Goal: Task Accomplishment & Management: Use online tool/utility

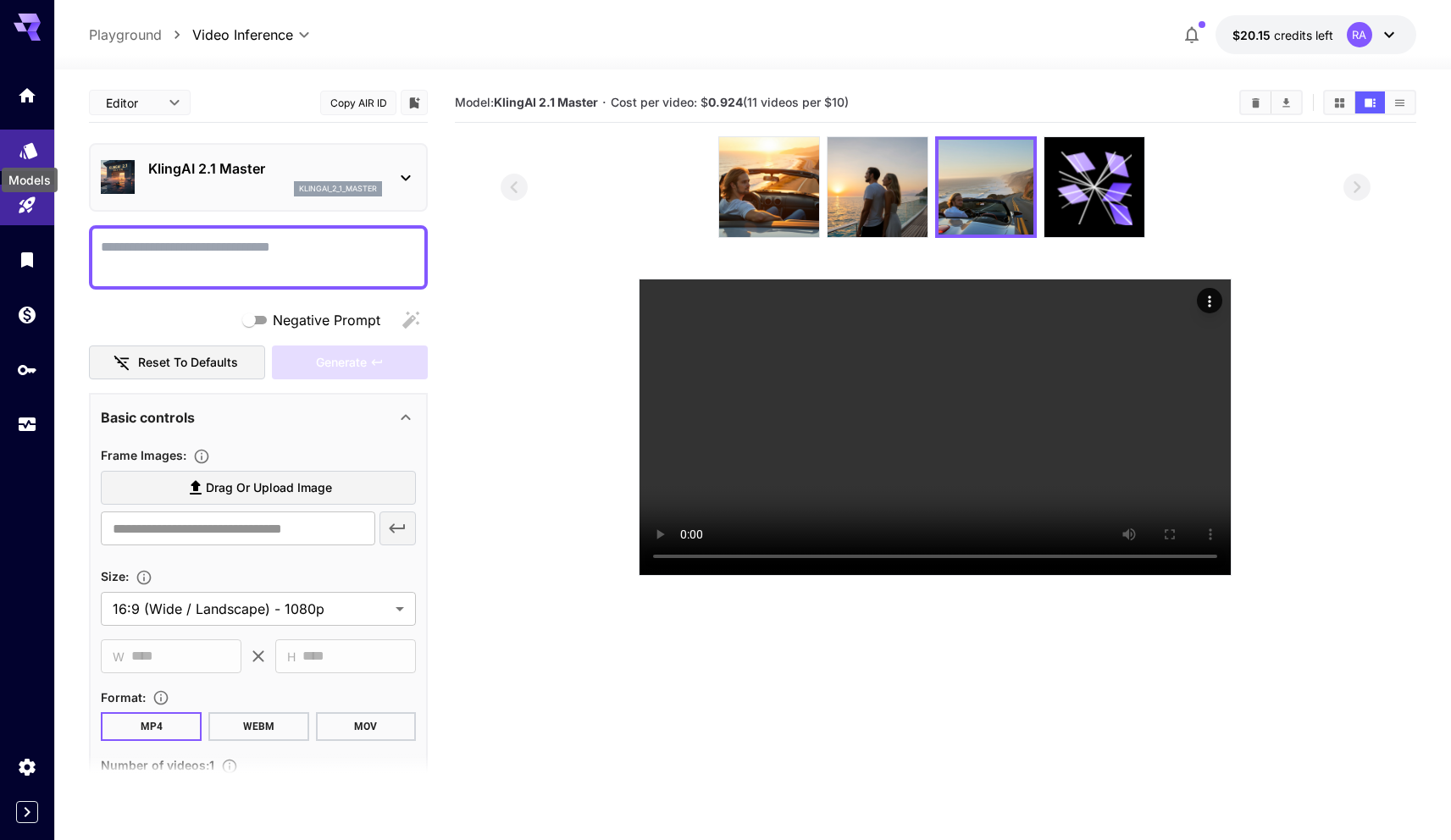
click at [26, 152] on icon "Models" at bounding box center [28, 145] width 20 height 20
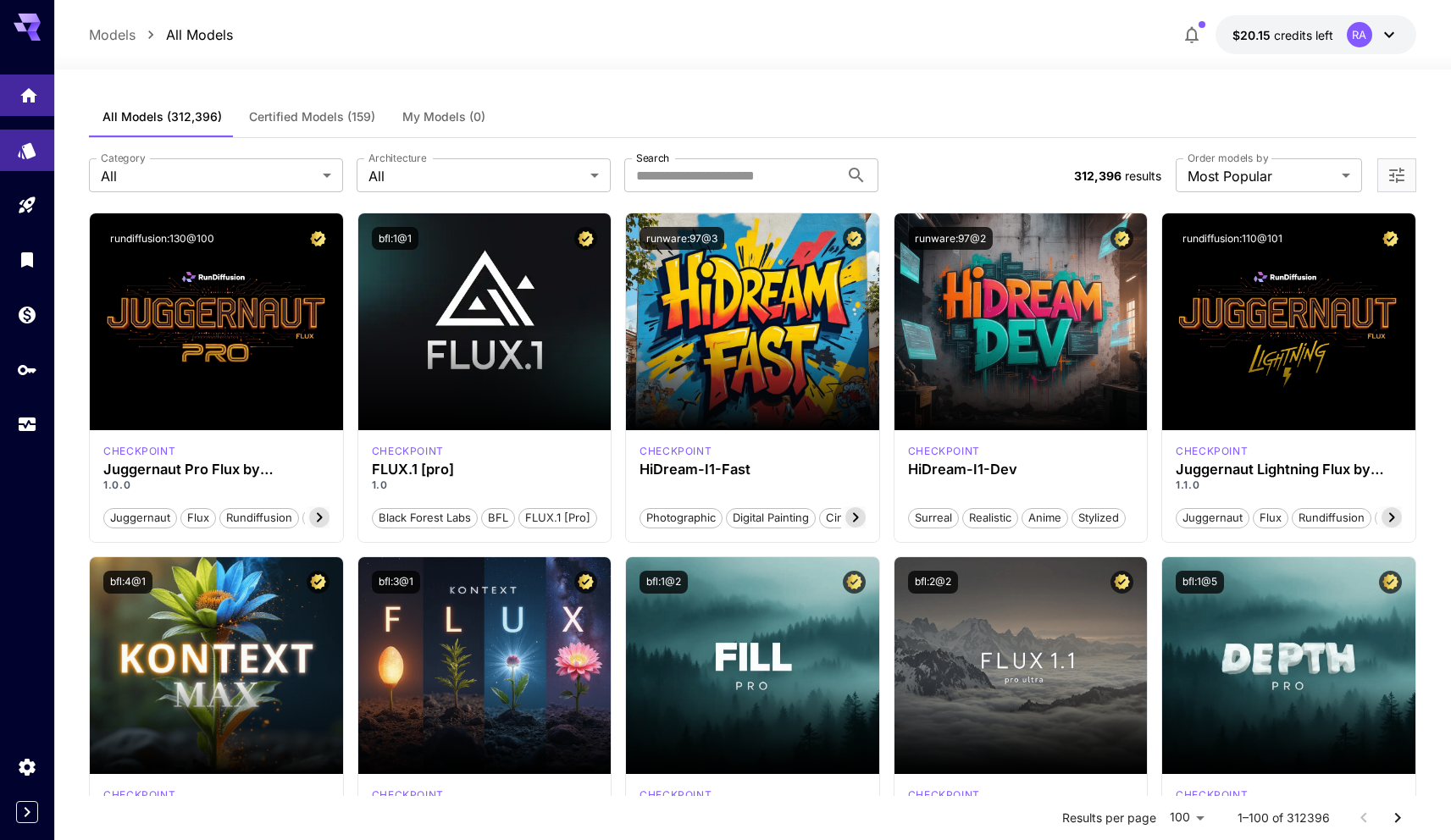
click at [35, 103] on link at bounding box center [26, 95] width 54 height 41
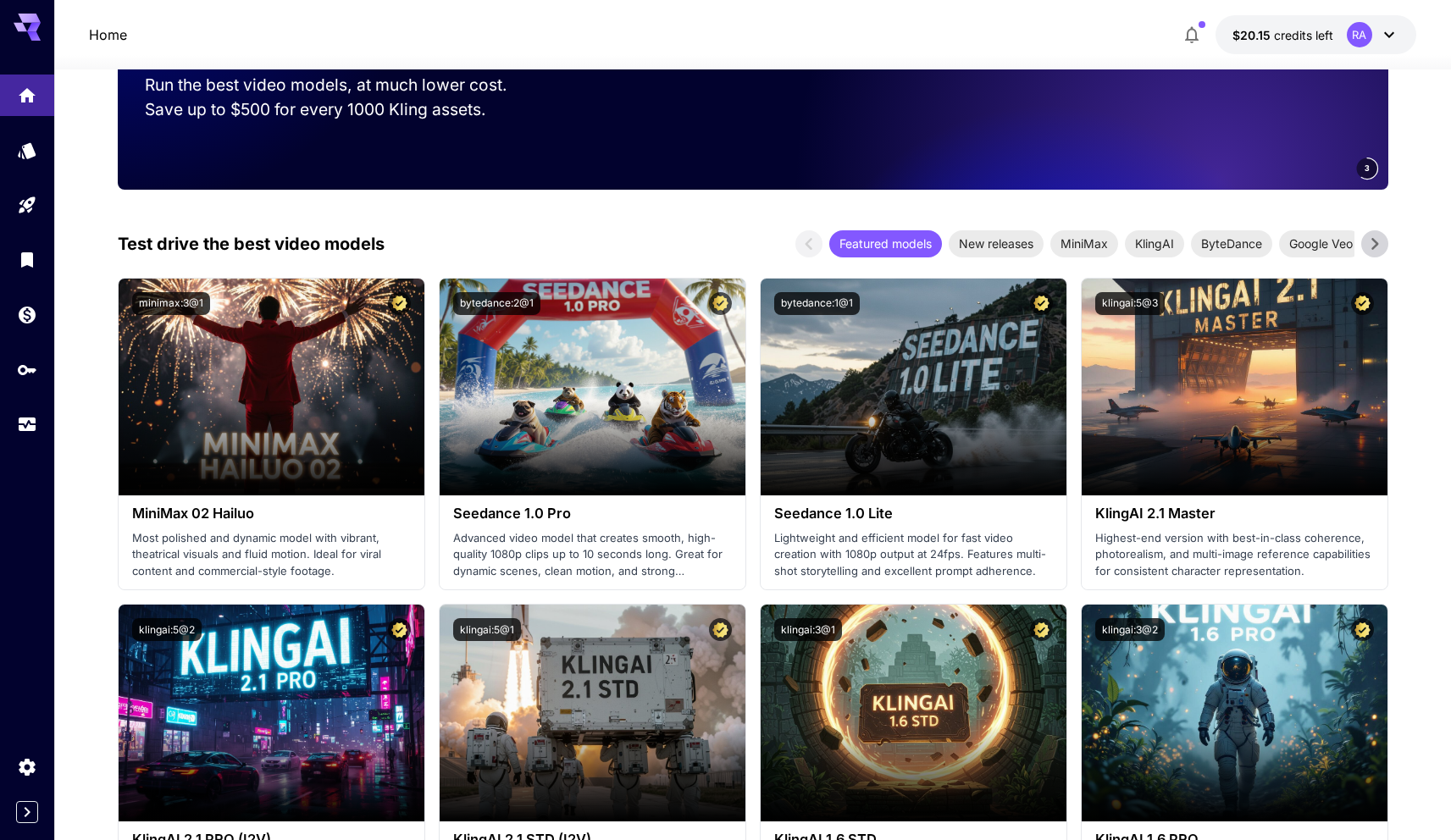
scroll to position [338, 0]
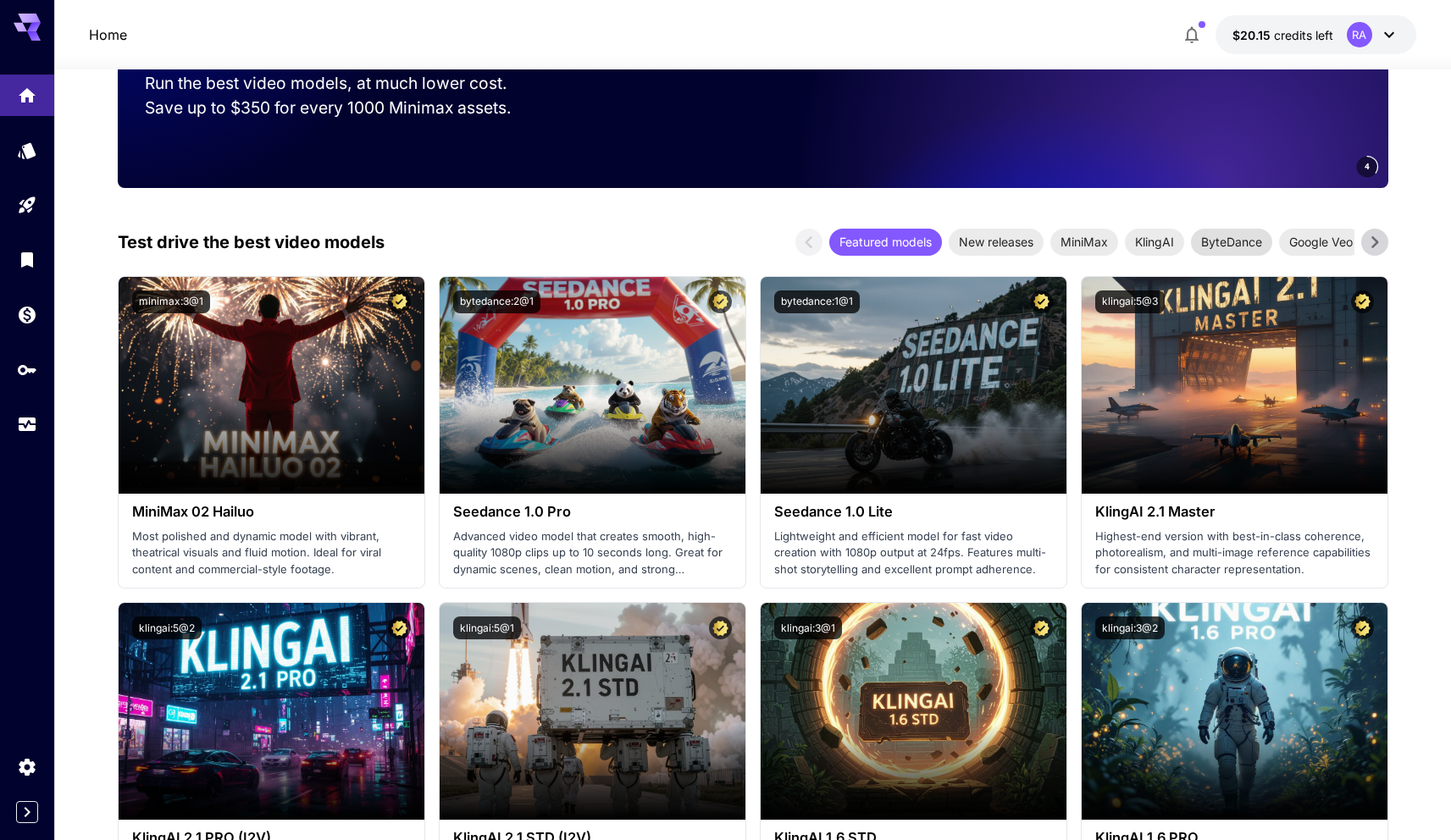
click at [1230, 247] on span "ByteDance" at bounding box center [1231, 242] width 81 height 18
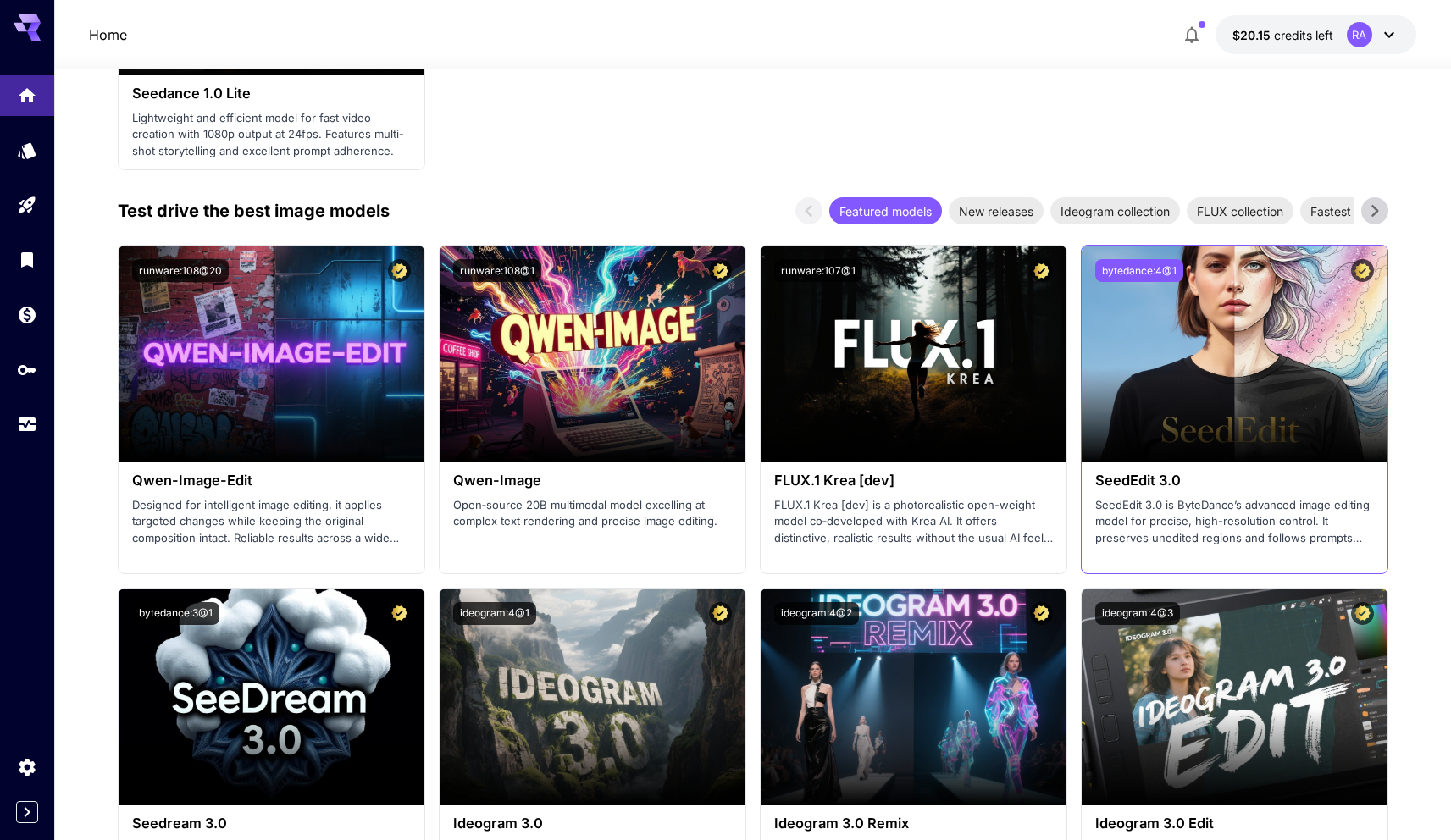
scroll to position [763, 0]
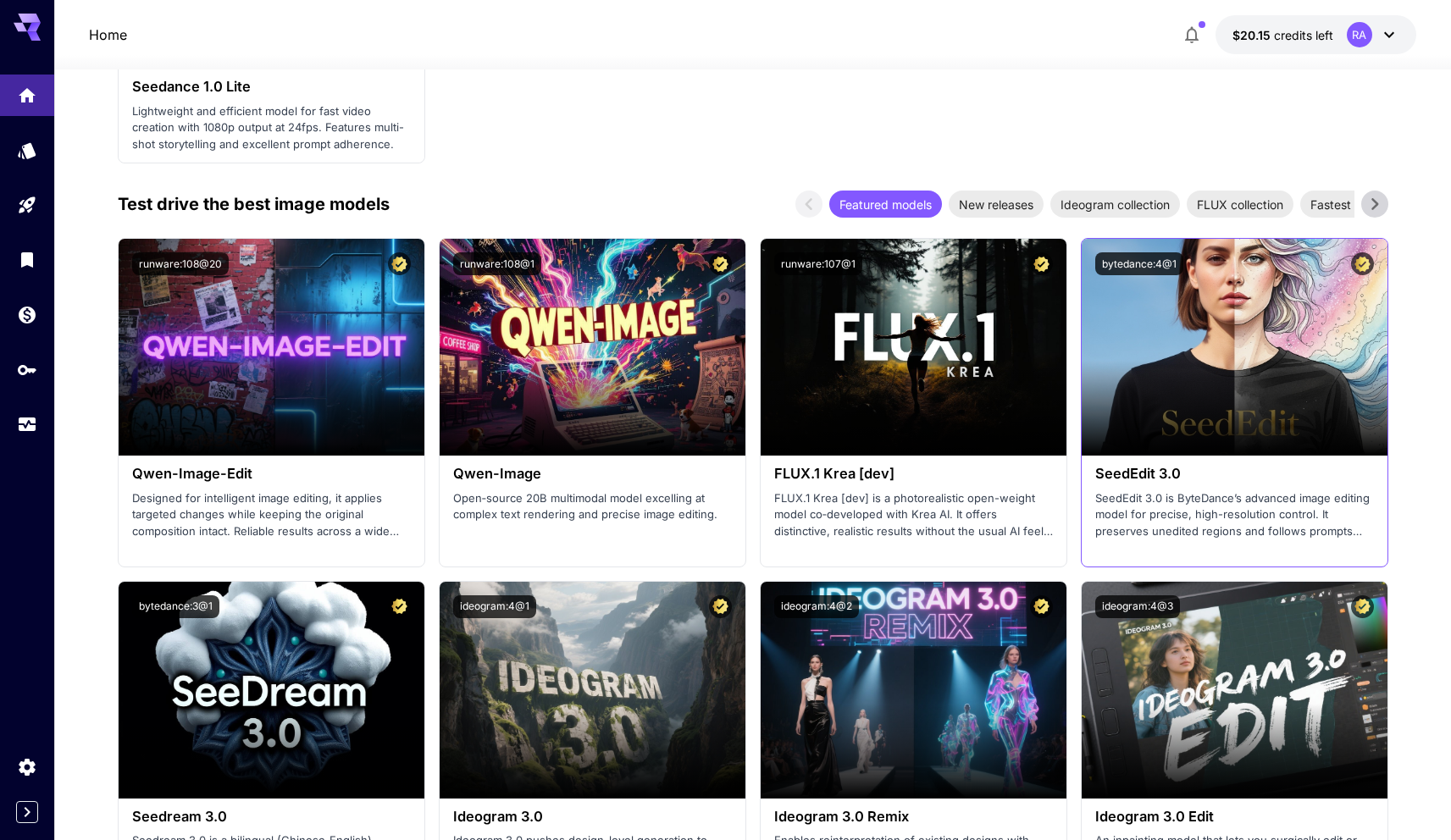
click at [1137, 470] on h3 "SeedEdit 3.0" at bounding box center [1234, 473] width 279 height 16
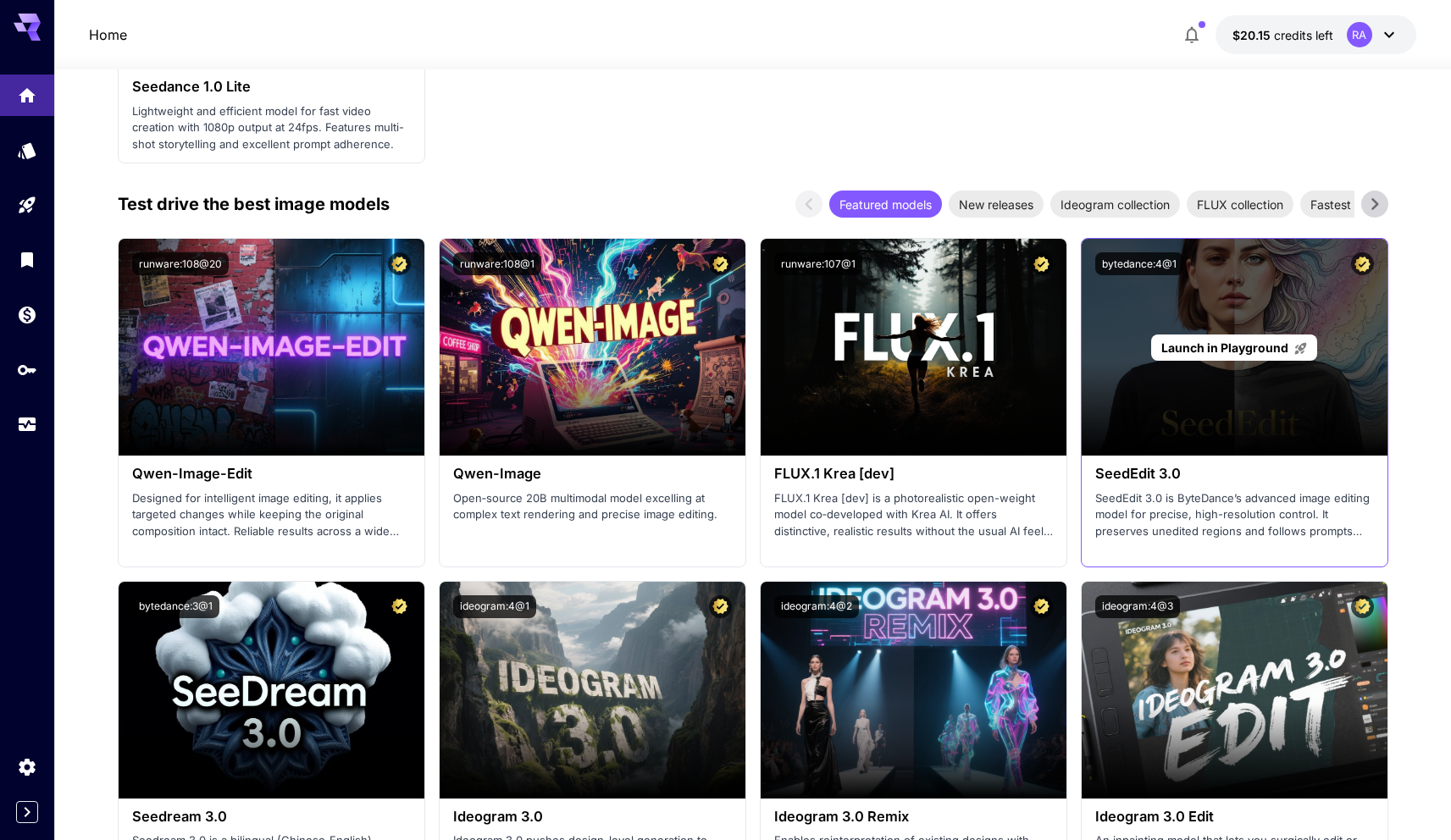
click at [1162, 390] on div "Launch in Playground" at bounding box center [1234, 347] width 306 height 217
click at [1162, 384] on div "Launch in Playground" at bounding box center [1234, 347] width 306 height 217
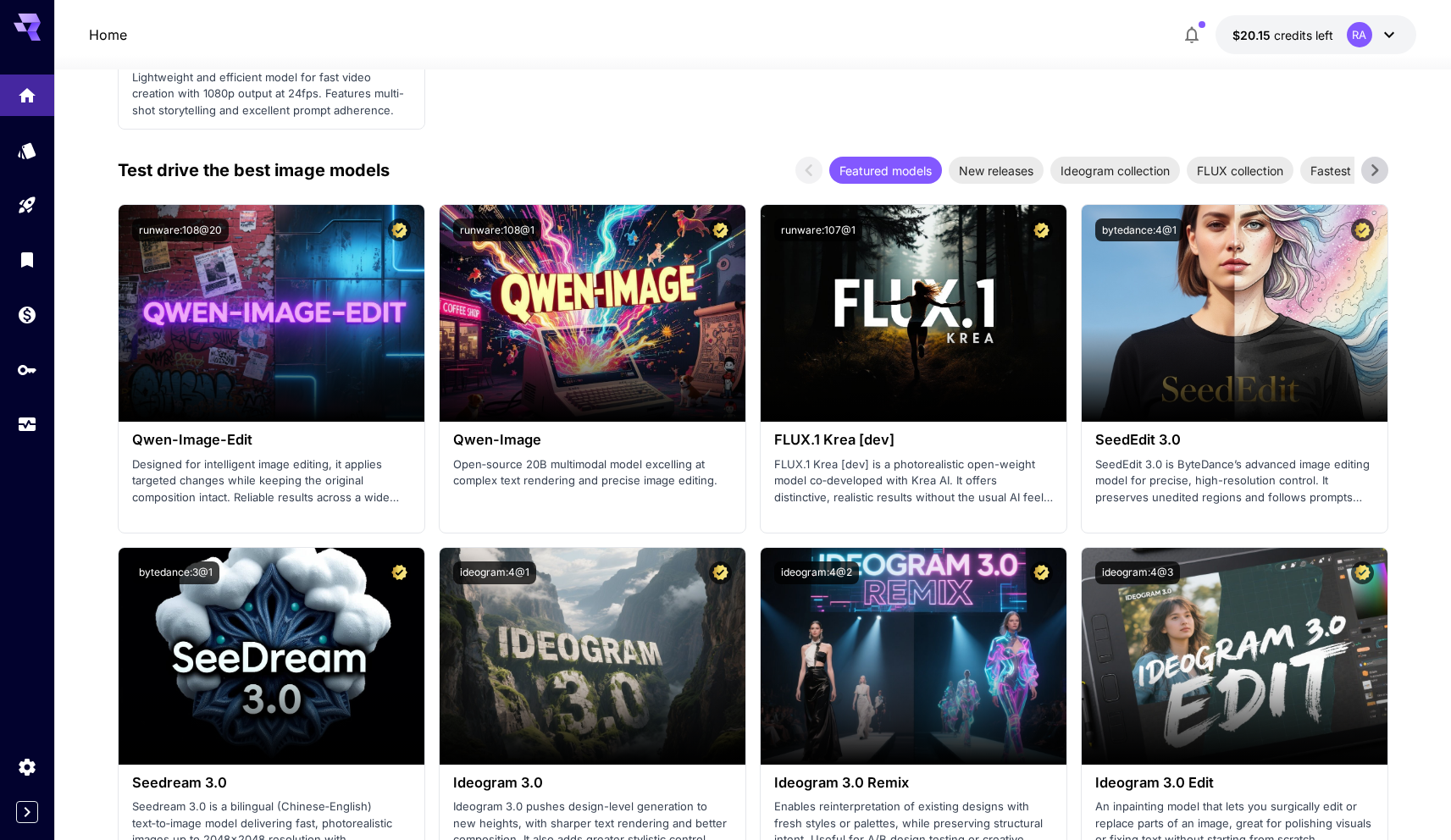
scroll to position [599, 0]
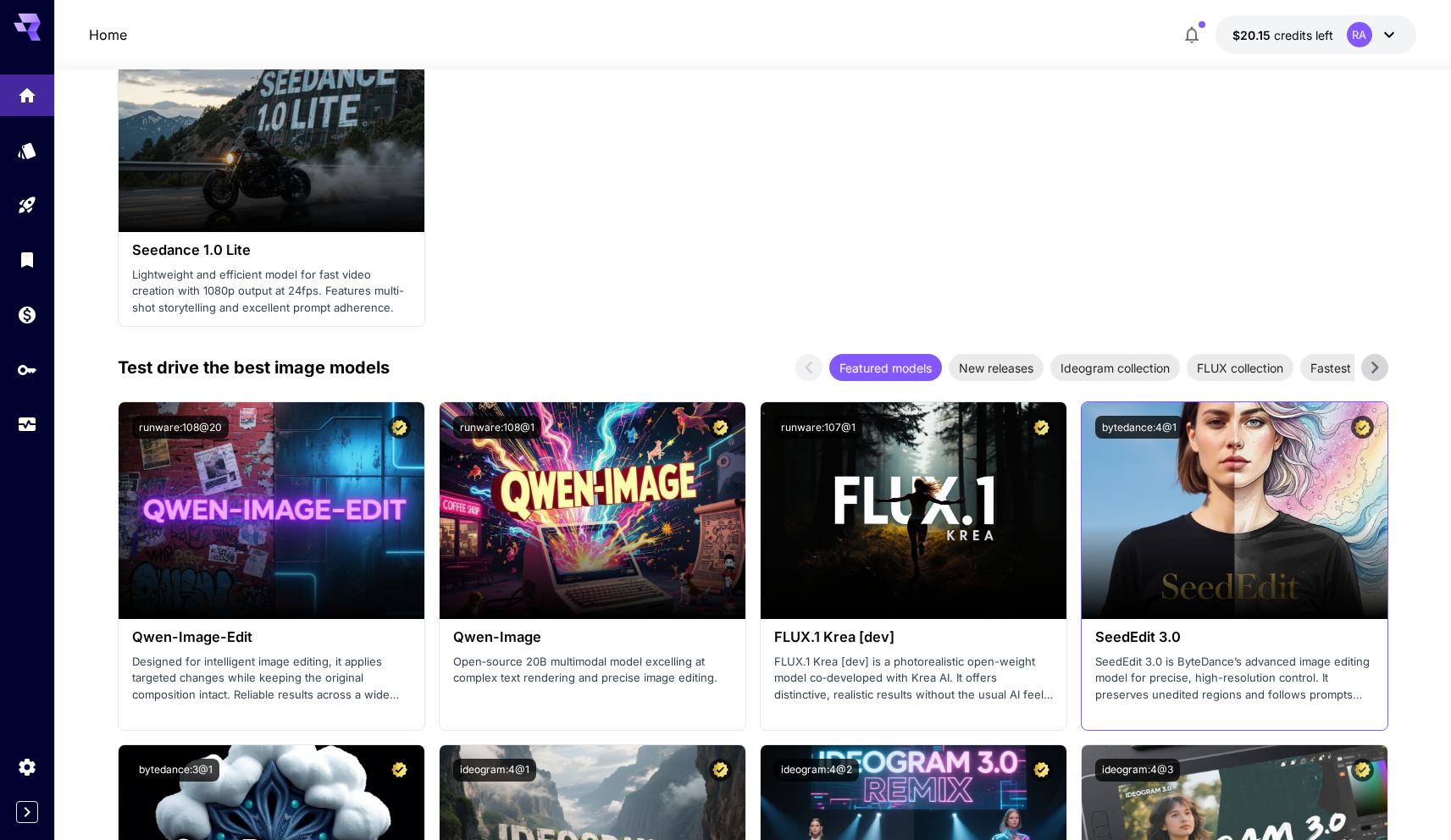
click at [1138, 641] on h3 "SeedEdit 3.0" at bounding box center [1234, 637] width 279 height 16
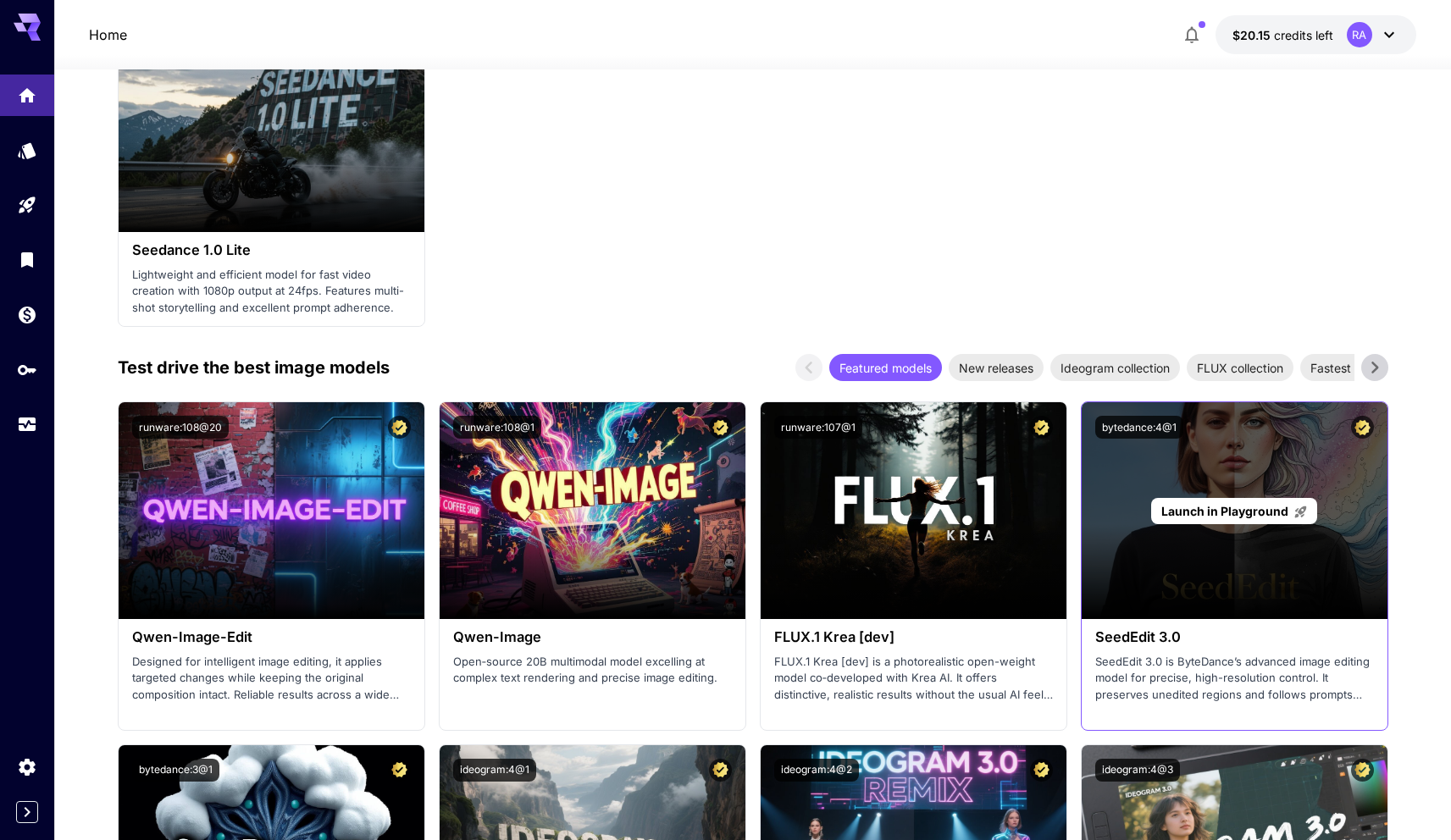
click at [1143, 530] on div "Launch in Playground" at bounding box center [1234, 510] width 306 height 217
click at [1199, 504] on span "Launch in Playground" at bounding box center [1224, 511] width 127 height 14
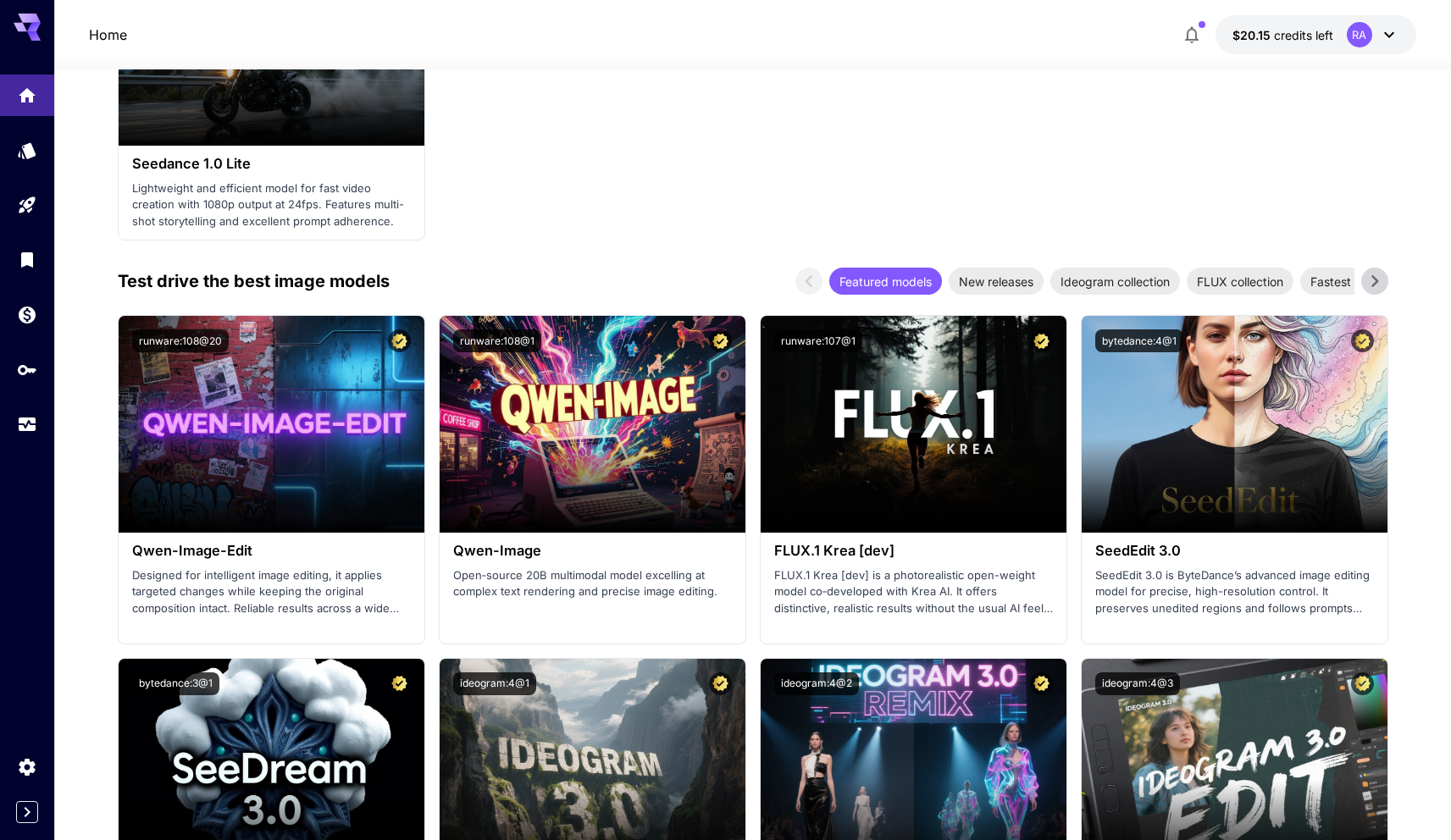
scroll to position [688, 0]
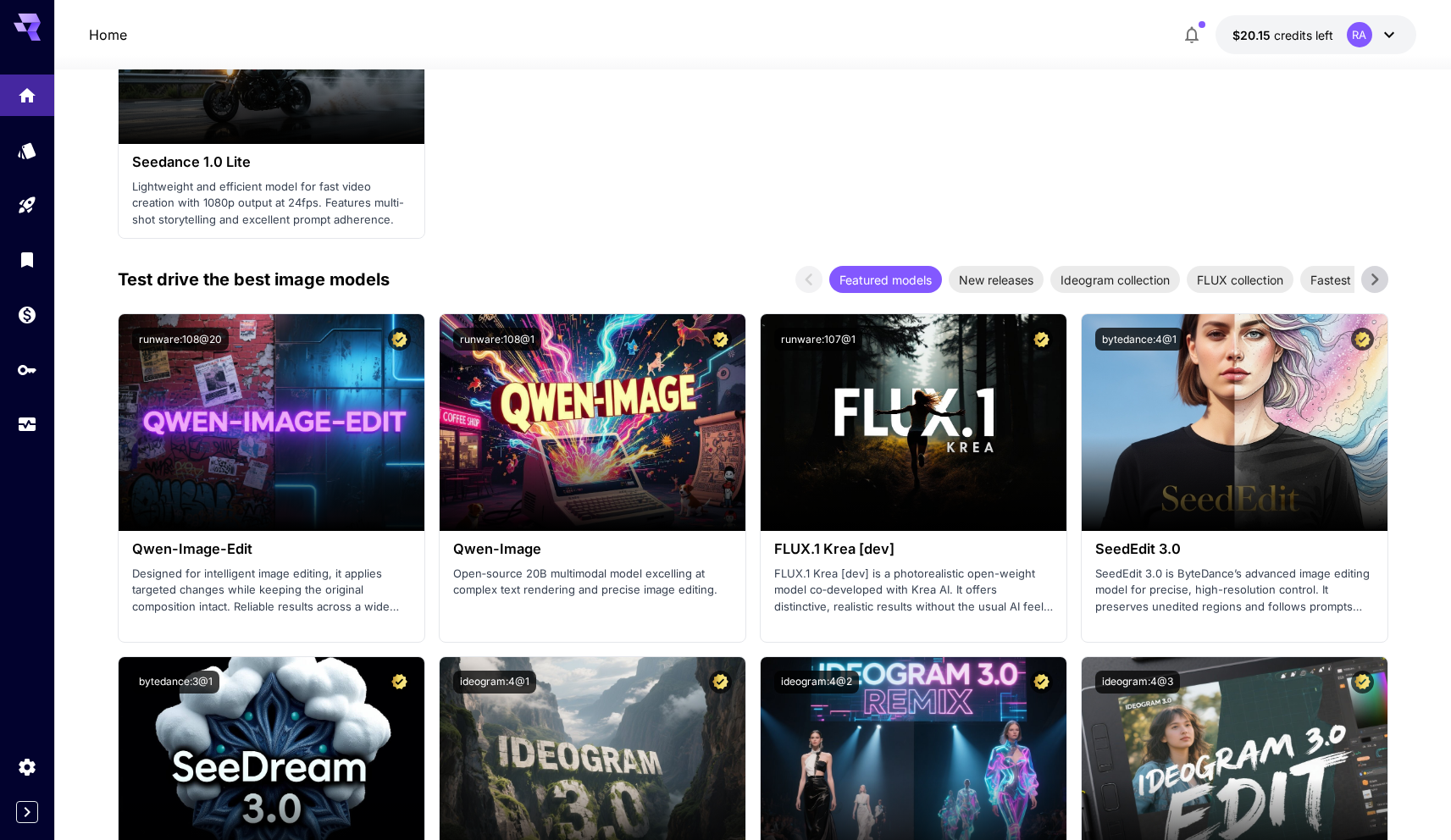
click at [1385, 277] on icon at bounding box center [1374, 279] width 26 height 26
click at [1384, 277] on icon at bounding box center [1374, 279] width 26 height 26
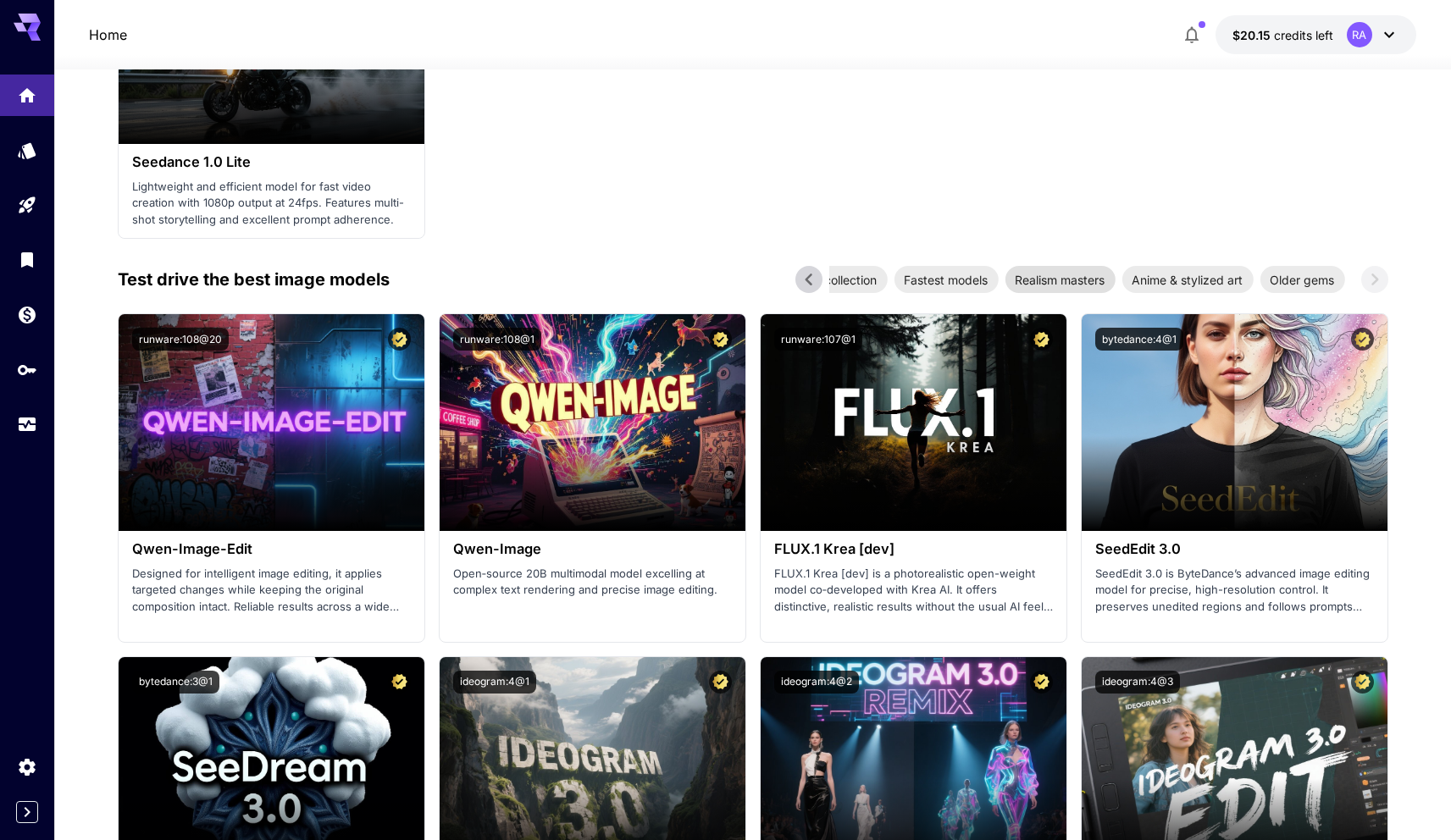
click at [1076, 271] on span "Realism masters" at bounding box center [1059, 279] width 110 height 18
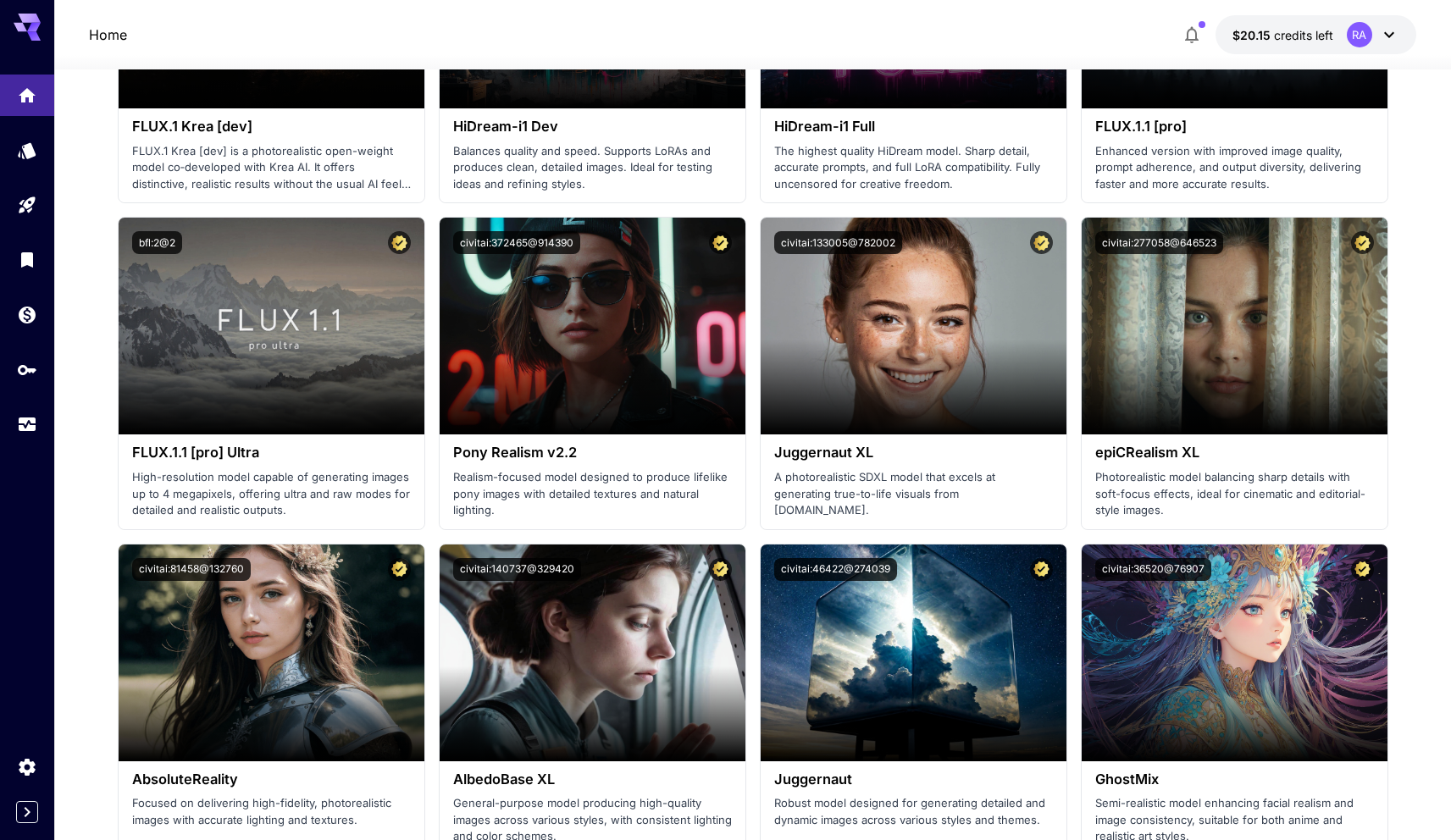
scroll to position [723, 0]
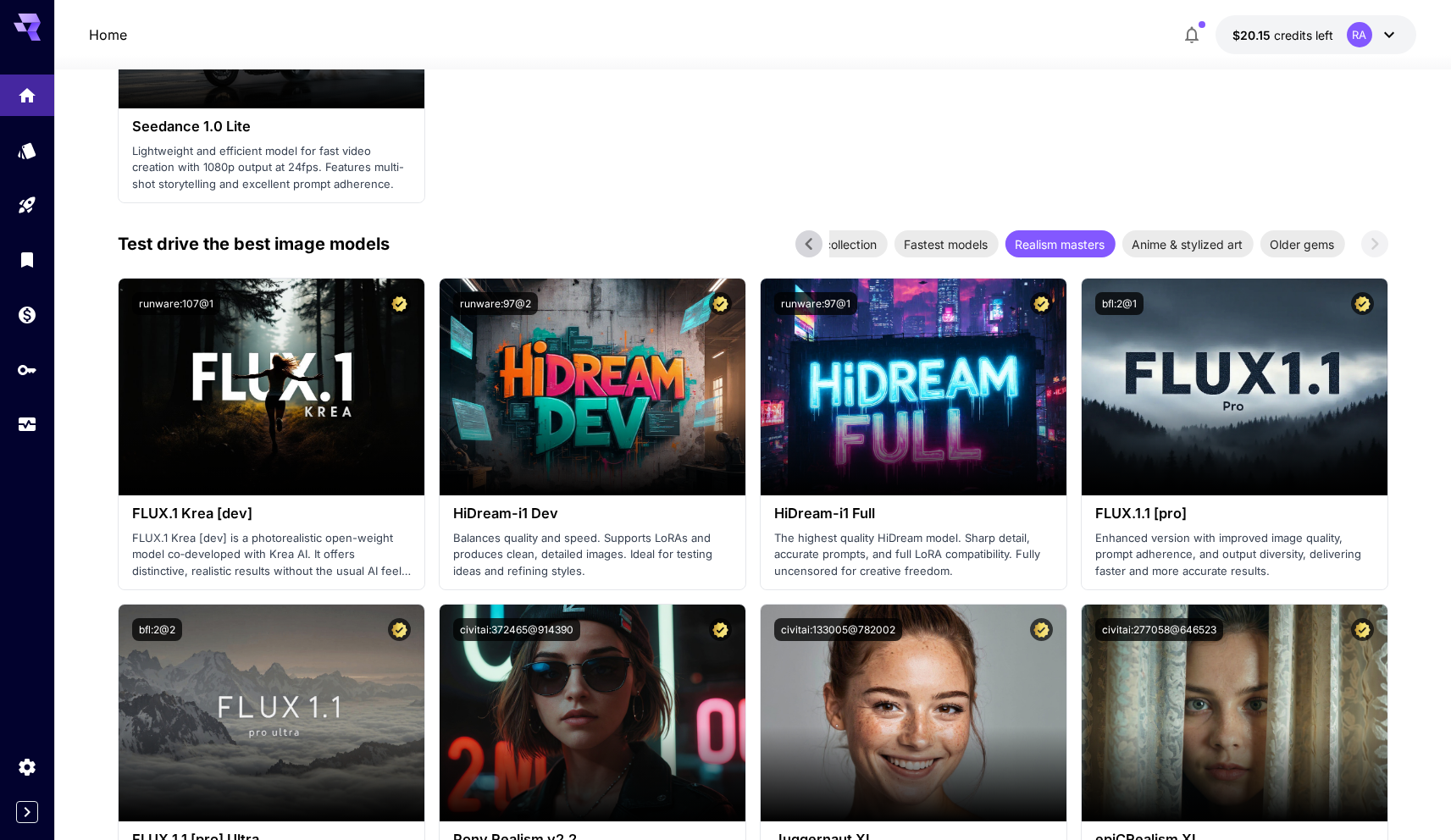
click at [1072, 235] on span "Realism masters" at bounding box center [1059, 244] width 110 height 18
click at [820, 238] on icon at bounding box center [808, 243] width 26 height 26
click at [819, 238] on icon at bounding box center [808, 243] width 26 height 26
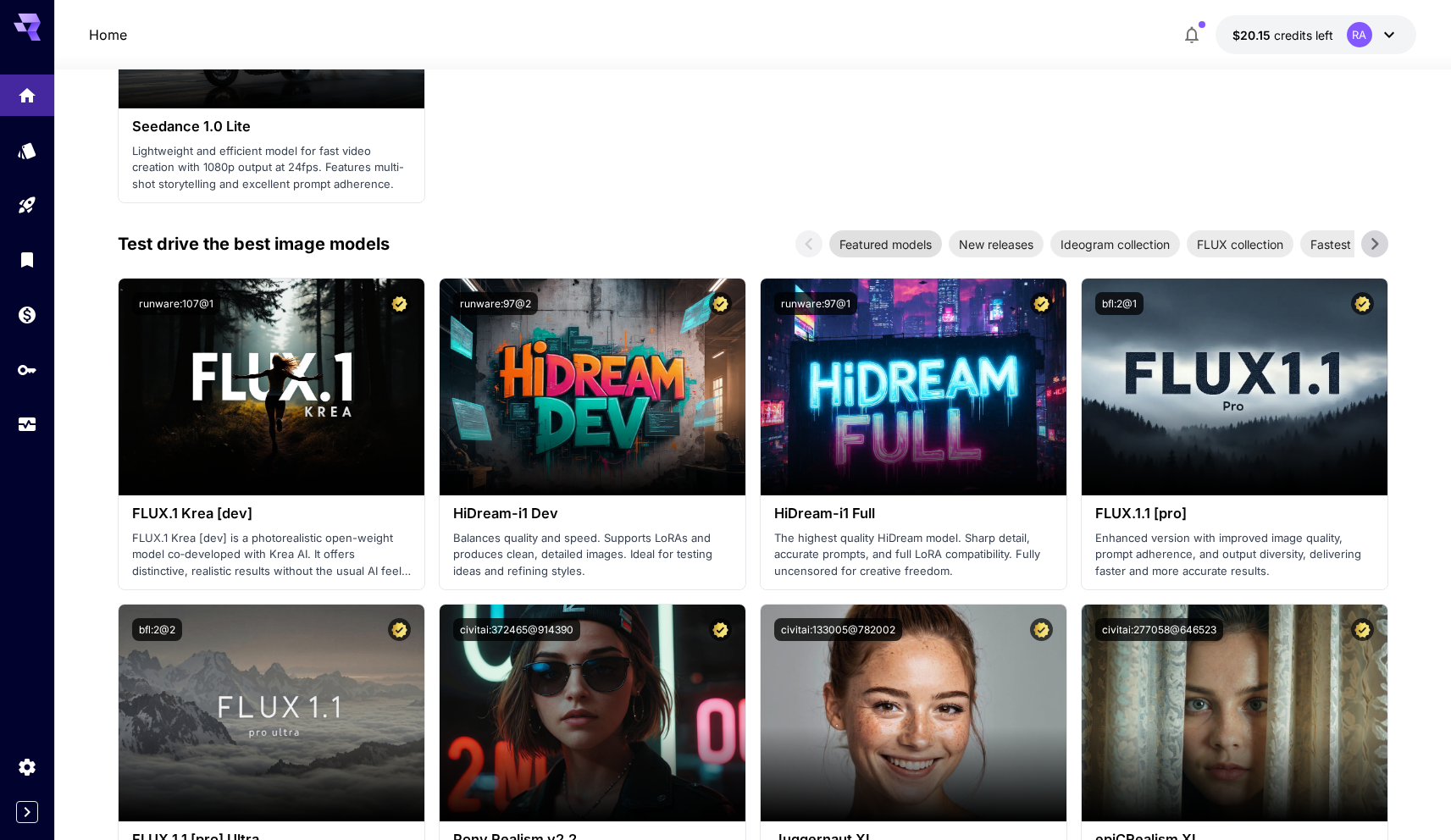
click at [904, 246] on span "Featured models" at bounding box center [886, 244] width 113 height 18
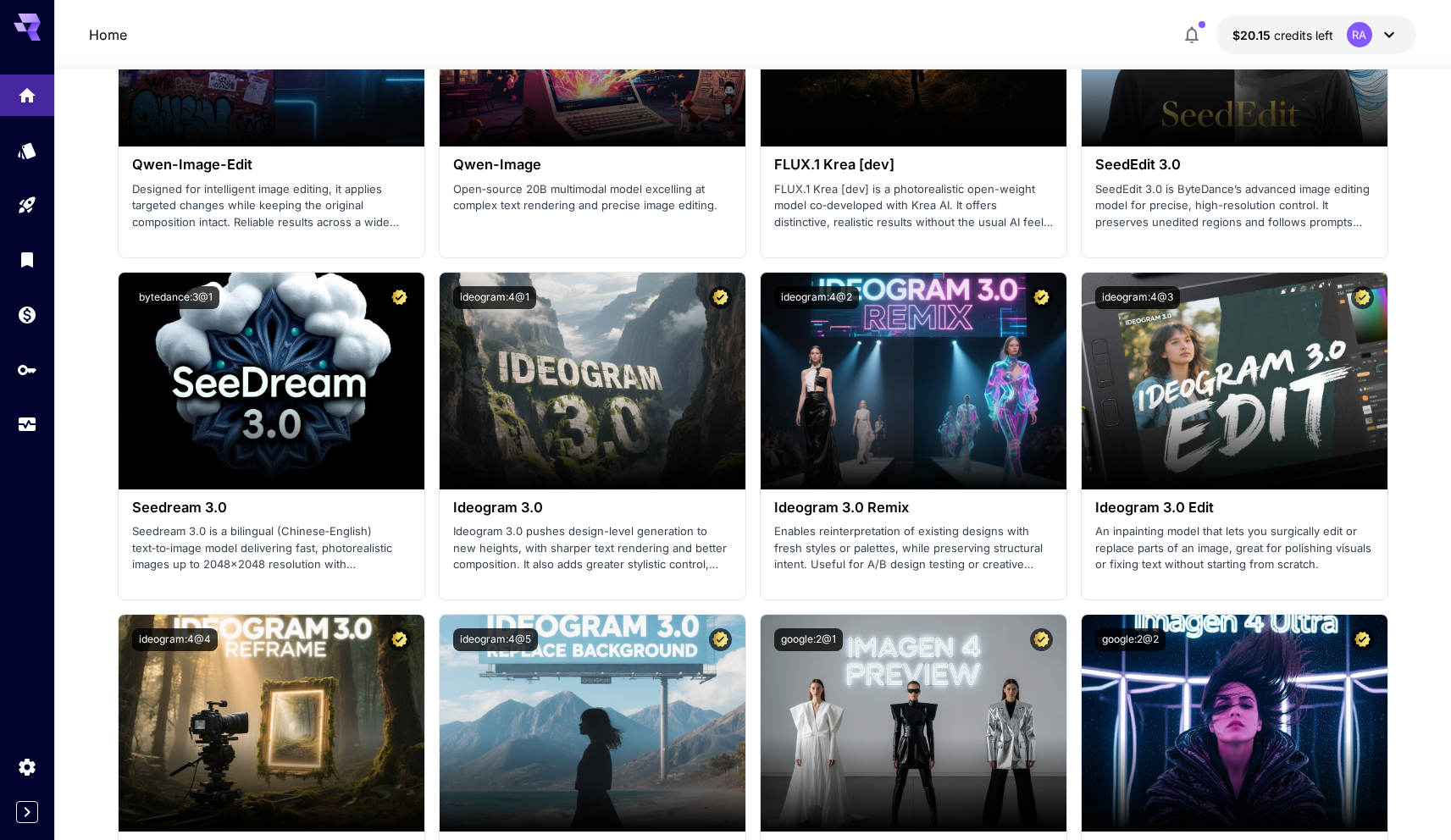
scroll to position [1087, 0]
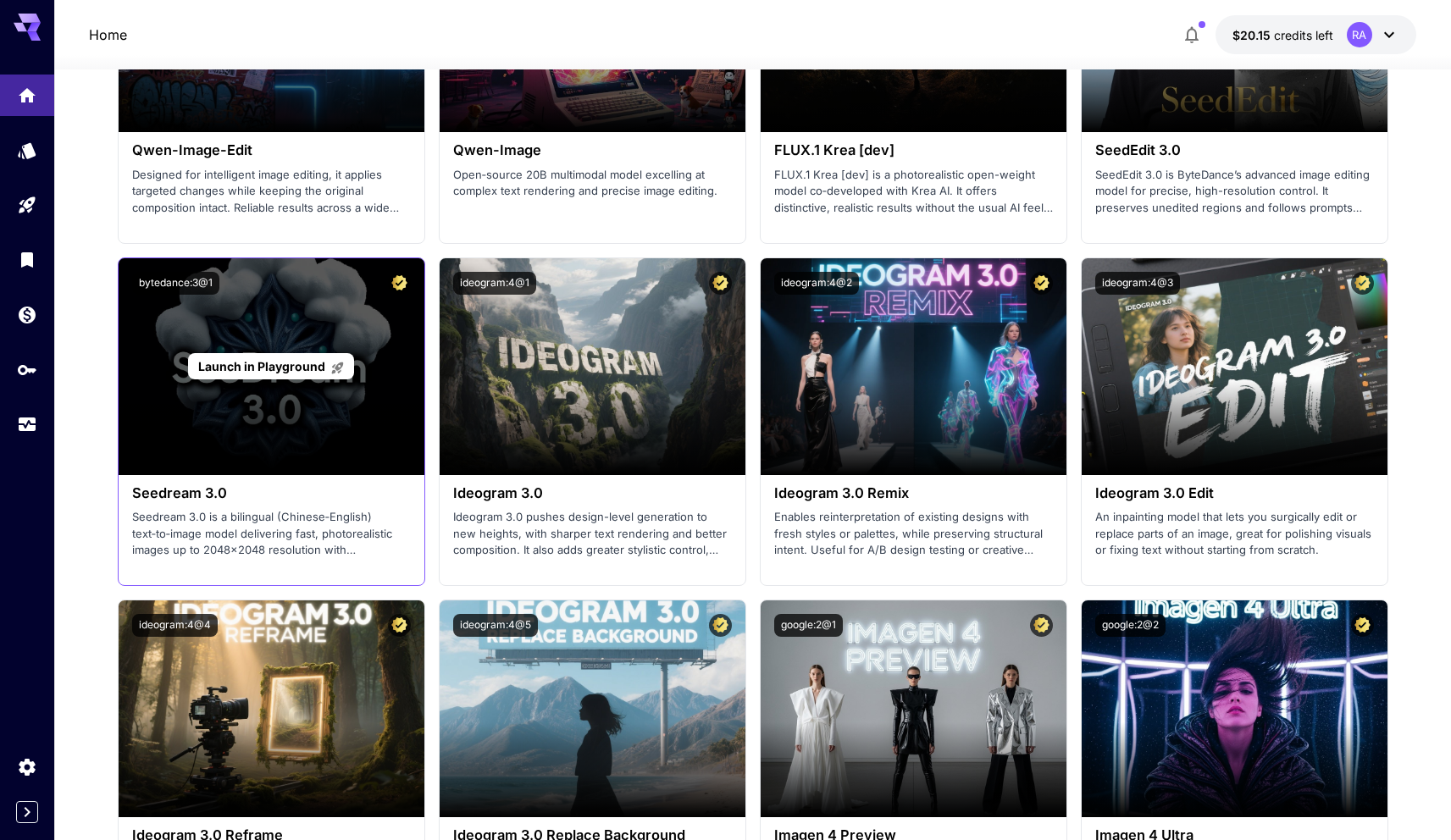
click at [214, 336] on div "Launch in Playground" at bounding box center [272, 367] width 306 height 217
click at [254, 368] on span "Launch in Playground" at bounding box center [262, 366] width 127 height 14
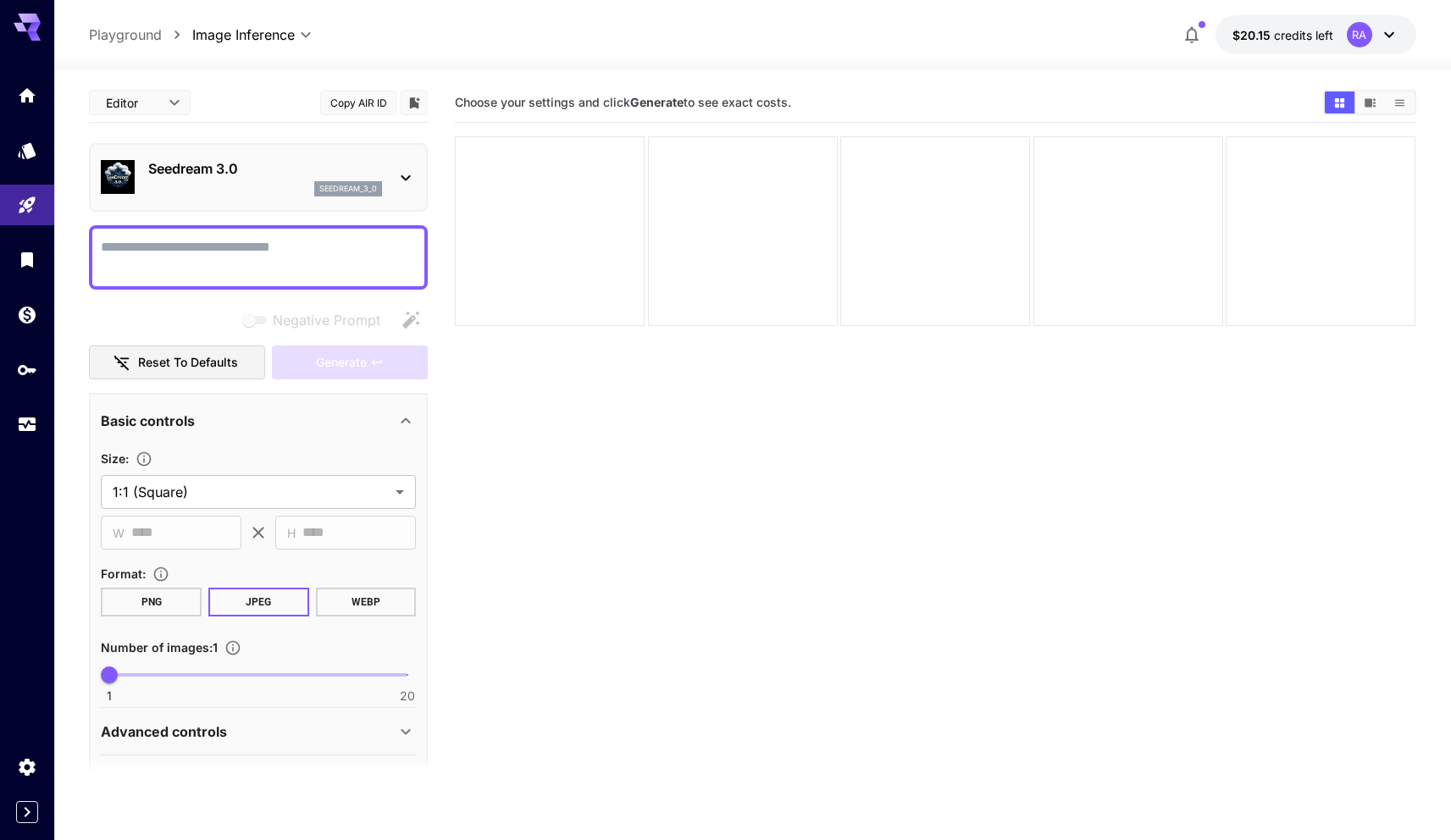
click at [300, 256] on textarea "Negative Prompt" at bounding box center [257, 257] width 315 height 41
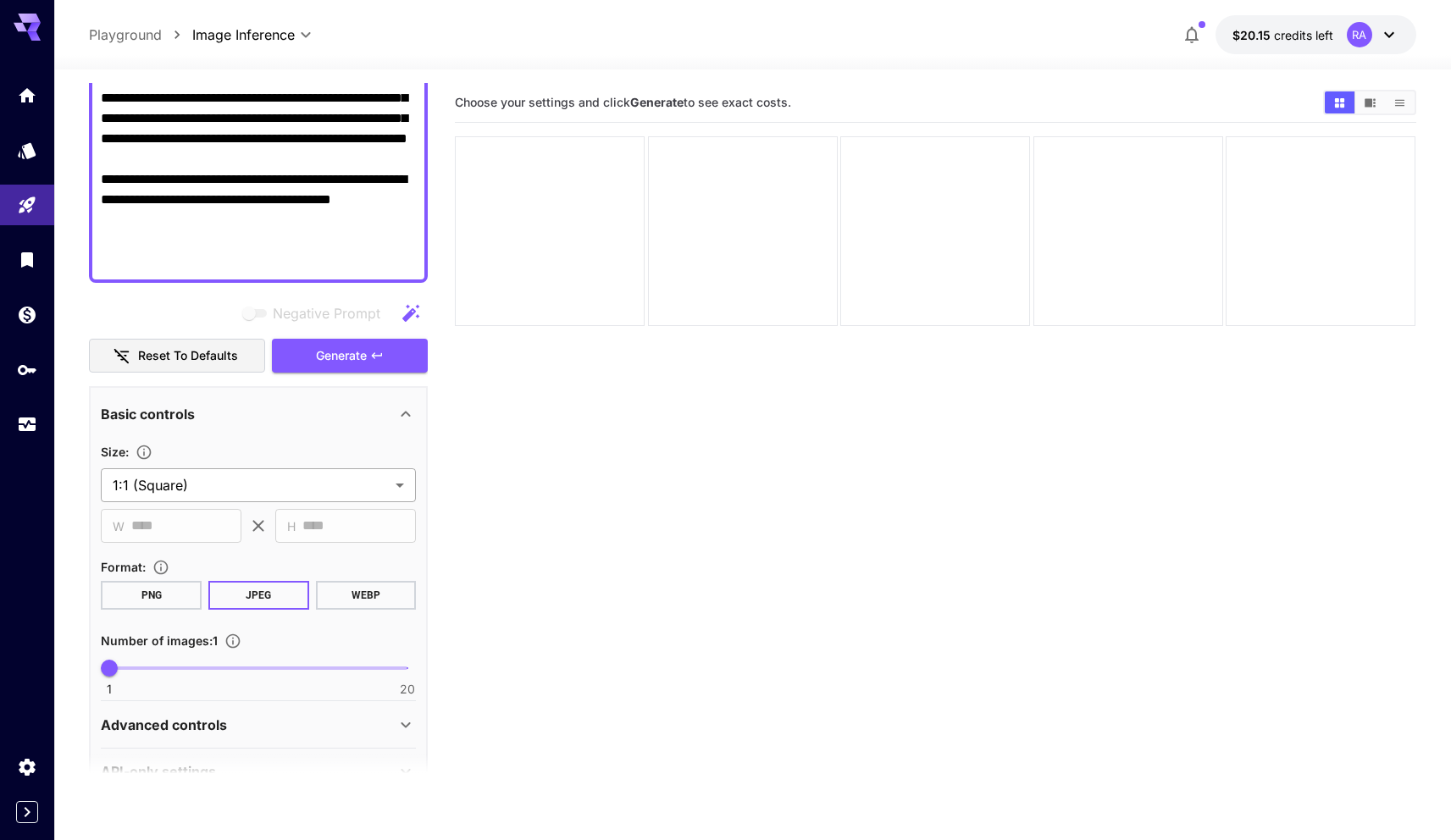
scroll to position [423, 0]
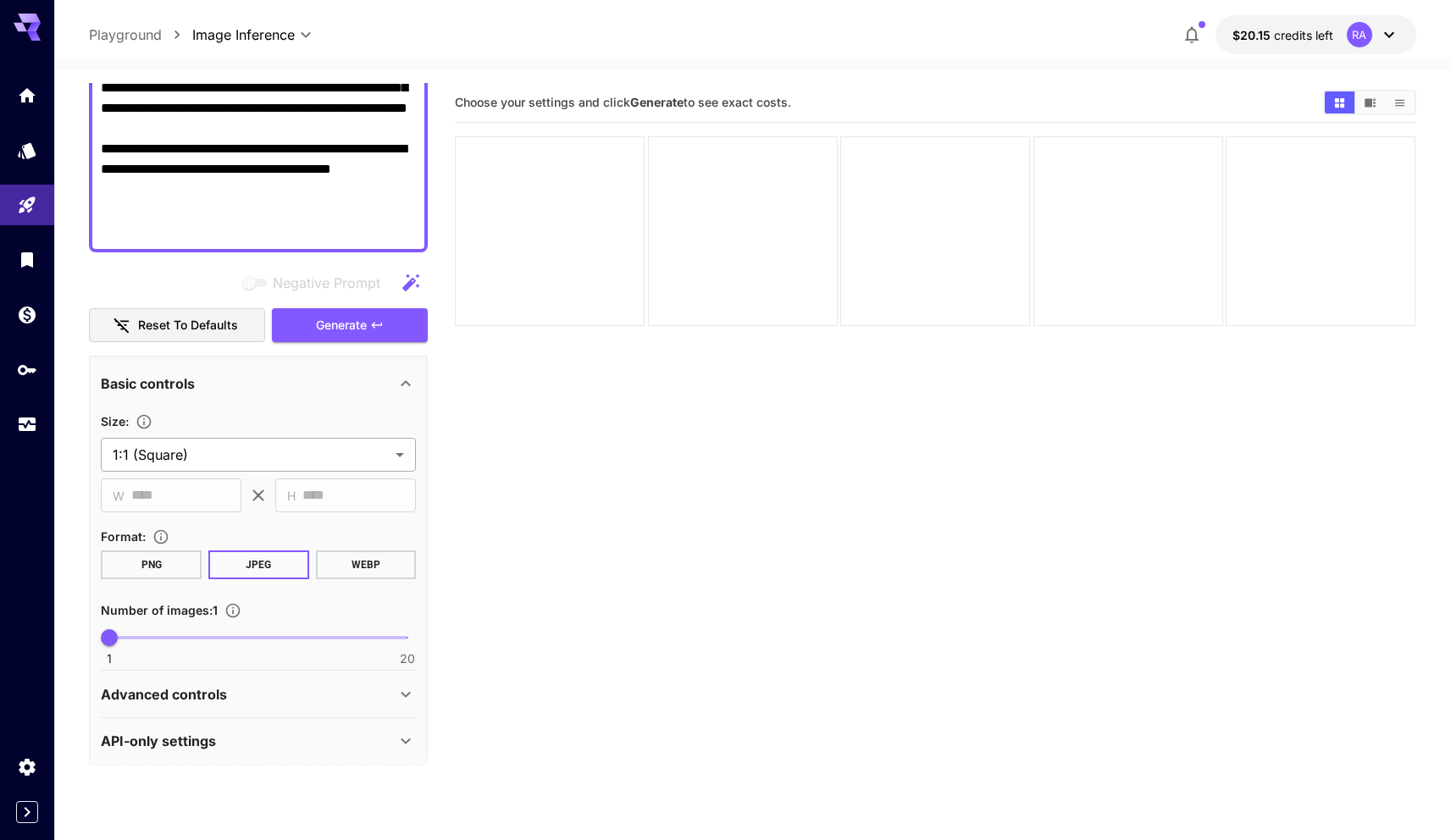
type textarea "**********"
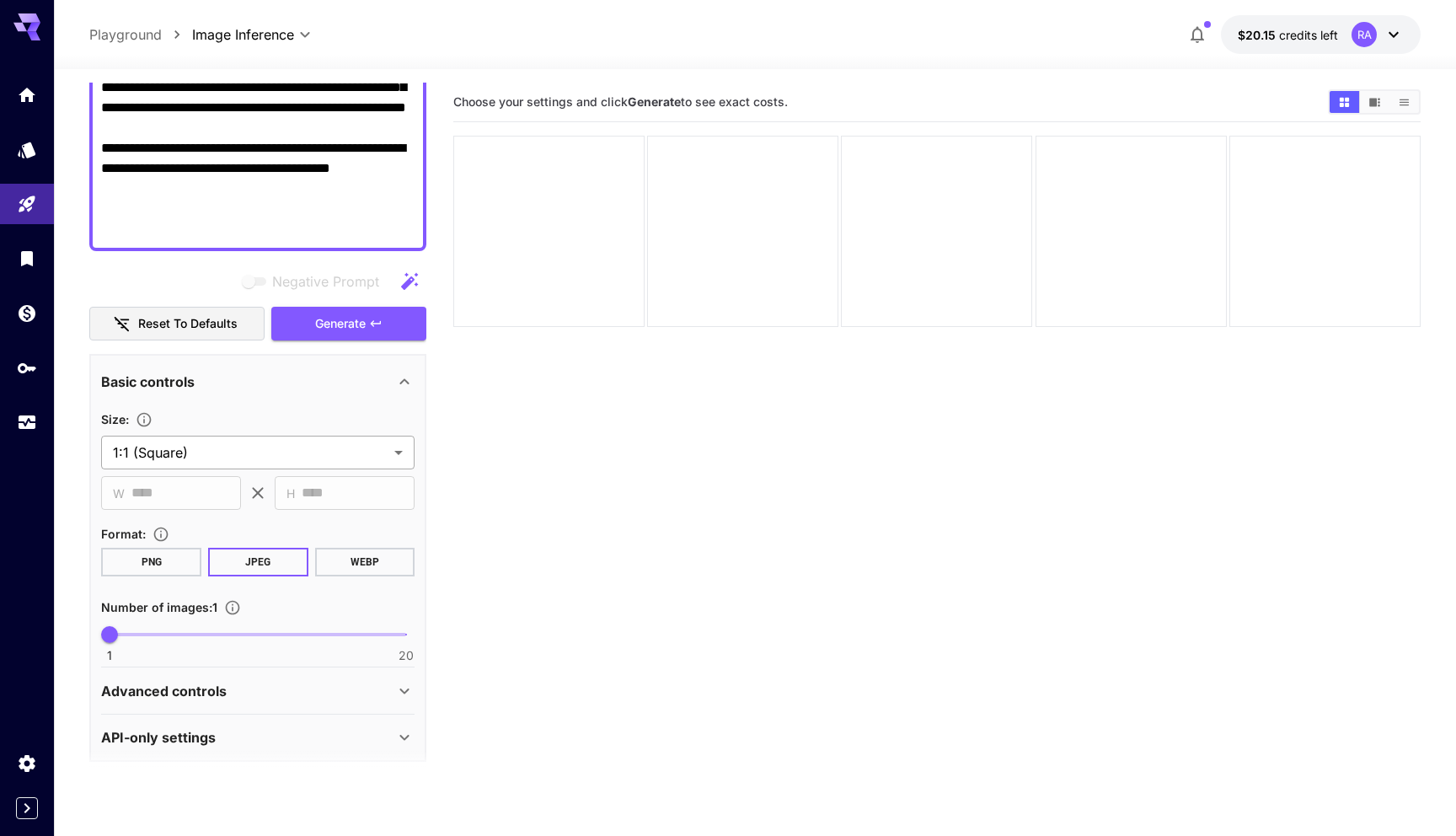
click at [317, 452] on body "**********" at bounding box center [728, 484] width 1456 height 969
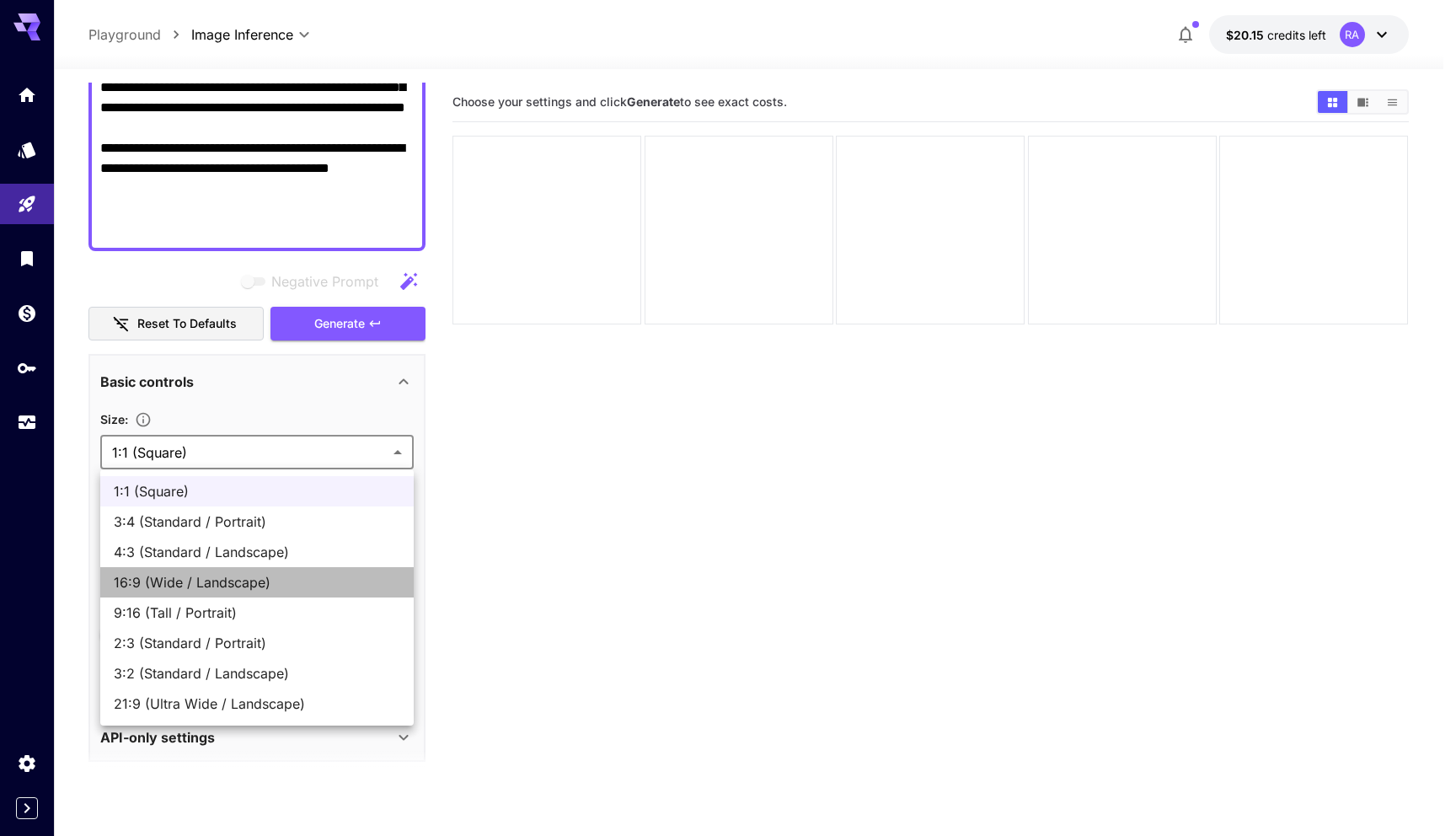
click at [257, 589] on span "16:9 (Wide / Landscape)" at bounding box center [257, 582] width 287 height 20
type input "**********"
type input "****"
type input "***"
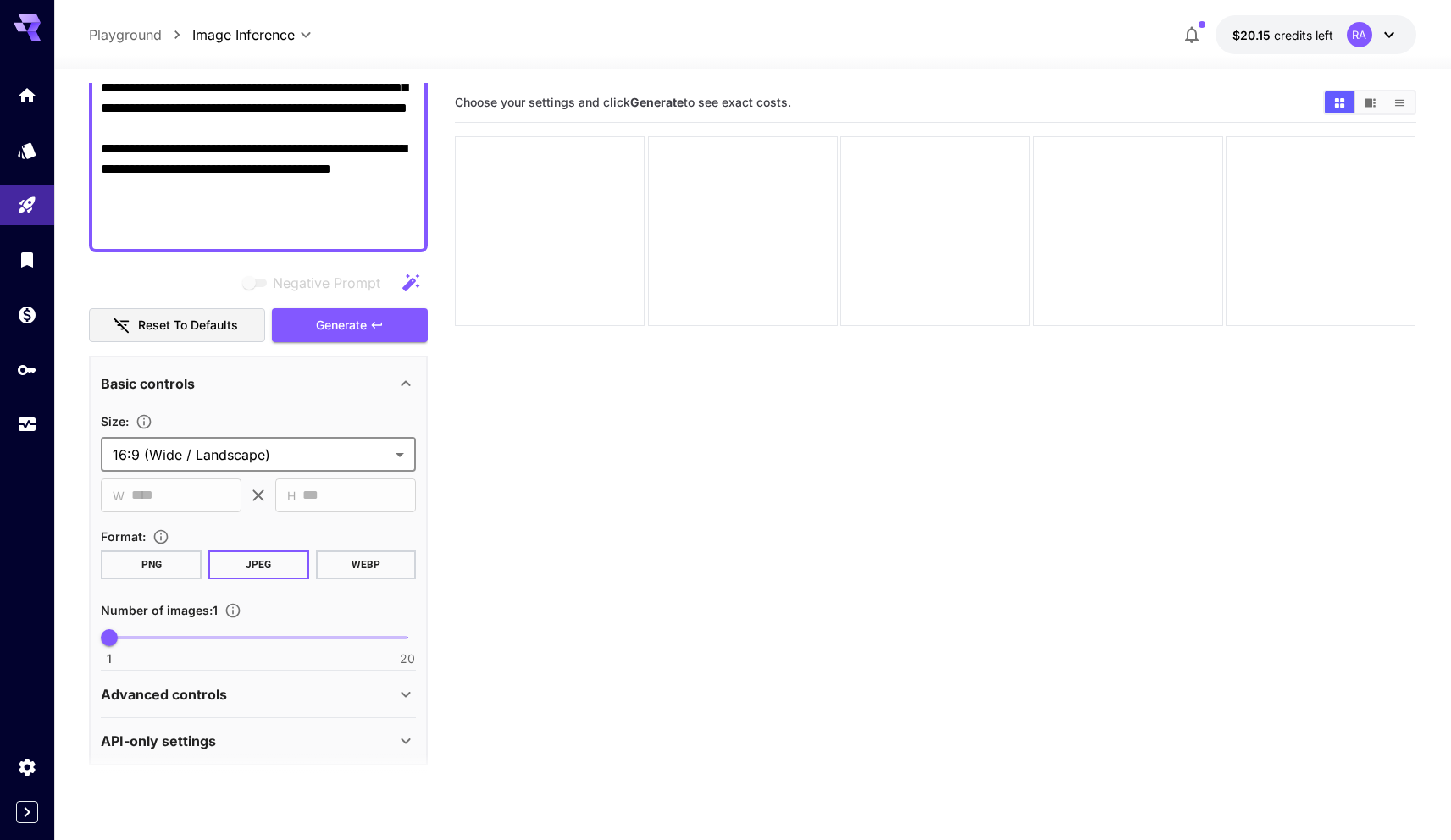
click at [502, 532] on section "Choose your settings and click Generate to see exact costs." at bounding box center [935, 502] width 961 height 840
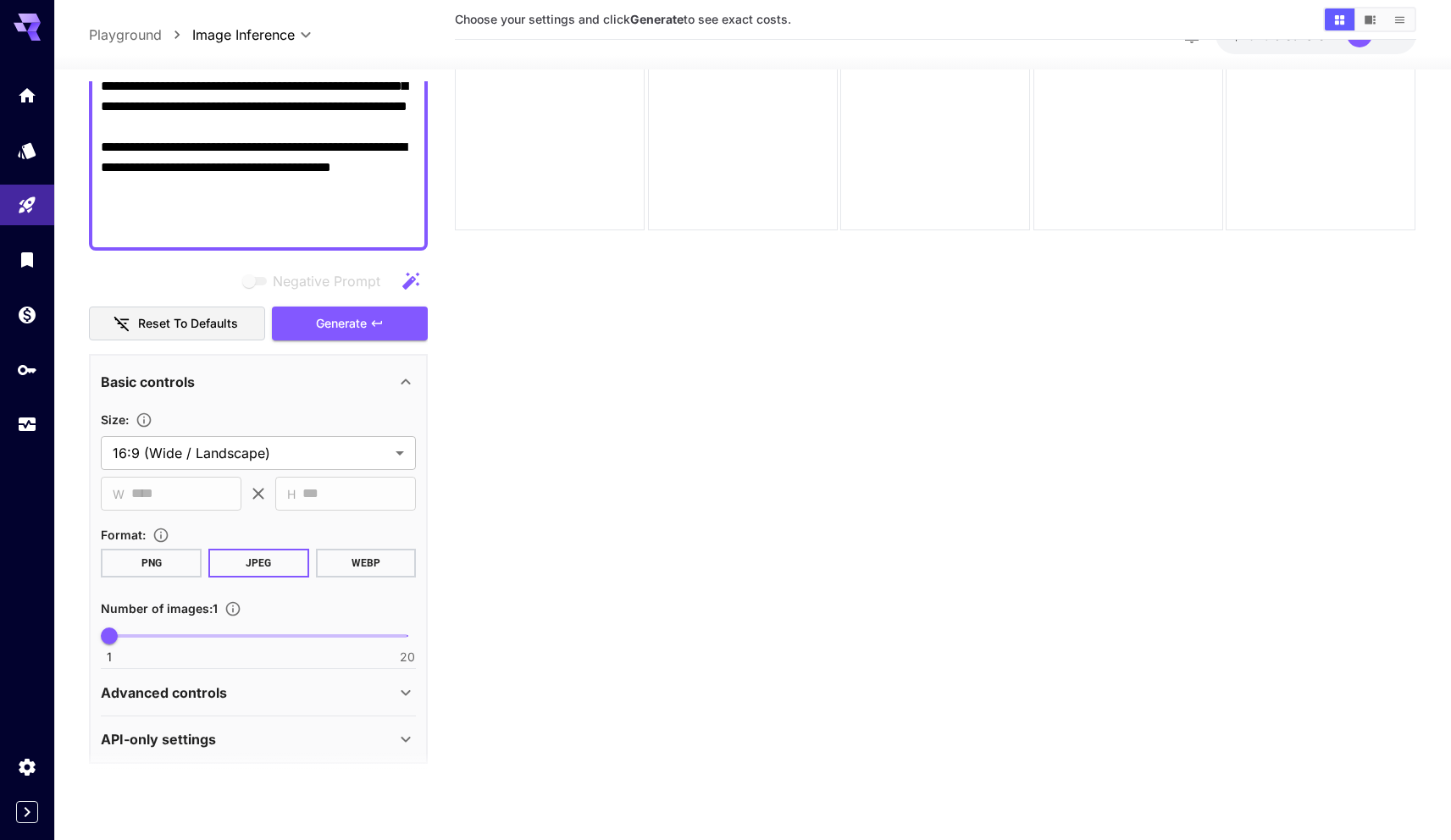
scroll to position [0, 0]
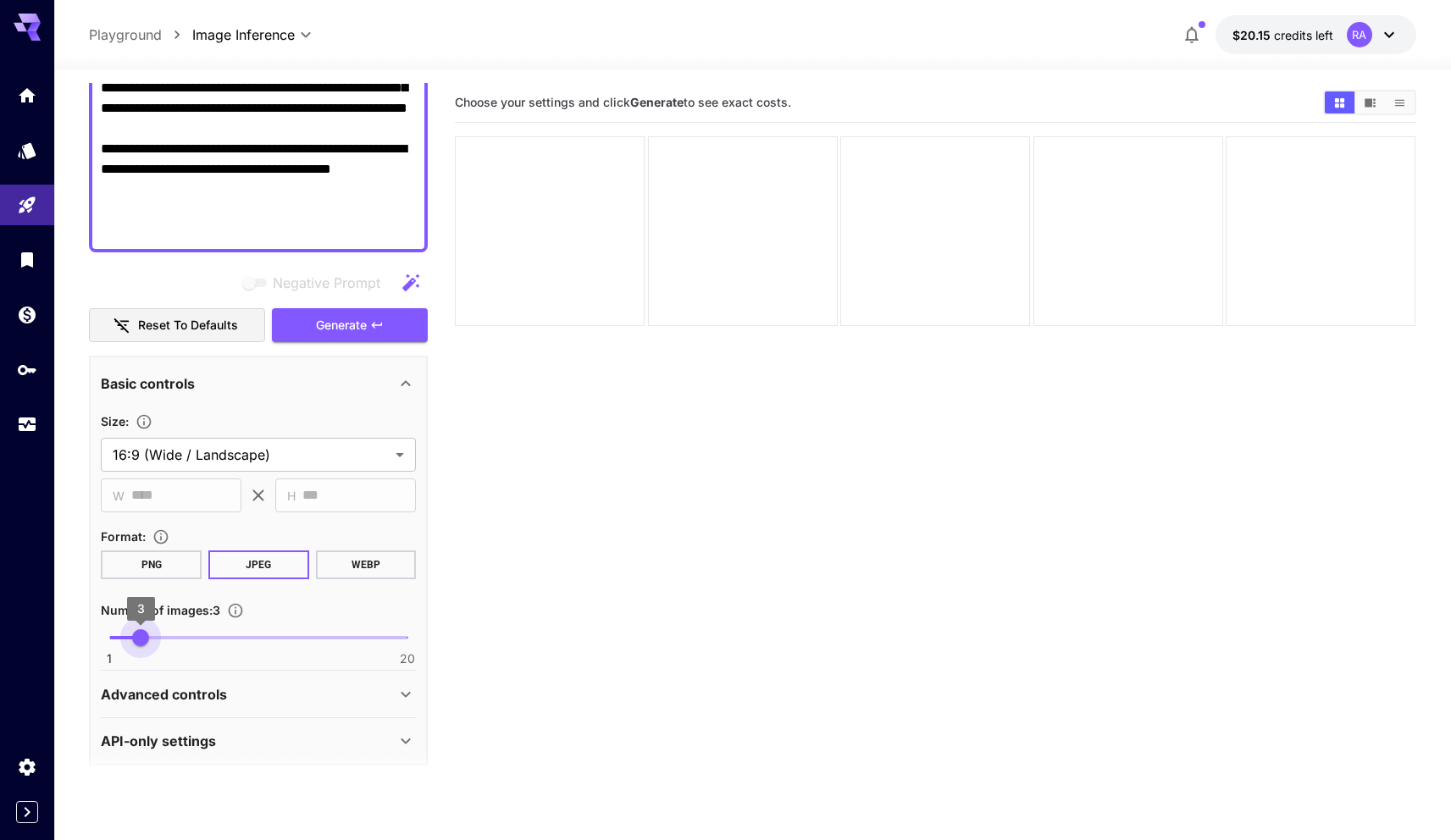
type input "*"
drag, startPoint x: 108, startPoint y: 636, endPoint x: 158, endPoint y: 637, distance: 50.0
click at [158, 637] on span "4" at bounding box center [156, 637] width 17 height 17
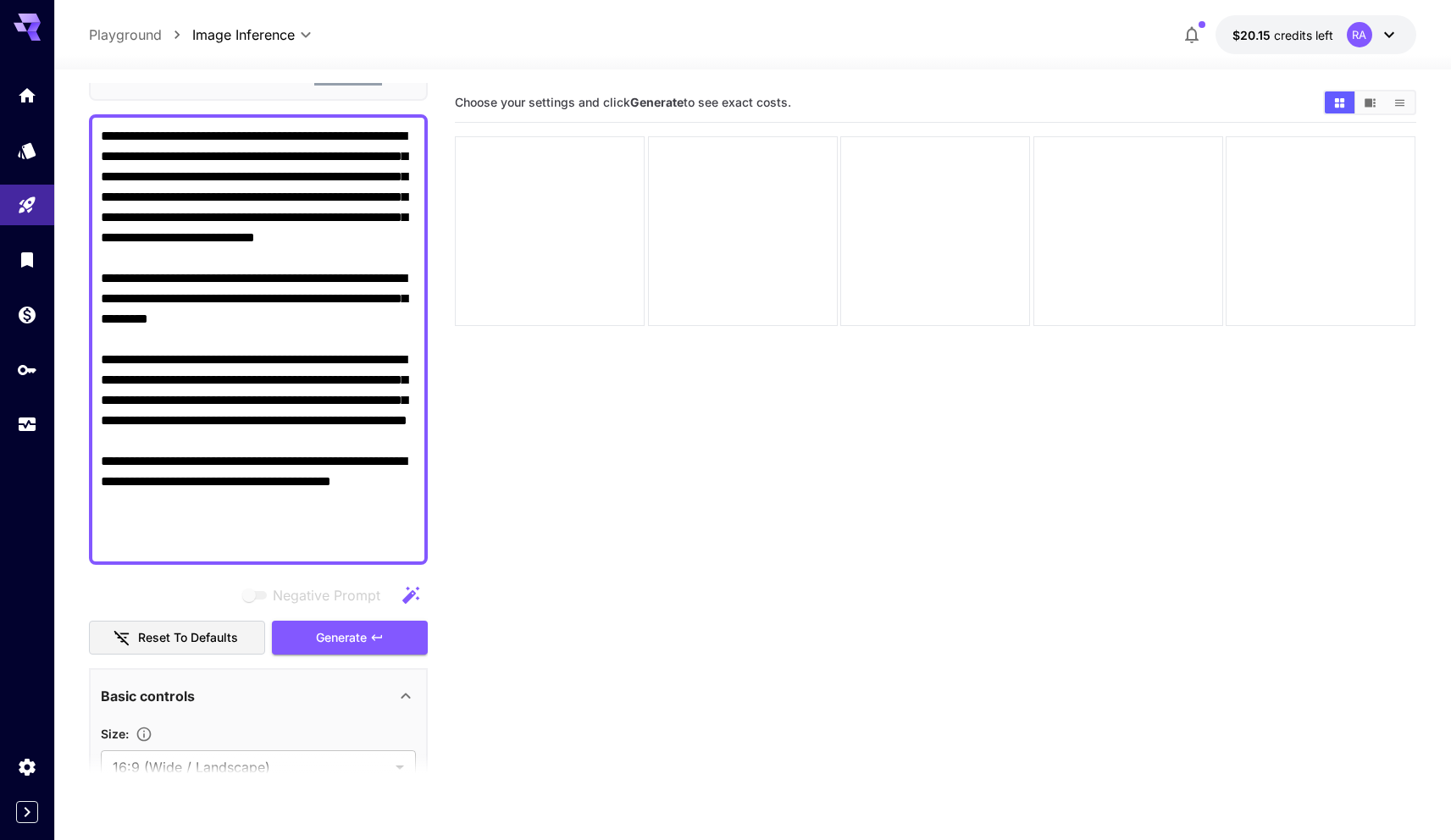
scroll to position [434, 0]
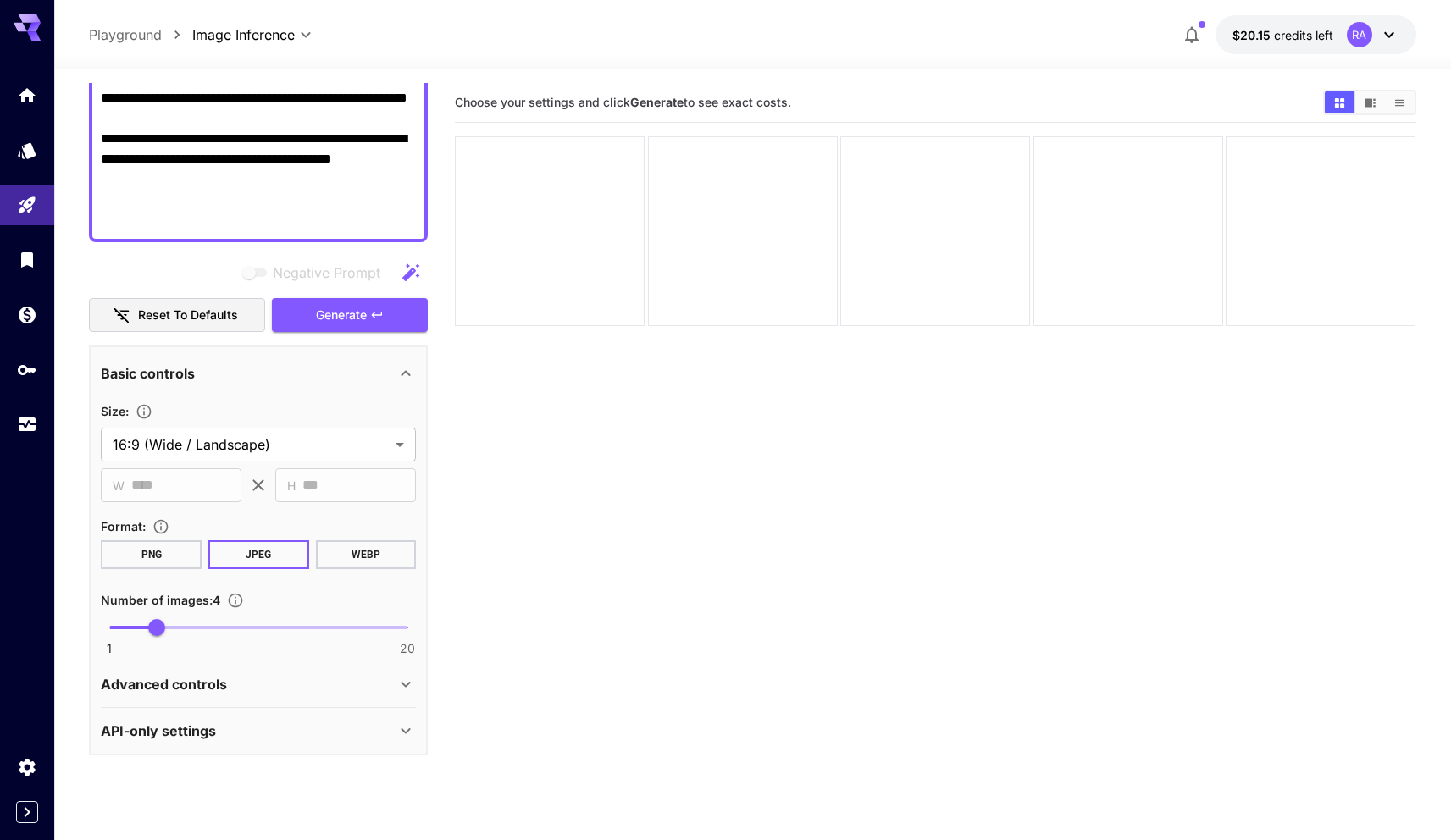
click at [403, 684] on icon at bounding box center [406, 684] width 20 height 20
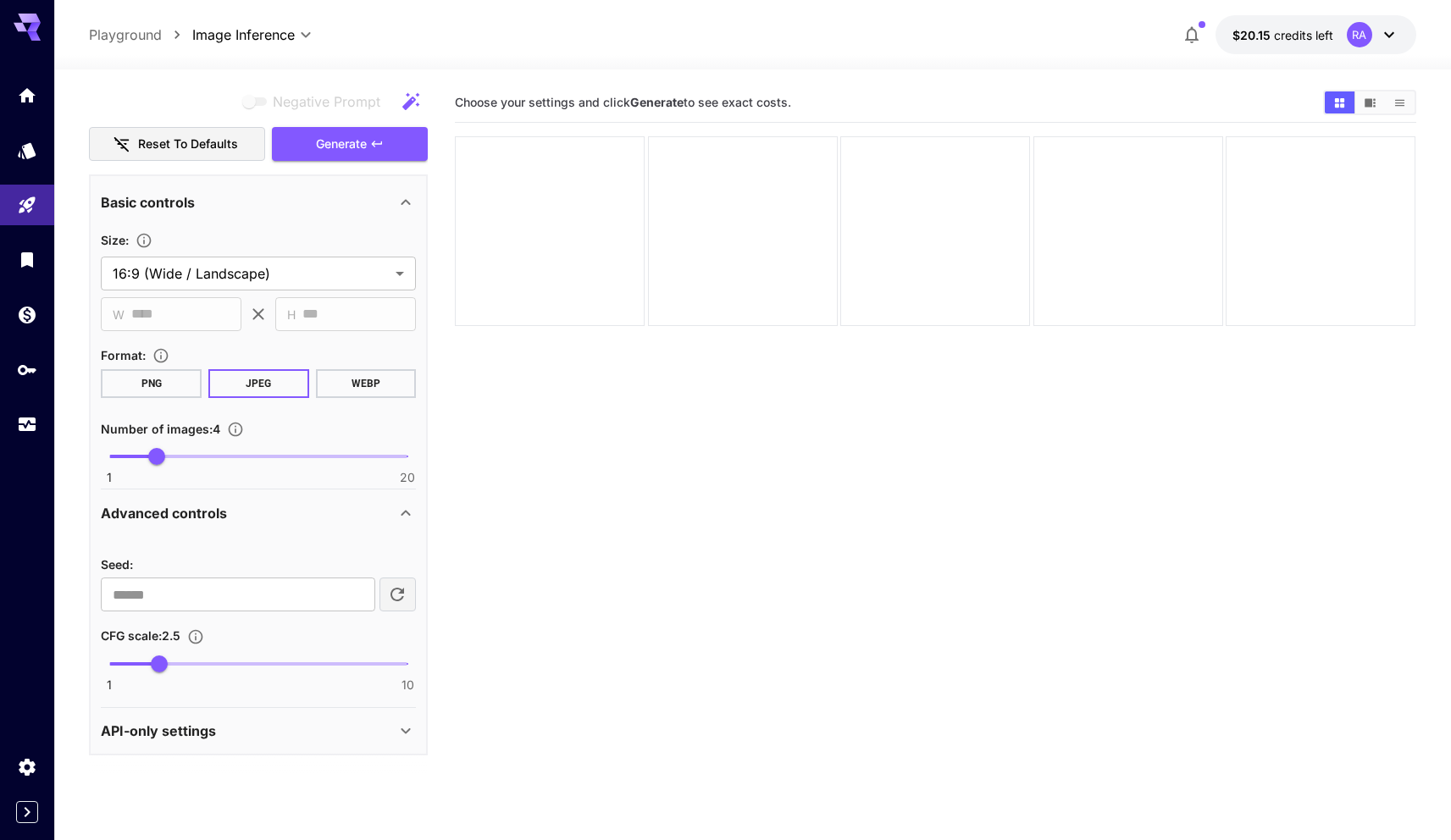
click at [402, 517] on icon at bounding box center [406, 513] width 20 height 20
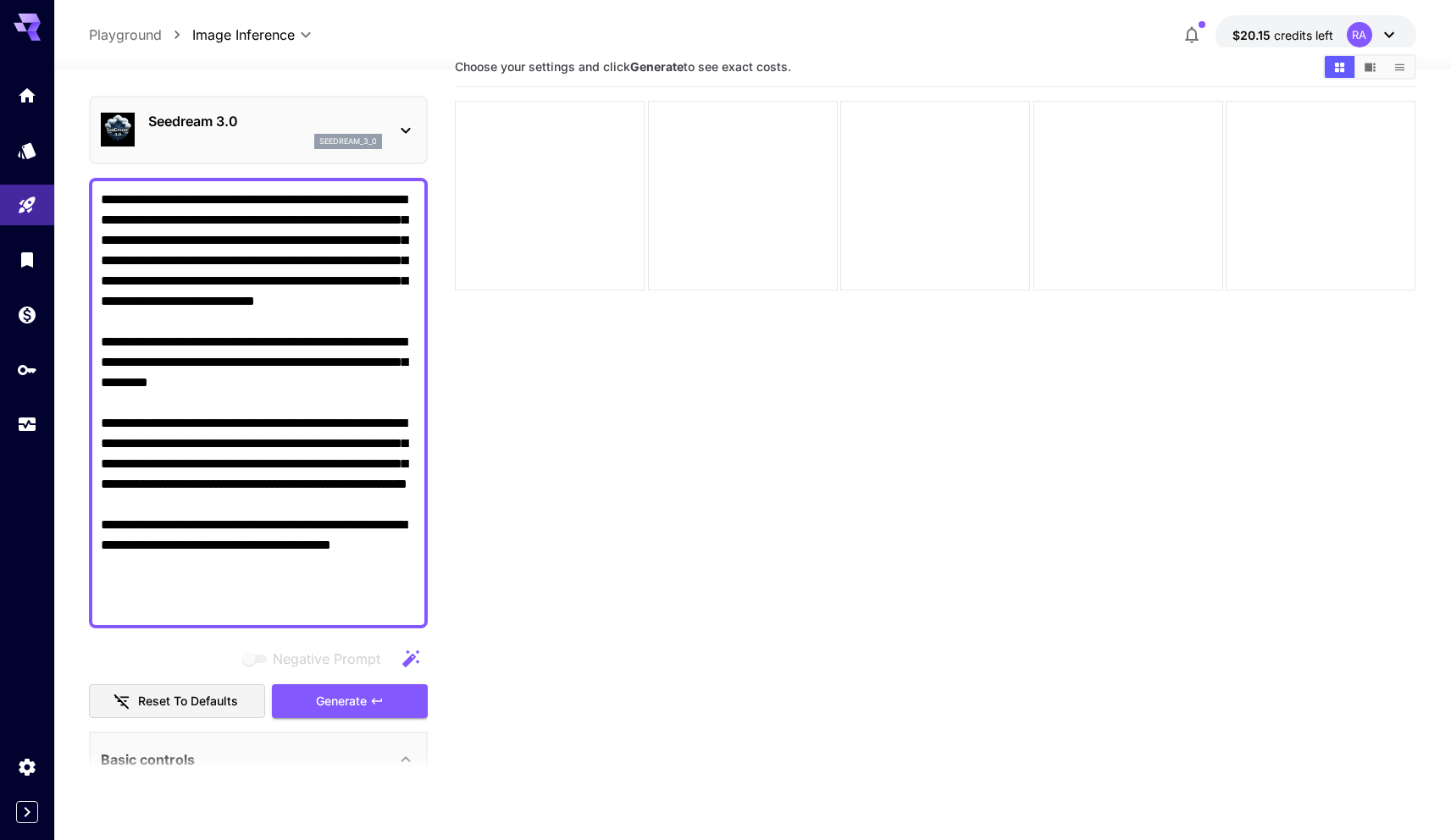
scroll to position [76, 0]
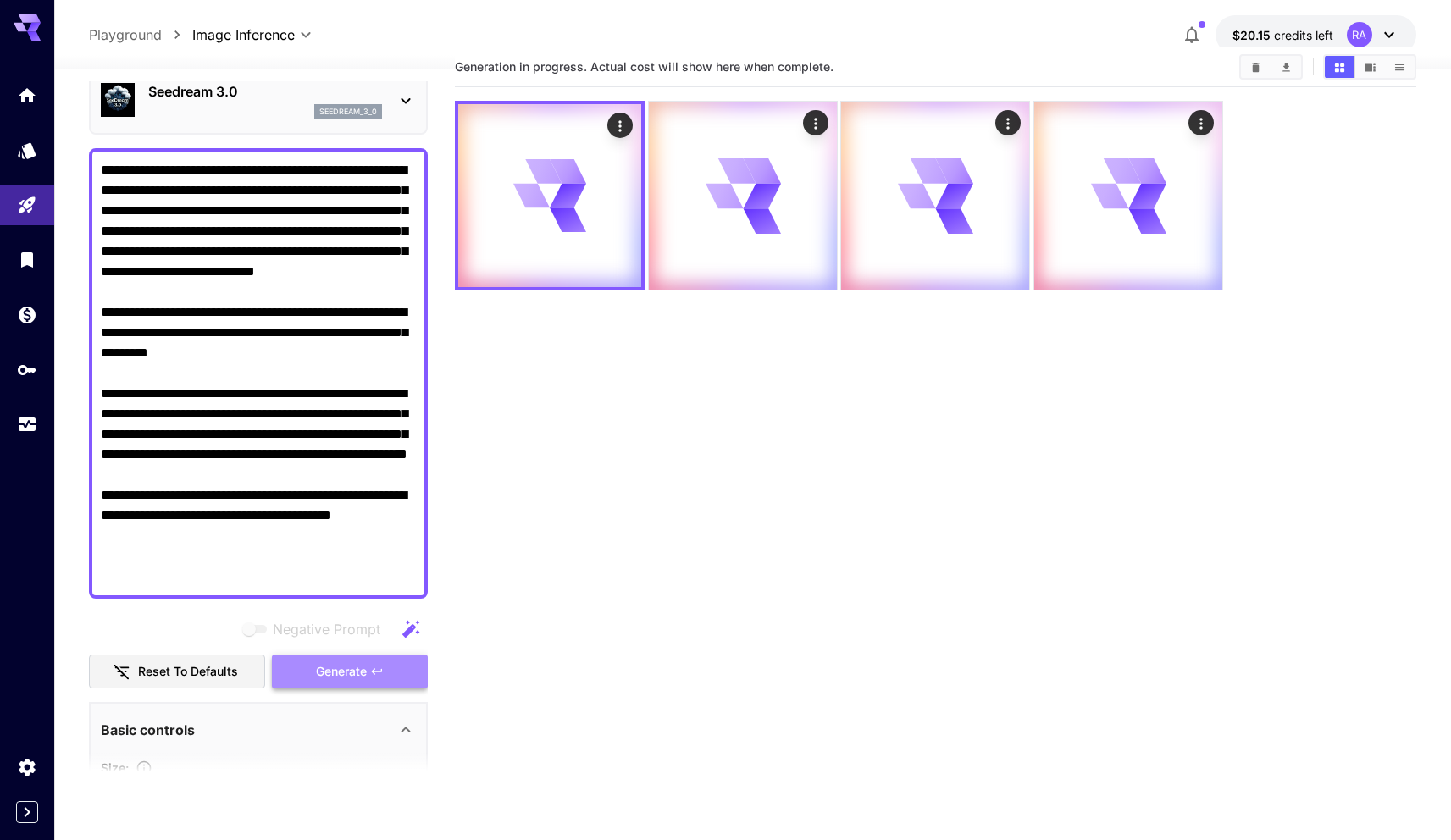
click at [368, 668] on button "Generate" at bounding box center [349, 672] width 156 height 34
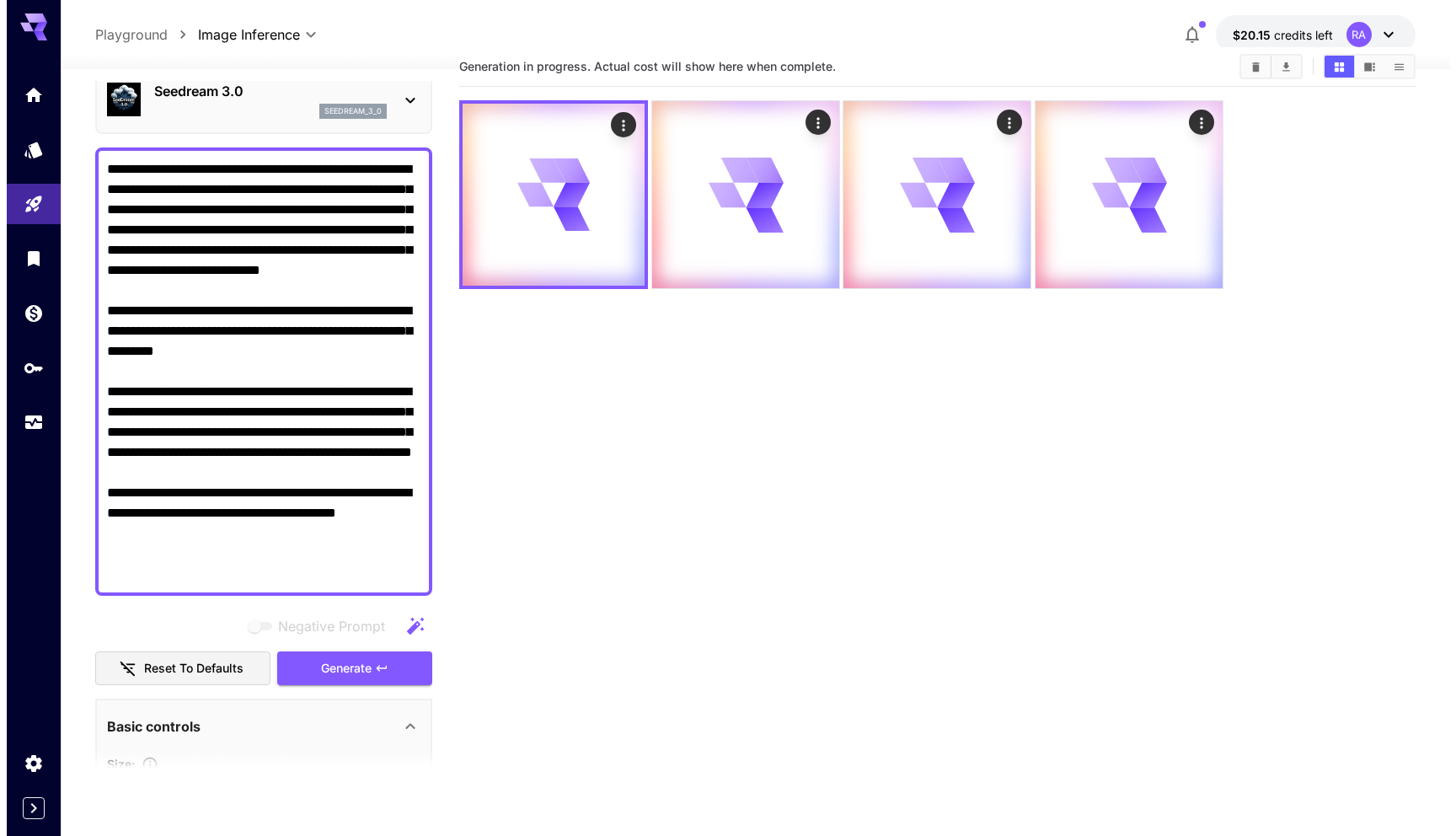
scroll to position [0, 0]
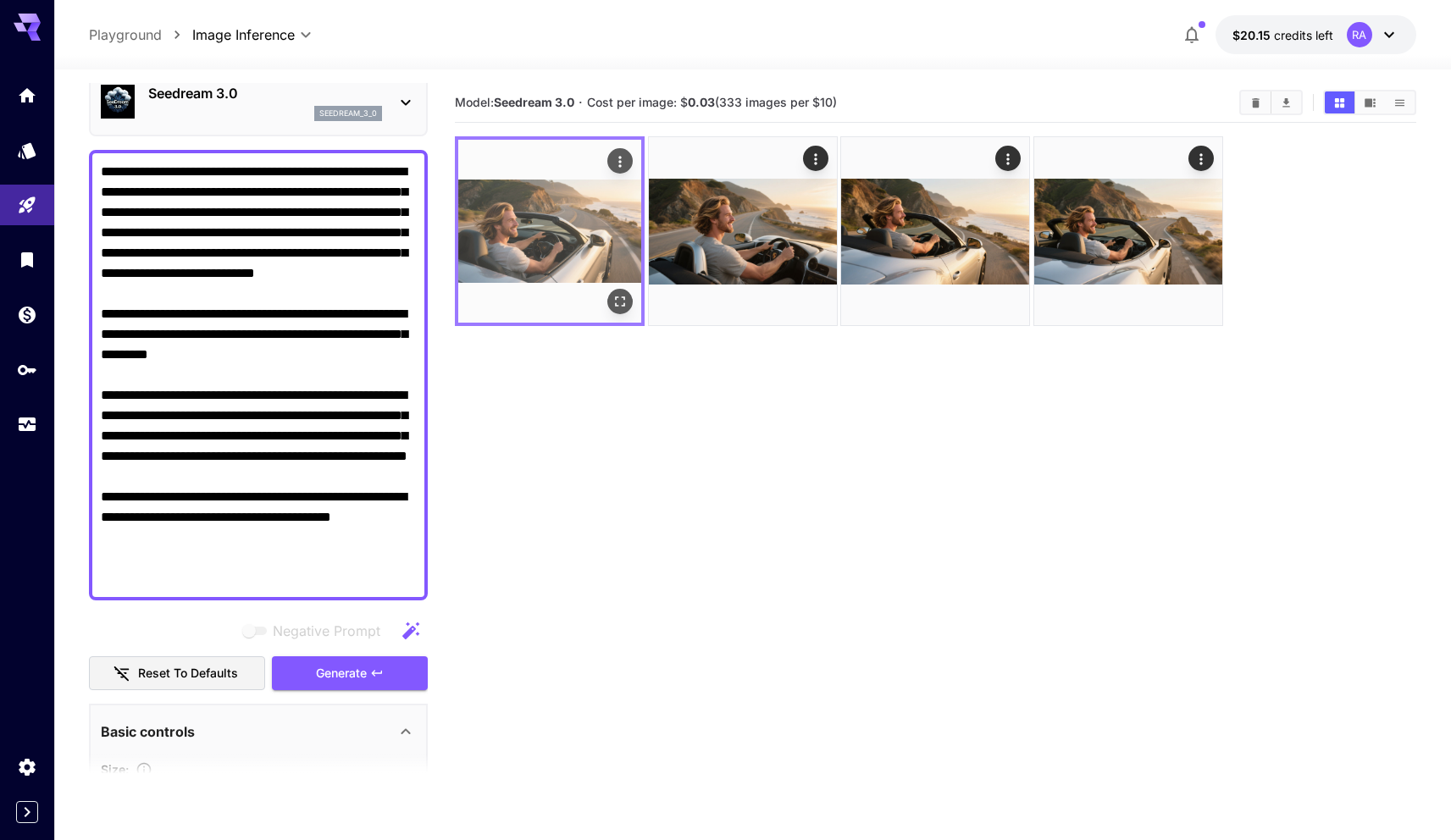
click at [538, 227] on img at bounding box center [550, 232] width 183 height 183
click at [513, 244] on img at bounding box center [550, 232] width 183 height 183
click at [624, 311] on button "Open in fullscreen" at bounding box center [621, 301] width 26 height 26
click at [554, 254] on img at bounding box center [550, 232] width 183 height 183
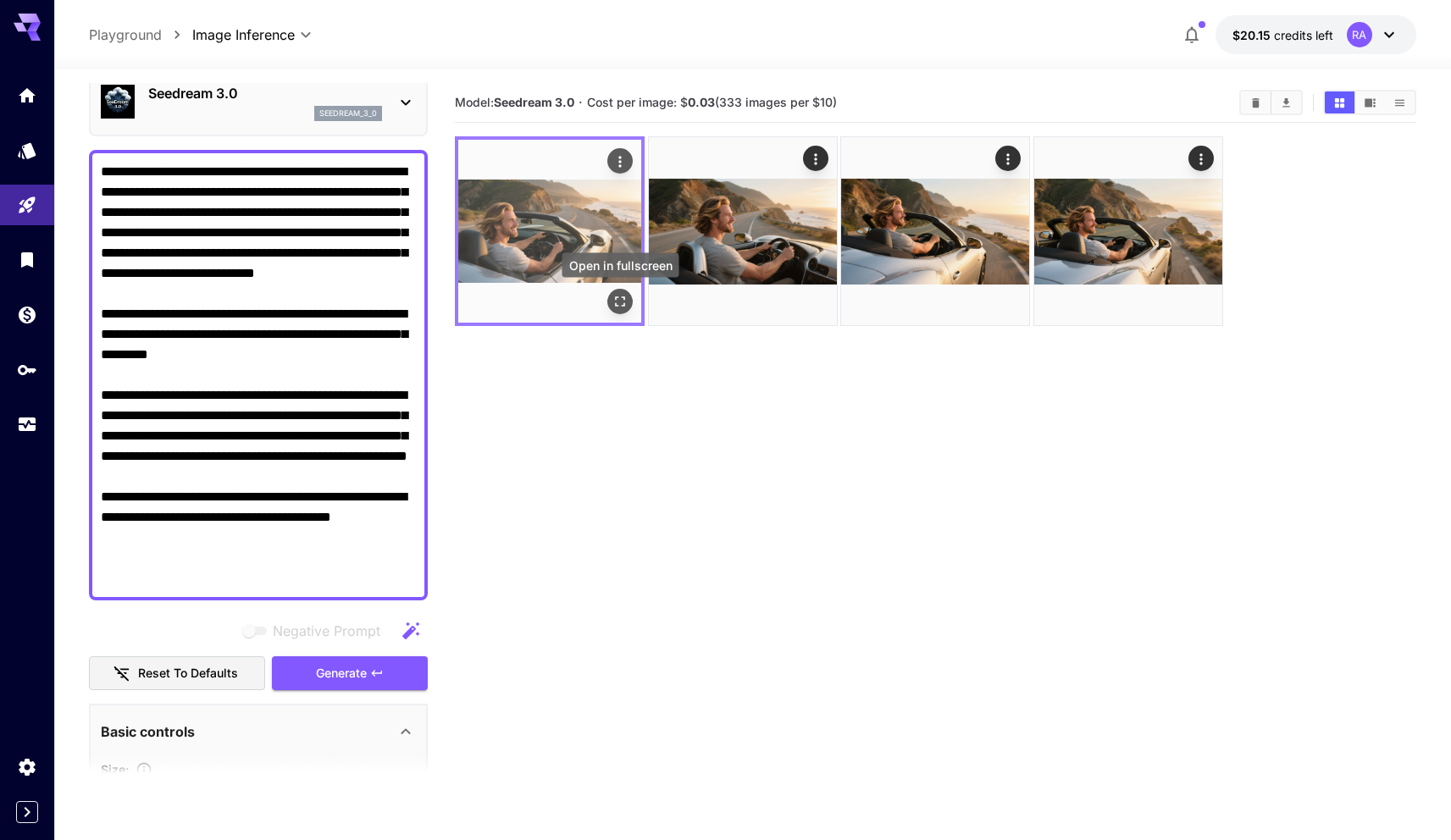
click at [624, 292] on button "Open in fullscreen" at bounding box center [621, 301] width 26 height 26
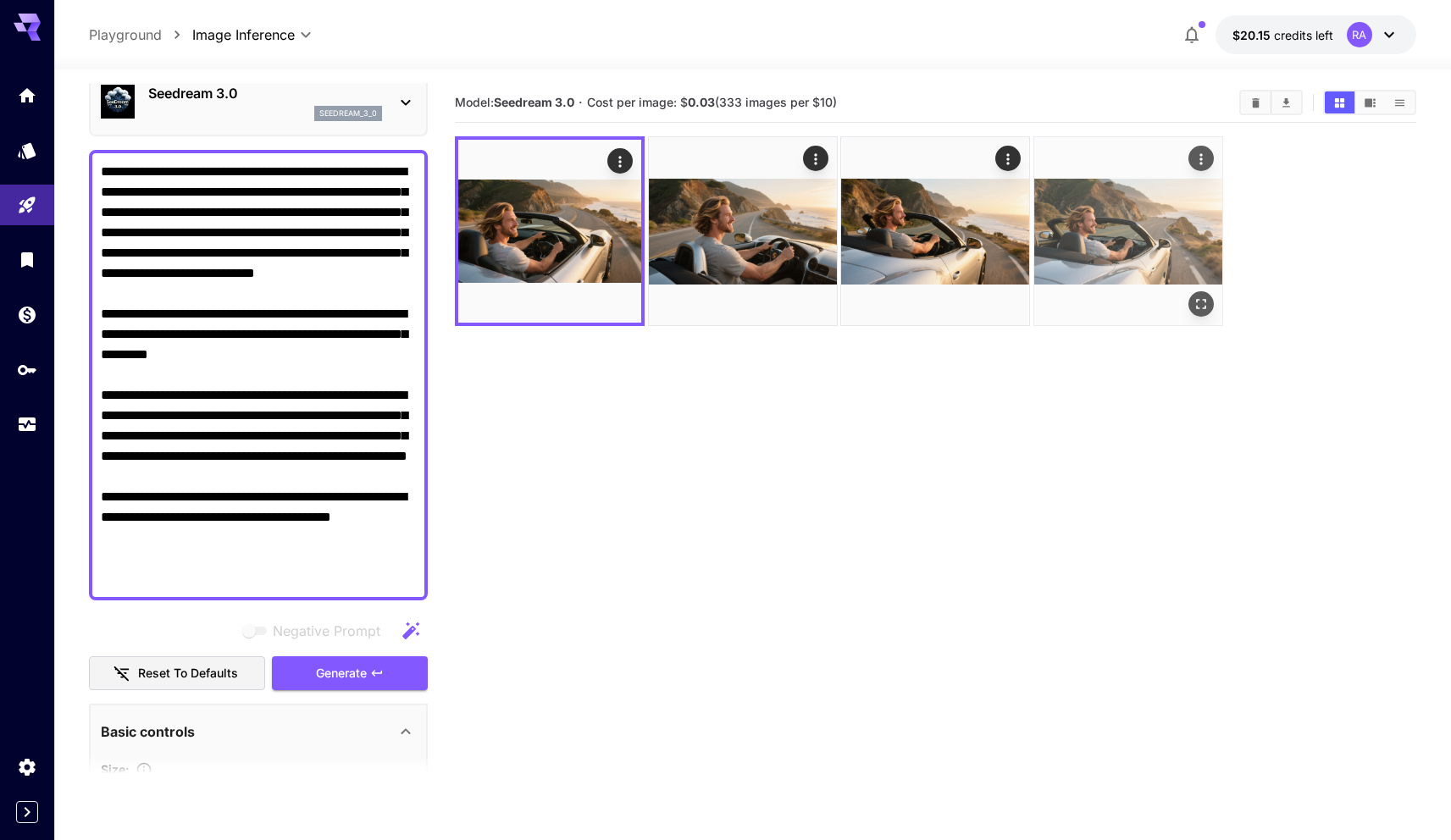
click at [1142, 219] on img at bounding box center [1127, 231] width 188 height 188
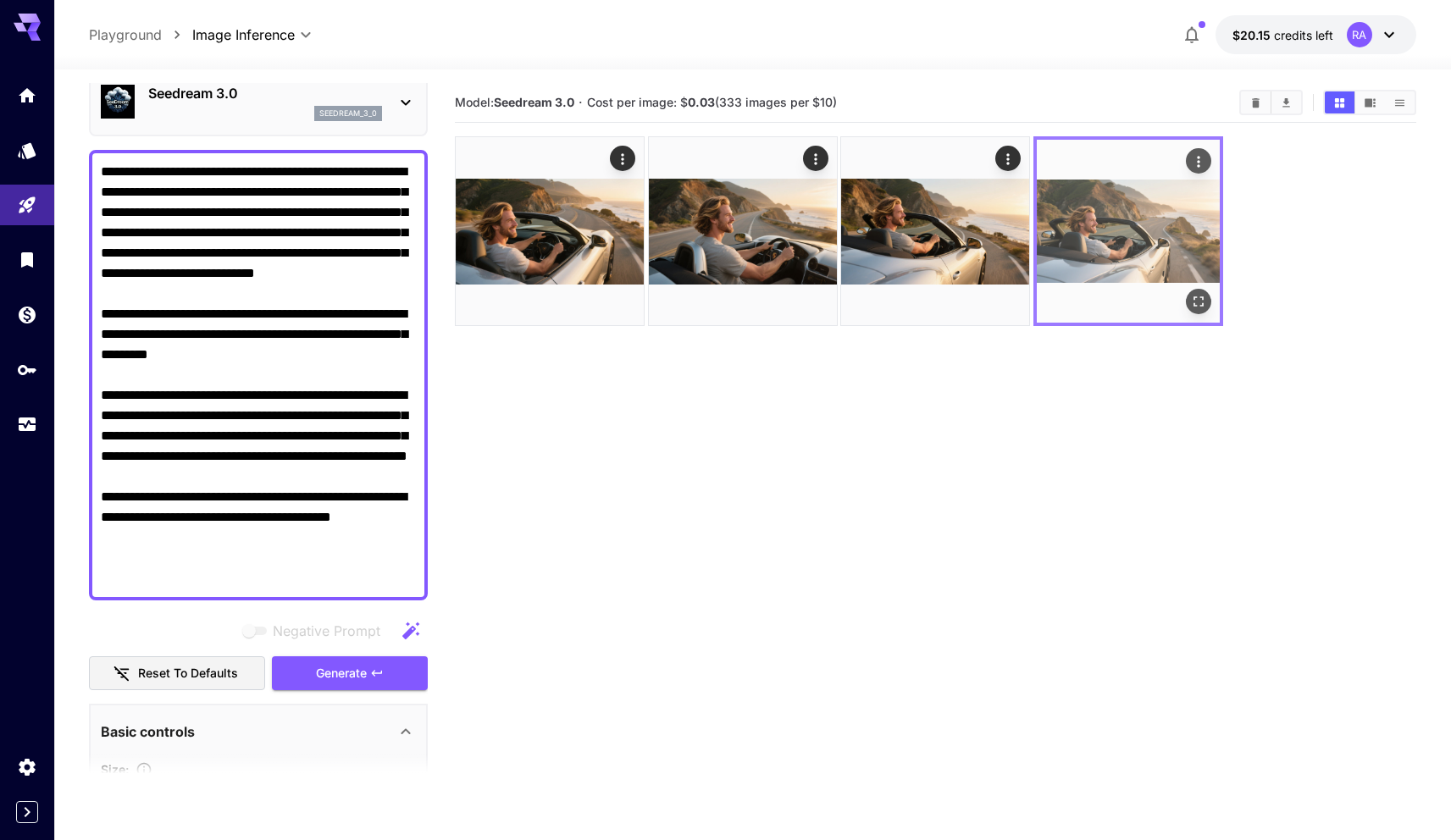
click at [1157, 227] on img at bounding box center [1128, 232] width 183 height 183
click at [1192, 159] on icon "Actions" at bounding box center [1198, 161] width 17 height 17
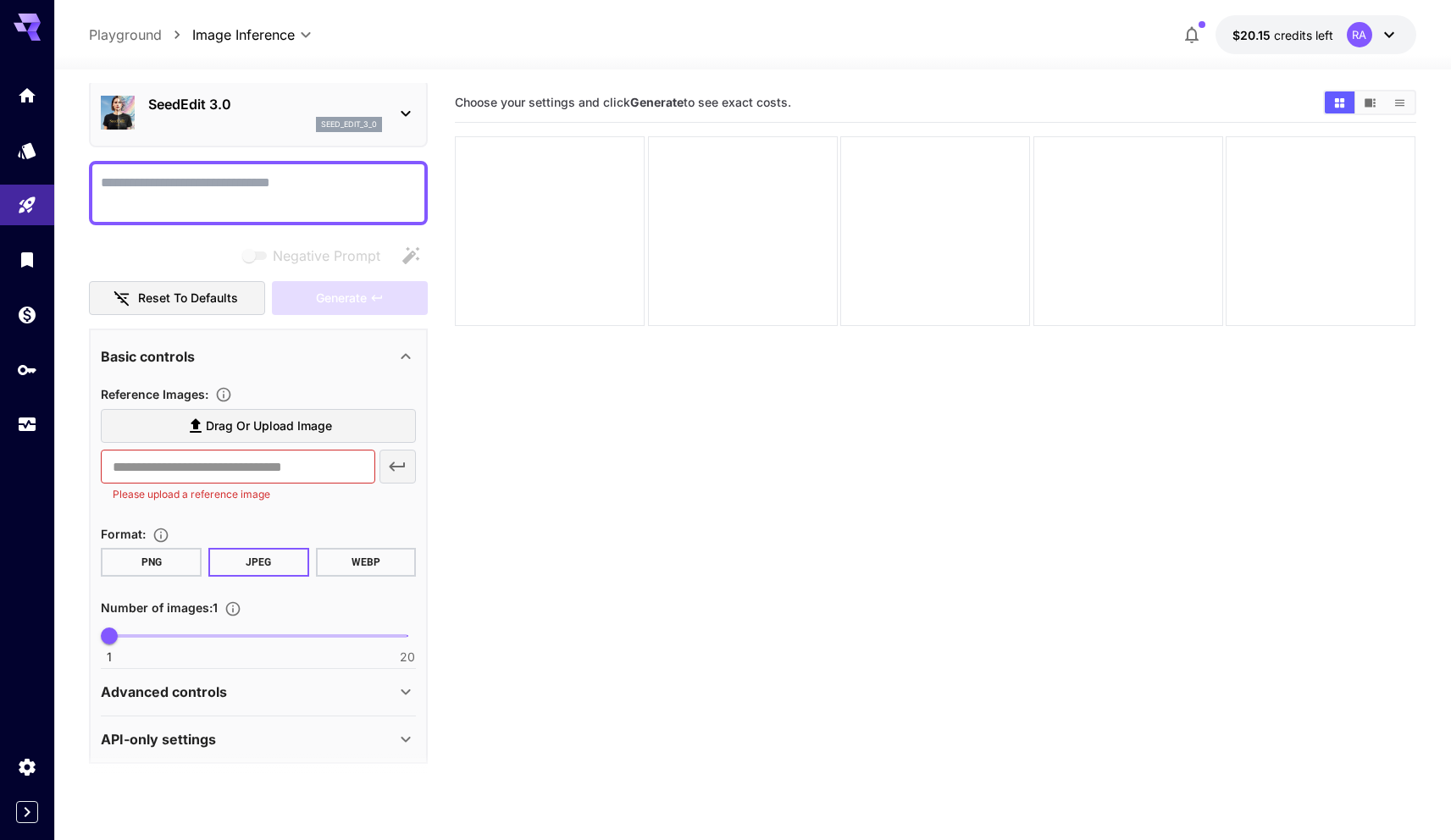
scroll to position [73, 0]
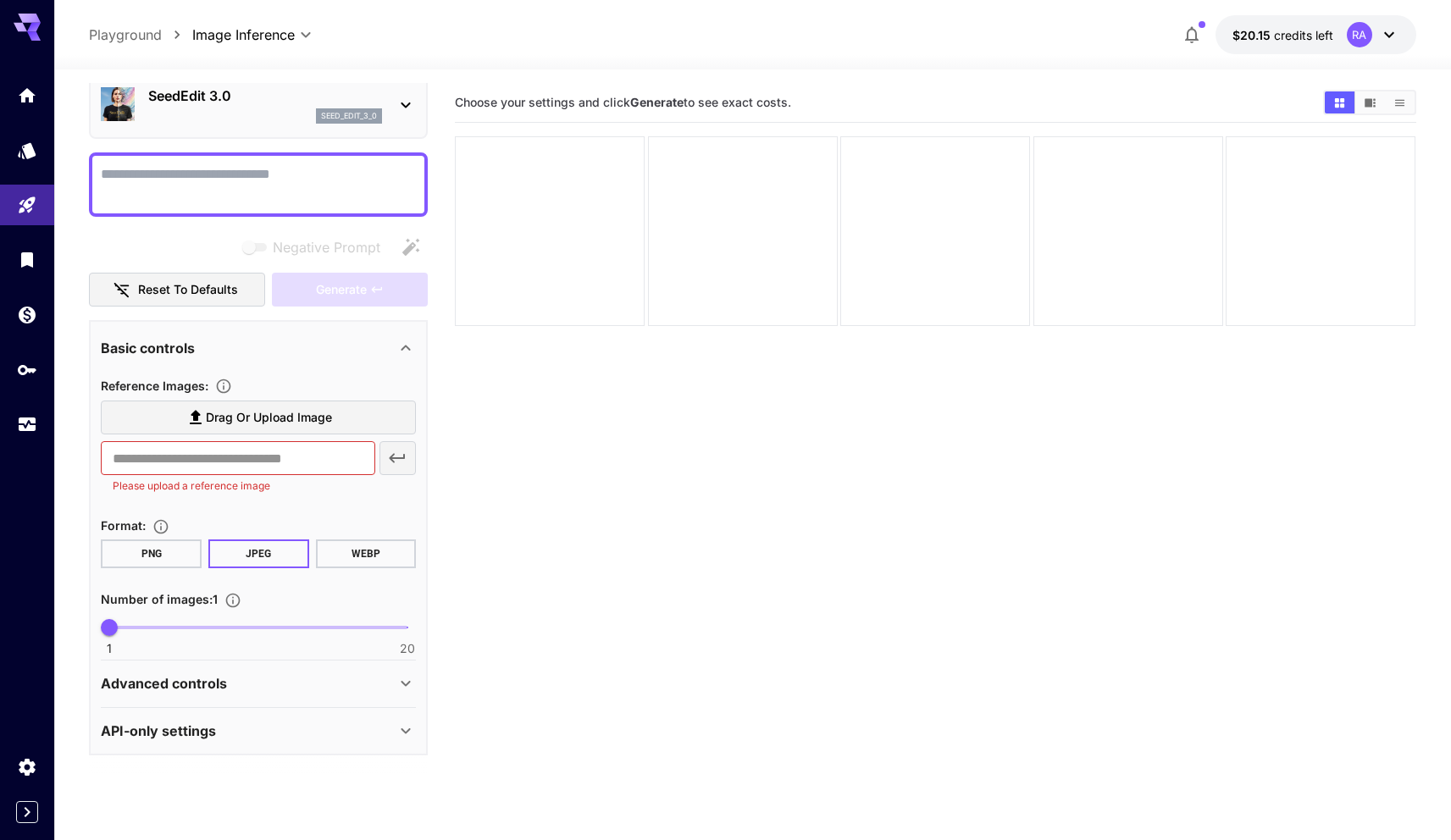
click at [257, 183] on textarea "Negative Prompt" at bounding box center [257, 184] width 315 height 41
click at [272, 420] on span "Drag or upload image" at bounding box center [268, 418] width 126 height 21
click at [0, 0] on input "Drag or upload image" at bounding box center [0, 0] width 0 height 0
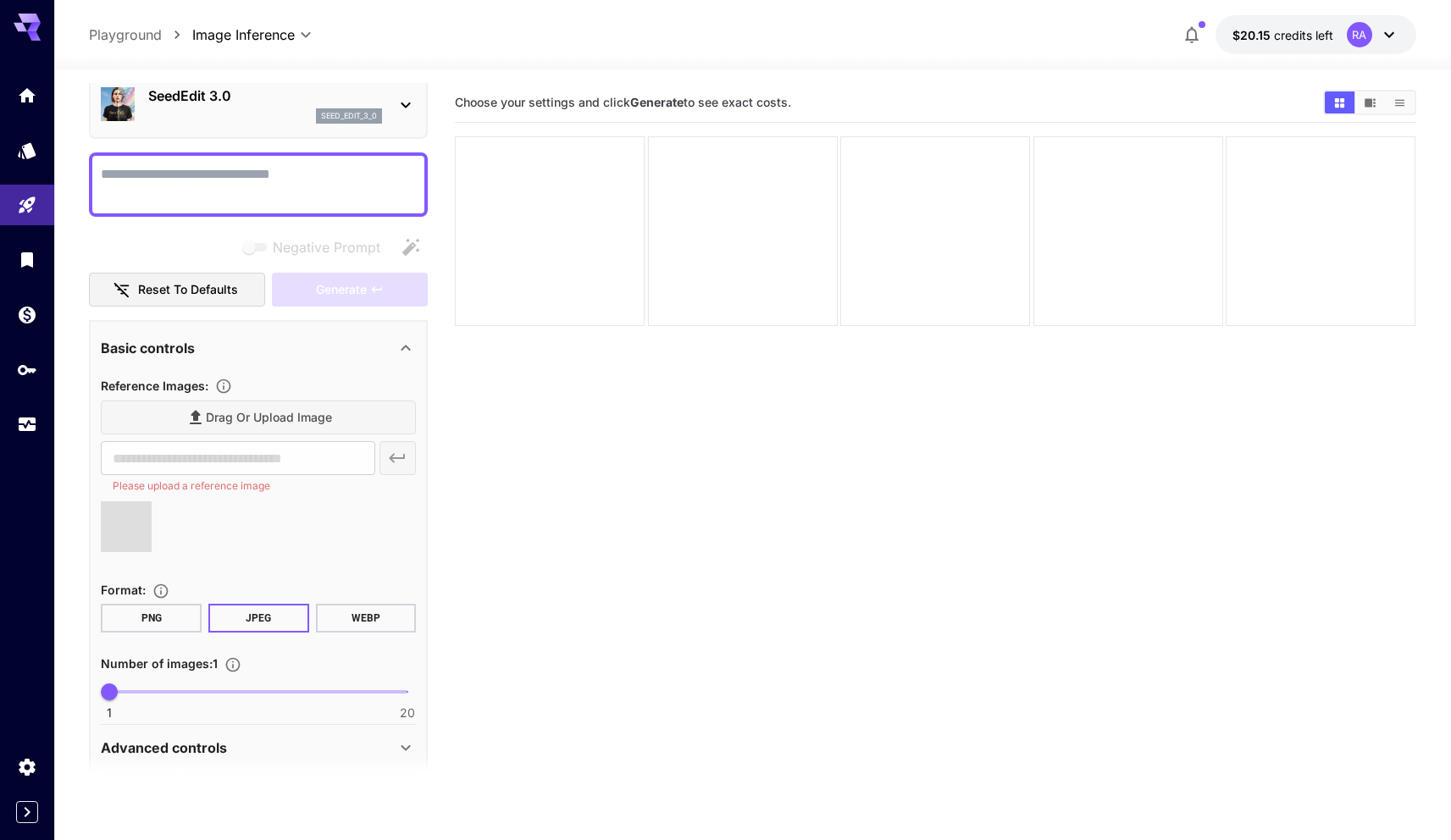
type input "**********"
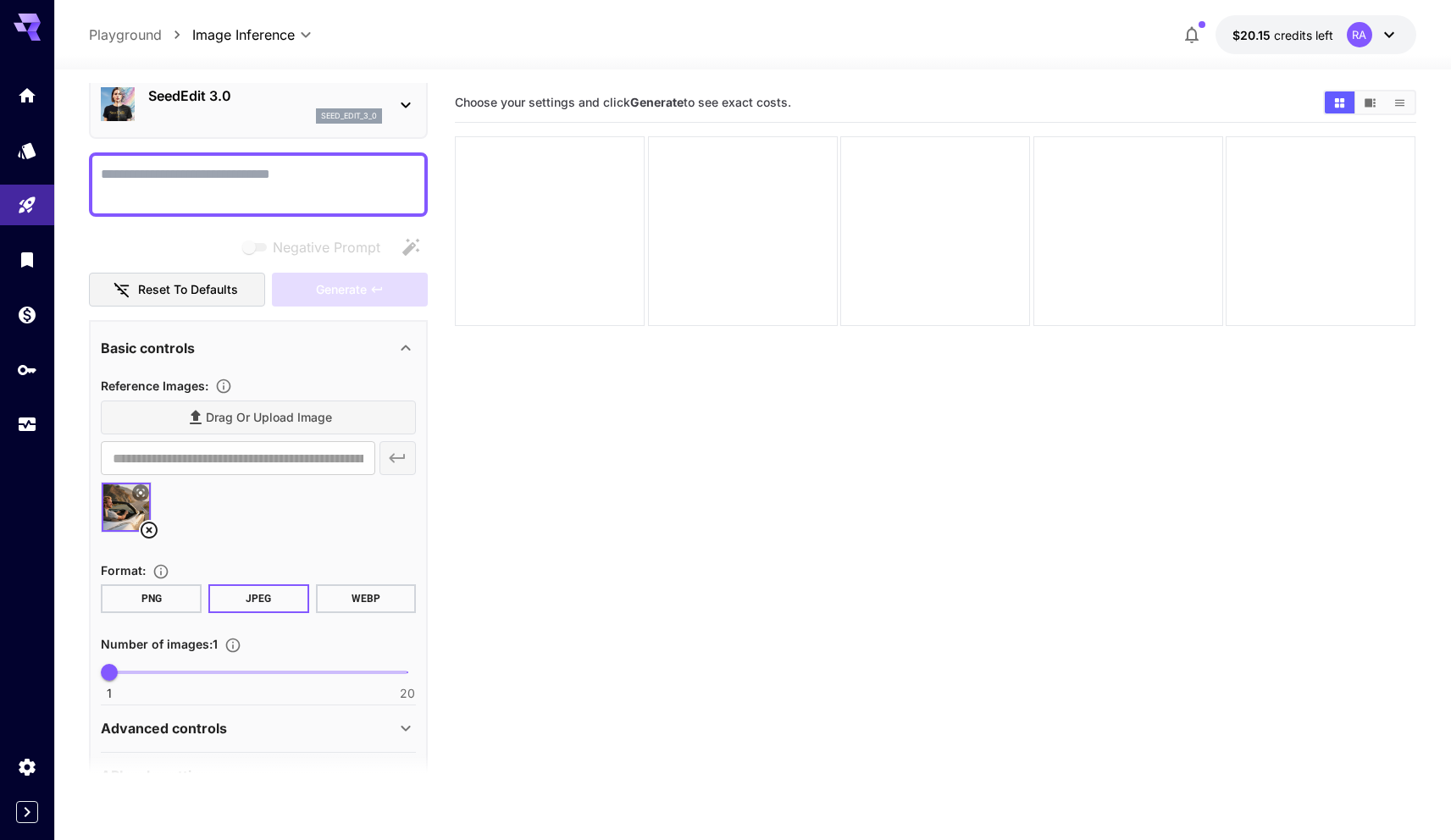
click at [258, 413] on div "Drag or upload image" at bounding box center [257, 417] width 315 height 34
click at [255, 418] on div "Drag or upload image" at bounding box center [257, 417] width 315 height 34
click at [219, 409] on div "Drag or upload image" at bounding box center [257, 417] width 315 height 34
click at [291, 325] on section "**********" at bounding box center [257, 513] width 315 height 383
click at [247, 411] on div "Drag or upload image" at bounding box center [257, 417] width 315 height 34
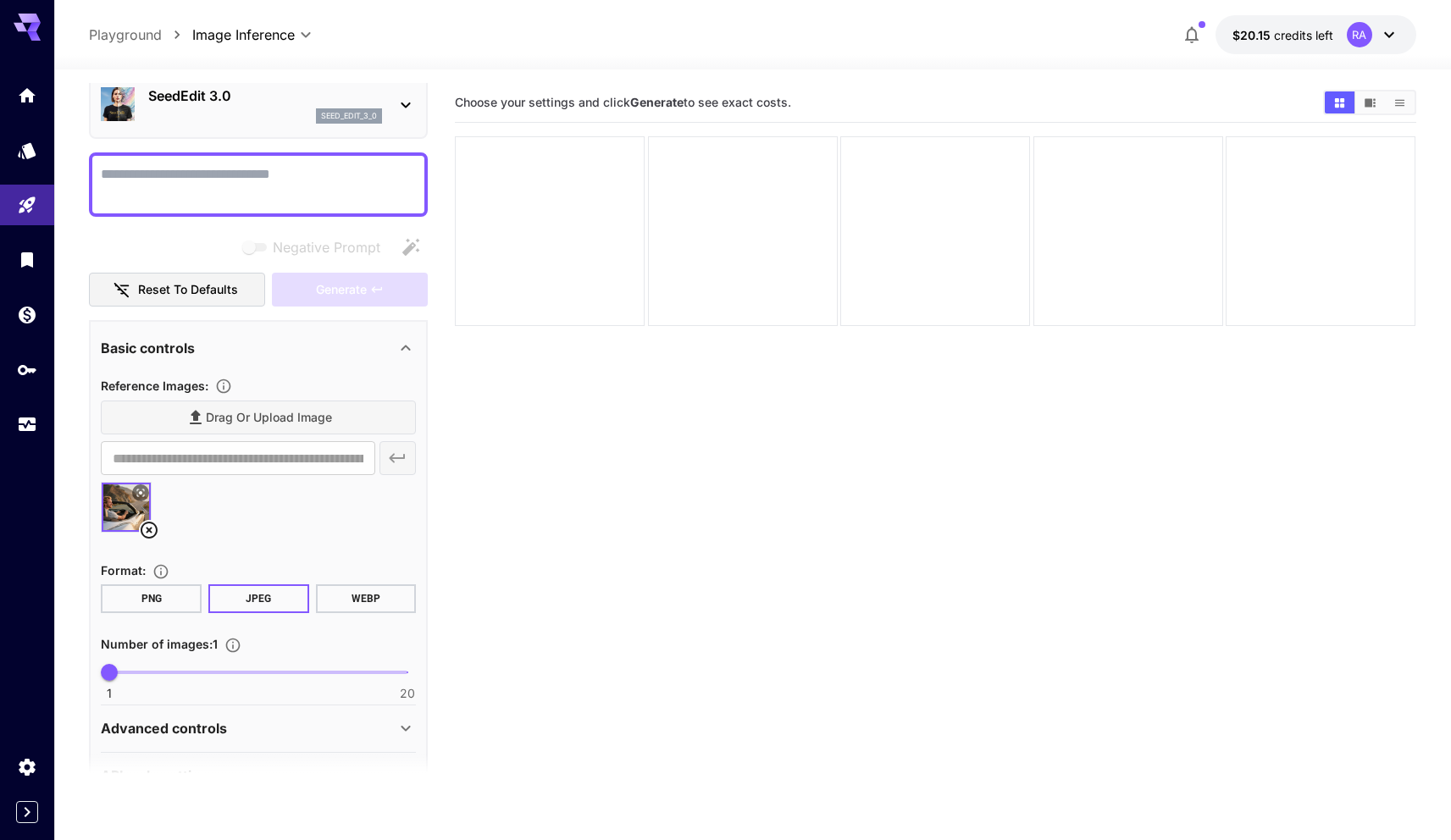
click at [247, 418] on div "Drag or upload image" at bounding box center [257, 417] width 315 height 34
click at [215, 525] on div at bounding box center [257, 514] width 315 height 64
click at [228, 380] on icon "Upload a reference image to guide the result. This is needed for Image-to-Image…" at bounding box center [224, 386] width 14 height 14
click at [356, 377] on div "Reference Images :" at bounding box center [257, 385] width 315 height 20
click at [333, 413] on div "Drag or upload image" at bounding box center [257, 417] width 315 height 34
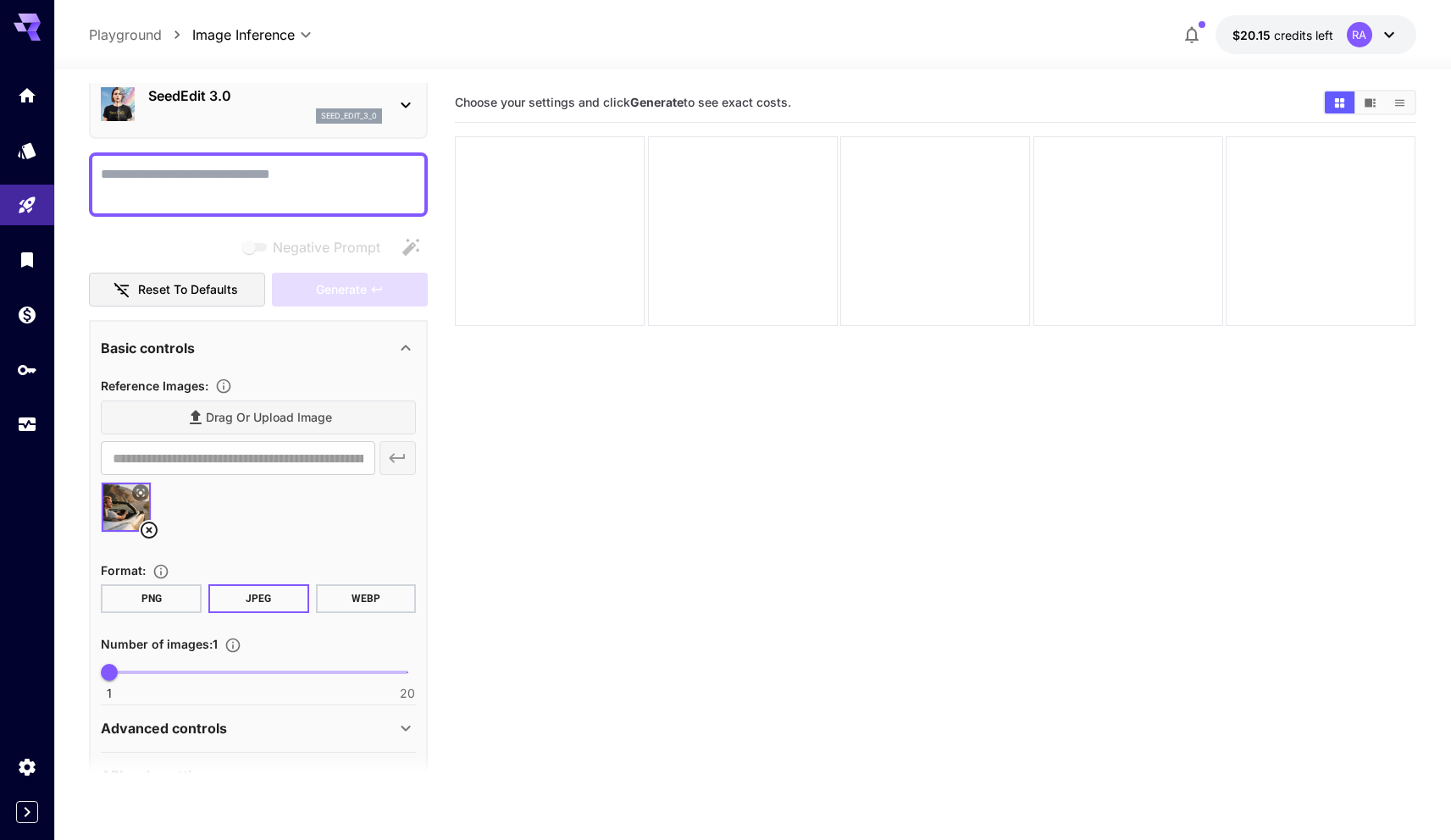
click at [292, 413] on div "Drag or upload image" at bounding box center [257, 417] width 315 height 34
click at [223, 433] on div "Drag or upload image" at bounding box center [257, 417] width 315 height 34
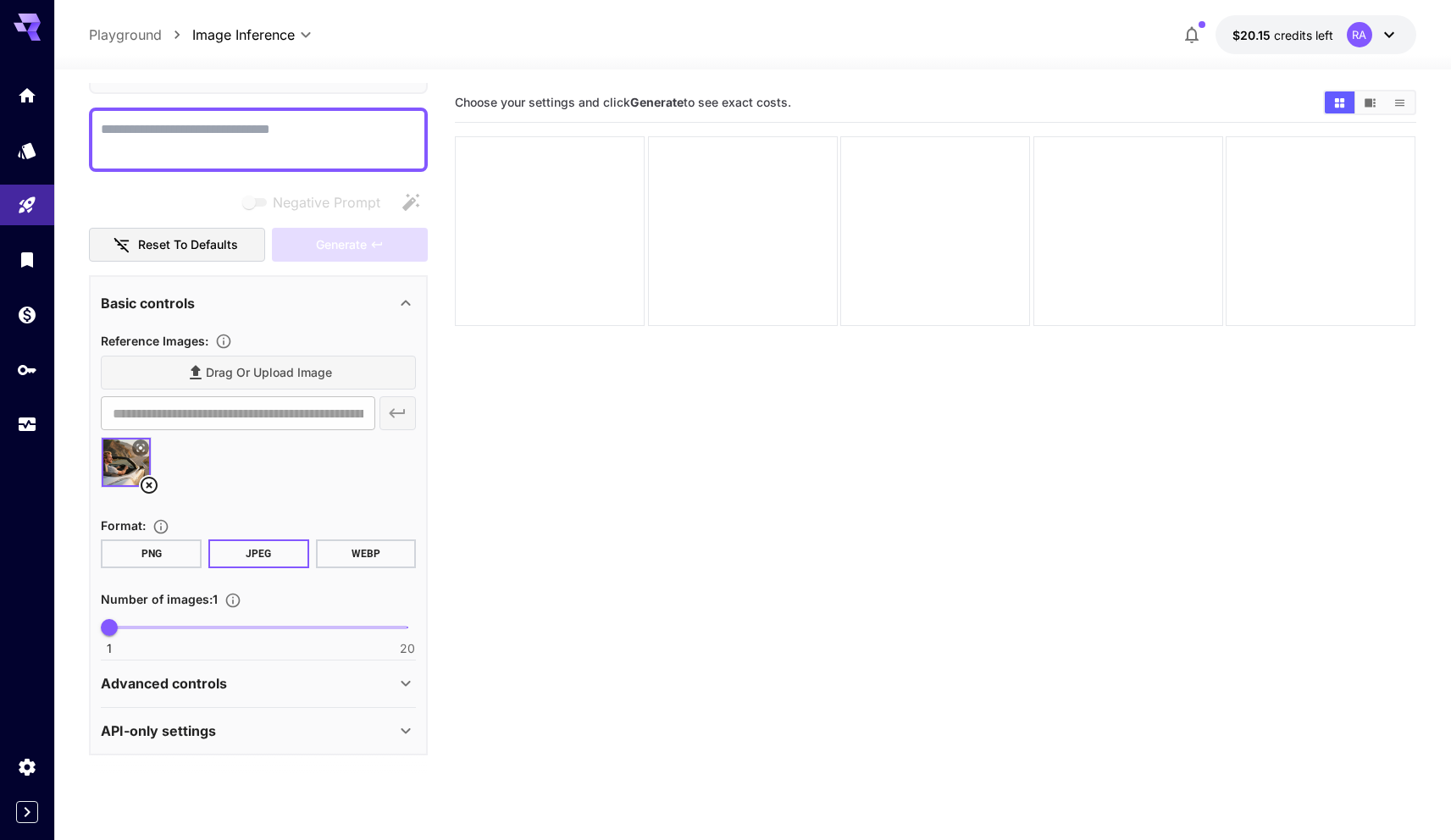
scroll to position [0, 0]
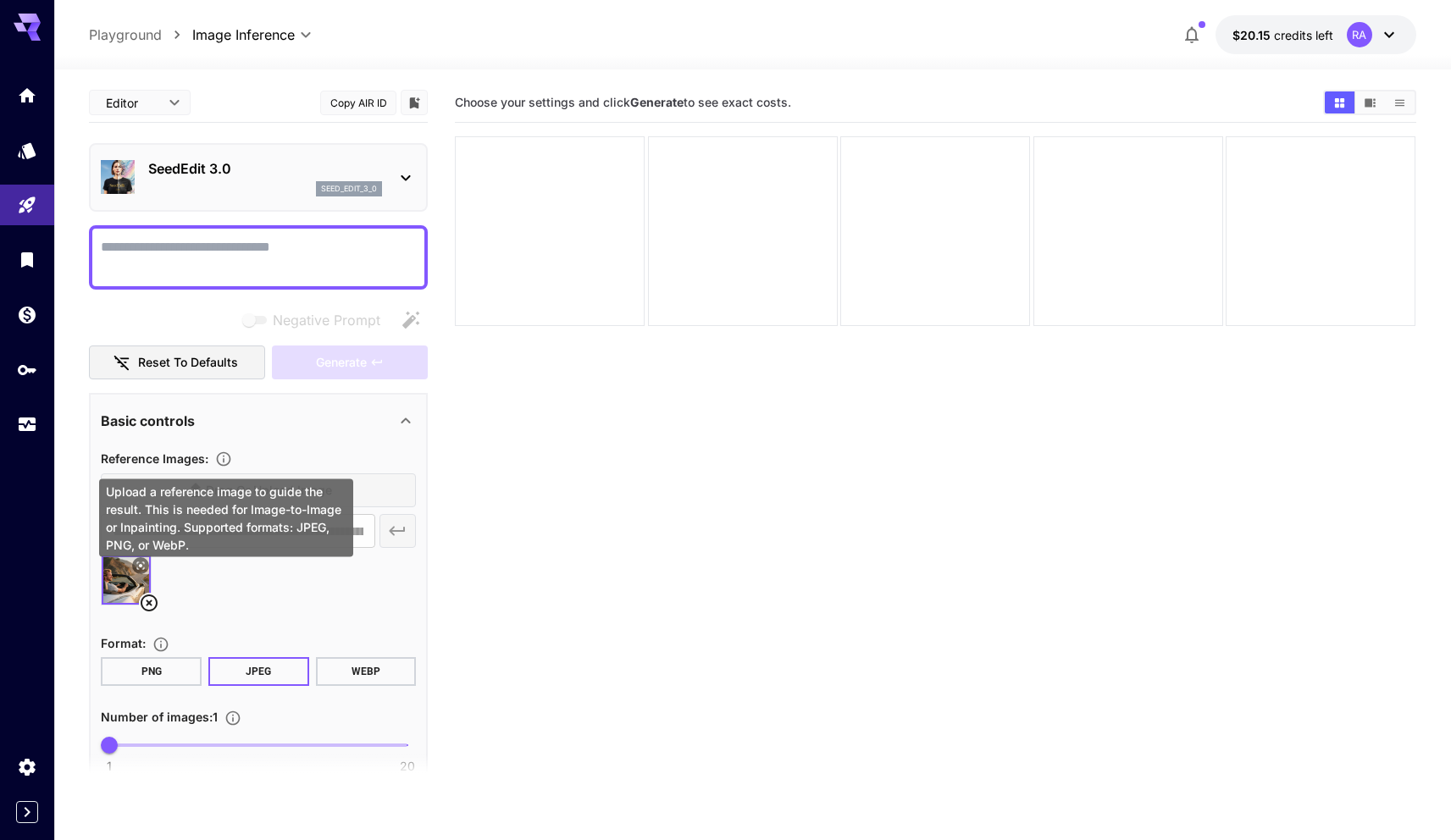
click at [218, 486] on div "Upload a reference image to guide the result. This is needed for Image-to-Image…" at bounding box center [226, 518] width 254 height 78
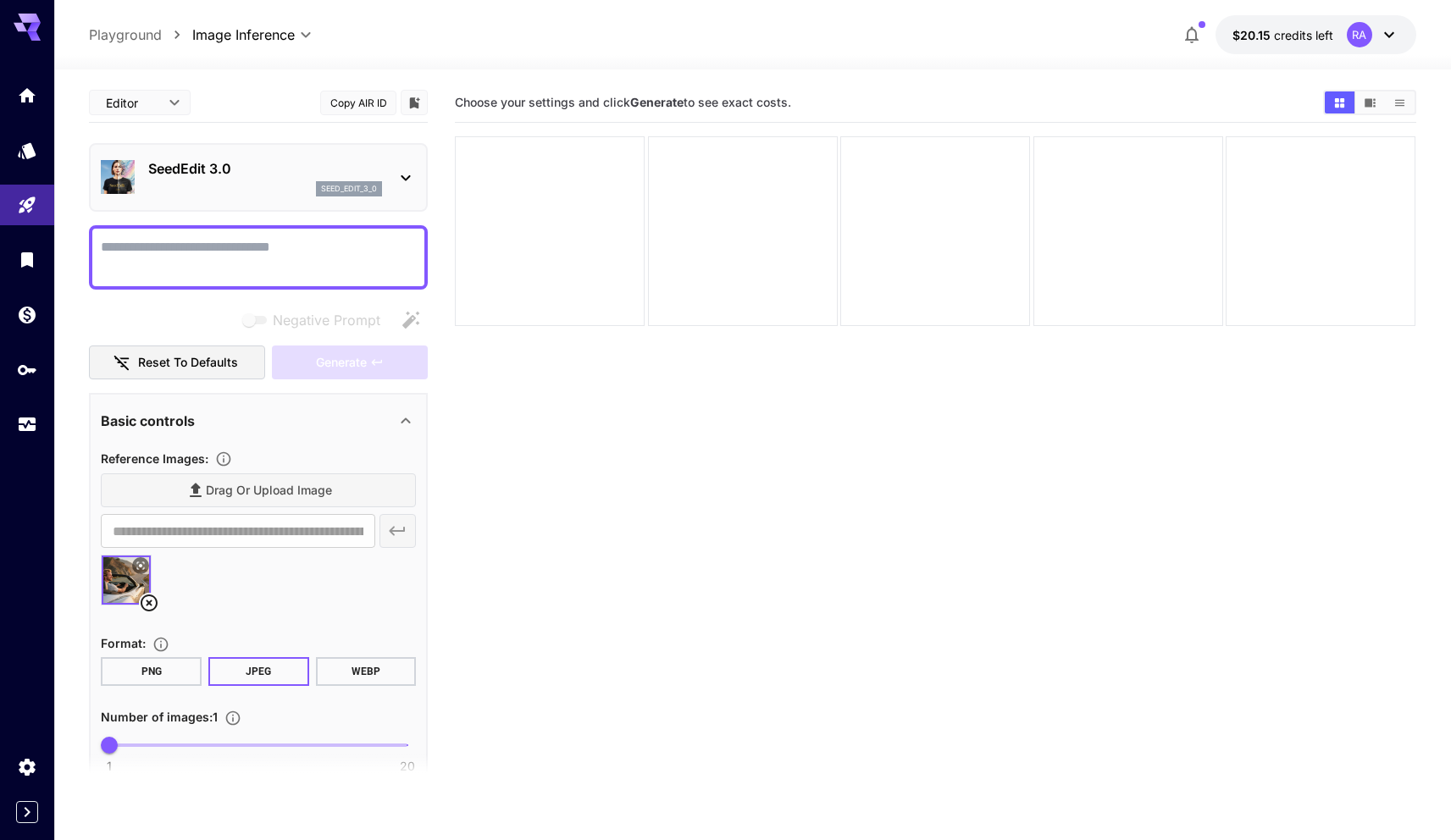
click at [290, 479] on div "Drag or upload image" at bounding box center [257, 490] width 315 height 34
click at [280, 491] on div "Drag or upload image" at bounding box center [257, 490] width 315 height 34
click at [282, 482] on div "Drag or upload image" at bounding box center [257, 490] width 315 height 34
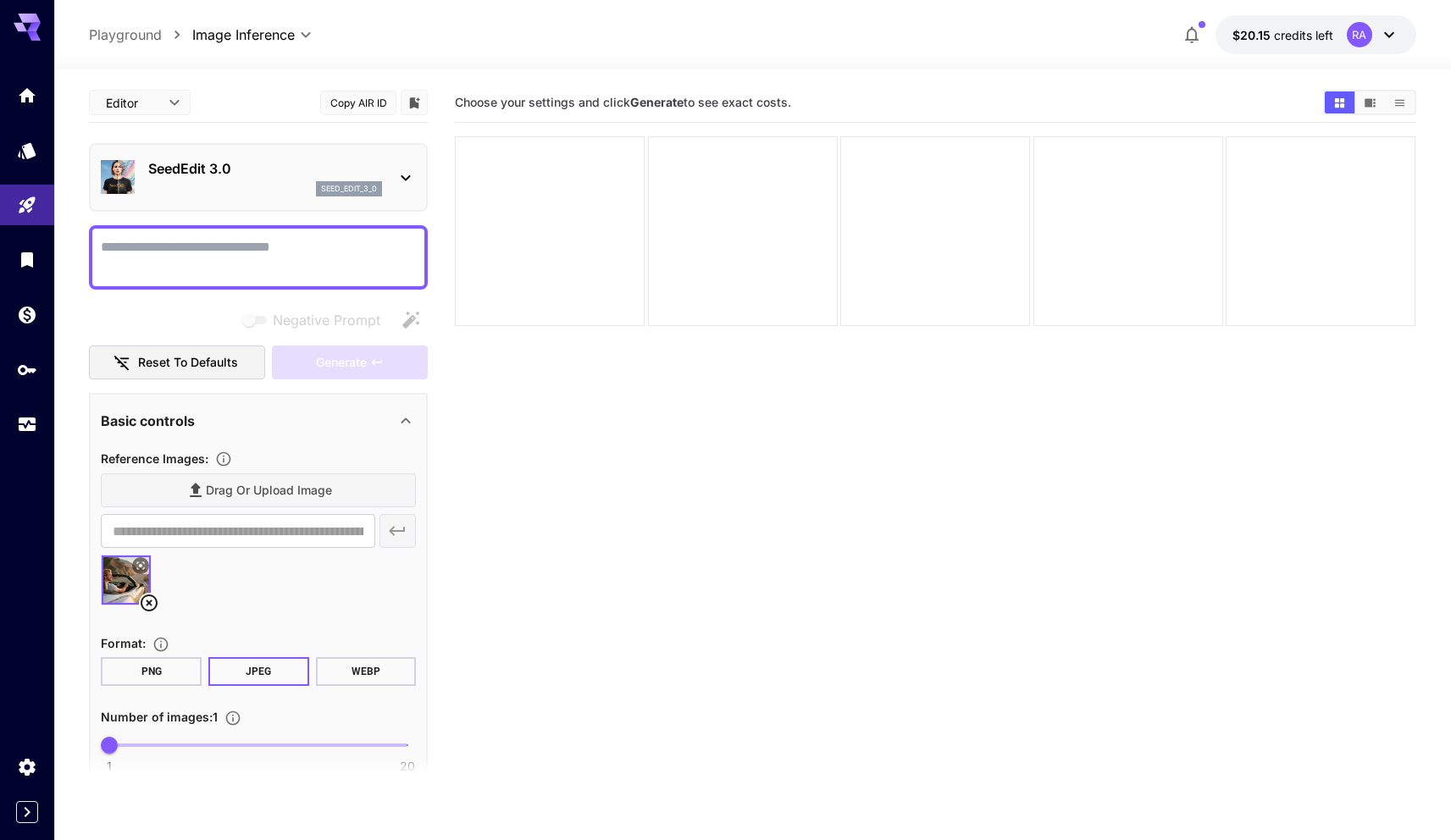
click at [282, 482] on div "Drag or upload image" at bounding box center [257, 490] width 315 height 34
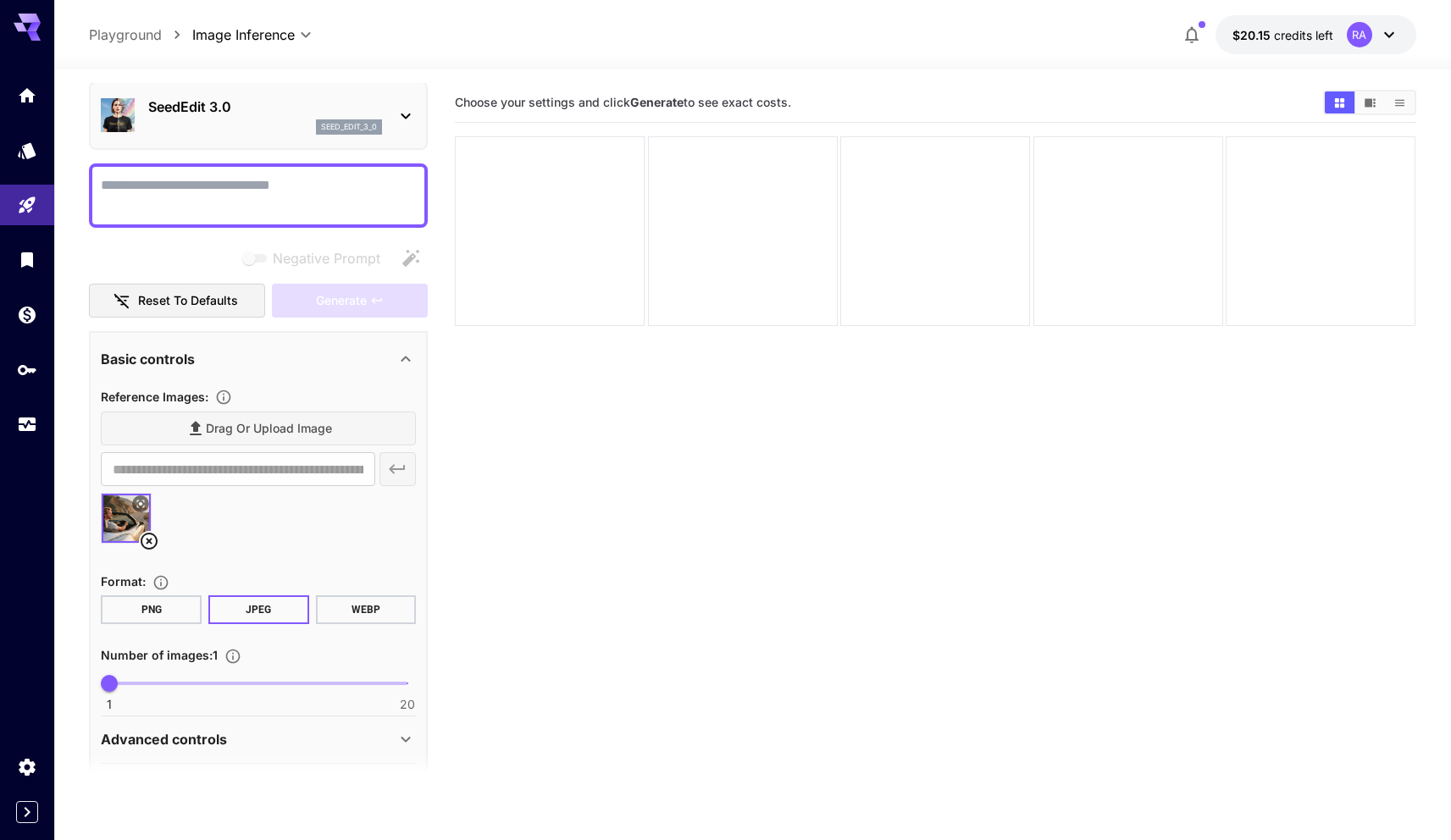
scroll to position [118, 0]
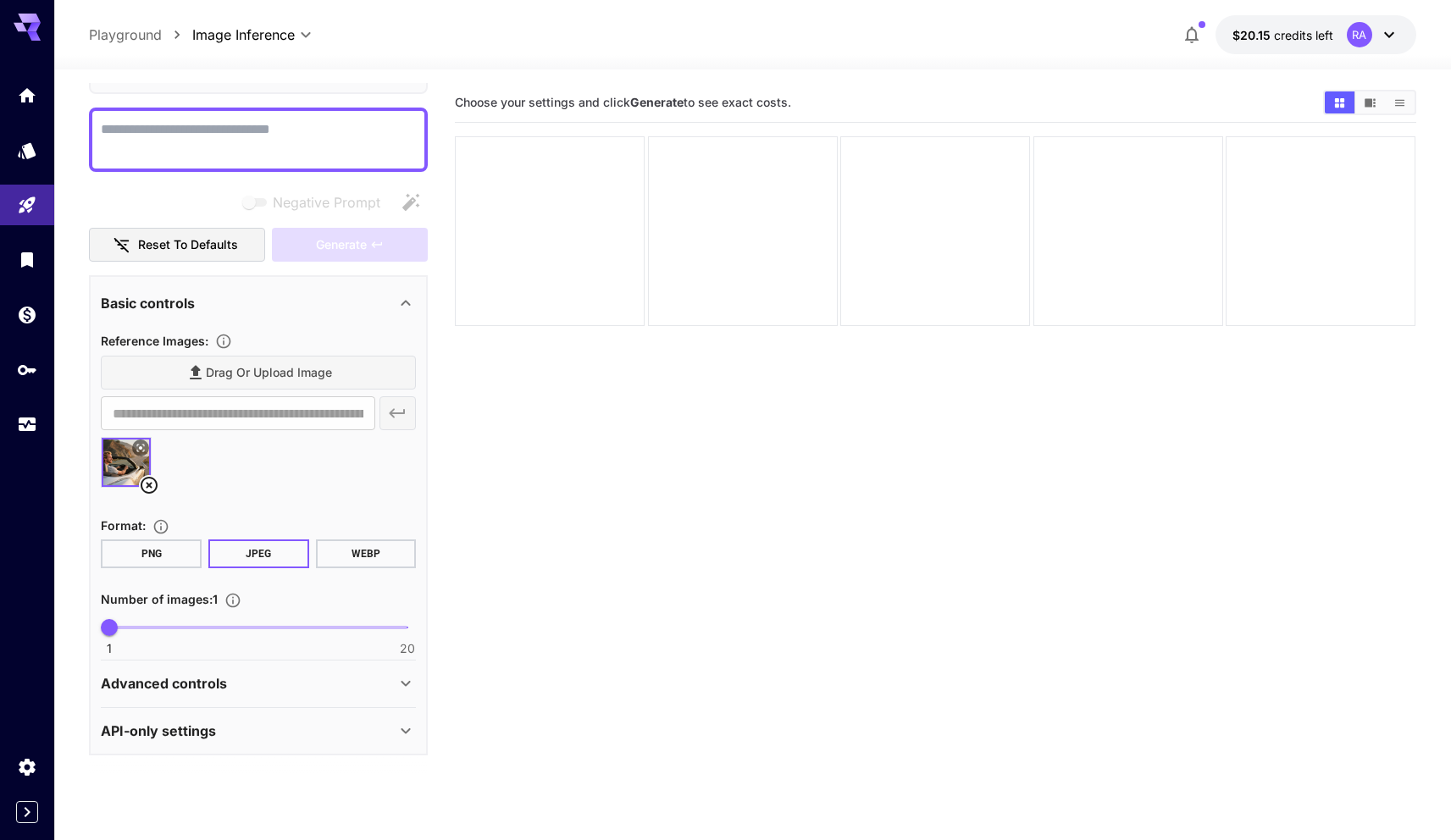
click at [290, 379] on div "Drag or upload image" at bounding box center [257, 373] width 315 height 34
click at [145, 39] on p "Playground" at bounding box center [125, 34] width 73 height 20
click at [11, 152] on link at bounding box center [26, 150] width 54 height 41
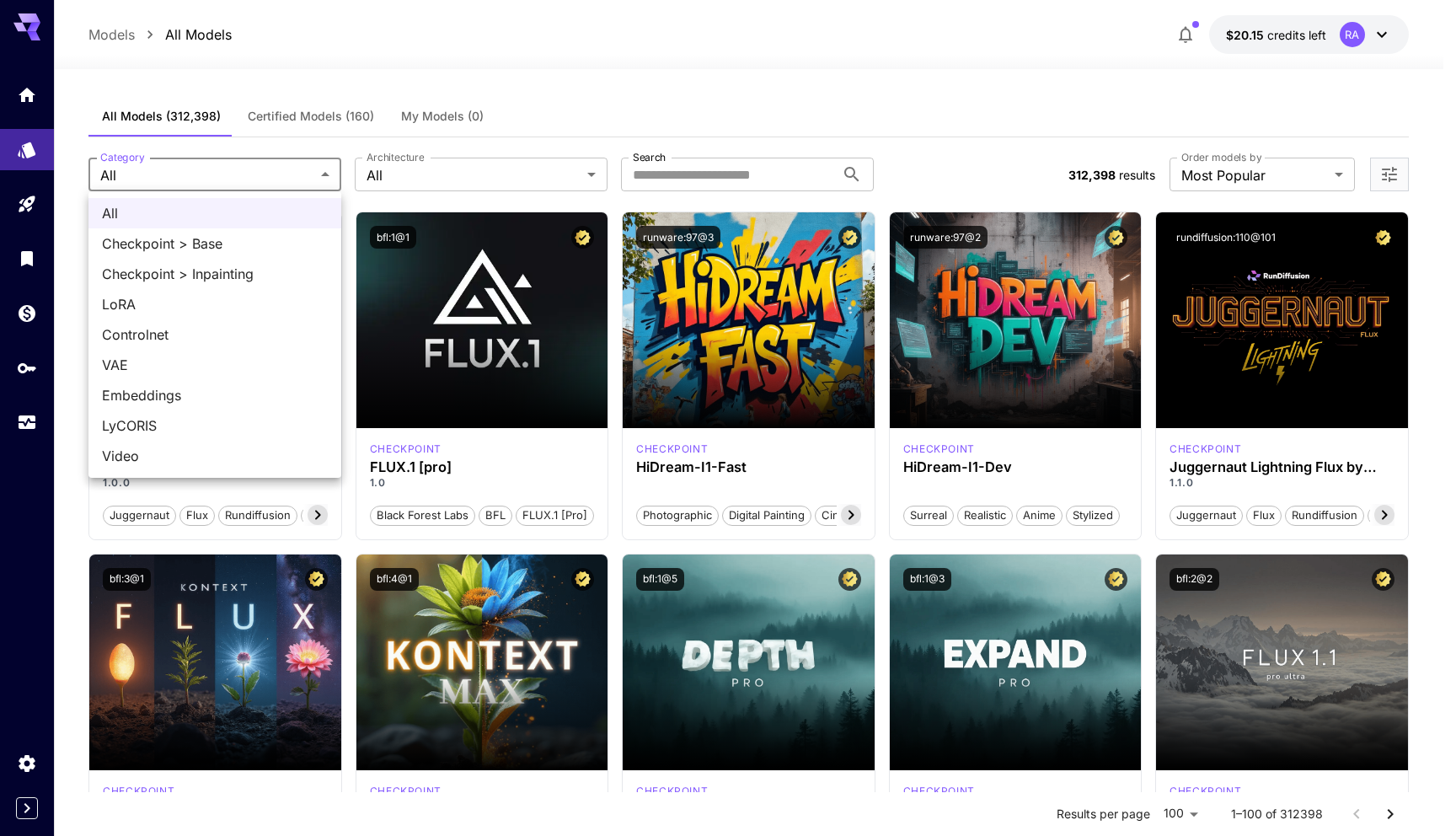
click at [288, 175] on div at bounding box center [728, 418] width 1456 height 836
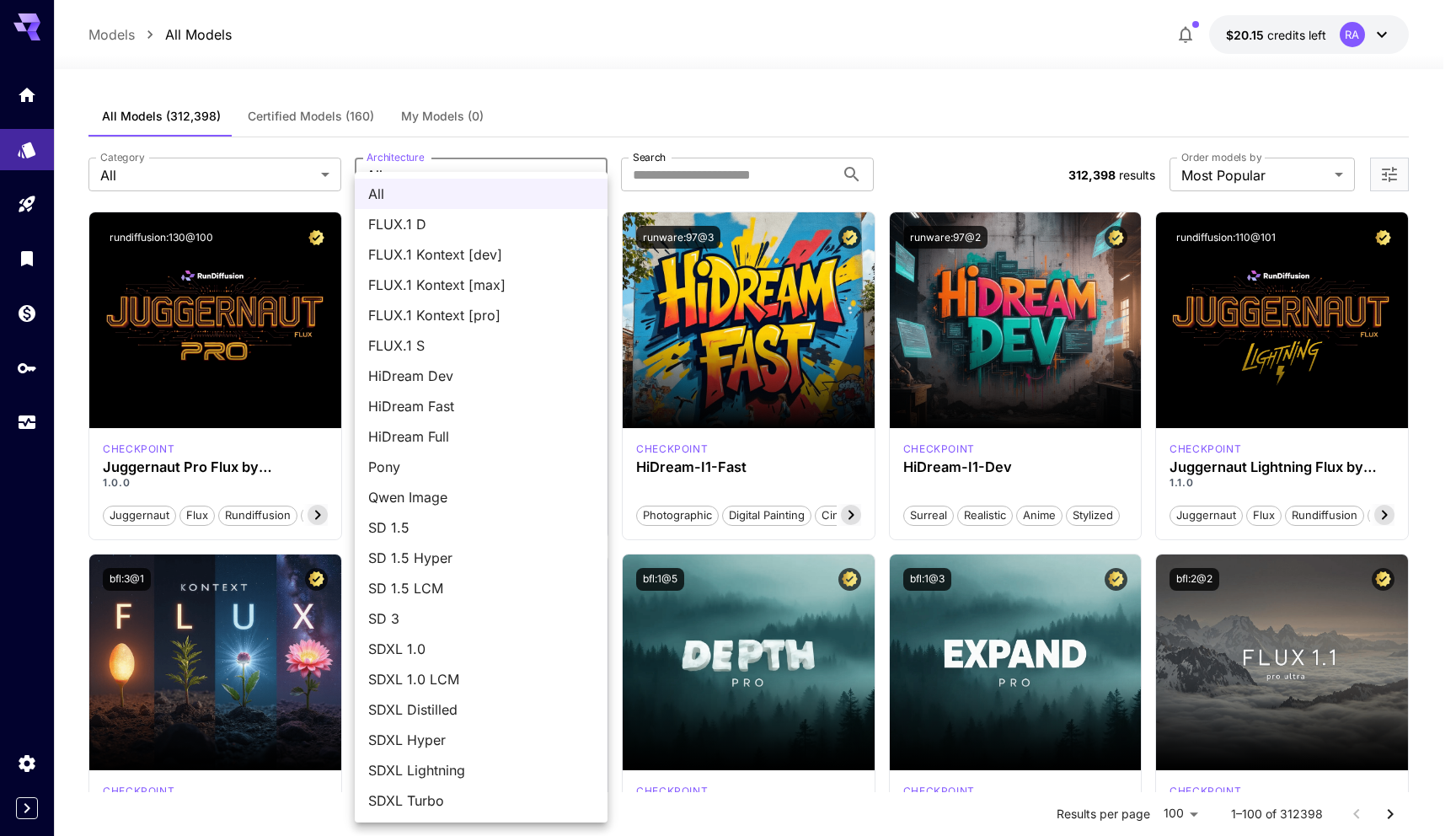
click at [518, 167] on div at bounding box center [728, 418] width 1456 height 836
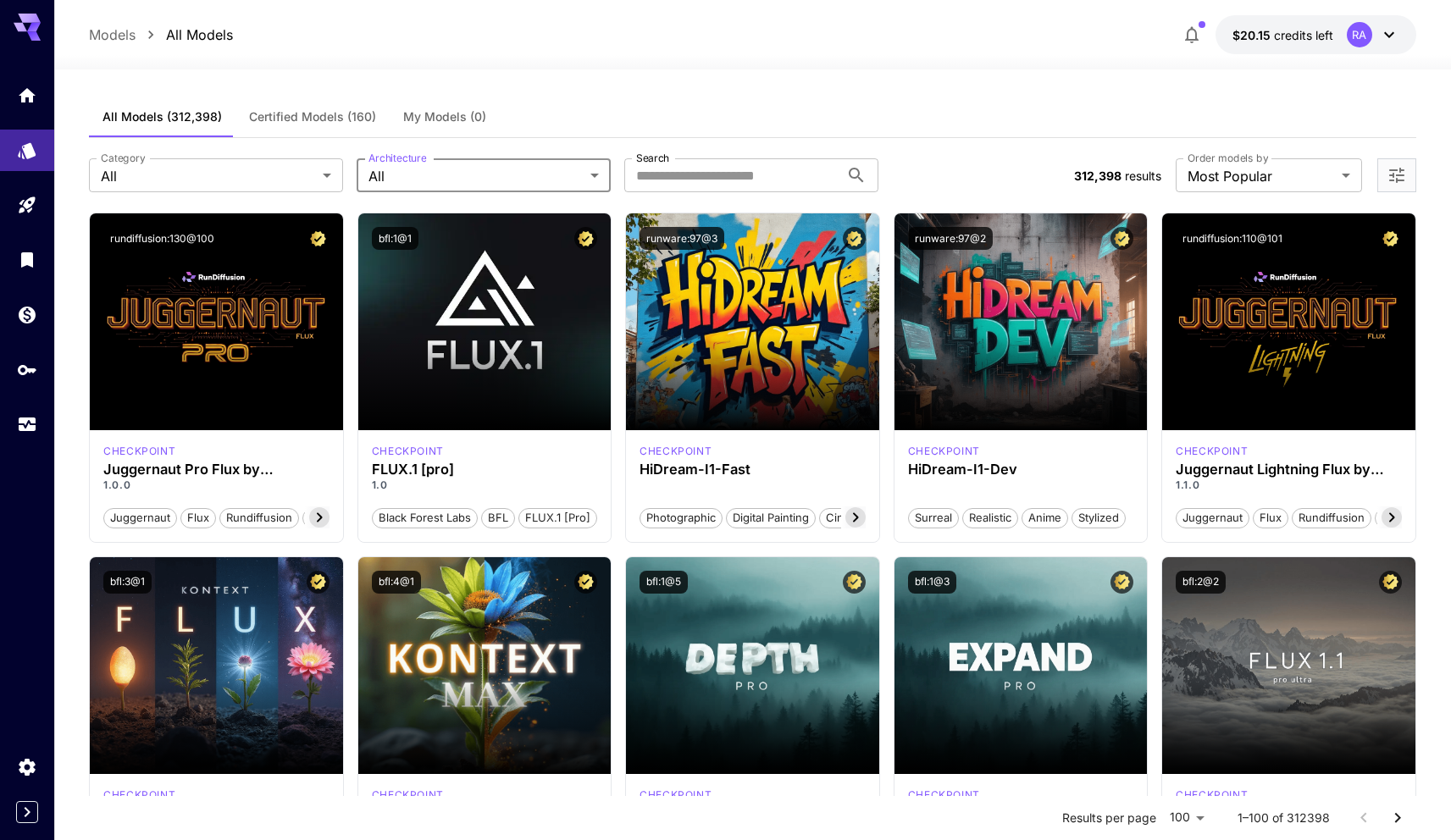
click at [658, 105] on div "All FLUX.1 D FLUX.1 Kontext [dev] FLUX.1 Kontext [max] FLUX.1 Kontext [pro] FLU…" at bounding box center [726, 420] width 1451 height 840
click at [1321, 154] on div "**********" at bounding box center [752, 175] width 1327 height 75
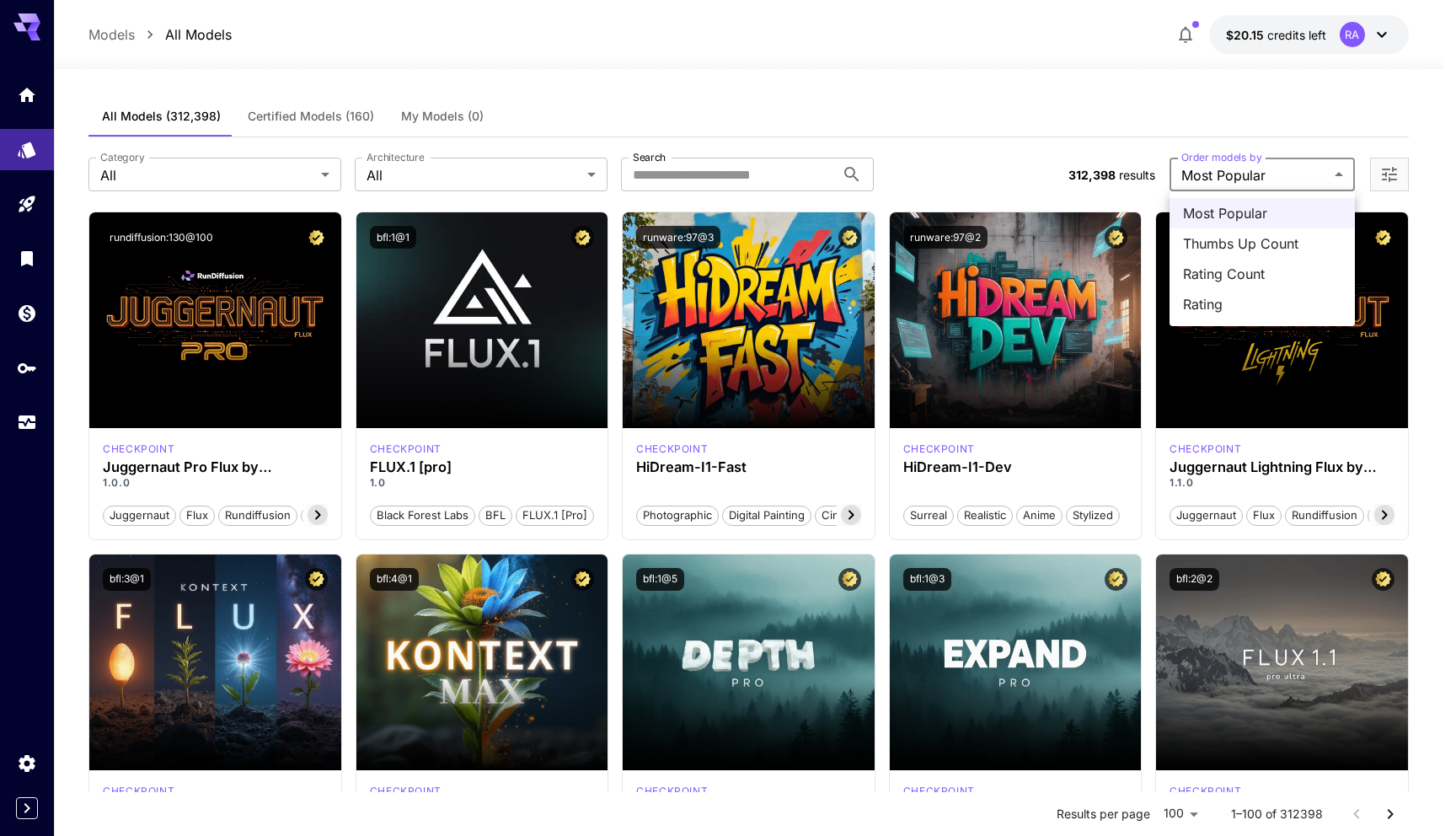
click at [1092, 119] on div at bounding box center [728, 418] width 1456 height 836
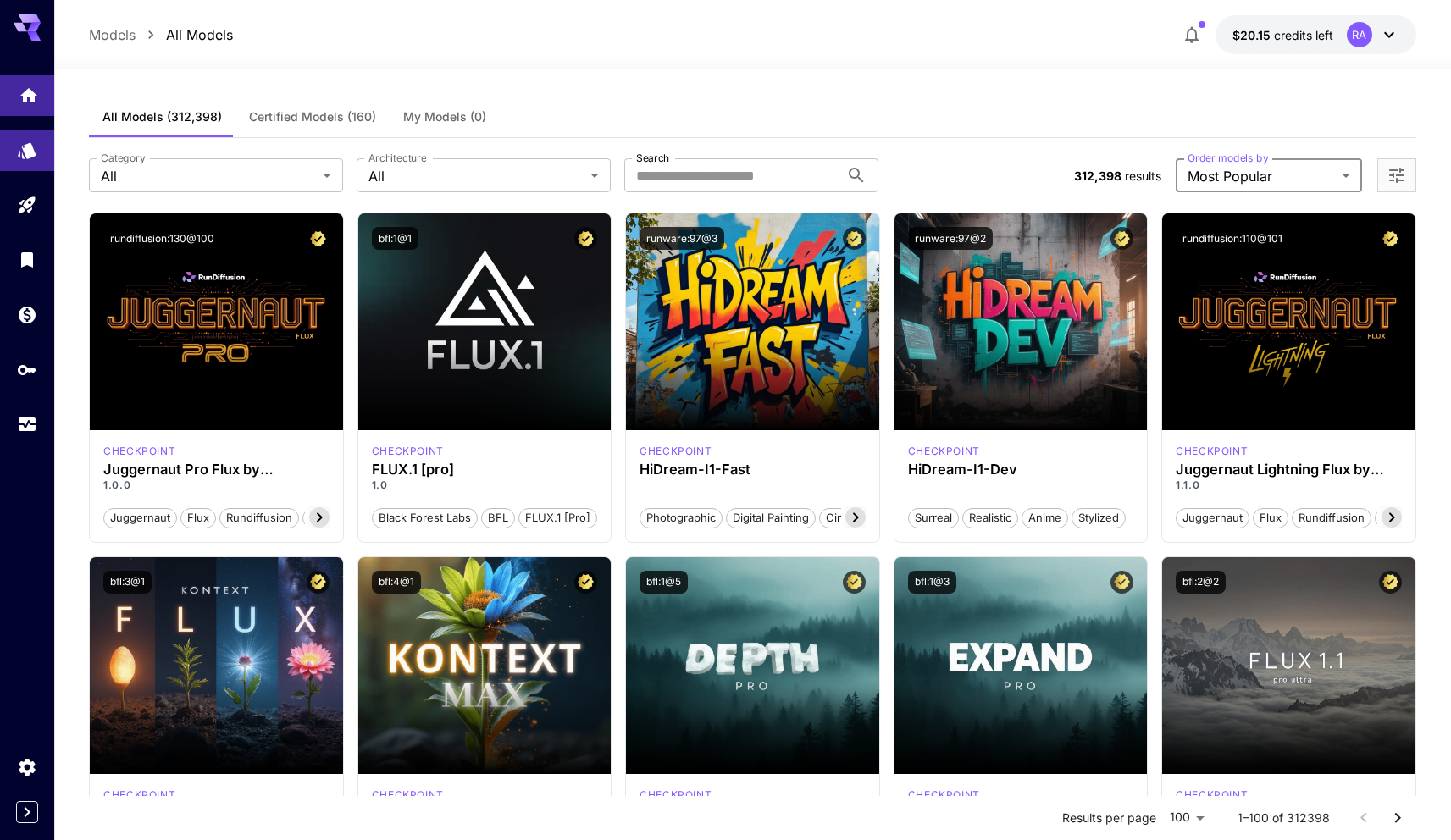
click at [11, 92] on link at bounding box center [26, 95] width 54 height 41
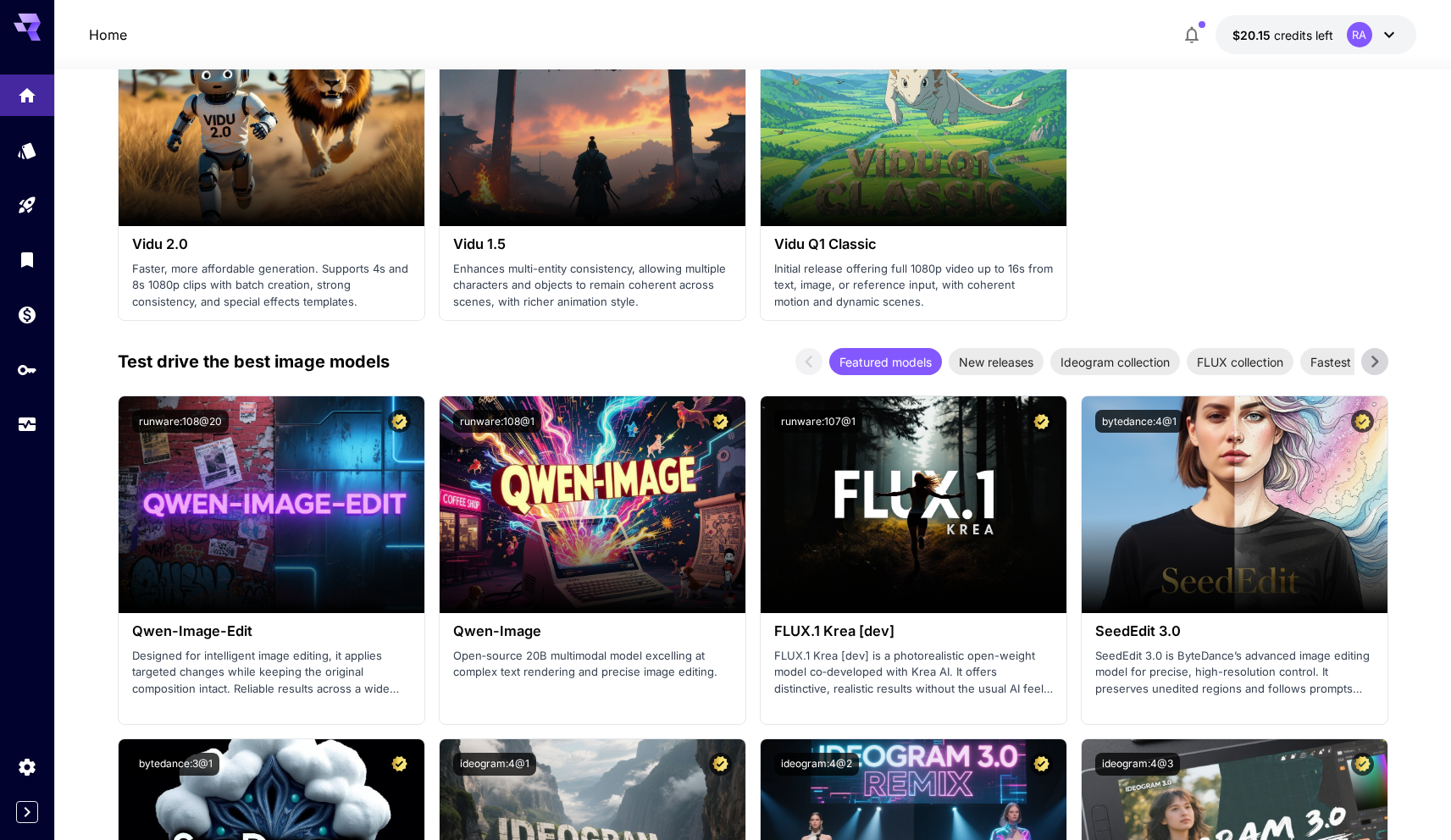
scroll to position [1931, 0]
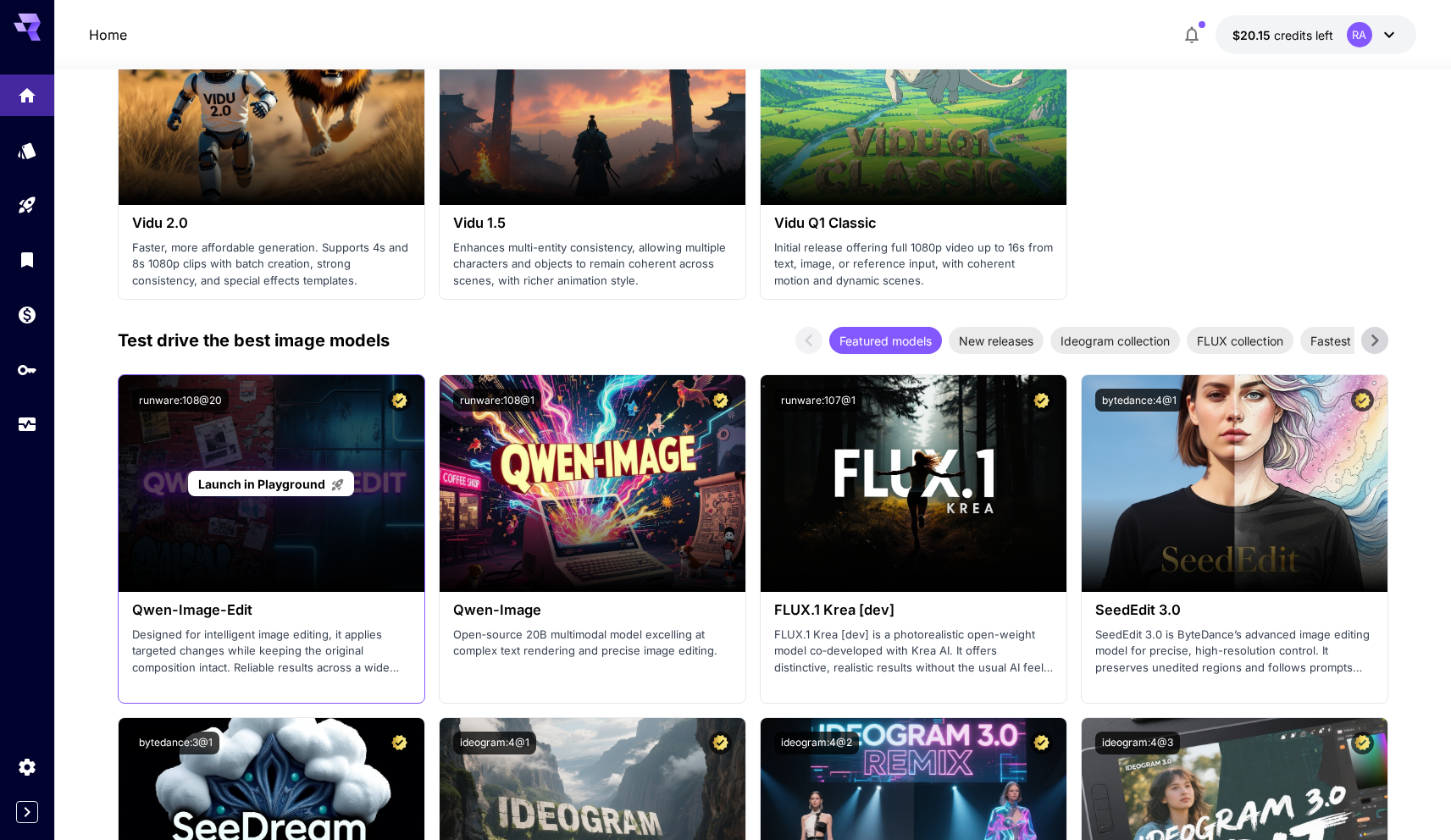
click at [304, 479] on span "Launch in Playground" at bounding box center [262, 484] width 127 height 14
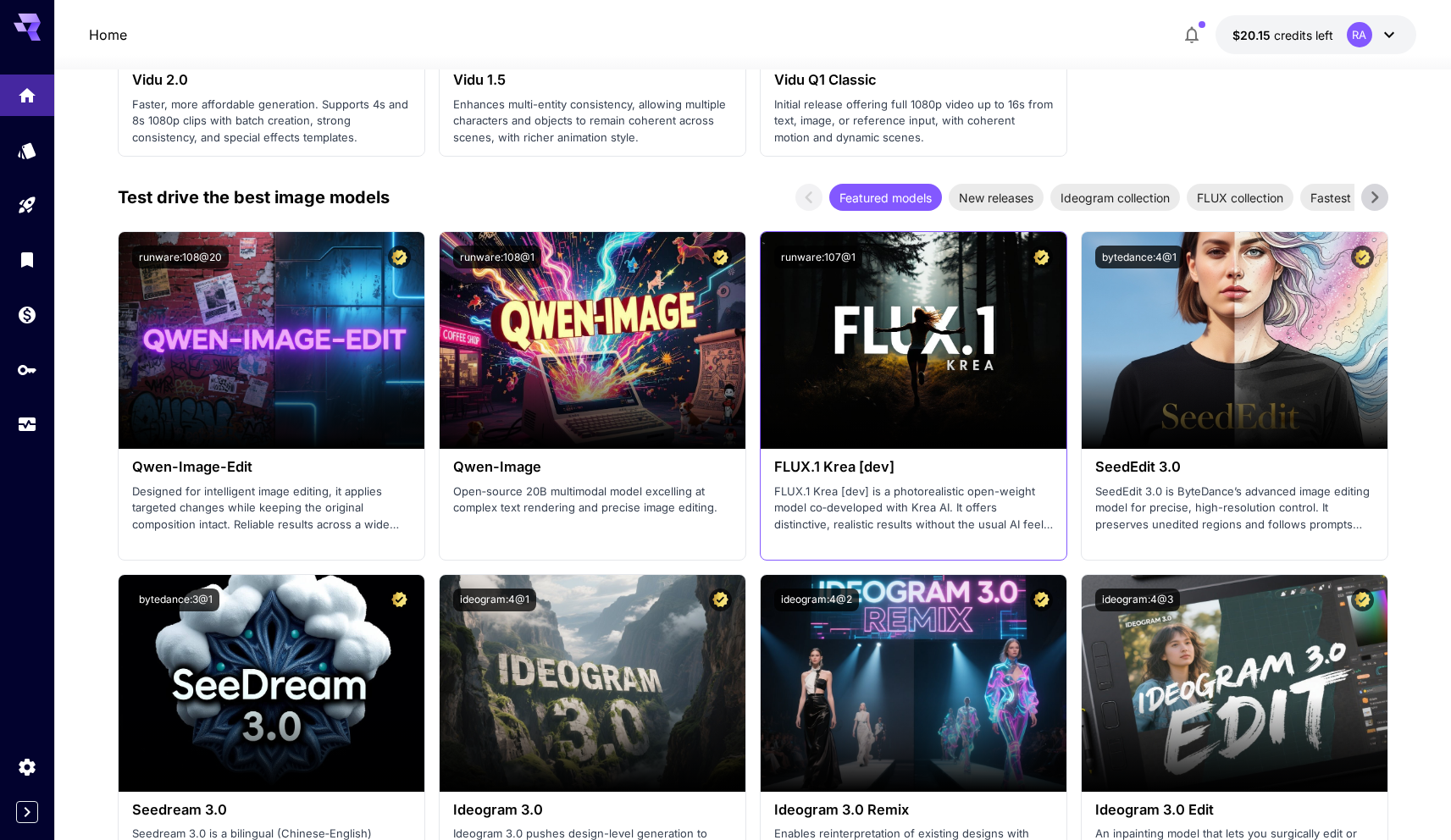
scroll to position [2077, 0]
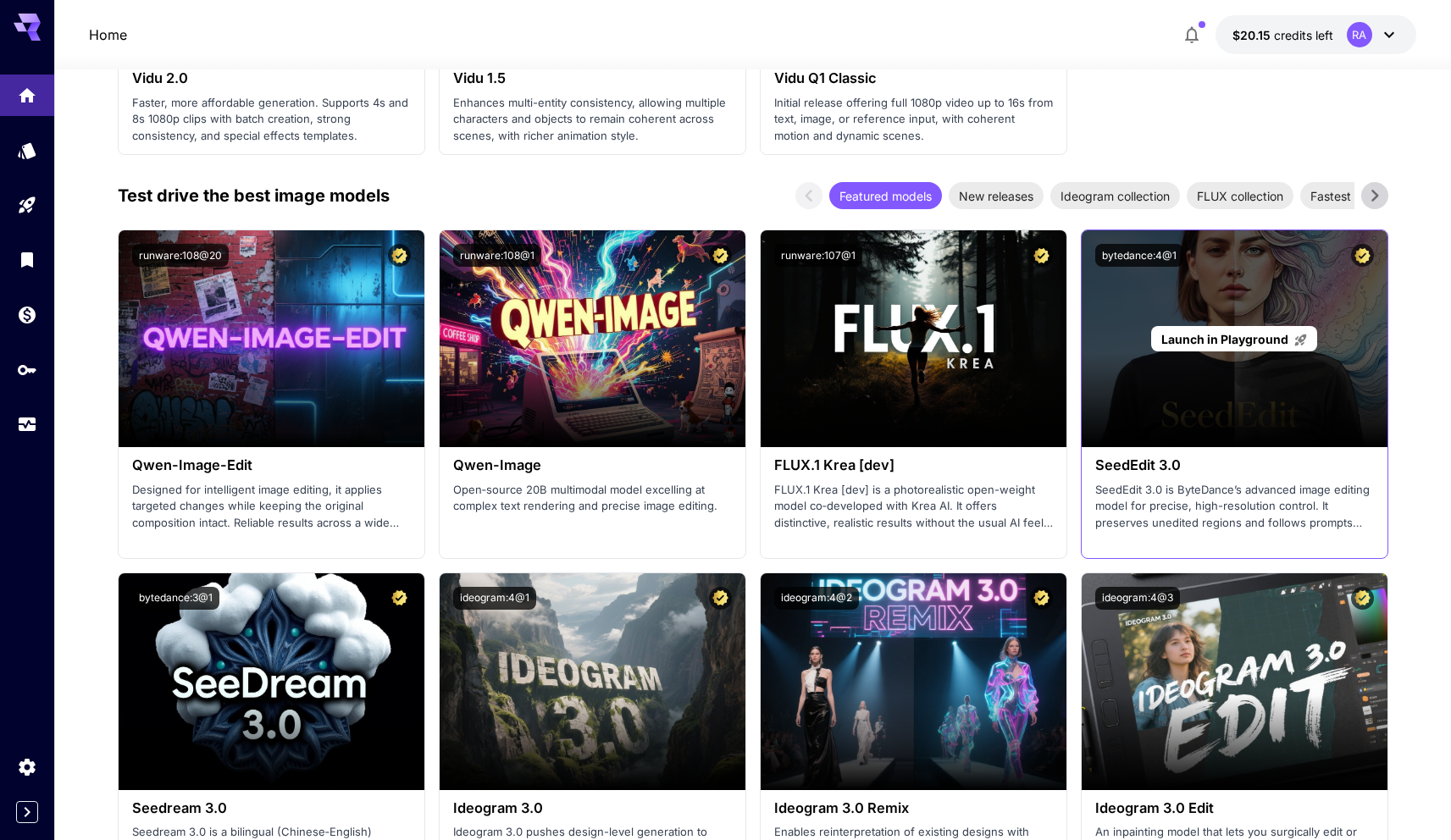
click at [1241, 336] on span "Launch in Playground" at bounding box center [1224, 339] width 127 height 14
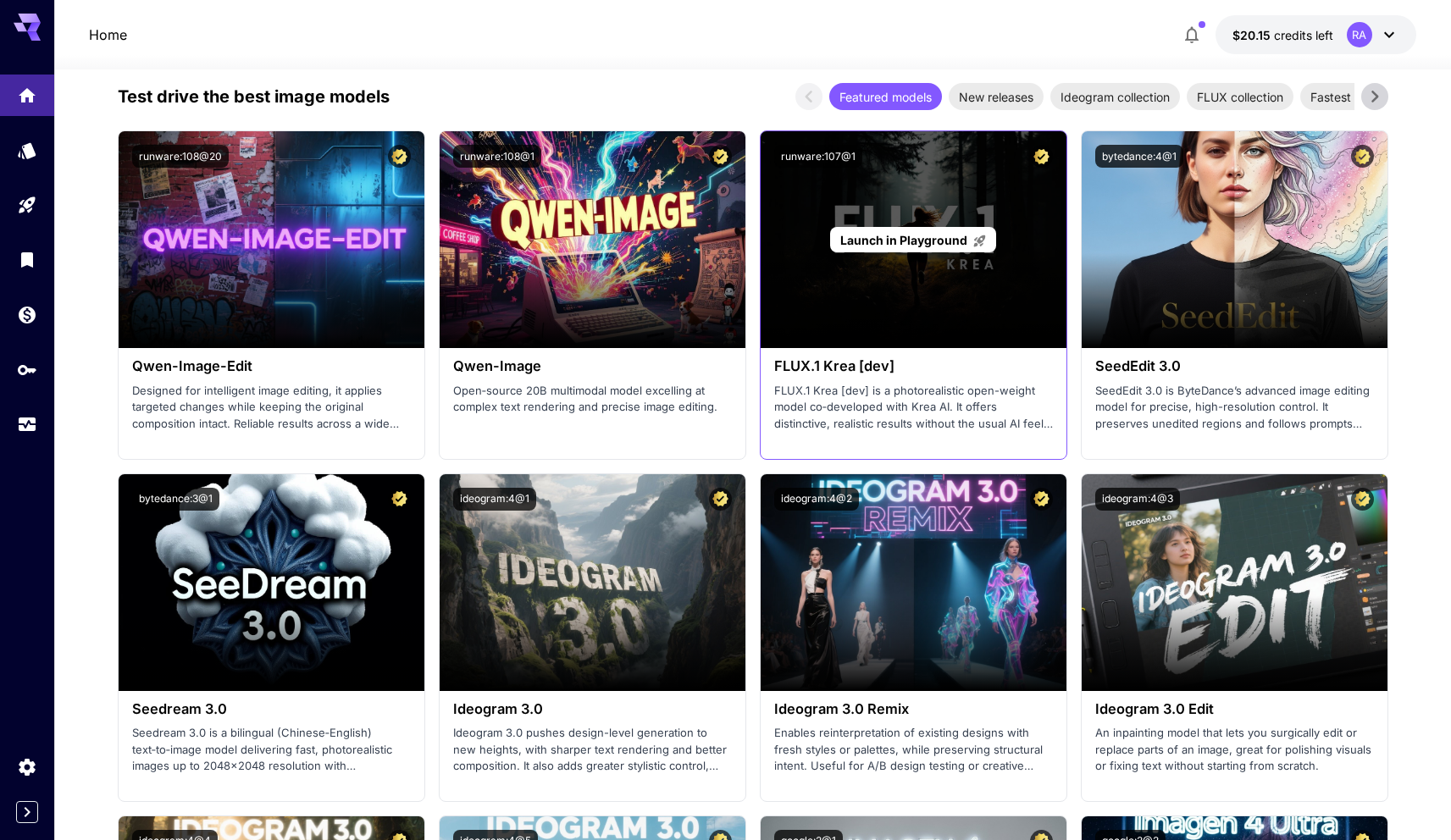
scroll to position [2288, 0]
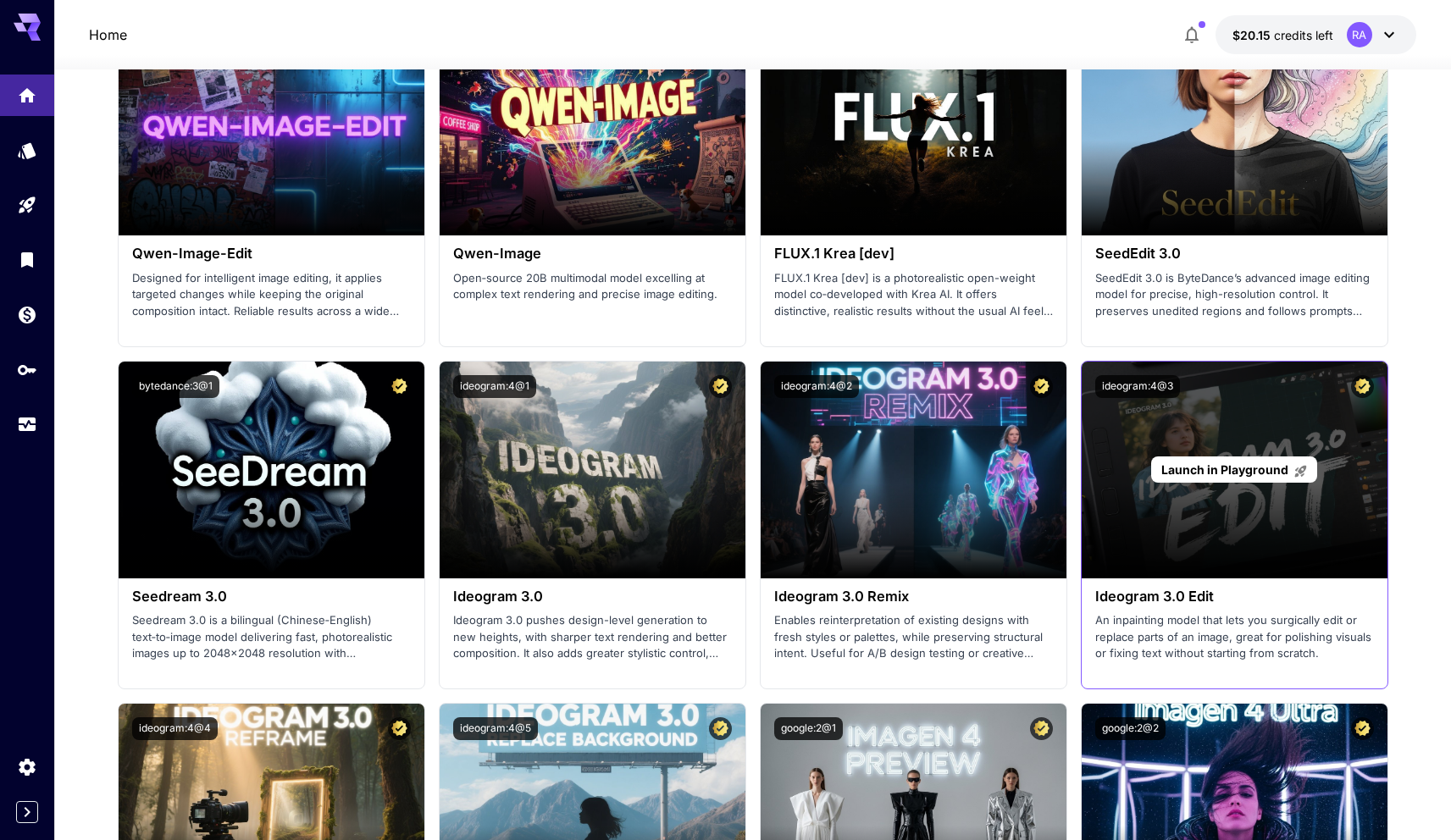
click at [1226, 464] on span "Launch in Playground" at bounding box center [1224, 470] width 127 height 14
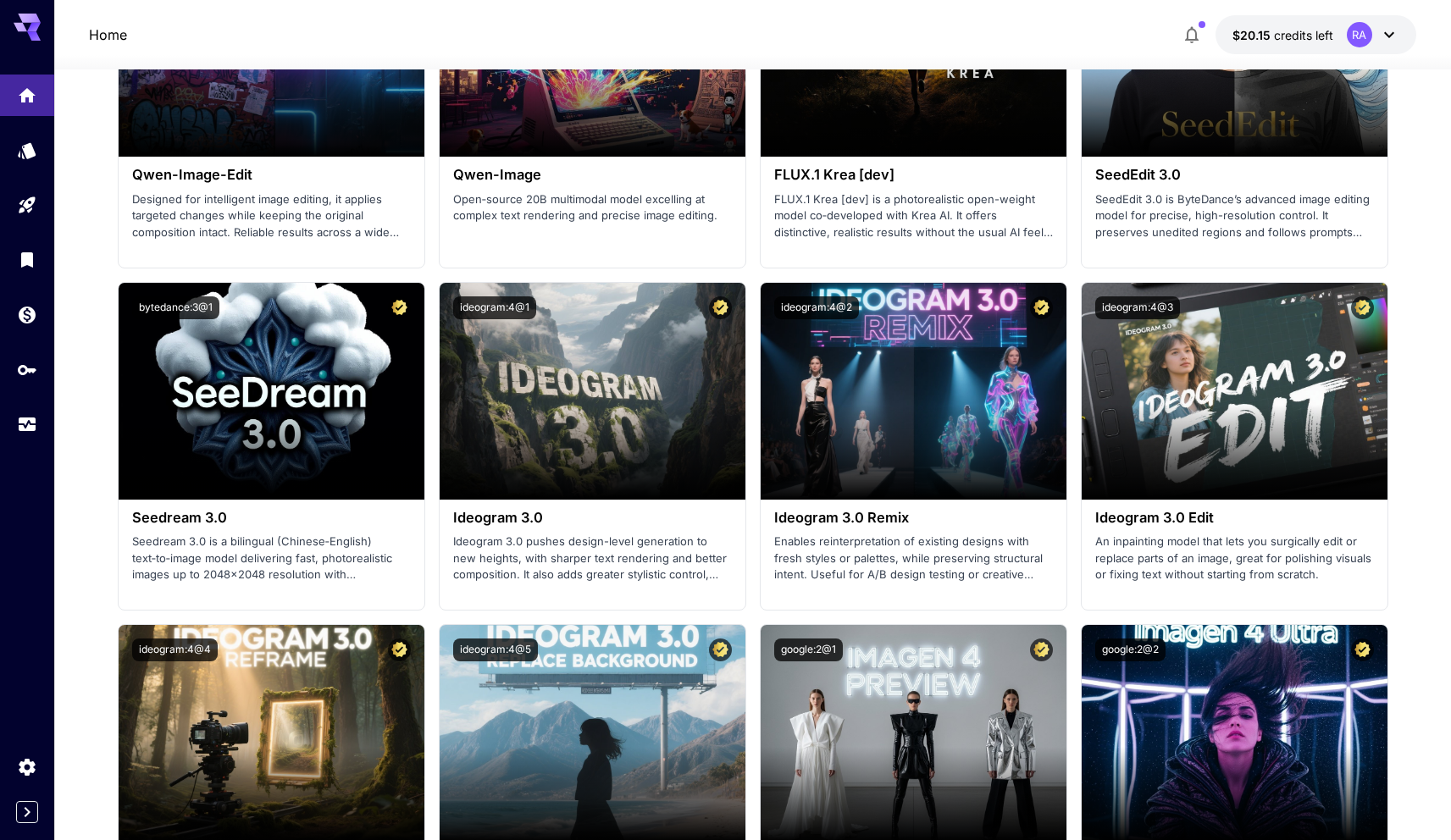
scroll to position [2377, 0]
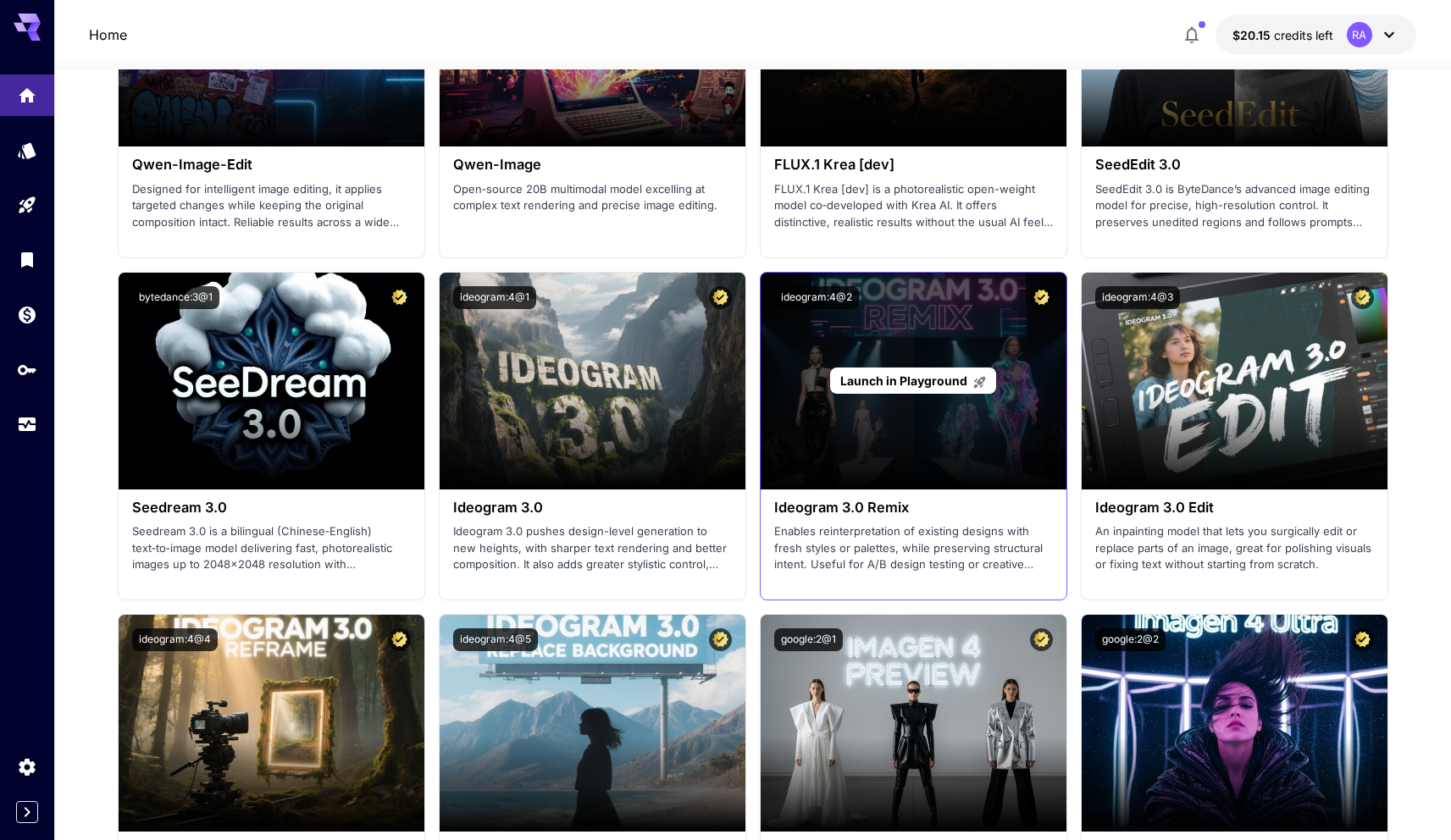
click at [923, 382] on span "Launch in Playground" at bounding box center [904, 381] width 127 height 14
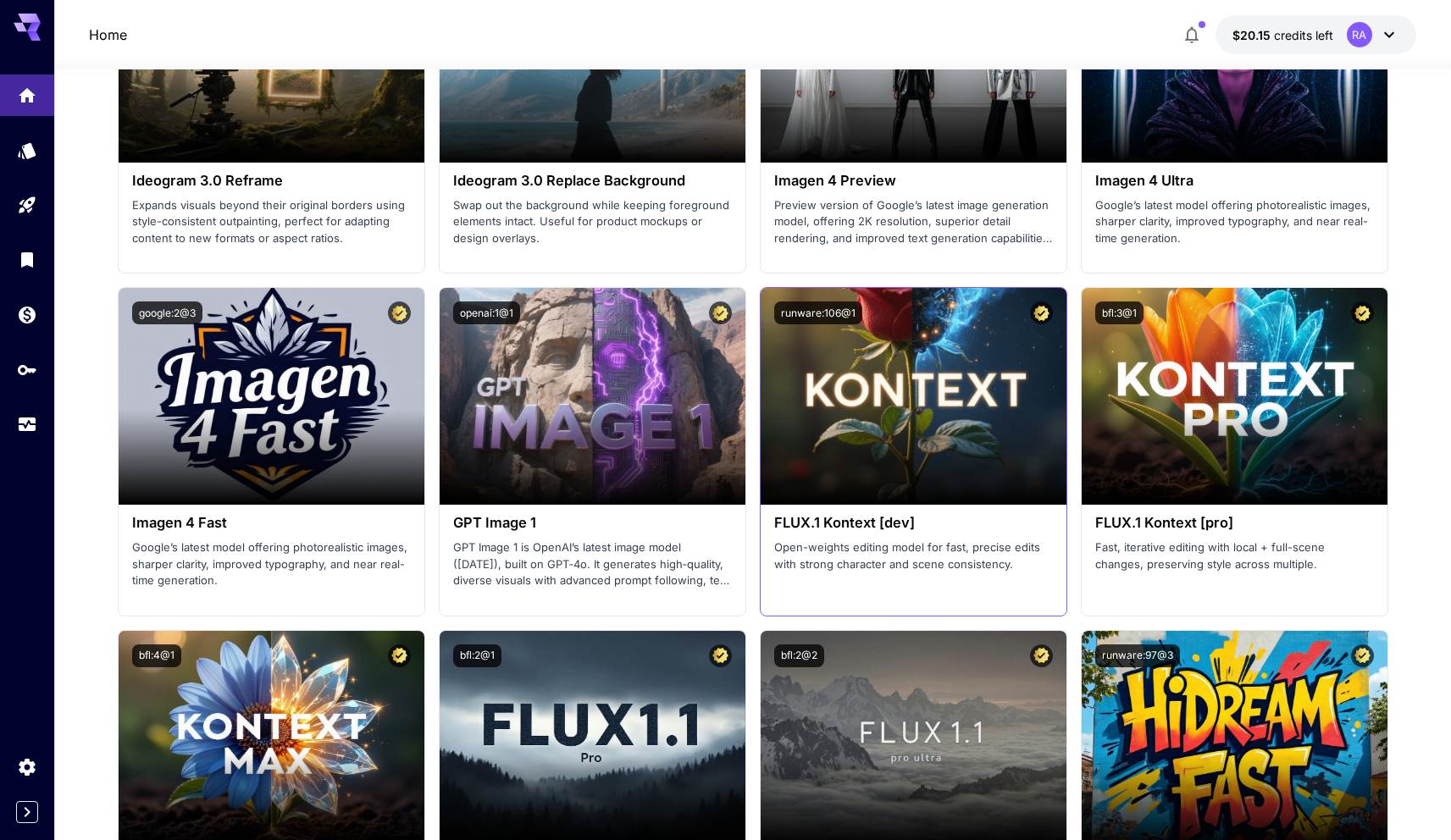
scroll to position [3052, 0]
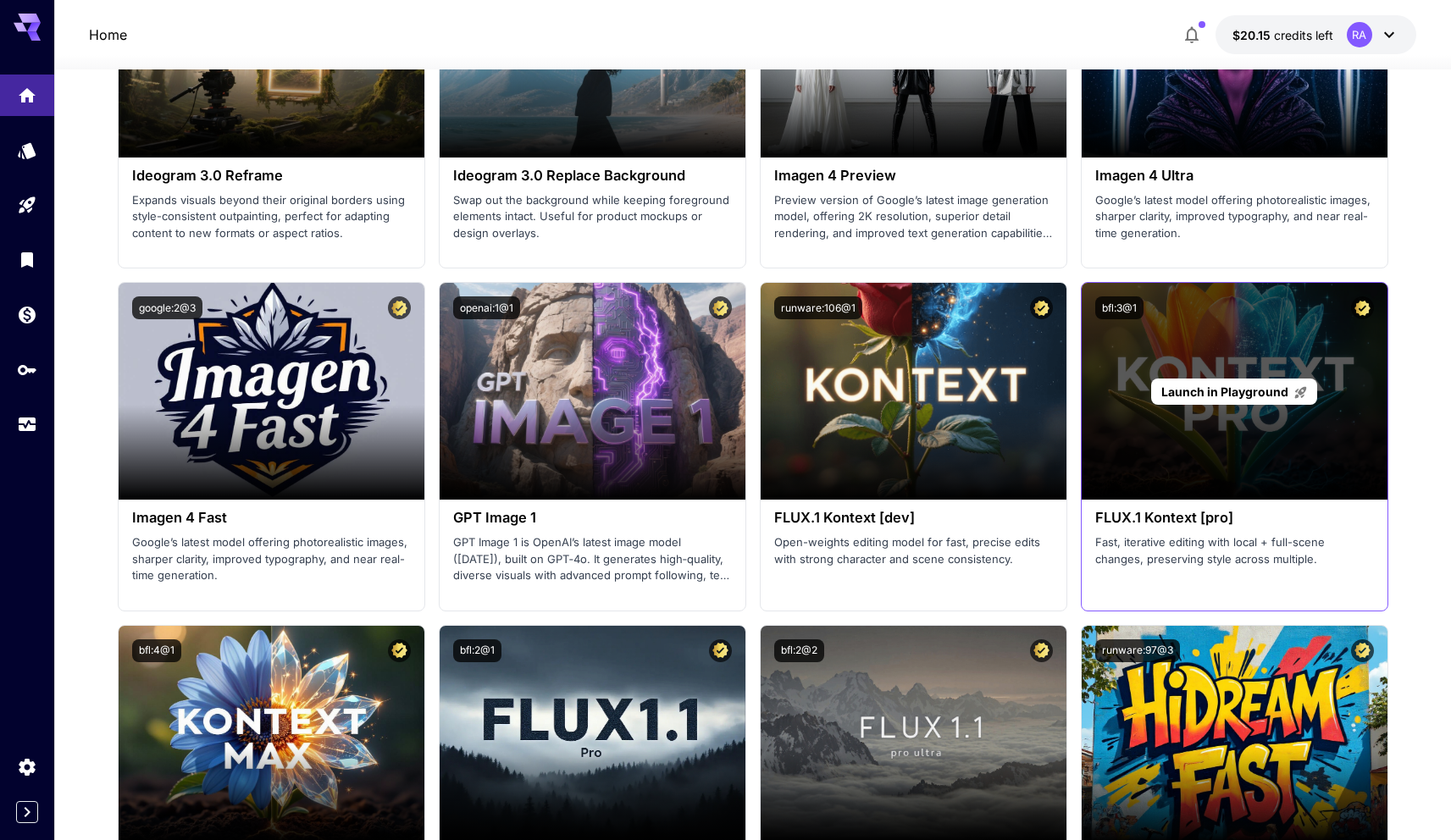
click at [1246, 403] on div "Launch in Playground" at bounding box center [1233, 391] width 165 height 26
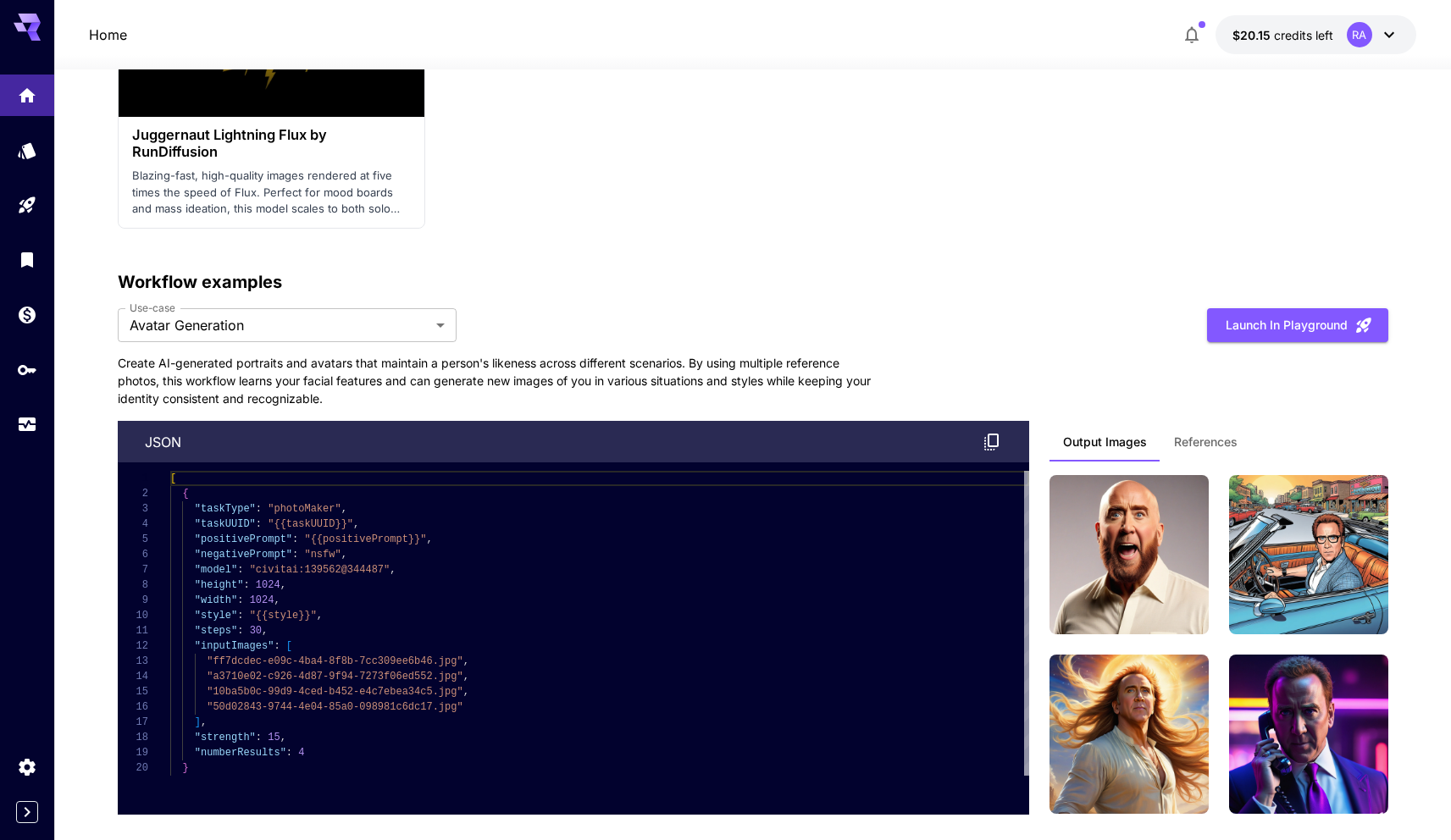
scroll to position [4462, 0]
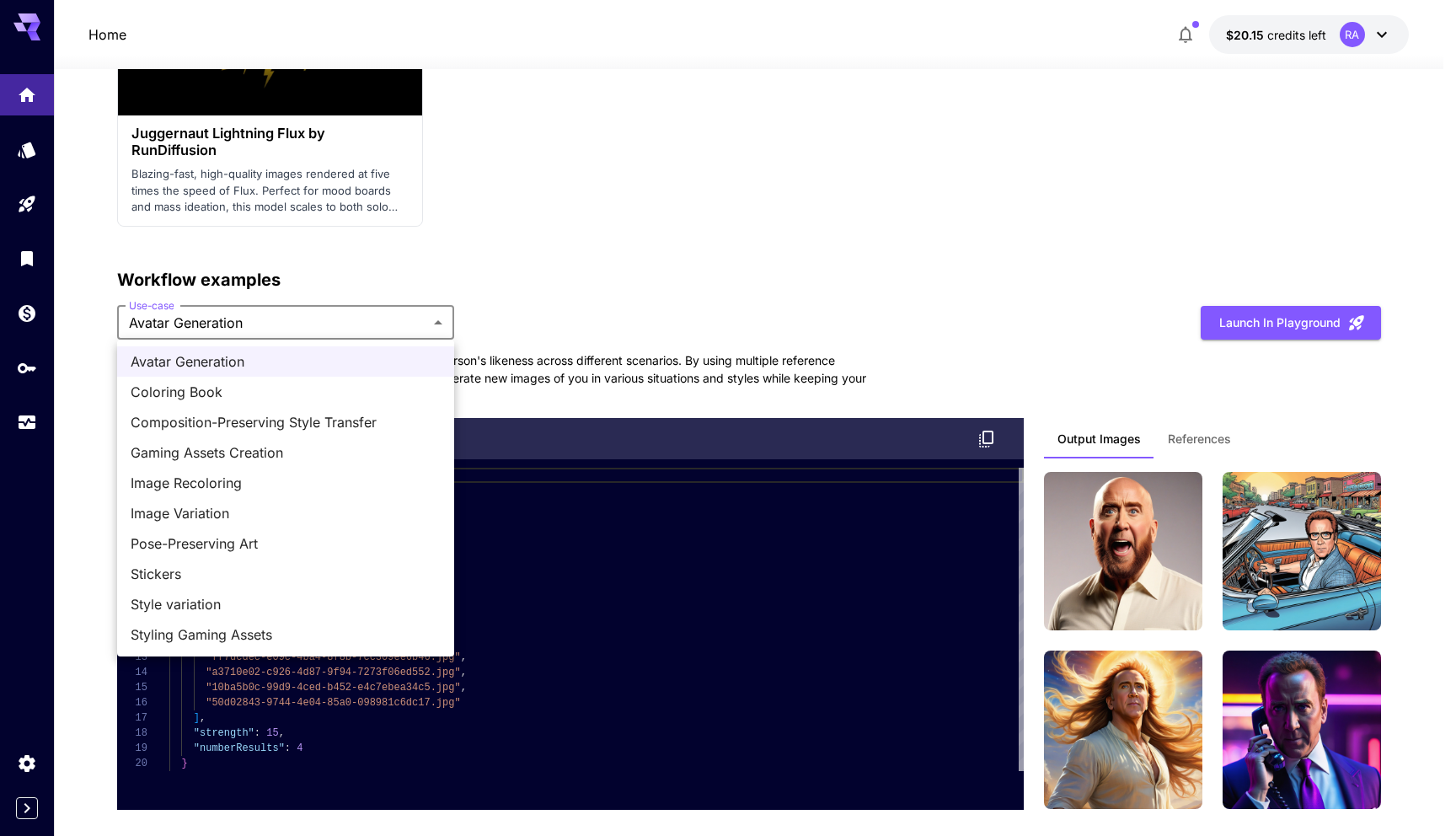
click at [383, 327] on div at bounding box center [728, 418] width 1456 height 836
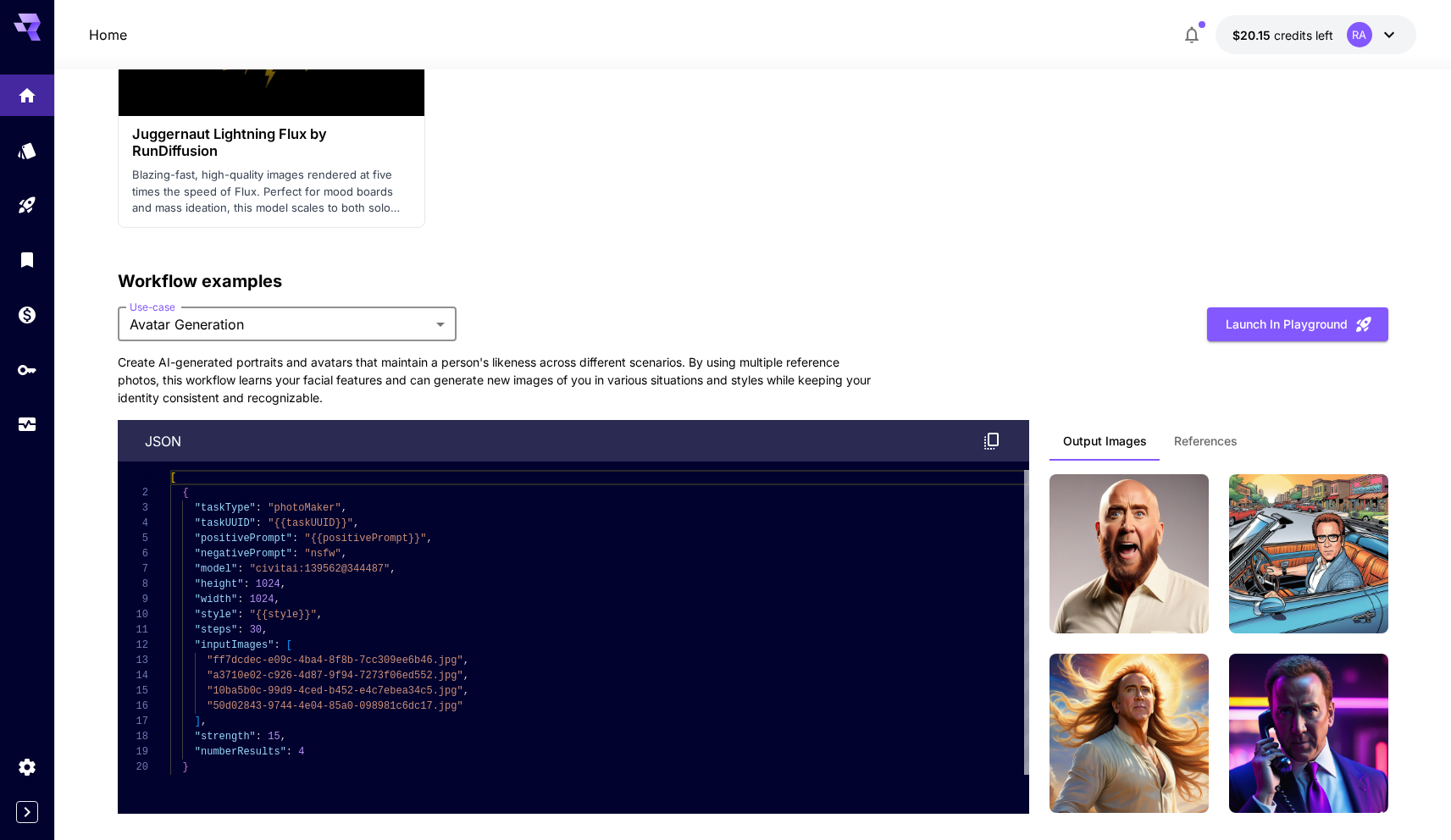
click at [537, 334] on div "**********" at bounding box center [753, 324] width 1270 height 34
click at [1191, 448] on button "References" at bounding box center [1205, 441] width 91 height 41
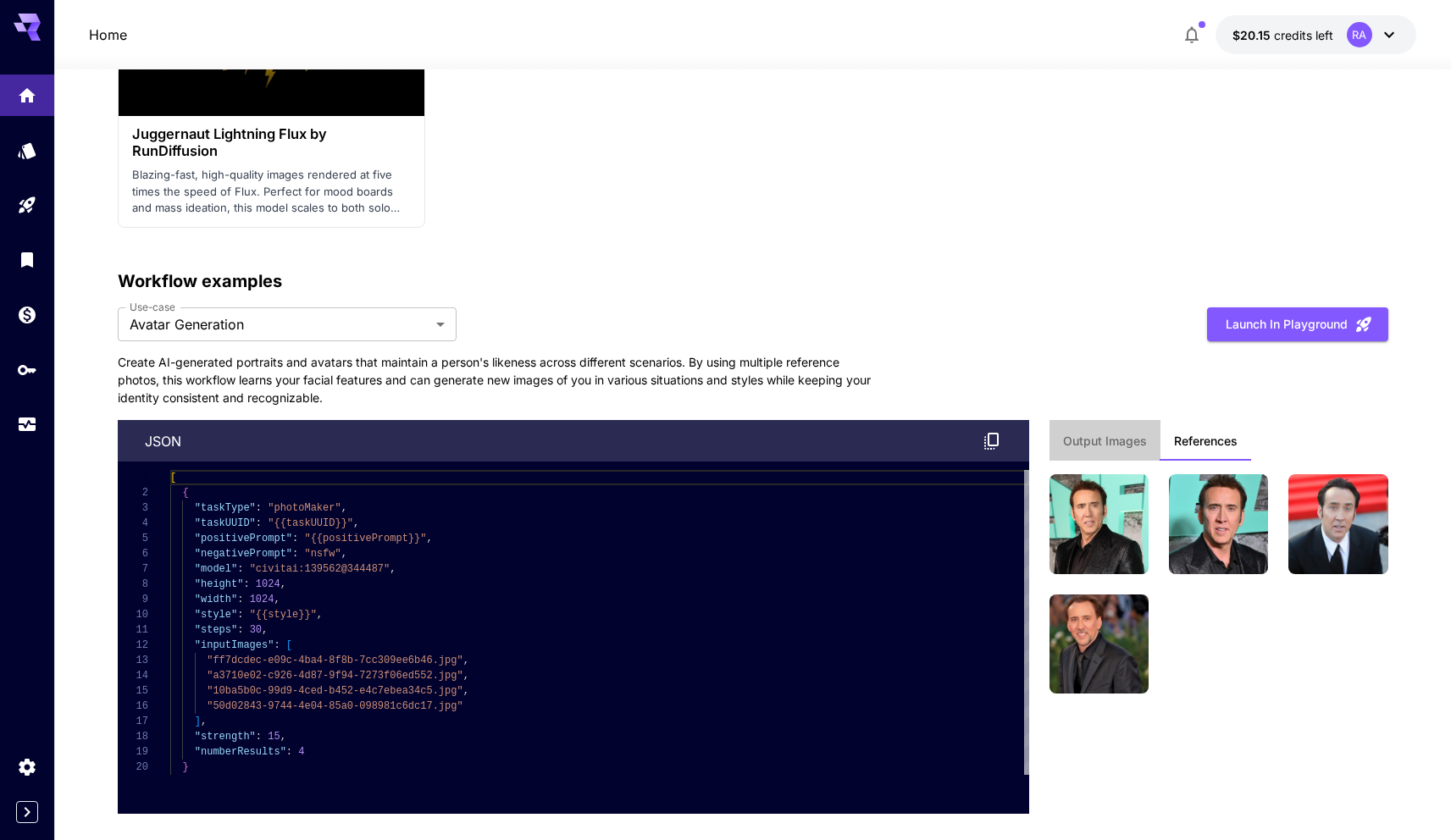
click at [1116, 444] on span "Output Images" at bounding box center [1105, 441] width 84 height 15
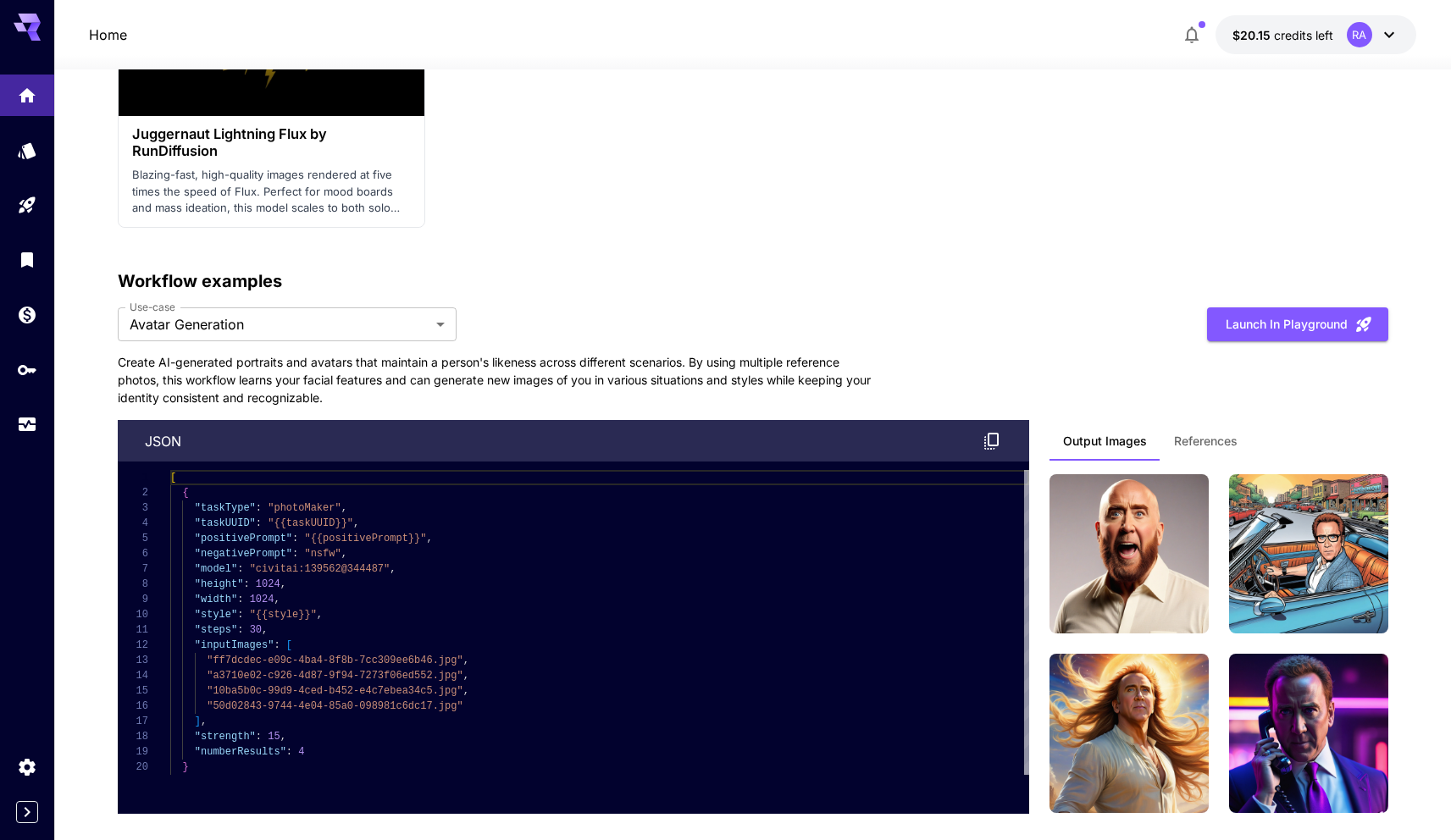
click at [1206, 442] on span "References" at bounding box center [1206, 441] width 63 height 15
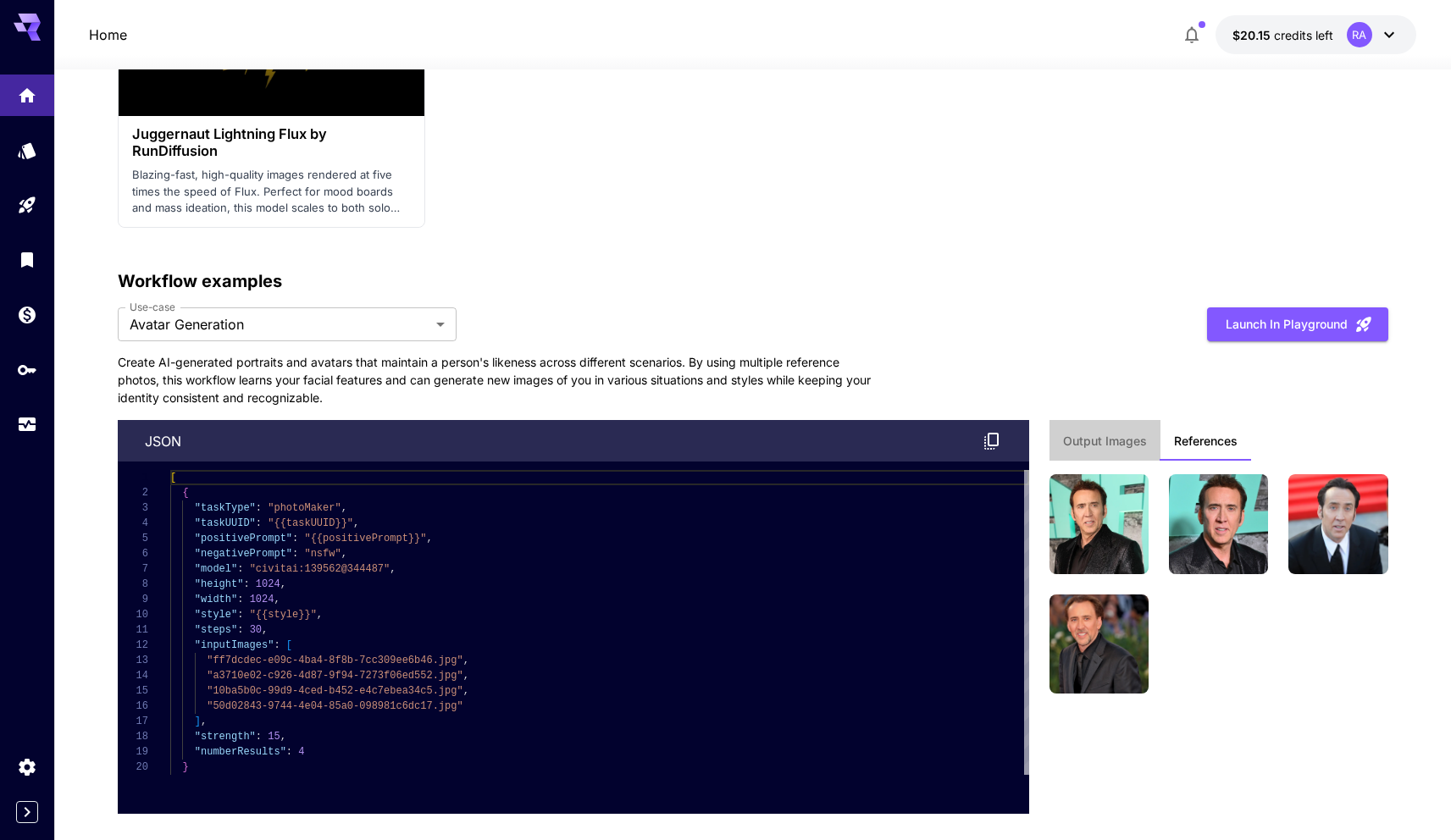
click at [1127, 445] on span "Output Images" at bounding box center [1105, 441] width 84 height 15
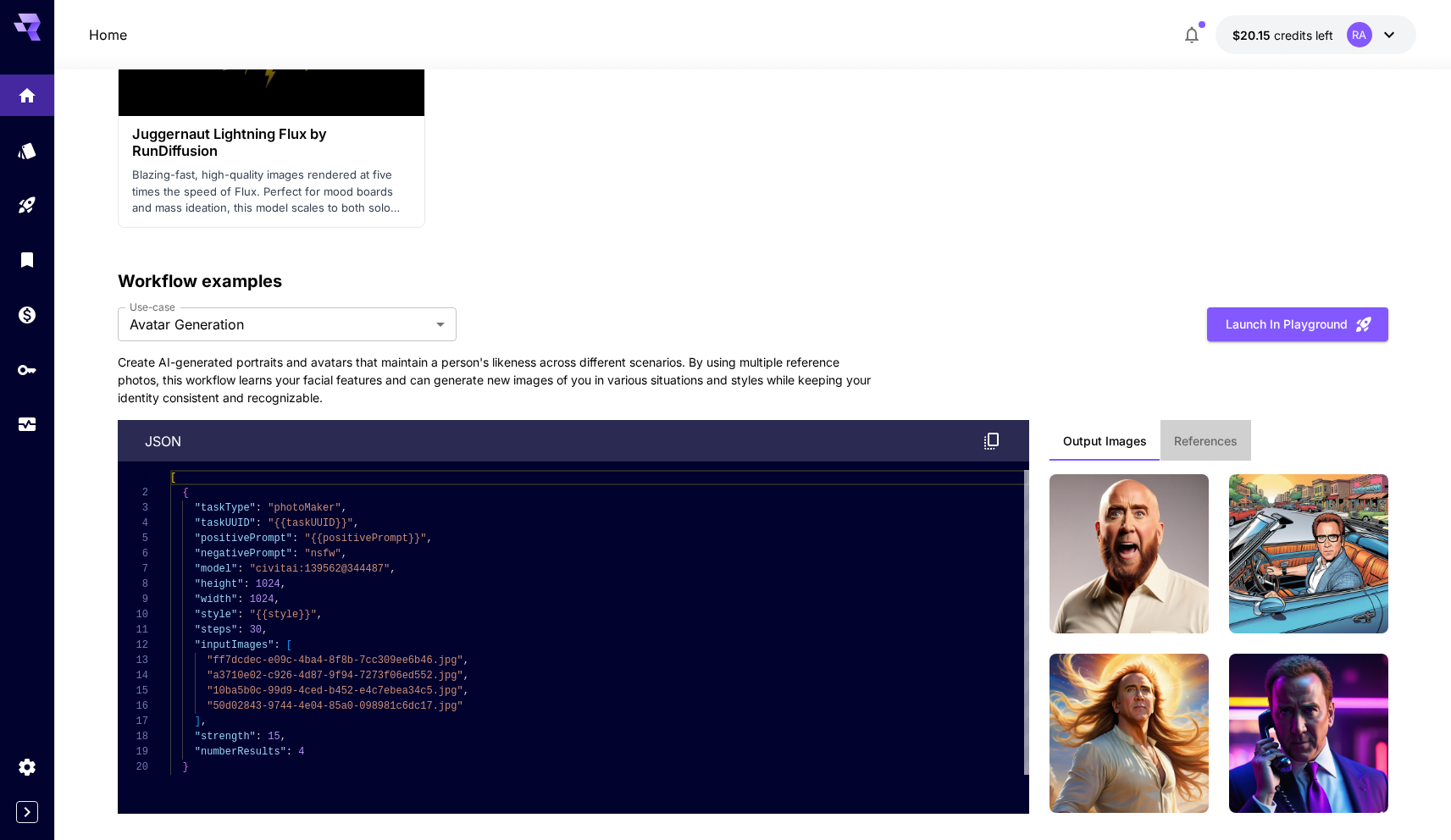
click at [1202, 443] on span "References" at bounding box center [1206, 441] width 63 height 15
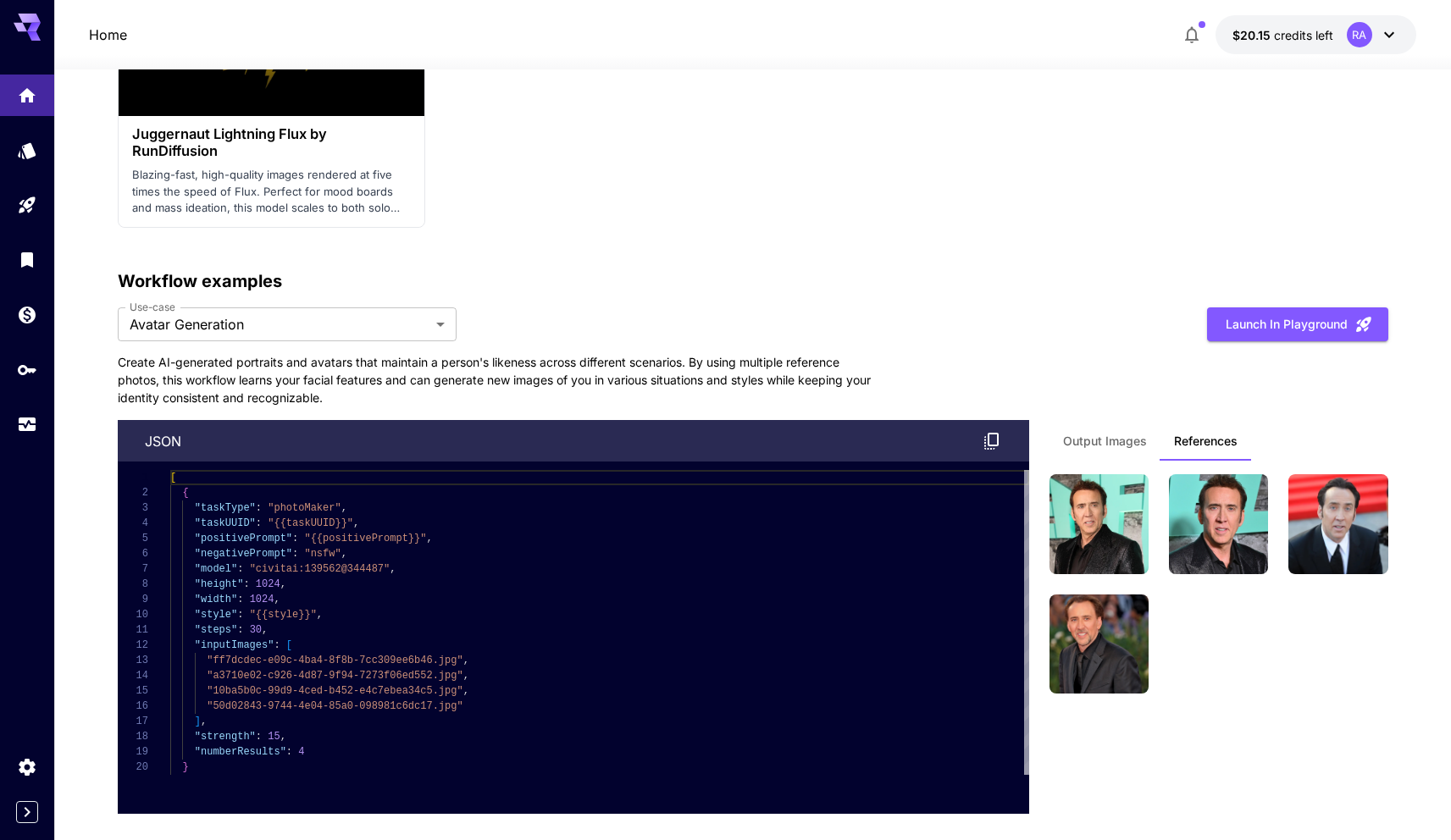
click at [443, 366] on p "Create AI-generated portraits and avatars that maintain a person's likeness acr…" at bounding box center [499, 380] width 763 height 54
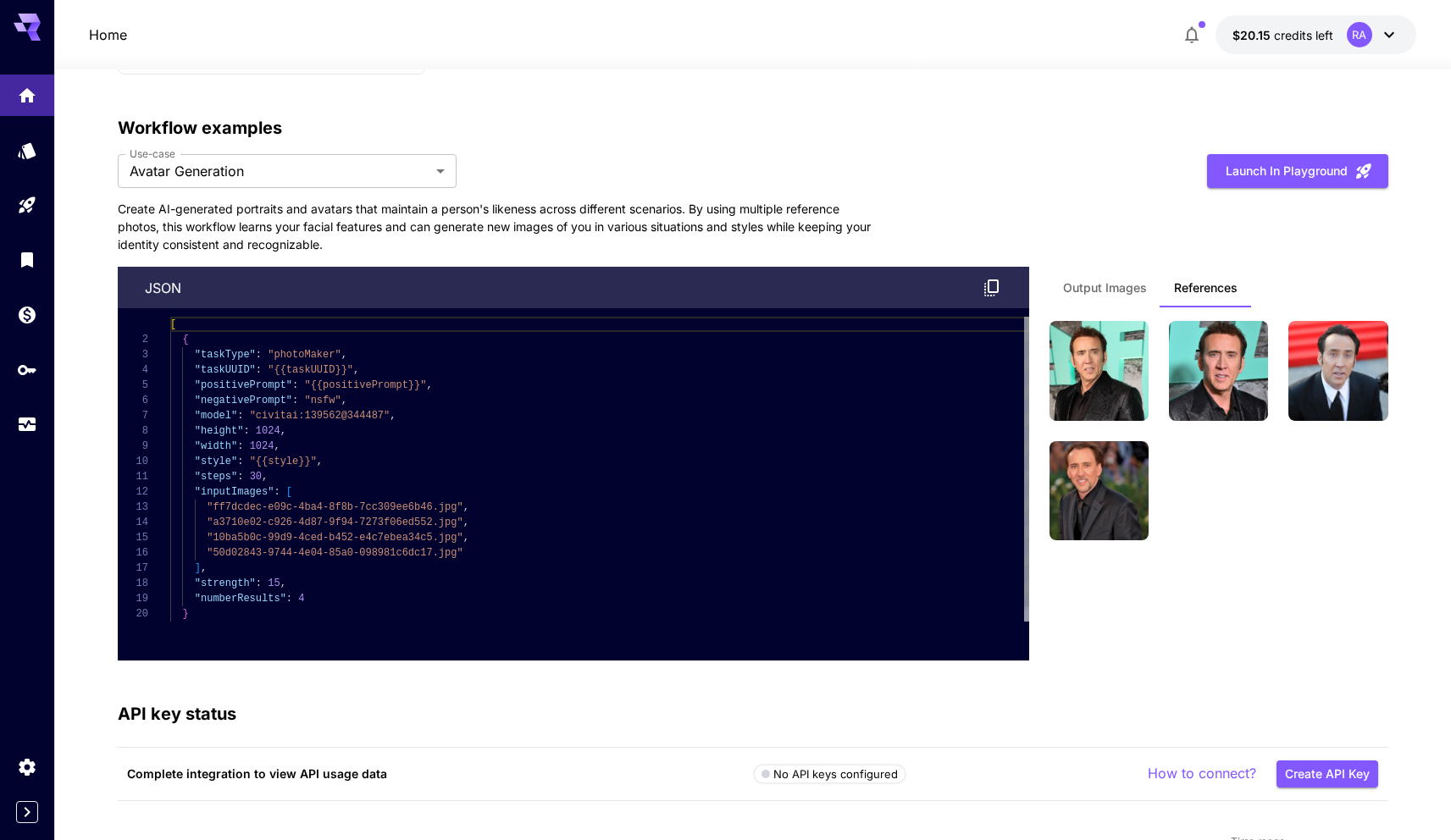
scroll to position [4607, 0]
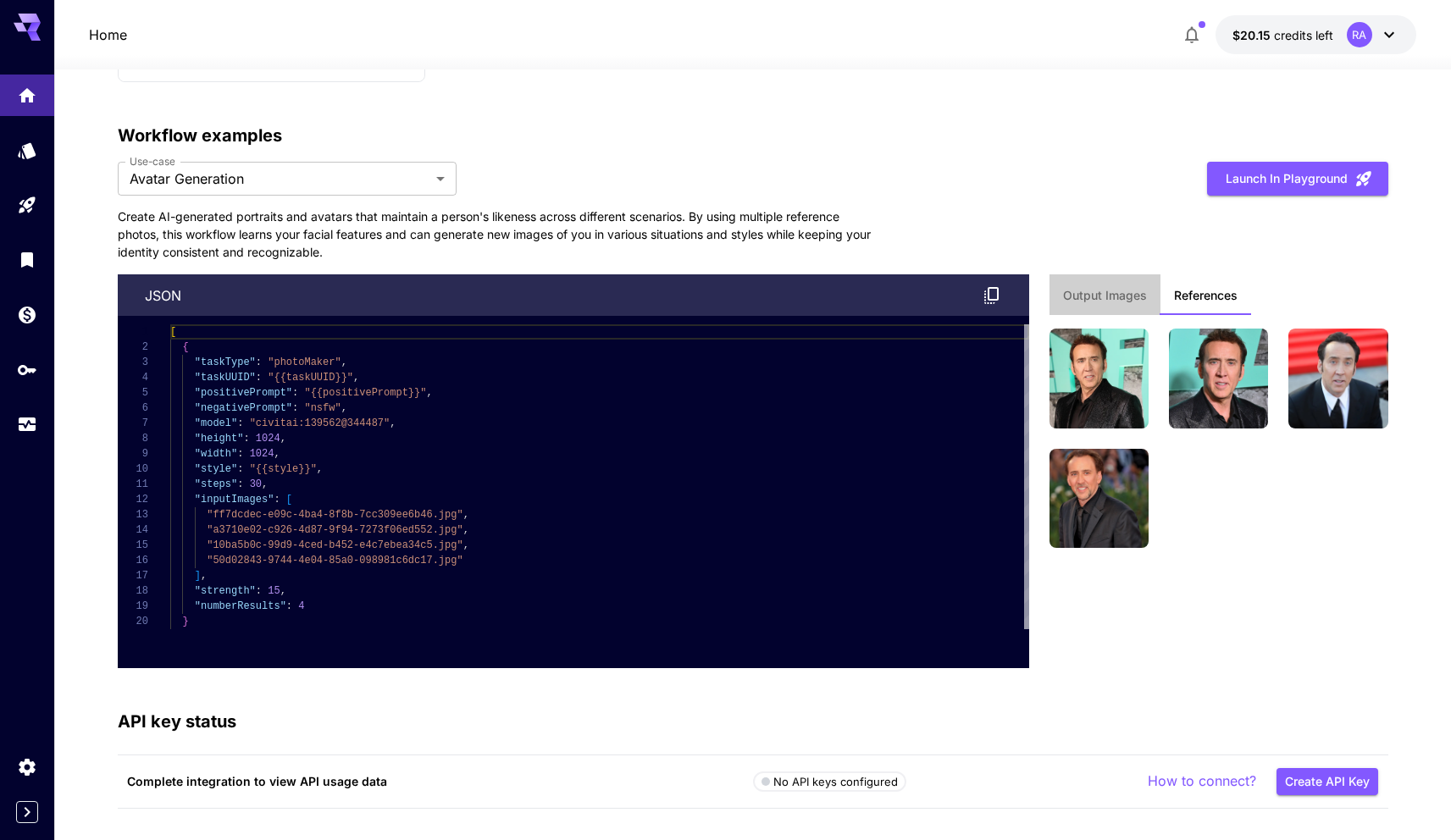
click at [1126, 292] on span "Output Images" at bounding box center [1105, 295] width 84 height 15
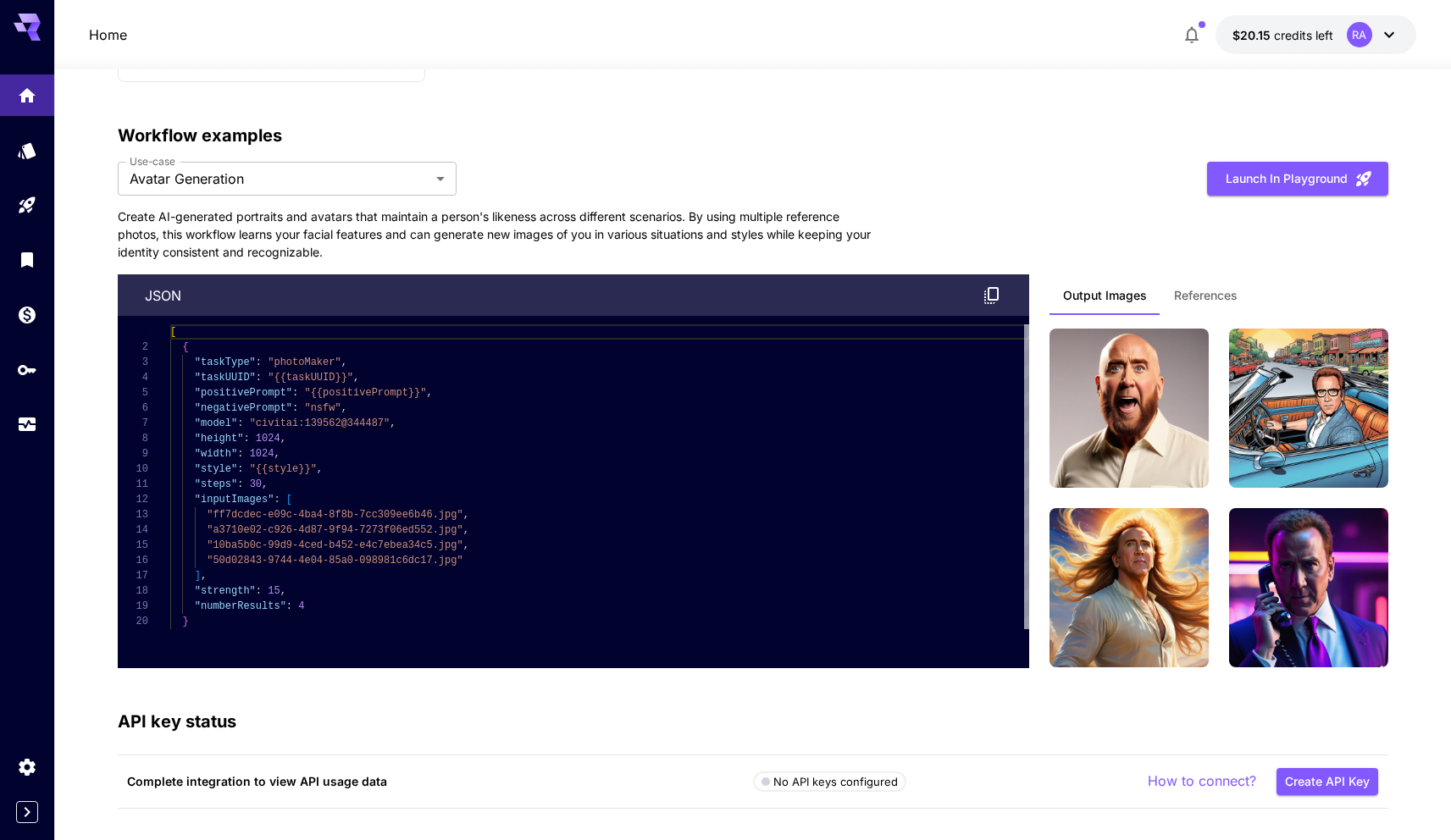
click at [1011, 175] on div "**********" at bounding box center [753, 179] width 1270 height 34
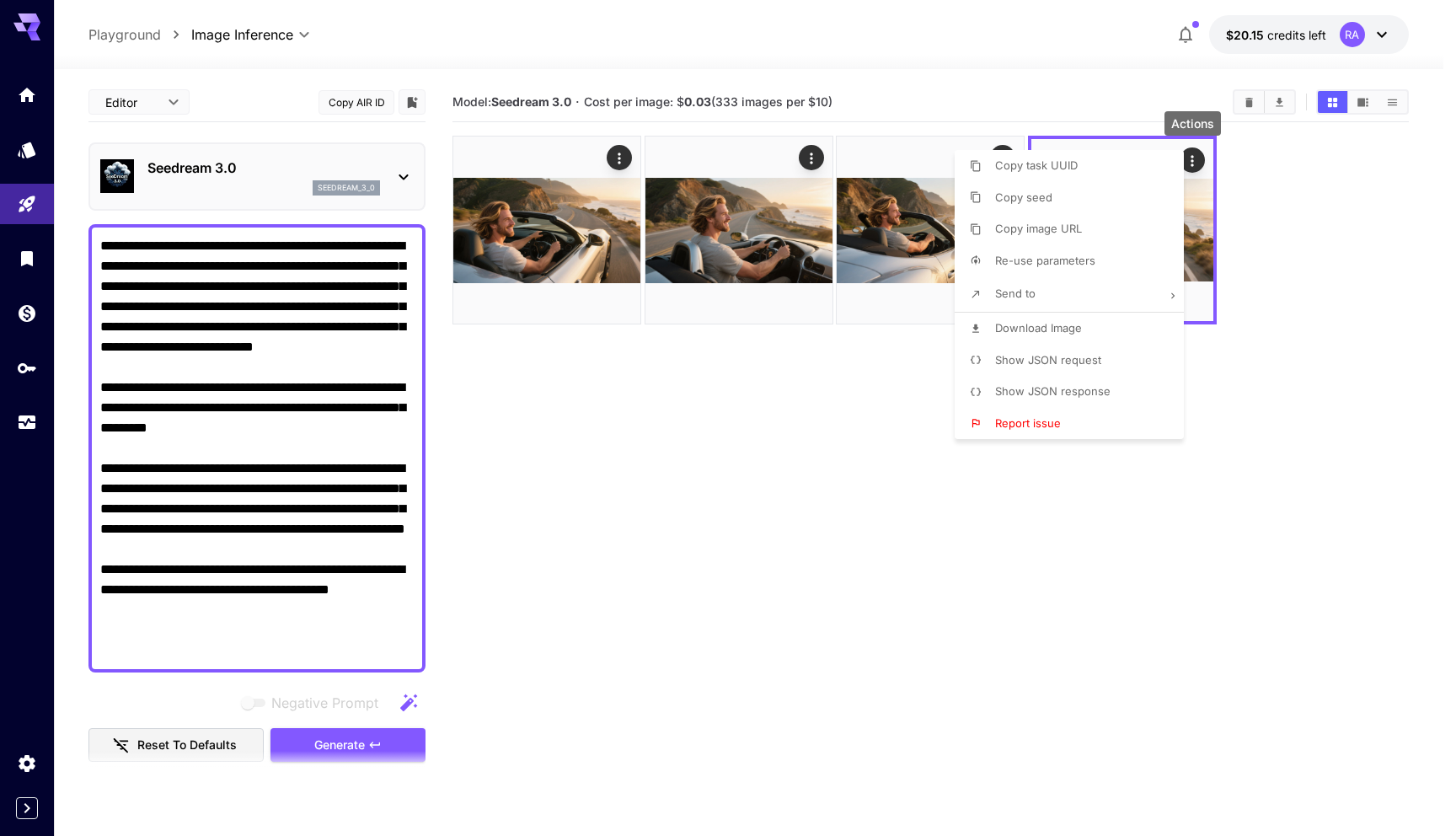
scroll to position [75, 0]
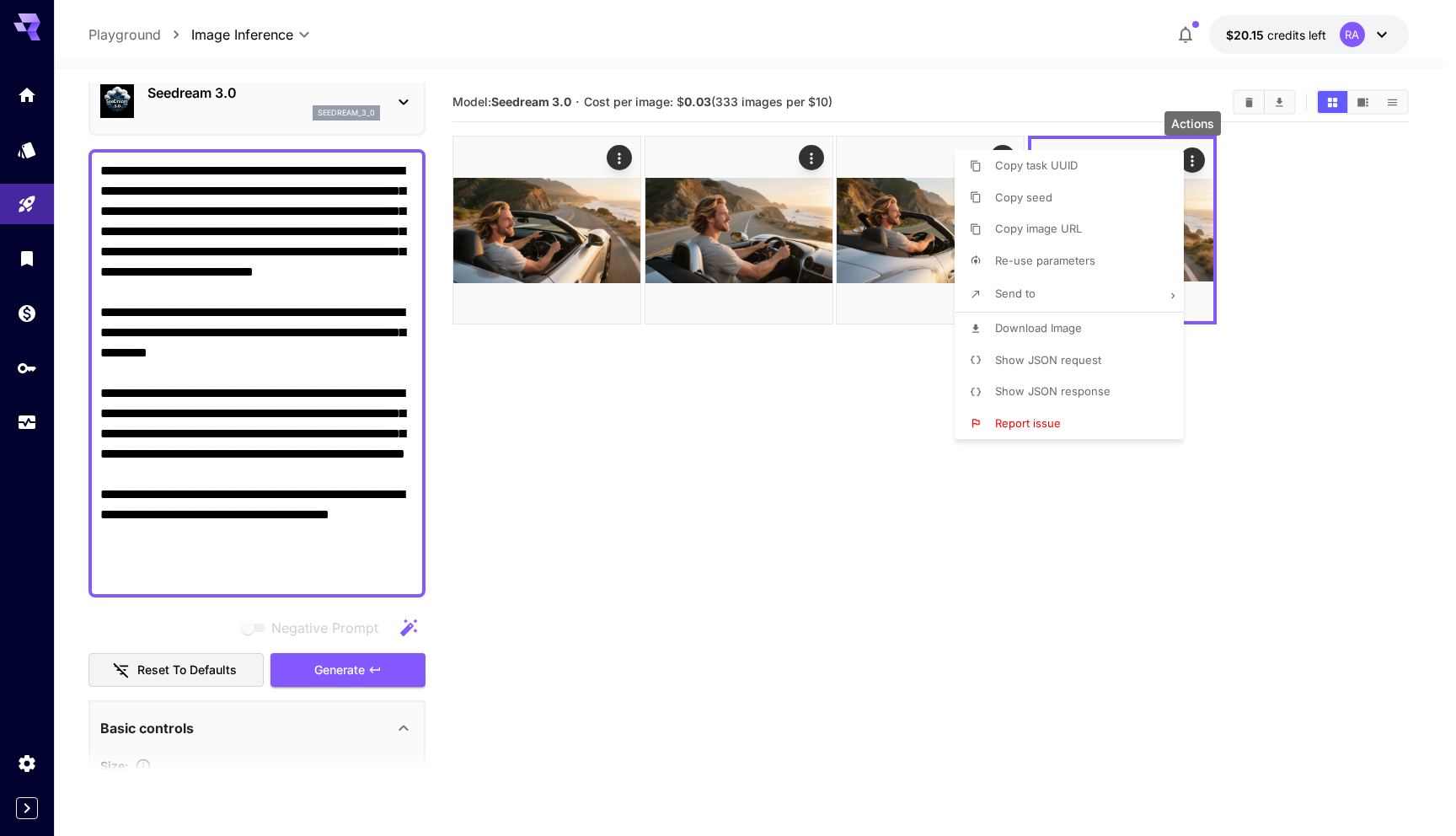
click at [1071, 318] on li "Download Image" at bounding box center [1074, 328] width 239 height 32
click at [874, 504] on div at bounding box center [728, 418] width 1456 height 836
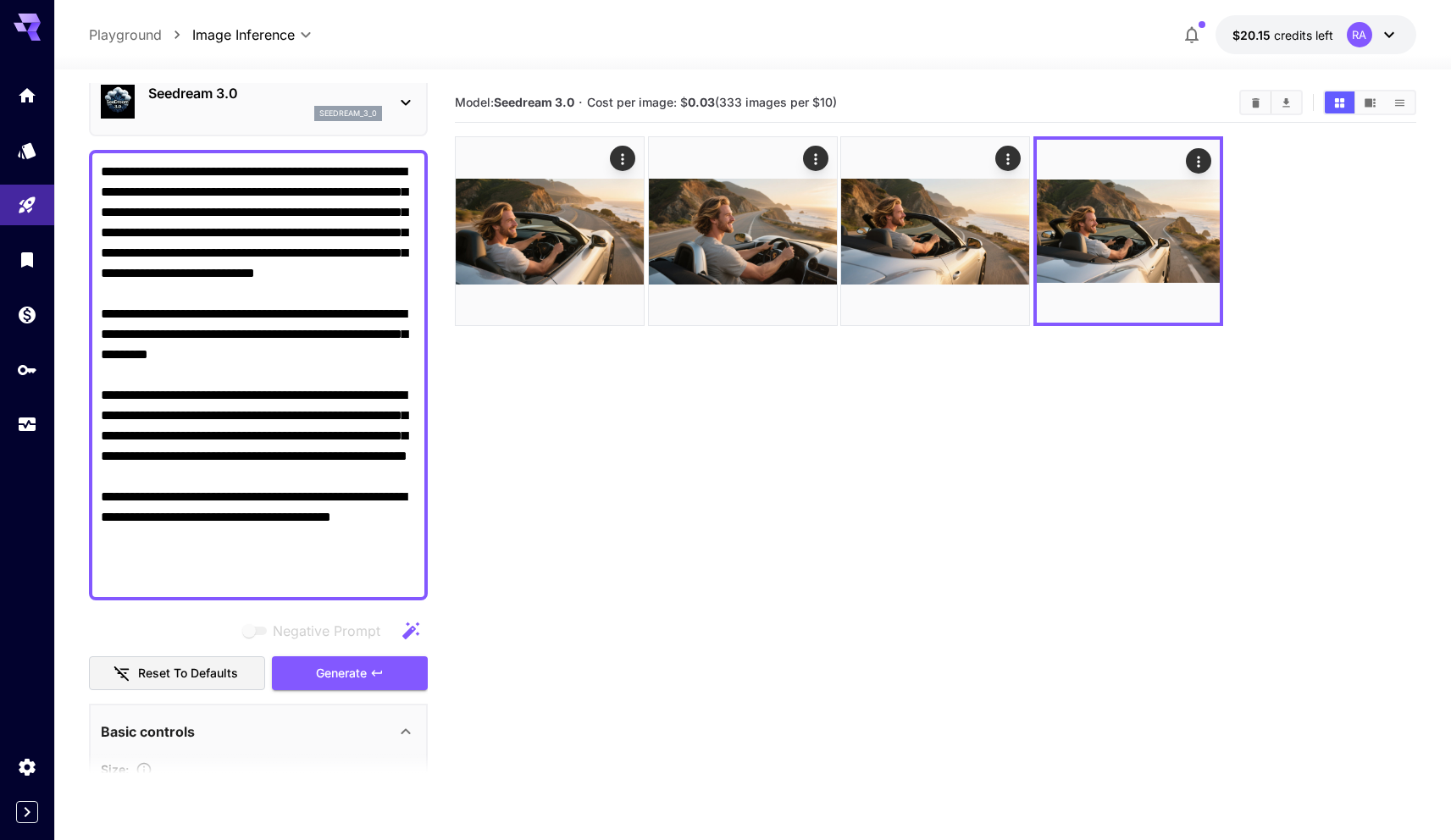
click at [1039, 464] on section "Model: Seedream 3.0 · Cost per image: $ 0.03 (333 images per $10)" at bounding box center [935, 502] width 961 height 840
click at [1274, 333] on section "Model: Seedream 3.0 · Cost per image: $ 0.03 (333 images per $10)" at bounding box center [935, 502] width 961 height 840
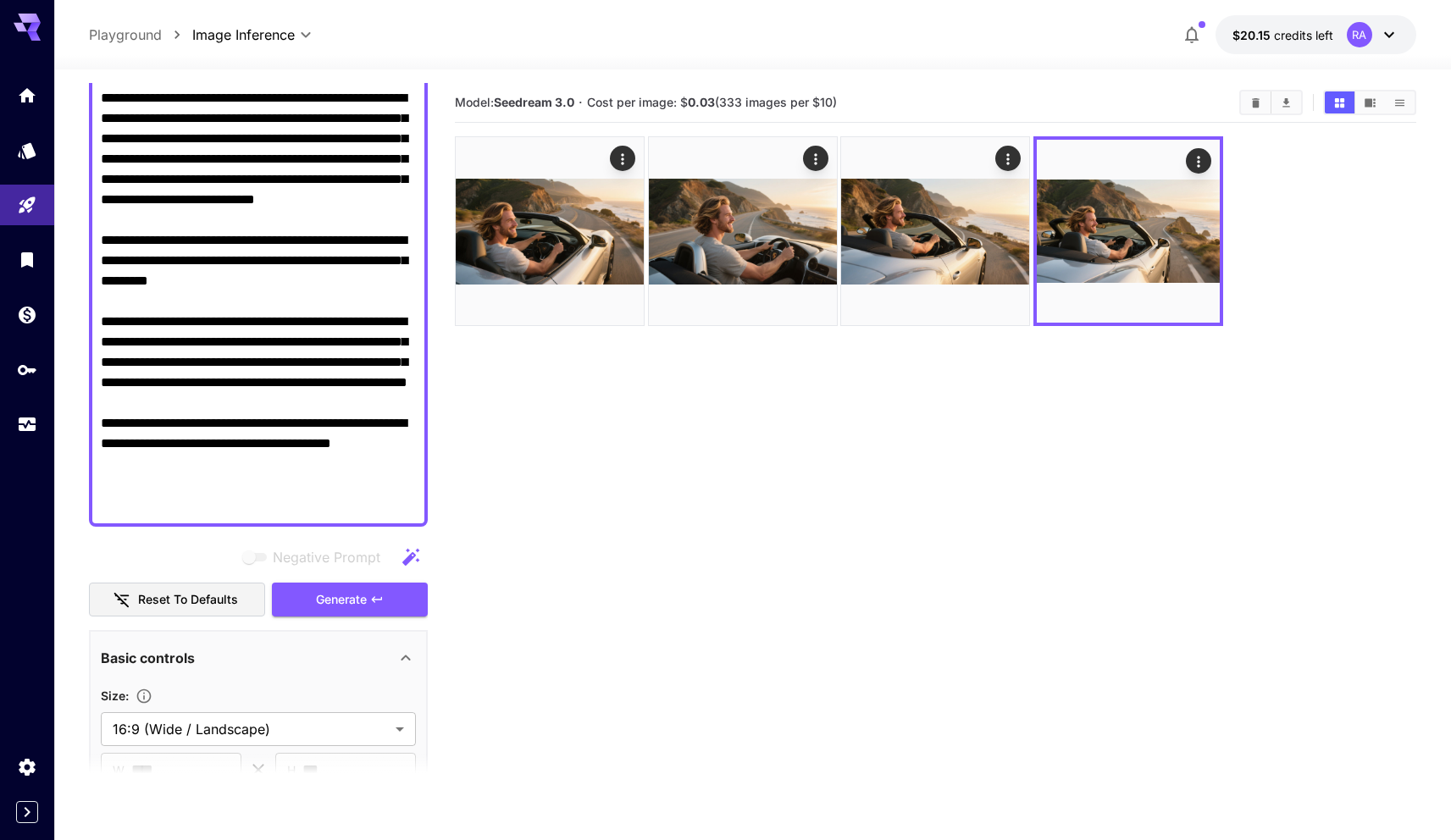
scroll to position [0, 0]
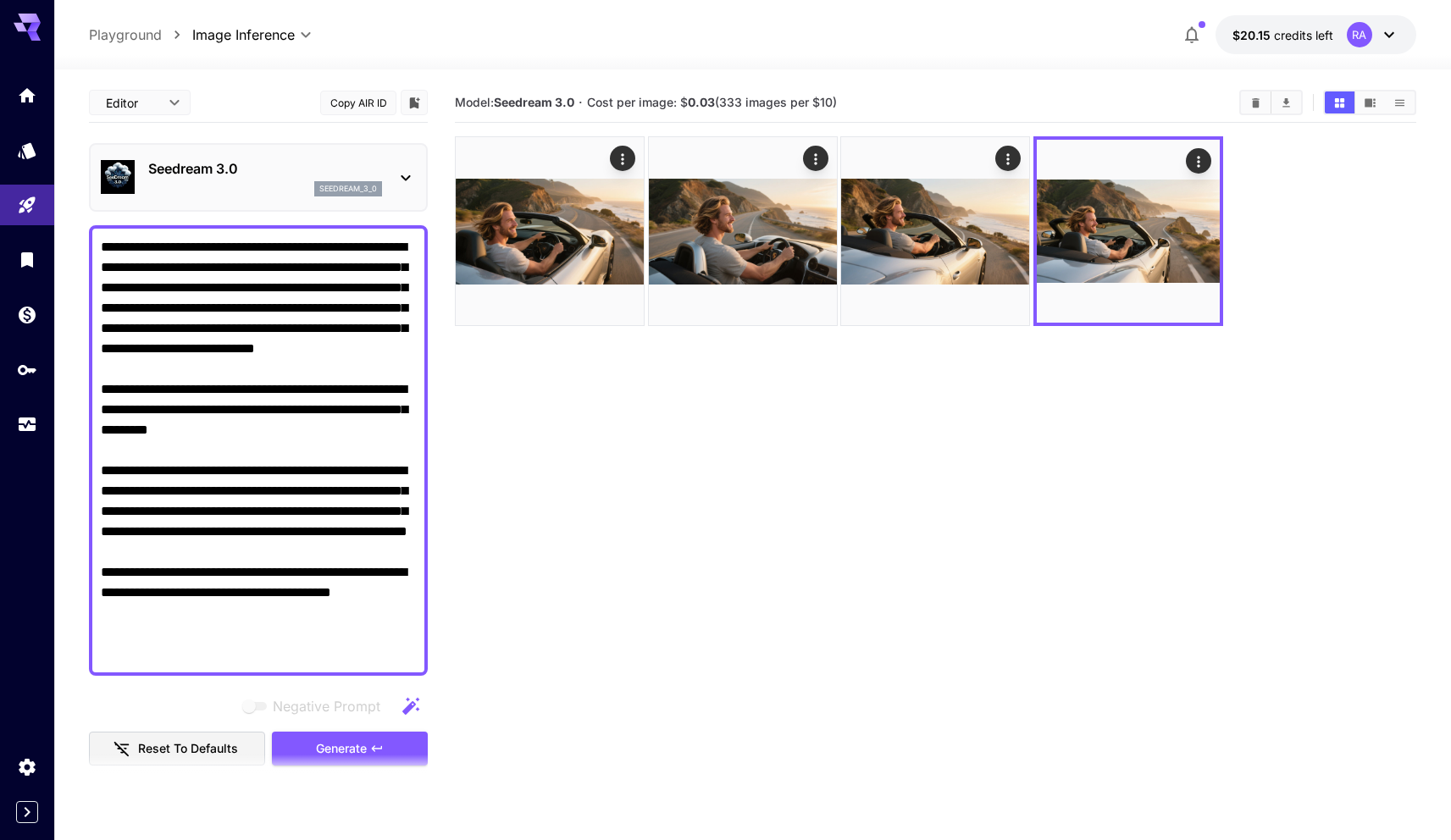
click at [262, 347] on textarea "**********" at bounding box center [257, 450] width 315 height 427
paste textarea "**********"
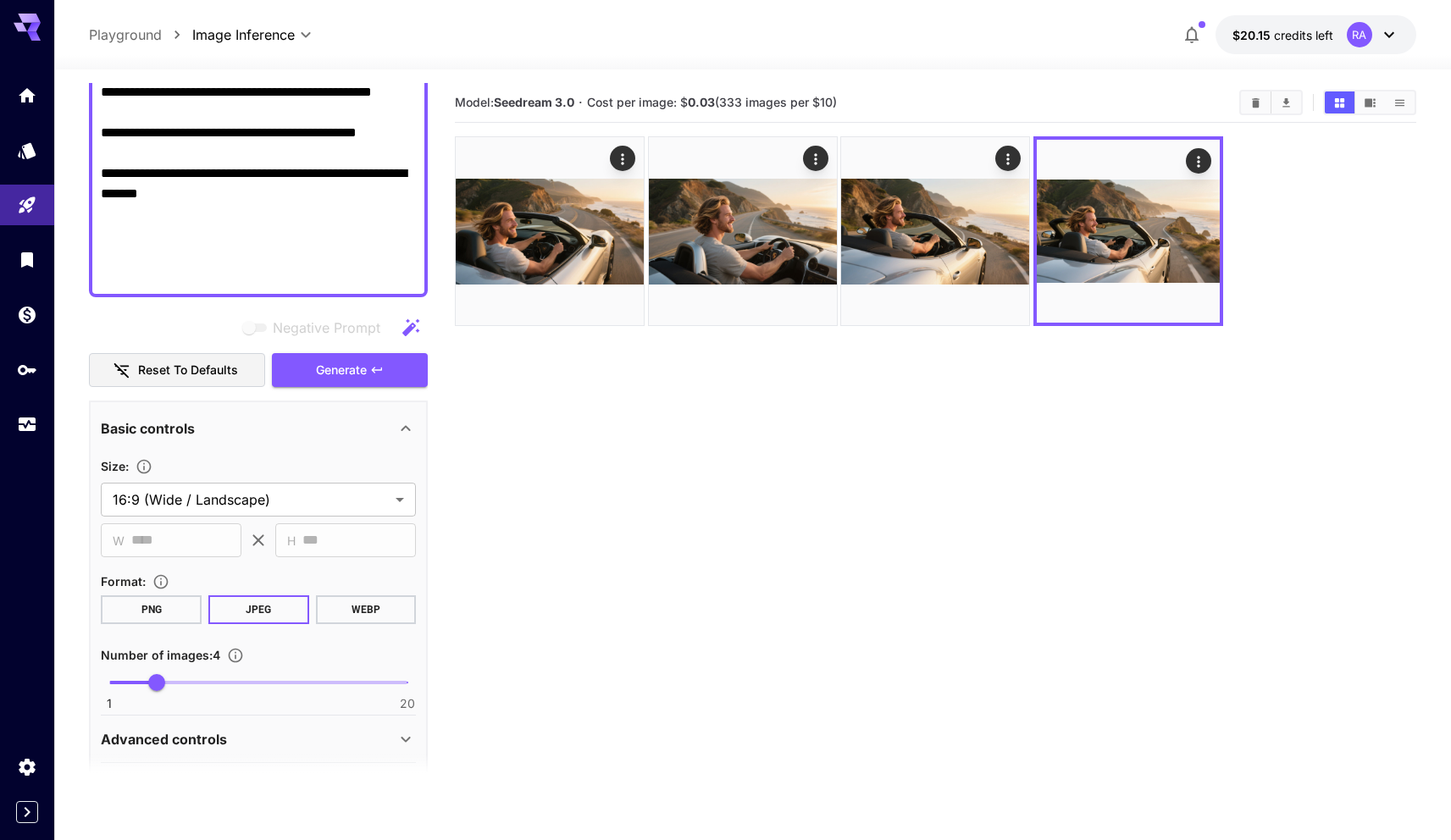
scroll to position [434, 0]
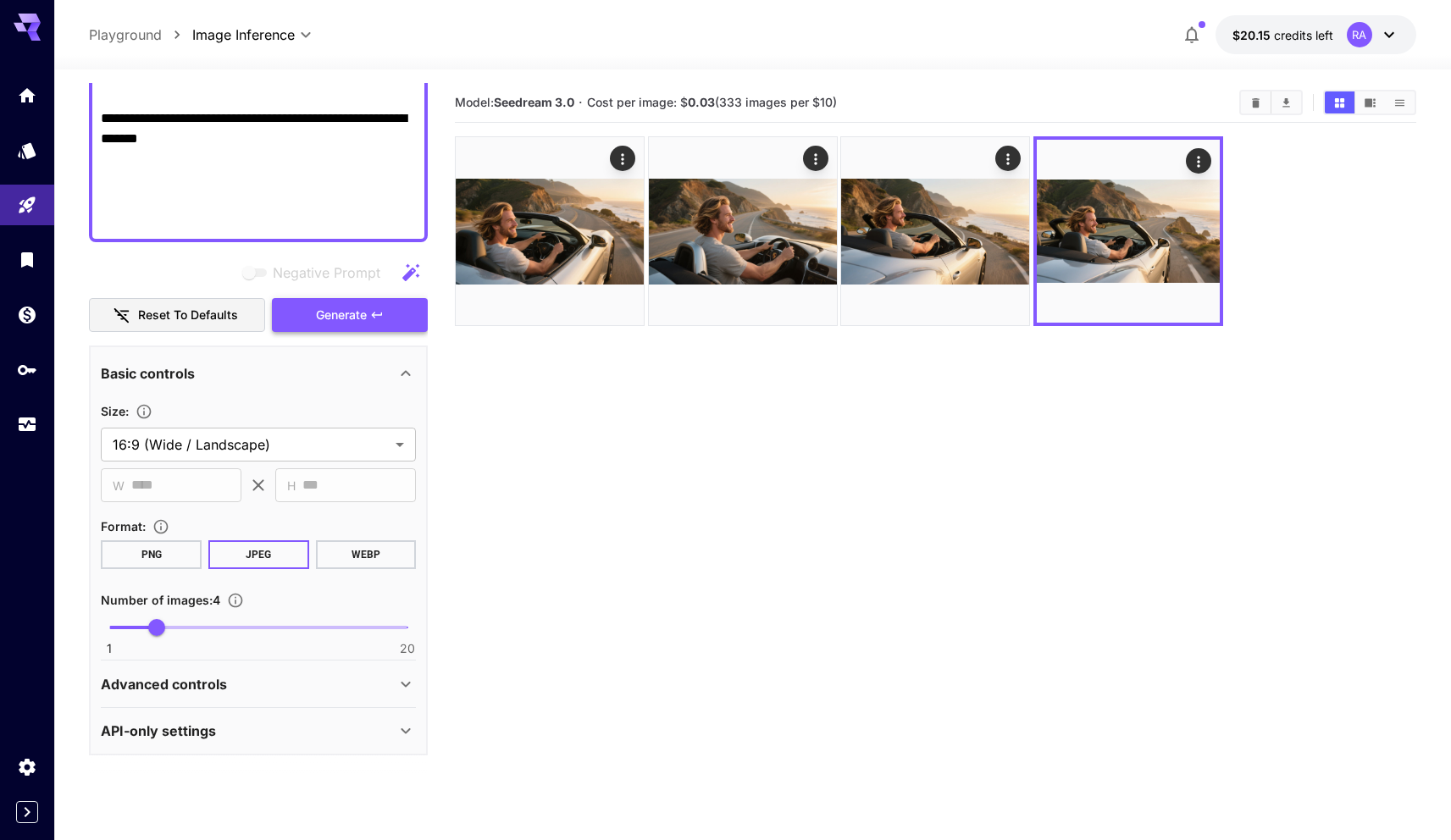
click at [377, 314] on icon "button" at bounding box center [377, 315] width 11 height 6
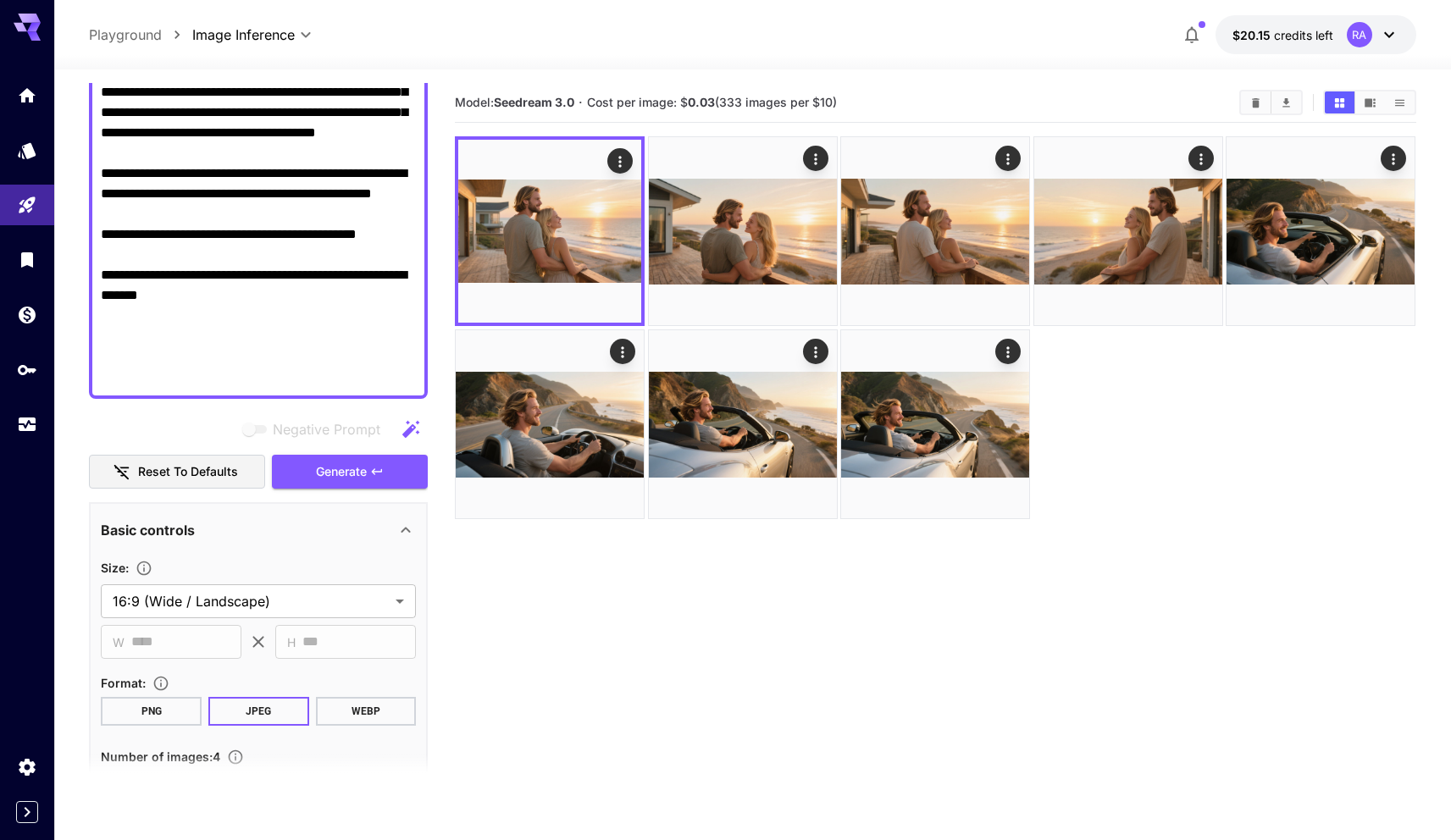
scroll to position [217, 0]
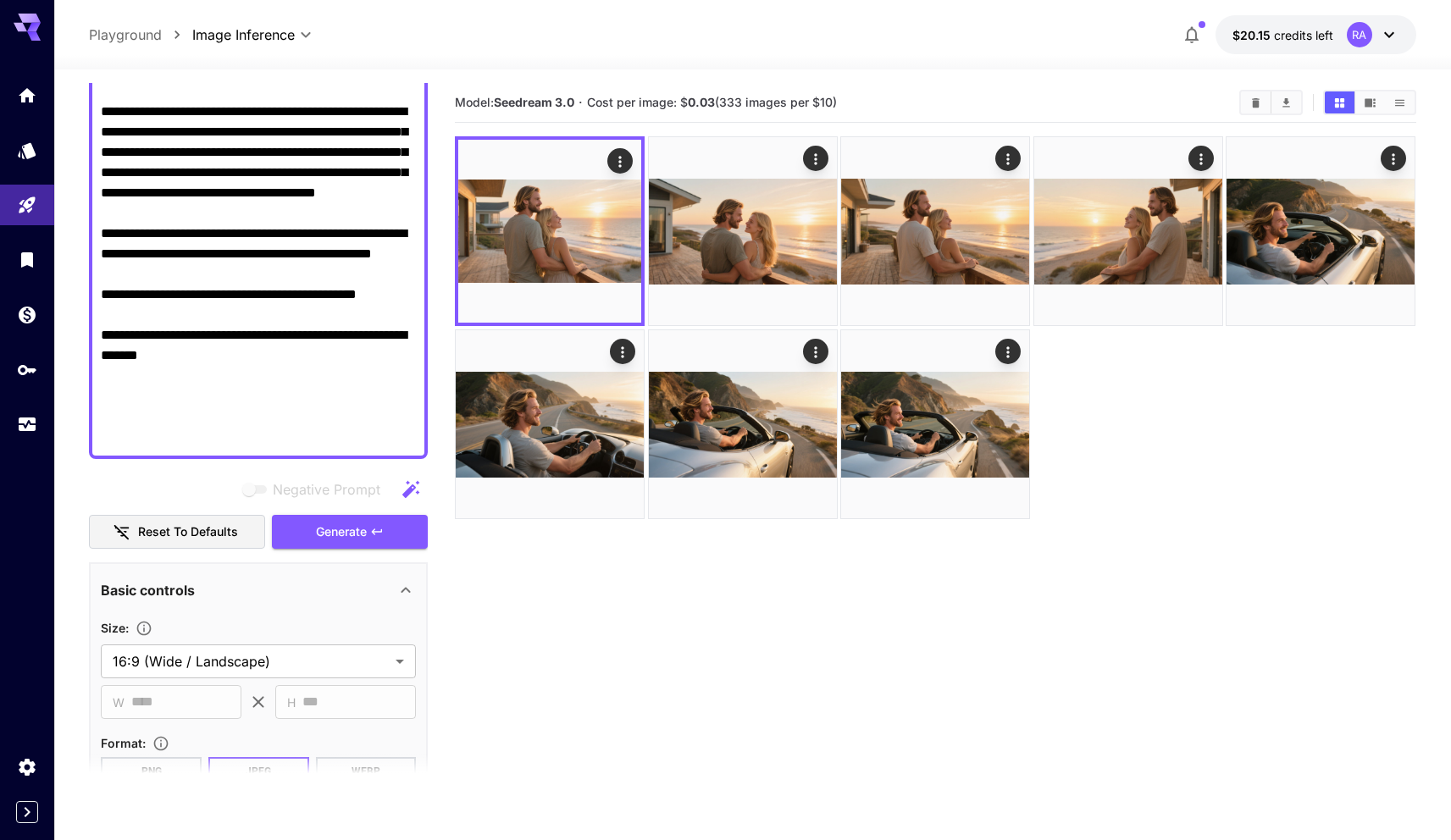
click at [279, 232] on textarea "**********" at bounding box center [257, 234] width 315 height 427
paste textarea "**********"
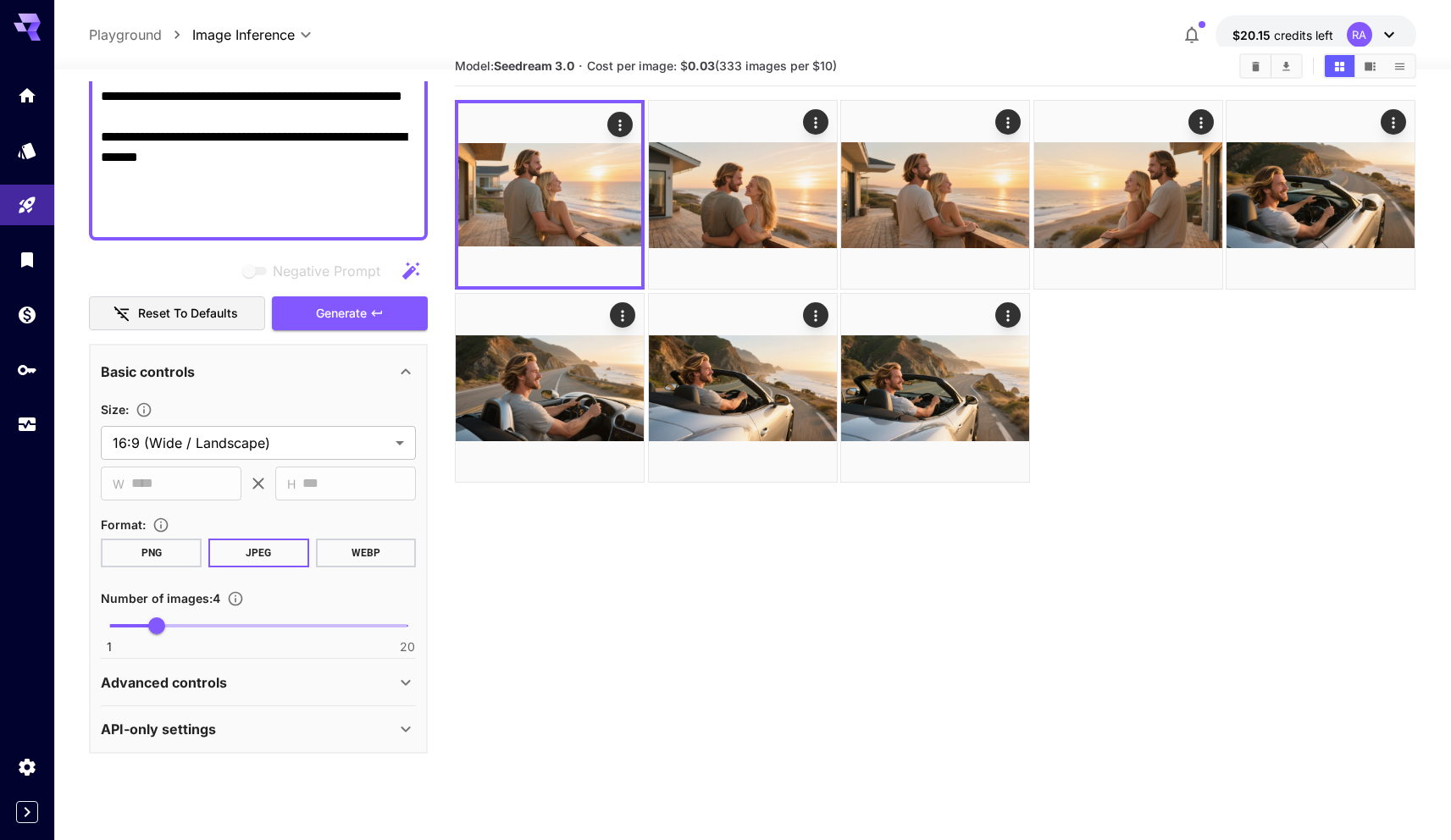
scroll to position [90, 0]
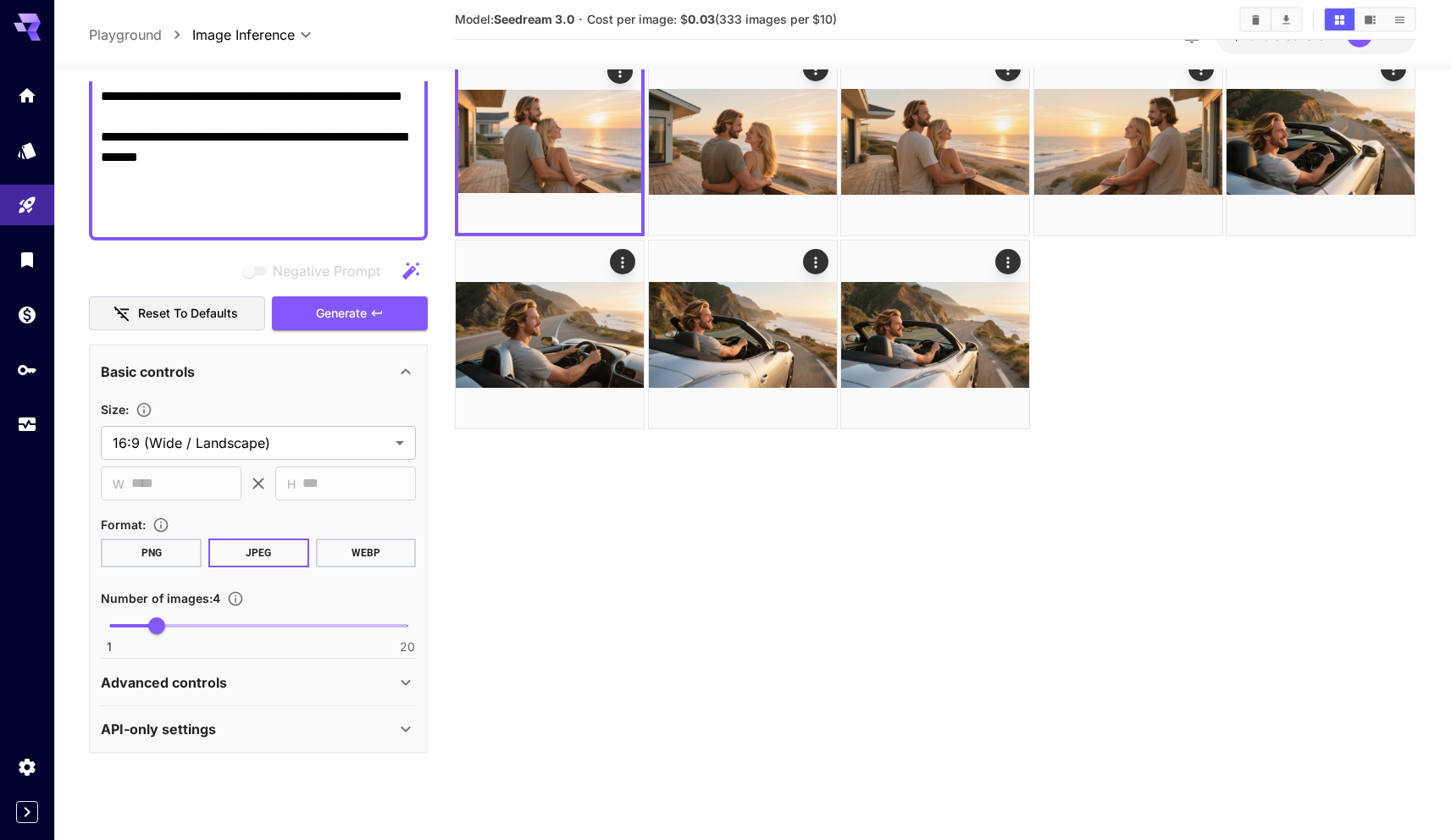
type textarea "**********"
click at [307, 667] on div "Advanced controls" at bounding box center [257, 682] width 315 height 41
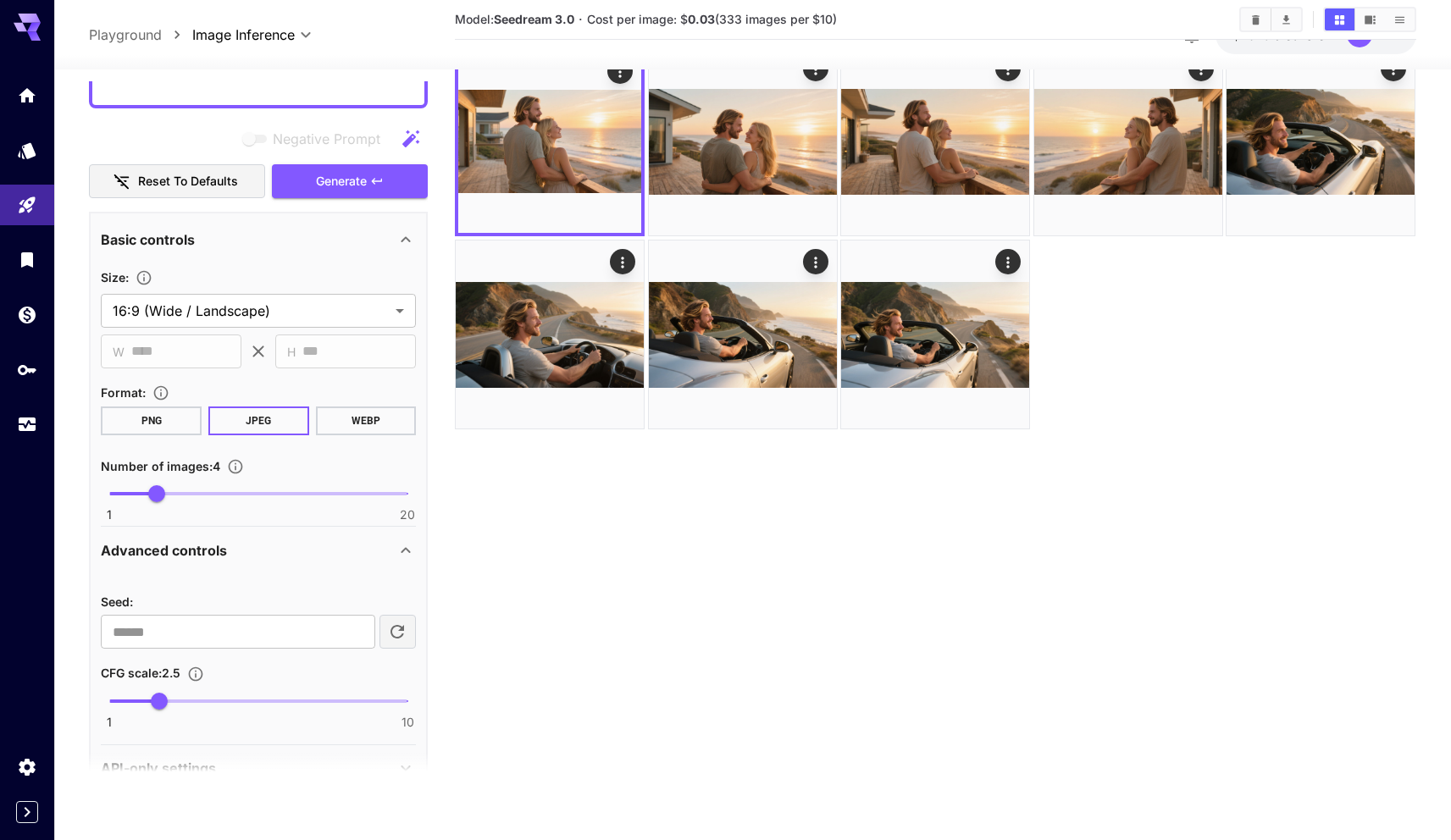
scroll to position [544, 0]
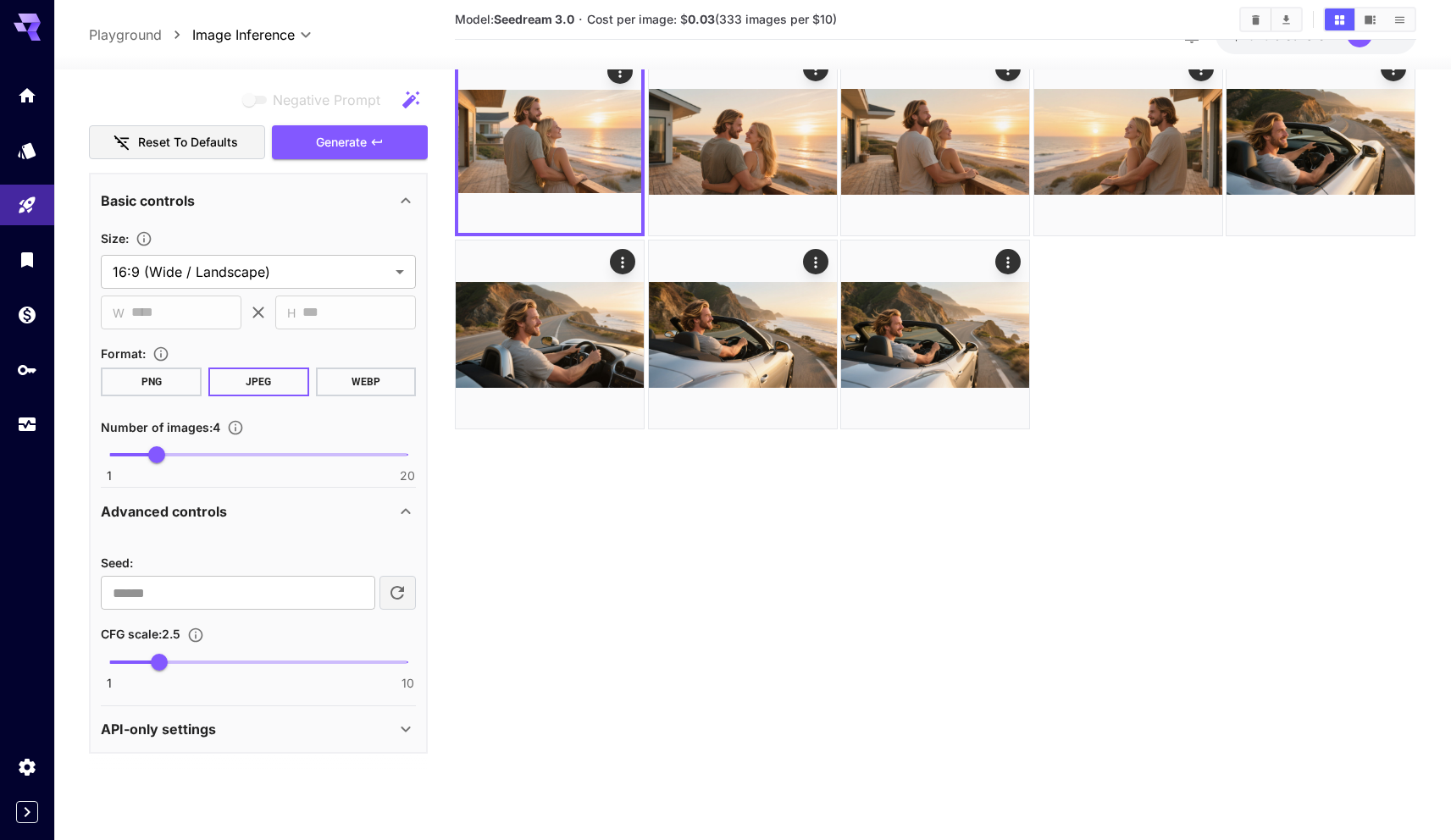
click at [316, 508] on div "Advanced controls" at bounding box center [248, 511] width 294 height 20
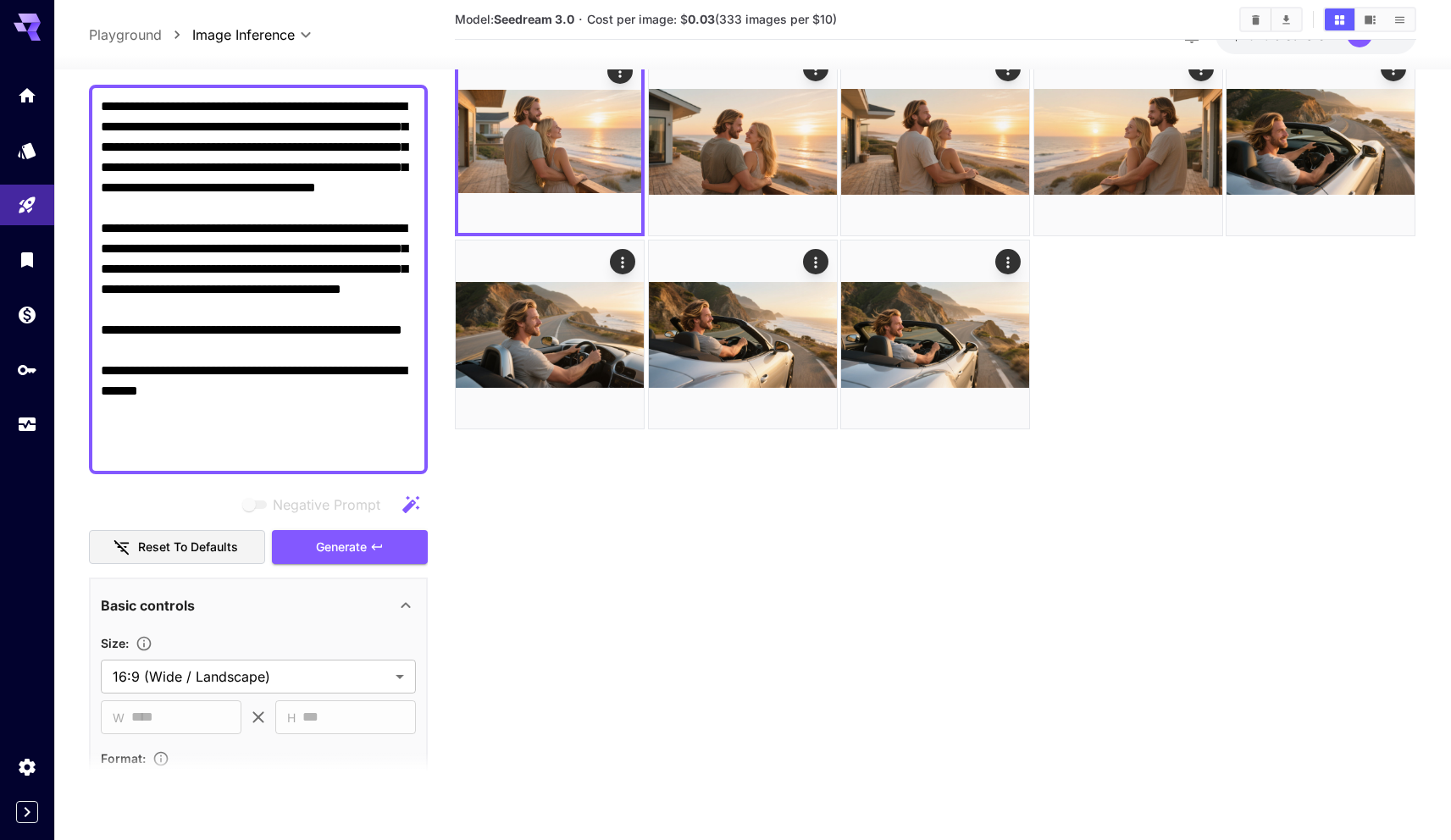
scroll to position [79, 0]
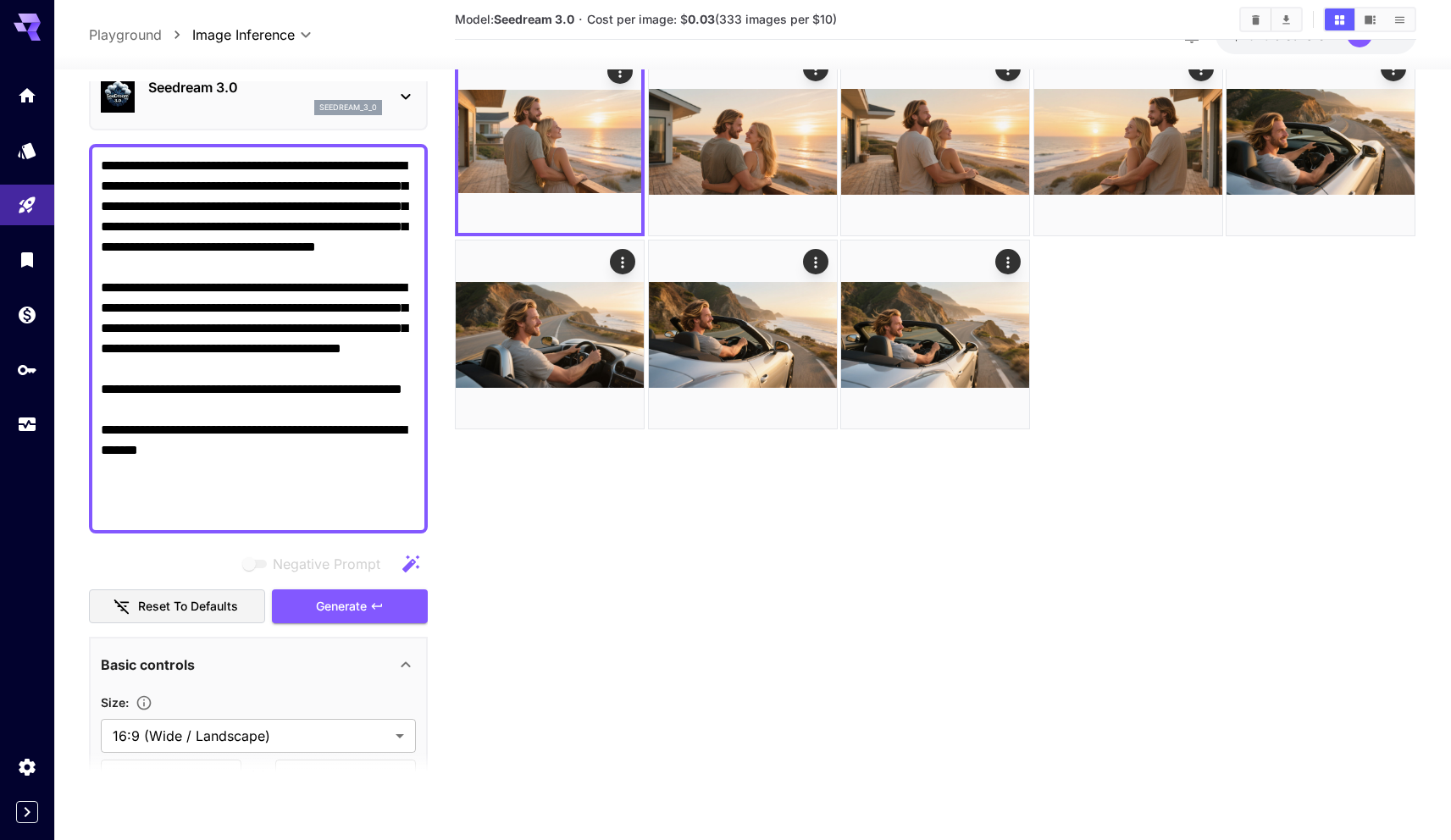
click at [332, 338] on textarea "**********" at bounding box center [257, 338] width 315 height 366
click at [369, 593] on button "Generate" at bounding box center [349, 606] width 156 height 34
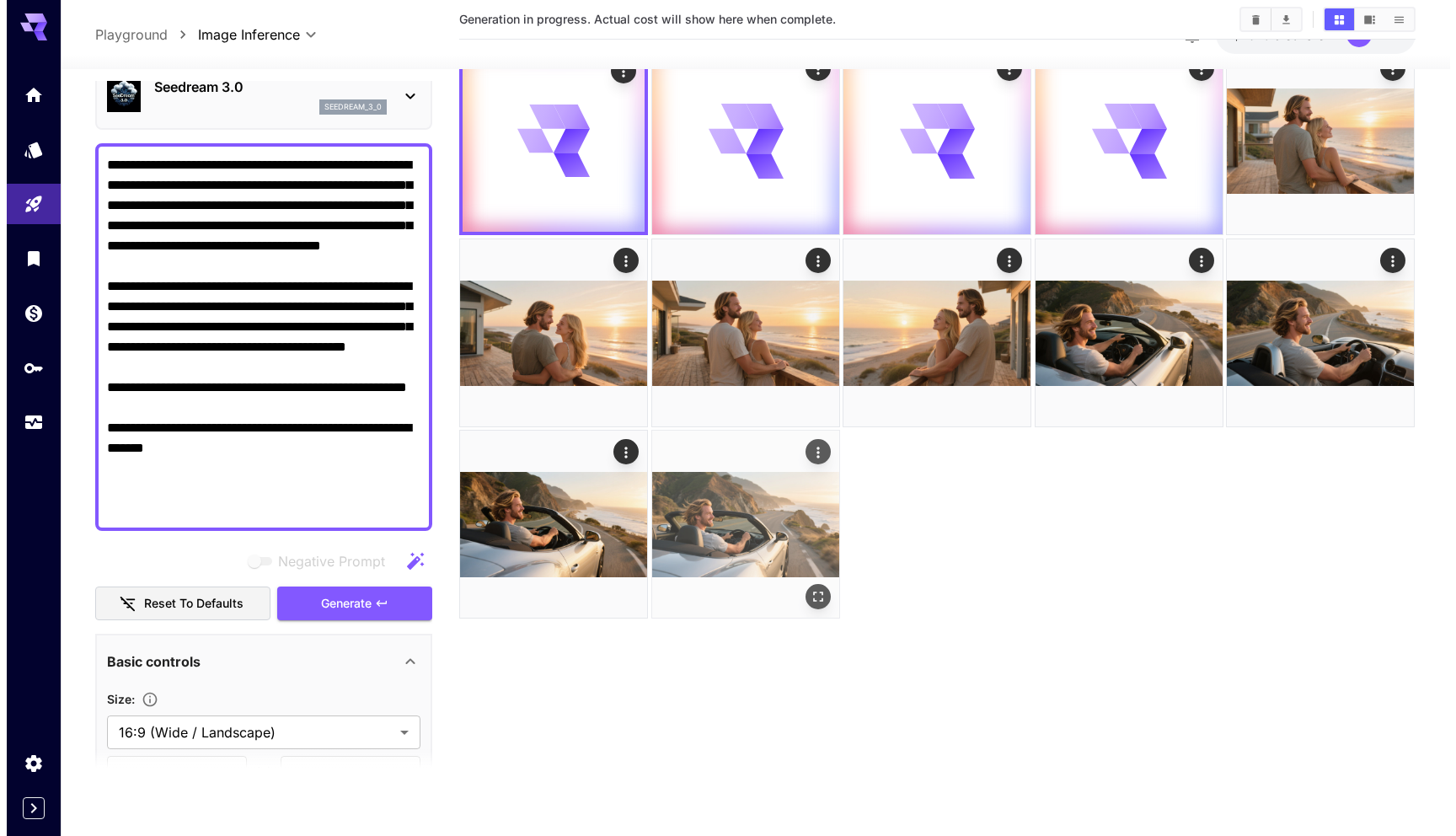
scroll to position [0, 0]
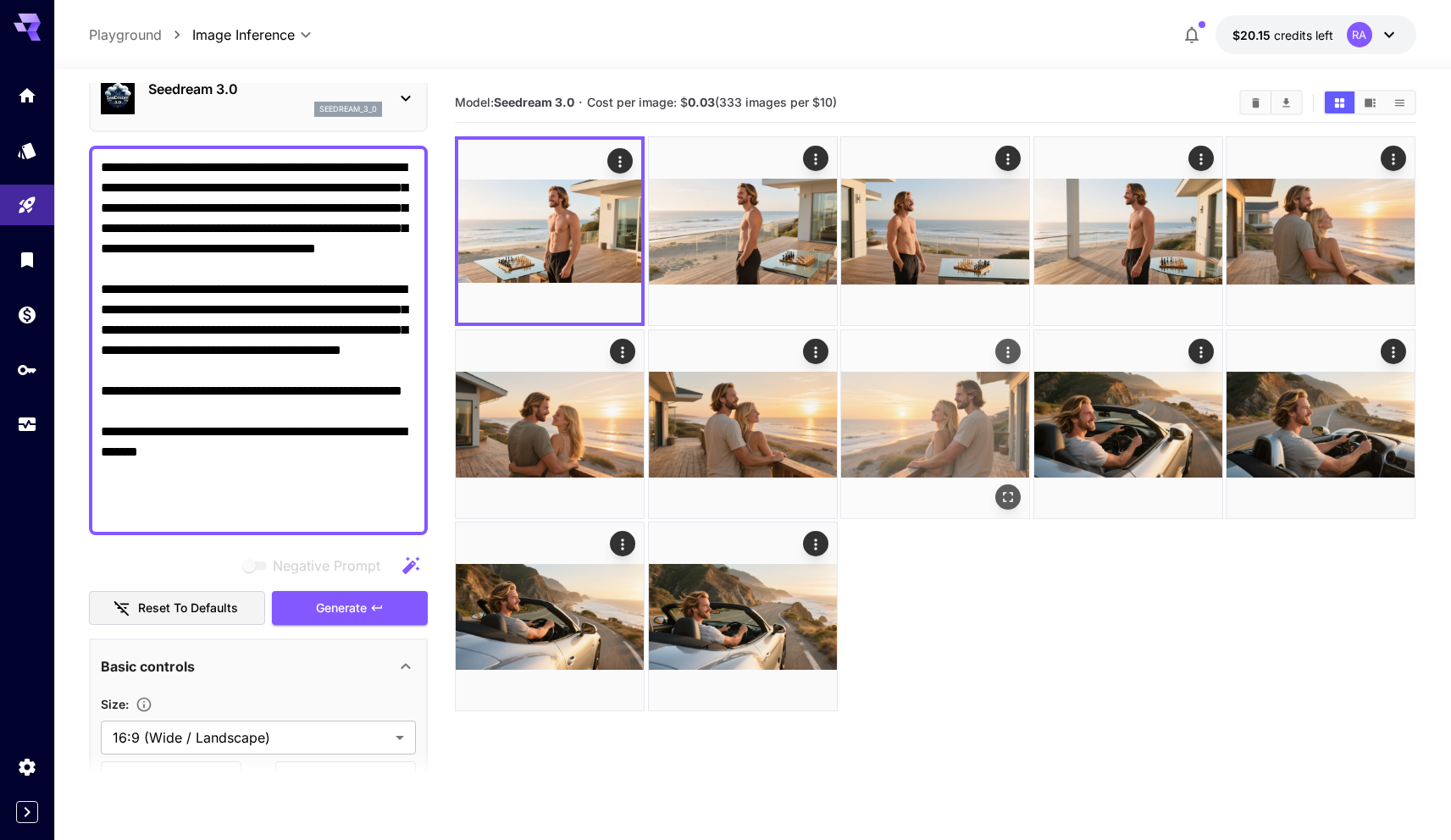
click at [925, 389] on img at bounding box center [934, 424] width 188 height 188
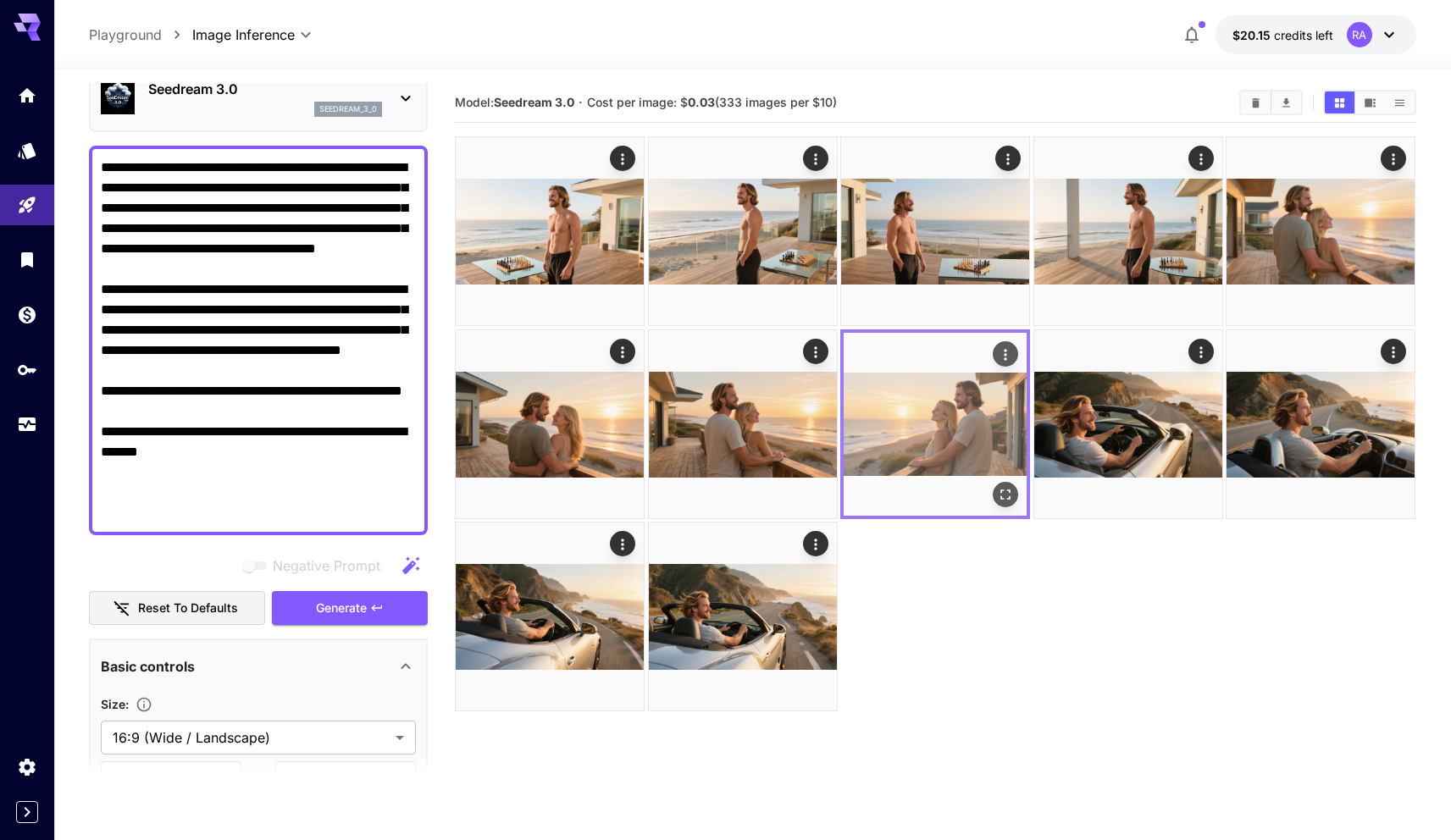
click at [925, 389] on img at bounding box center [935, 425] width 183 height 183
click at [964, 389] on img at bounding box center [935, 425] width 183 height 183
click at [1001, 480] on img at bounding box center [935, 425] width 183 height 183
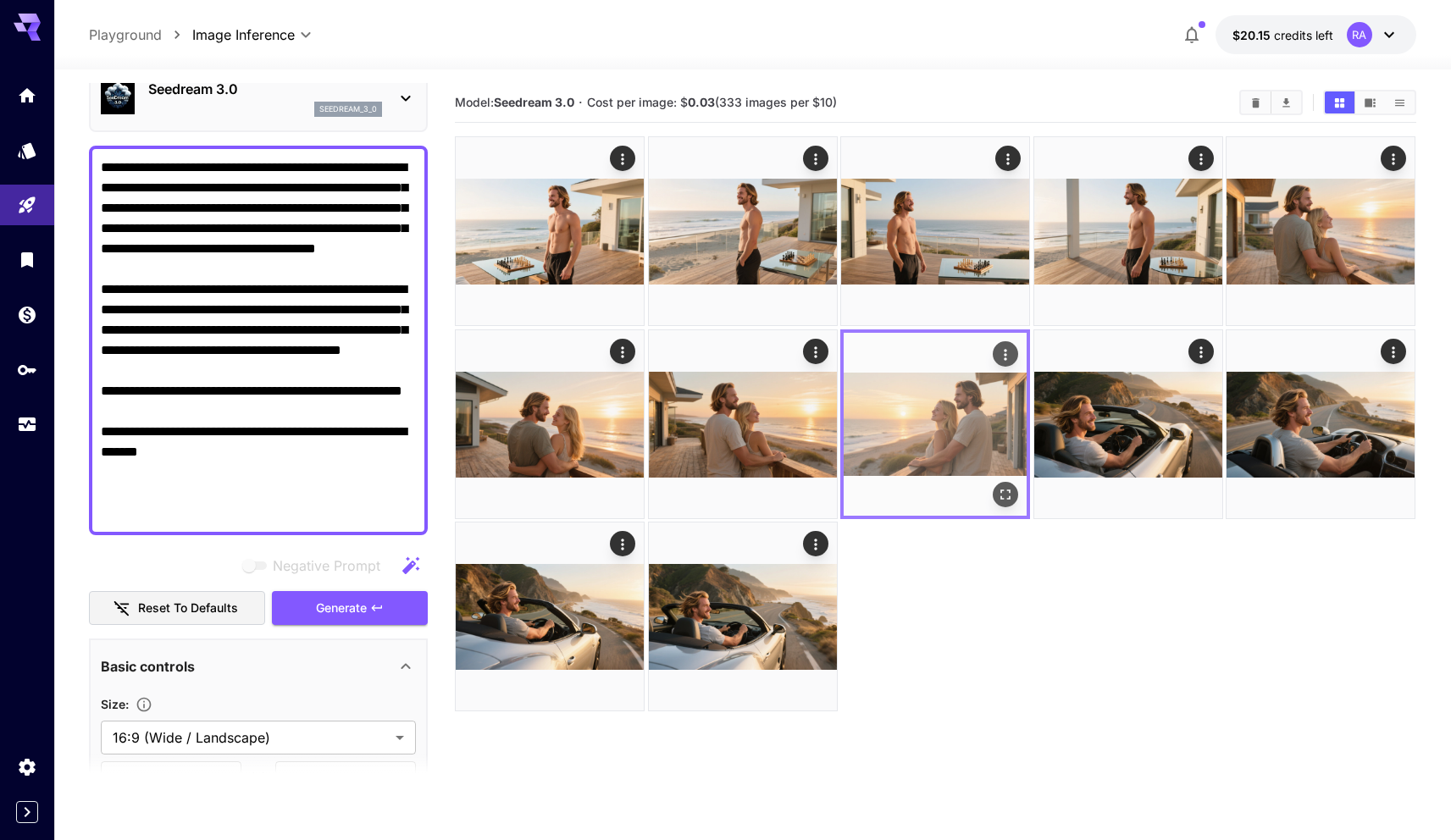
click at [1001, 494] on icon "Open in fullscreen" at bounding box center [1006, 494] width 17 height 17
click at [958, 439] on img at bounding box center [935, 425] width 183 height 183
click at [960, 435] on img at bounding box center [935, 425] width 183 height 183
click at [1001, 507] on div "Open in fullscreen" at bounding box center [1006, 494] width 26 height 26
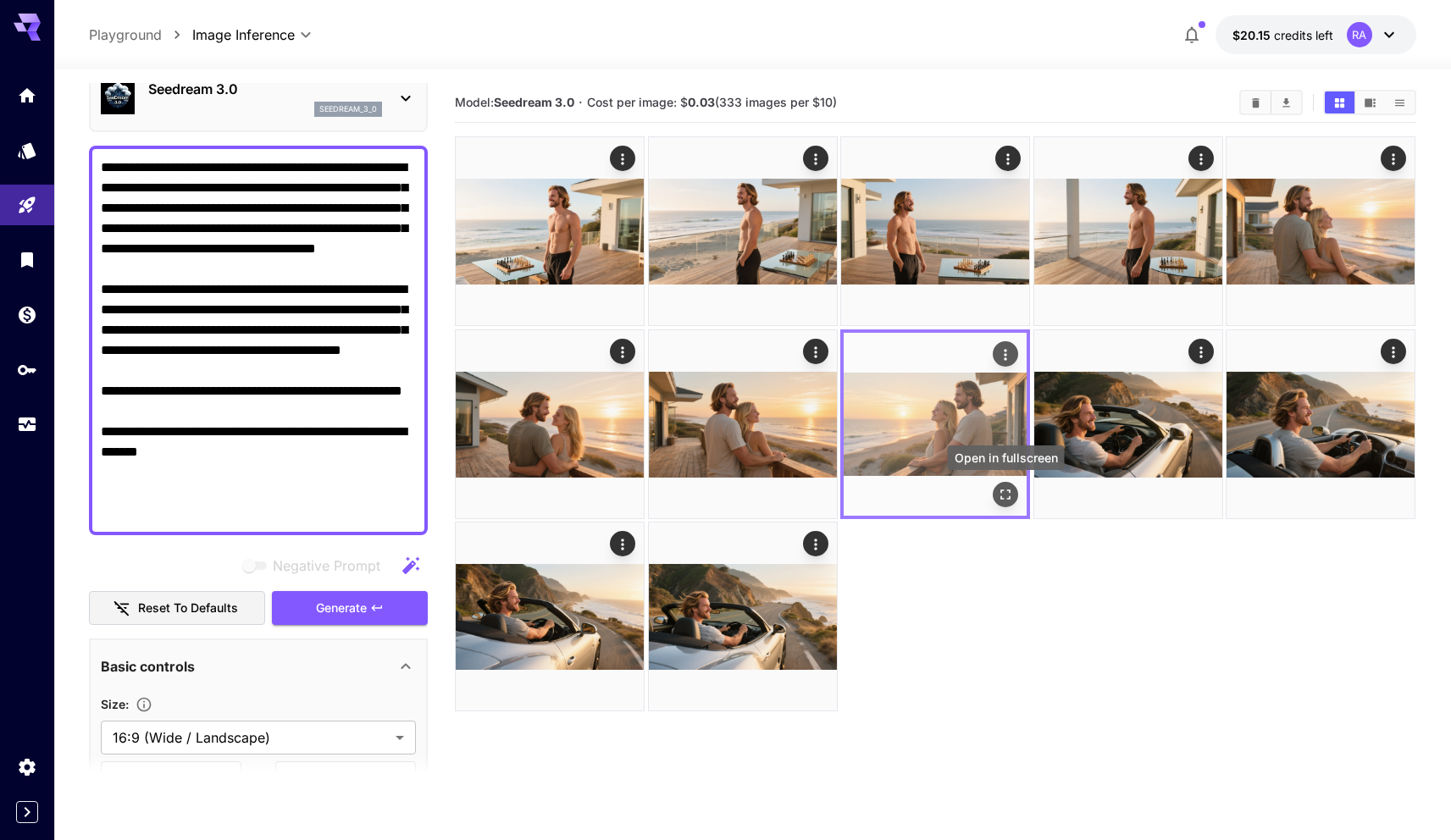
click at [1003, 496] on icon "Open in fullscreen" at bounding box center [1006, 494] width 17 height 17
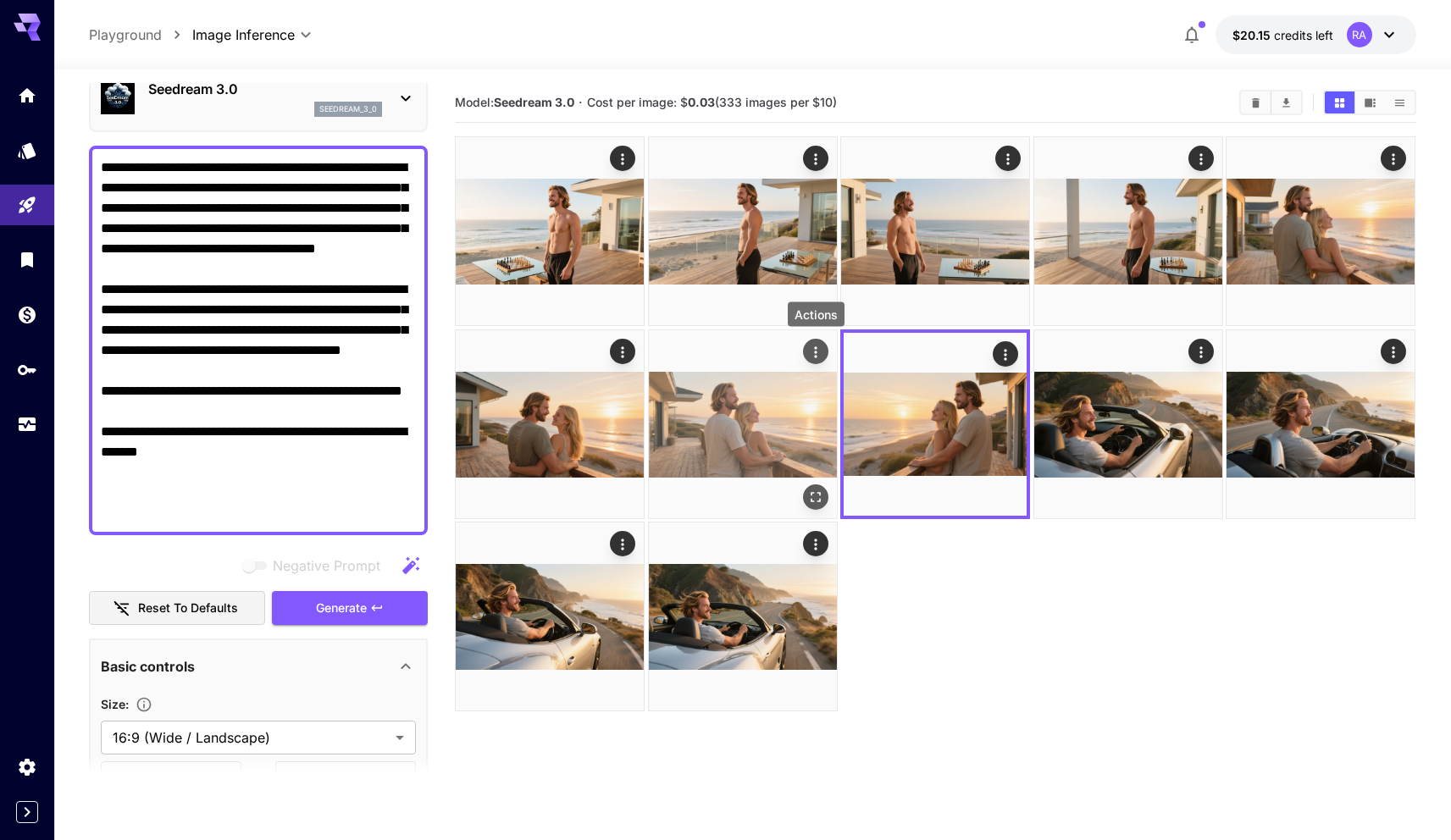
click at [819, 342] on div "Actions" at bounding box center [815, 351] width 17 height 20
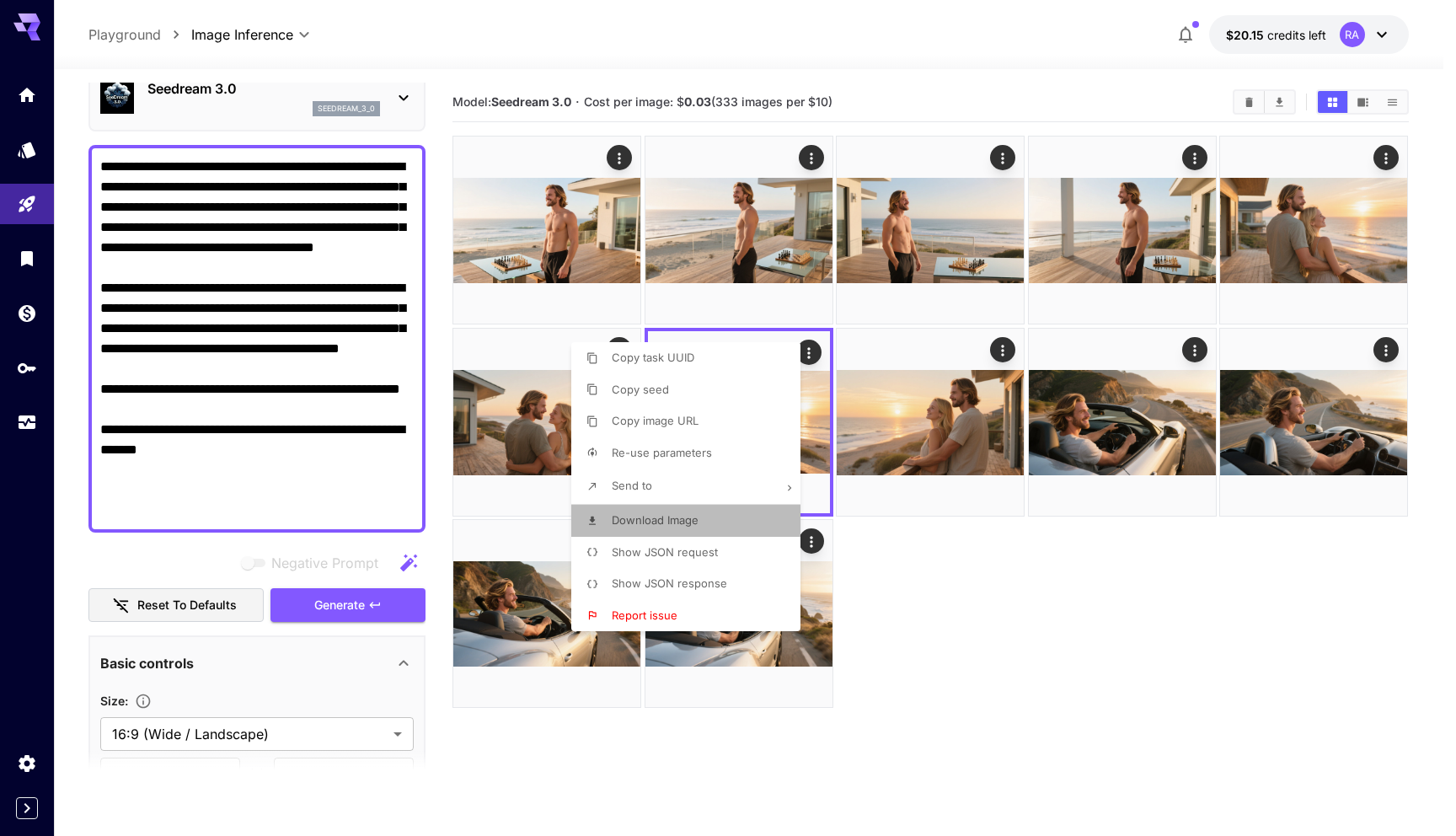
click at [715, 525] on li "Download Image" at bounding box center [690, 520] width 239 height 32
click at [983, 620] on div at bounding box center [728, 418] width 1456 height 836
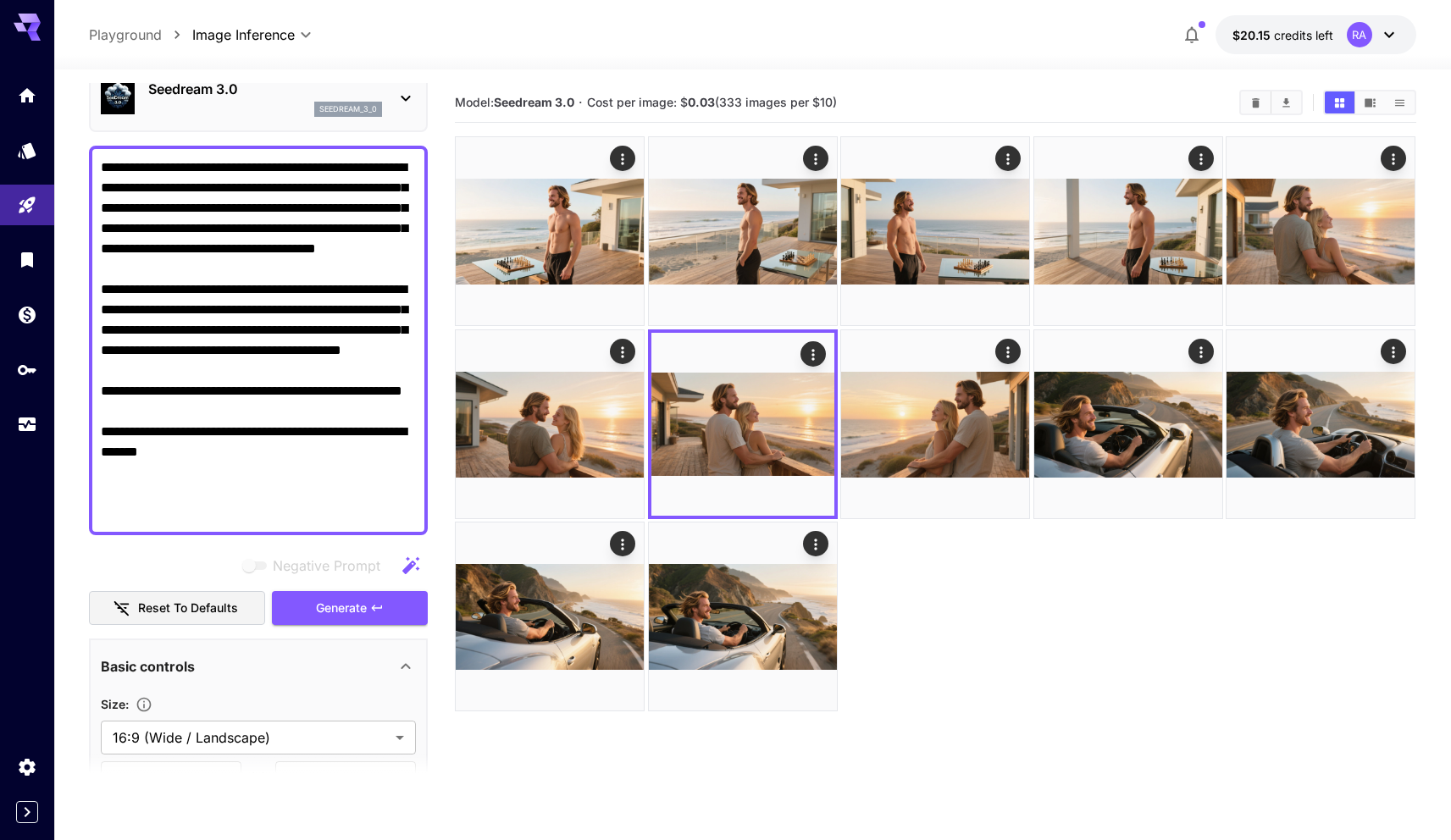
click at [1023, 94] on section "Model: Seedream 3.0 · Cost per image: $ 0.03 (333 images per $10)" at bounding box center [840, 102] width 770 height 20
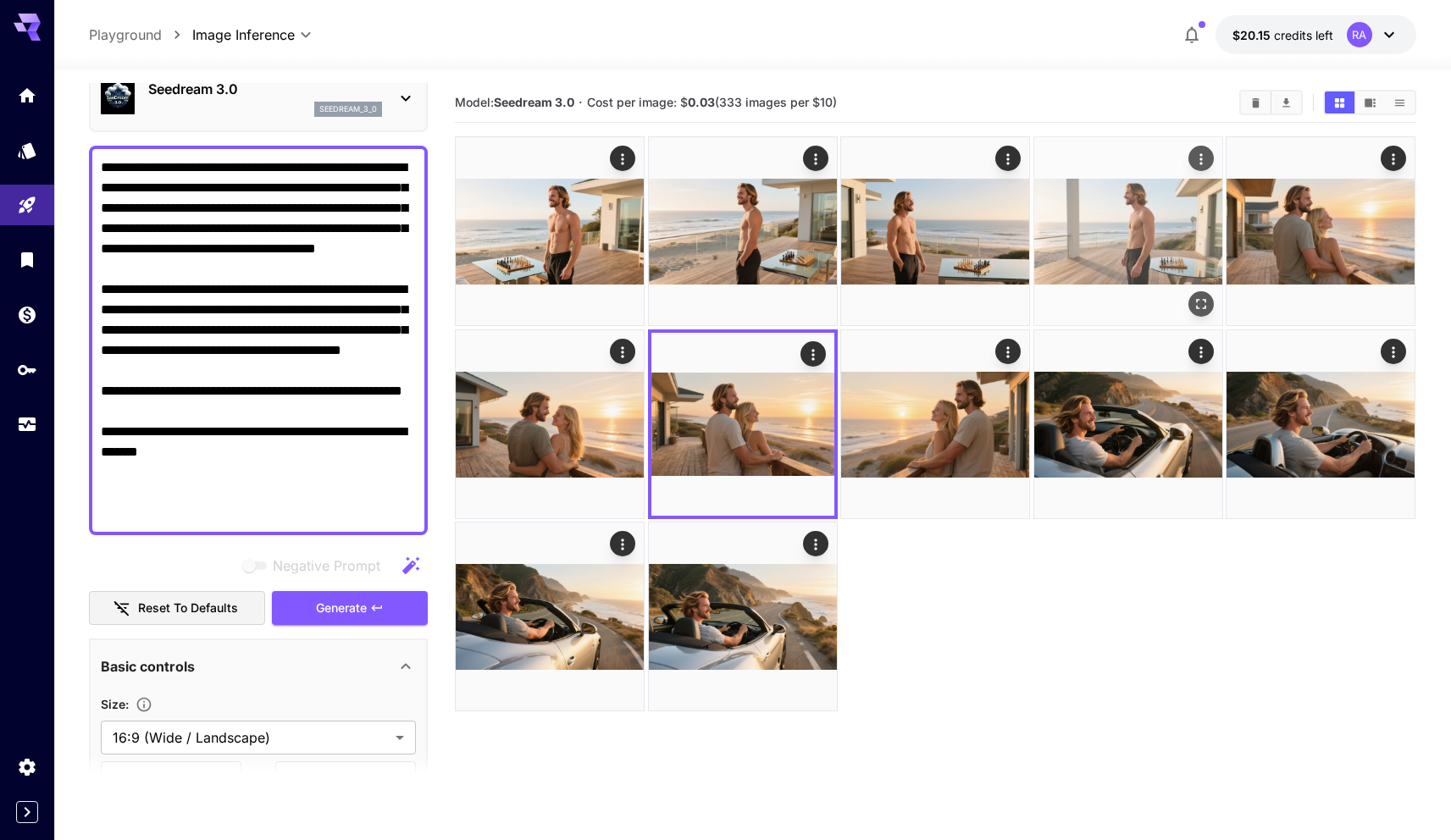
click at [1101, 272] on img at bounding box center [1127, 231] width 188 height 188
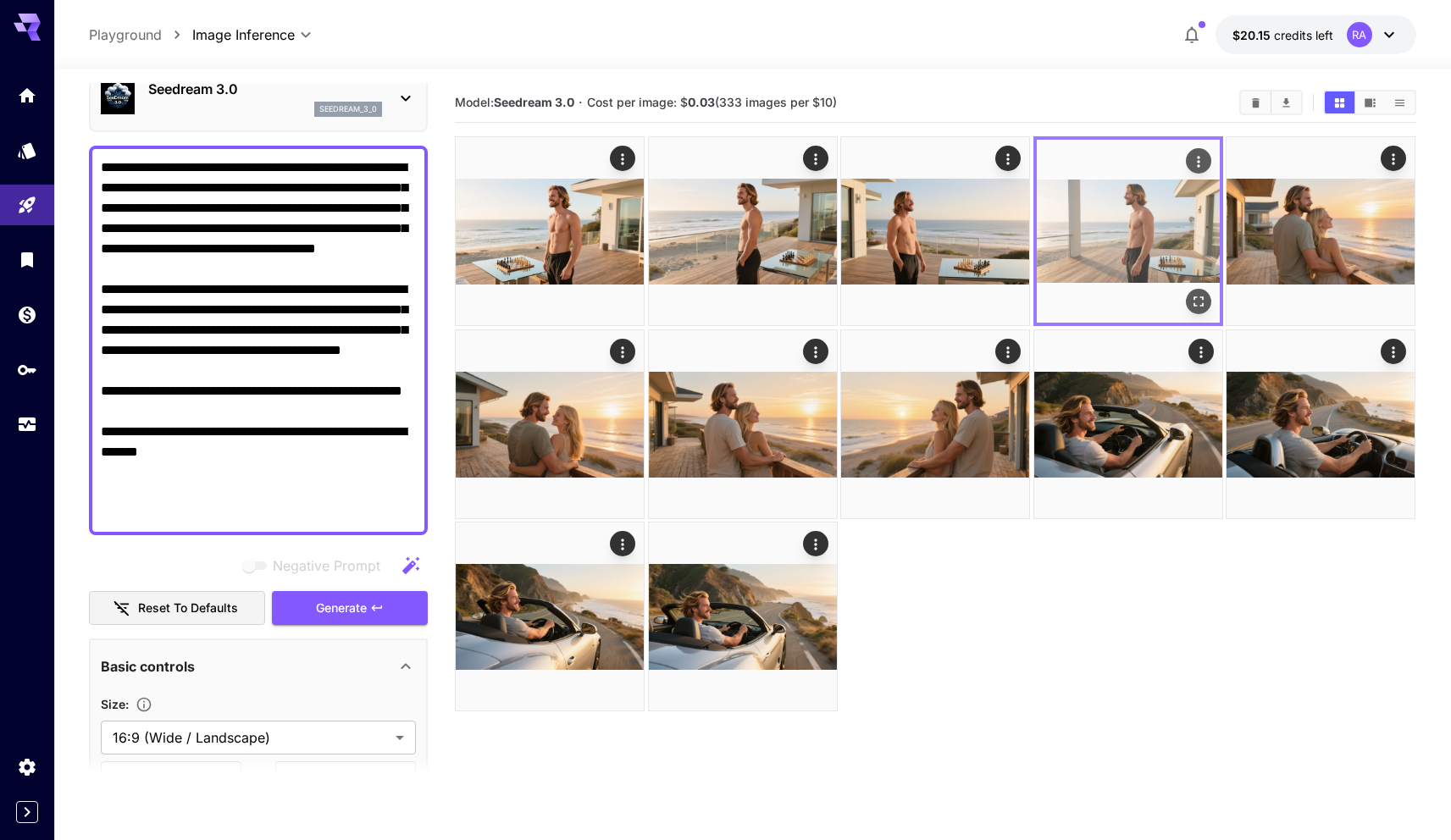
click at [1101, 272] on img at bounding box center [1128, 232] width 183 height 183
click at [1106, 254] on img at bounding box center [1128, 232] width 183 height 183
click at [1194, 297] on icon "Open in fullscreen" at bounding box center [1199, 302] width 11 height 11
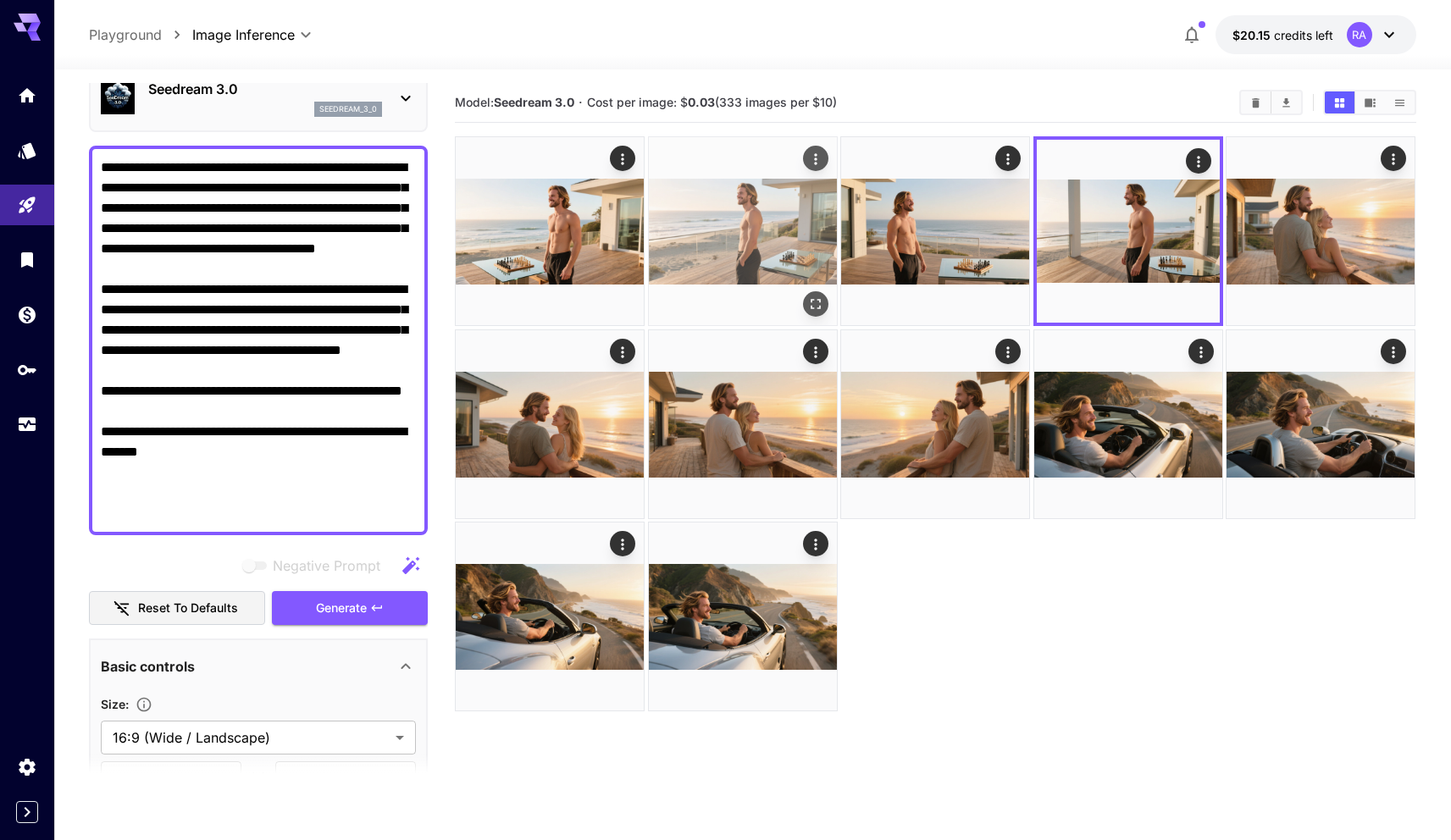
click at [785, 225] on img at bounding box center [742, 231] width 188 height 188
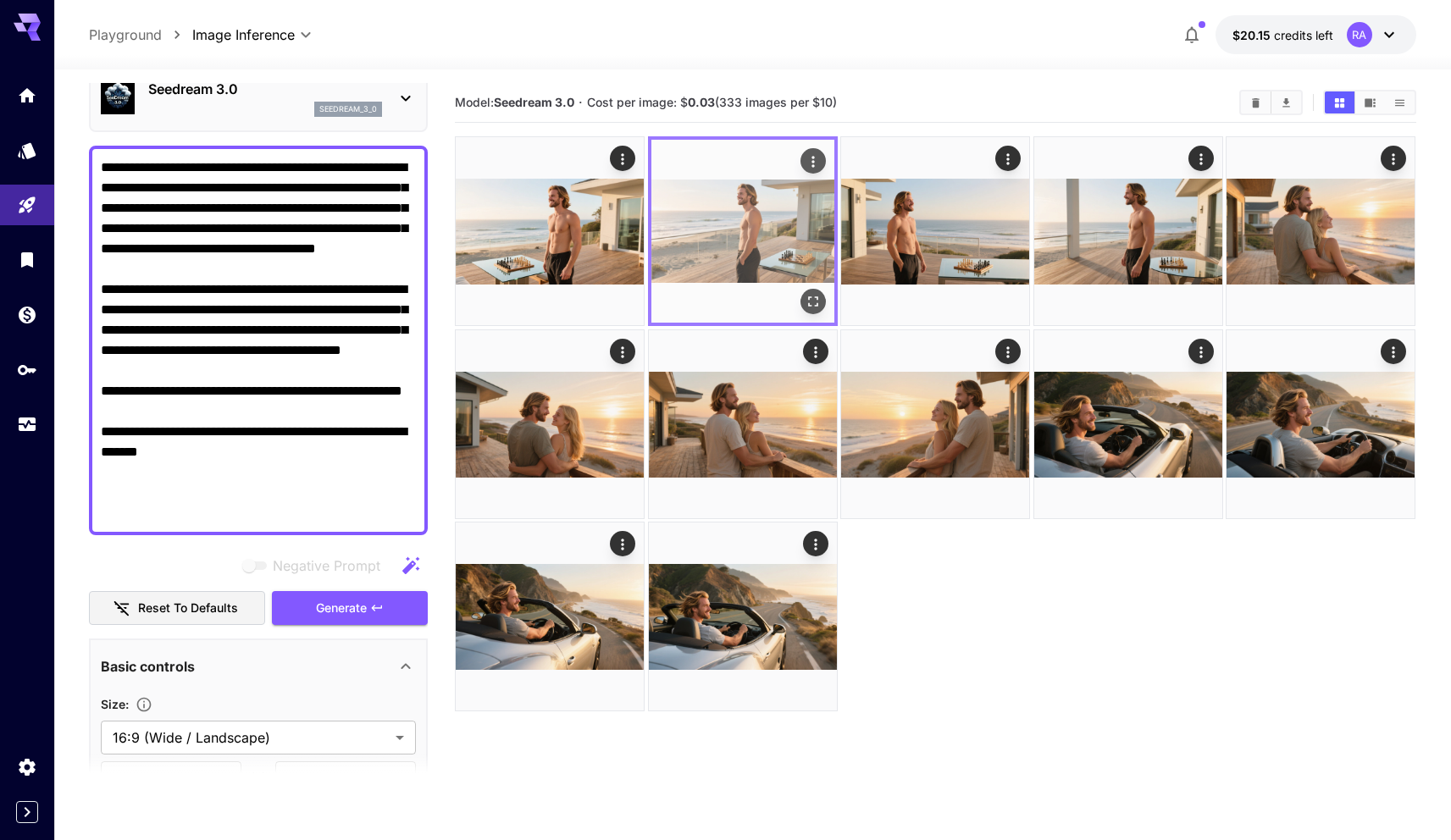
click at [785, 225] on img at bounding box center [743, 232] width 183 height 183
click at [805, 294] on icon "Open in fullscreen" at bounding box center [813, 301] width 17 height 17
click at [809, 156] on icon "Actions" at bounding box center [813, 161] width 17 height 17
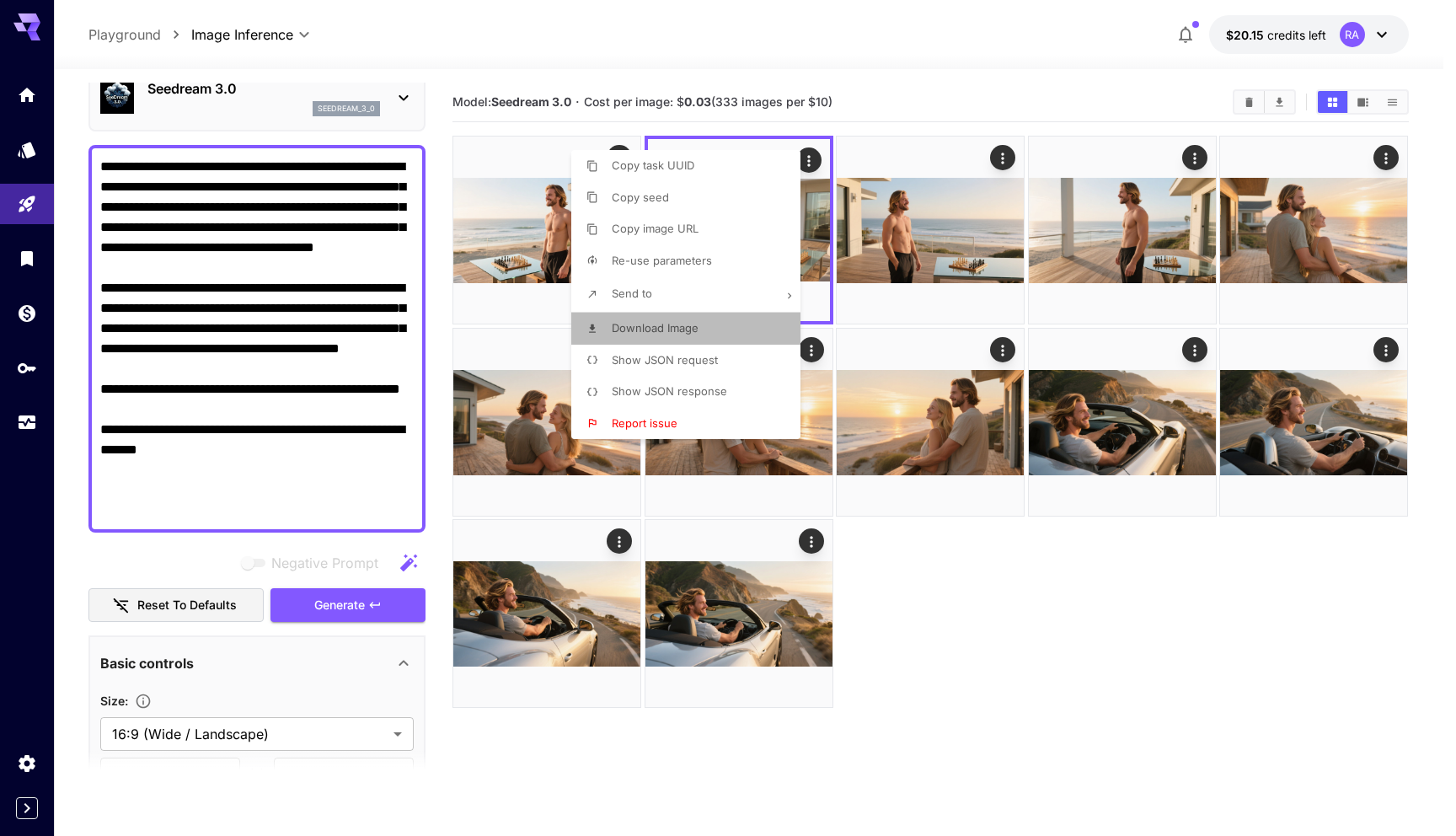
click at [705, 325] on li "Download Image" at bounding box center [690, 328] width 239 height 32
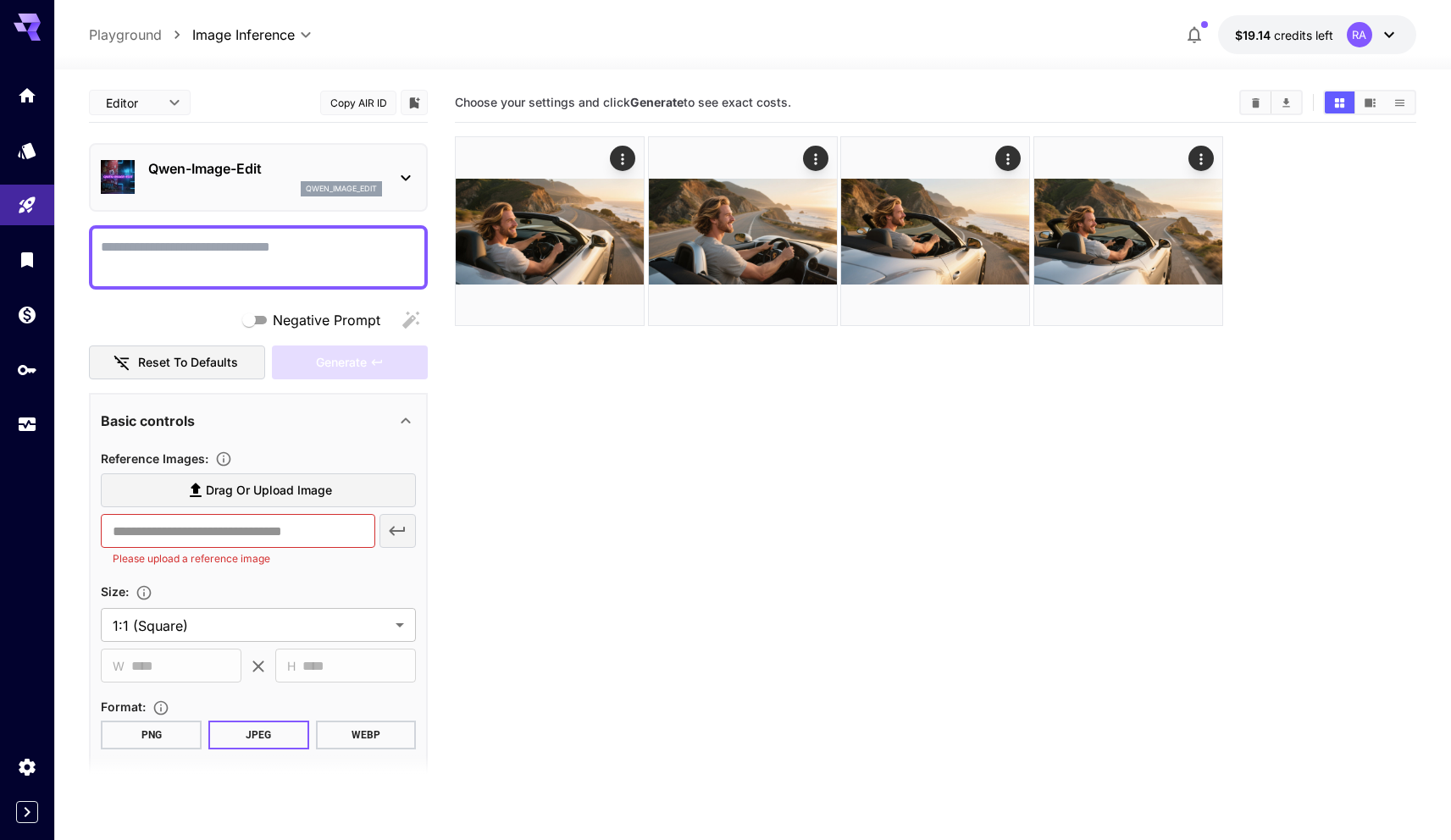
click at [302, 238] on textarea "Negative Prompt" at bounding box center [257, 257] width 315 height 41
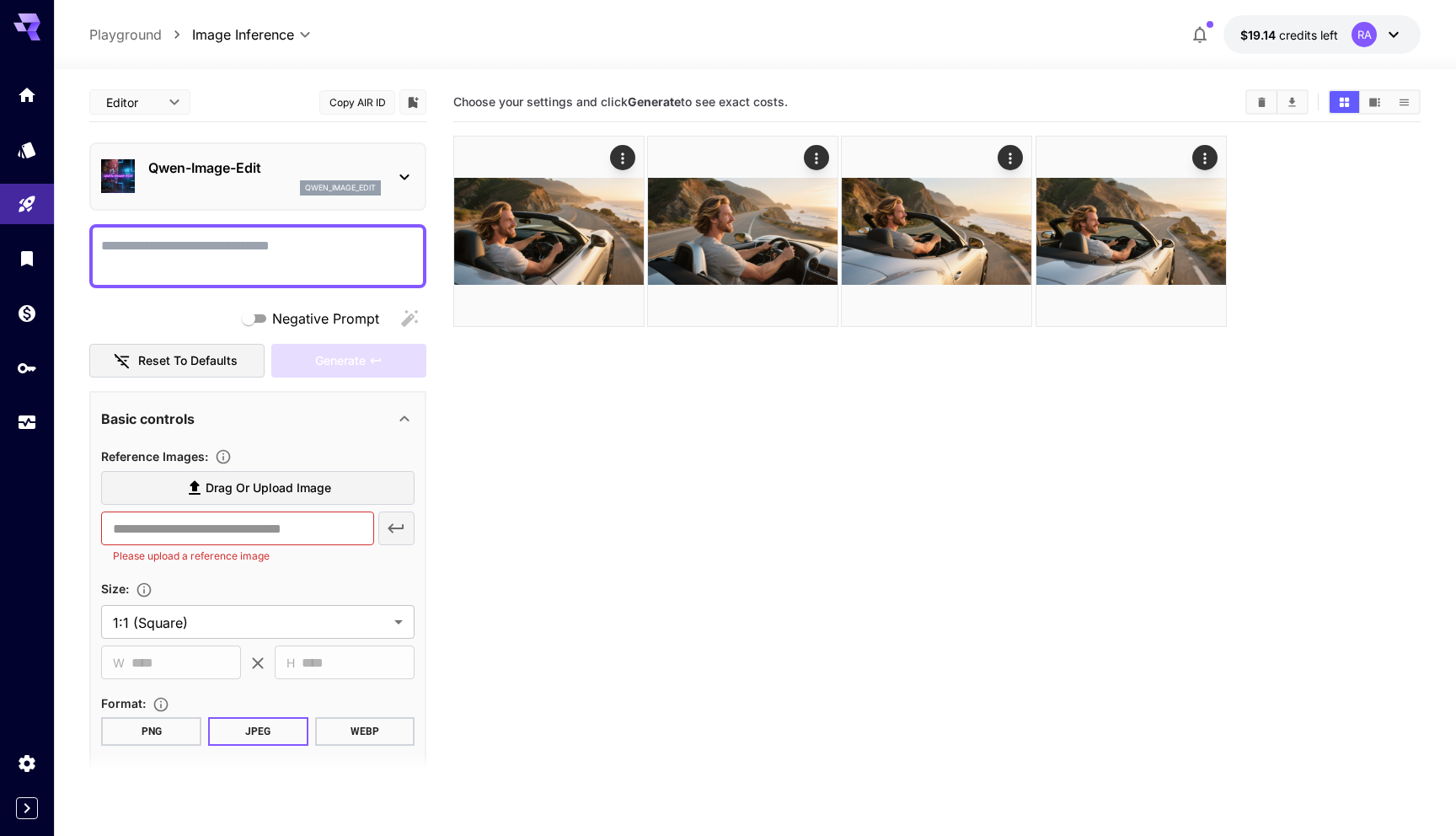
click at [154, 104] on body "**********" at bounding box center [728, 484] width 1456 height 969
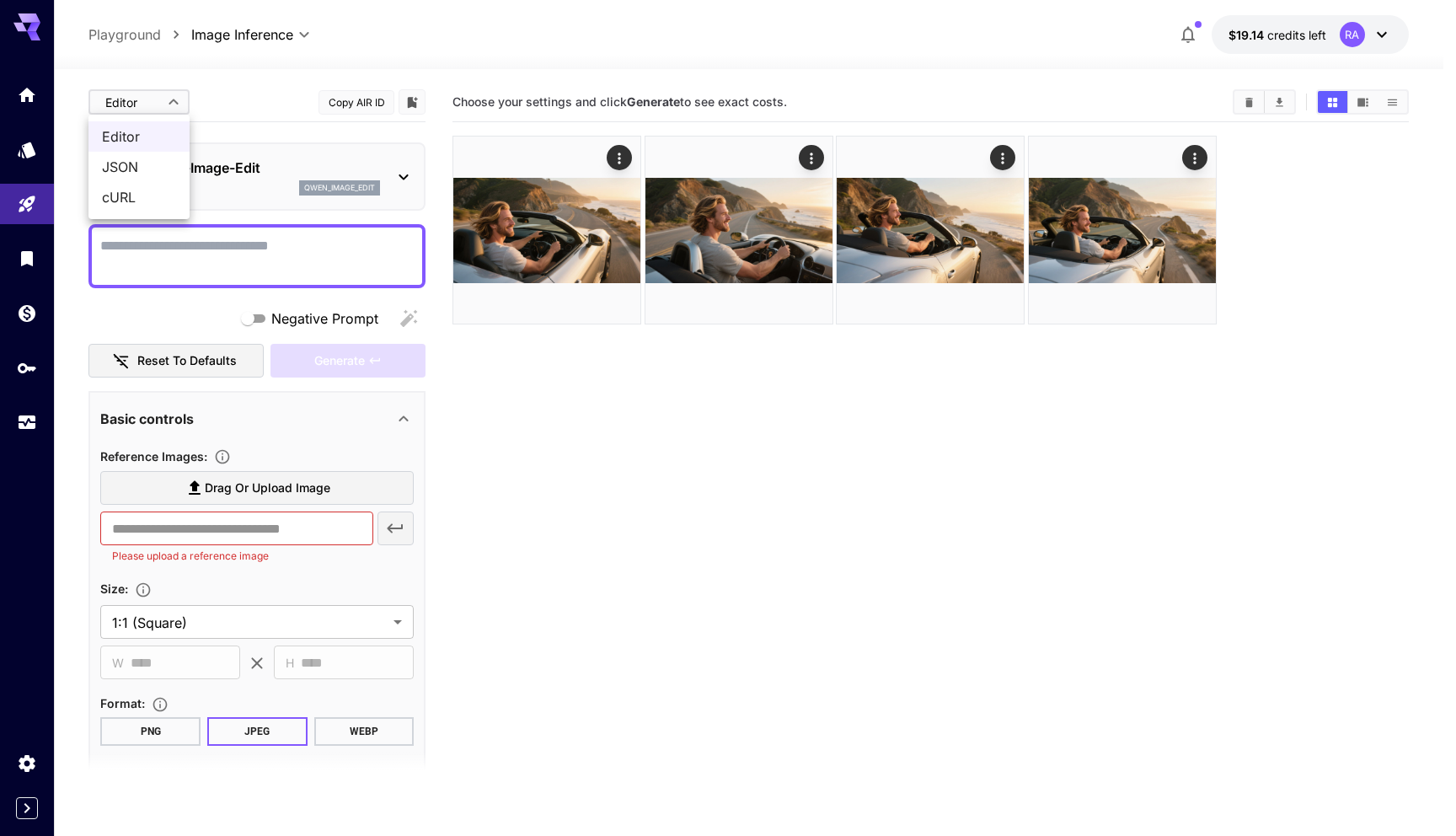
click at [154, 104] on div at bounding box center [728, 418] width 1456 height 836
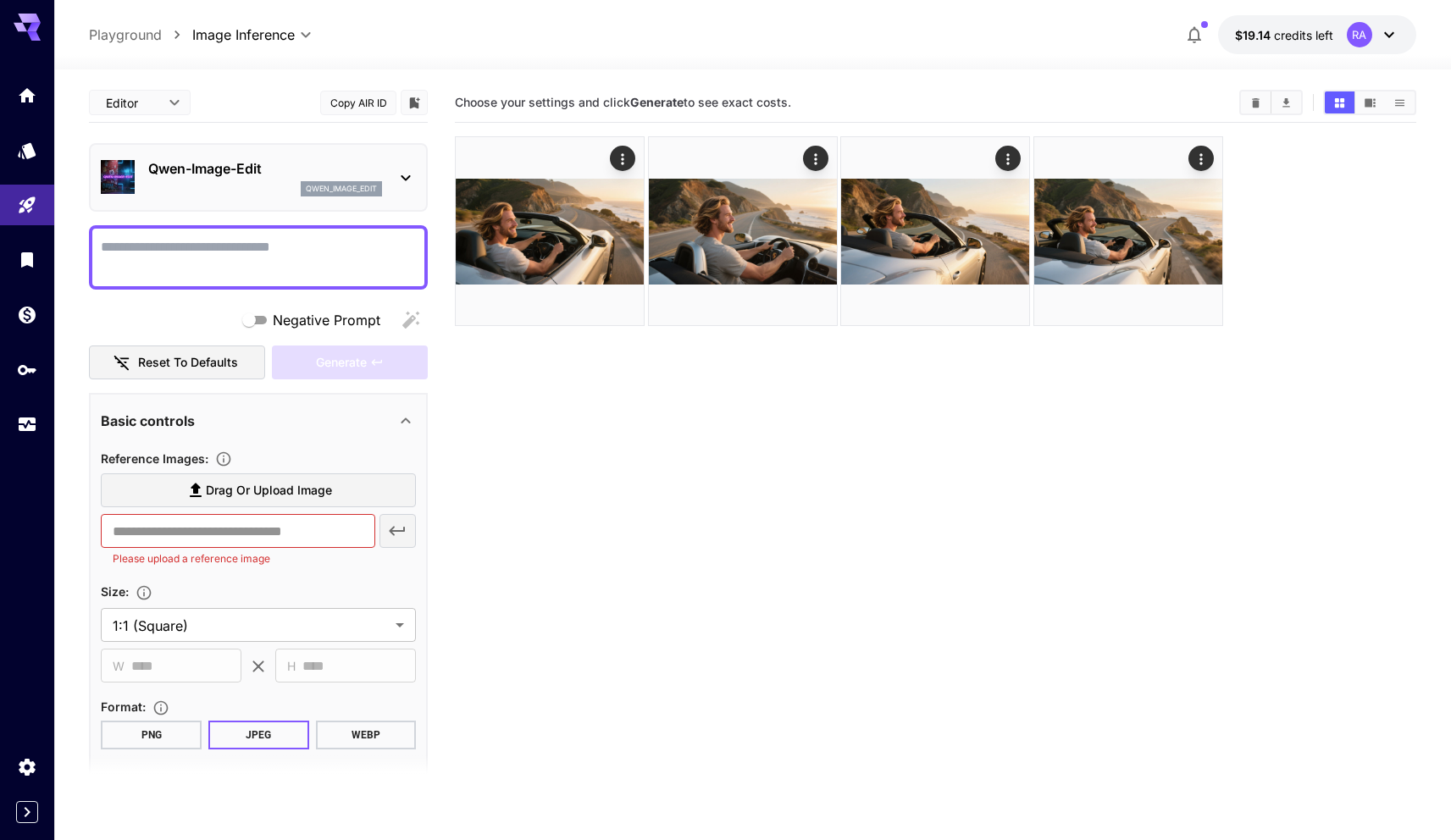
click at [200, 237] on textarea "Negative Prompt" at bounding box center [257, 257] width 315 height 41
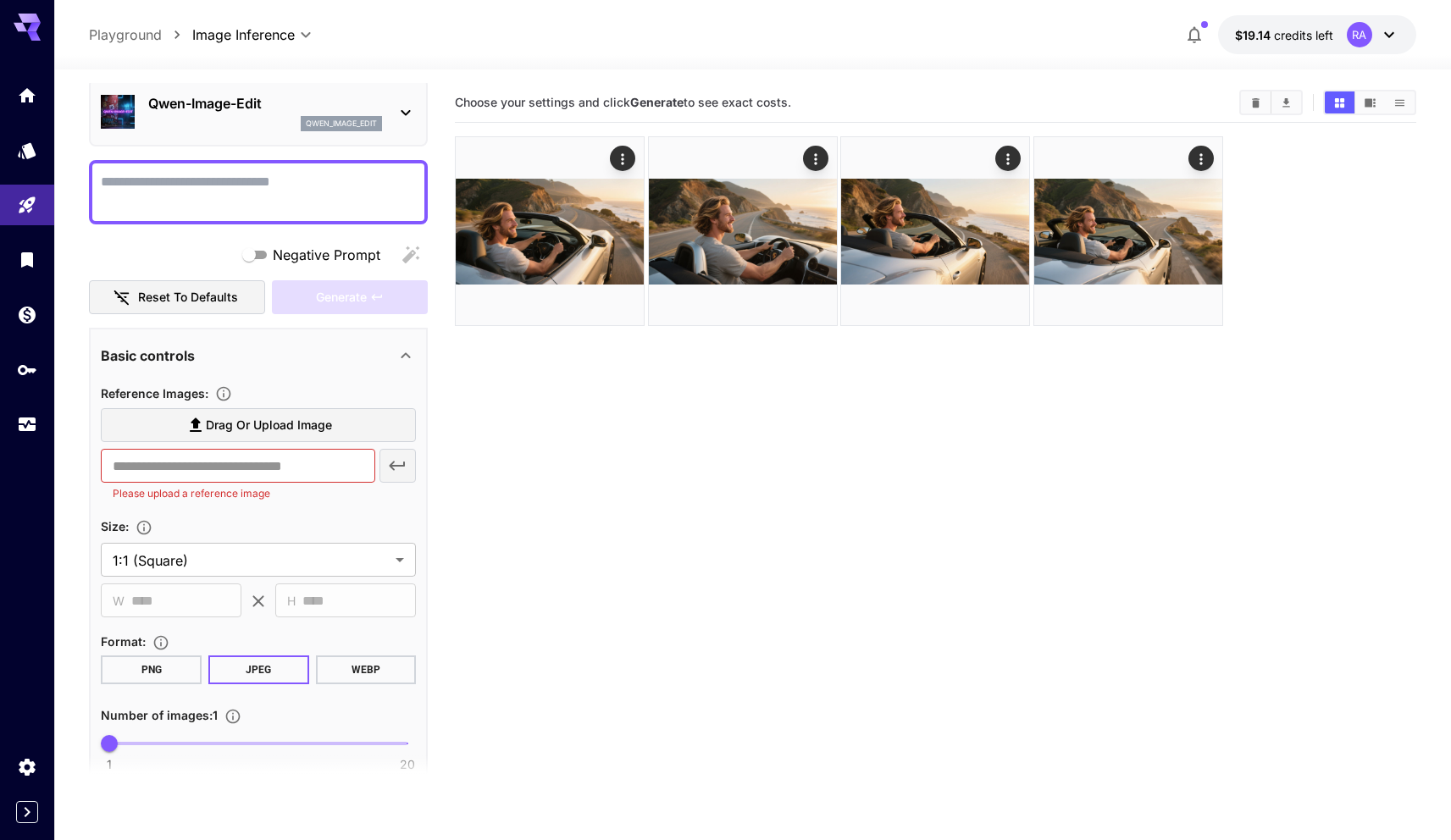
scroll to position [87, 0]
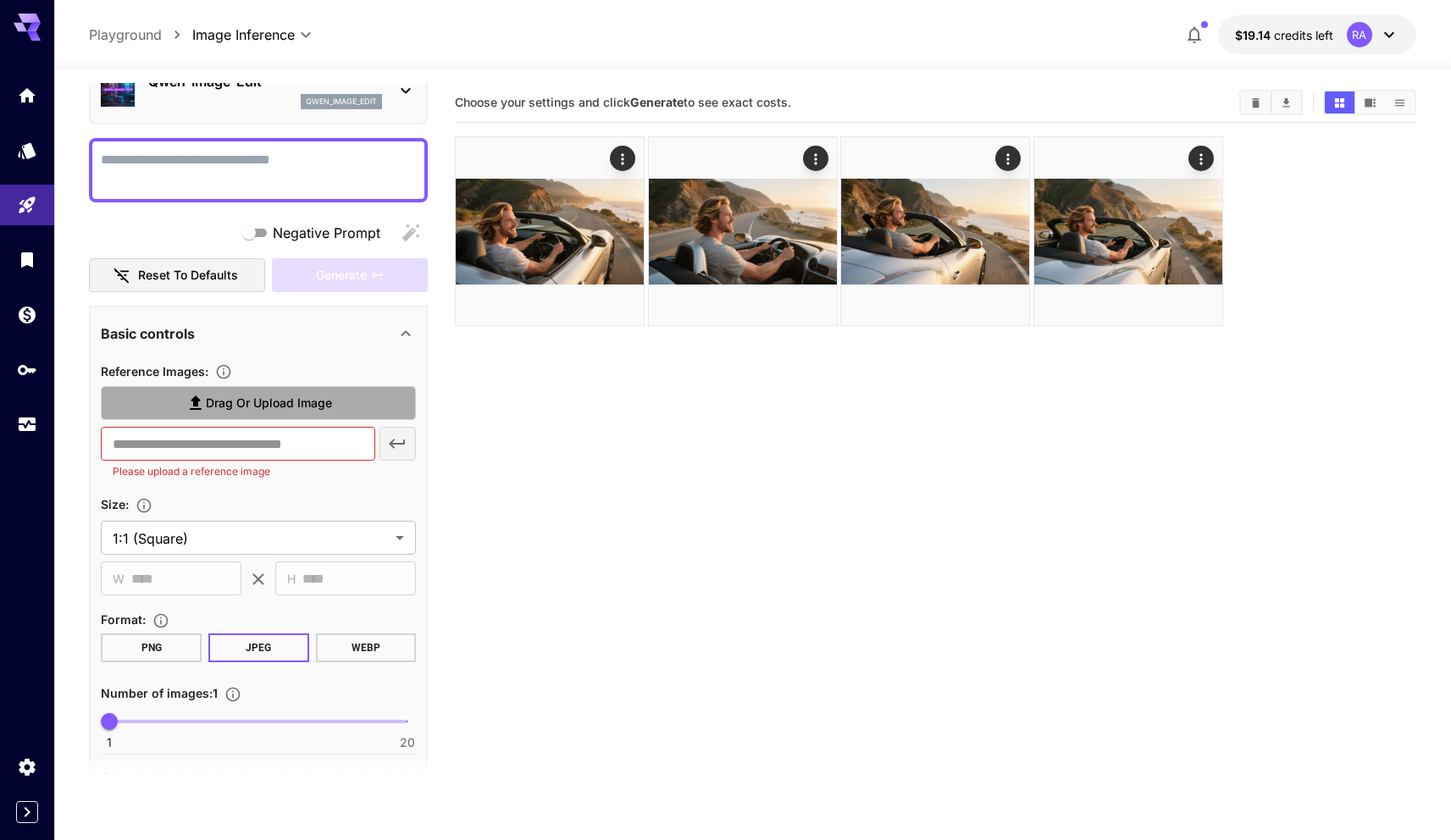
click at [314, 411] on span "Drag or upload image" at bounding box center [268, 404] width 126 height 21
click at [0, 0] on input "Drag or upload image" at bounding box center [0, 0] width 0 height 0
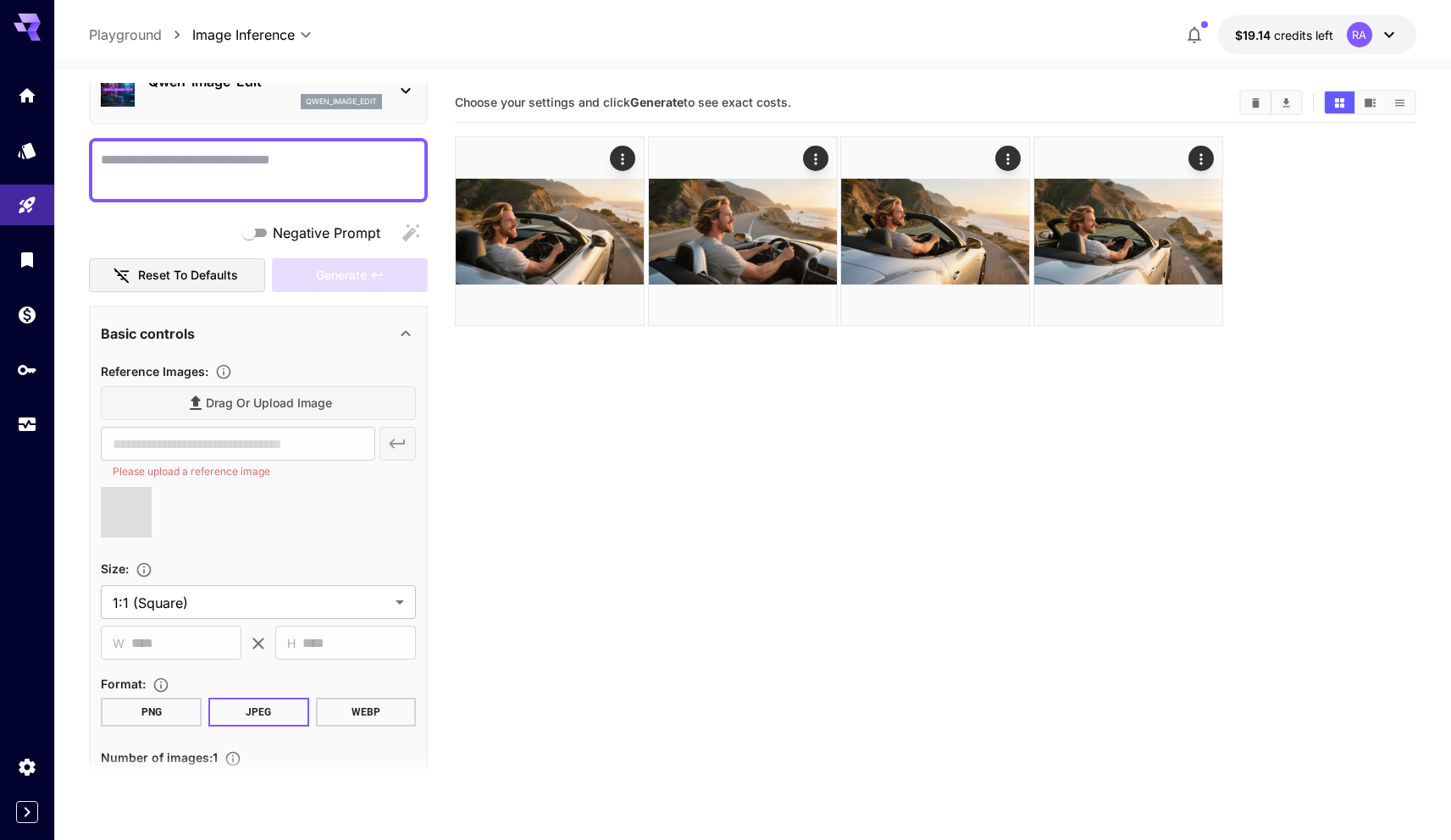
click at [379, 495] on div at bounding box center [257, 518] width 315 height 64
type input "**********"
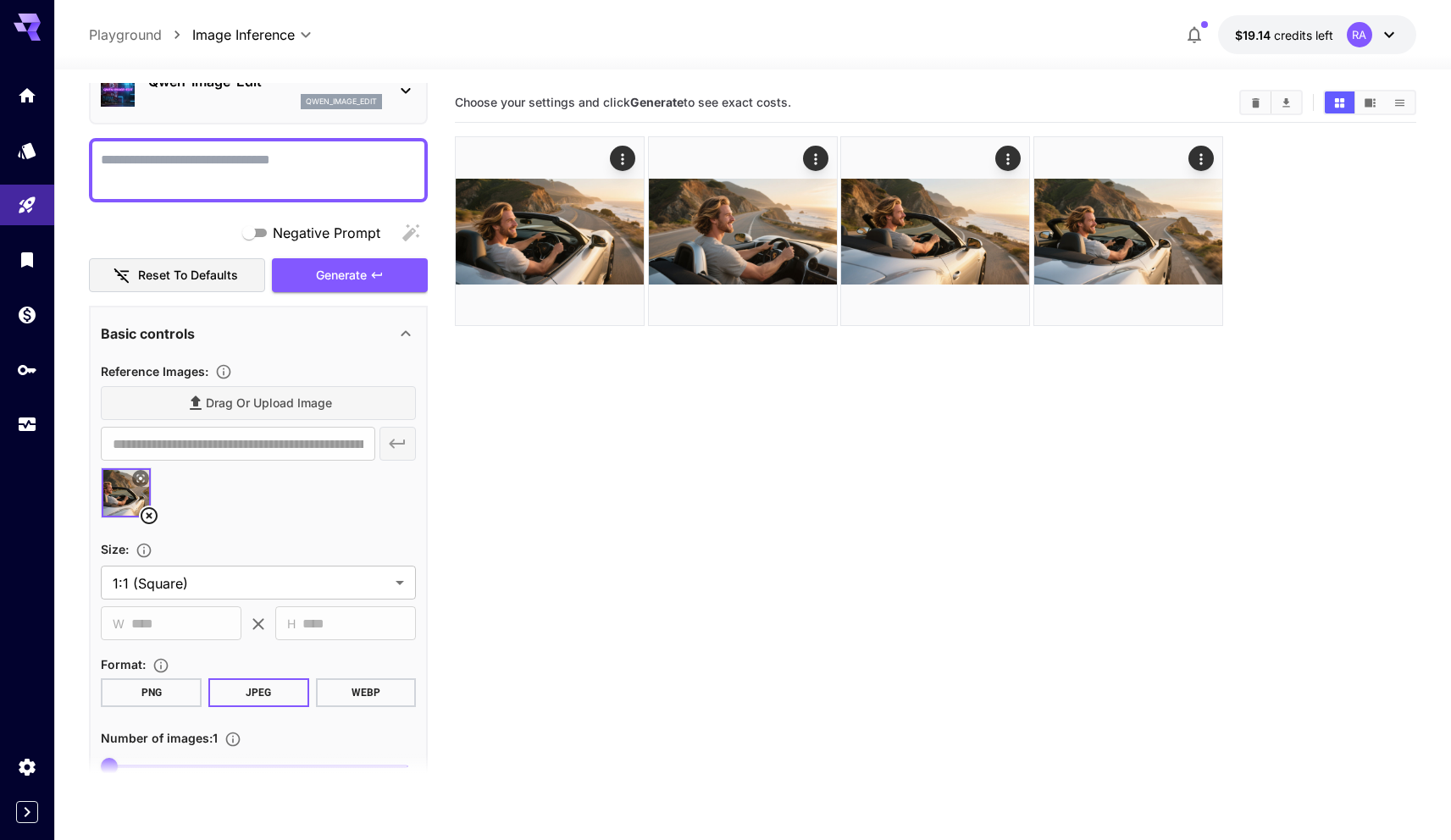
click at [318, 412] on div "Drag or upload image" at bounding box center [257, 403] width 315 height 34
click at [274, 406] on div "Drag or upload image" at bounding box center [257, 403] width 315 height 34
click at [225, 498] on div at bounding box center [257, 499] width 315 height 64
click at [252, 384] on section "**********" at bounding box center [257, 446] width 315 height 172
click at [243, 398] on div "Drag or upload image" at bounding box center [257, 403] width 315 height 34
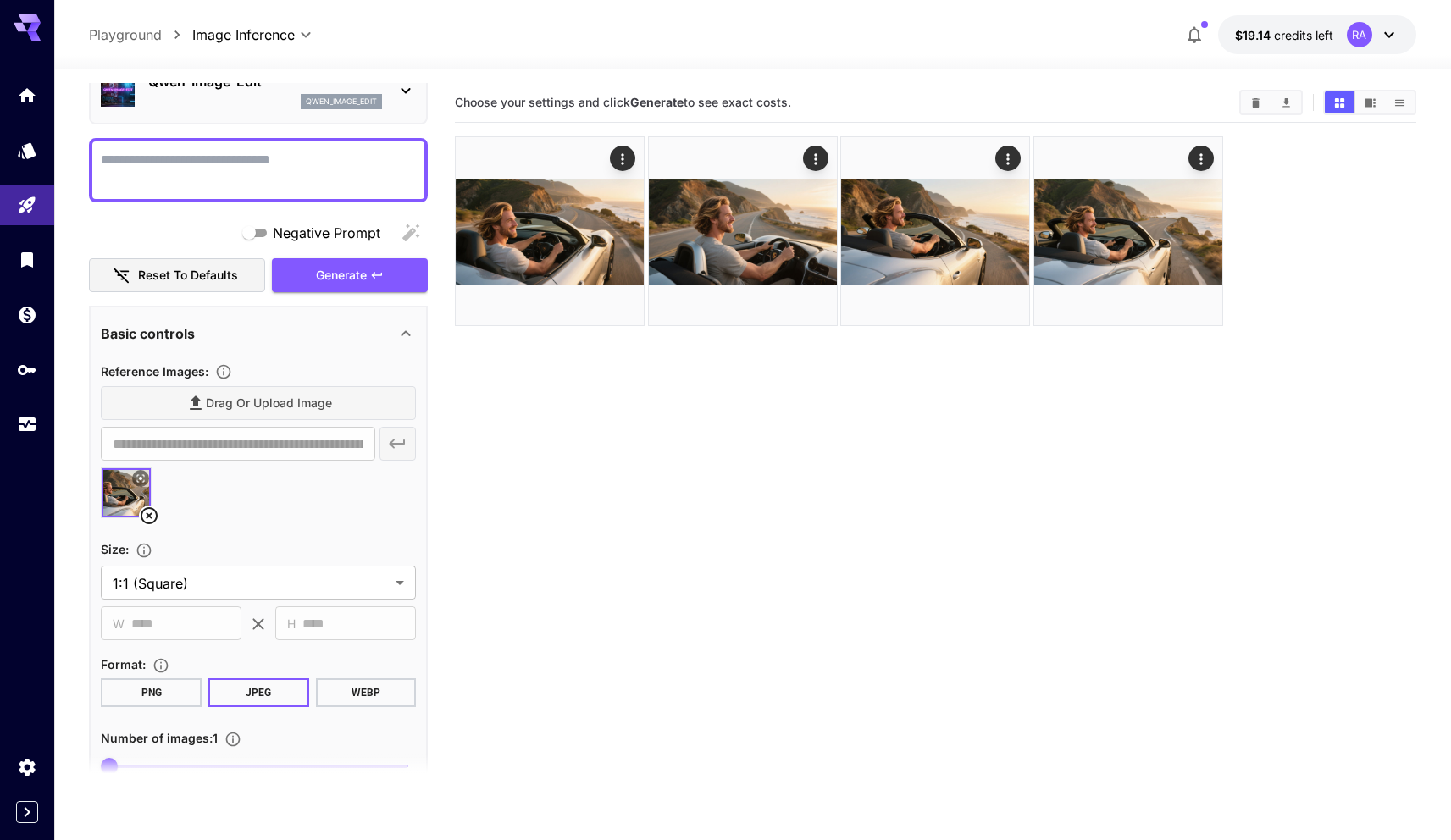
click at [232, 369] on icon "Upload a reference image to guide the result. This is needed for Image-to-Image…" at bounding box center [223, 371] width 17 height 17
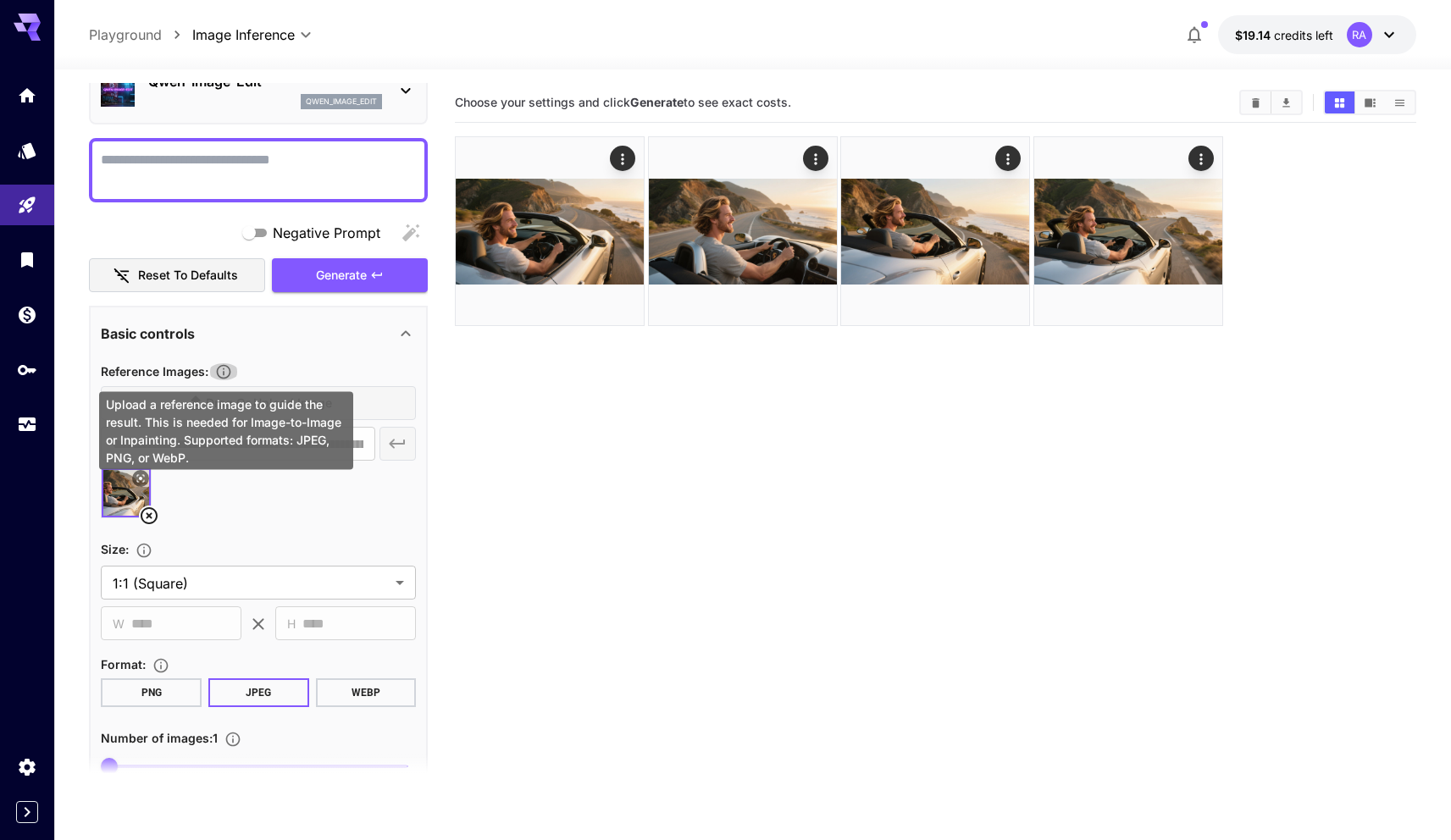
click at [232, 369] on icon "Upload a reference image to guide the result. This is needed for Image-to-Image…" at bounding box center [223, 371] width 17 height 17
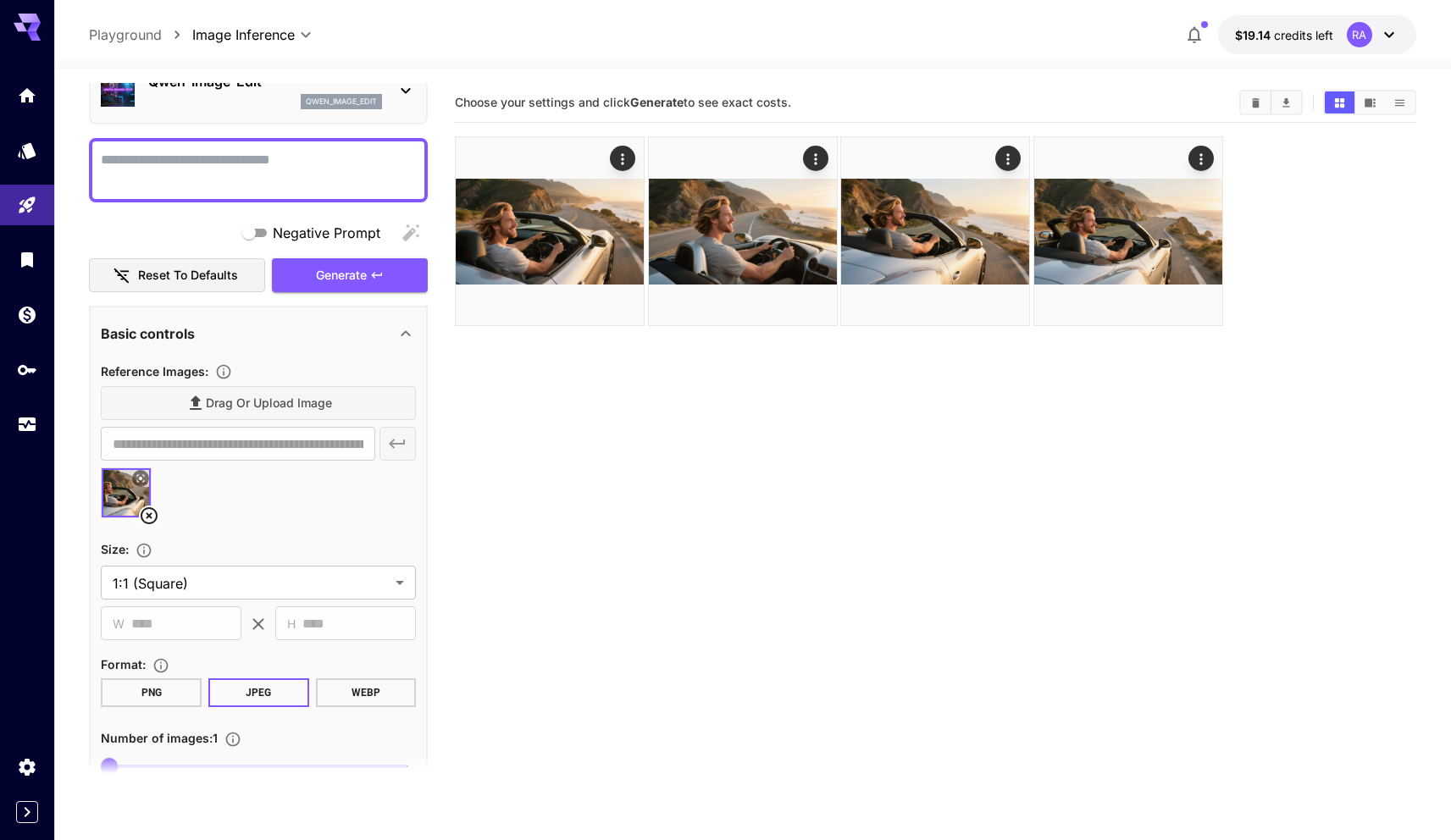
click at [390, 397] on div "Drag or upload image" at bounding box center [257, 403] width 315 height 34
click at [390, 435] on div "**********" at bounding box center [257, 443] width 315 height 33
click at [324, 399] on div "Drag or upload image" at bounding box center [257, 403] width 315 height 34
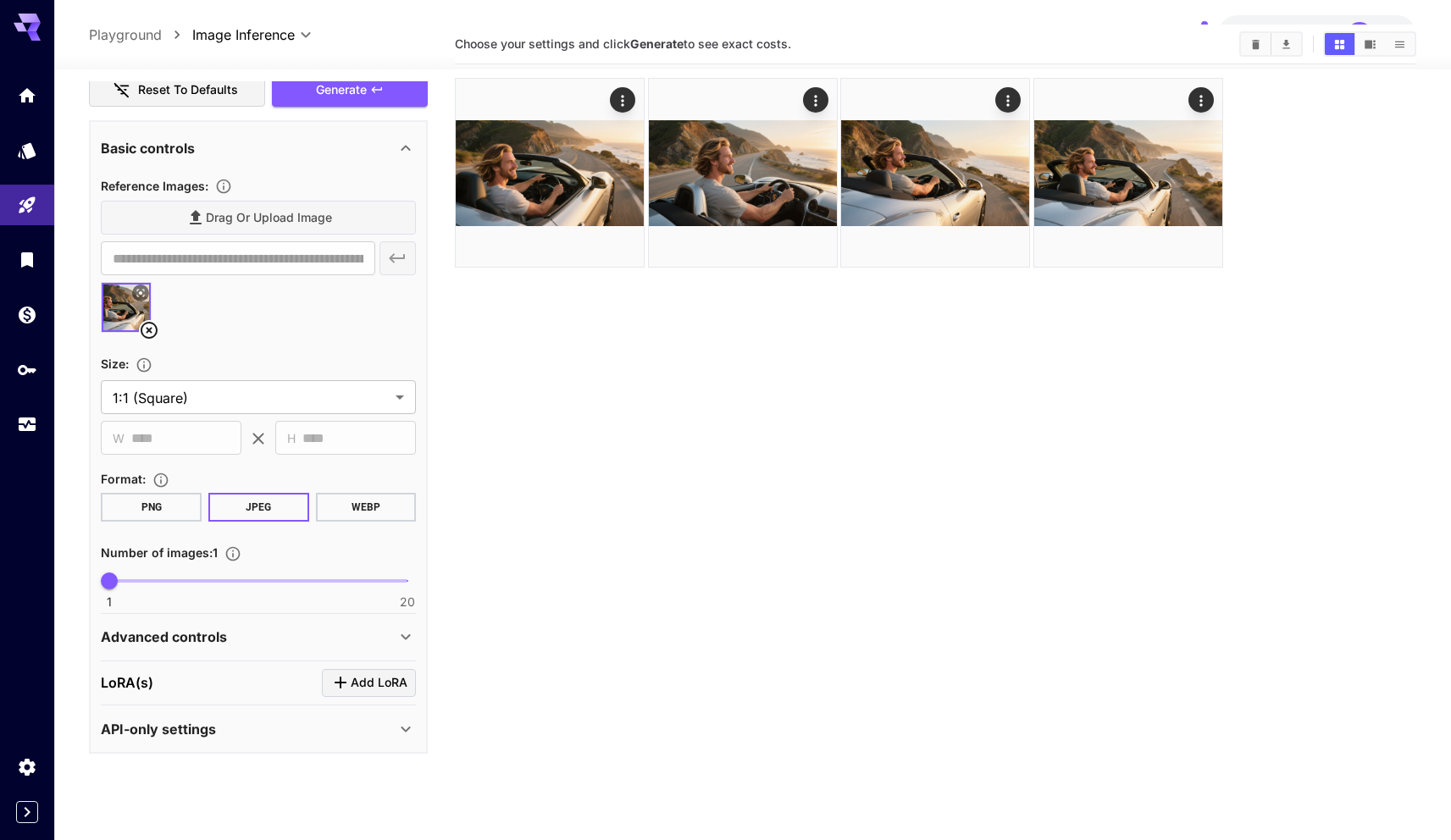
scroll to position [134, 0]
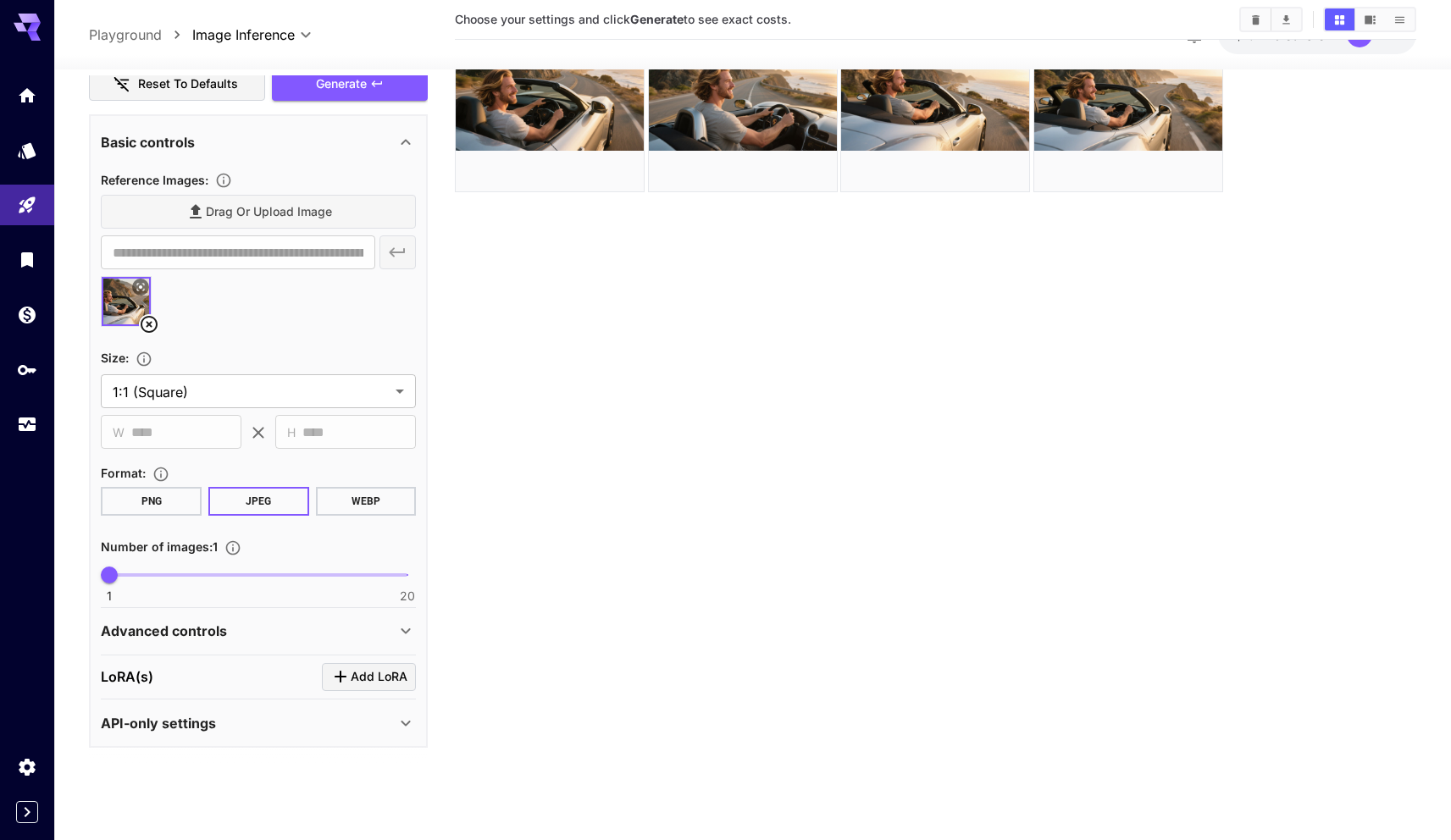
click at [279, 621] on div "Advanced controls" at bounding box center [248, 630] width 294 height 20
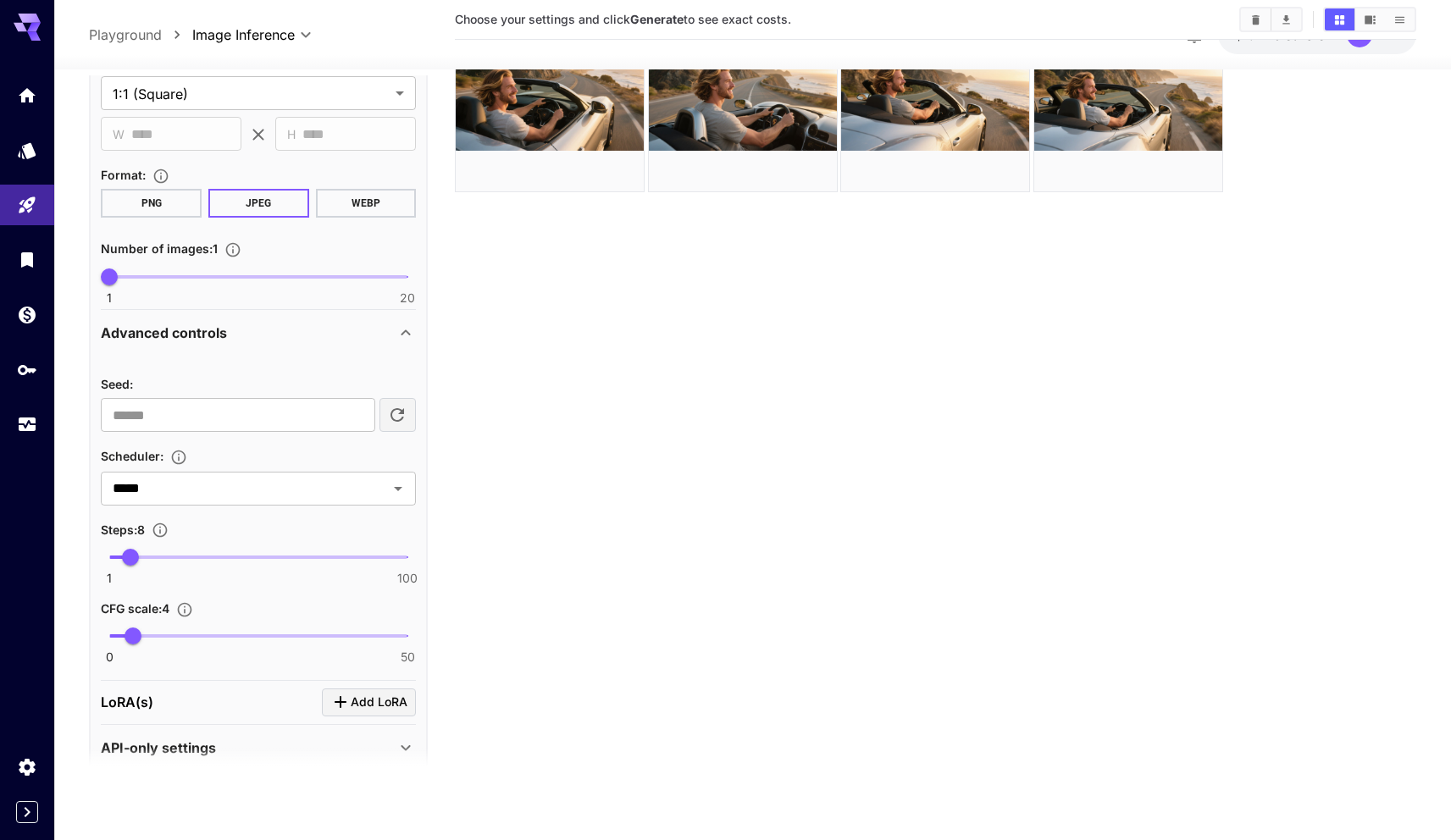
scroll to position [593, 0]
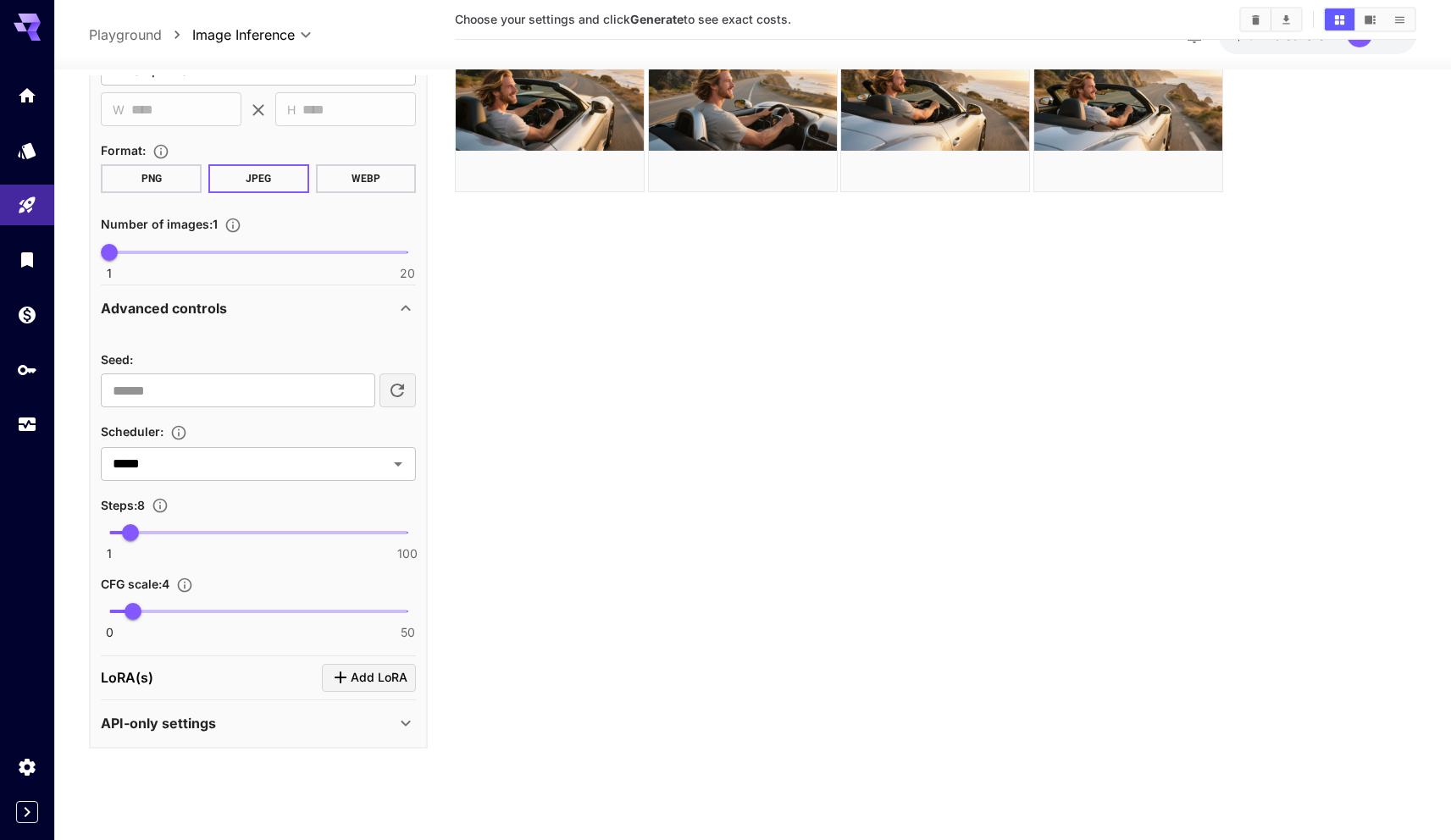
click at [349, 314] on div "Advanced controls" at bounding box center [248, 308] width 294 height 20
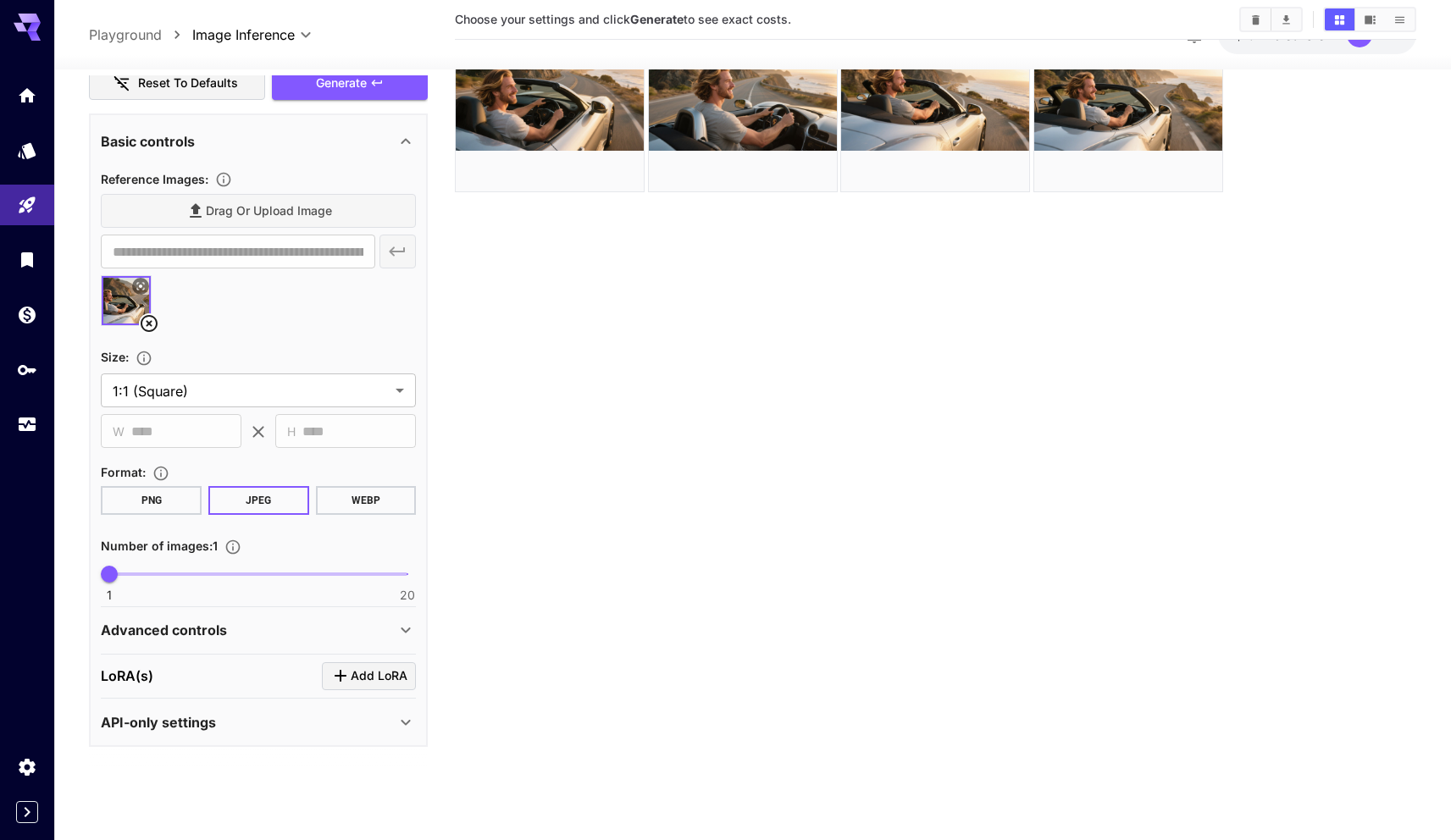
scroll to position [271, 0]
click at [315, 718] on div "Click to add LoRA" at bounding box center [370, 714] width 115 height 25
click at [409, 718] on icon at bounding box center [406, 722] width 20 height 20
click at [138, 680] on p "LoRA(s)" at bounding box center [127, 676] width 53 height 20
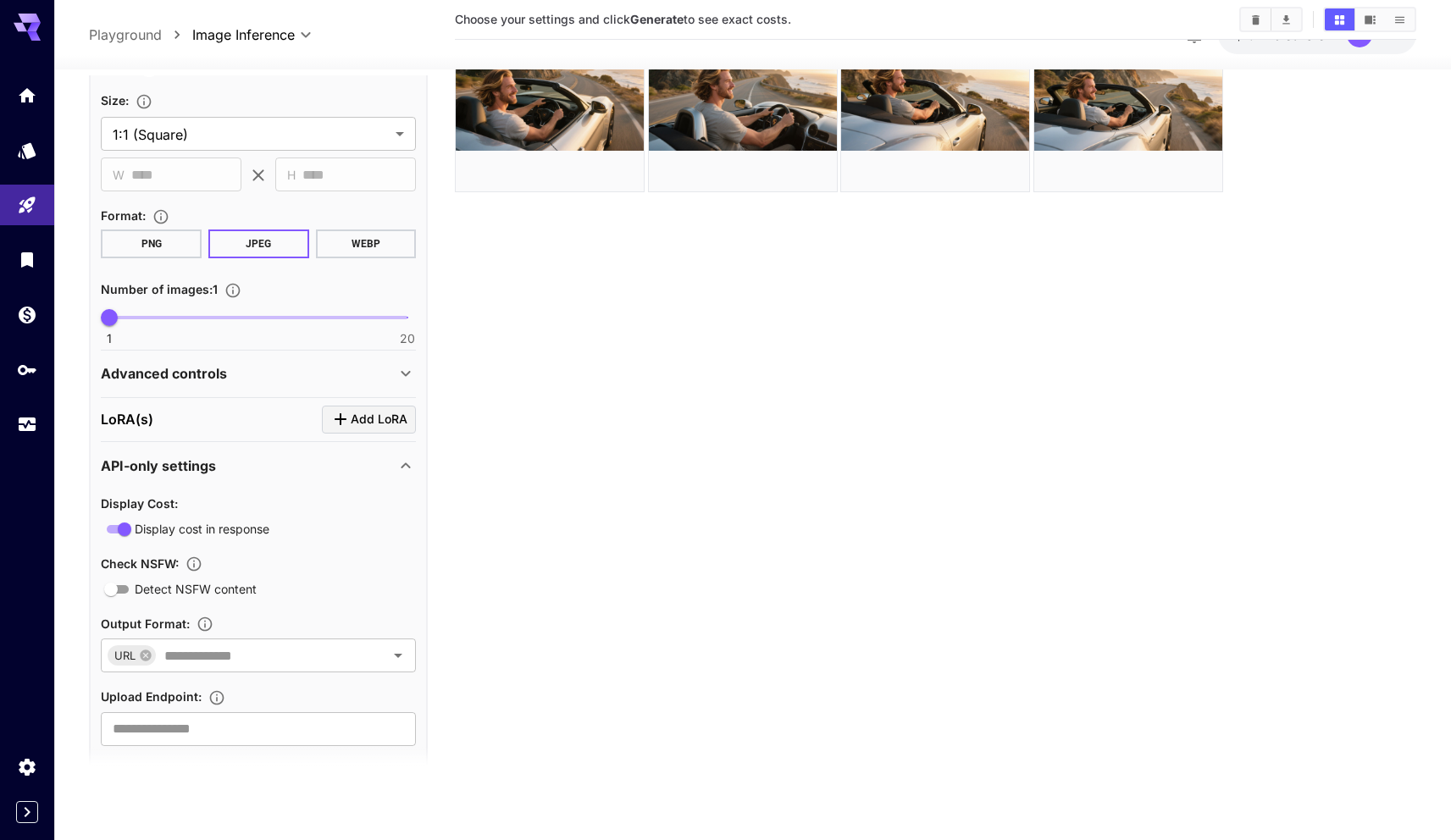
scroll to position [559, 0]
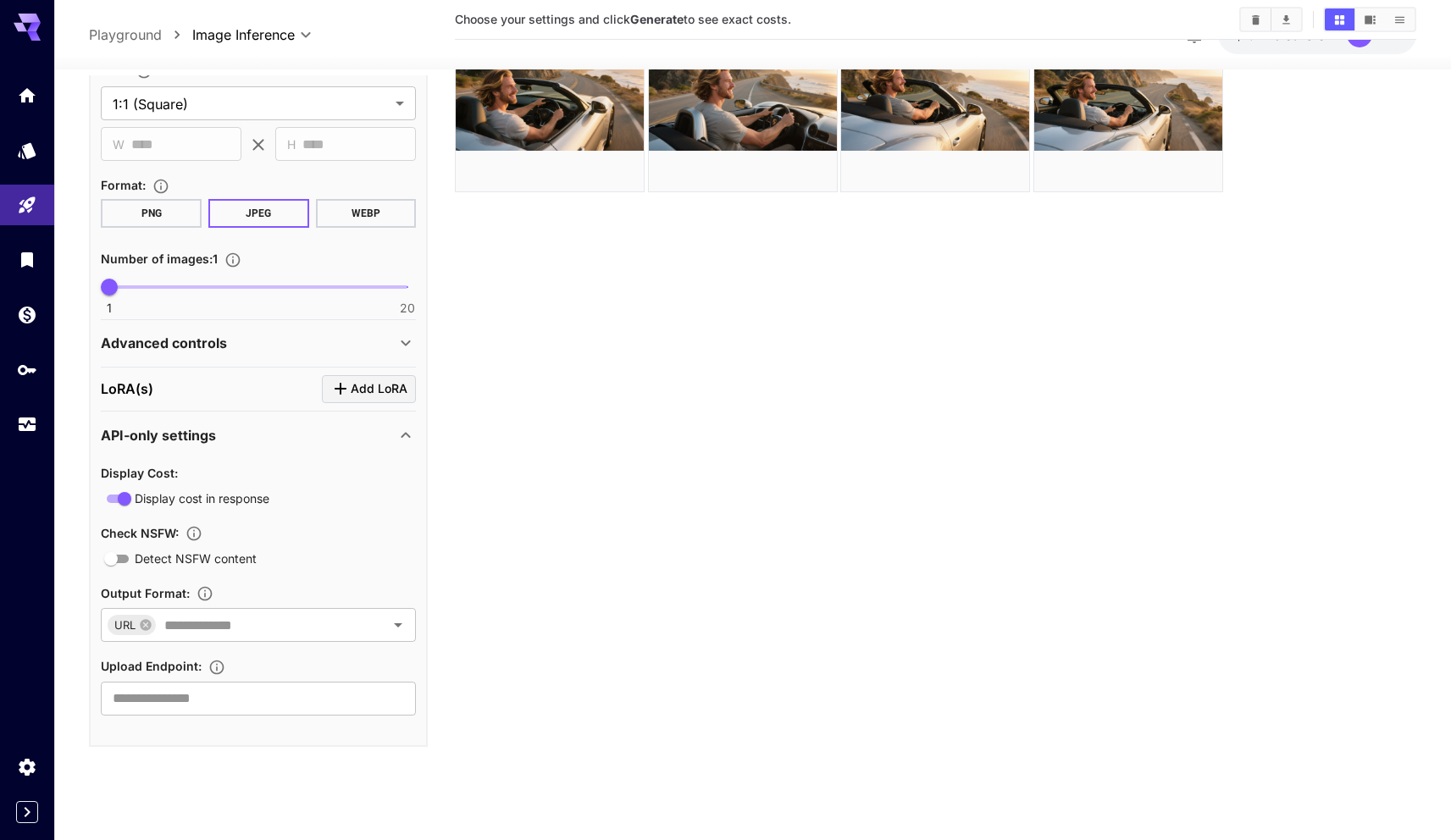
click at [383, 435] on div "API-only settings" at bounding box center [248, 434] width 294 height 20
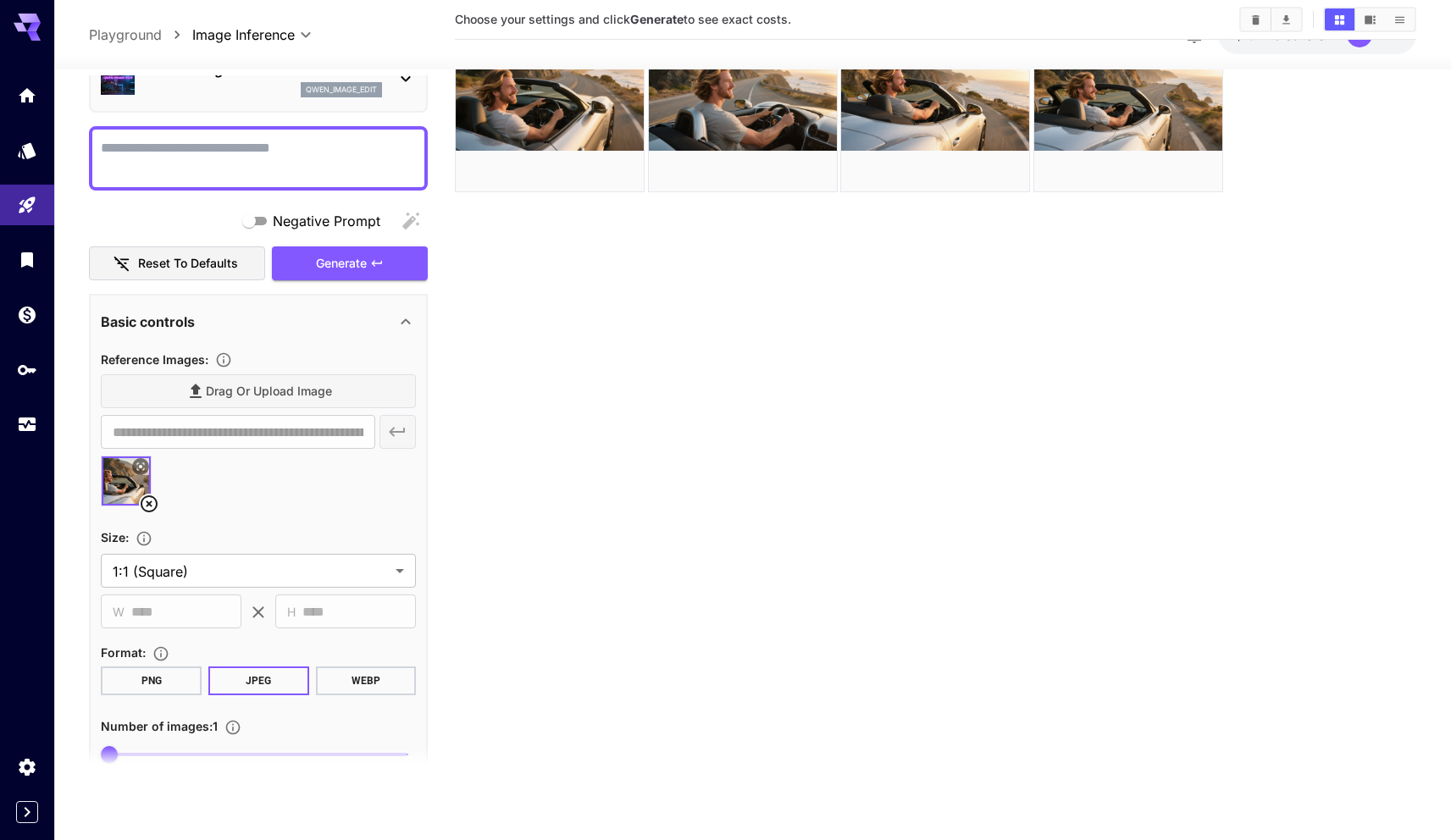
scroll to position [0, 0]
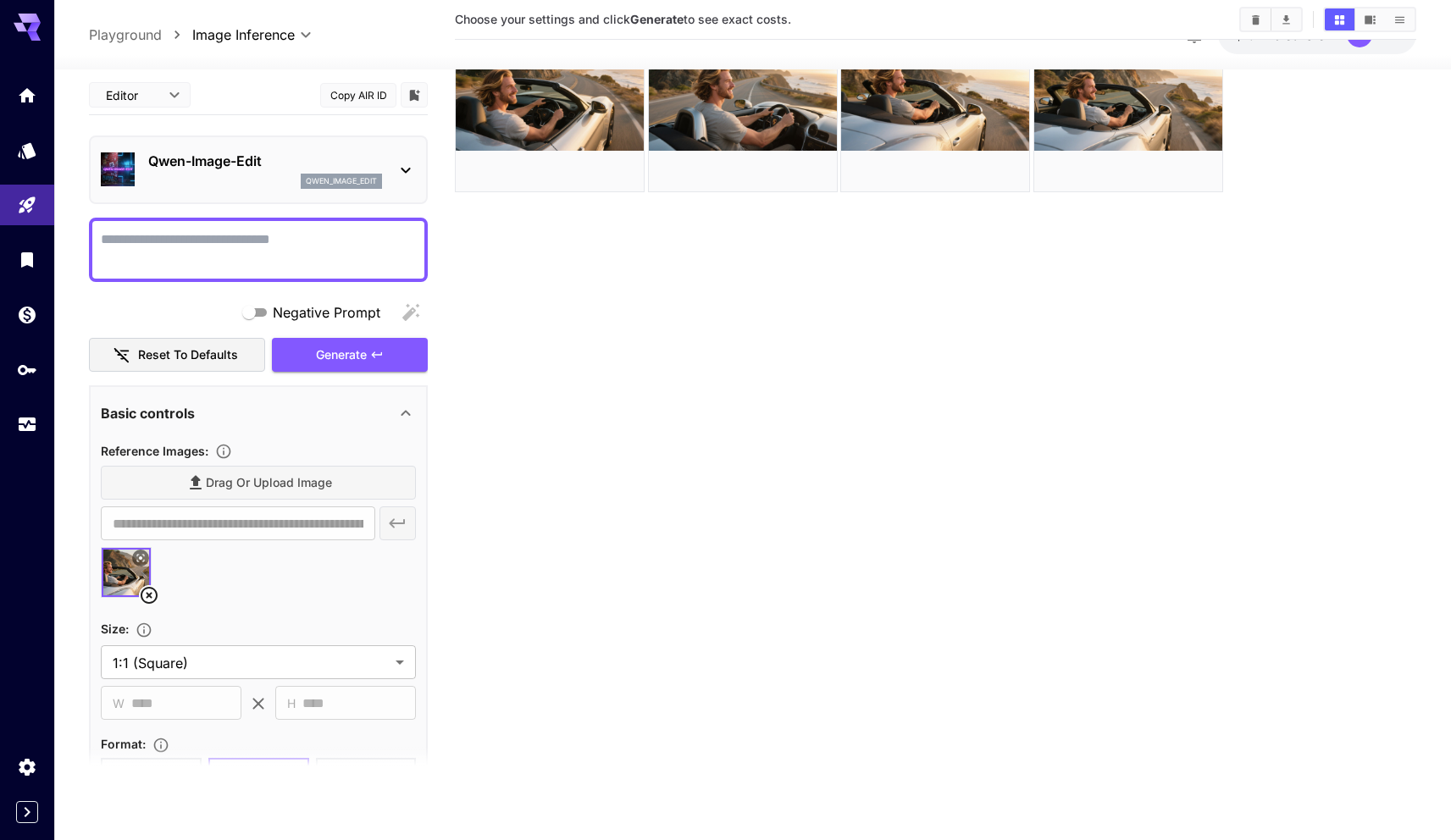
click at [255, 467] on div "Drag or upload image" at bounding box center [257, 482] width 315 height 34
click at [252, 464] on section "**********" at bounding box center [257, 525] width 315 height 172
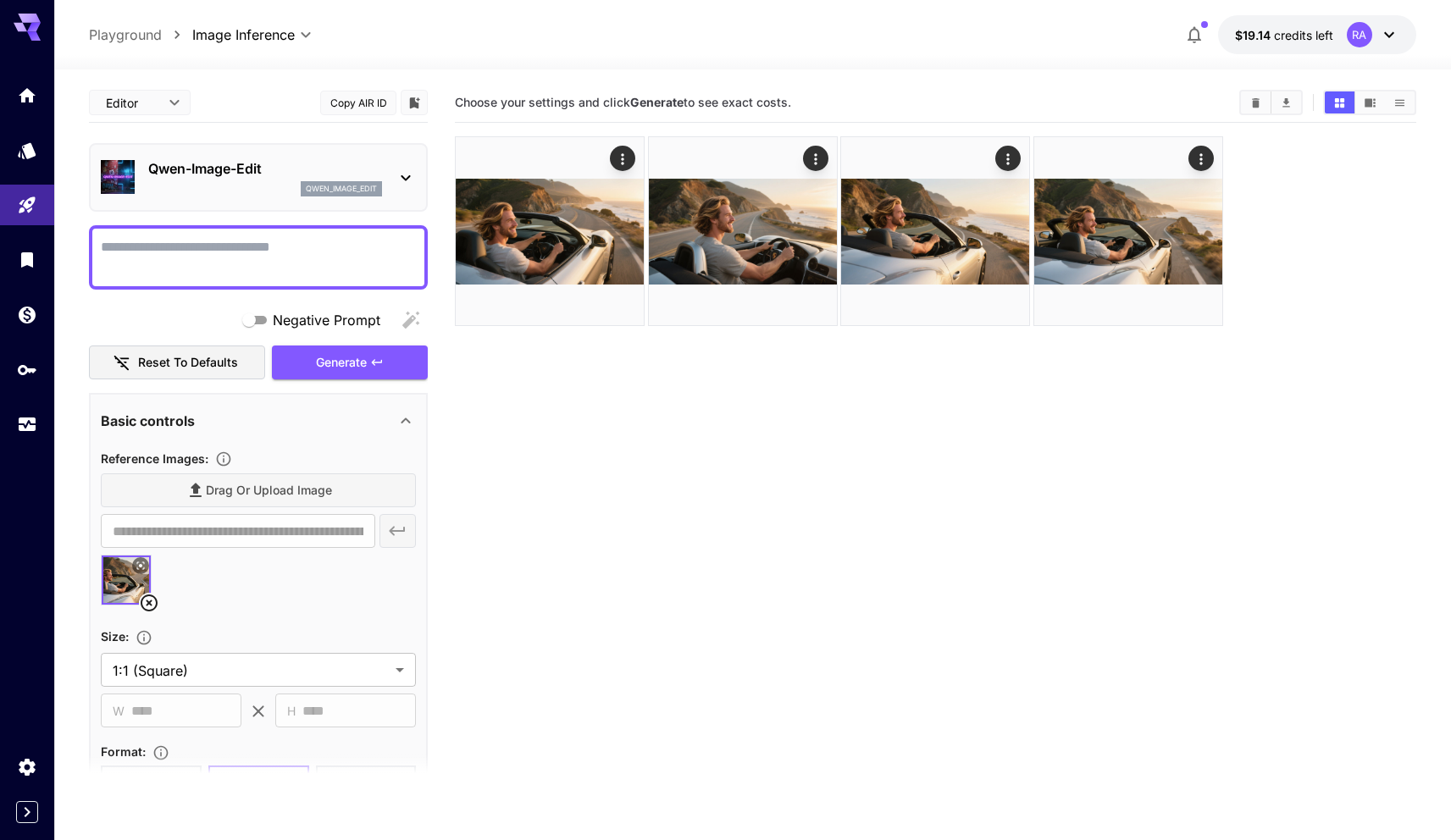
click at [545, 491] on section "Choose your settings and click Generate to see exact costs." at bounding box center [935, 502] width 961 height 840
click at [925, 483] on section "Choose your settings and click Generate to see exact costs." at bounding box center [935, 502] width 961 height 840
click at [228, 461] on icon "Upload a reference image to guide the result. This is needed for Image-to-Image…" at bounding box center [223, 458] width 17 height 17
click at [297, 435] on div "Basic controls" at bounding box center [257, 420] width 315 height 41
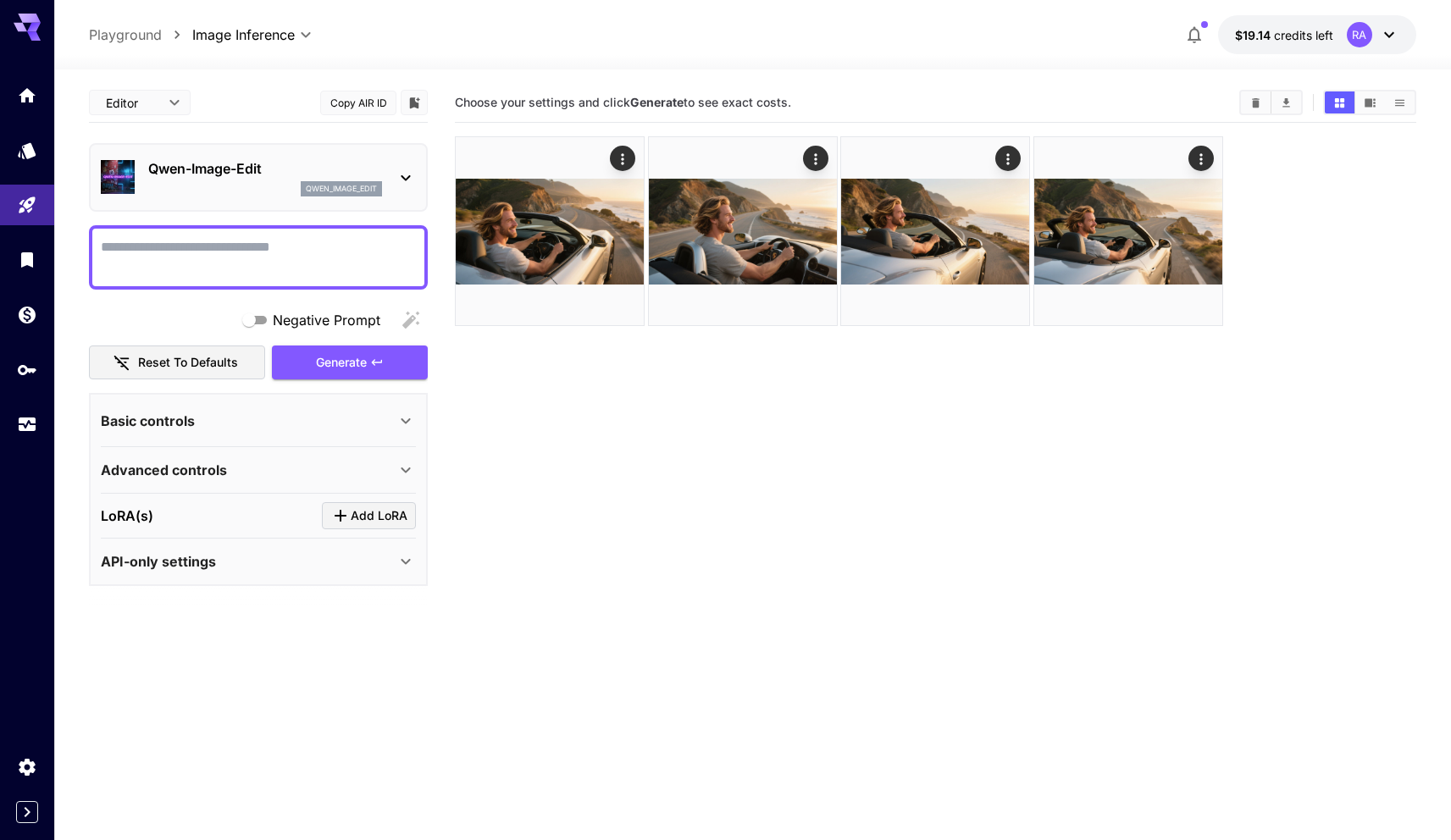
click at [259, 442] on section "**********" at bounding box center [257, 421] width 315 height 53
click at [266, 416] on div "Basic controls" at bounding box center [248, 420] width 294 height 20
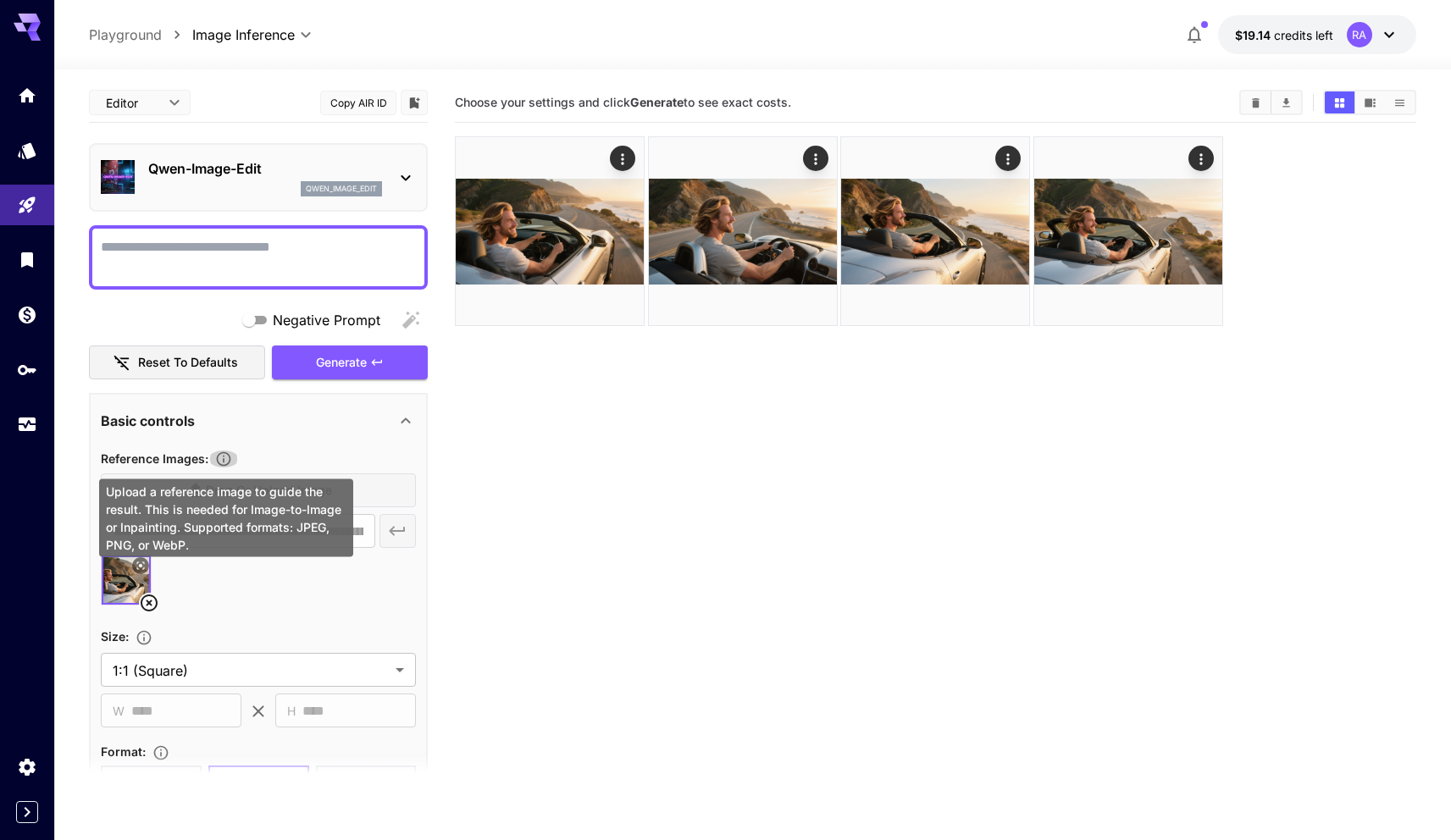
click at [225, 456] on icon "Upload a reference image to guide the result. This is needed for Image-to-Image…" at bounding box center [223, 458] width 17 height 17
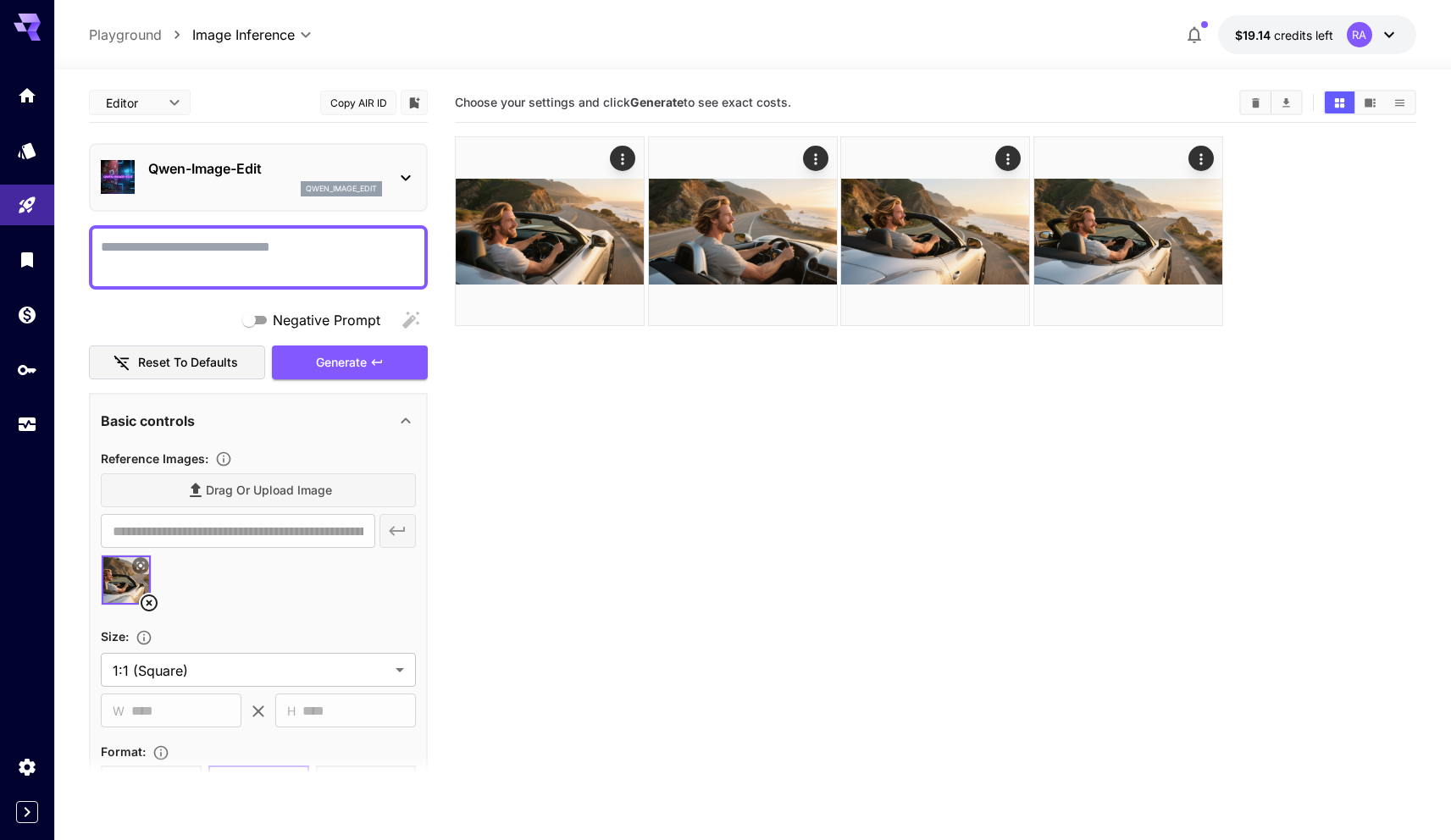
click at [244, 608] on div at bounding box center [257, 586] width 315 height 64
click at [153, 579] on div at bounding box center [257, 586] width 315 height 64
click at [235, 569] on div at bounding box center [257, 586] width 315 height 64
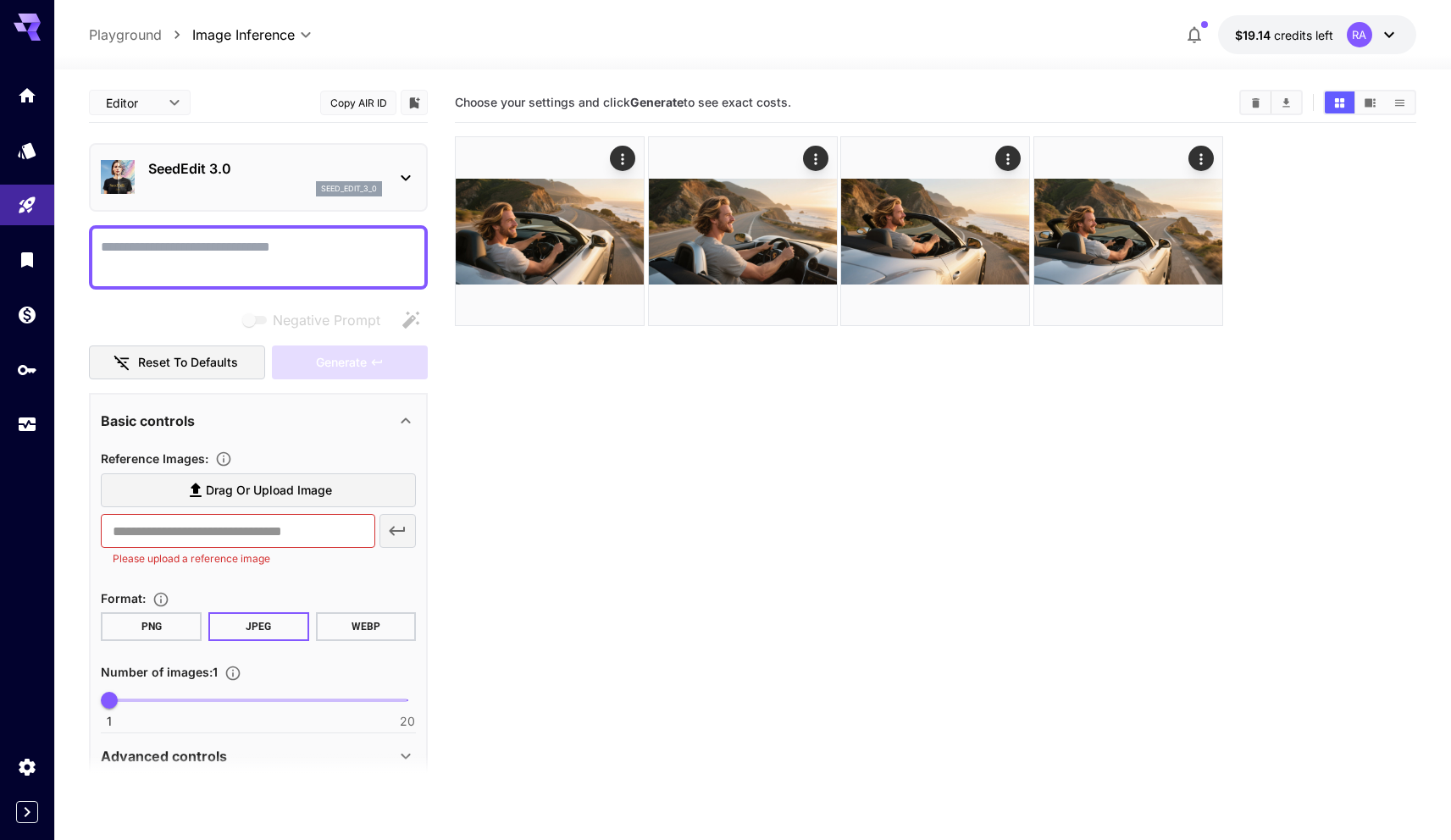
click at [247, 487] on span "Drag or upload image" at bounding box center [268, 491] width 126 height 21
click at [0, 0] on input "Drag or upload image" at bounding box center [0, 0] width 0 height 0
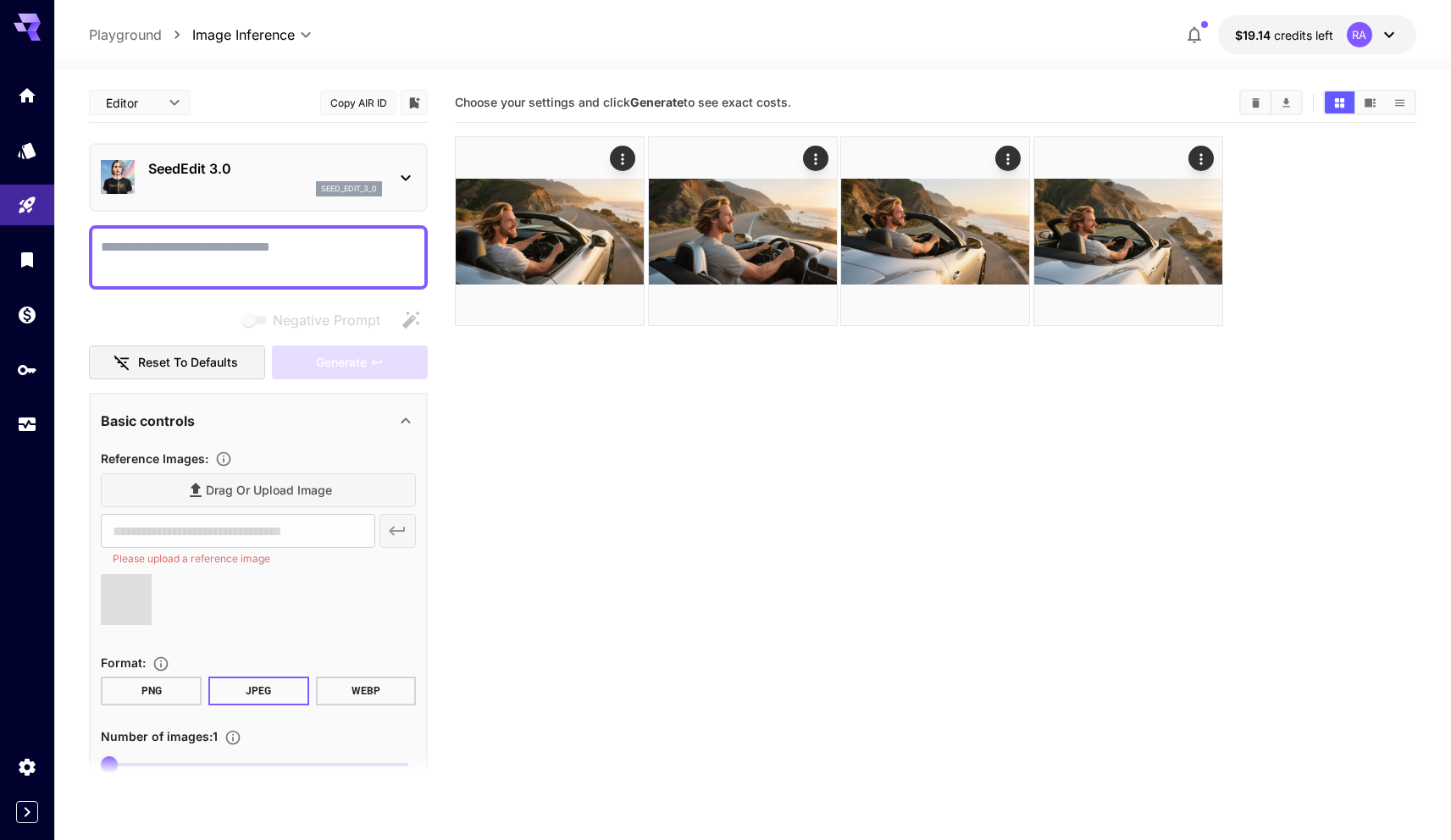
type input "**********"
click at [270, 603] on div at bounding box center [257, 606] width 315 height 64
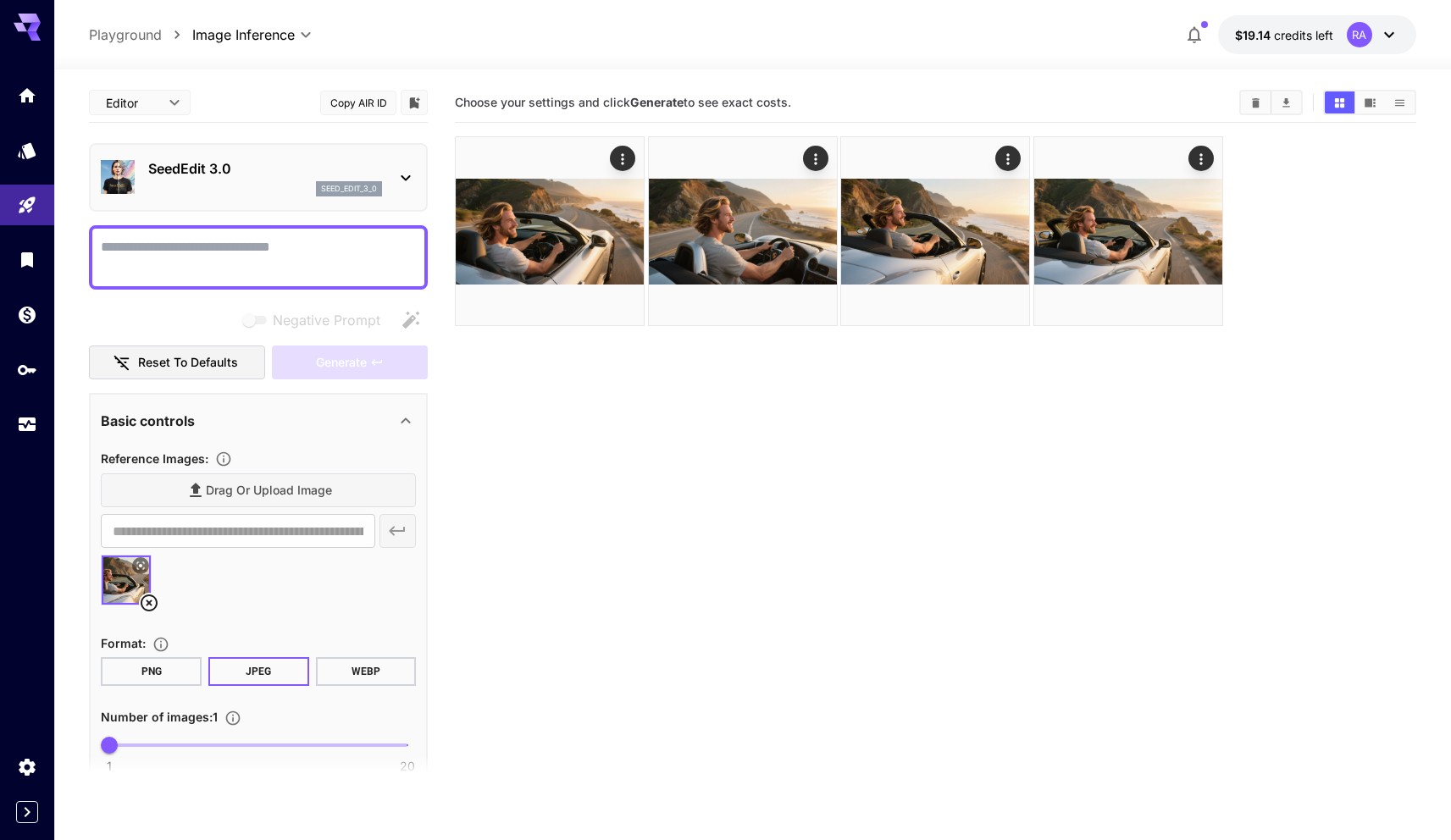
click at [236, 559] on div at bounding box center [257, 586] width 315 height 64
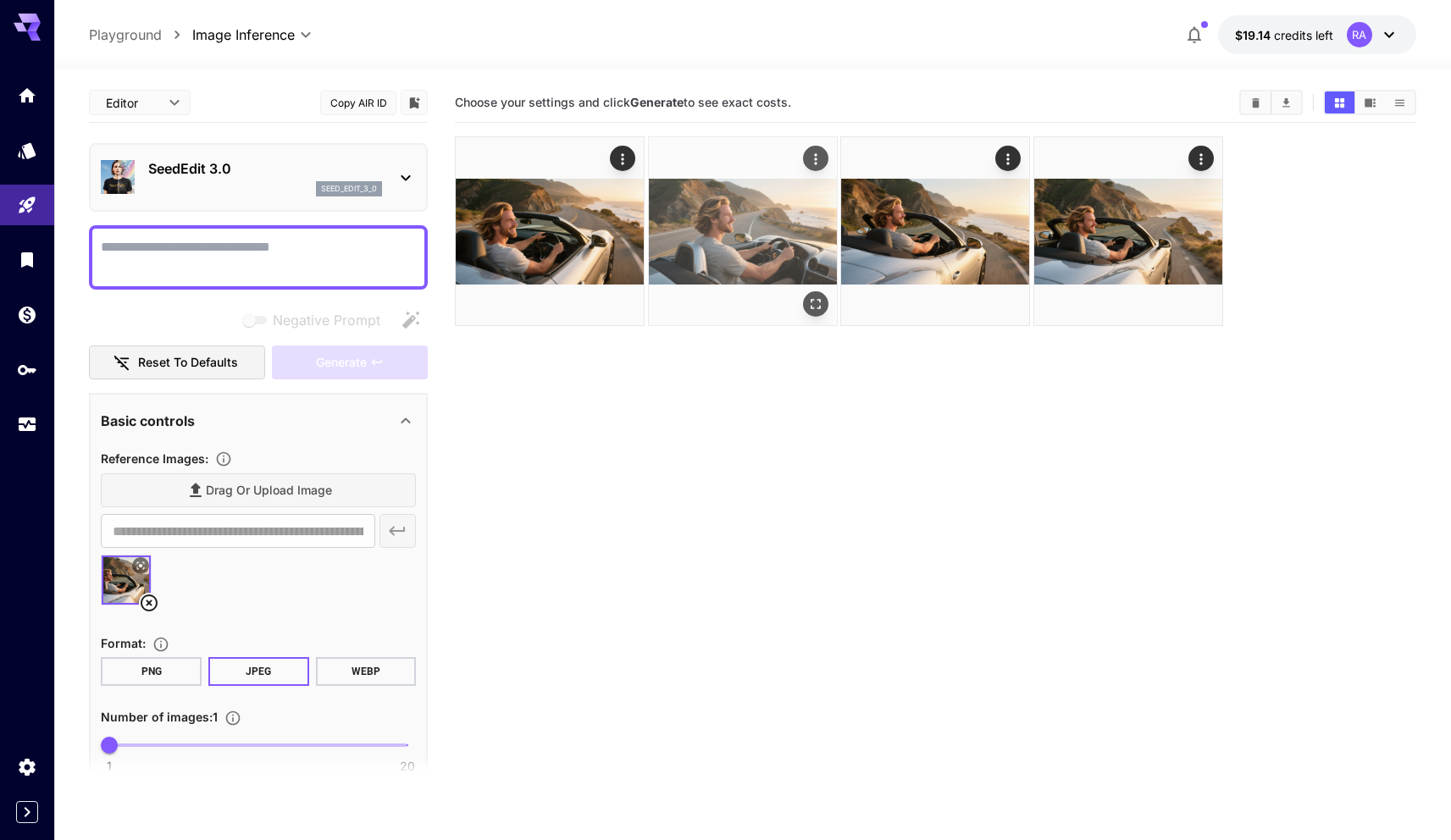
click at [670, 170] on img at bounding box center [742, 231] width 188 height 188
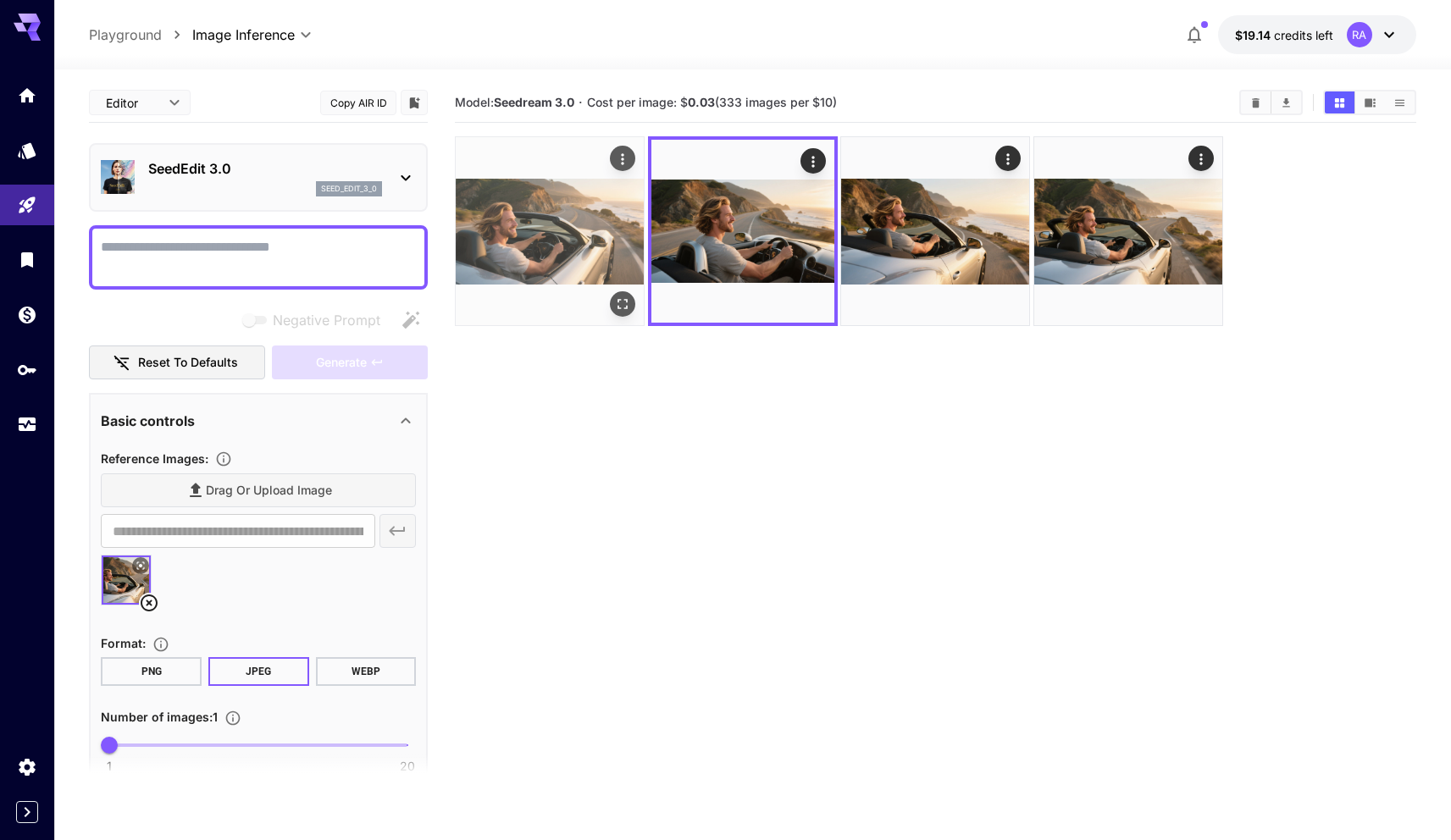
click at [543, 208] on img at bounding box center [549, 231] width 188 height 188
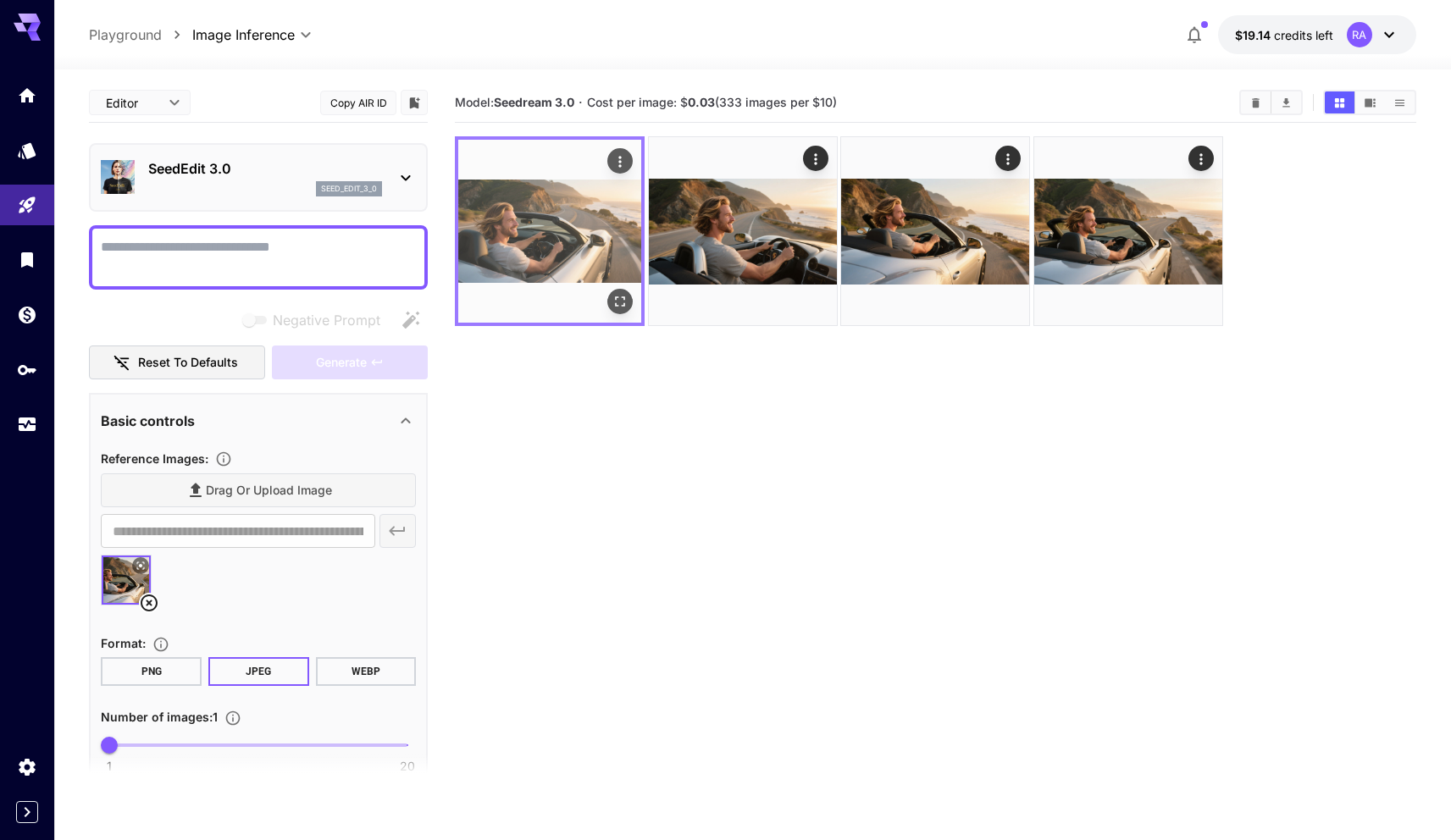
click at [543, 208] on img at bounding box center [550, 232] width 183 height 183
click at [623, 145] on img at bounding box center [550, 232] width 183 height 183
click at [621, 160] on icon "Actions" at bounding box center [621, 161] width 17 height 17
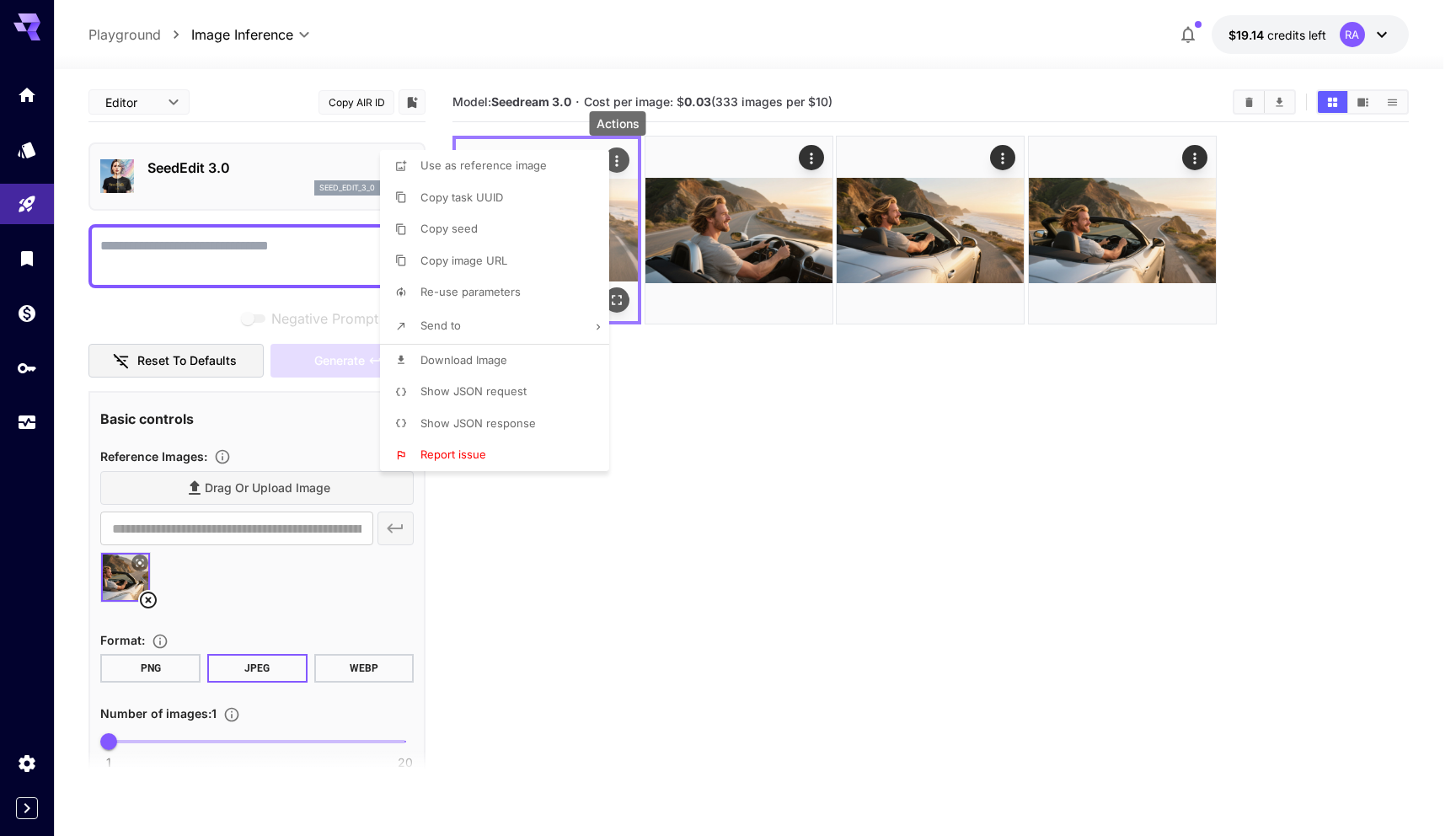
click at [617, 159] on div at bounding box center [728, 418] width 1456 height 836
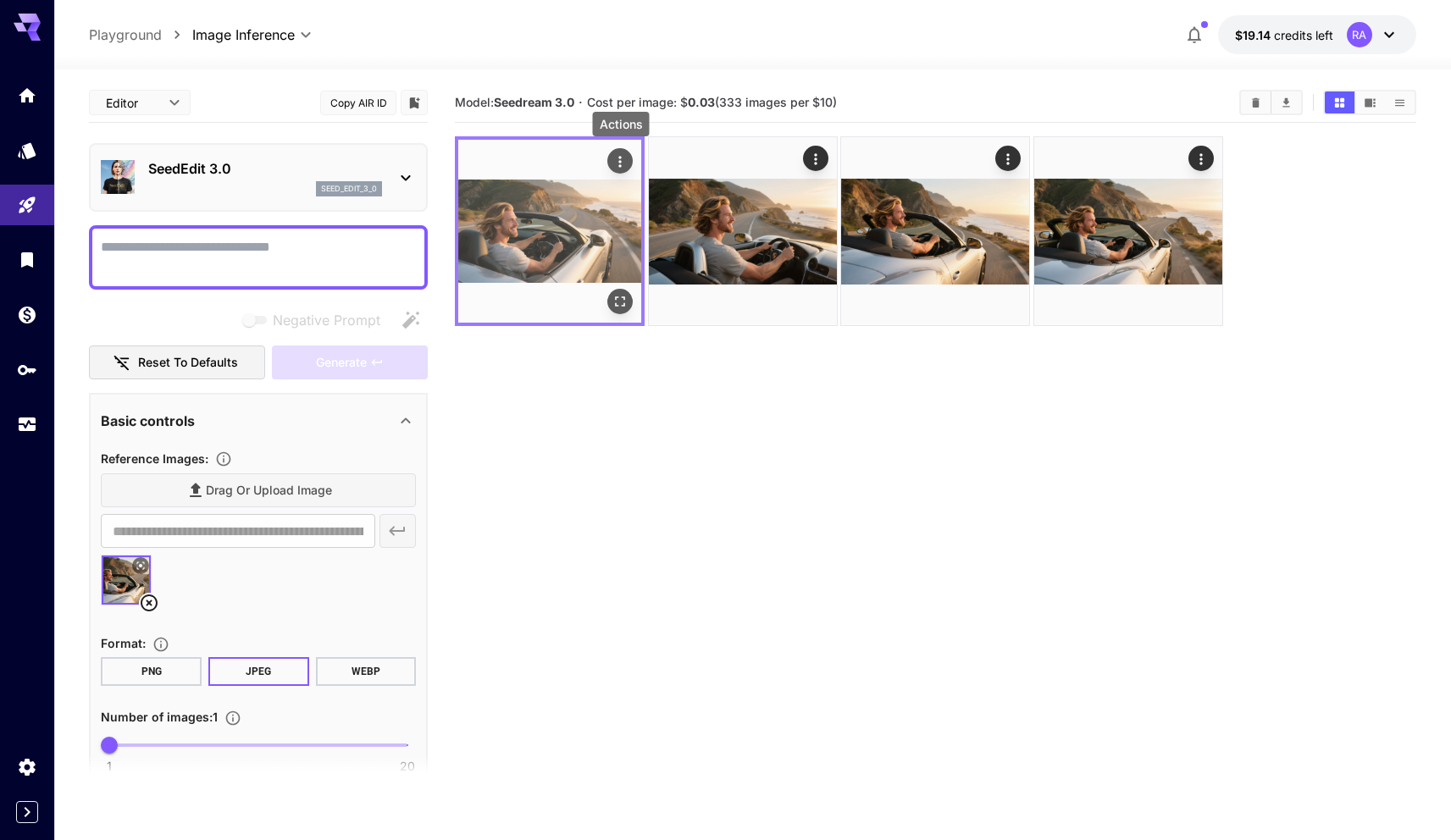
click at [617, 153] on icon "Actions" at bounding box center [621, 161] width 17 height 17
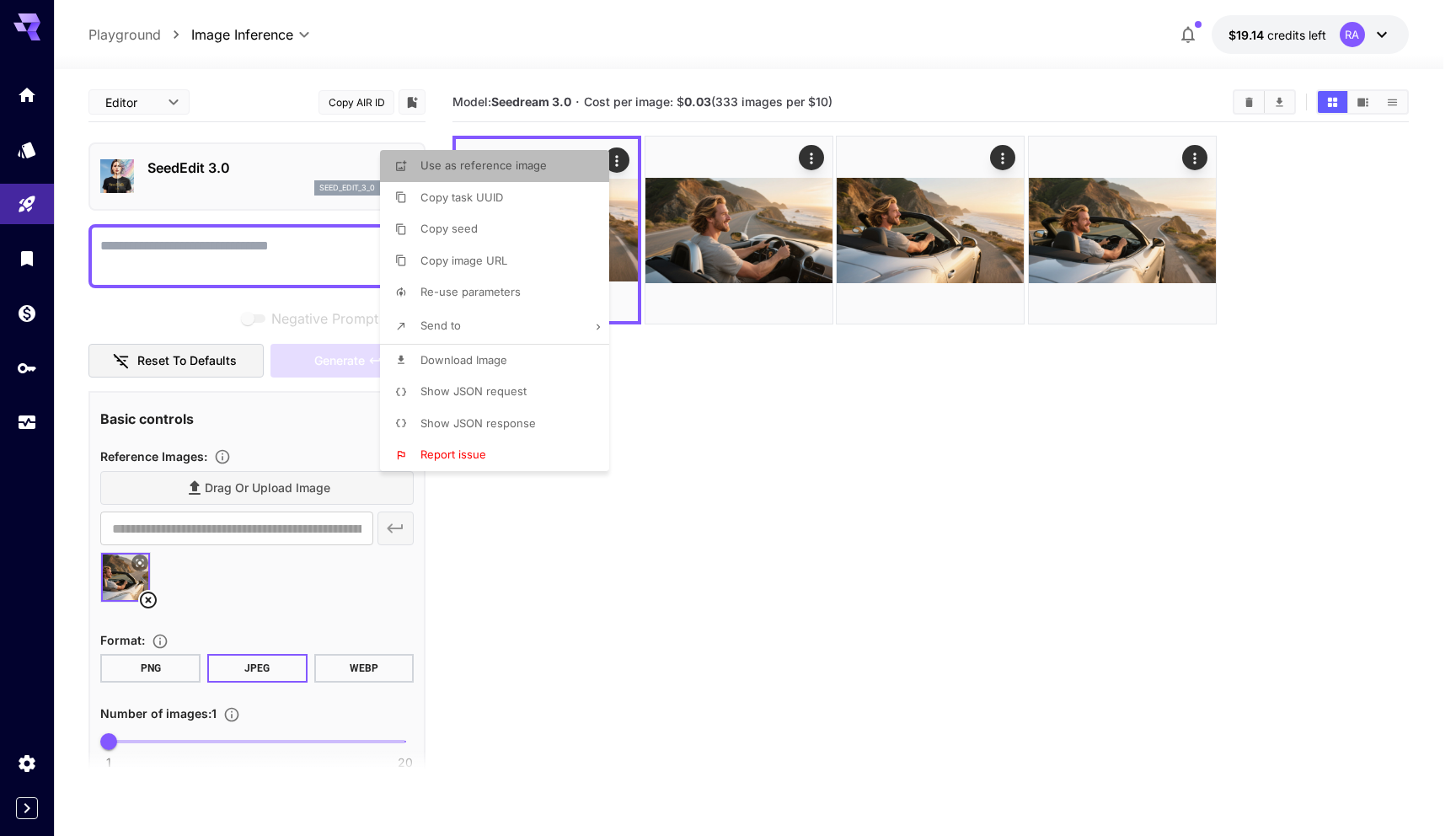
click at [535, 166] on span "Use as reference image" at bounding box center [483, 165] width 126 height 13
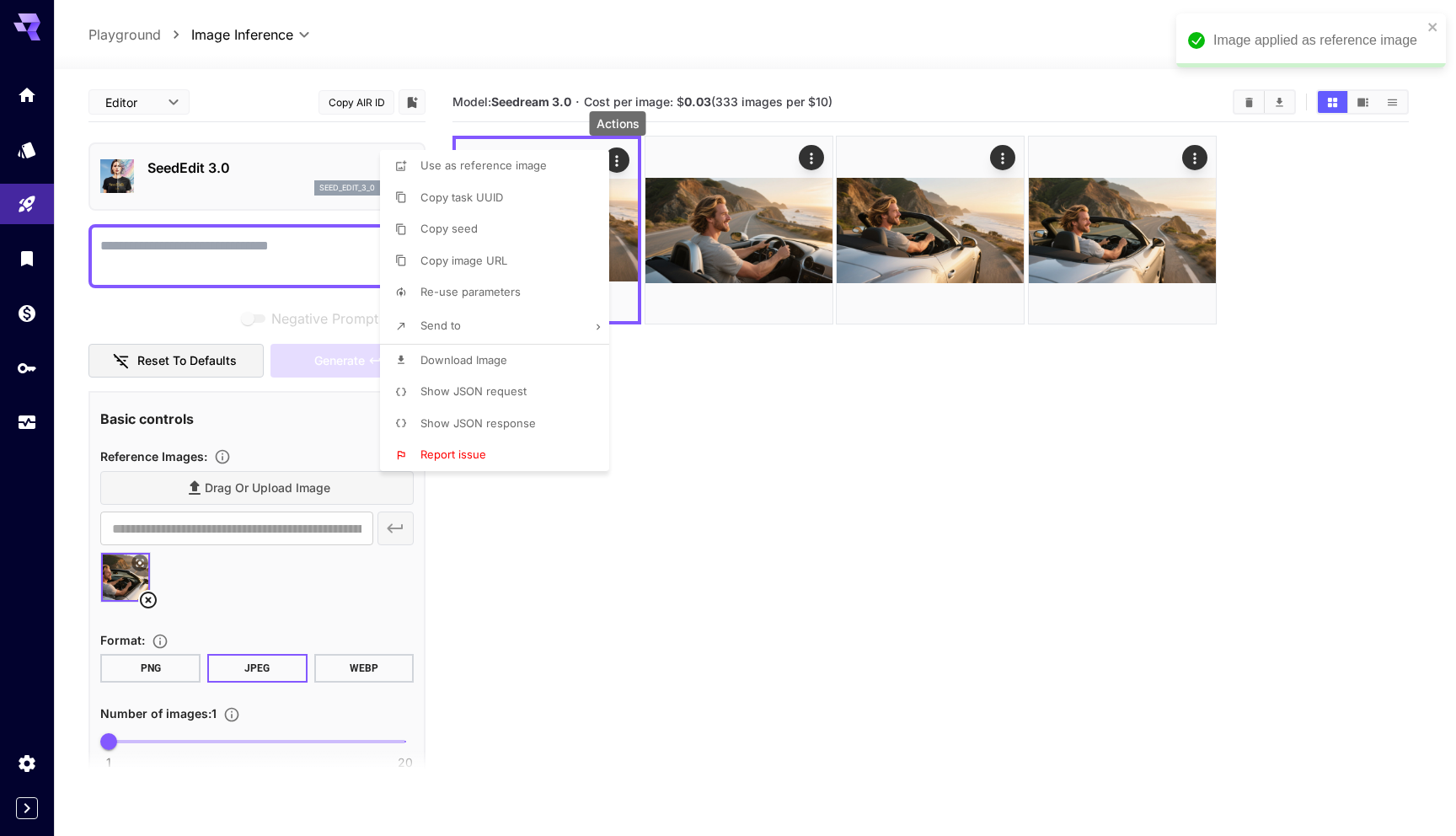
click at [675, 461] on div at bounding box center [728, 418] width 1456 height 836
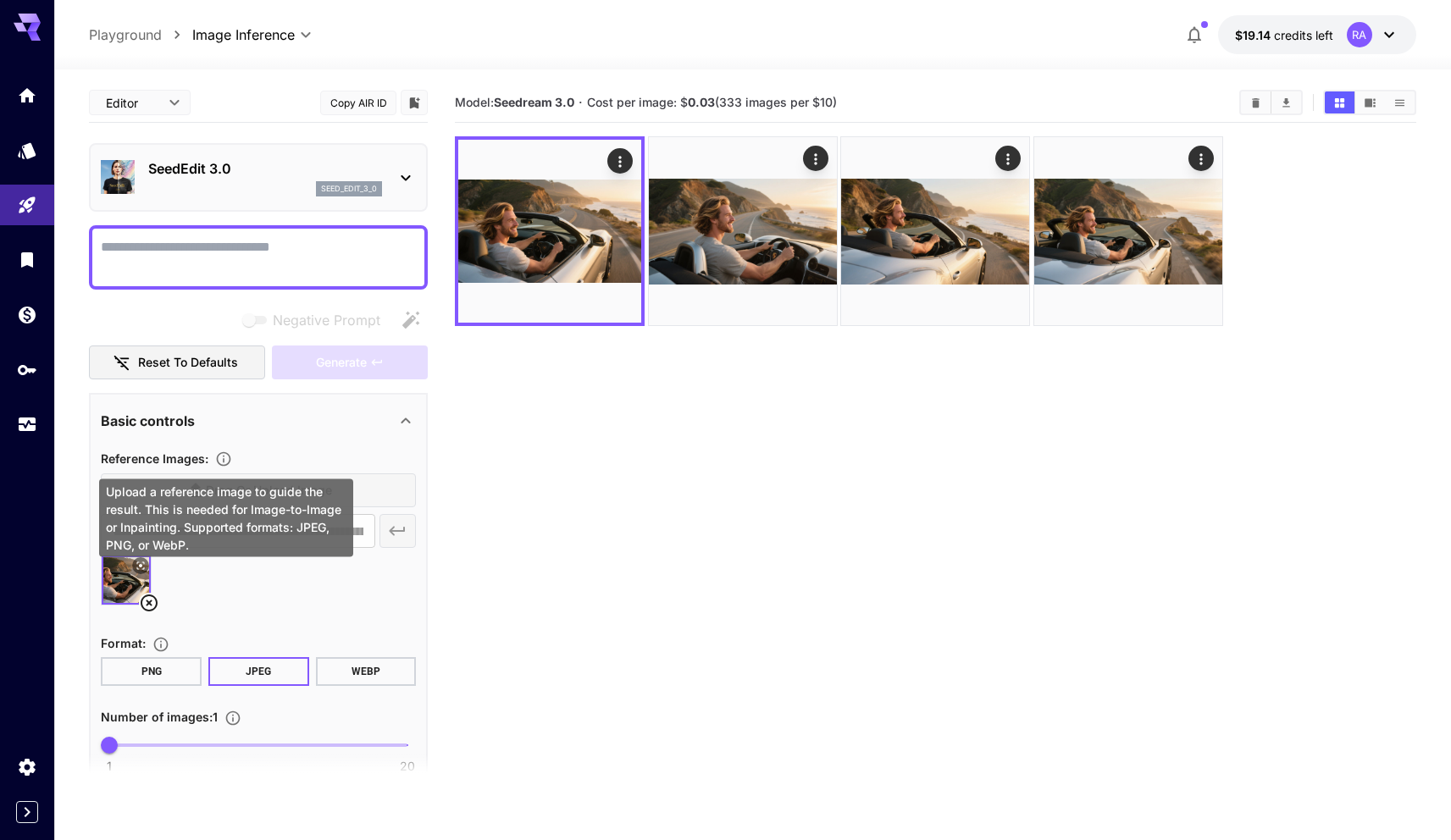
click at [224, 463] on icon "Upload a reference image to guide the result. This is needed for Image-to-Image…" at bounding box center [223, 458] width 17 height 17
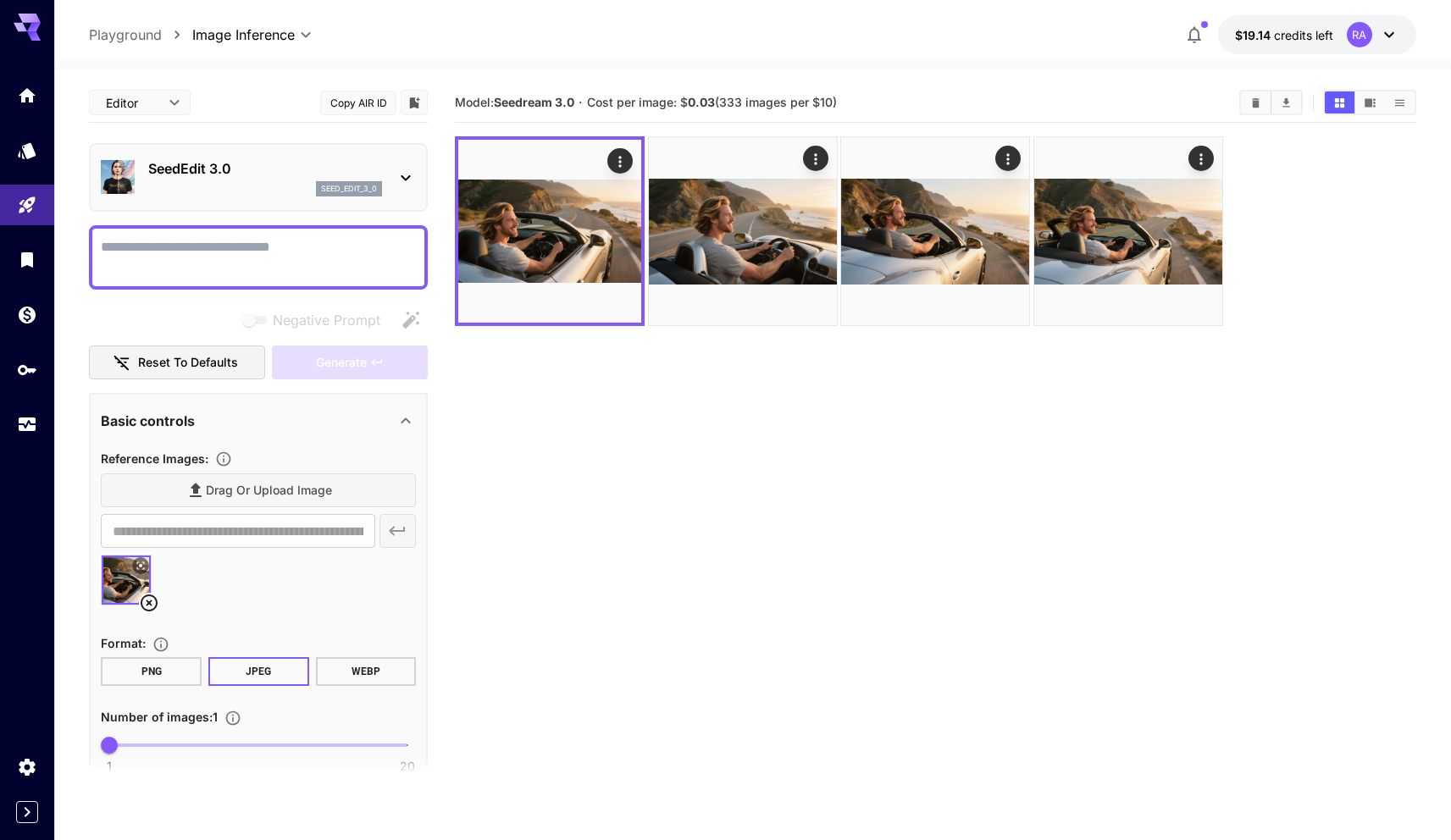
click at [726, 478] on section "Model: Seedream 3.0 · Cost per image: $ 0.03 (333 images per $10)" at bounding box center [935, 502] width 961 height 840
click at [299, 206] on div "SeedEdit 3.0 seed_edit_3_0" at bounding box center [258, 177] width 339 height 69
click at [391, 184] on div "SeedEdit 3.0 seed_edit_3_0" at bounding box center [257, 177] width 315 height 52
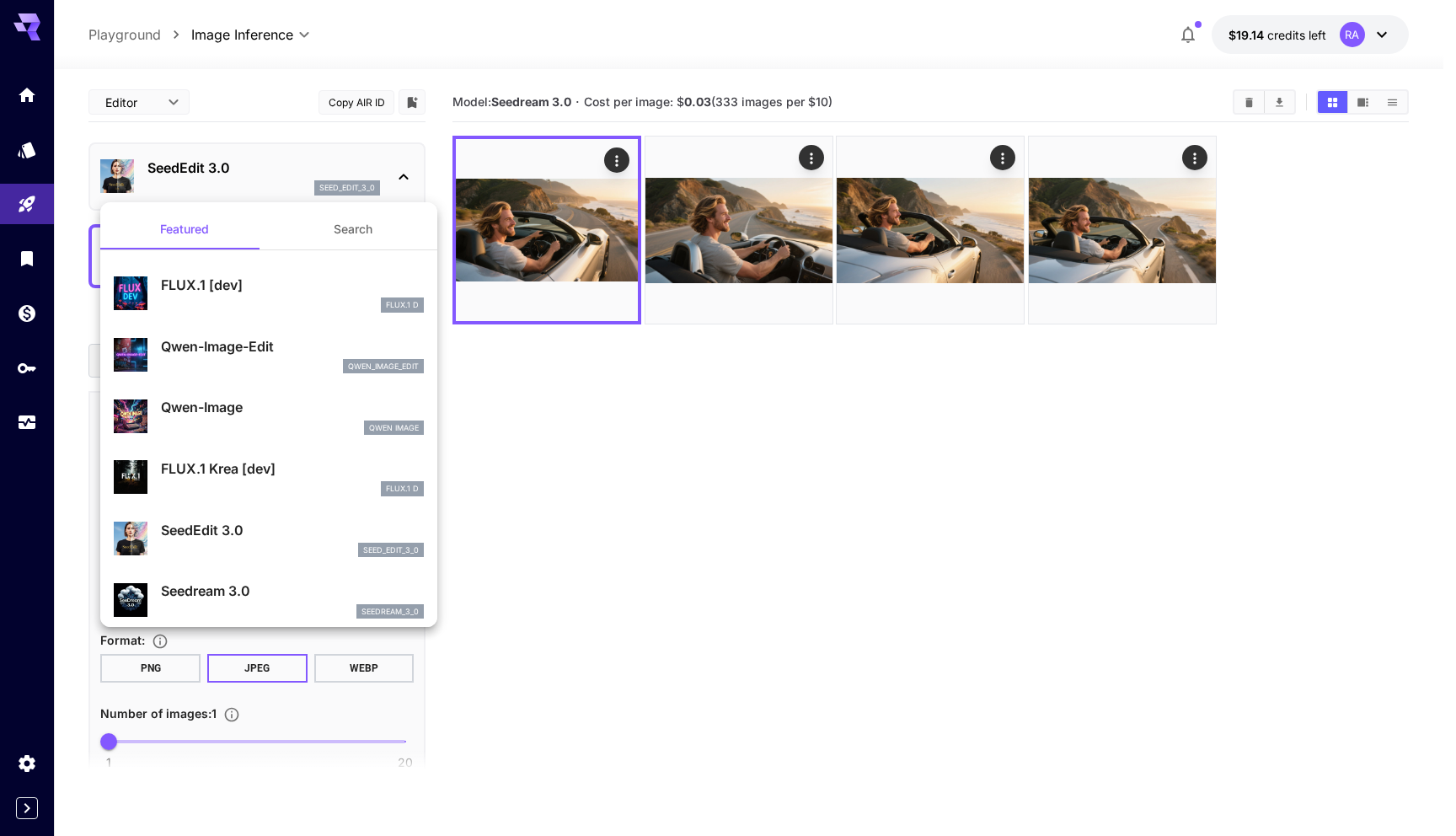
click at [395, 178] on div at bounding box center [728, 418] width 1456 height 836
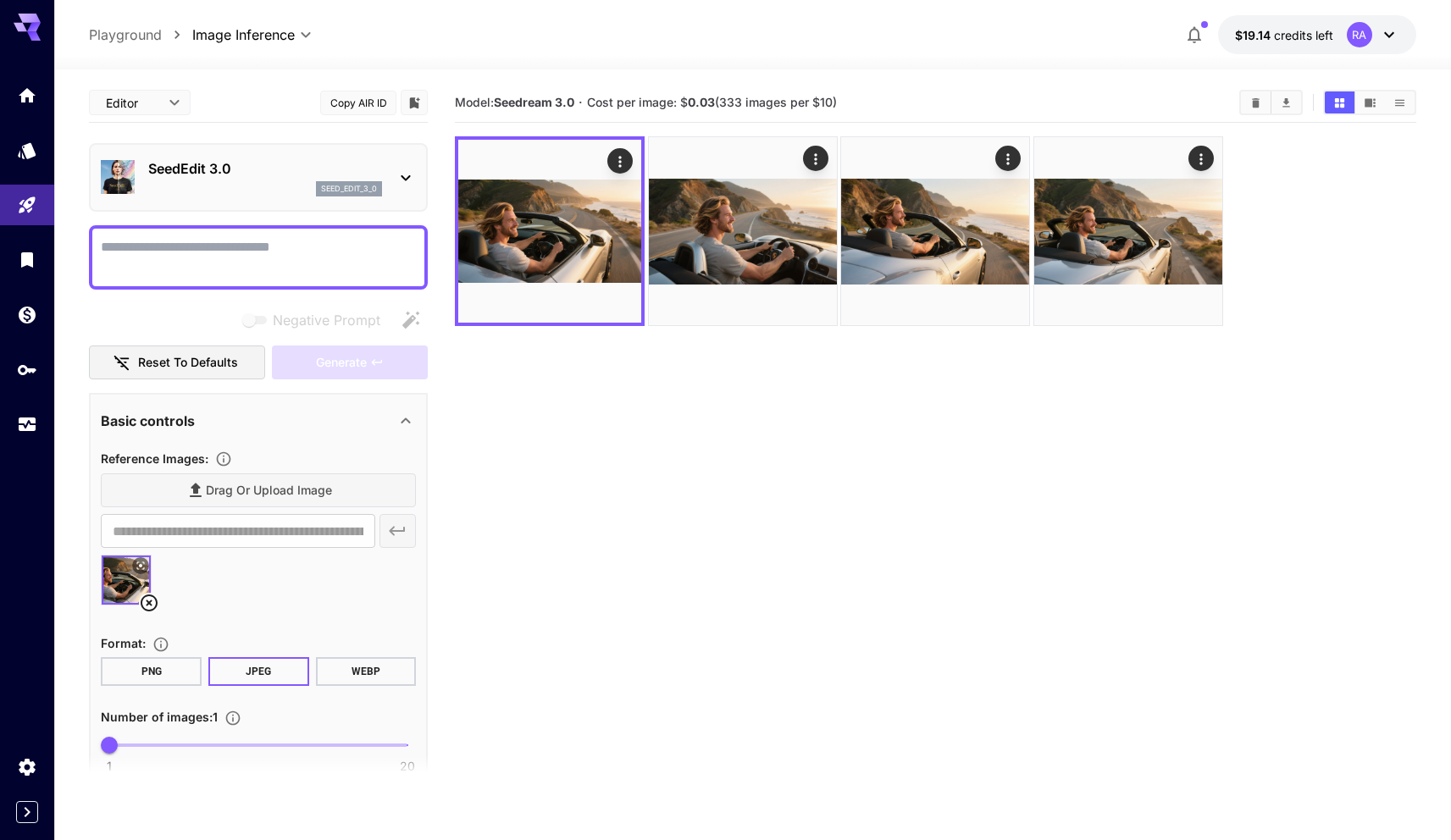
click at [146, 136] on div "**********" at bounding box center [258, 478] width 339 height 790
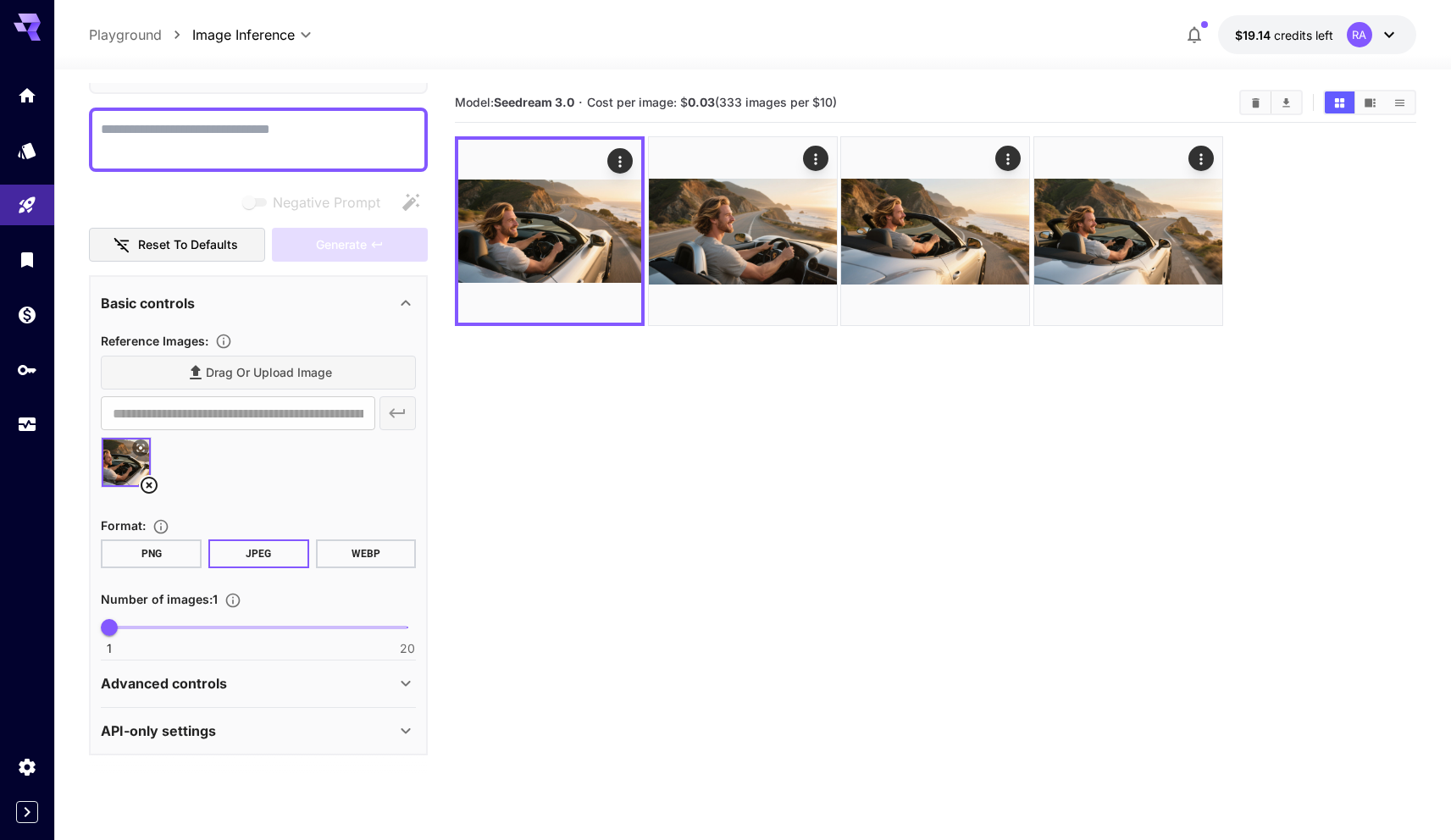
scroll to position [134, 0]
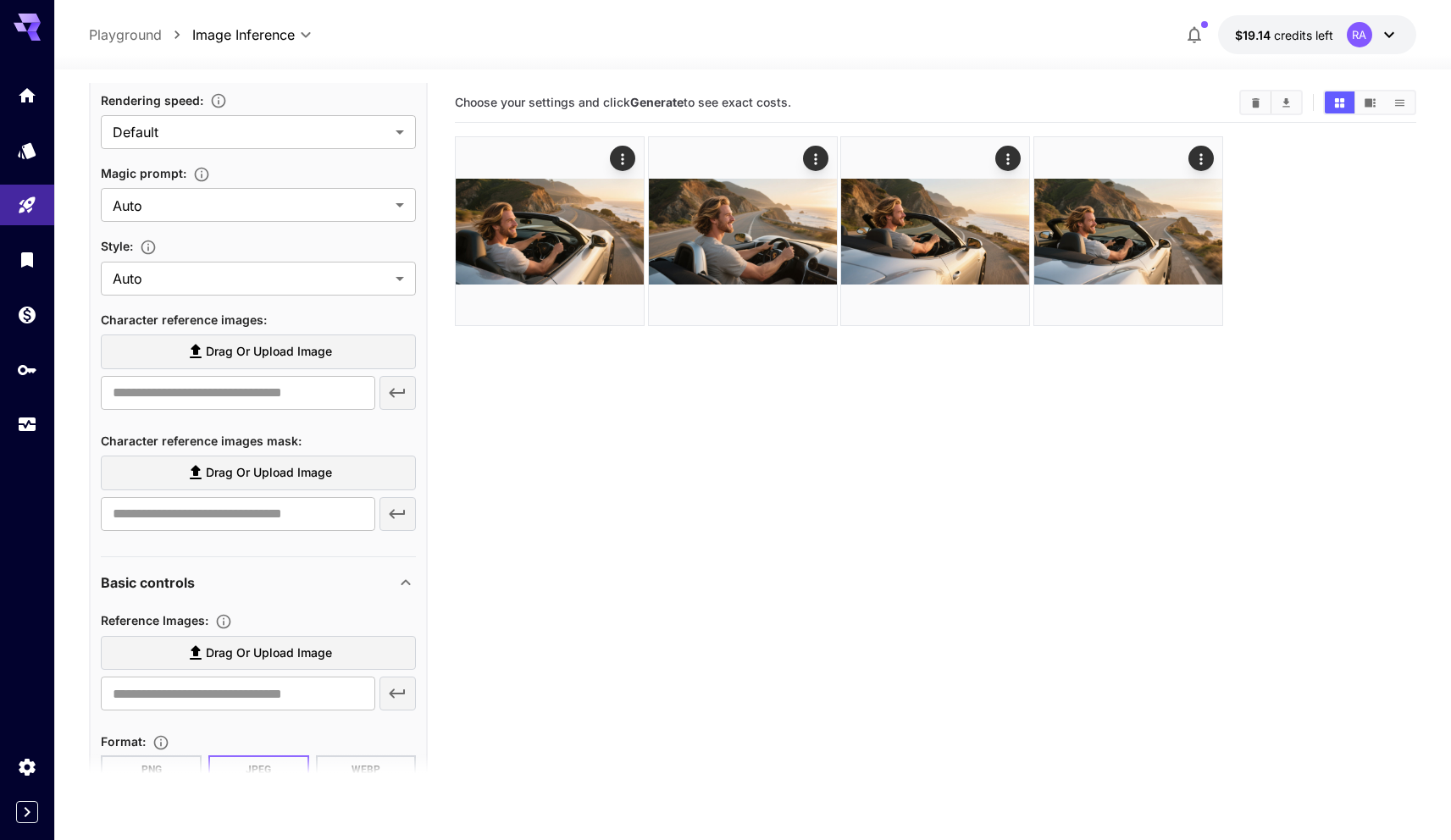
scroll to position [356, 0]
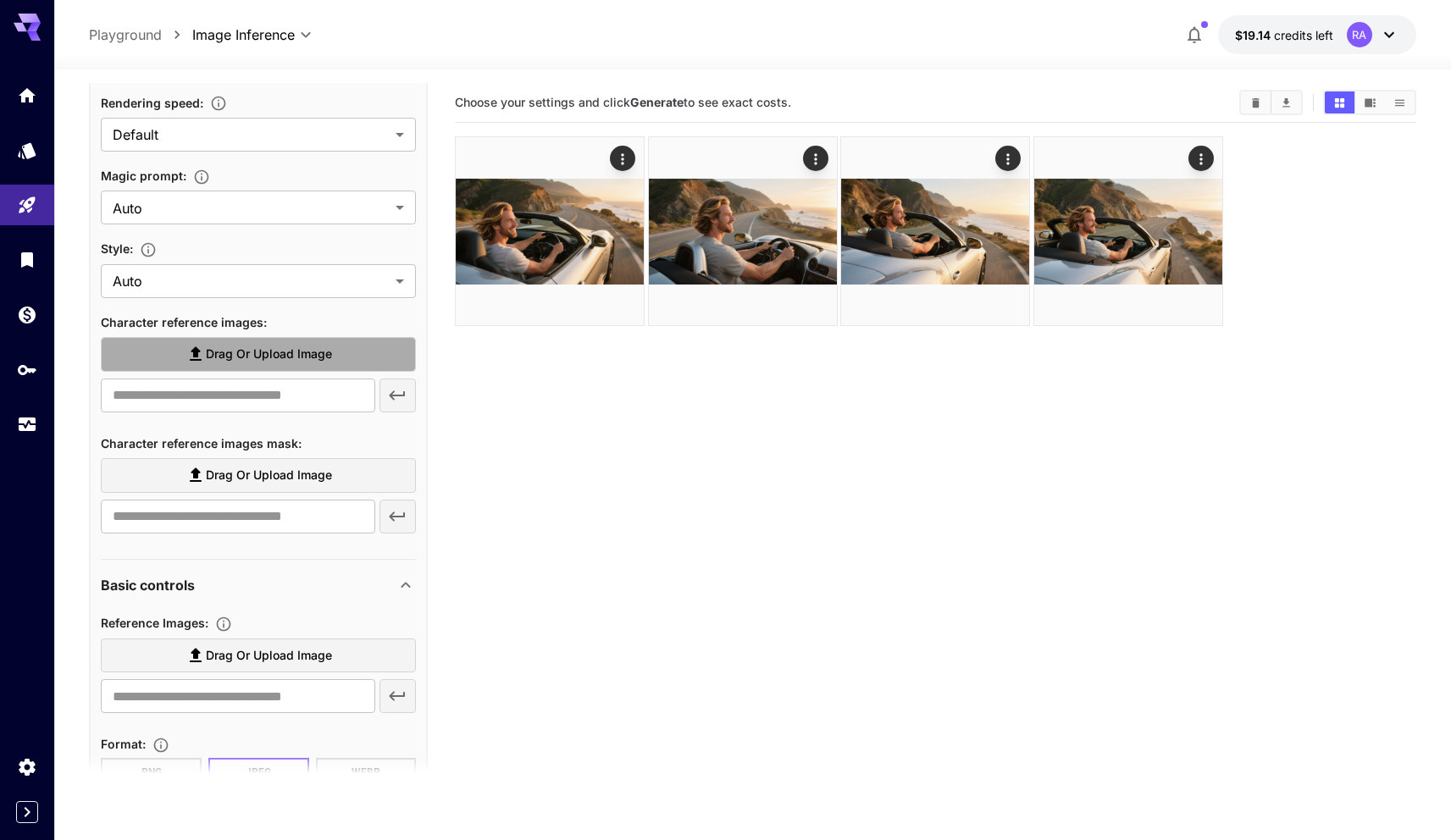
click at [262, 350] on span "Drag or upload image" at bounding box center [268, 354] width 126 height 21
click at [0, 0] on input "Drag or upload image" at bounding box center [0, 0] width 0 height 0
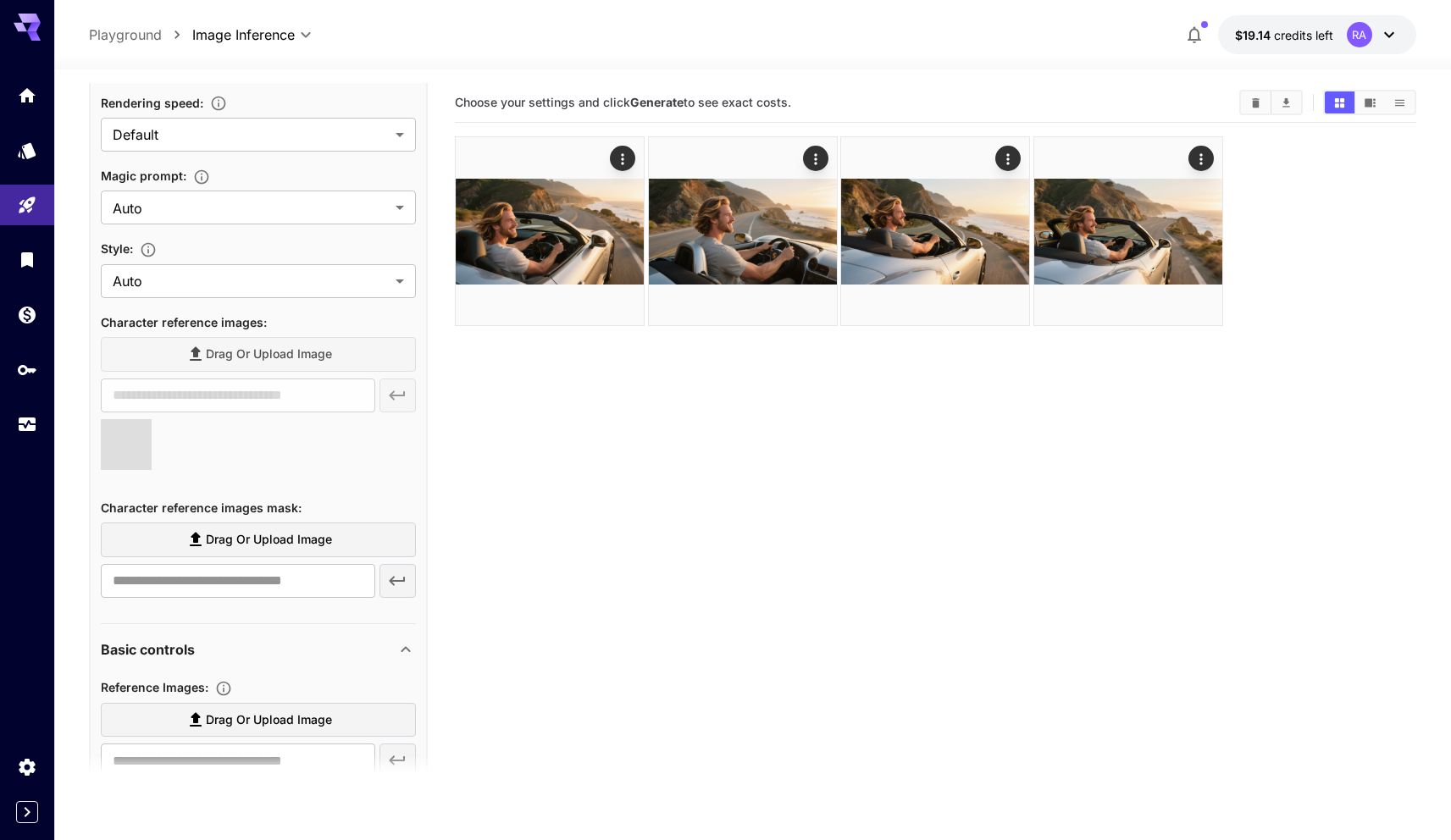
click at [237, 362] on div "Drag or upload image" at bounding box center [257, 353] width 315 height 34
click at [237, 353] on div "Drag or upload image" at bounding box center [257, 353] width 315 height 34
click at [231, 354] on div "Drag or upload image" at bounding box center [257, 353] width 315 height 34
click at [230, 354] on div "Drag or upload image" at bounding box center [257, 353] width 315 height 34
click at [200, 354] on div "Drag or upload image" at bounding box center [257, 353] width 315 height 34
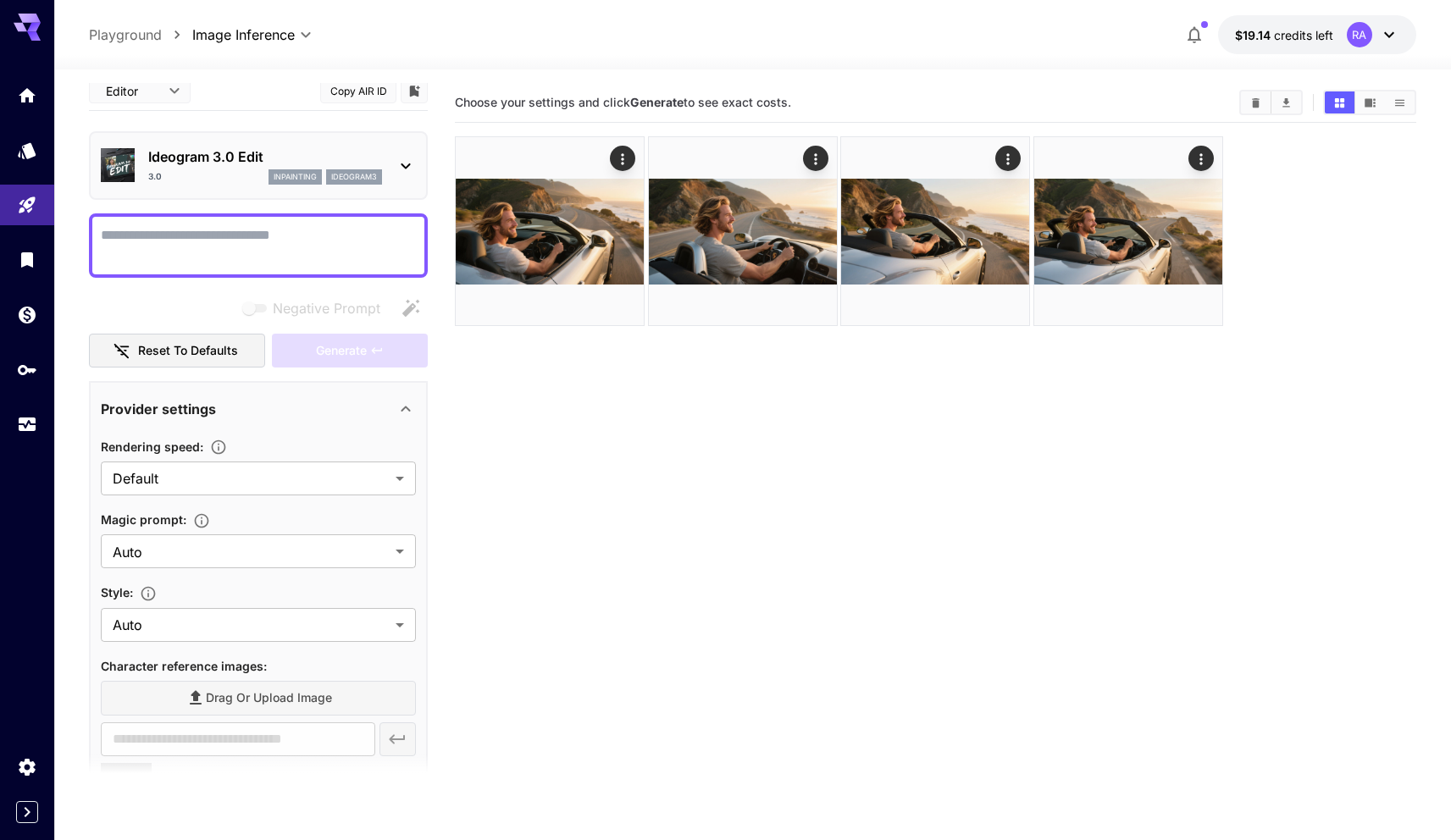
scroll to position [0, 0]
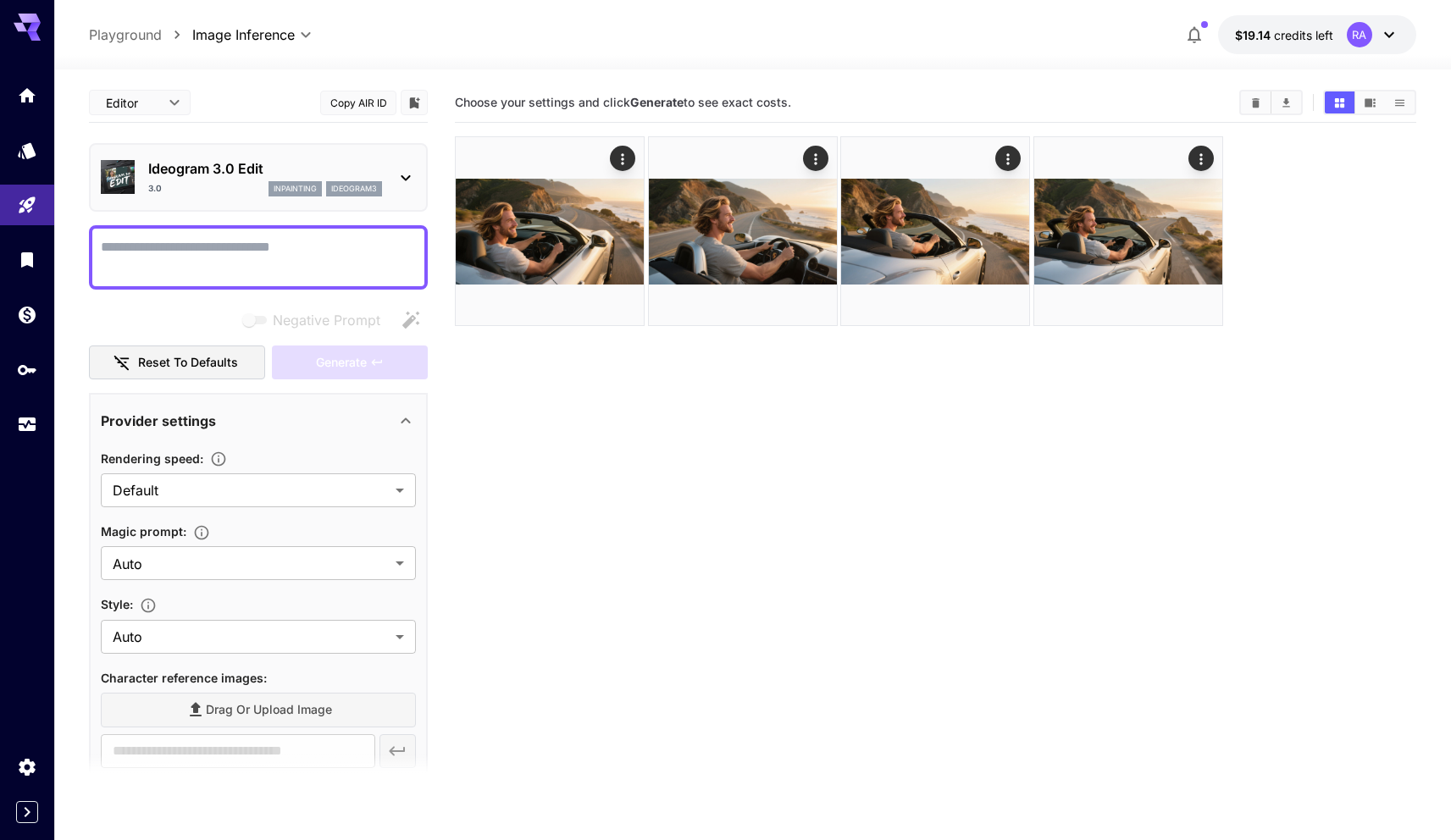
click at [214, 256] on textarea "Negative Prompt" at bounding box center [257, 257] width 315 height 41
type input "**********"
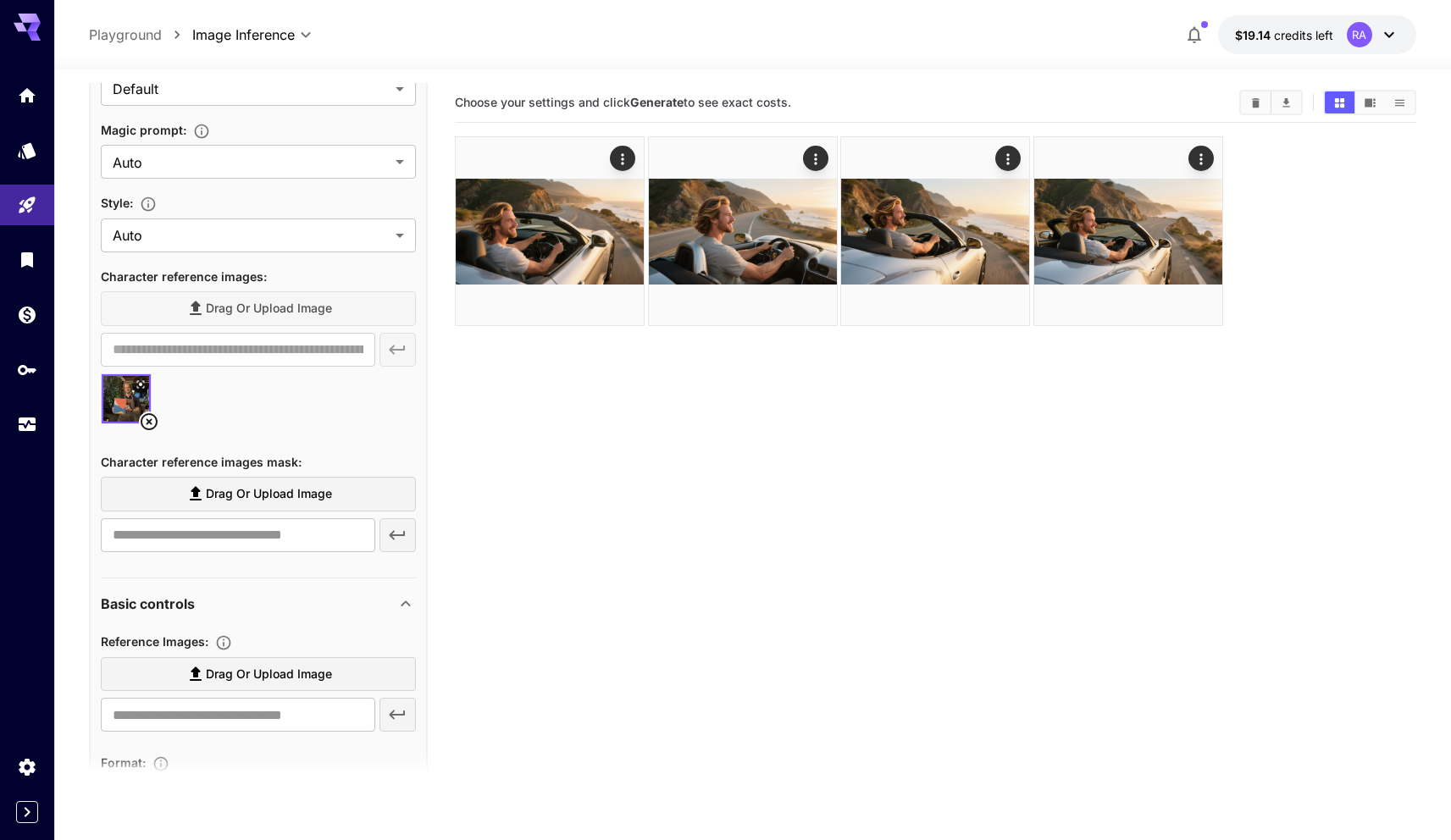
scroll to position [413, 0]
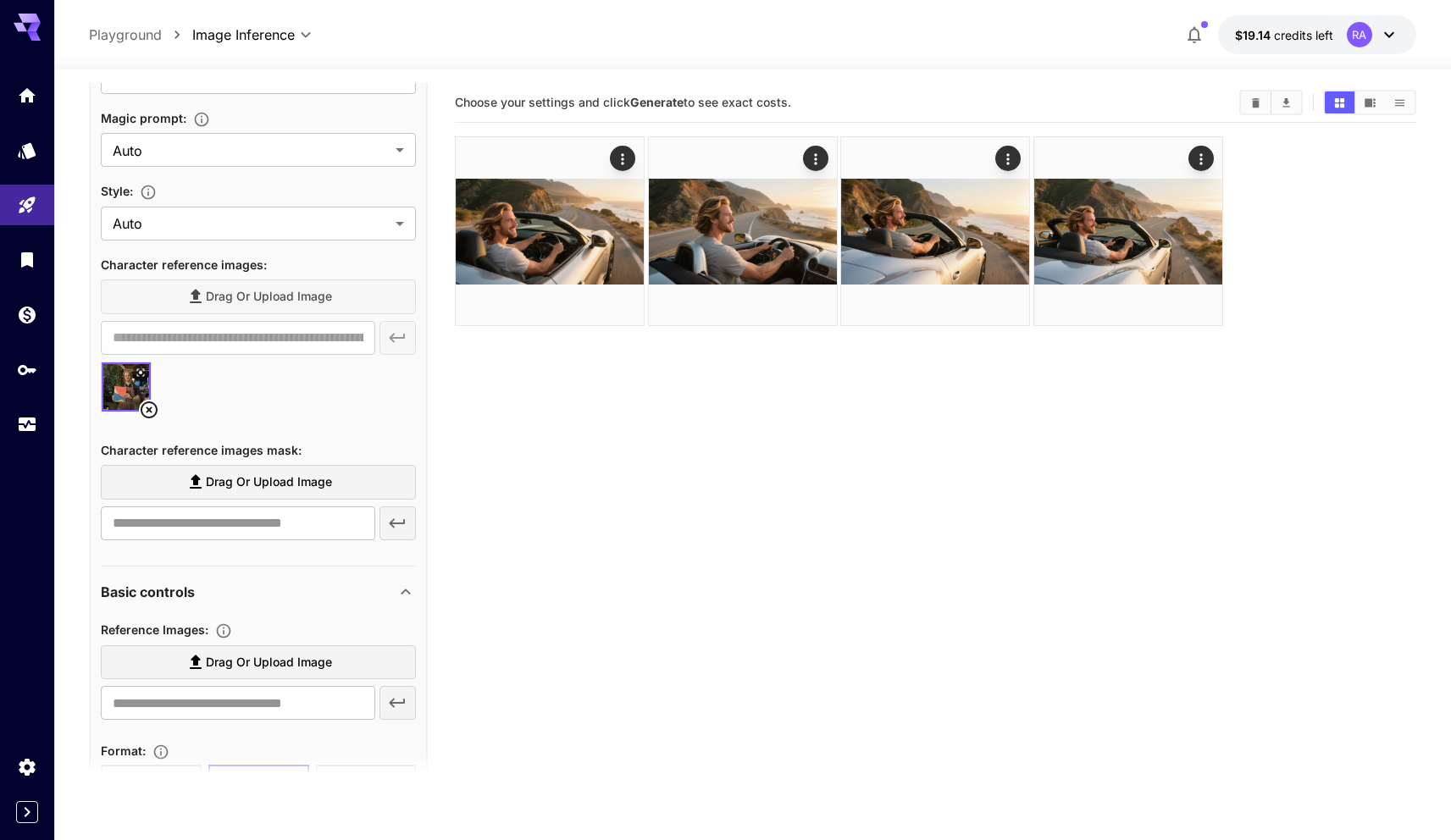
click at [347, 387] on div at bounding box center [257, 393] width 315 height 64
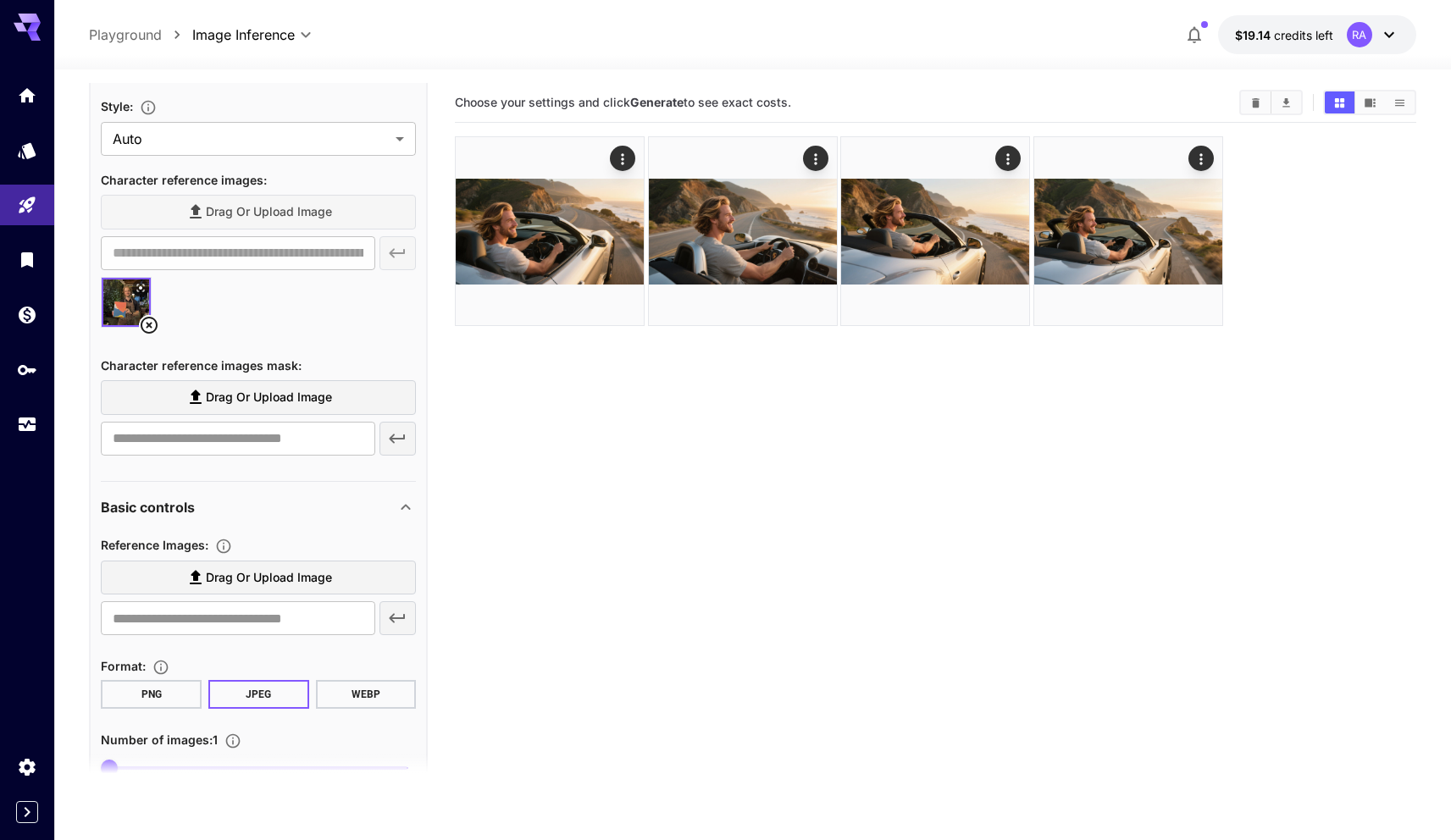
scroll to position [579, 0]
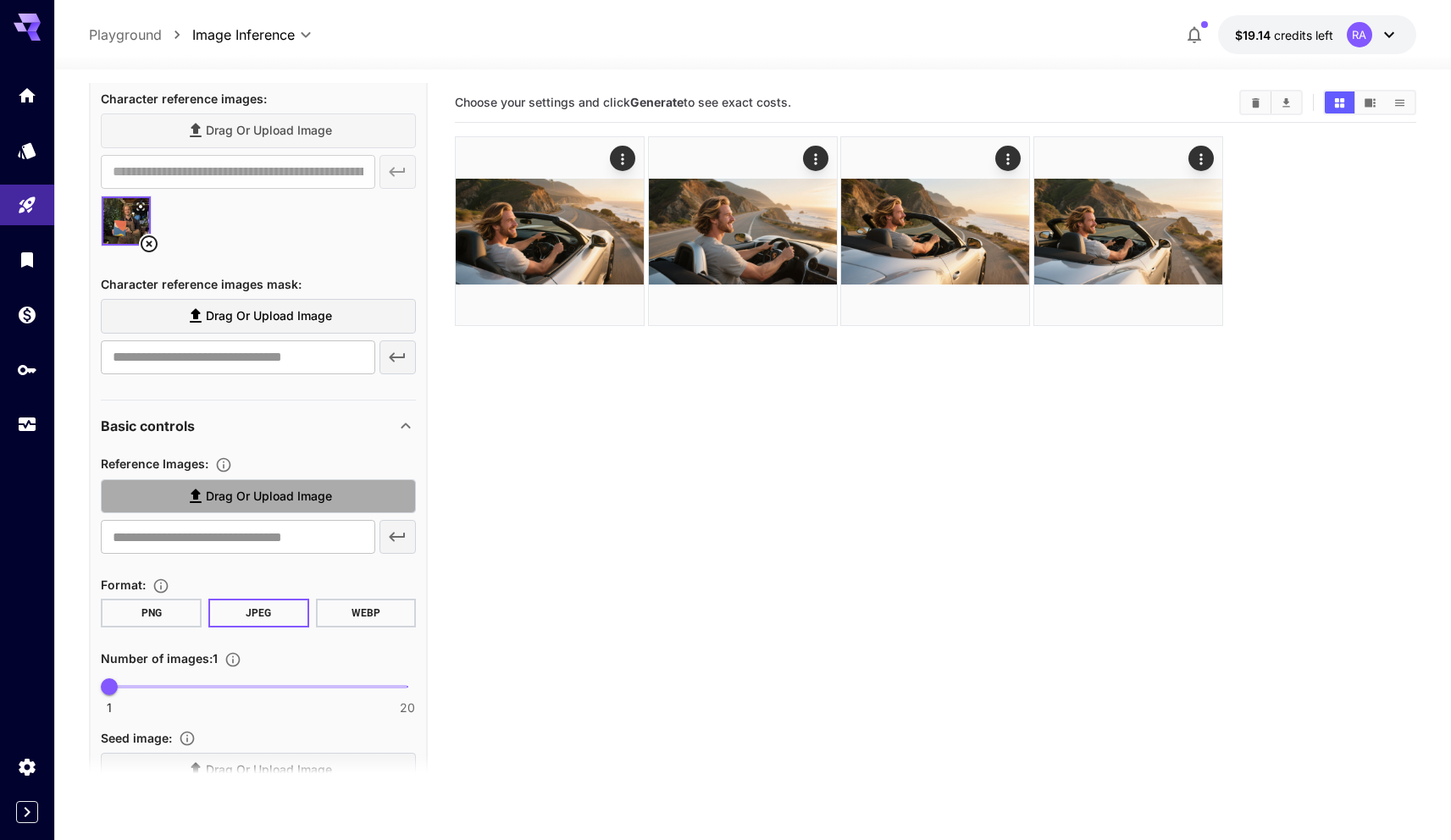
click at [260, 499] on span "Drag or upload image" at bounding box center [268, 496] width 126 height 21
click at [0, 0] on input "Drag or upload image" at bounding box center [0, 0] width 0 height 0
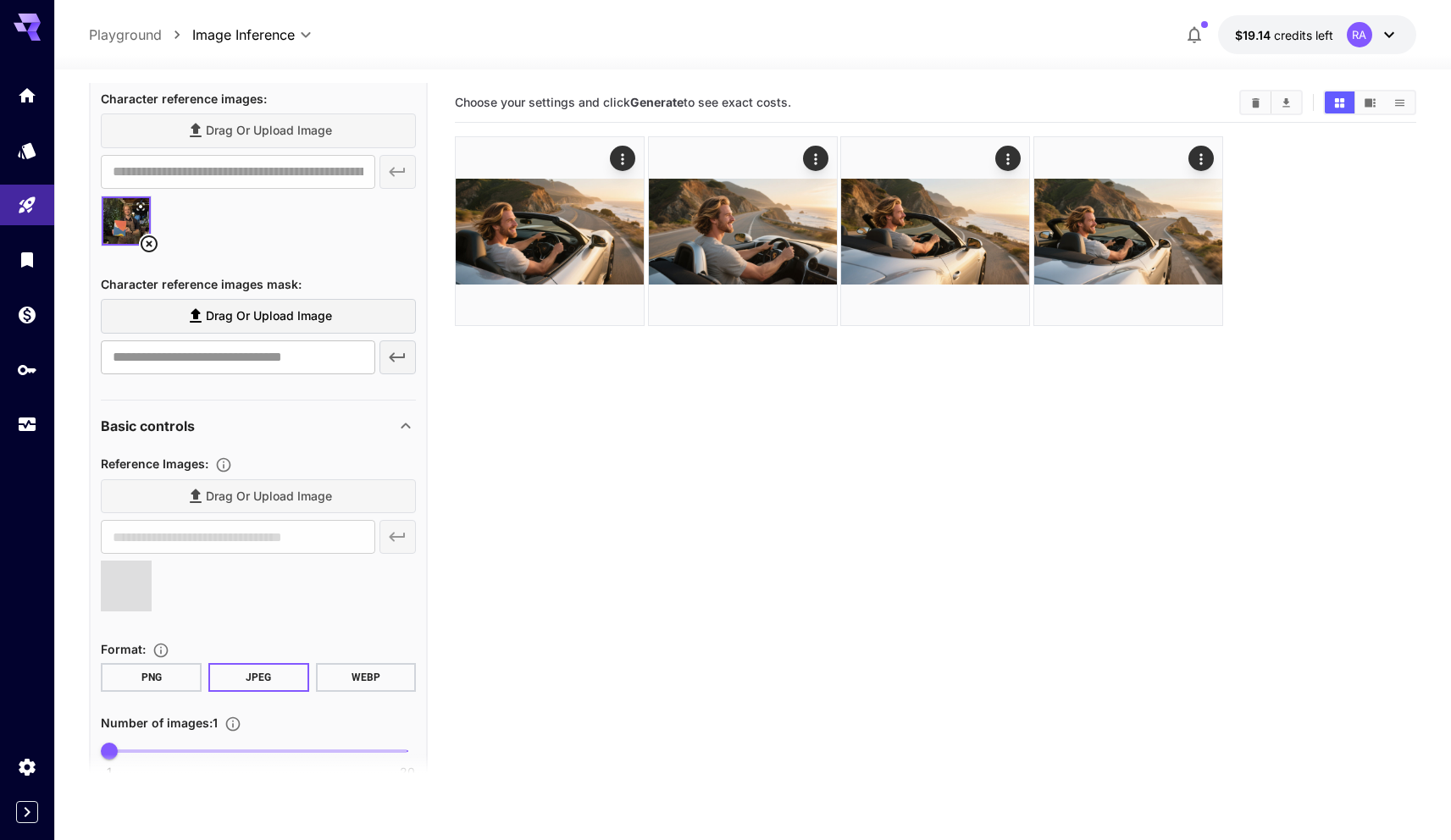
click at [508, 511] on section "Choose your settings and click Generate to see exact costs." at bounding box center [935, 502] width 961 height 840
type input "**********"
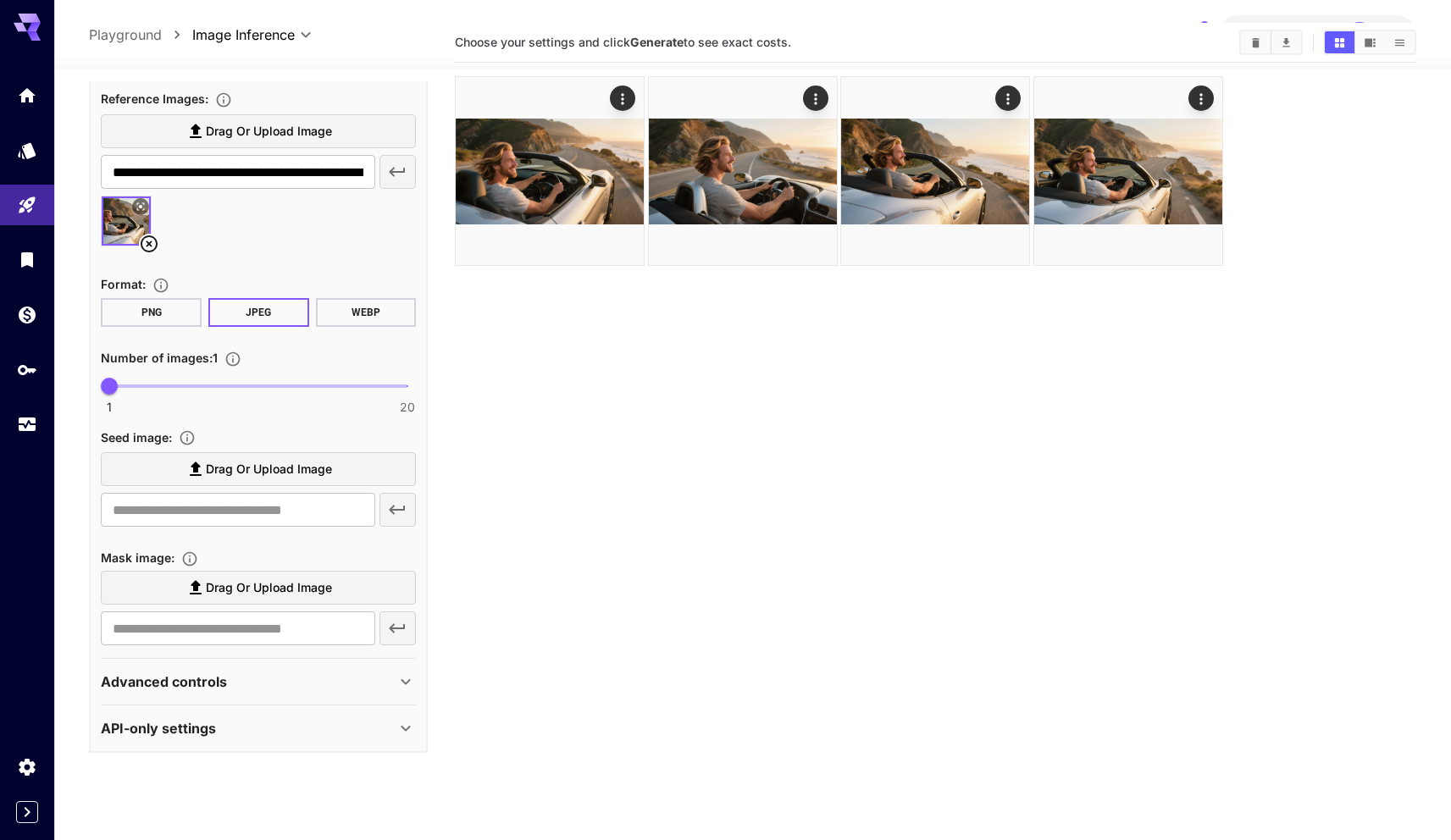
scroll to position [83, 0]
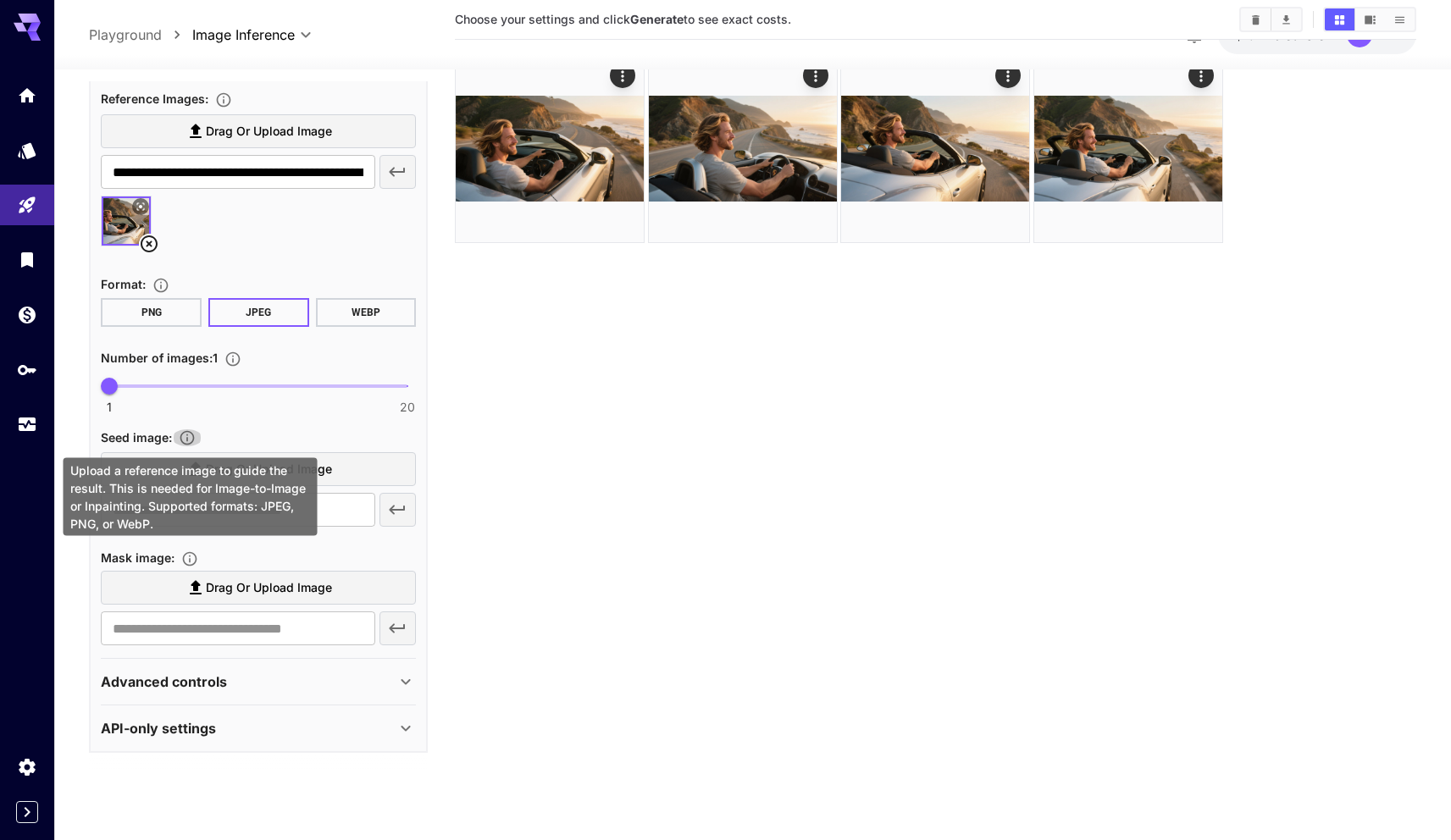
click at [195, 430] on icon "Upload a reference image to guide the result. This is needed for Image-to-Image…" at bounding box center [187, 437] width 17 height 17
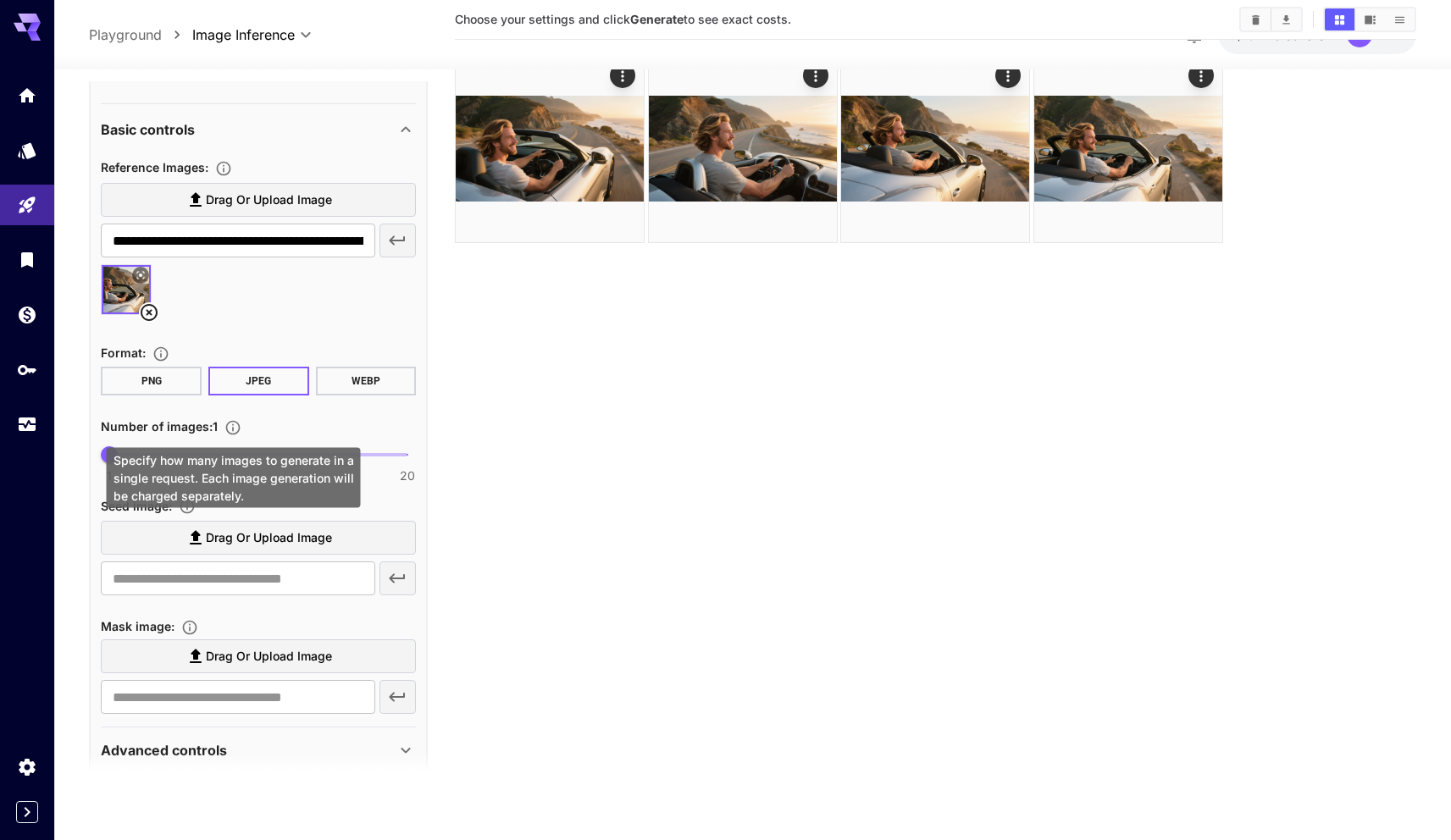
scroll to position [0, 0]
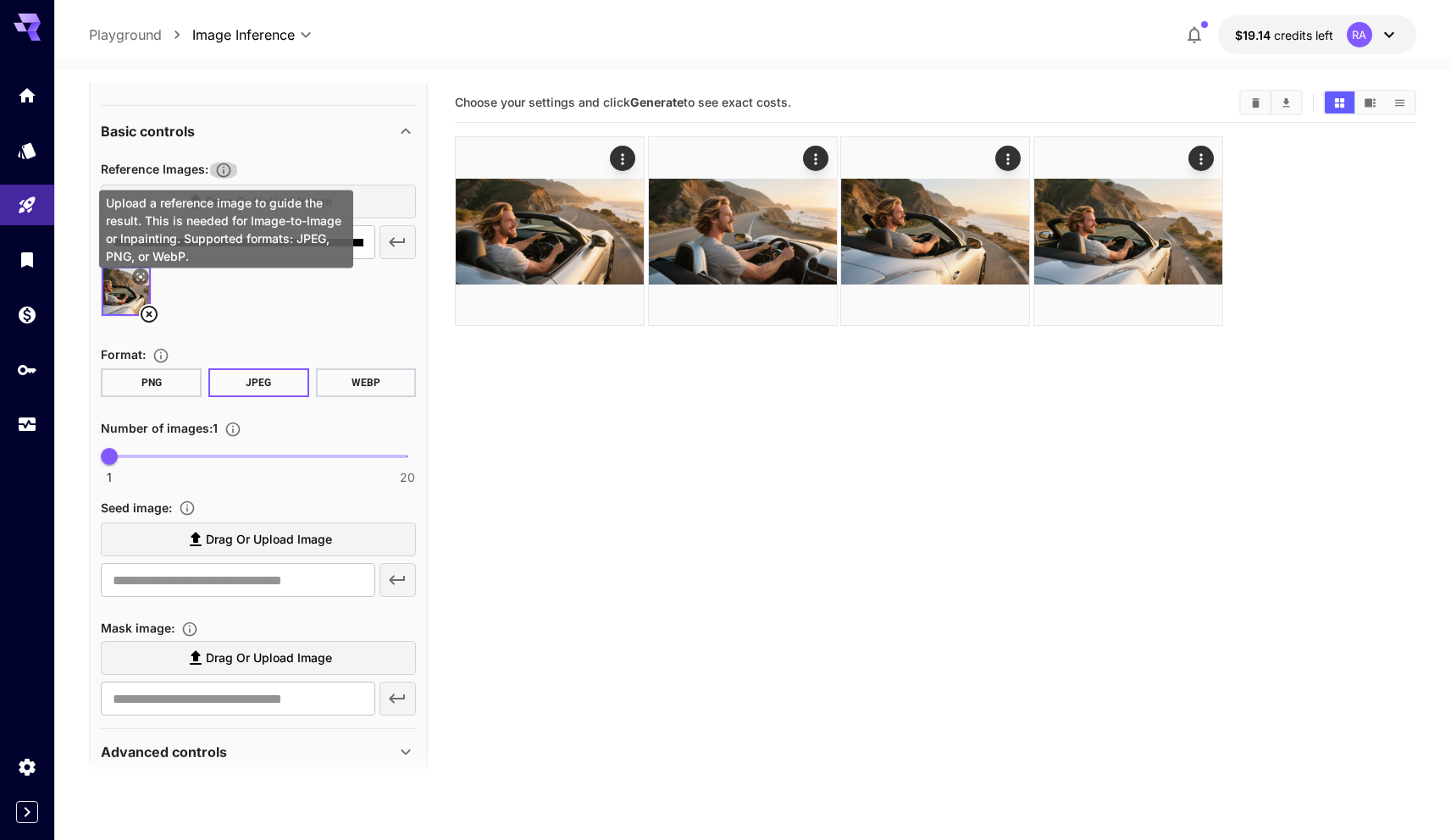
click at [227, 171] on icon "Upload a reference image to guide the result. This is needed for Image-to-Image…" at bounding box center [224, 170] width 14 height 14
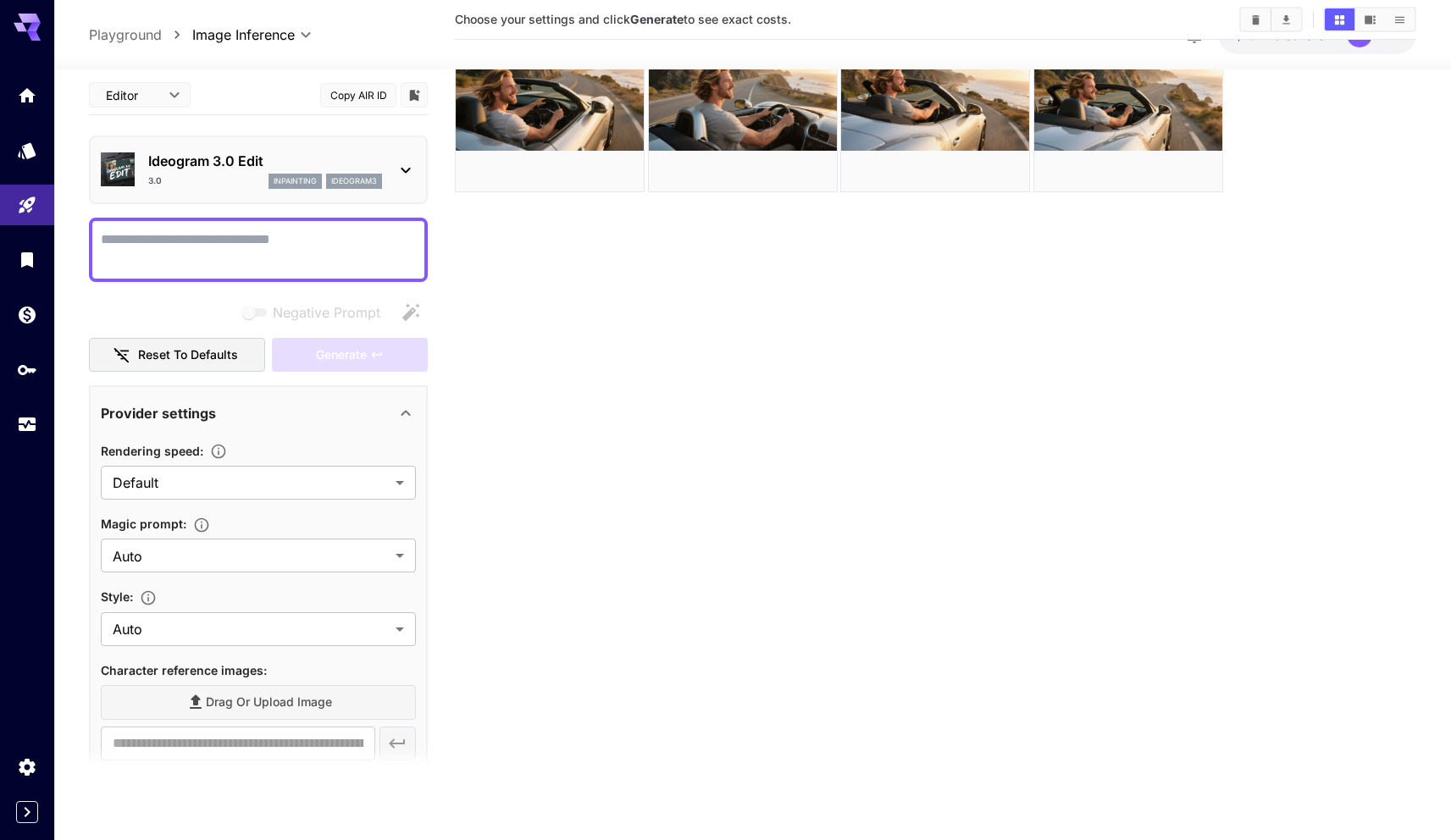
click at [279, 254] on textarea "Negative Prompt" at bounding box center [257, 249] width 315 height 41
click at [249, 239] on textarea "Negative Prompt" at bounding box center [257, 249] width 315 height 41
paste textarea "**********"
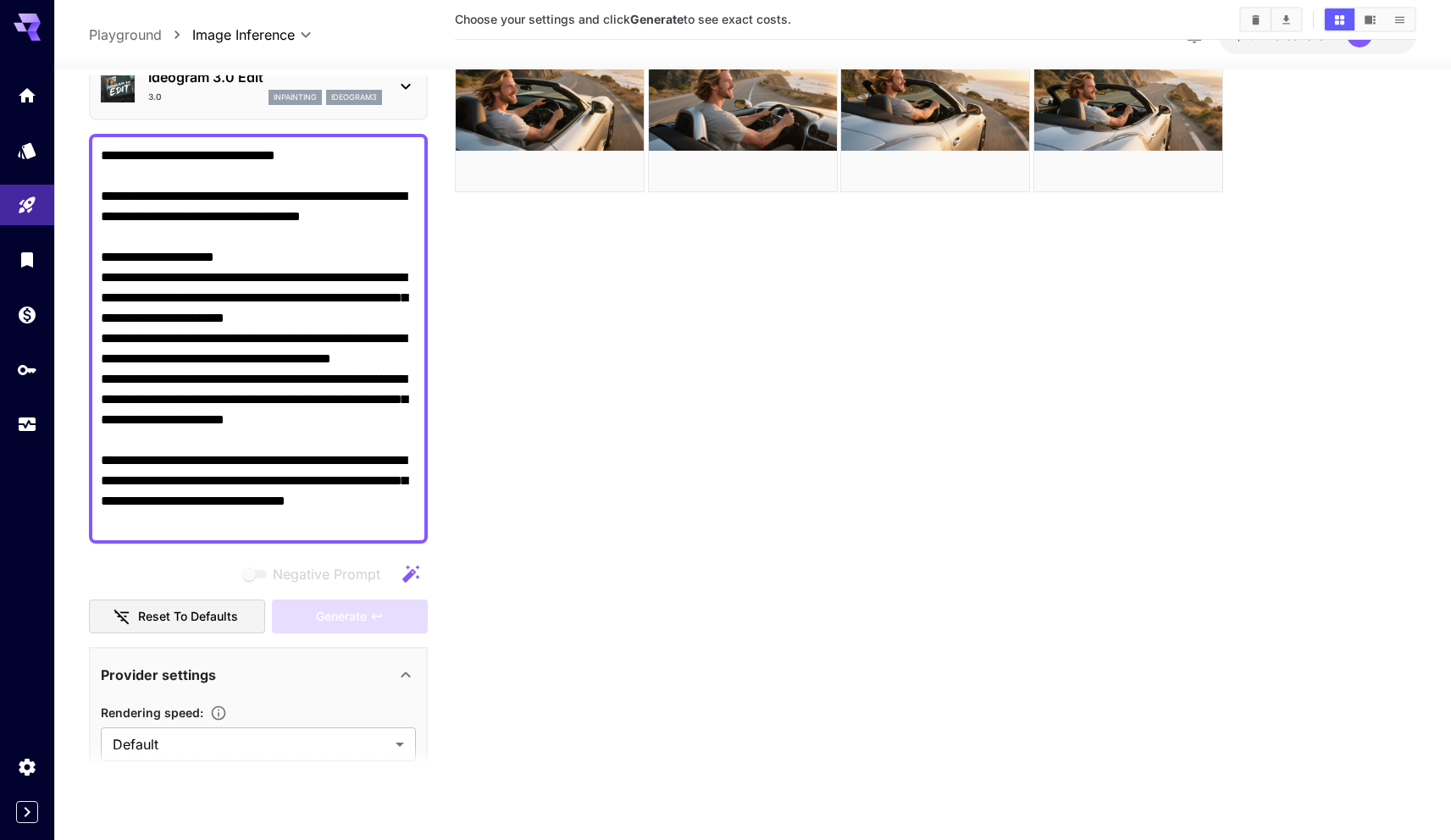
scroll to position [108, 0]
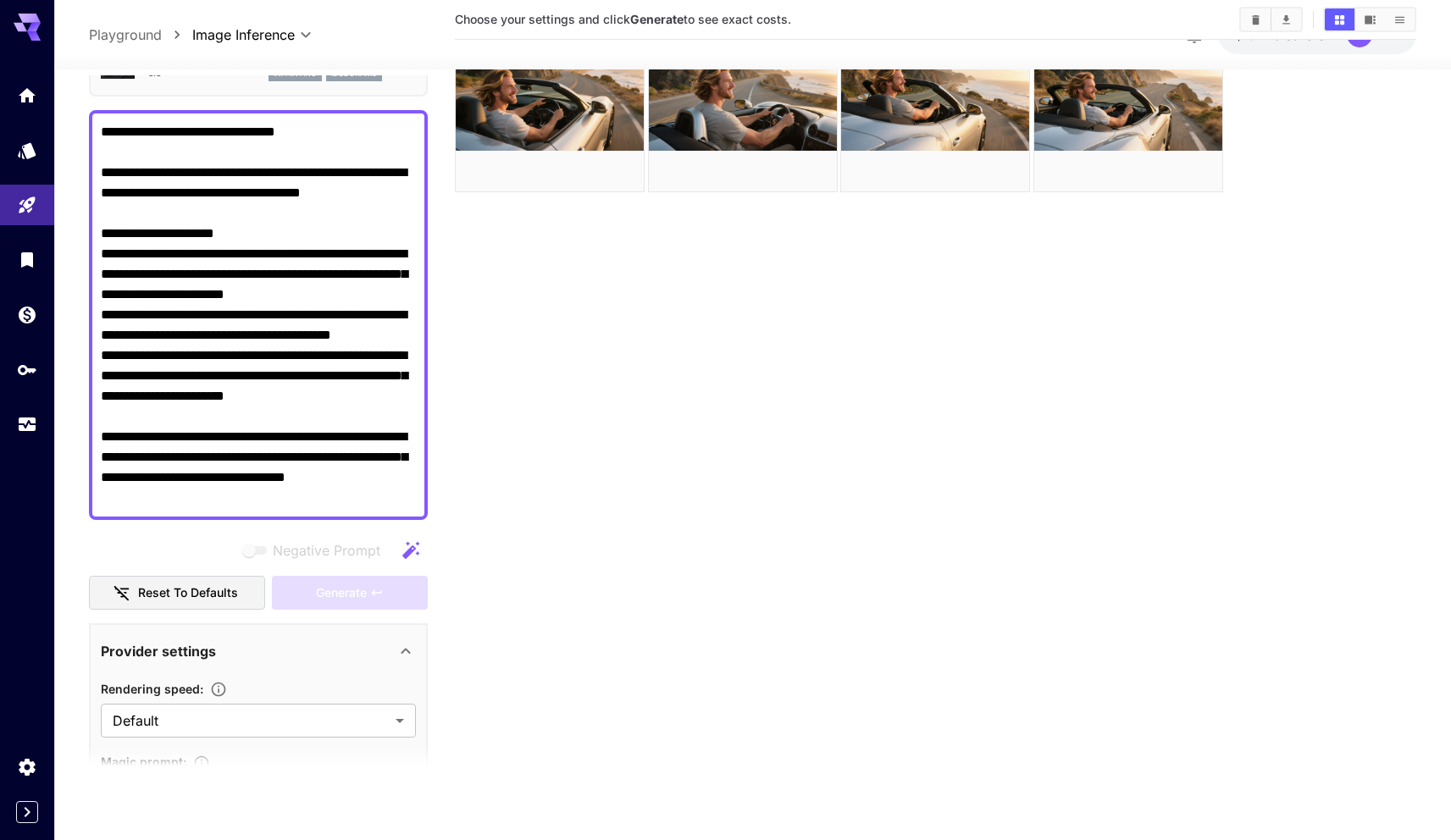
type textarea "**********"
click at [525, 553] on section "Choose your settings and click Generate to see exact costs." at bounding box center [935, 368] width 961 height 840
click at [300, 442] on textarea "**********" at bounding box center [257, 315] width 315 height 386
click at [323, 586] on div "Generate" at bounding box center [349, 592] width 156 height 34
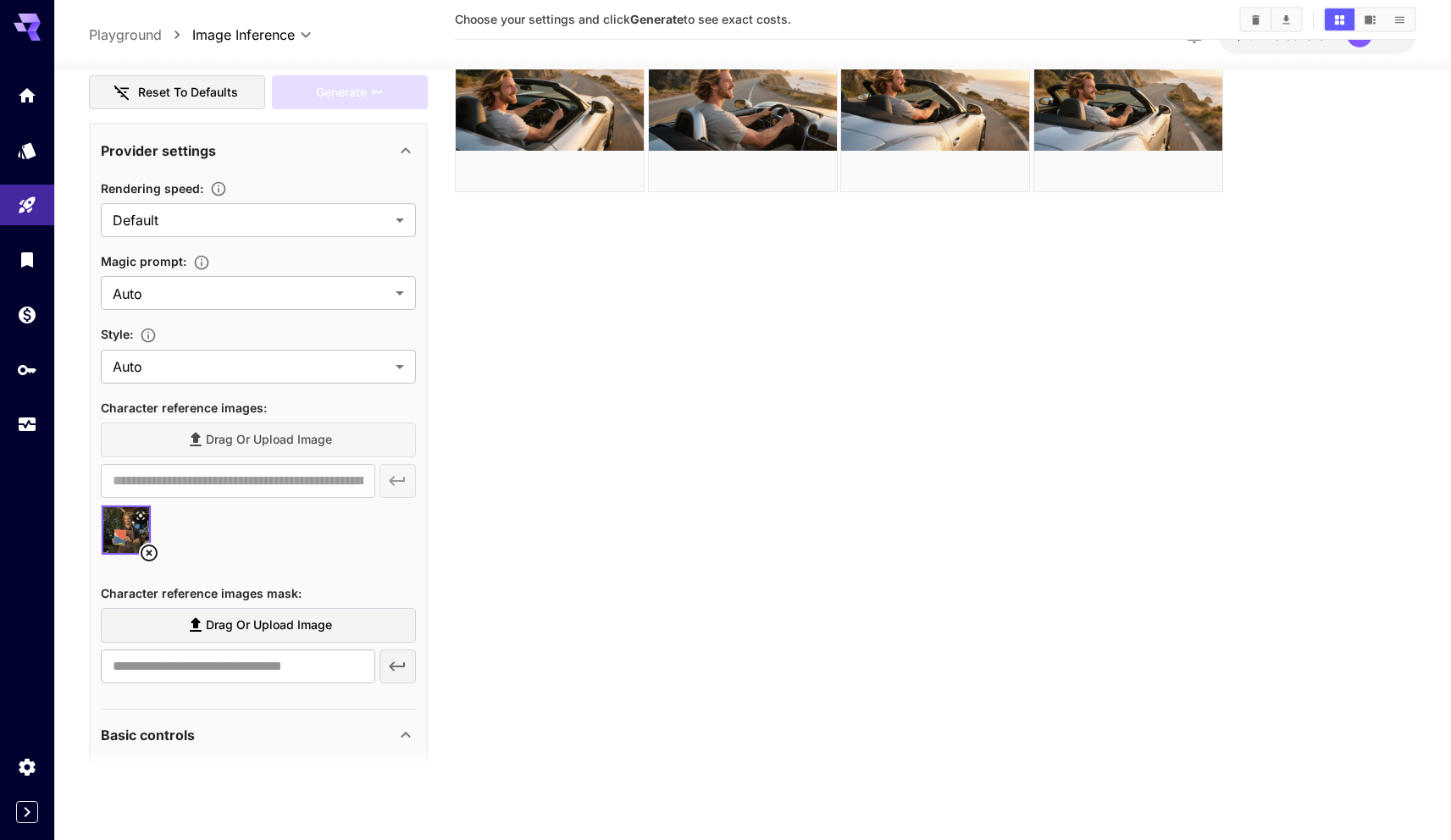
scroll to position [661, 0]
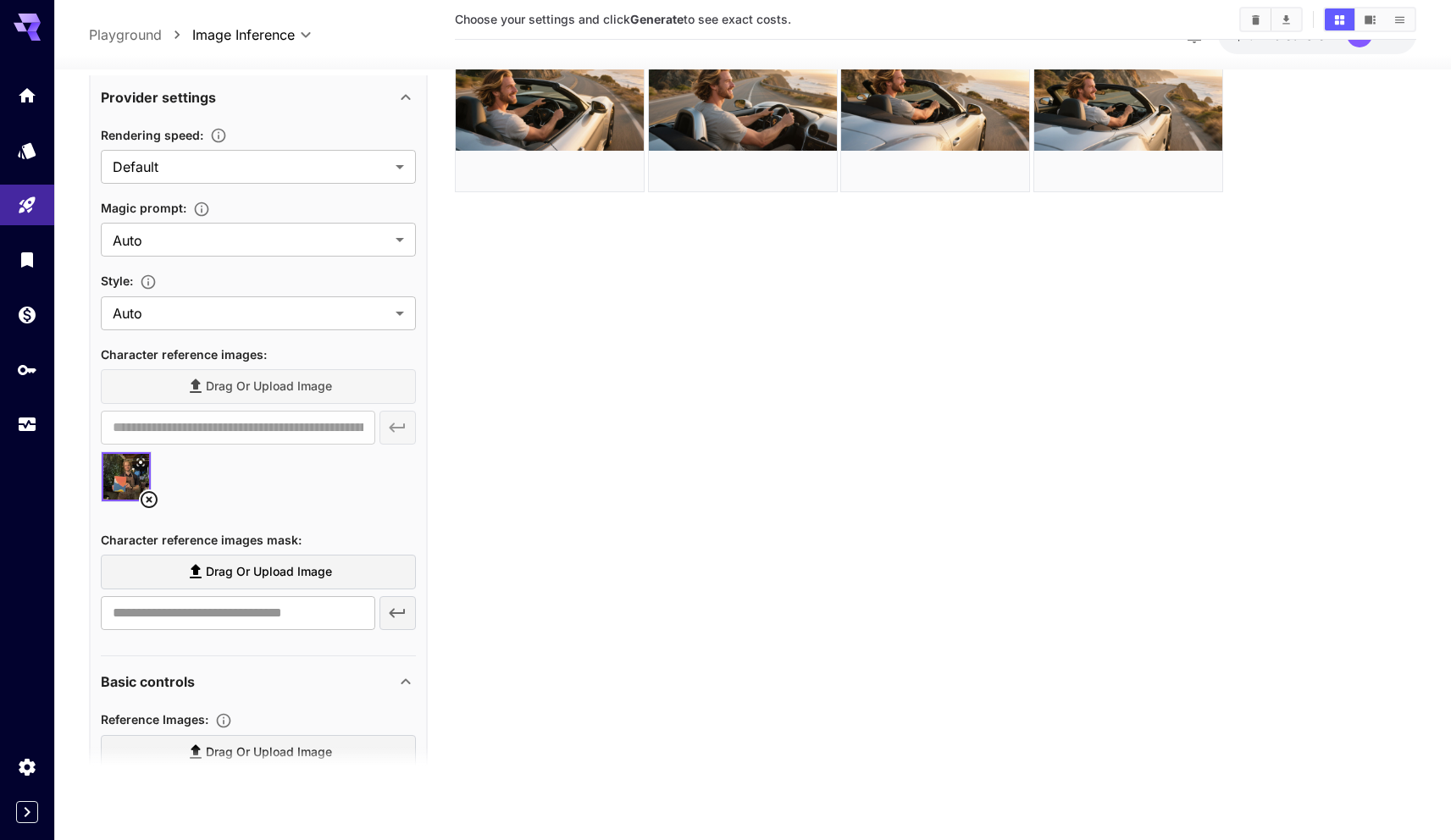
click at [154, 501] on icon at bounding box center [149, 498] width 20 height 20
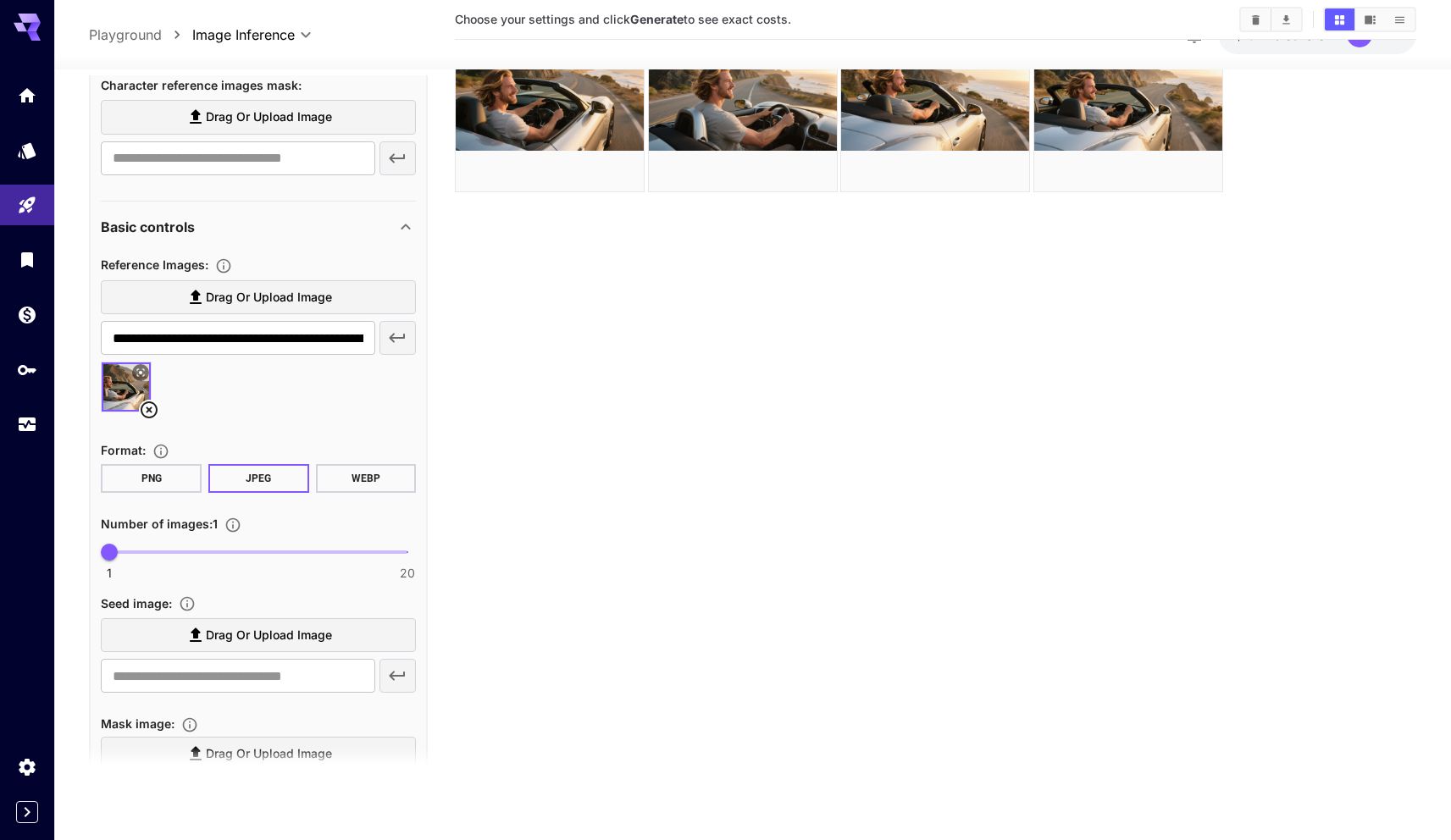
scroll to position [1223, 0]
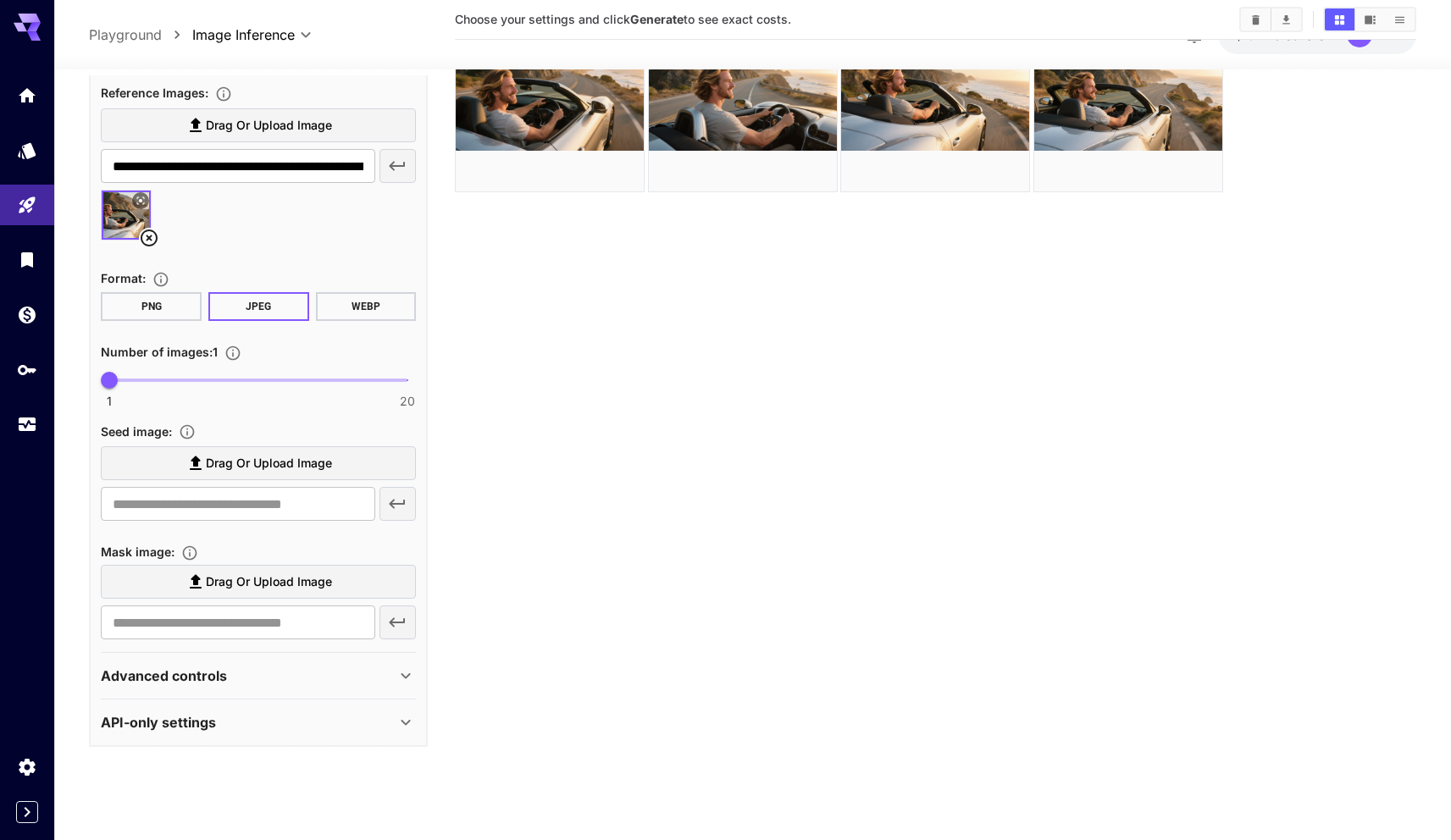
click at [276, 460] on span "Drag or upload image" at bounding box center [268, 464] width 126 height 21
click at [0, 0] on input "Drag or upload image" at bounding box center [0, 0] width 0 height 0
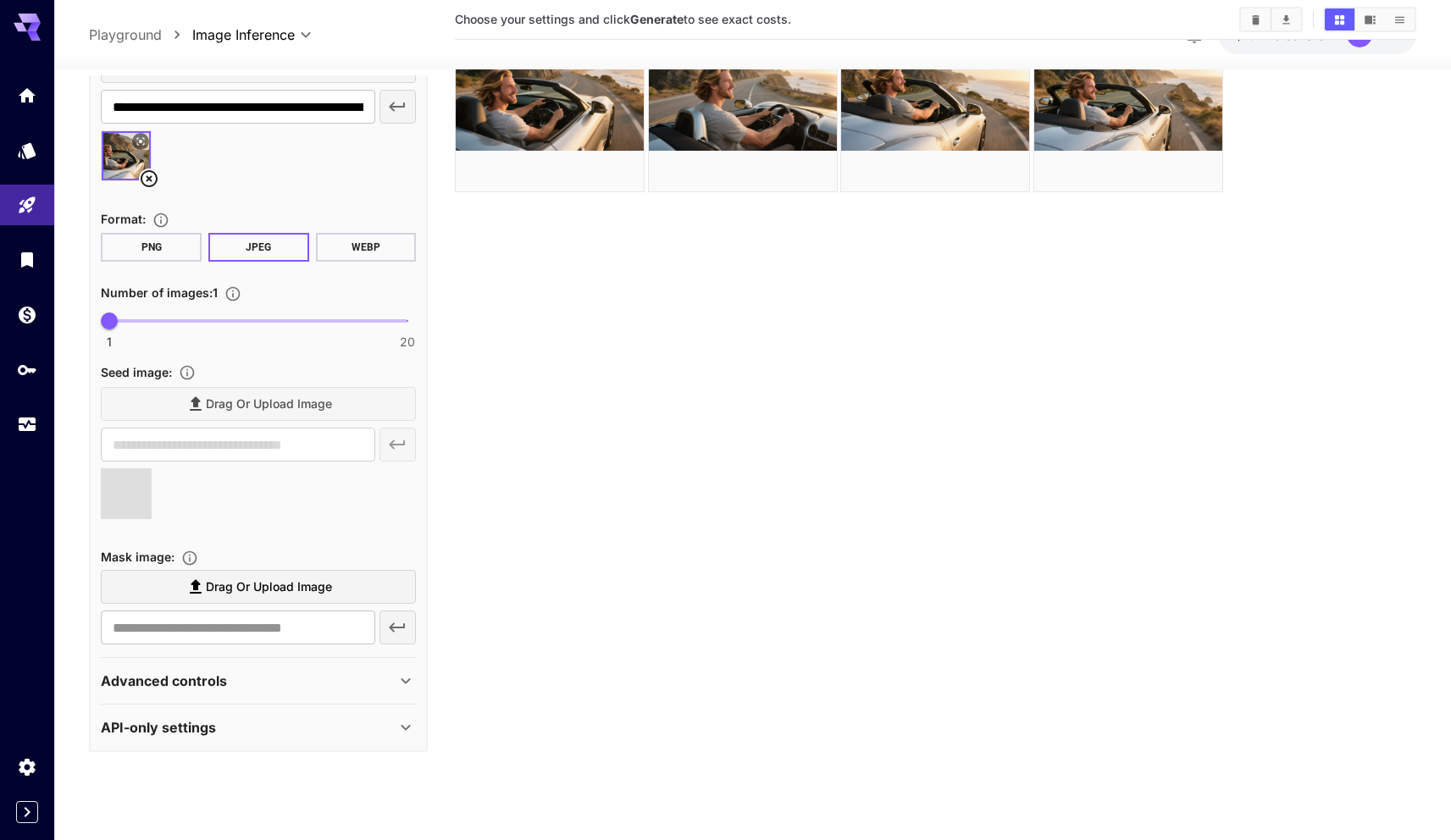
scroll to position [1288, 0]
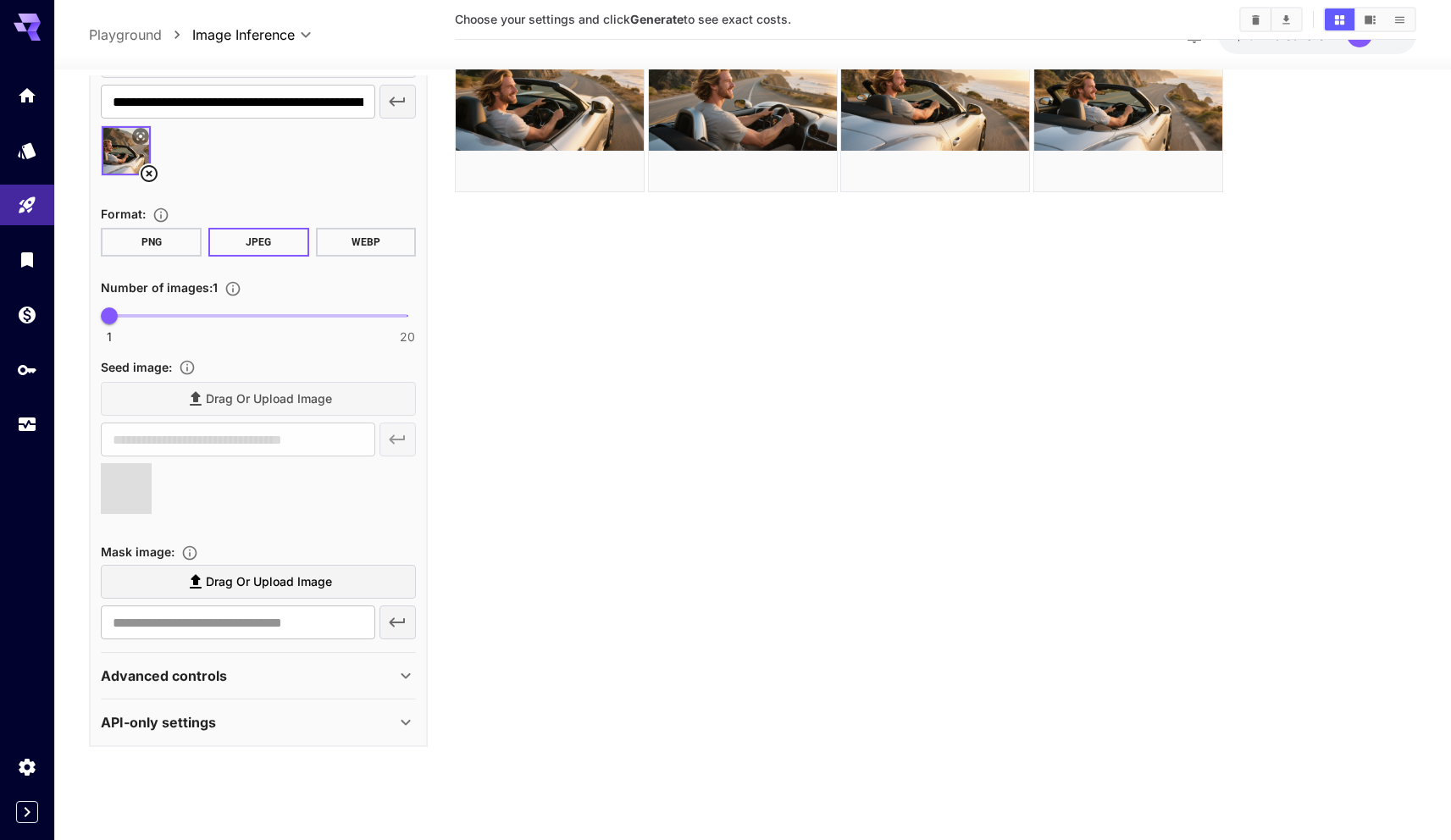
type input "**********"
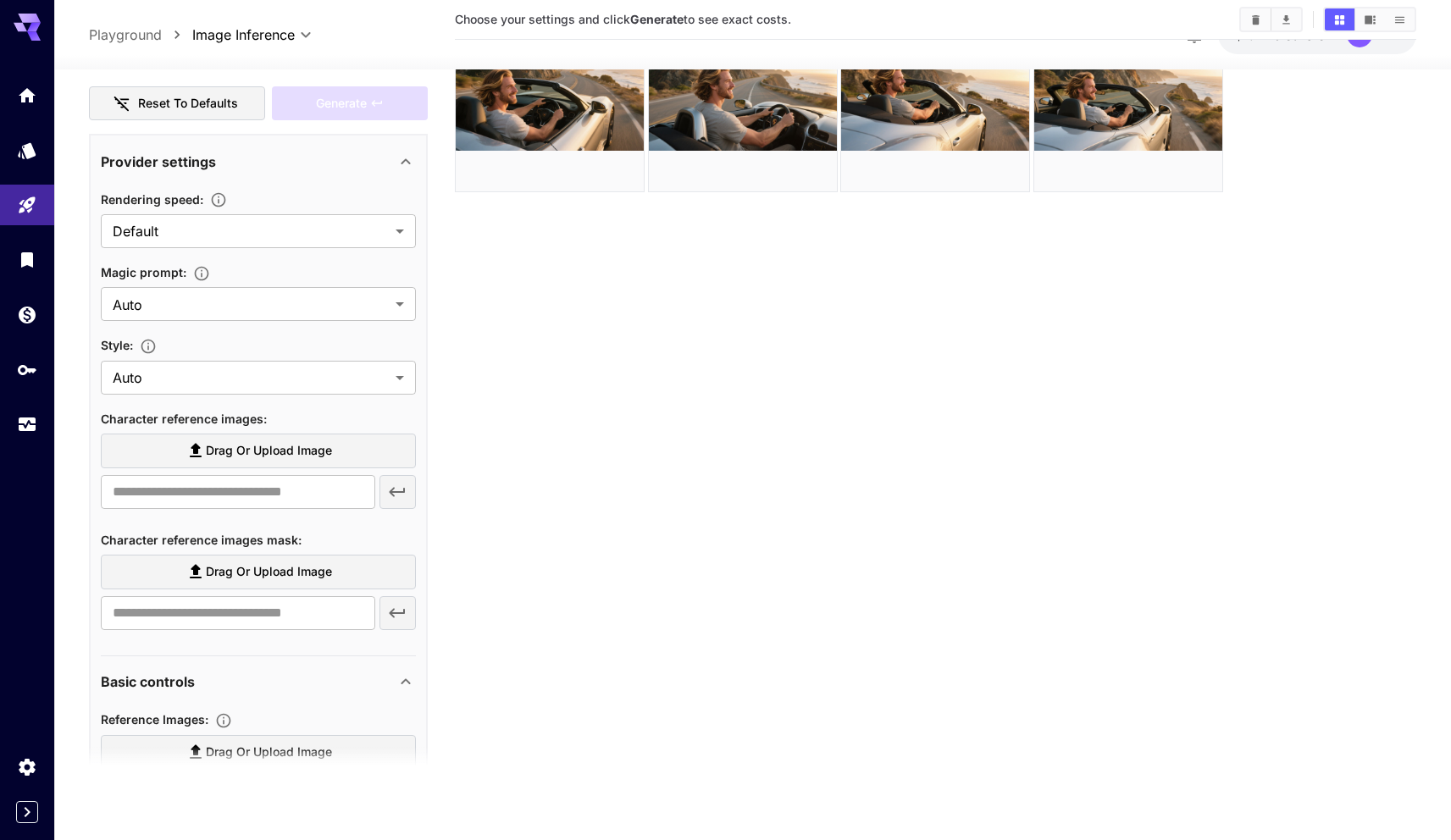
scroll to position [294, 0]
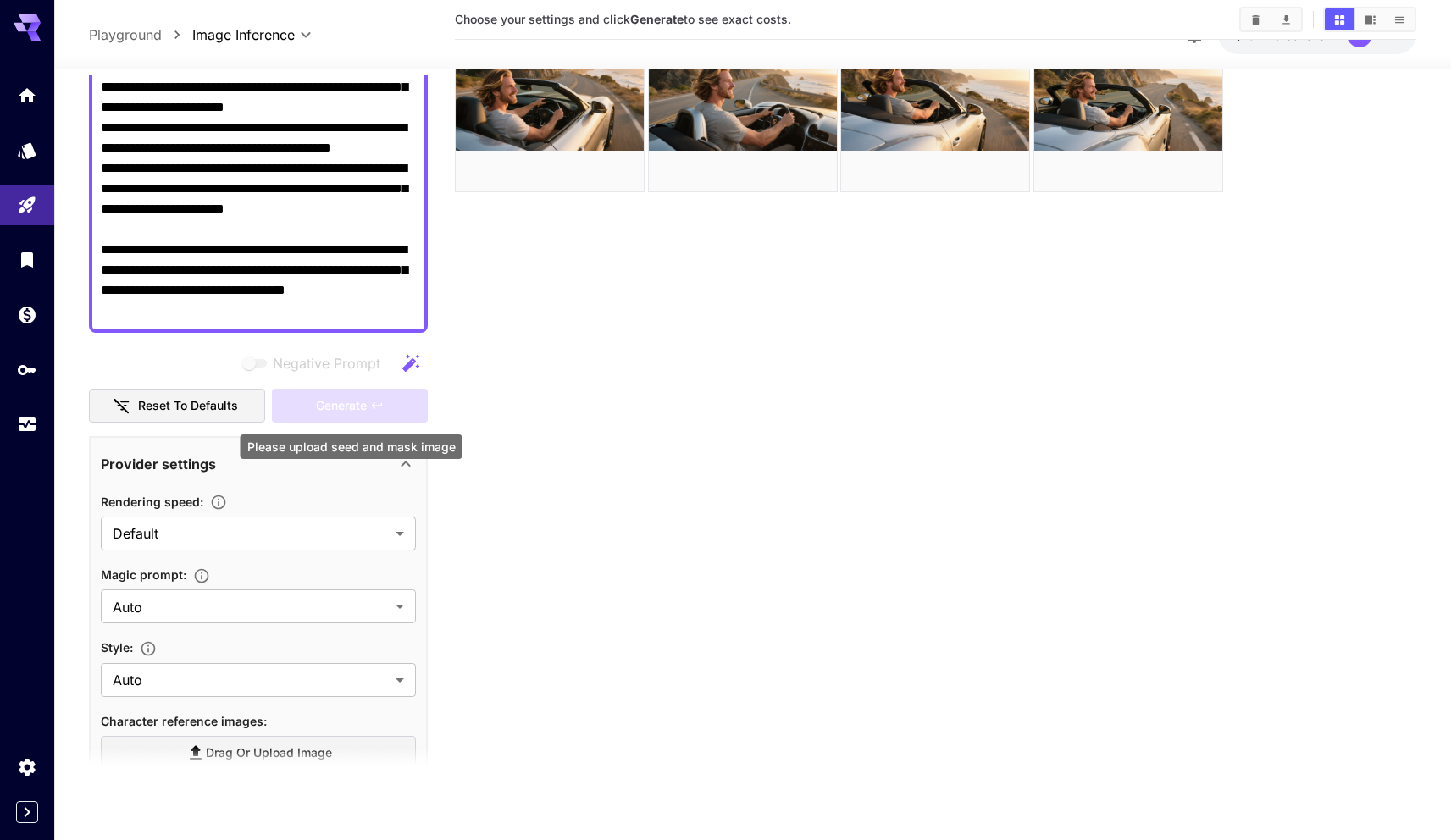
click at [352, 409] on div "Generate" at bounding box center [349, 405] width 156 height 34
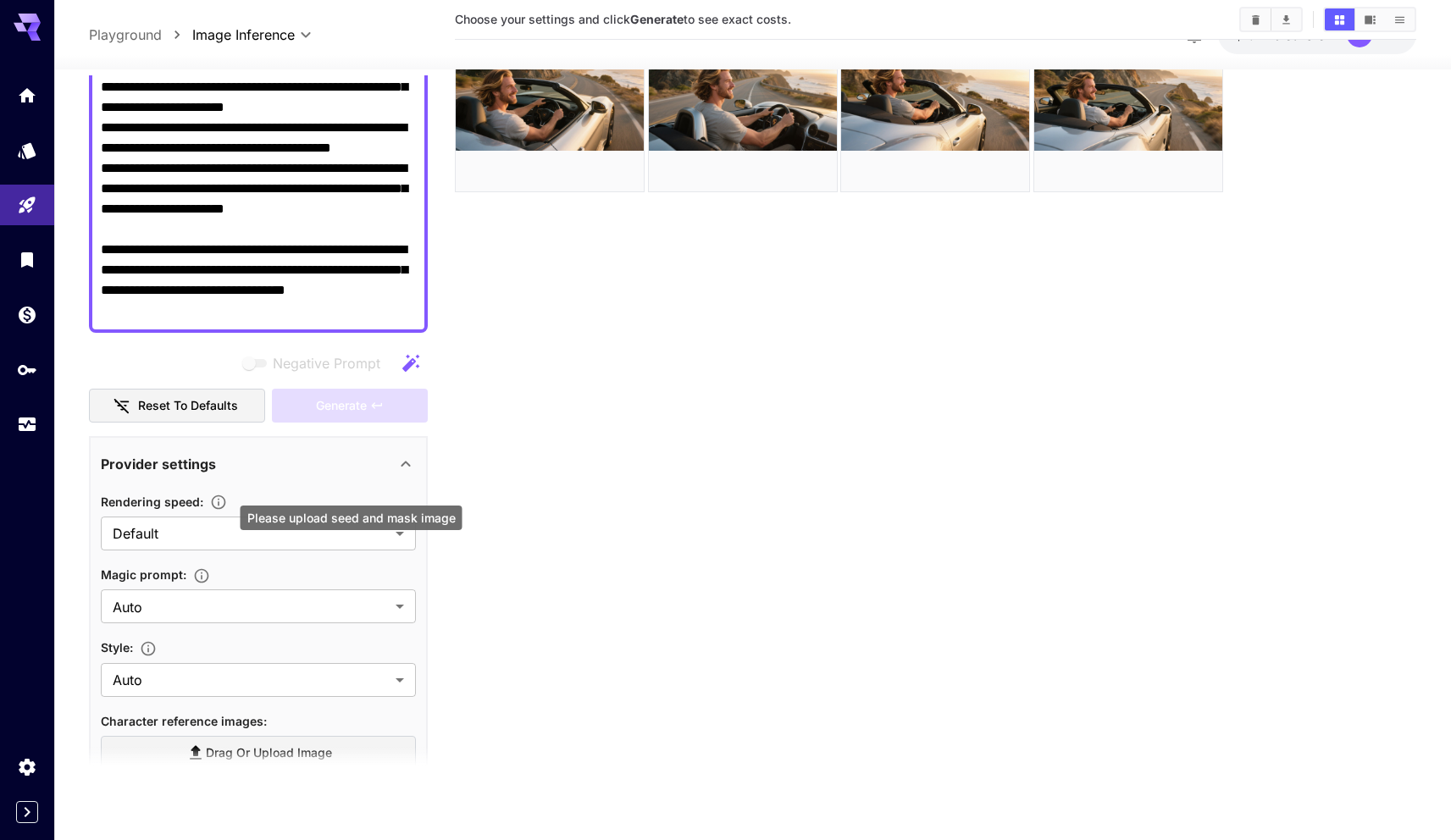
scroll to position [0, 0]
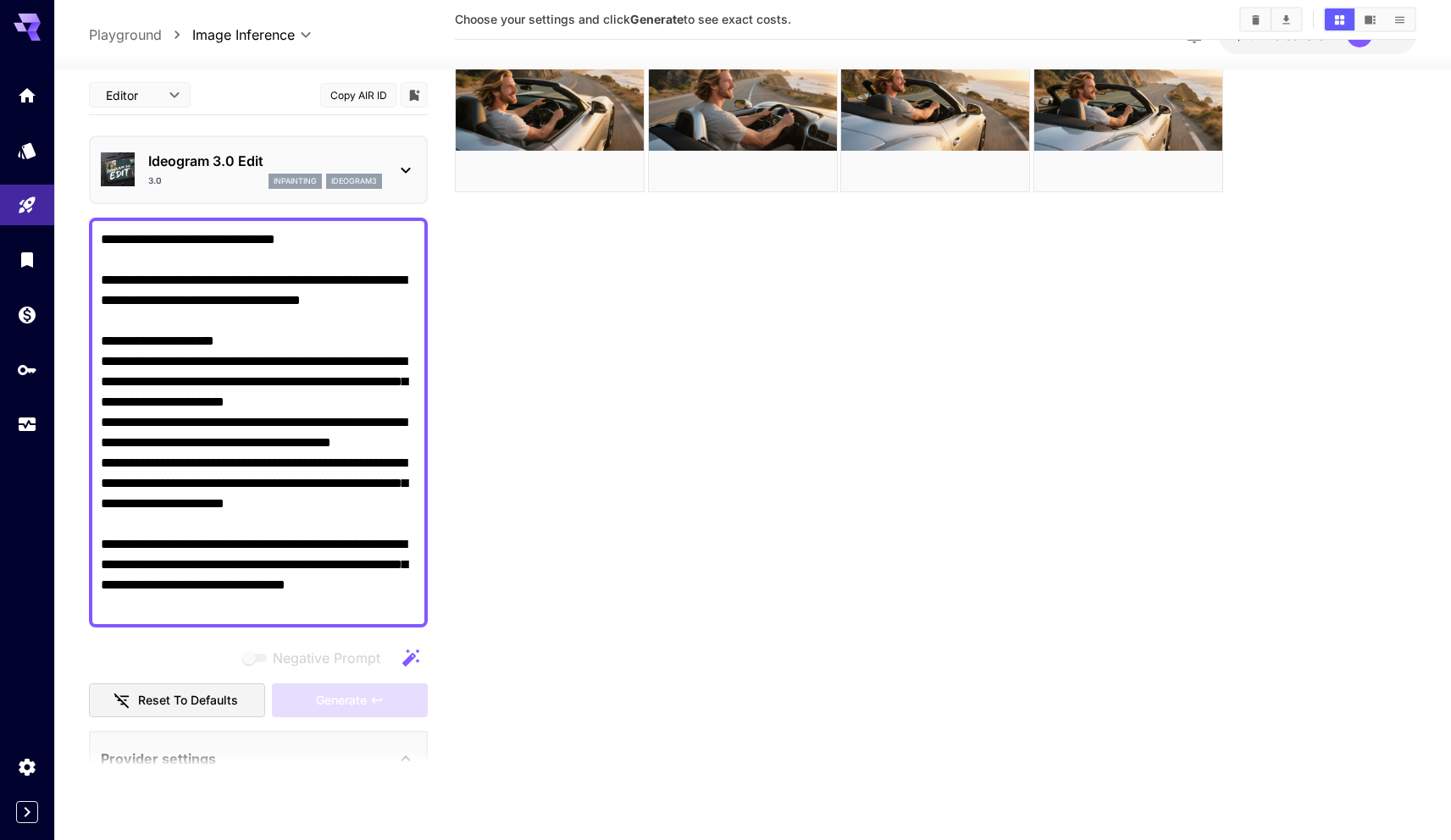
click at [602, 502] on section "Choose your settings and click Generate to see exact costs." at bounding box center [935, 368] width 961 height 840
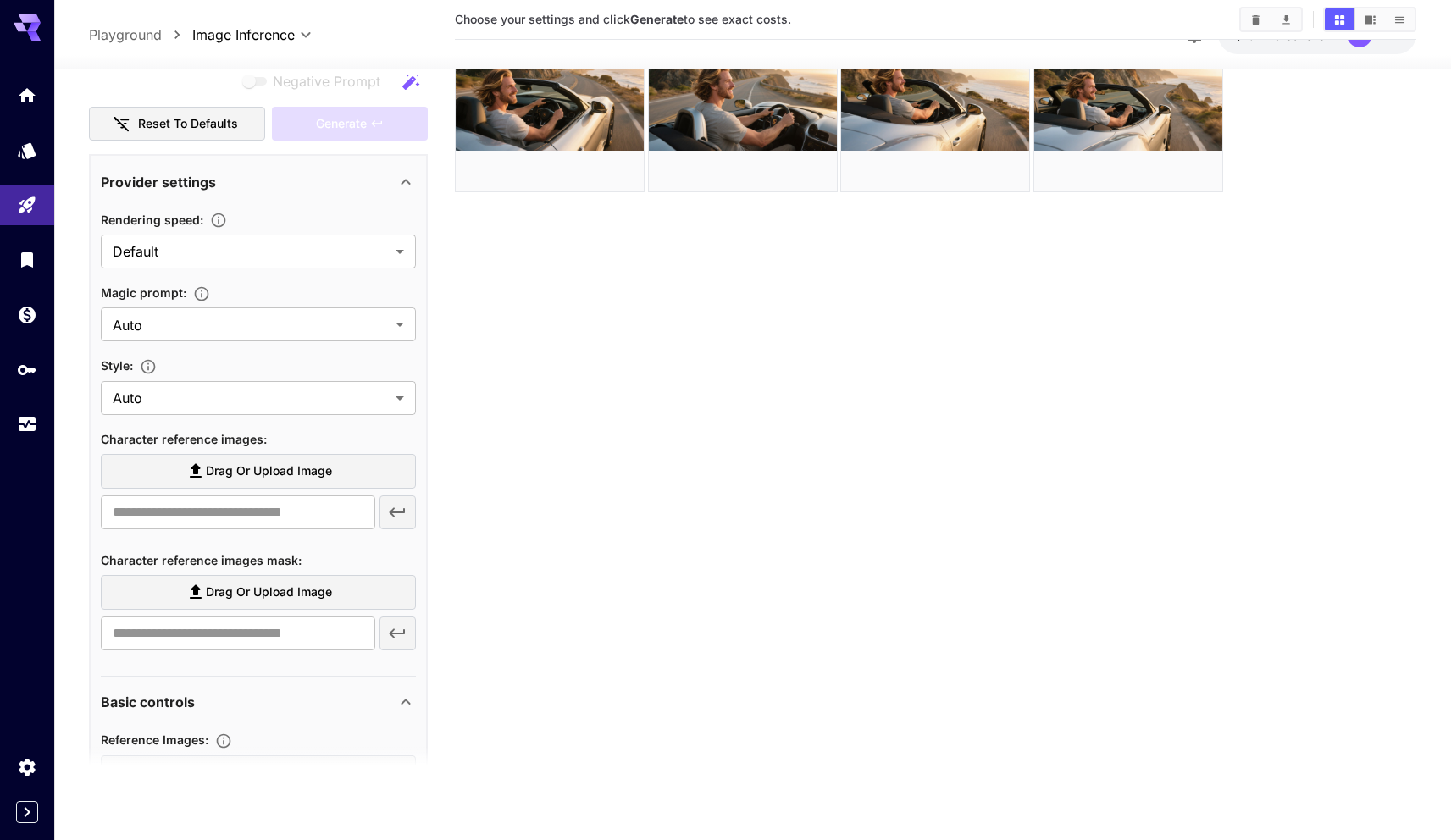
scroll to position [584, 0]
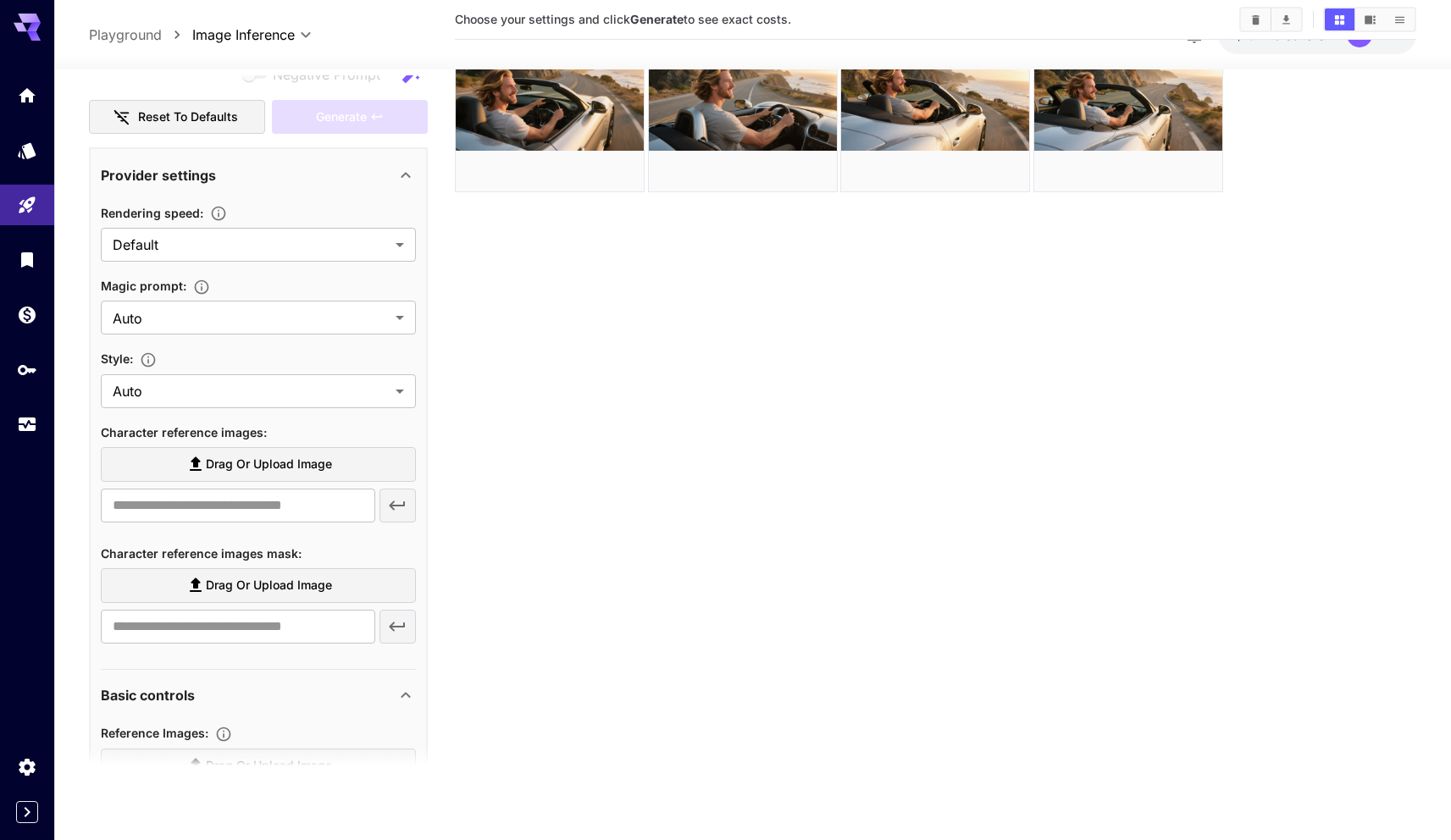
click at [257, 295] on section "Magic prompt : Auto **** ​" at bounding box center [257, 304] width 315 height 59
click at [256, 312] on body "**********" at bounding box center [726, 353] width 1451 height 974
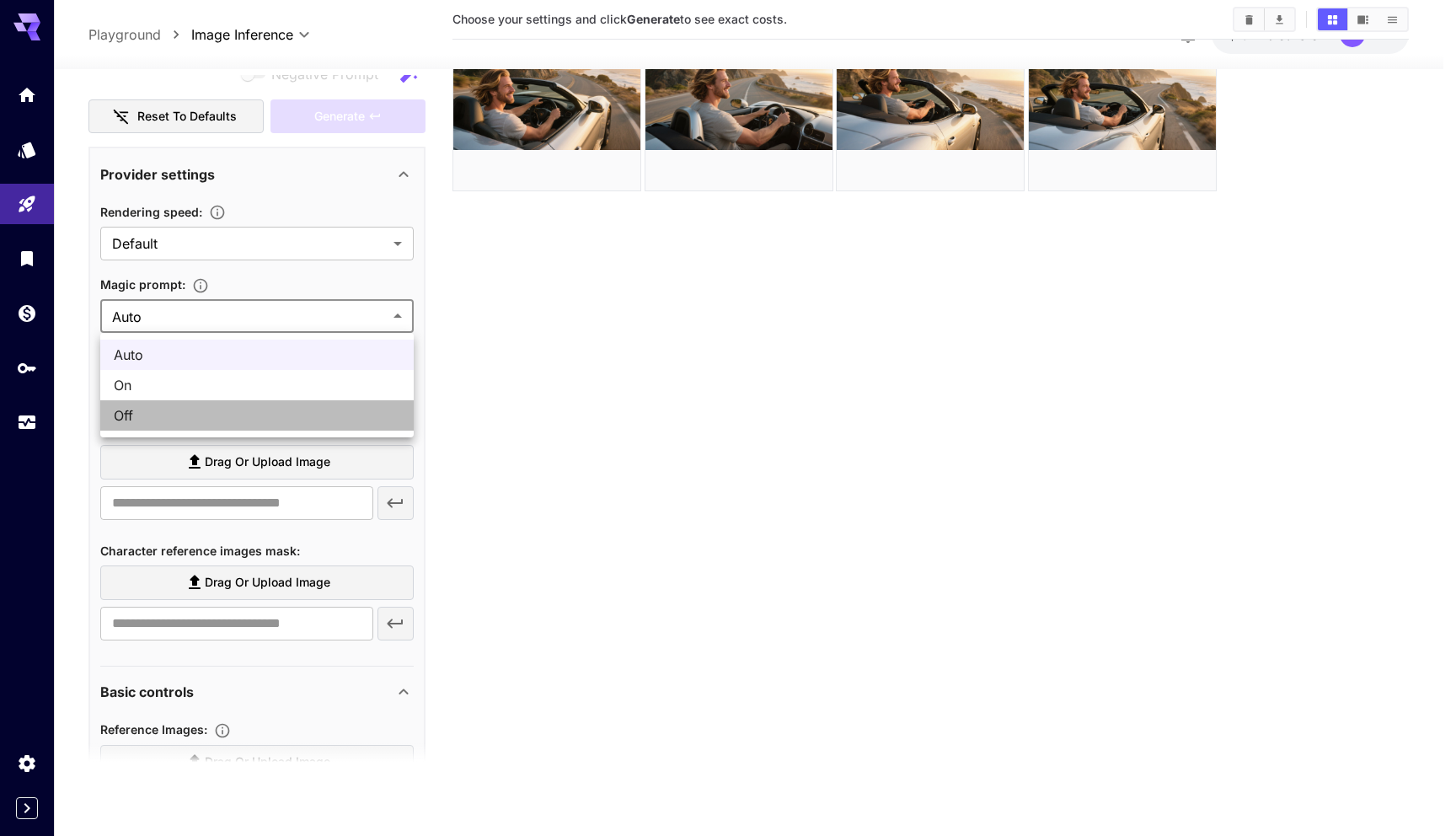
click at [234, 415] on span "Off" at bounding box center [257, 415] width 287 height 20
type input "***"
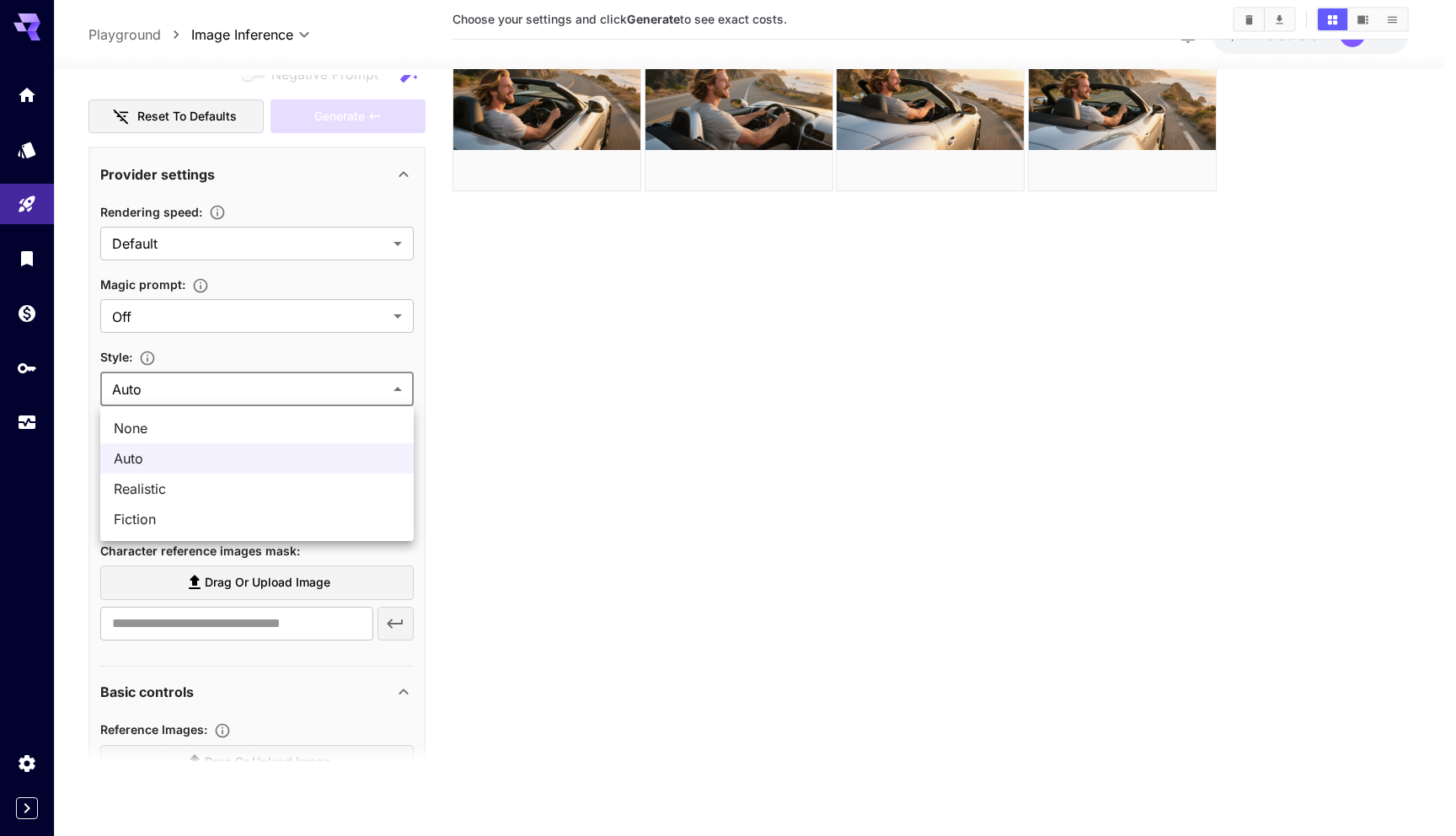
click at [257, 387] on body "**********" at bounding box center [728, 351] width 1456 height 969
click at [242, 489] on span "Realistic" at bounding box center [257, 489] width 287 height 20
type input "*********"
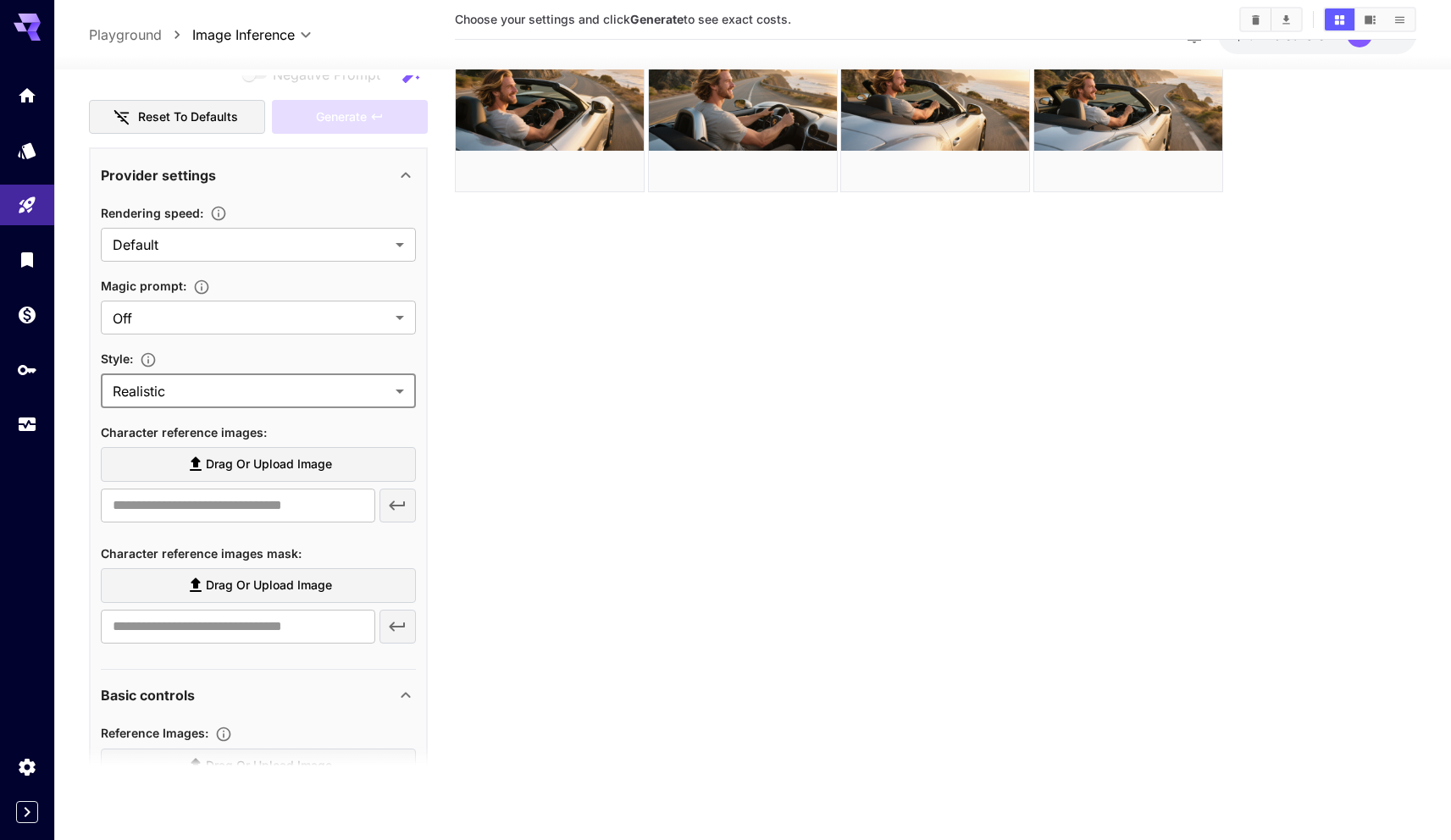
click at [584, 401] on section "Choose your settings and click Generate to see exact costs." at bounding box center [935, 368] width 961 height 840
click at [348, 230] on body "**********" at bounding box center [726, 353] width 1451 height 974
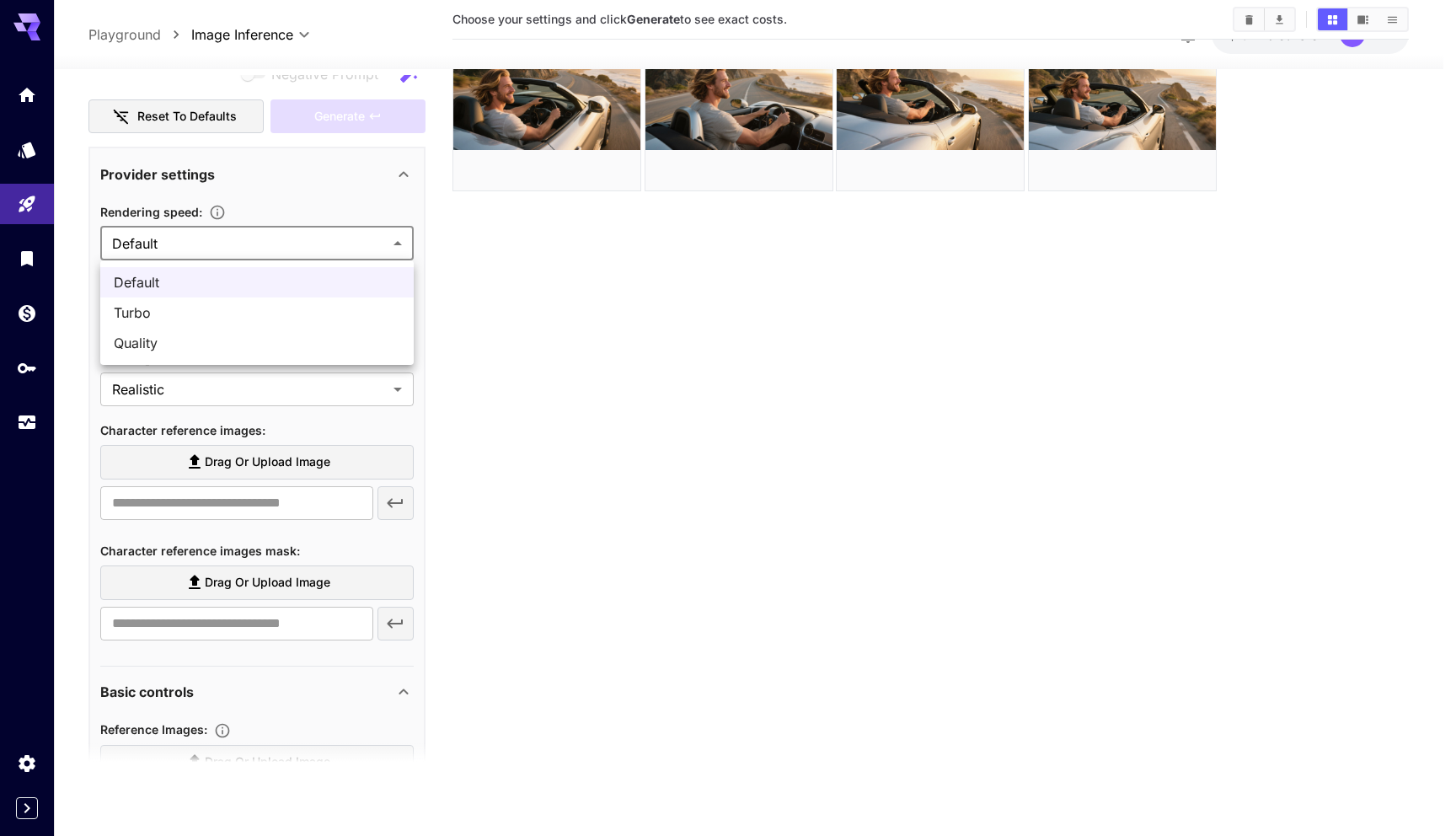
click at [346, 229] on div at bounding box center [728, 418] width 1456 height 836
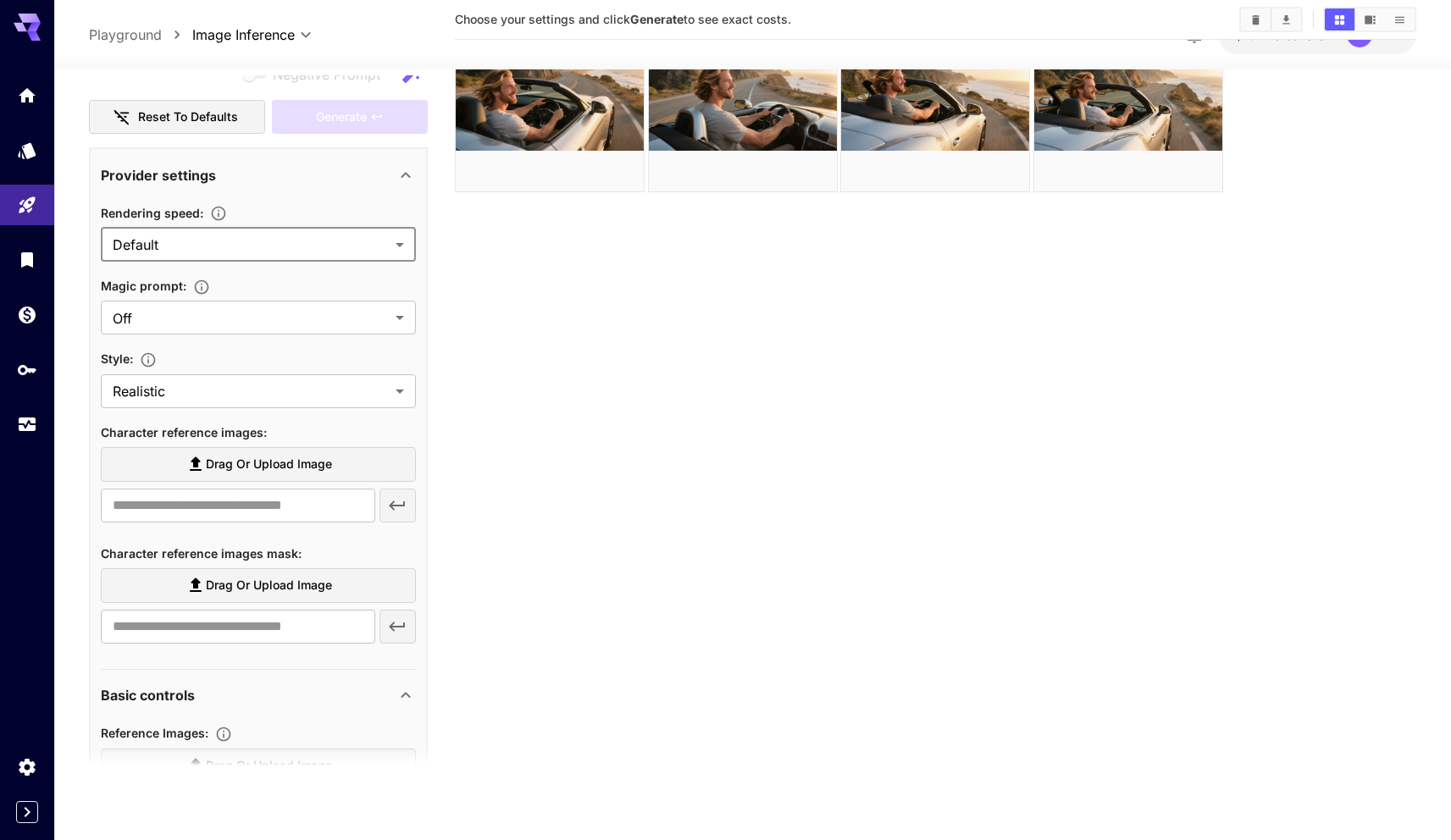
click at [539, 351] on section "Choose your settings and click Generate to see exact costs." at bounding box center [935, 368] width 961 height 840
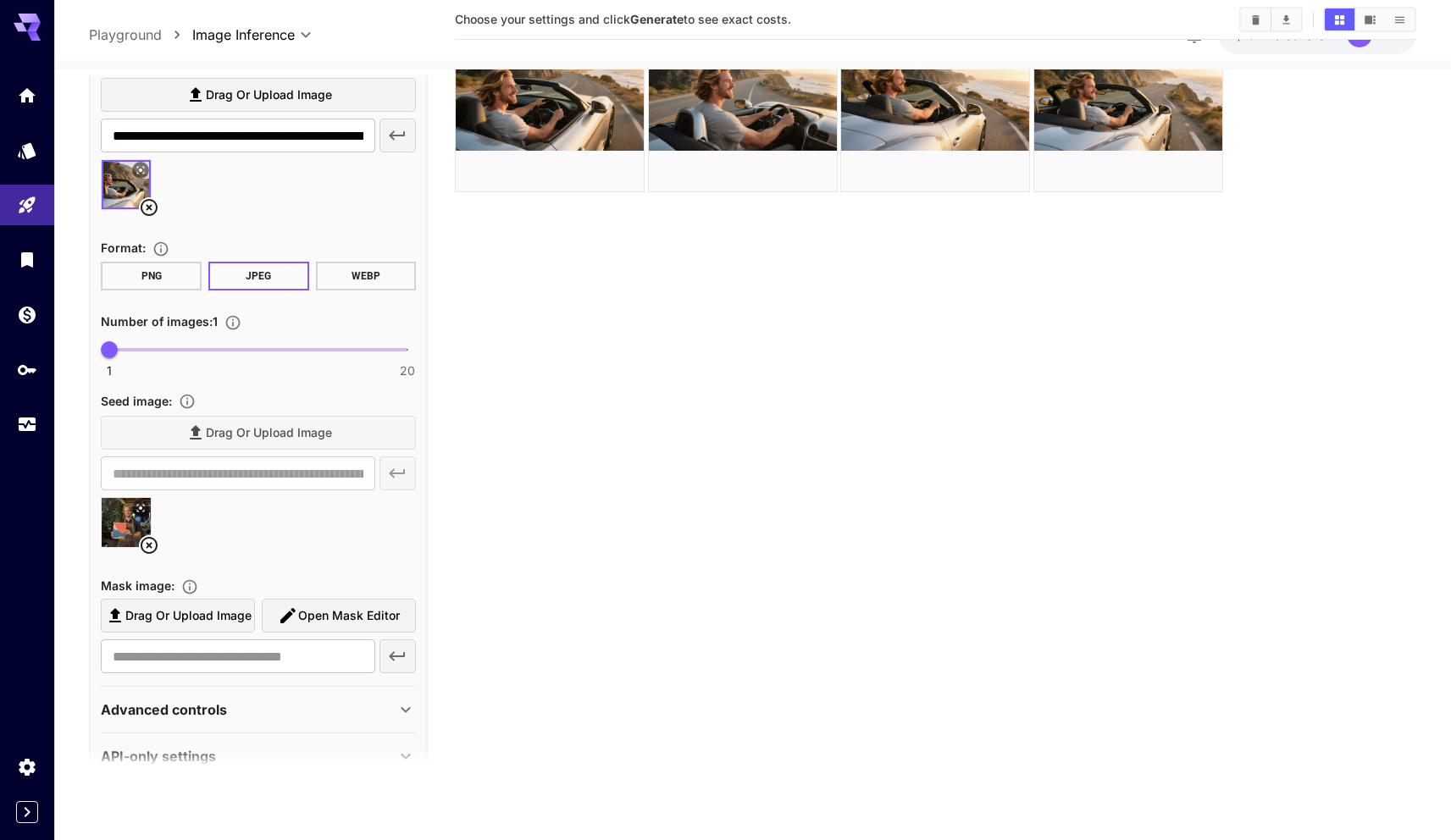
scroll to position [1288, 0]
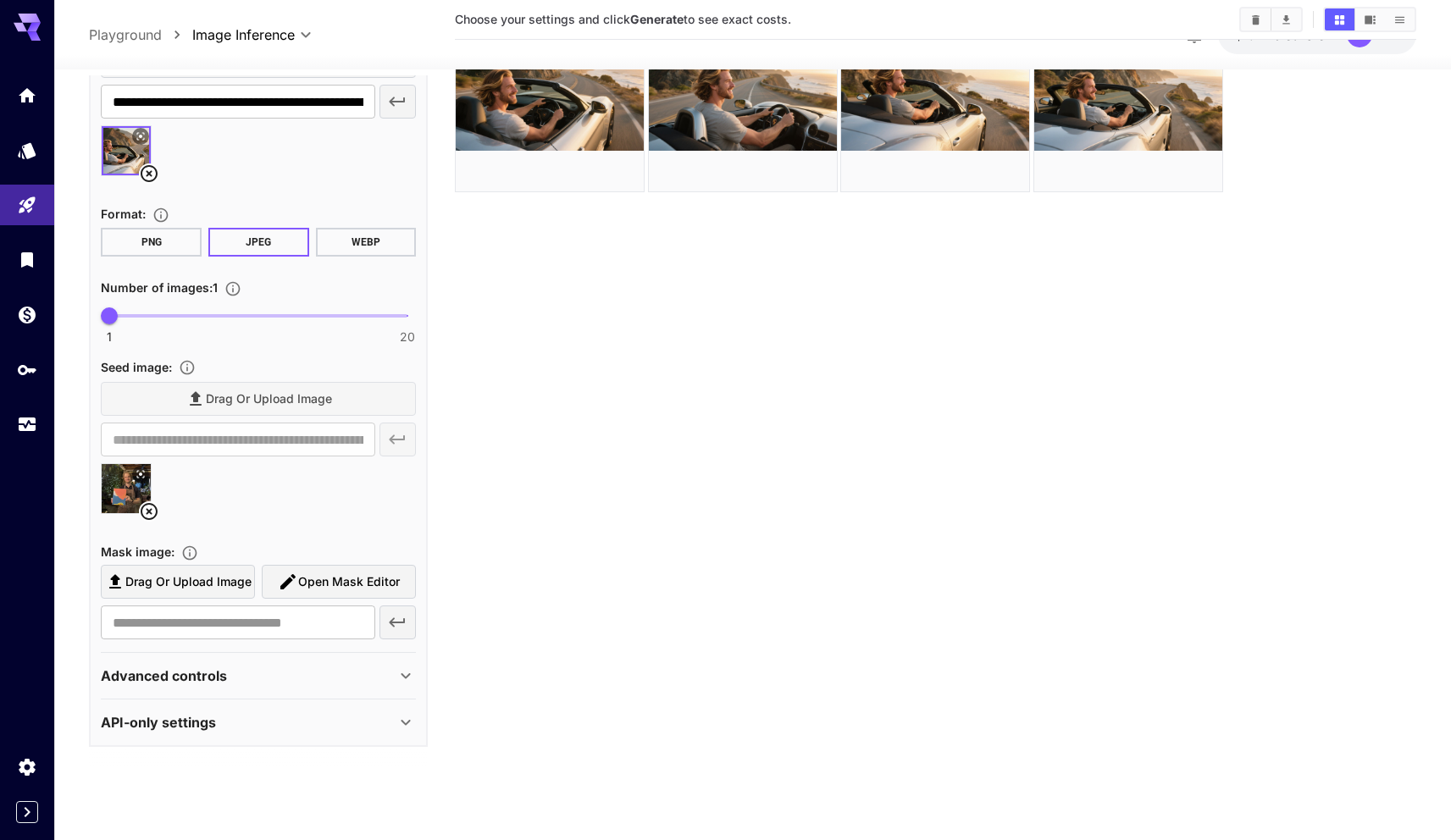
click at [195, 367] on icon "Upload a reference image to guide the result. This is needed for Image-to-Image…" at bounding box center [187, 367] width 17 height 17
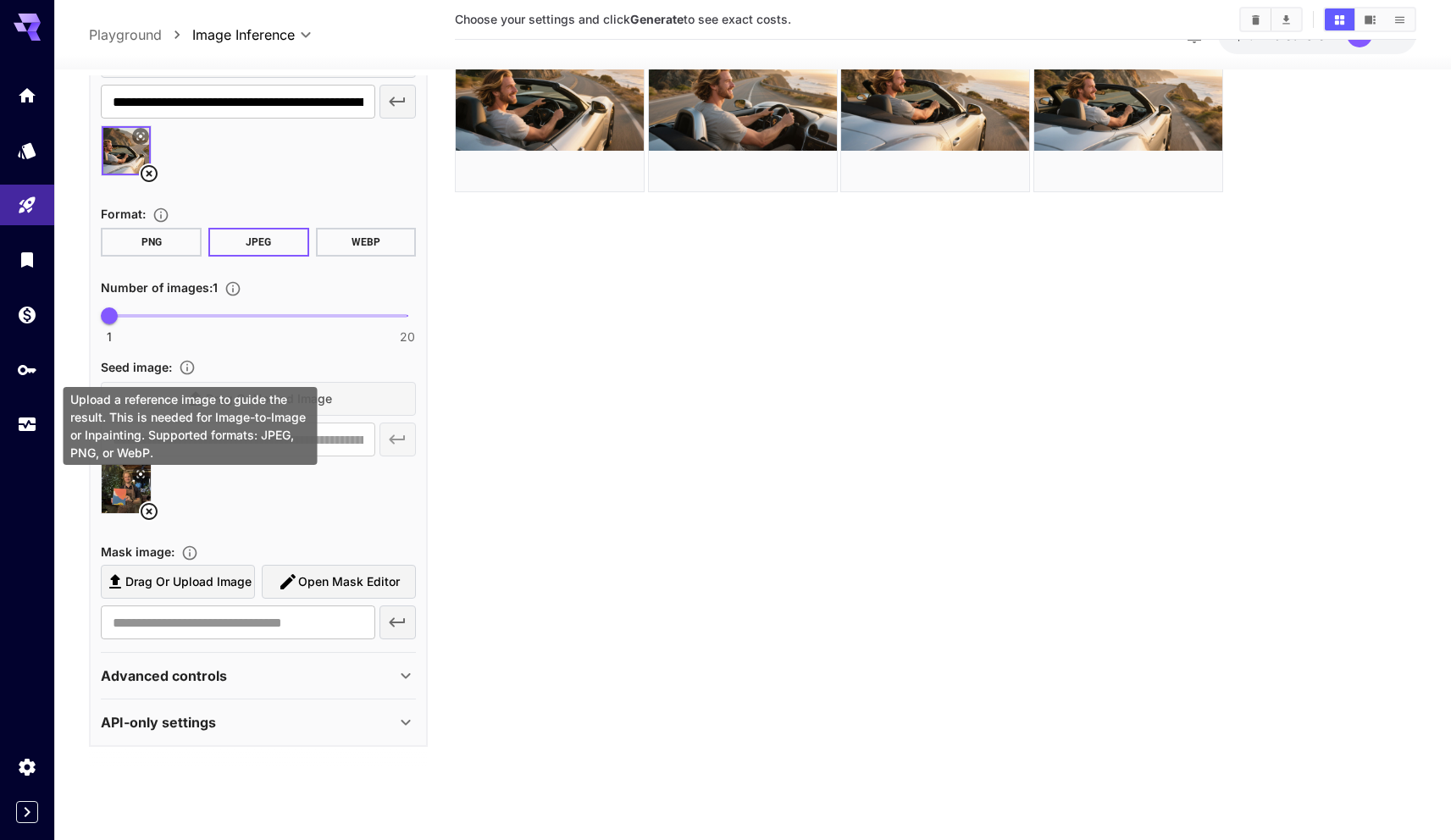
click at [195, 367] on icon "Upload a reference image to guide the result. This is needed for Image-to-Image…" at bounding box center [187, 367] width 17 height 17
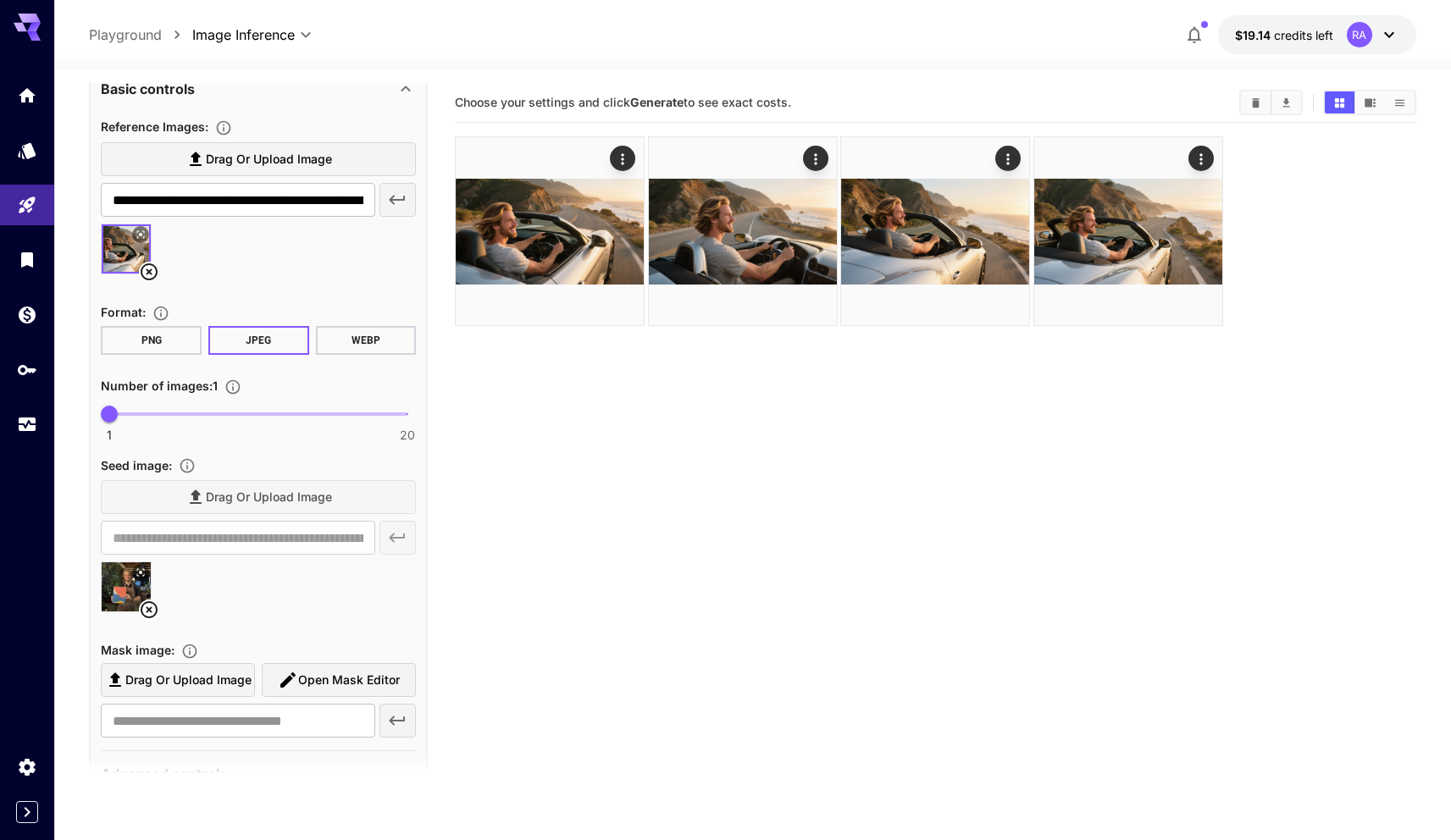
scroll to position [1148, 0]
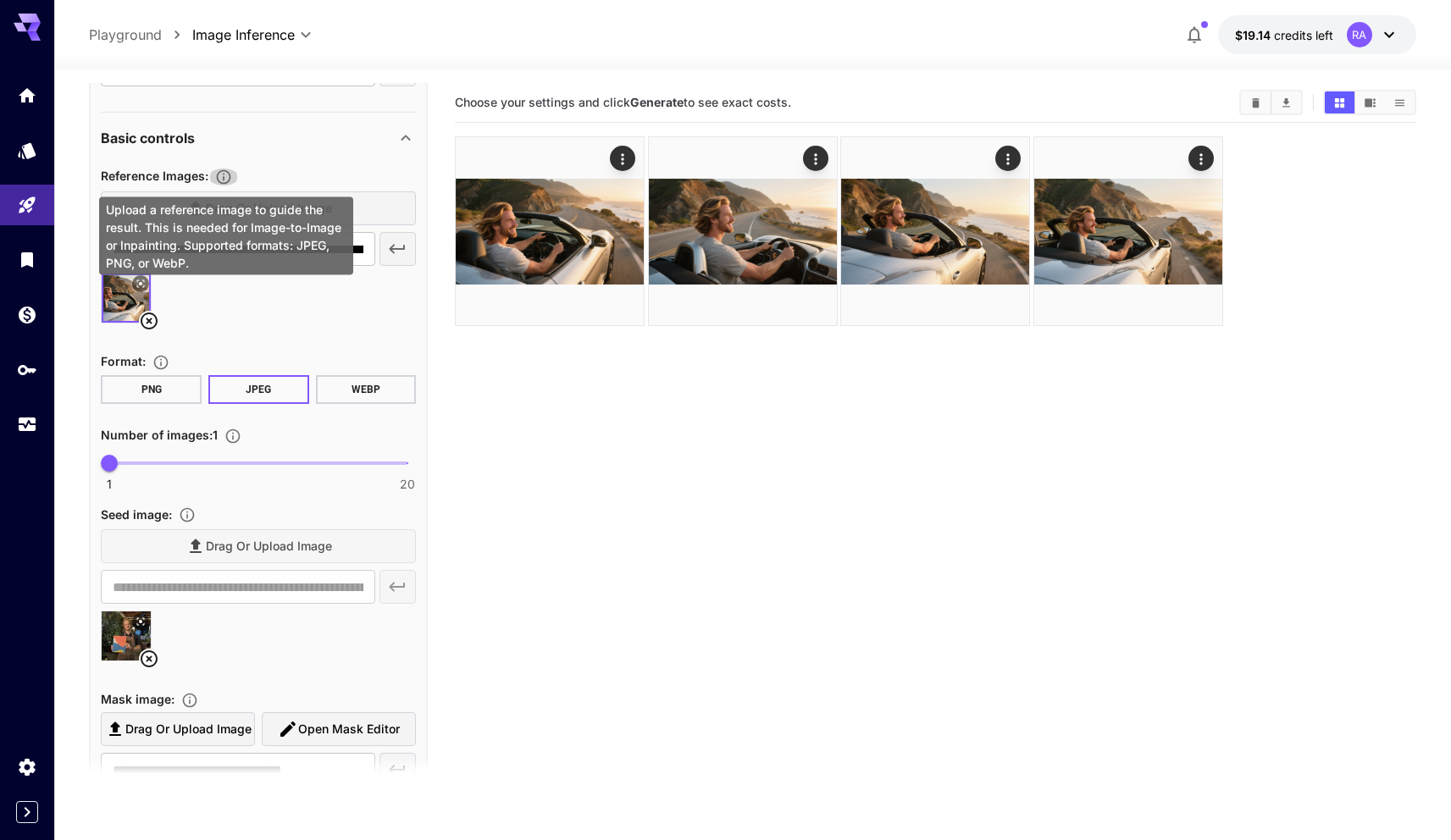
click at [226, 171] on icon "Upload a reference image to guide the result. This is needed for Image-to-Image…" at bounding box center [223, 176] width 17 height 17
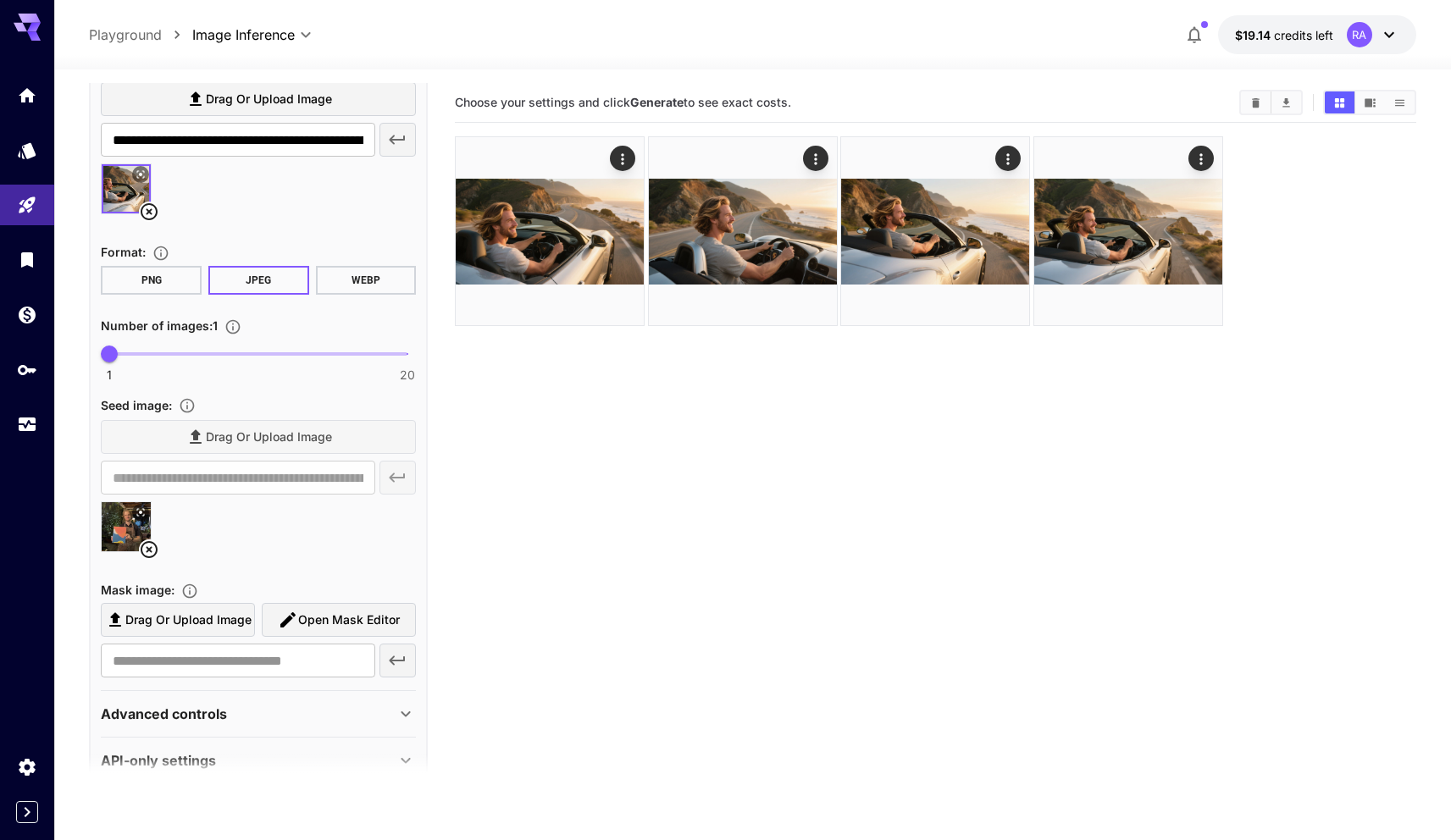
scroll to position [1288, 0]
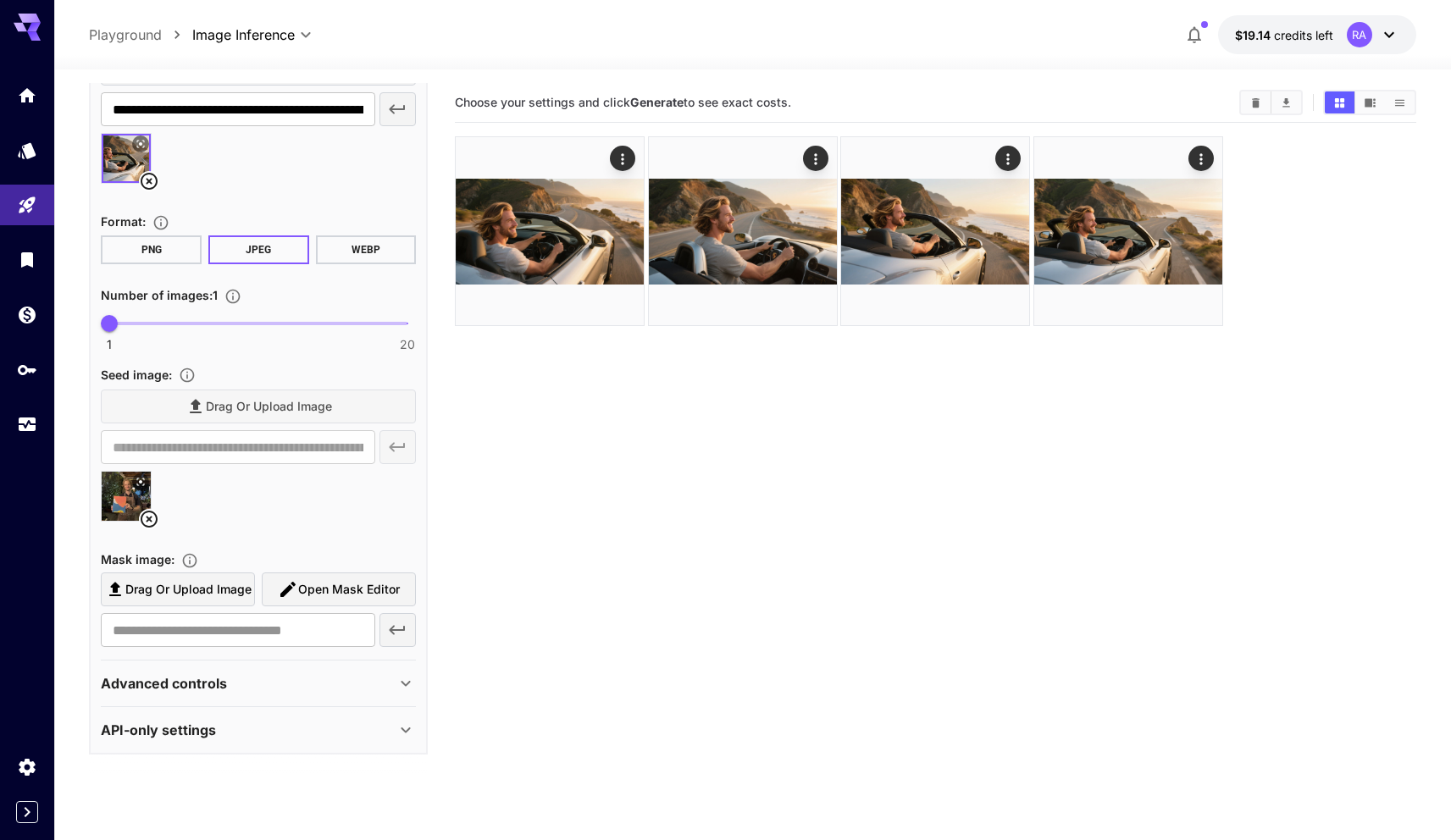
click at [514, 446] on section "Choose your settings and click Generate to see exact costs." at bounding box center [935, 502] width 961 height 840
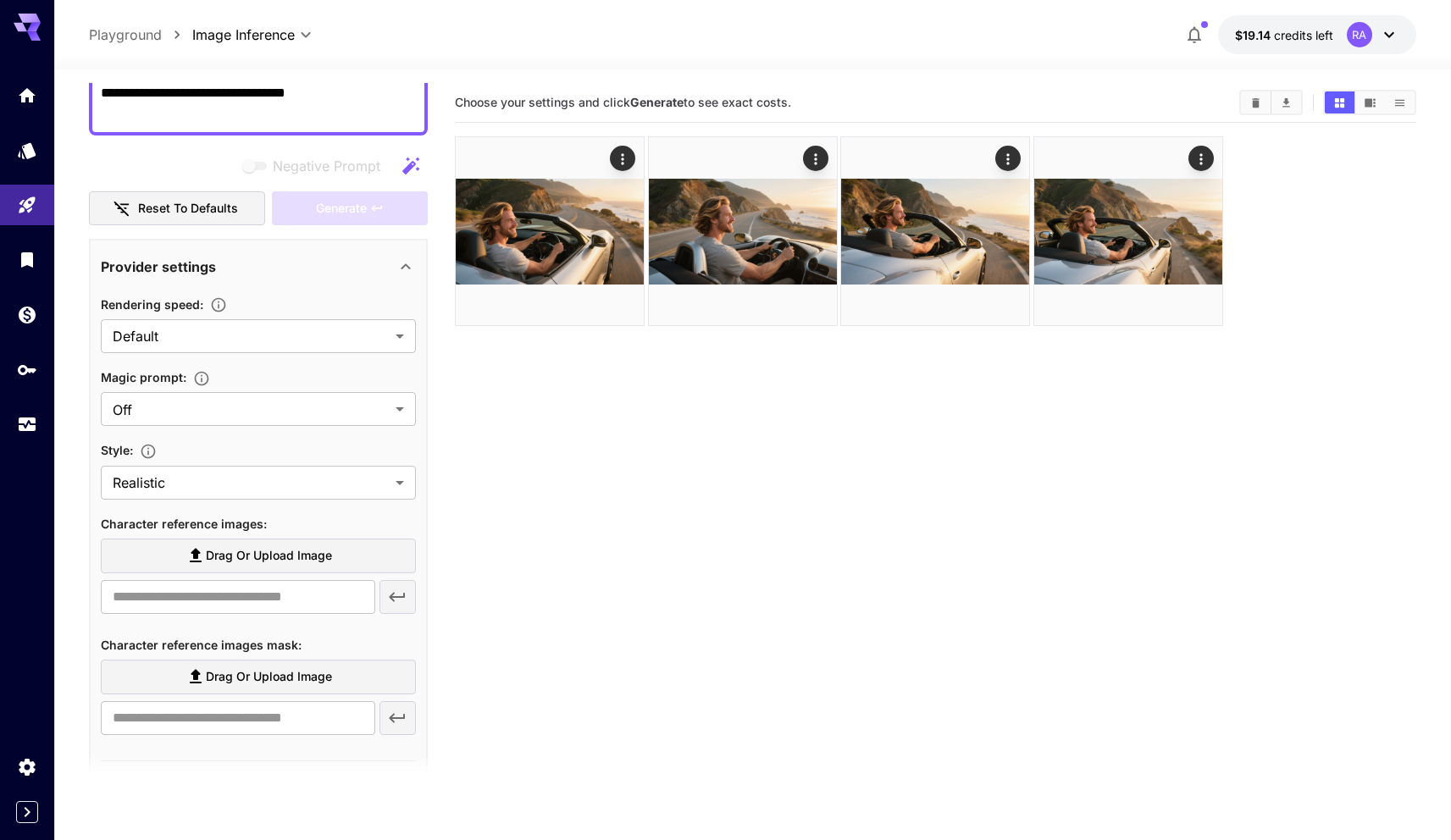
scroll to position [0, 0]
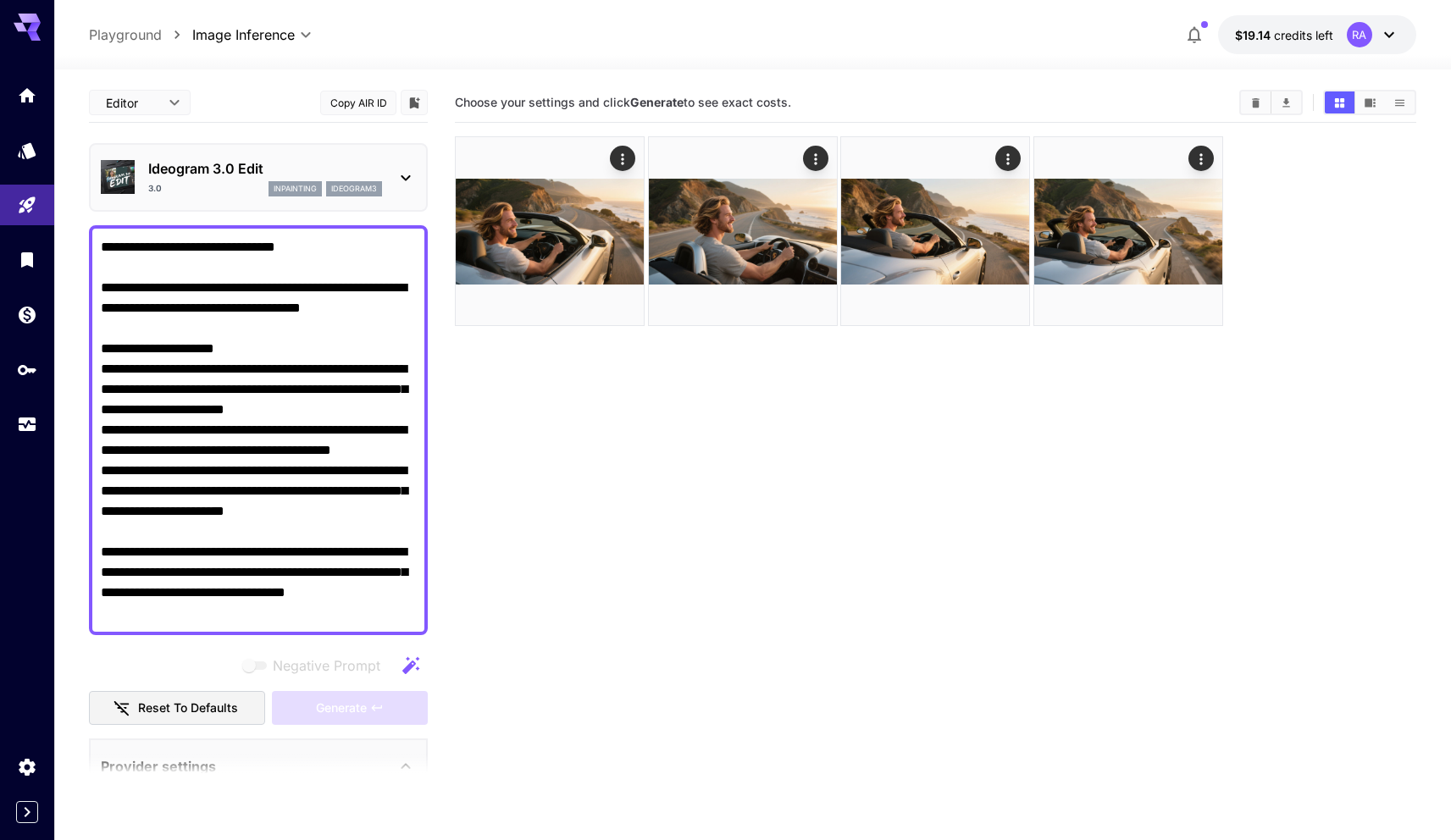
click at [707, 405] on section "Choose your settings and click Generate to see exact costs." at bounding box center [935, 502] width 961 height 840
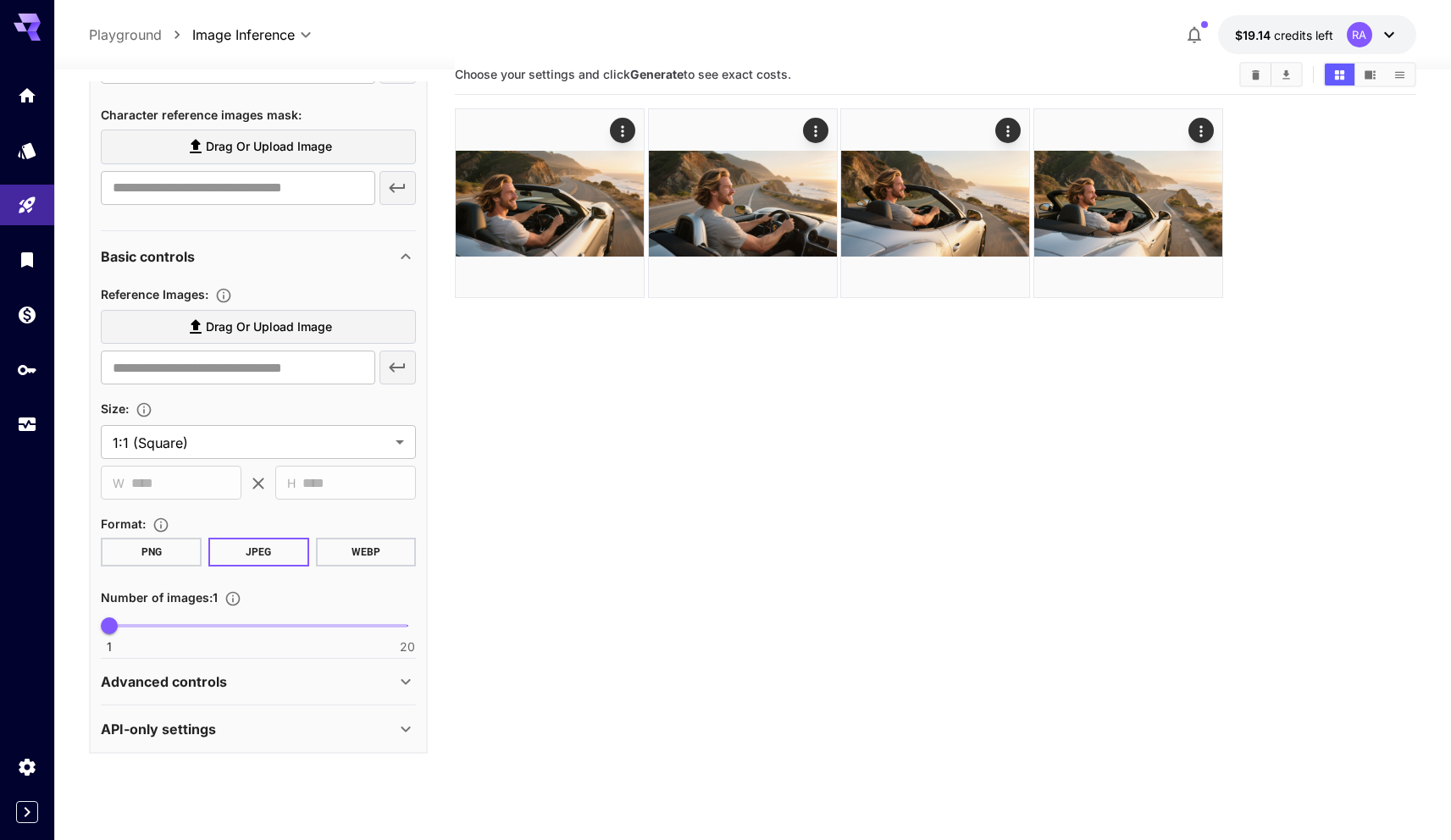
scroll to position [9, 0]
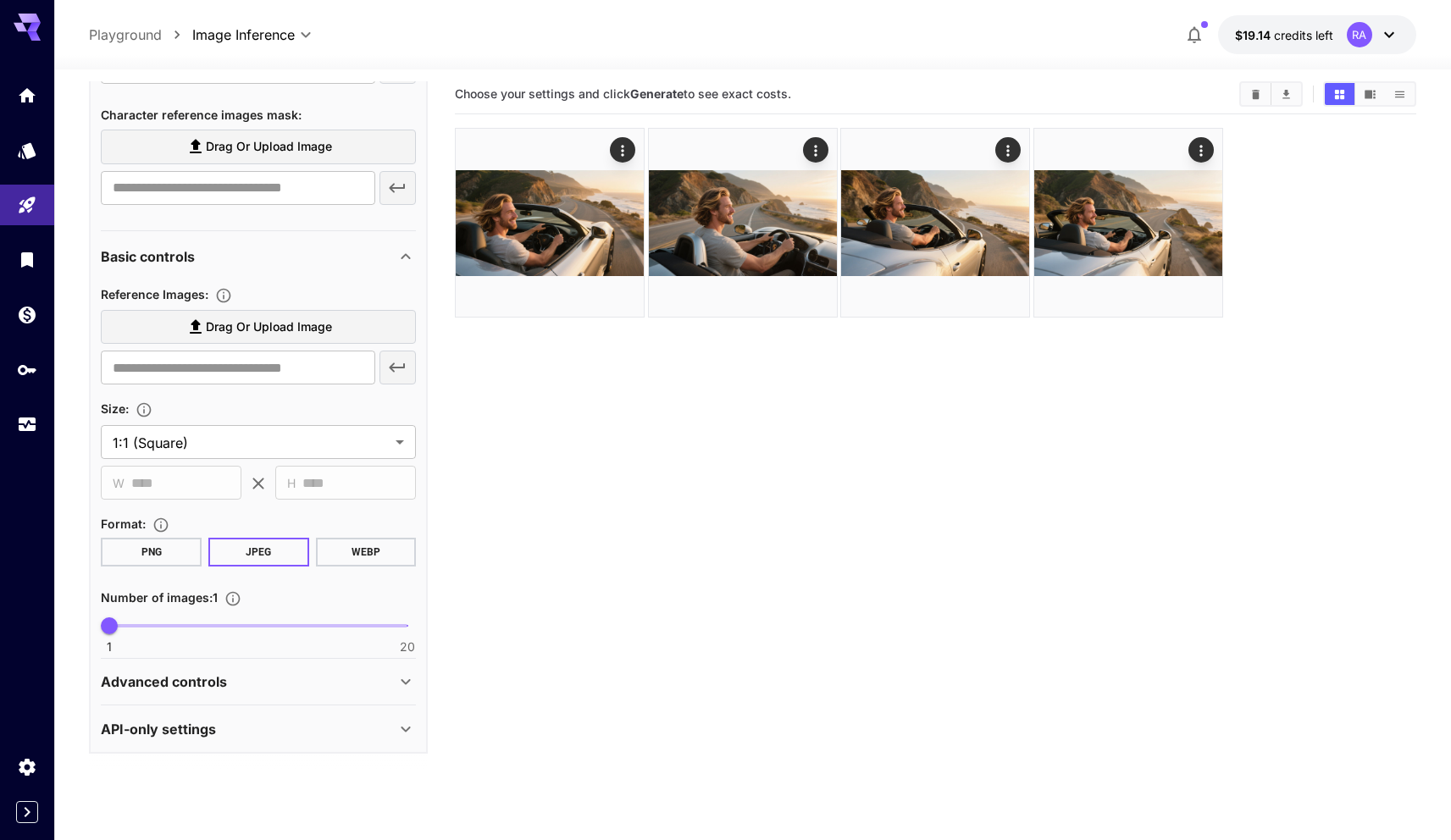
click at [313, 325] on span "Drag or upload image" at bounding box center [268, 327] width 126 height 21
click at [0, 0] on input "Drag or upload image" at bounding box center [0, 0] width 0 height 0
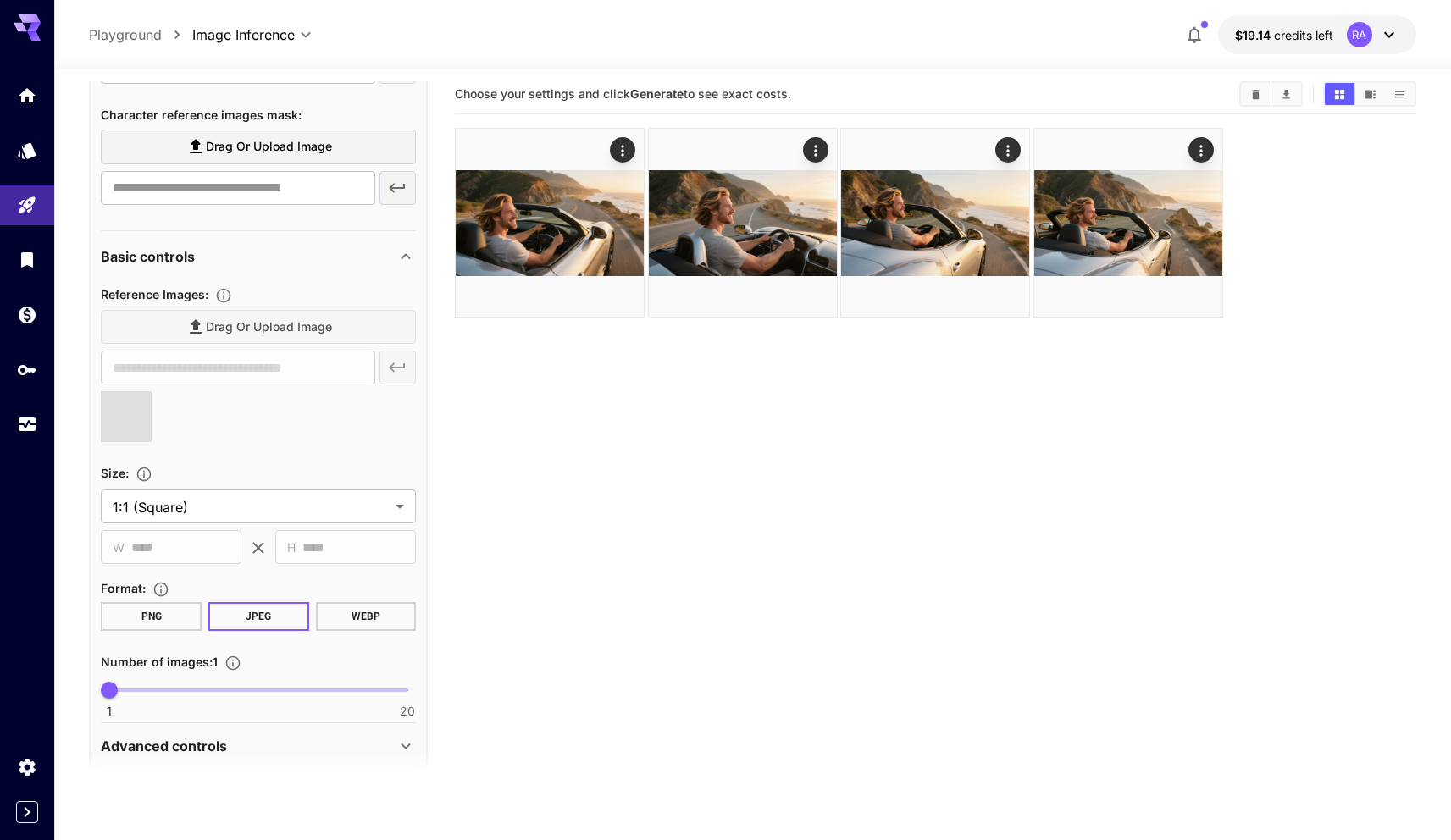
type input "**********"
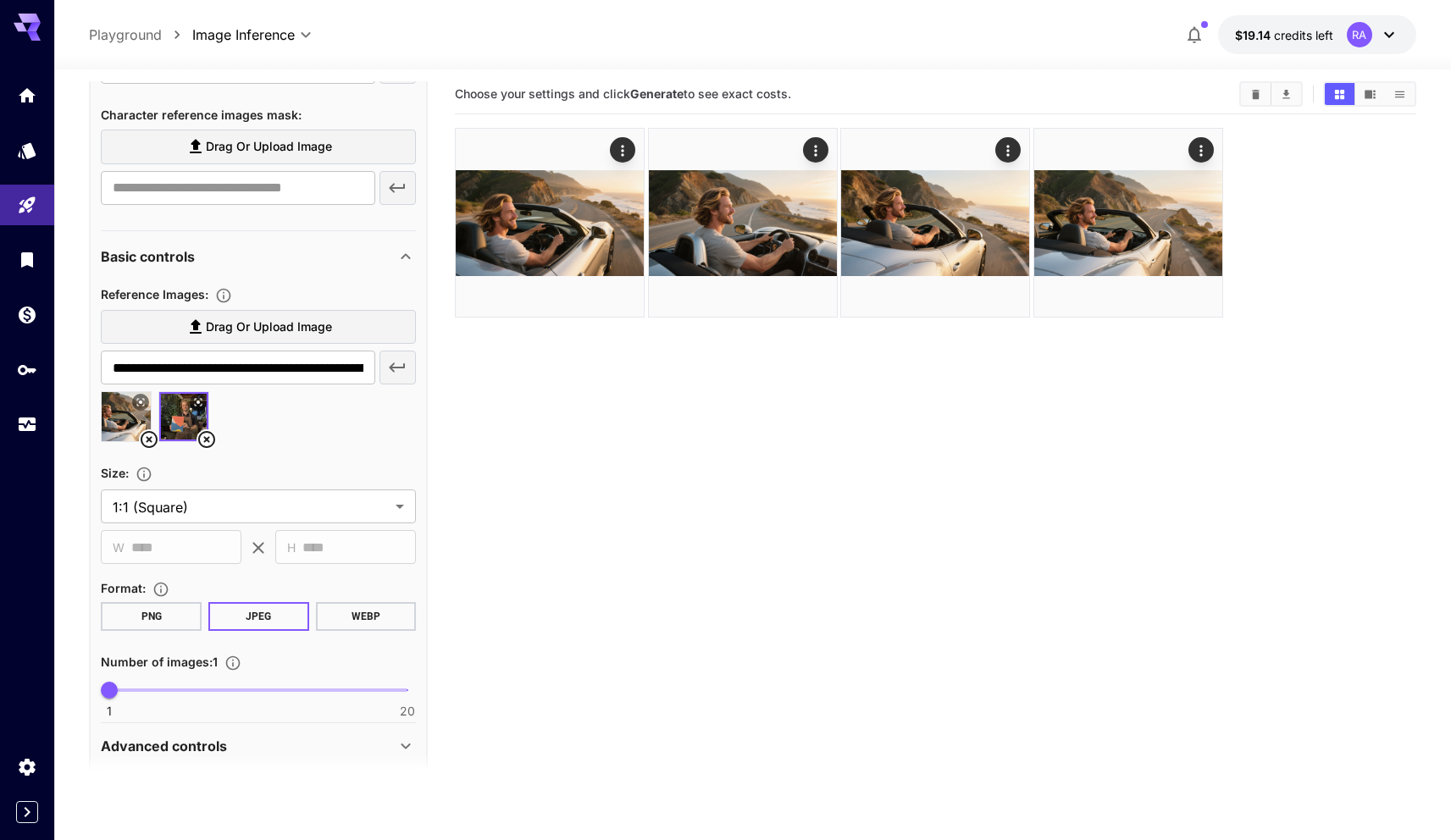
click at [626, 433] on section "Choose your settings and click Generate to see exact costs." at bounding box center [935, 494] width 961 height 840
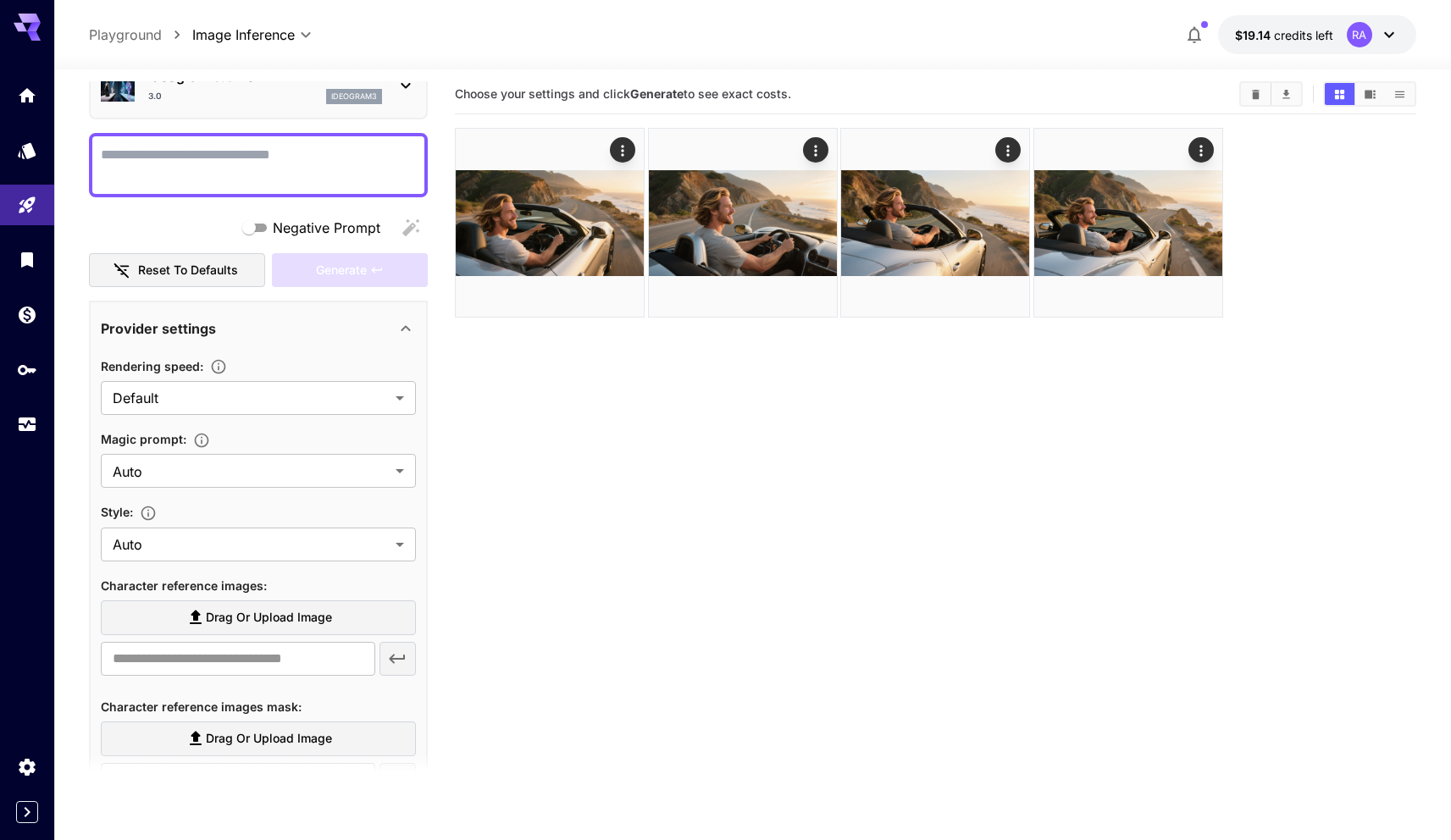
scroll to position [0, 0]
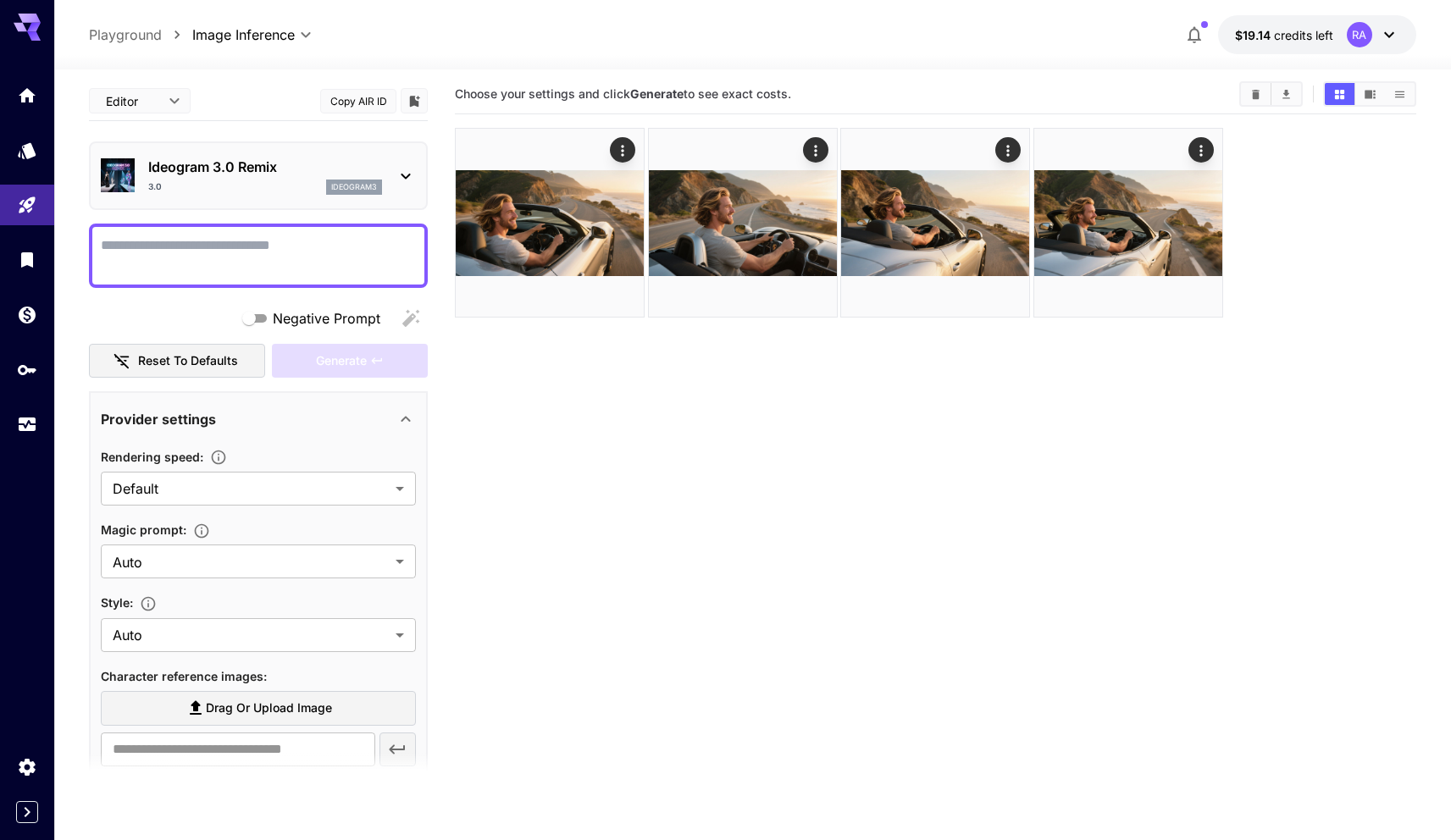
click at [287, 256] on textarea "Negative Prompt" at bounding box center [257, 256] width 315 height 41
paste textarea "**********"
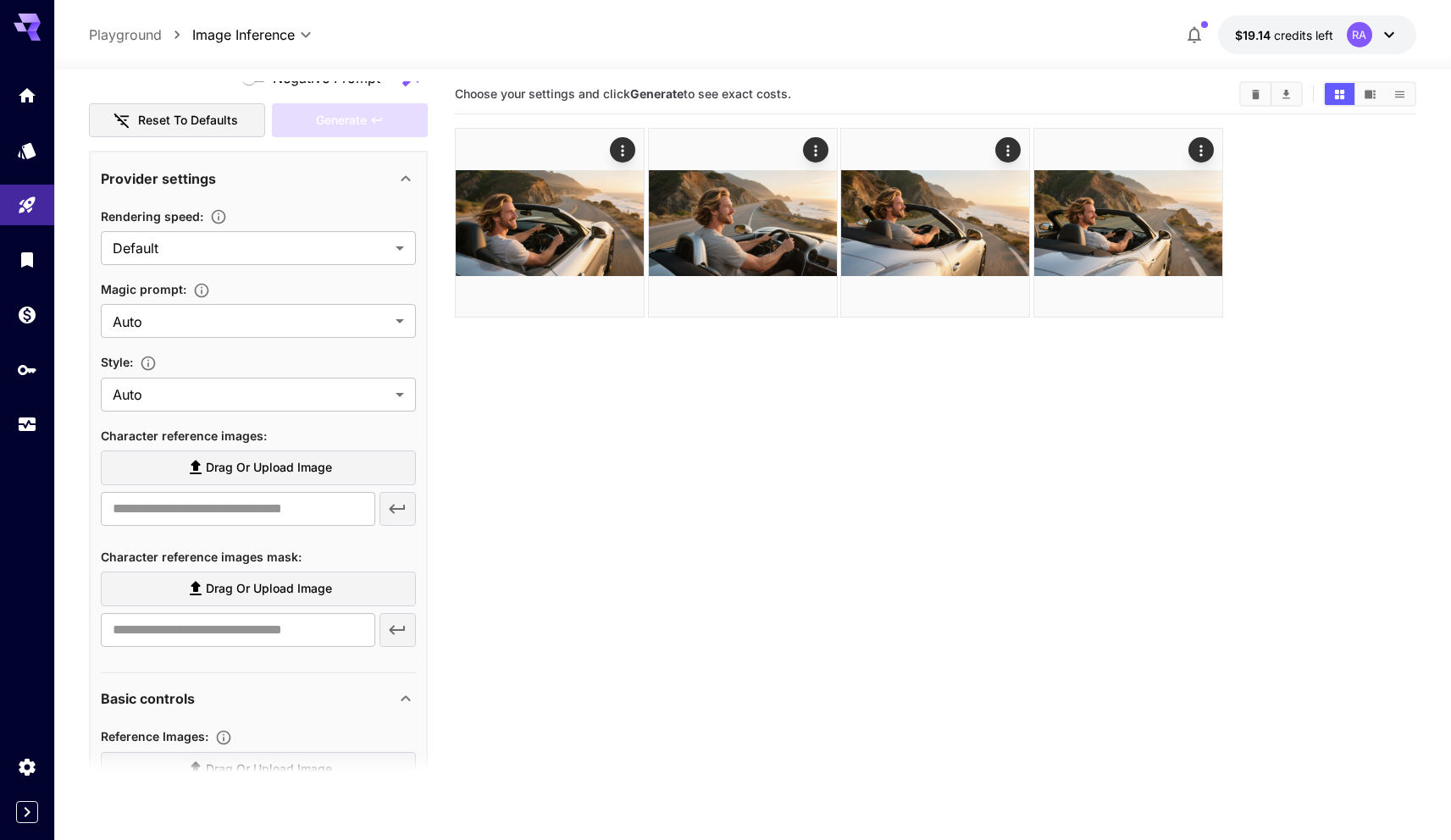
scroll to position [37, 0]
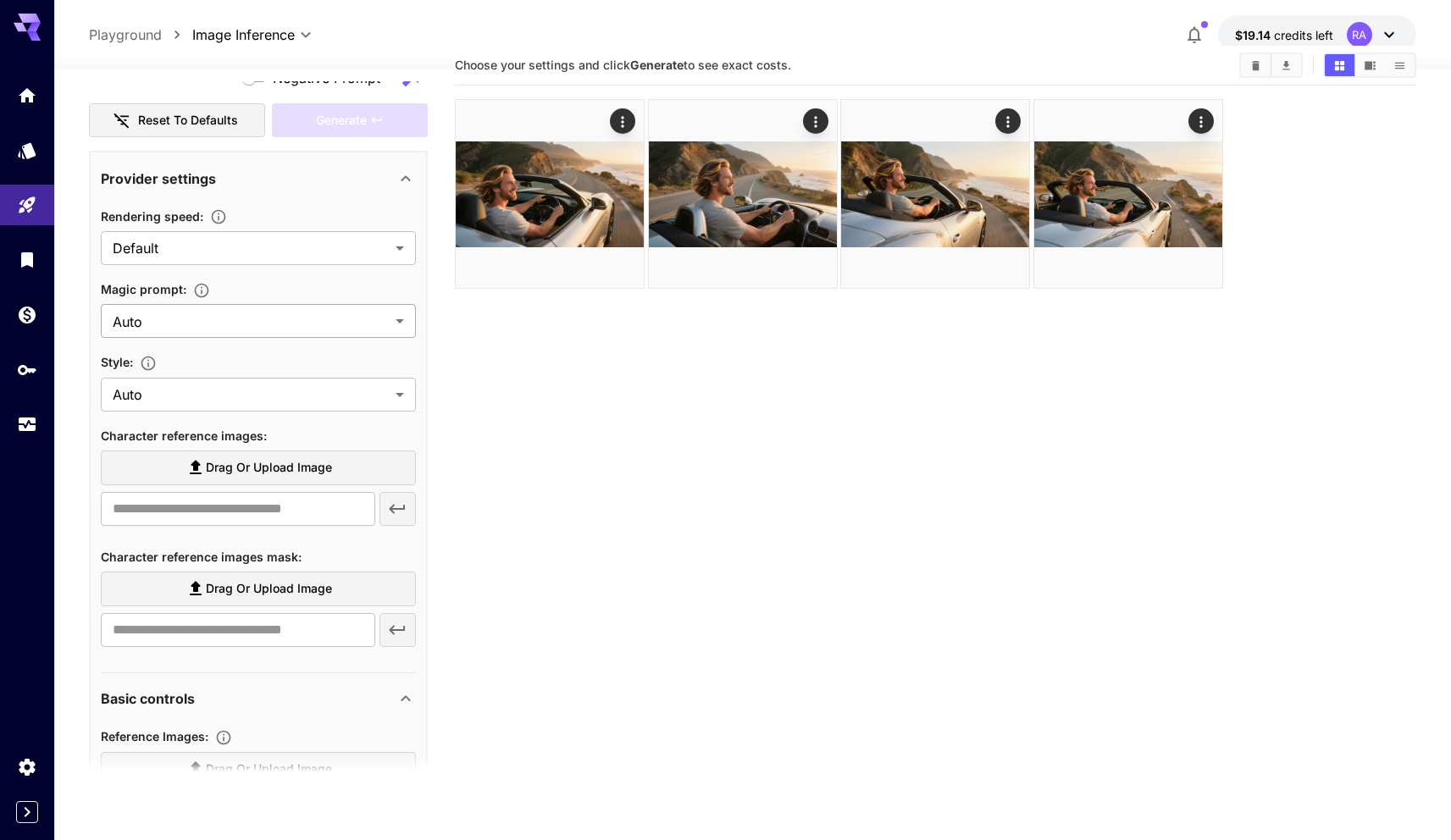
type textarea "**********"
click at [363, 323] on body "**********" at bounding box center [726, 450] width 1451 height 974
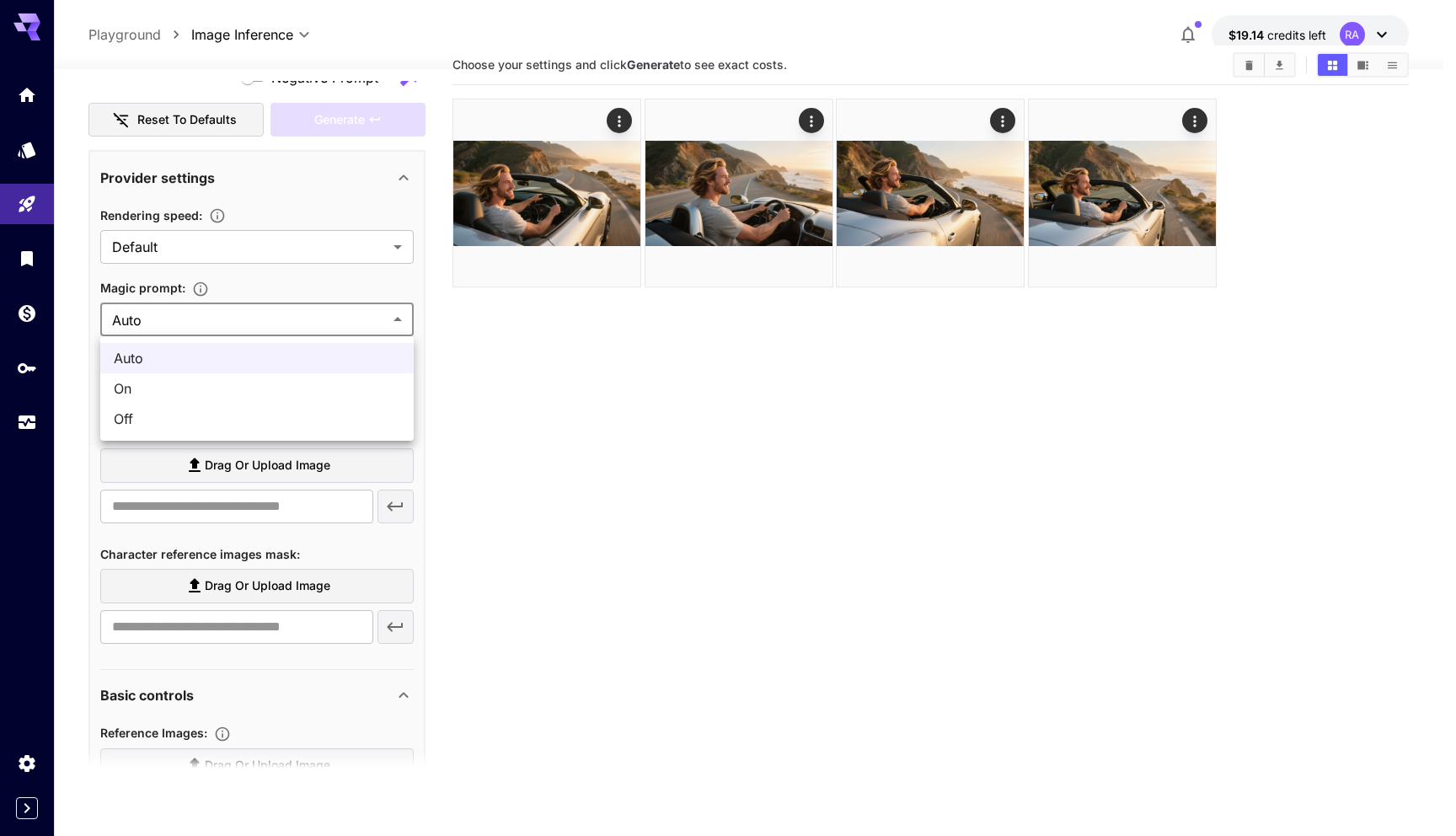
click at [307, 418] on span "Off" at bounding box center [257, 418] width 287 height 20
type input "***"
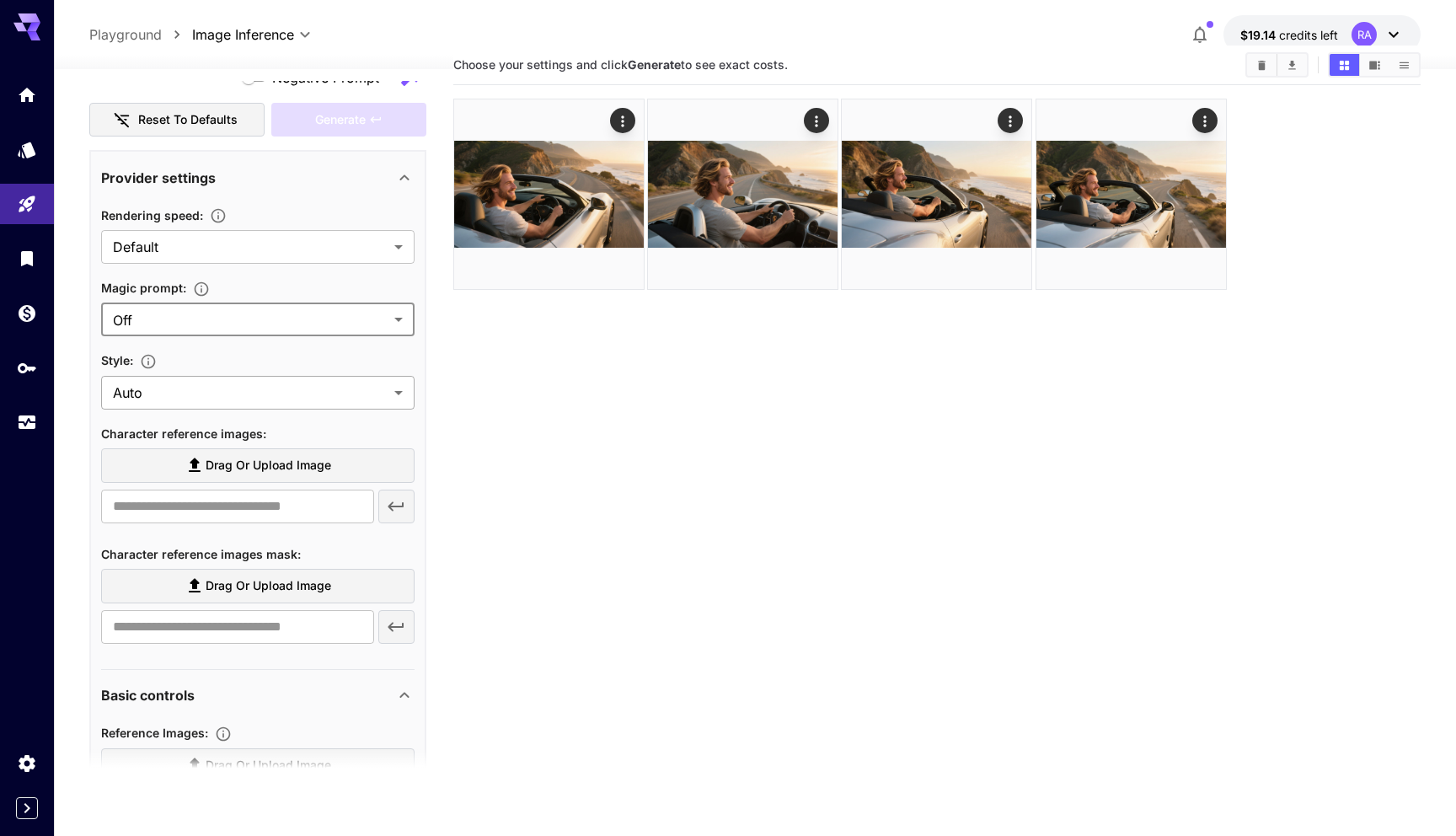
click at [311, 388] on body "**********" at bounding box center [728, 447] width 1456 height 969
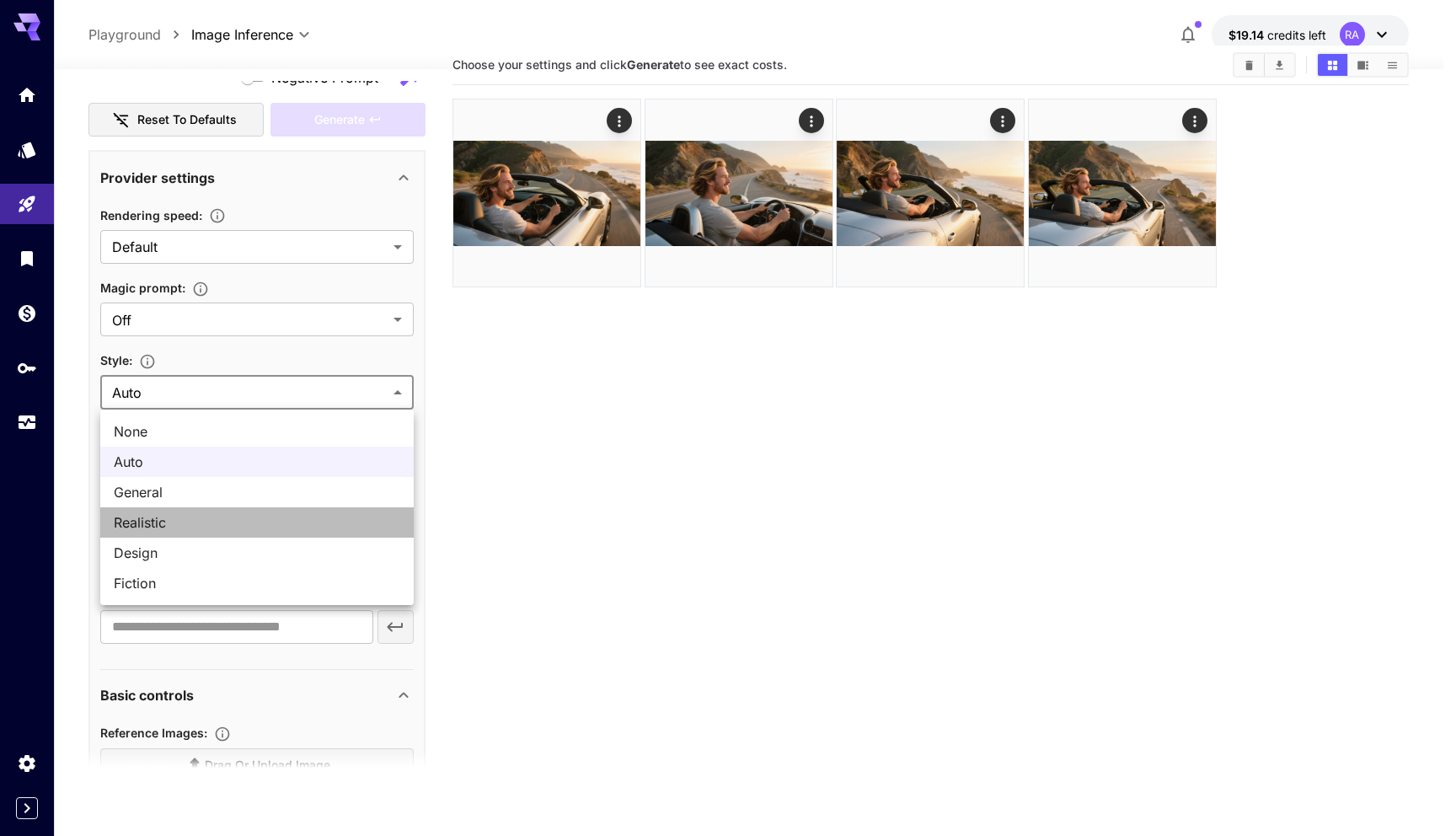
click at [276, 516] on span "Realistic" at bounding box center [257, 522] width 287 height 20
type input "*********"
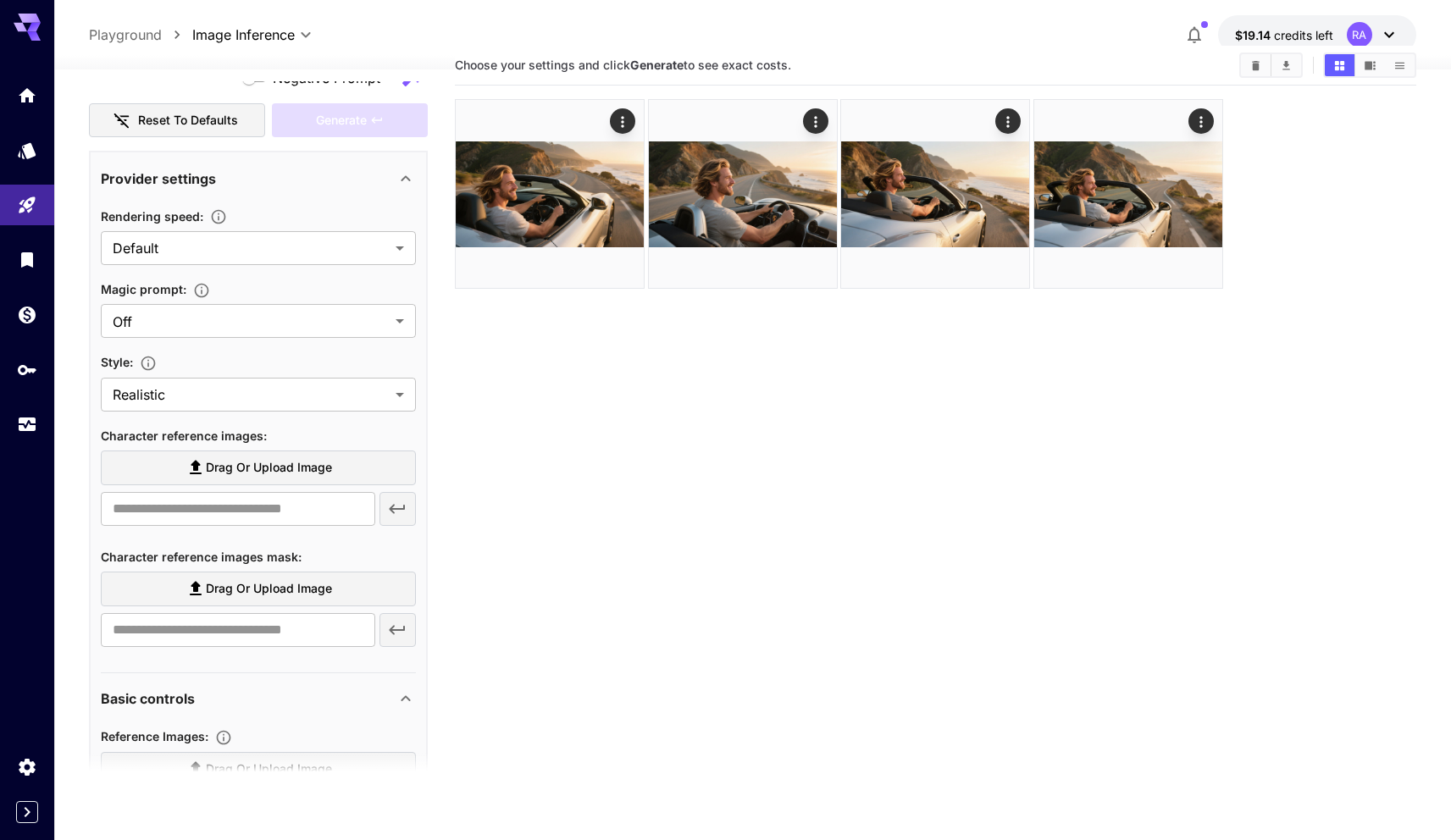
click at [592, 472] on section "Choose your settings and click Generate to see exact costs." at bounding box center [935, 465] width 961 height 840
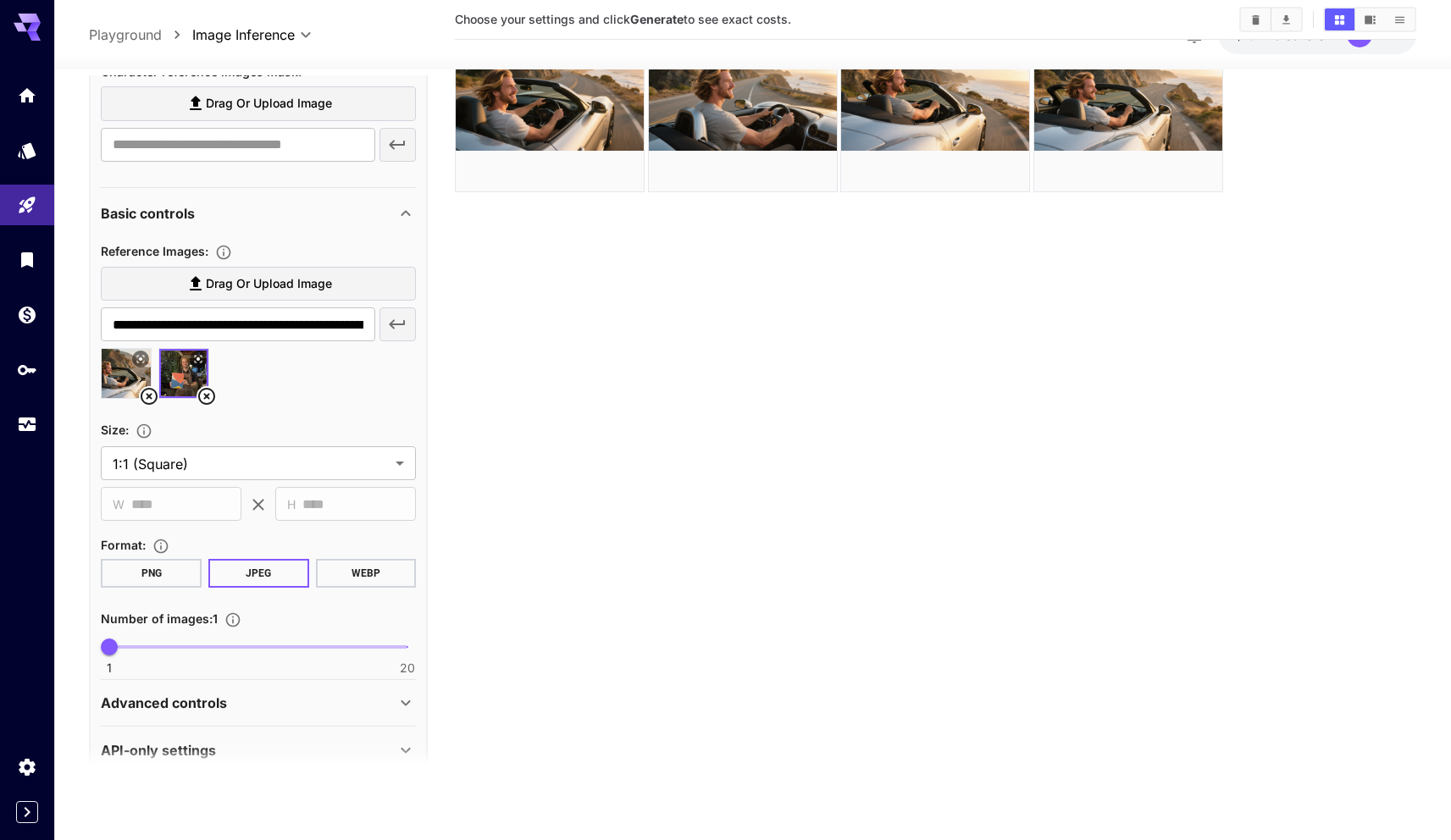
scroll to position [1052, 0]
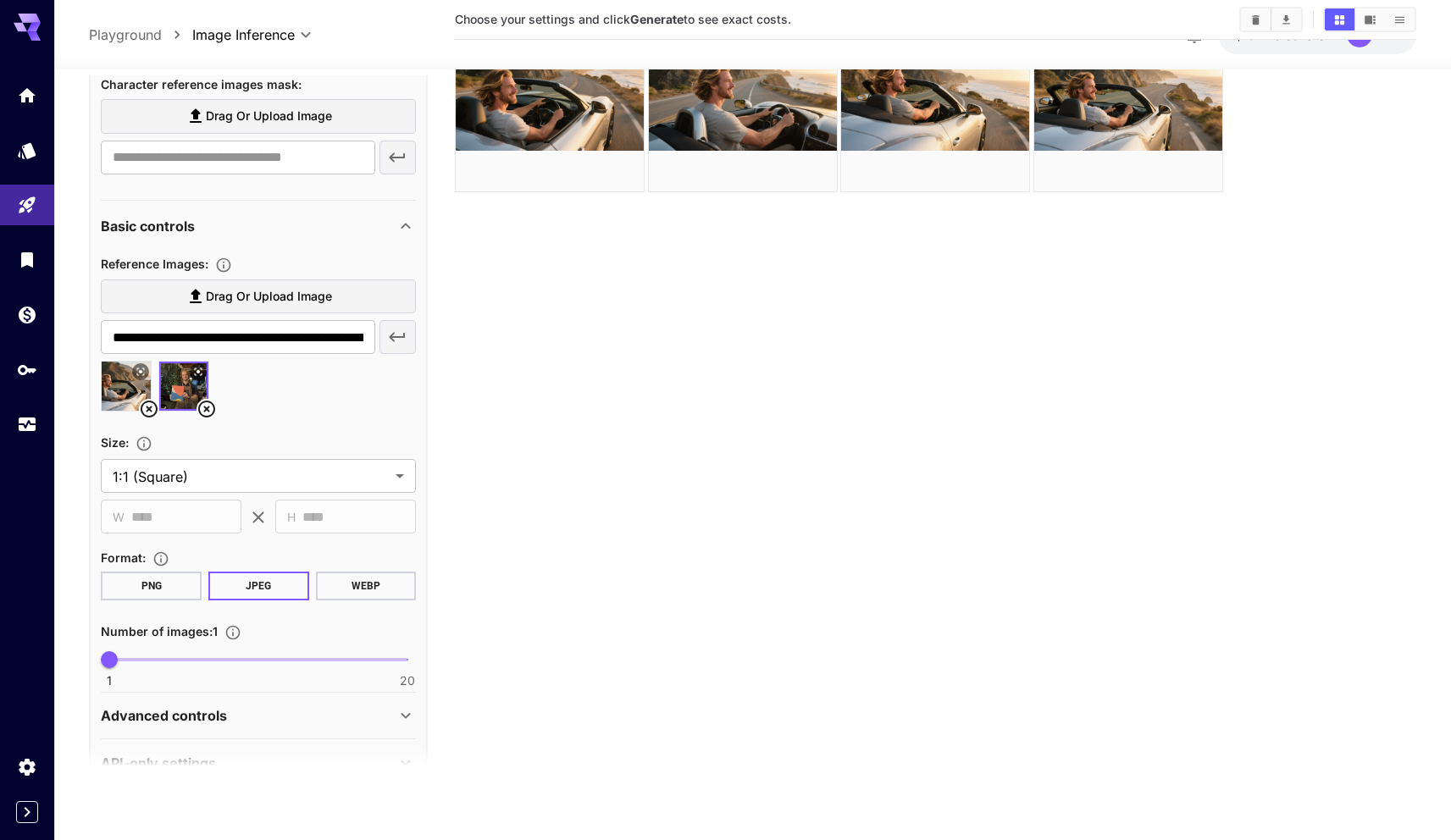
click at [263, 455] on section "**********" at bounding box center [257, 462] width 315 height 61
click at [264, 464] on body "**********" at bounding box center [726, 353] width 1451 height 974
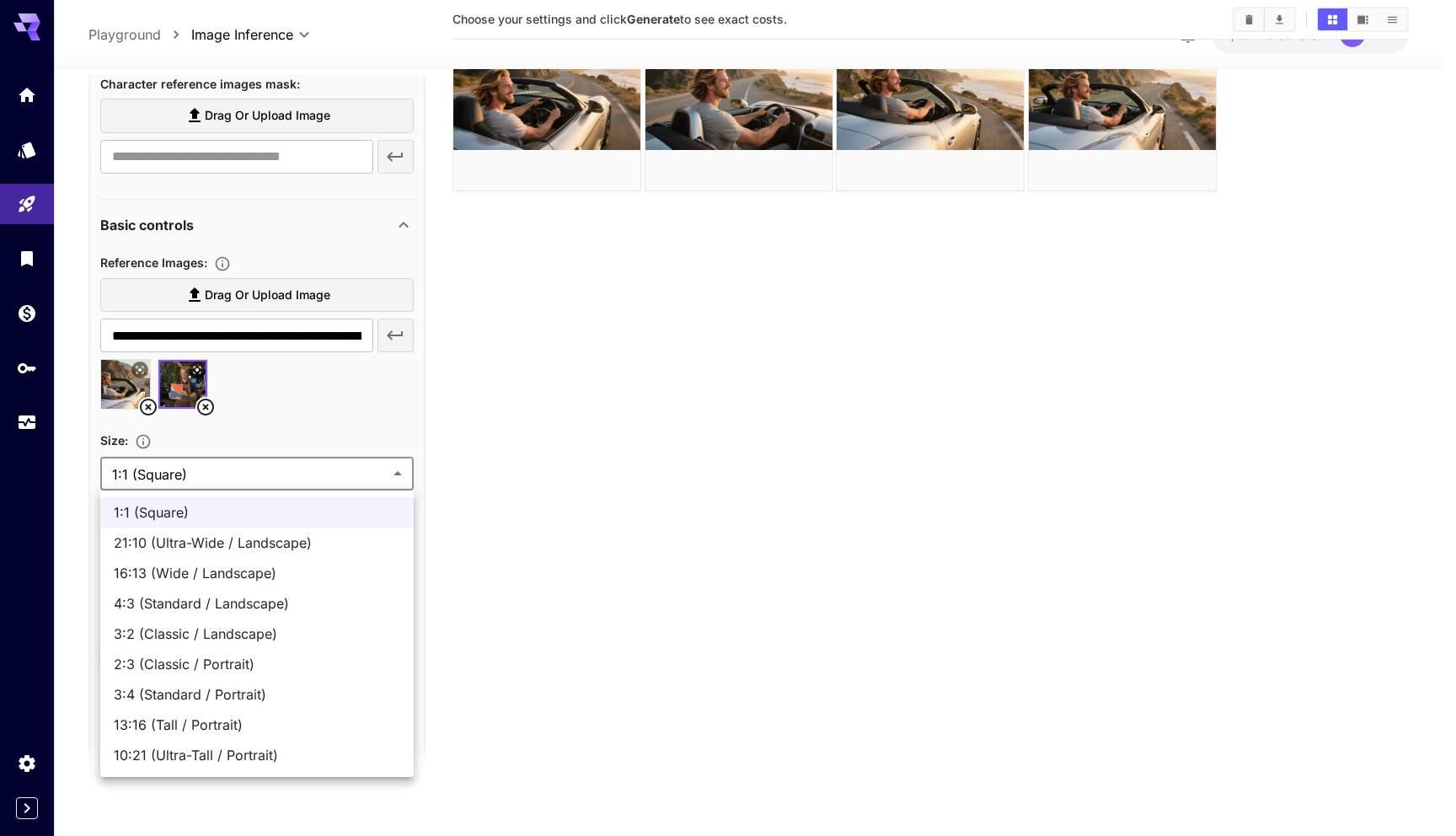
click at [269, 601] on span "4:3 (Standard / Landscape)" at bounding box center [257, 603] width 287 height 20
type input "**********"
type input "****"
type input "***"
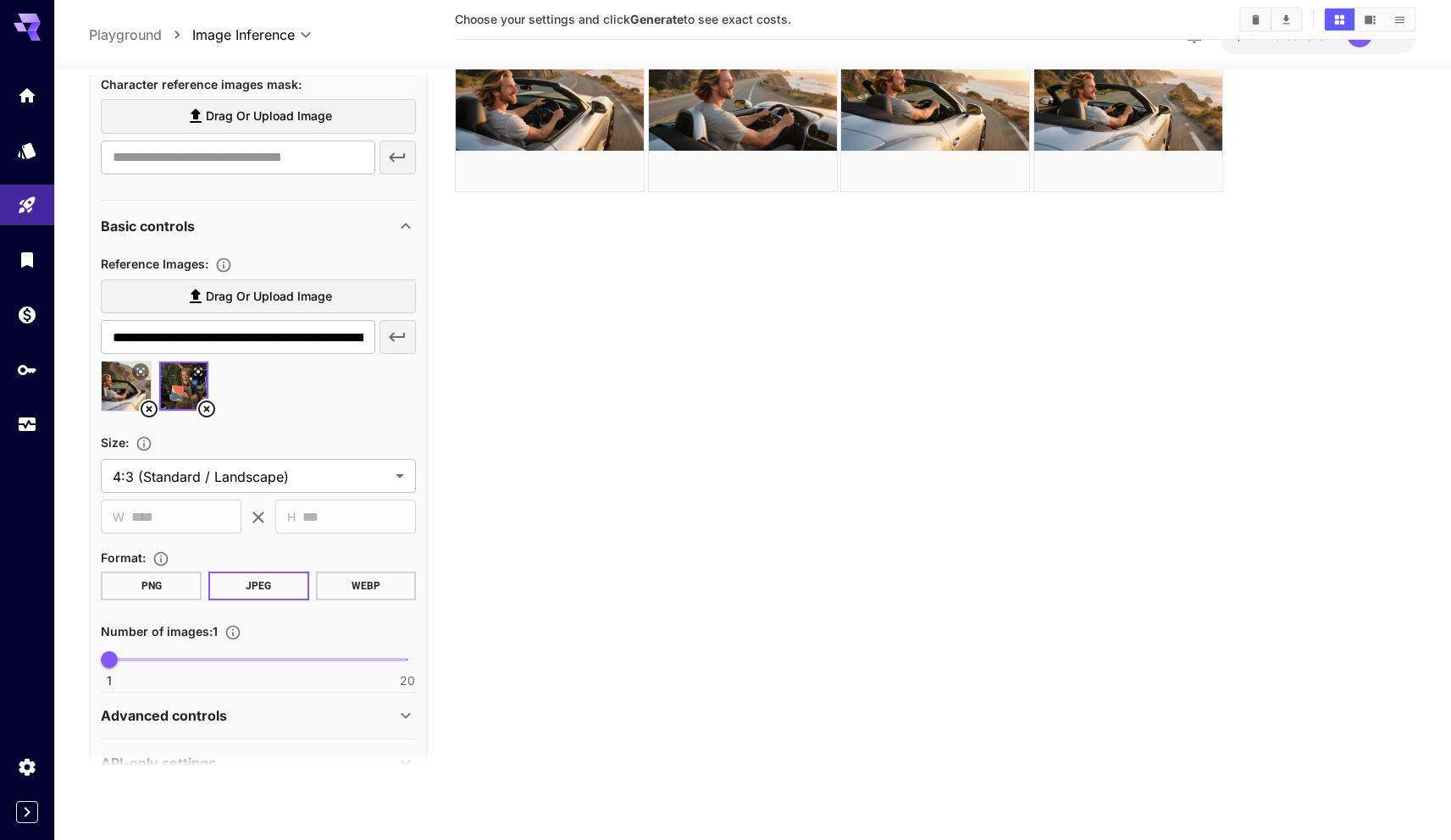
click at [475, 596] on section "Choose your settings and click Generate to see exact costs." at bounding box center [935, 368] width 961 height 840
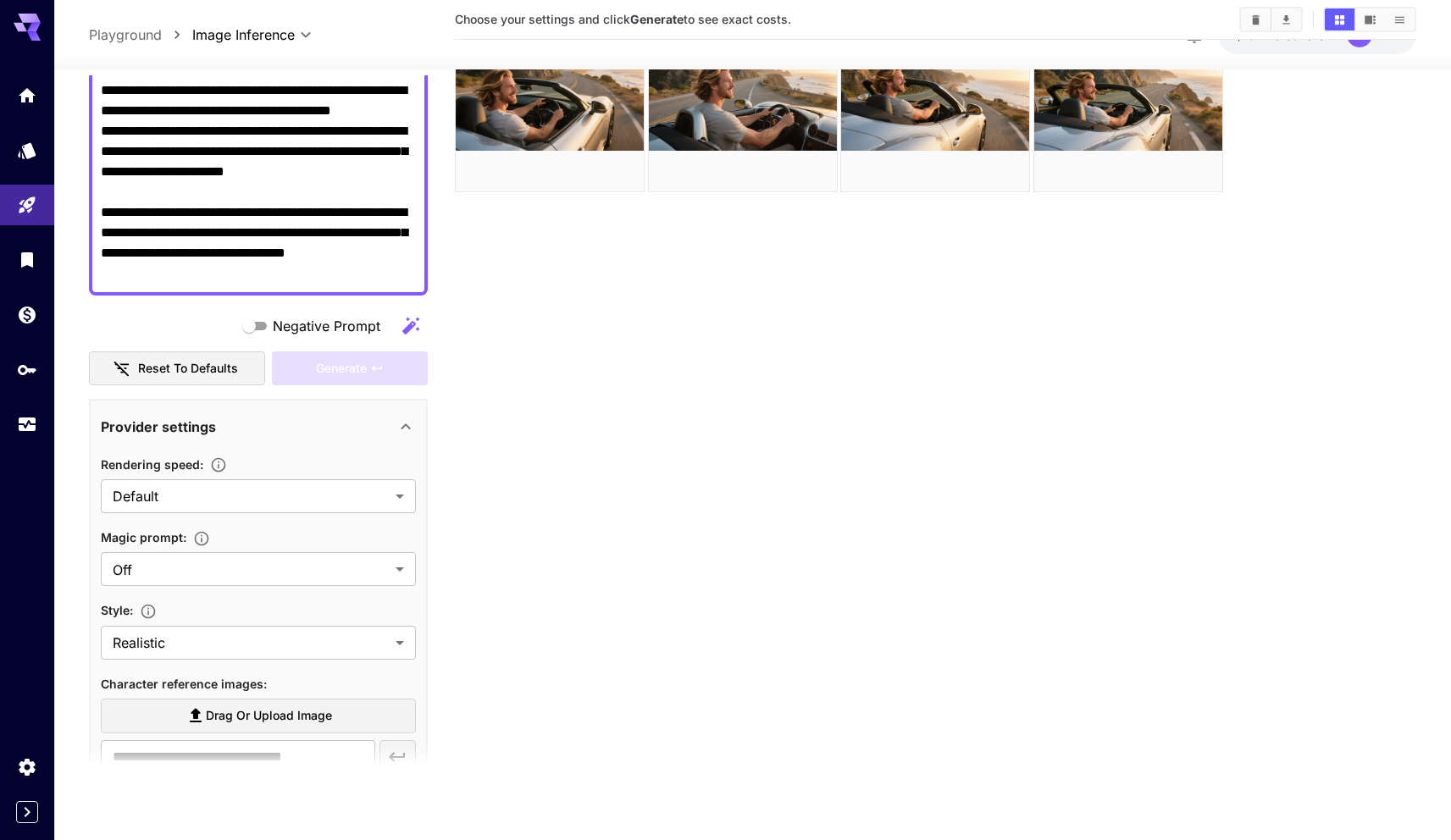
scroll to position [262, 0]
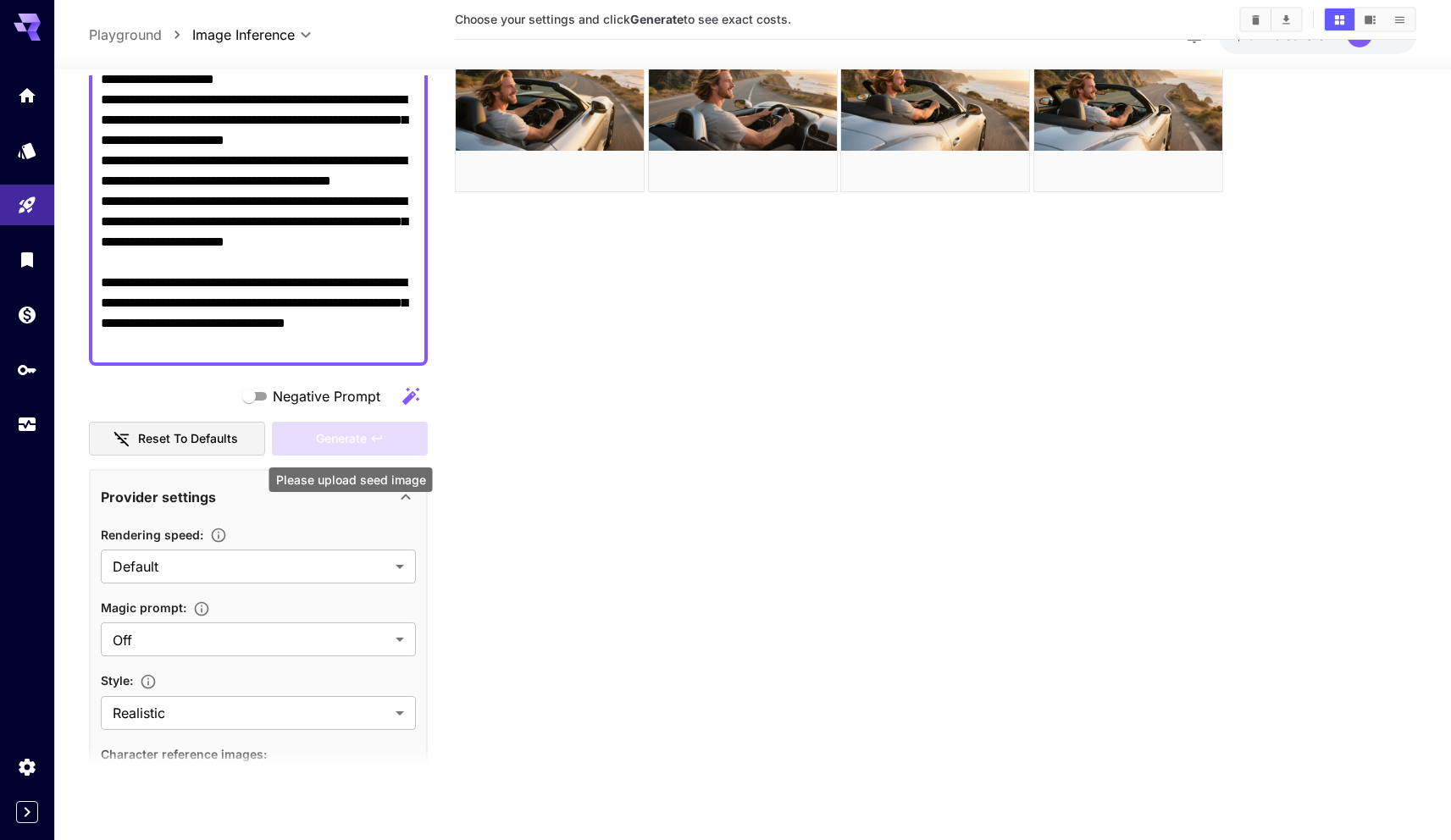
click at [376, 421] on div "Generate" at bounding box center [349, 438] width 156 height 34
click at [375, 430] on div "Generate" at bounding box center [349, 438] width 156 height 34
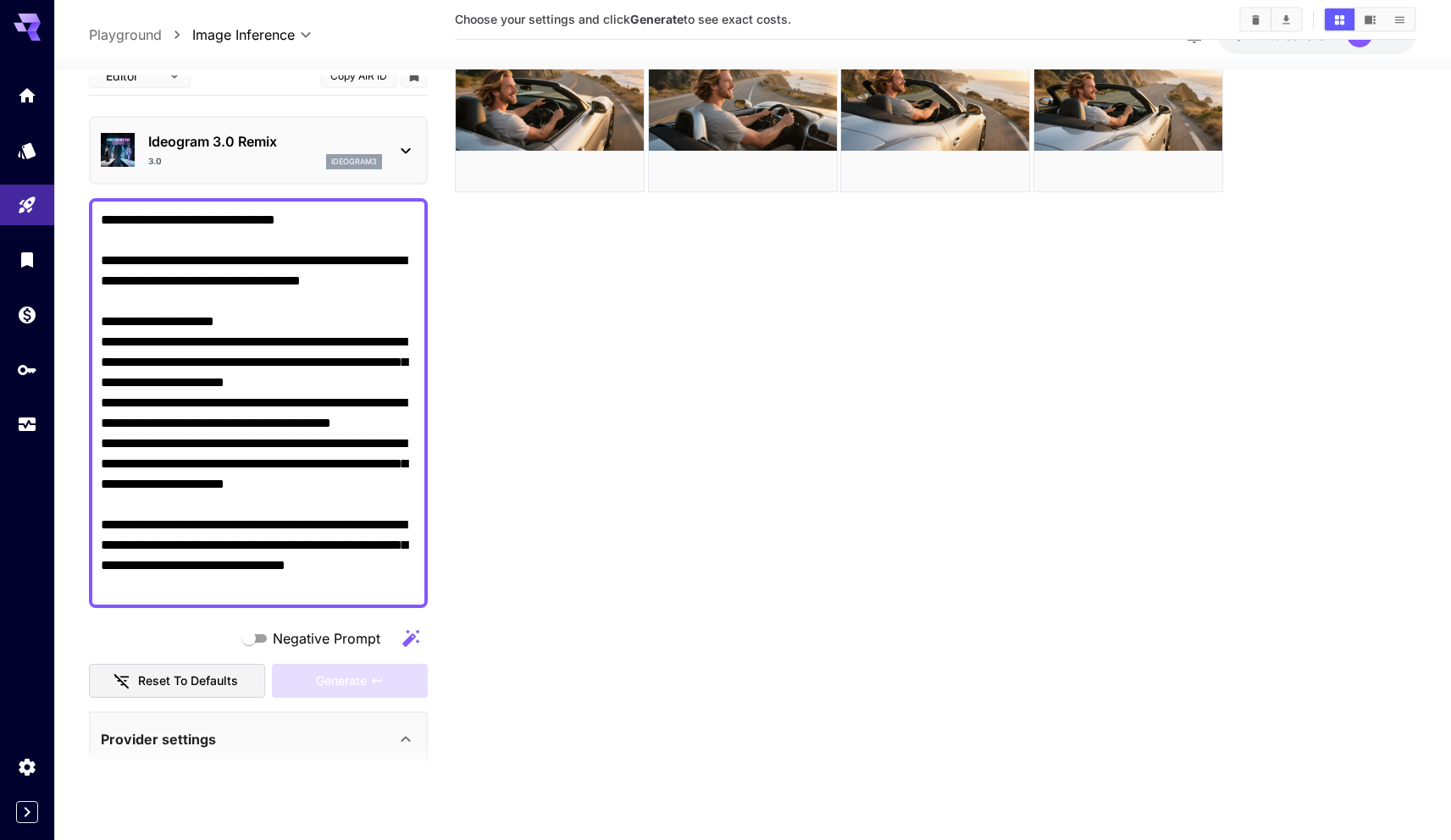
scroll to position [0, 0]
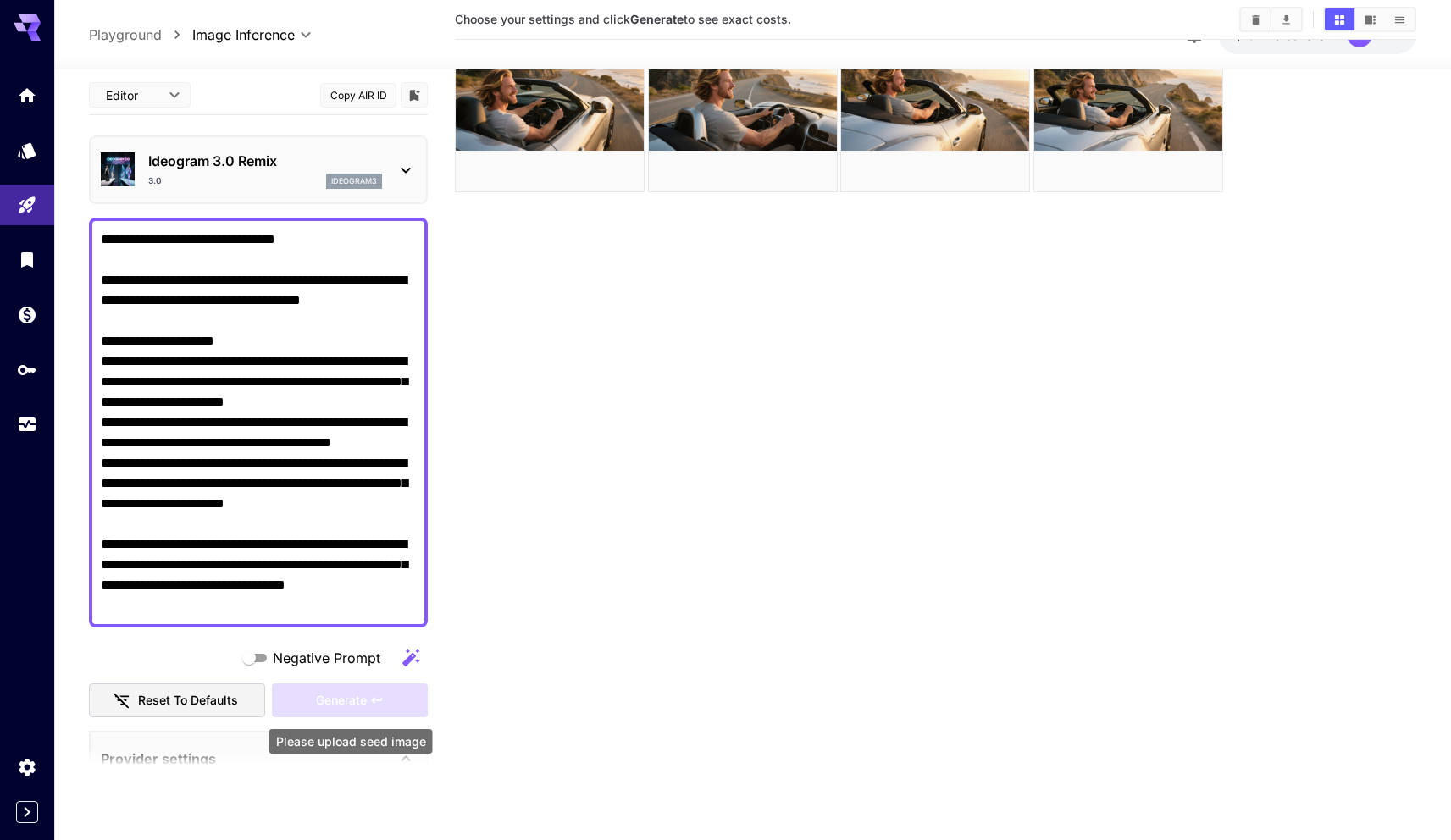
click at [350, 694] on div "Generate" at bounding box center [349, 700] width 156 height 34
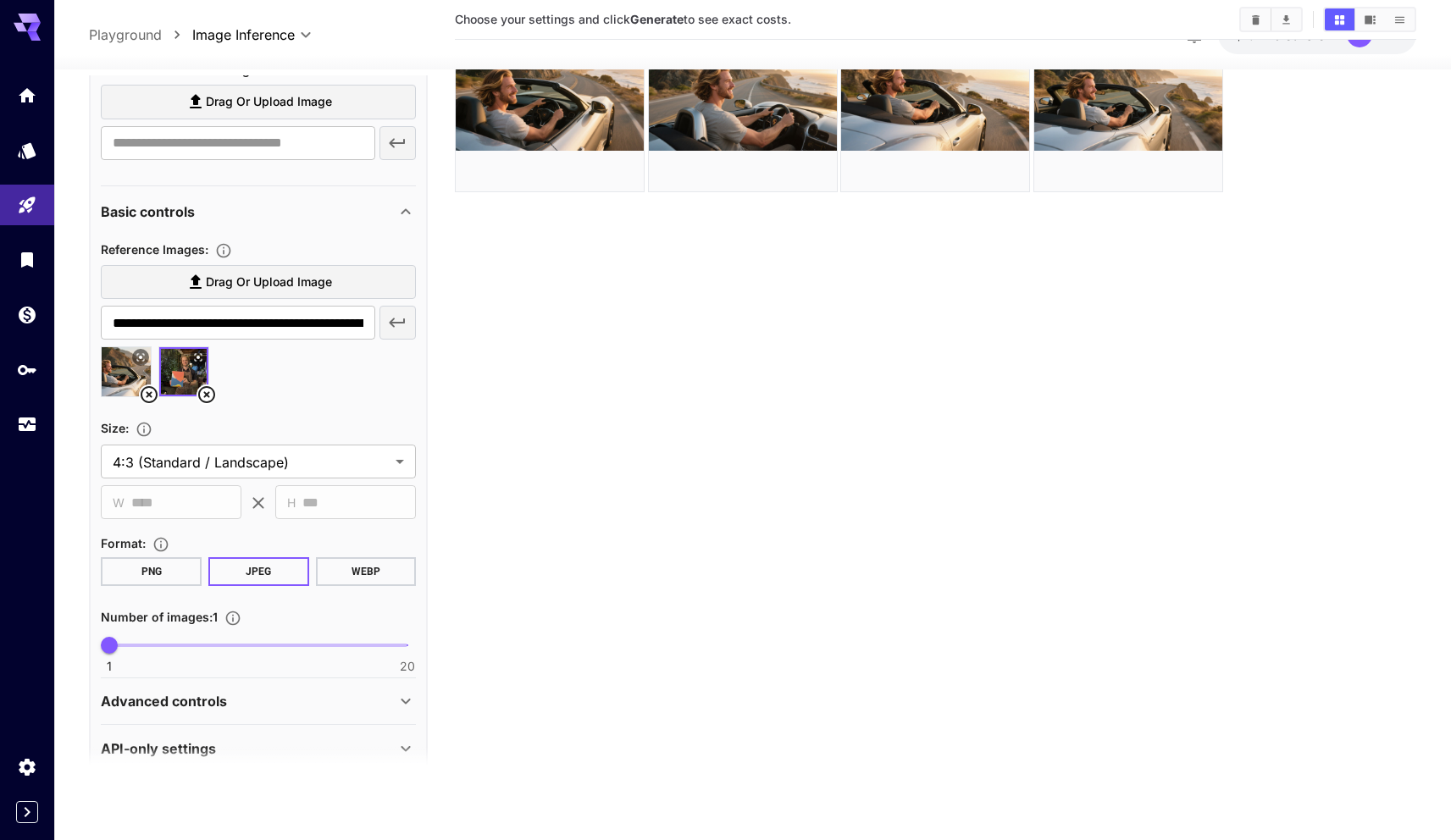
scroll to position [1092, 0]
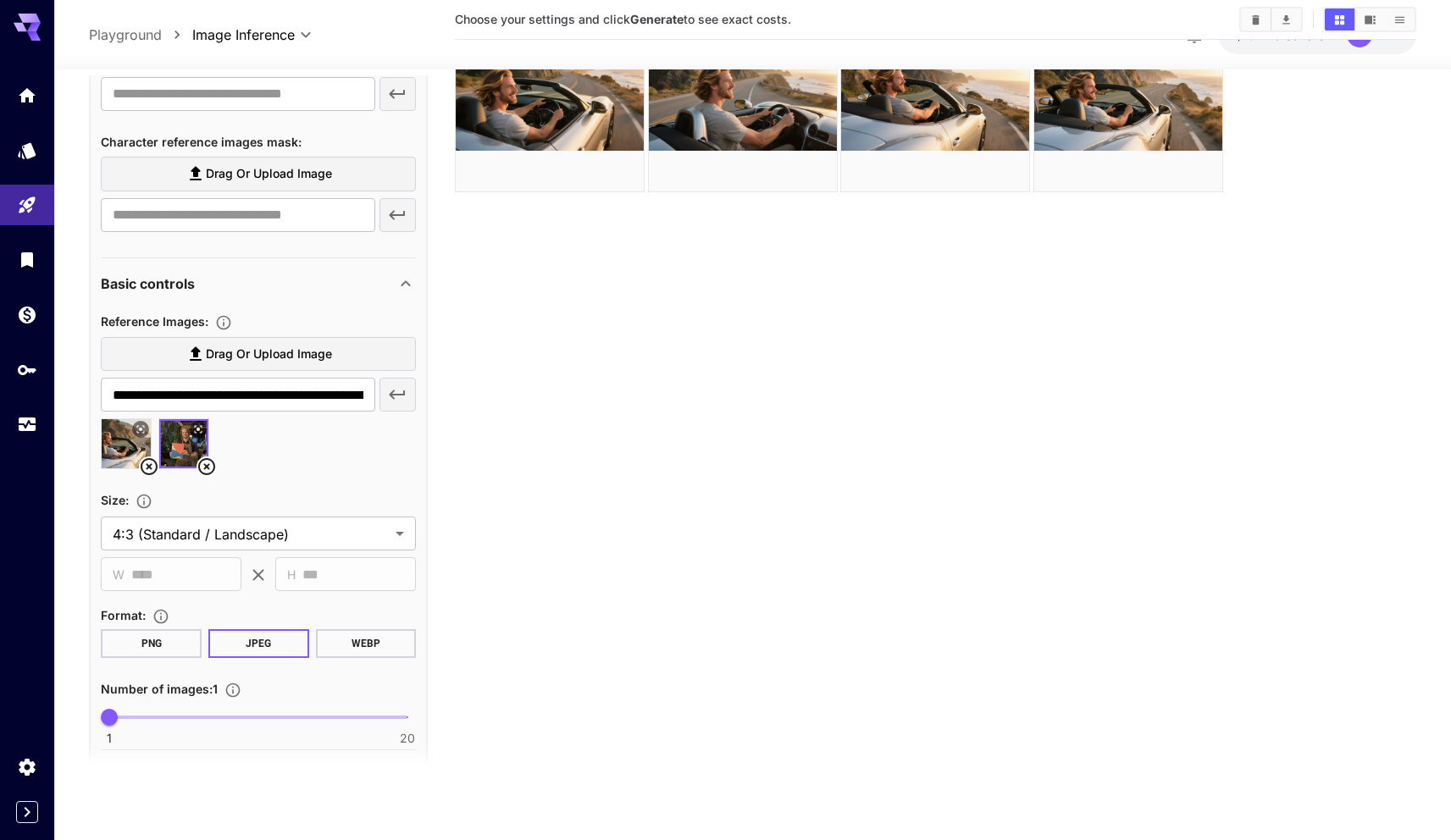
click at [205, 459] on icon at bounding box center [206, 466] width 17 height 17
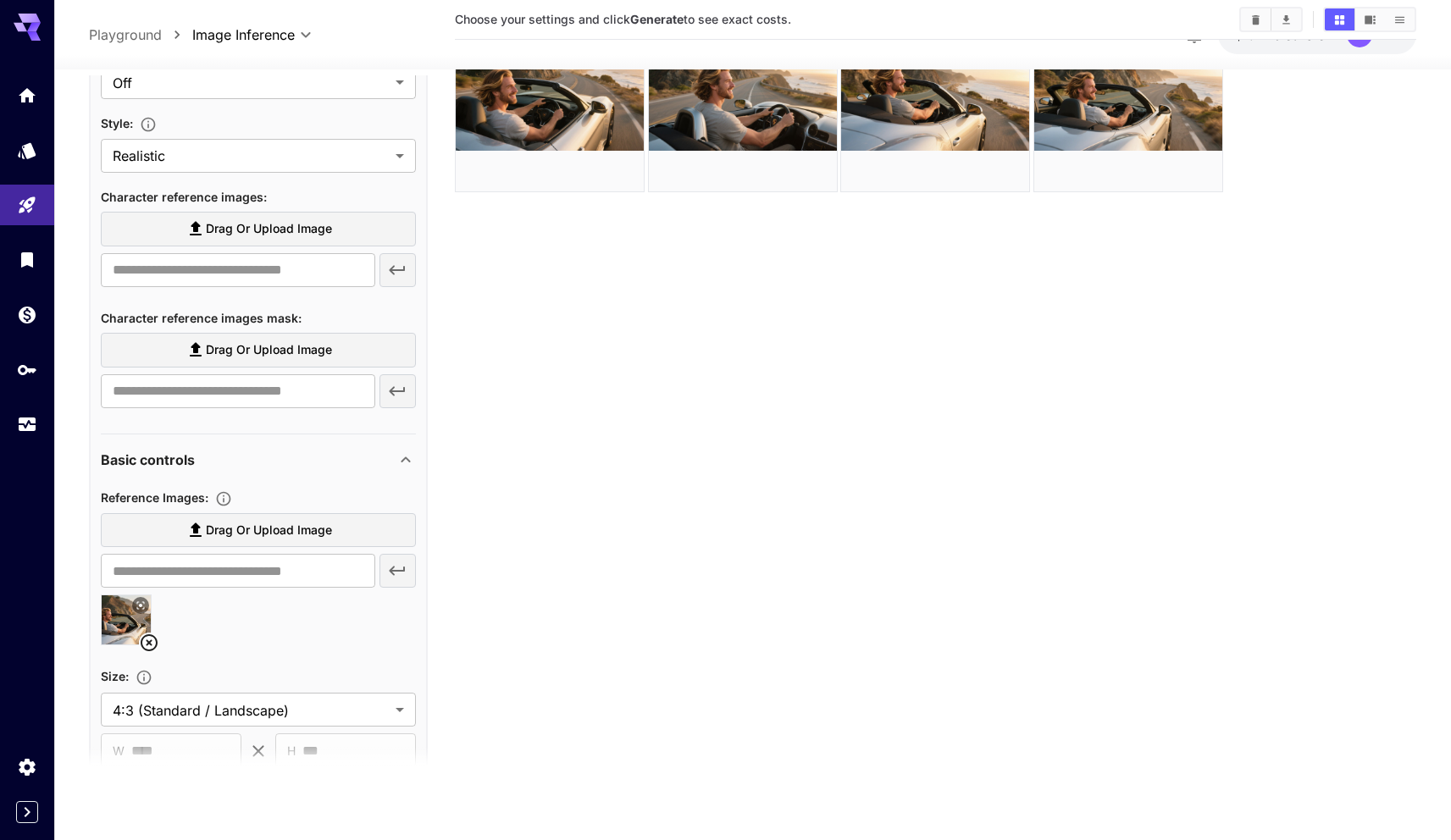
scroll to position [798, 0]
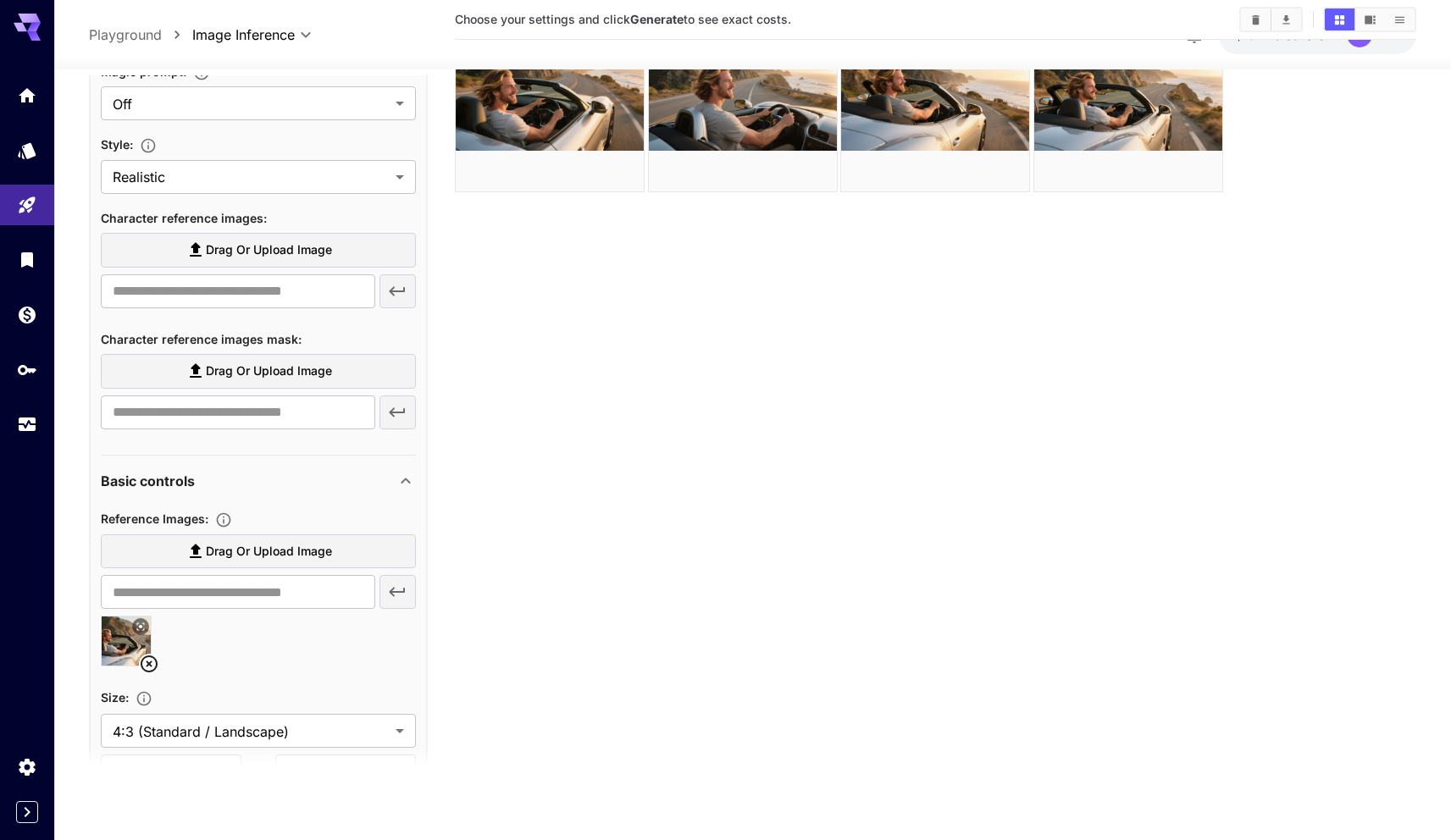
click at [274, 237] on label "Drag or upload image" at bounding box center [257, 249] width 315 height 34
click at [0, 0] on input "Drag or upload image" at bounding box center [0, 0] width 0 height 0
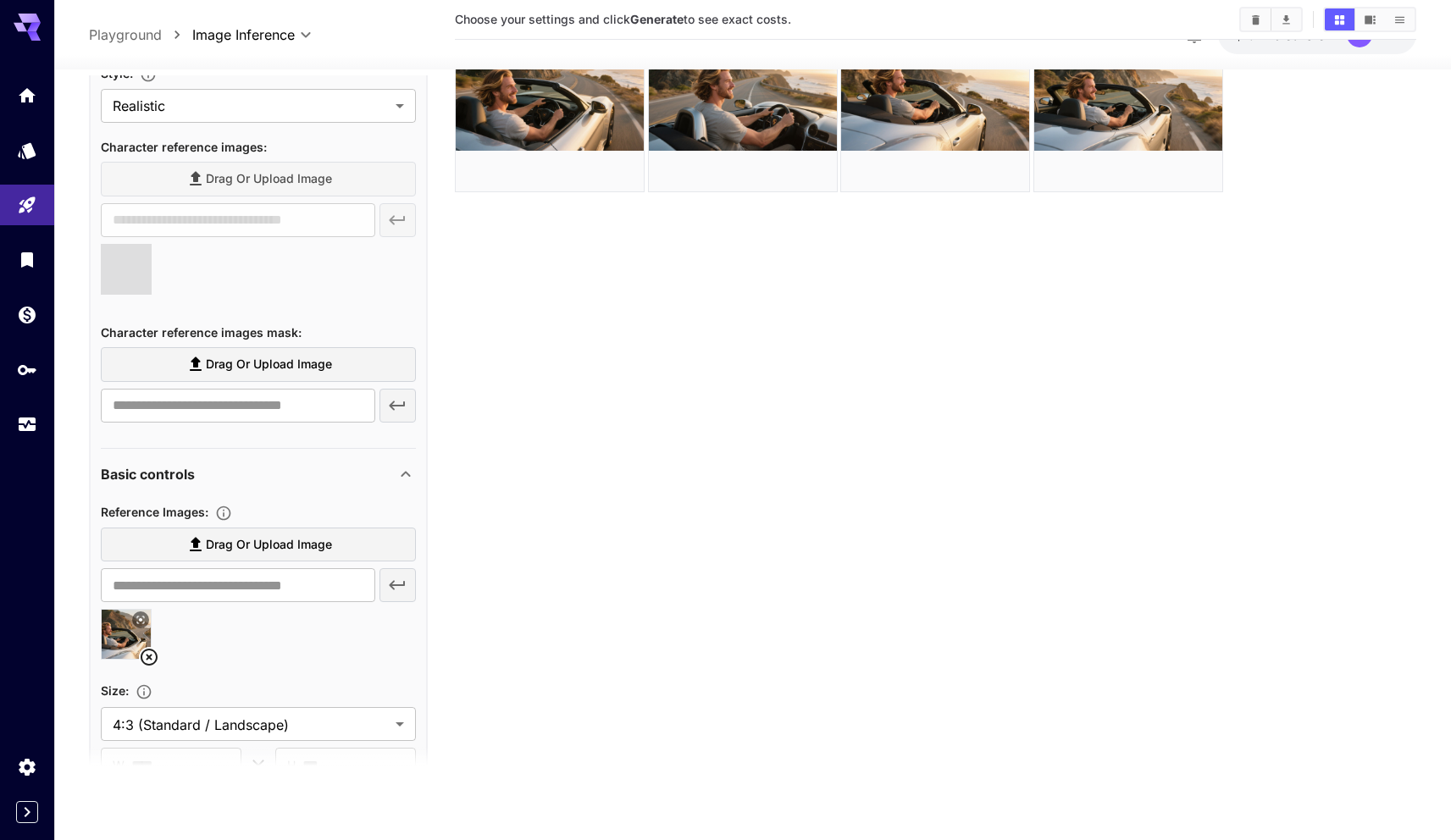
type input "**********"
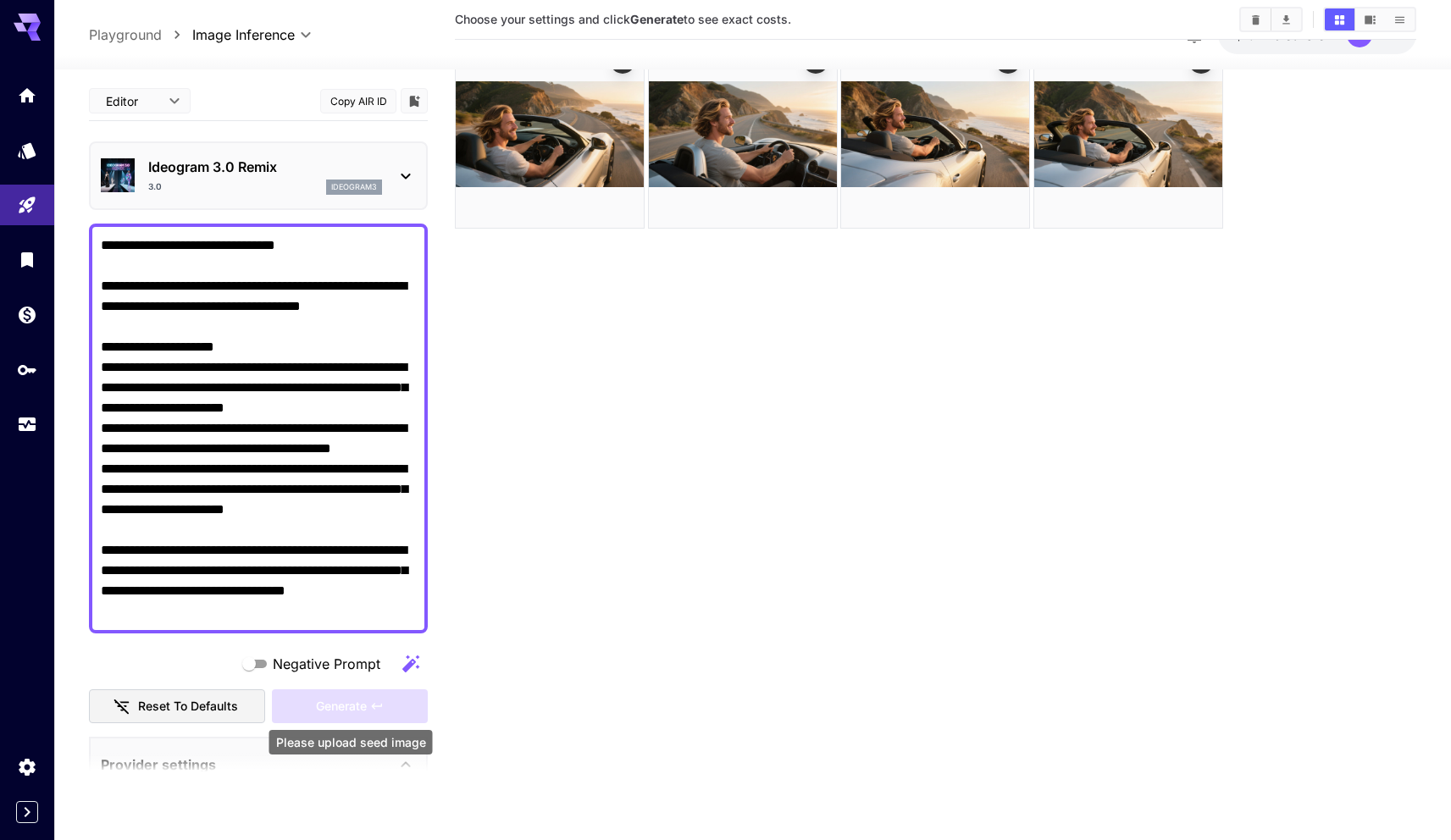
scroll to position [82, 0]
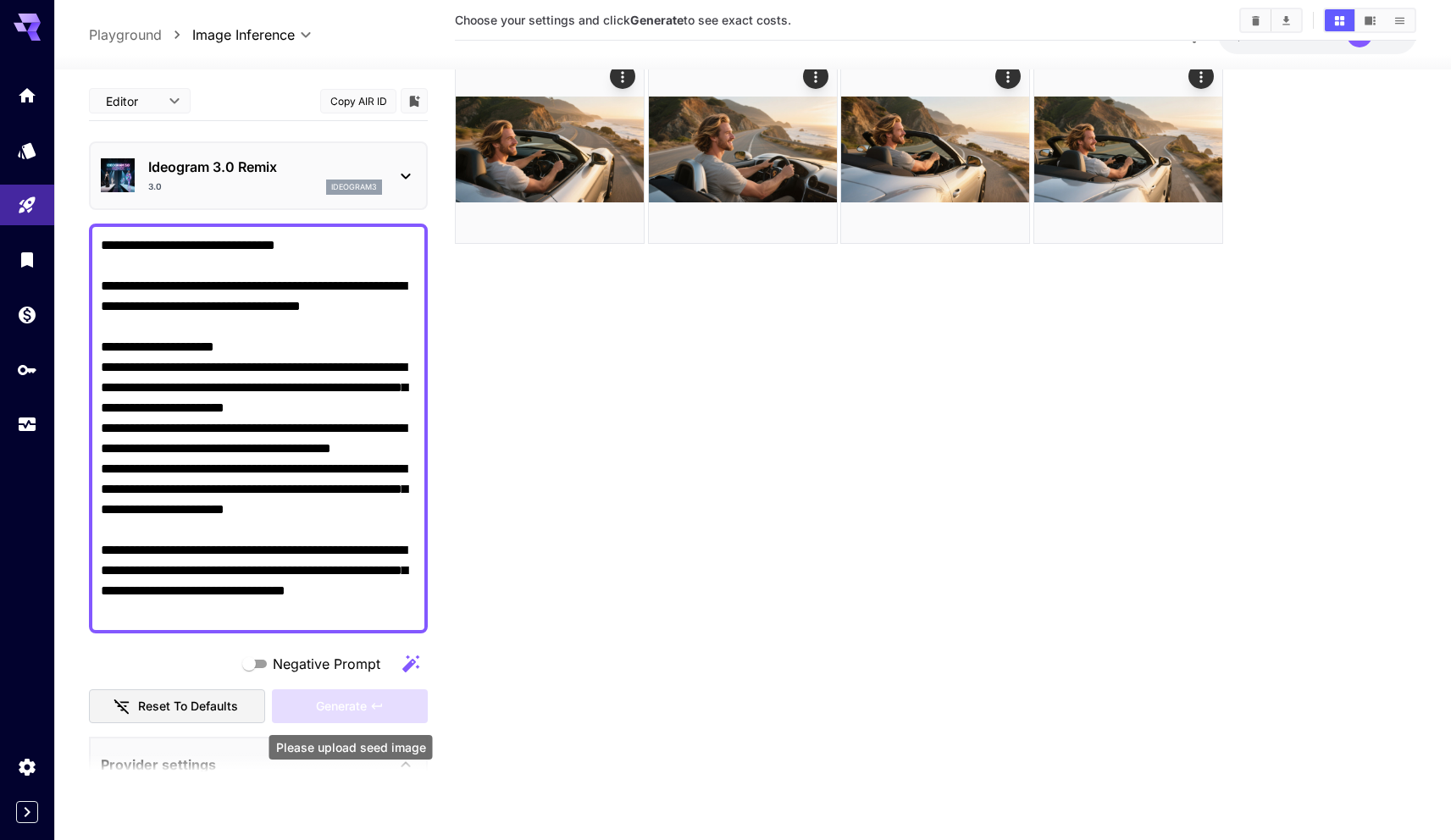
click at [331, 712] on div "Generate" at bounding box center [349, 706] width 156 height 34
click at [537, 683] on section "Choose your settings and click Generate to see exact costs." at bounding box center [935, 420] width 961 height 840
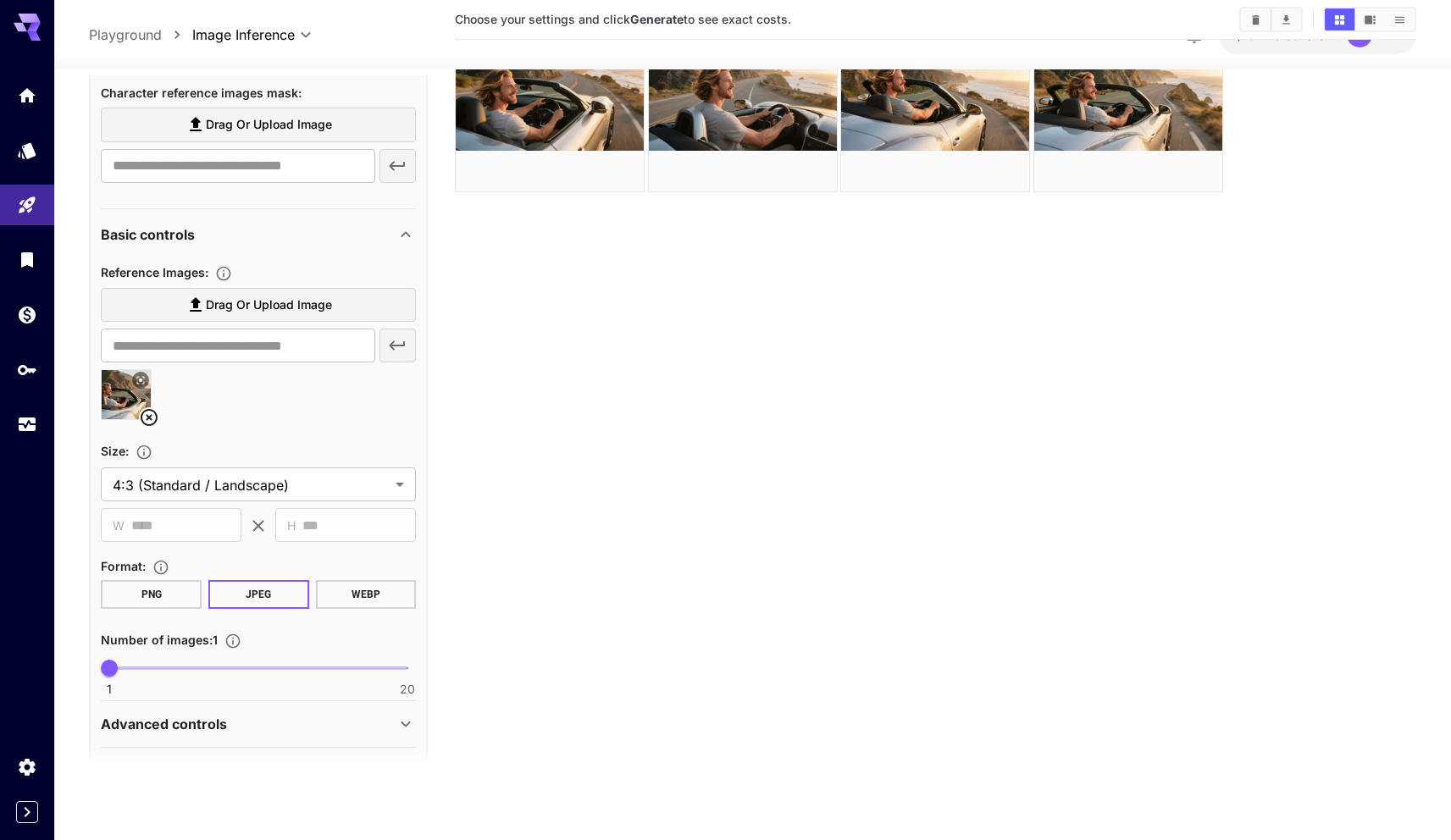
scroll to position [1156, 0]
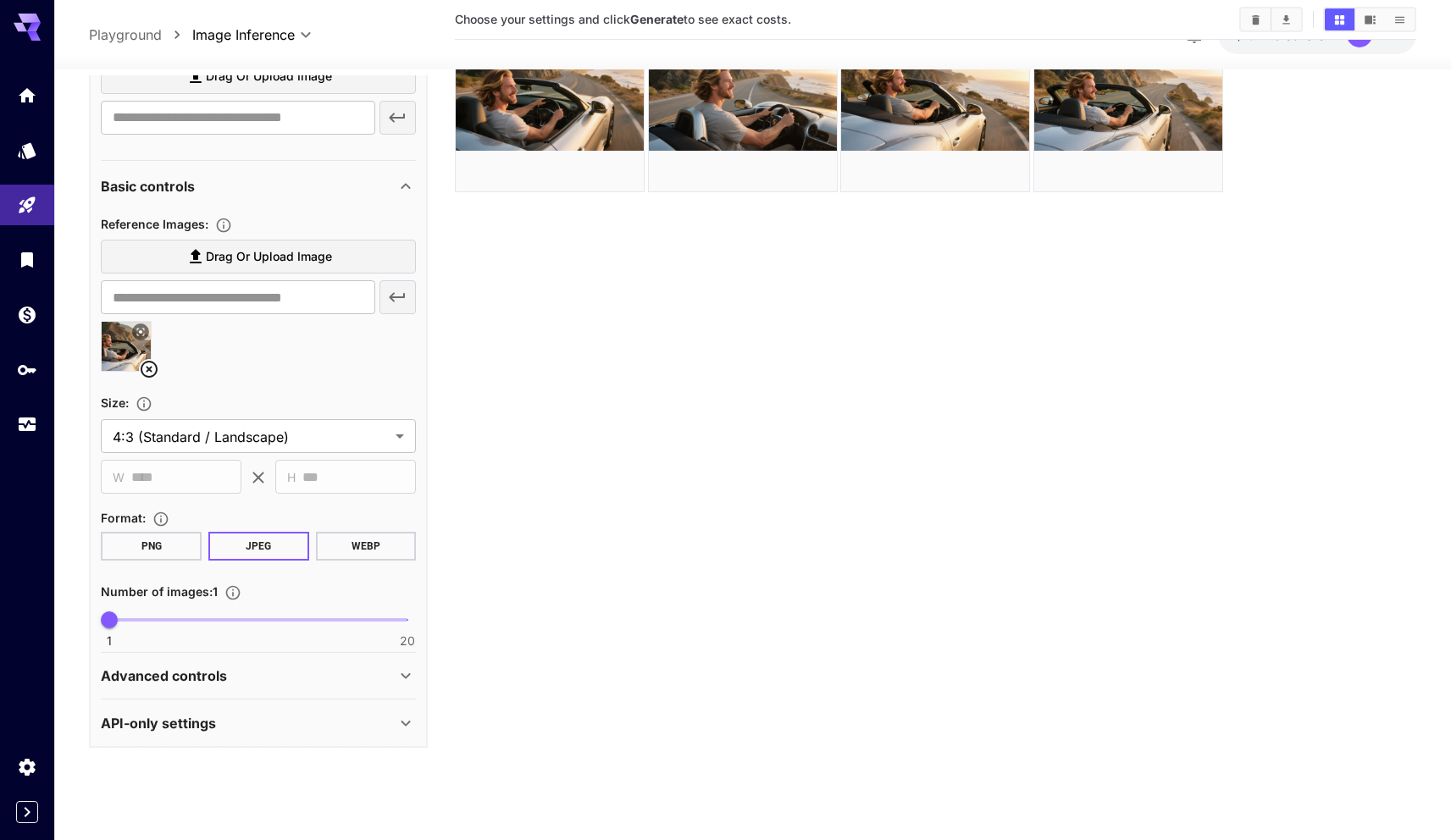
click at [270, 680] on div "Advanced controls" at bounding box center [248, 675] width 294 height 20
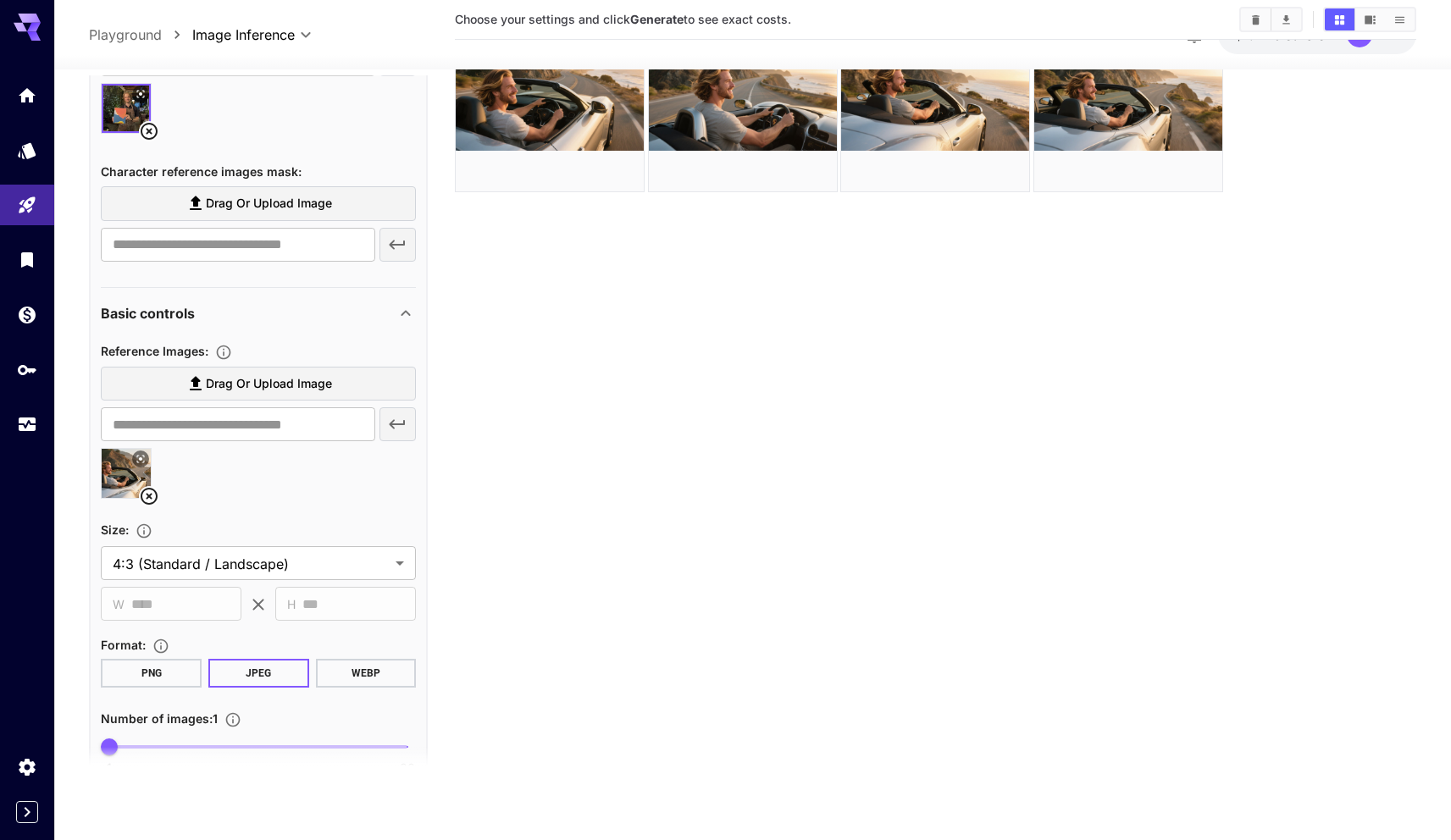
scroll to position [963, 0]
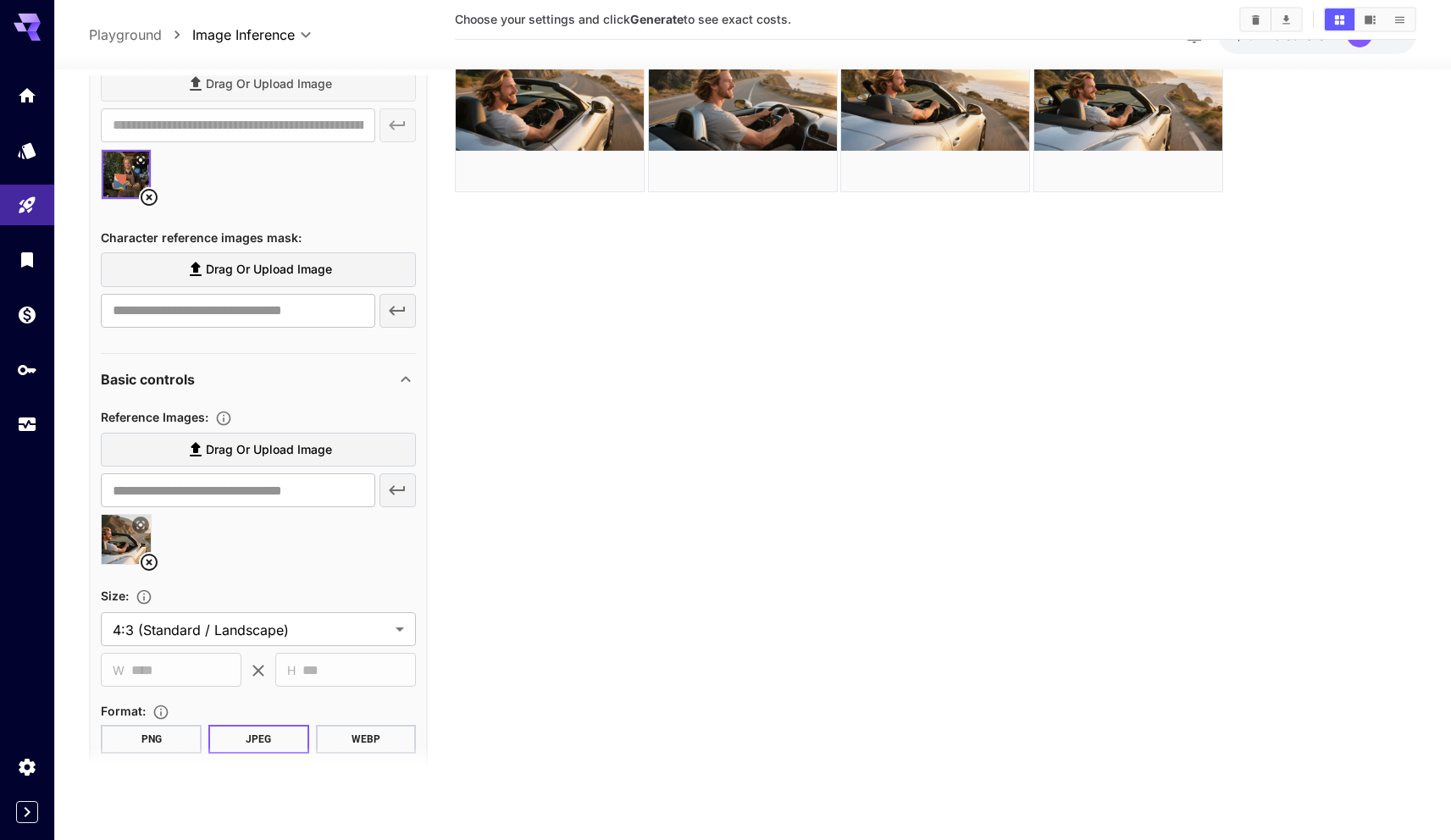
click at [149, 197] on icon at bounding box center [148, 196] width 17 height 17
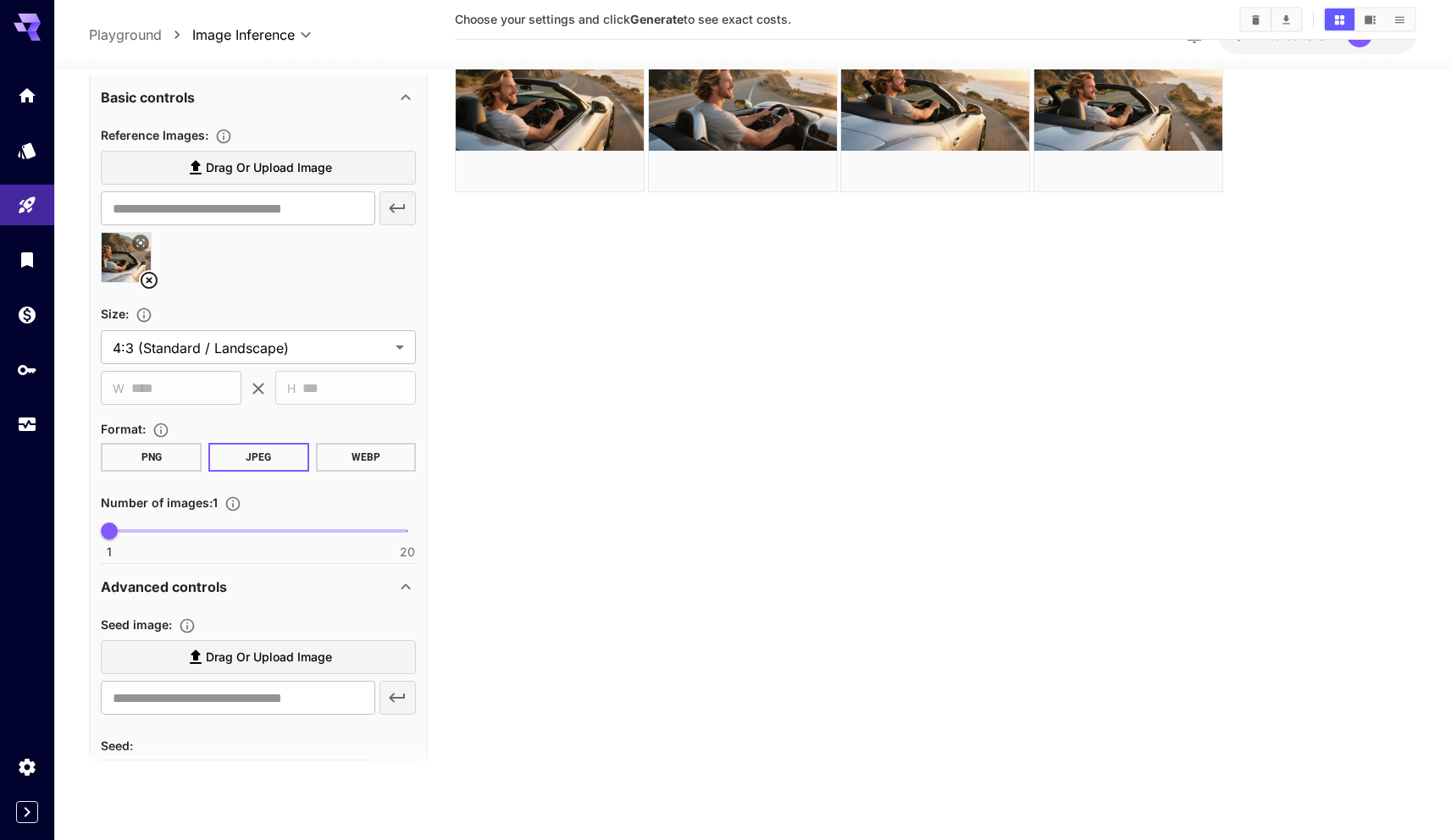
scroll to position [1267, 0]
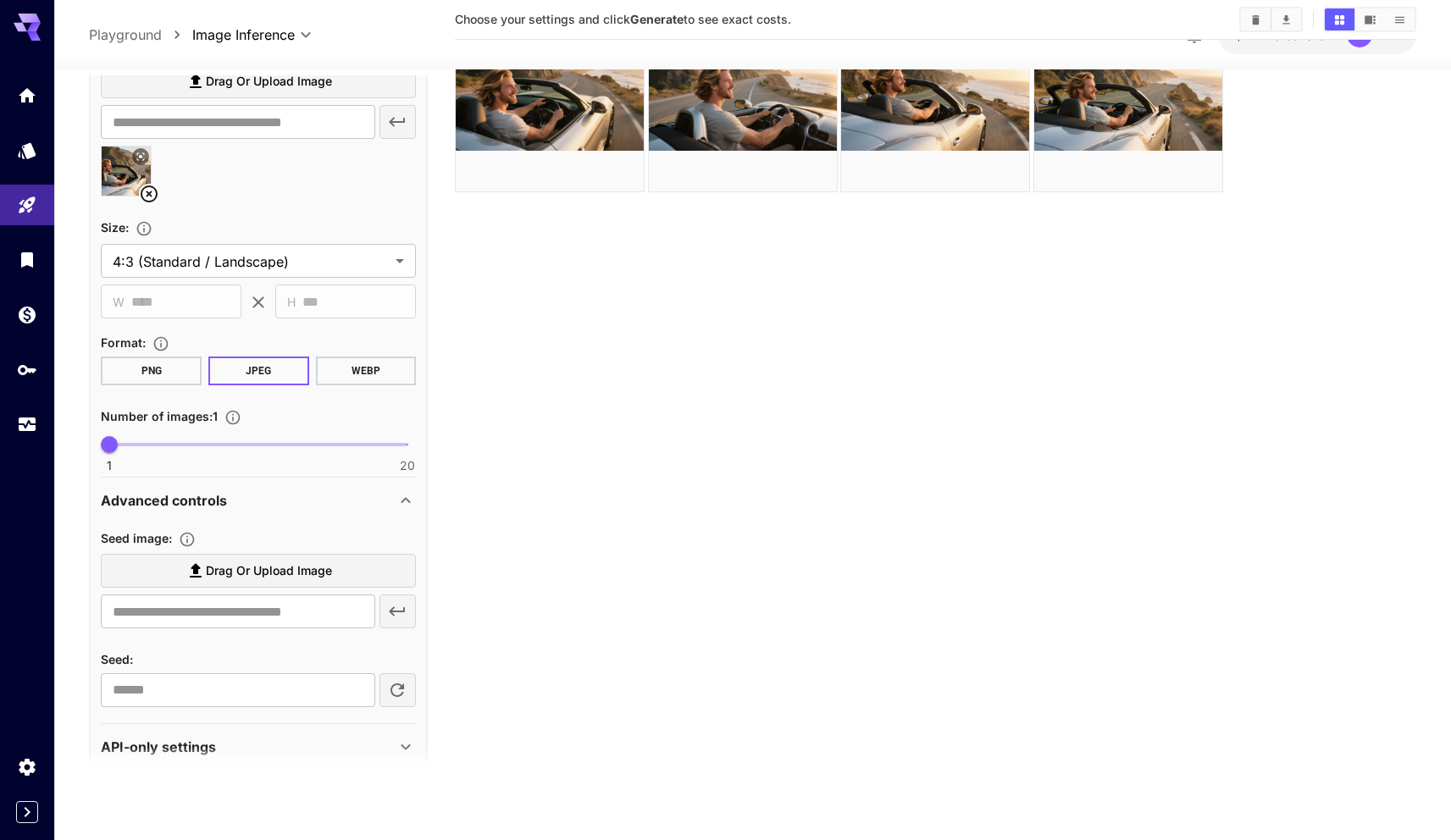
click at [188, 542] on icon "Upload a reference image to guide the result. This is needed for Image-to-Image…" at bounding box center [187, 539] width 17 height 17
click at [153, 198] on icon at bounding box center [149, 193] width 20 height 20
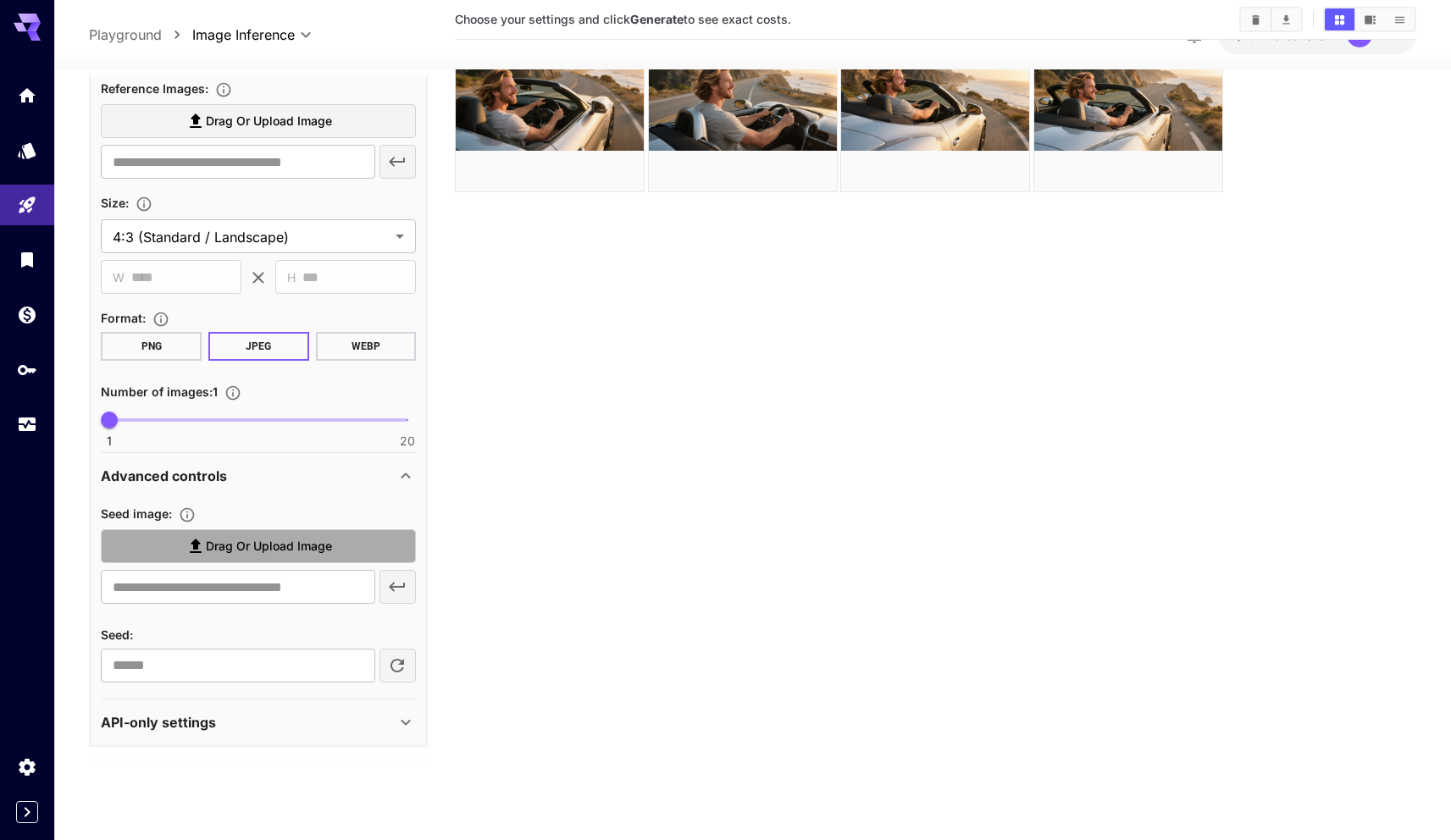
click at [221, 530] on label "Drag or upload image" at bounding box center [257, 546] width 315 height 34
click at [0, 0] on input "Drag or upload image" at bounding box center [0, 0] width 0 height 0
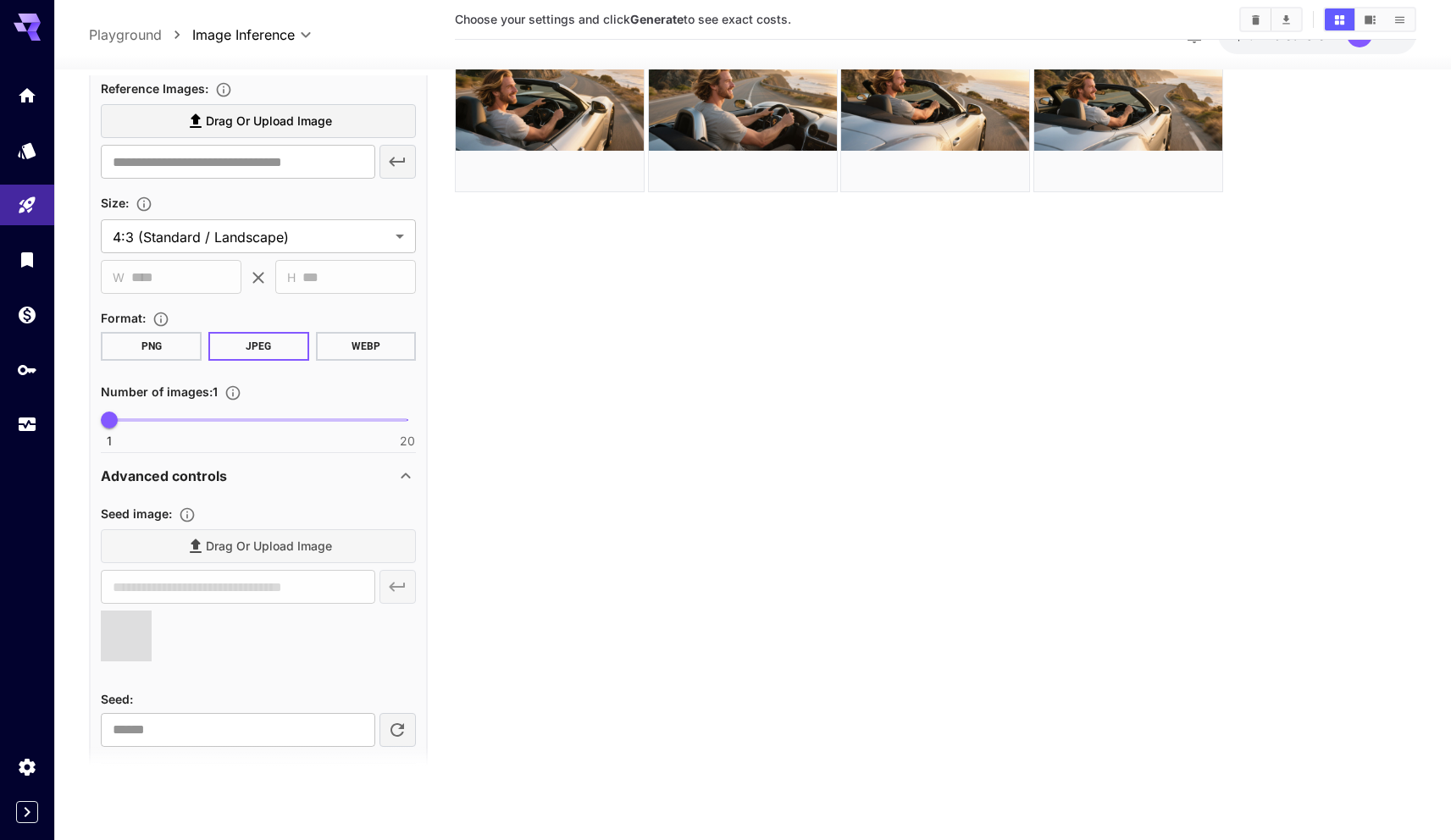
type input "**********"
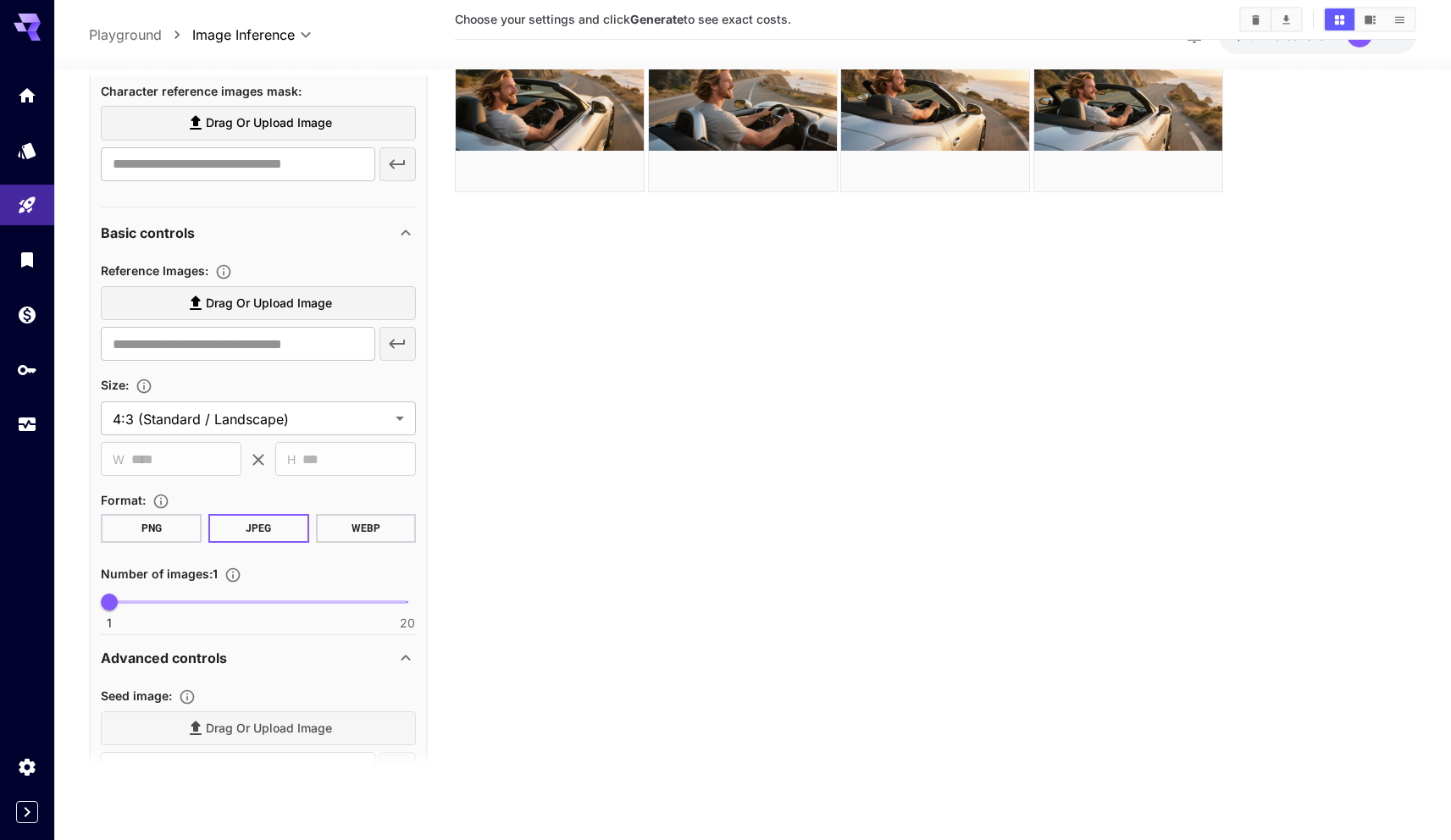
scroll to position [1031, 0]
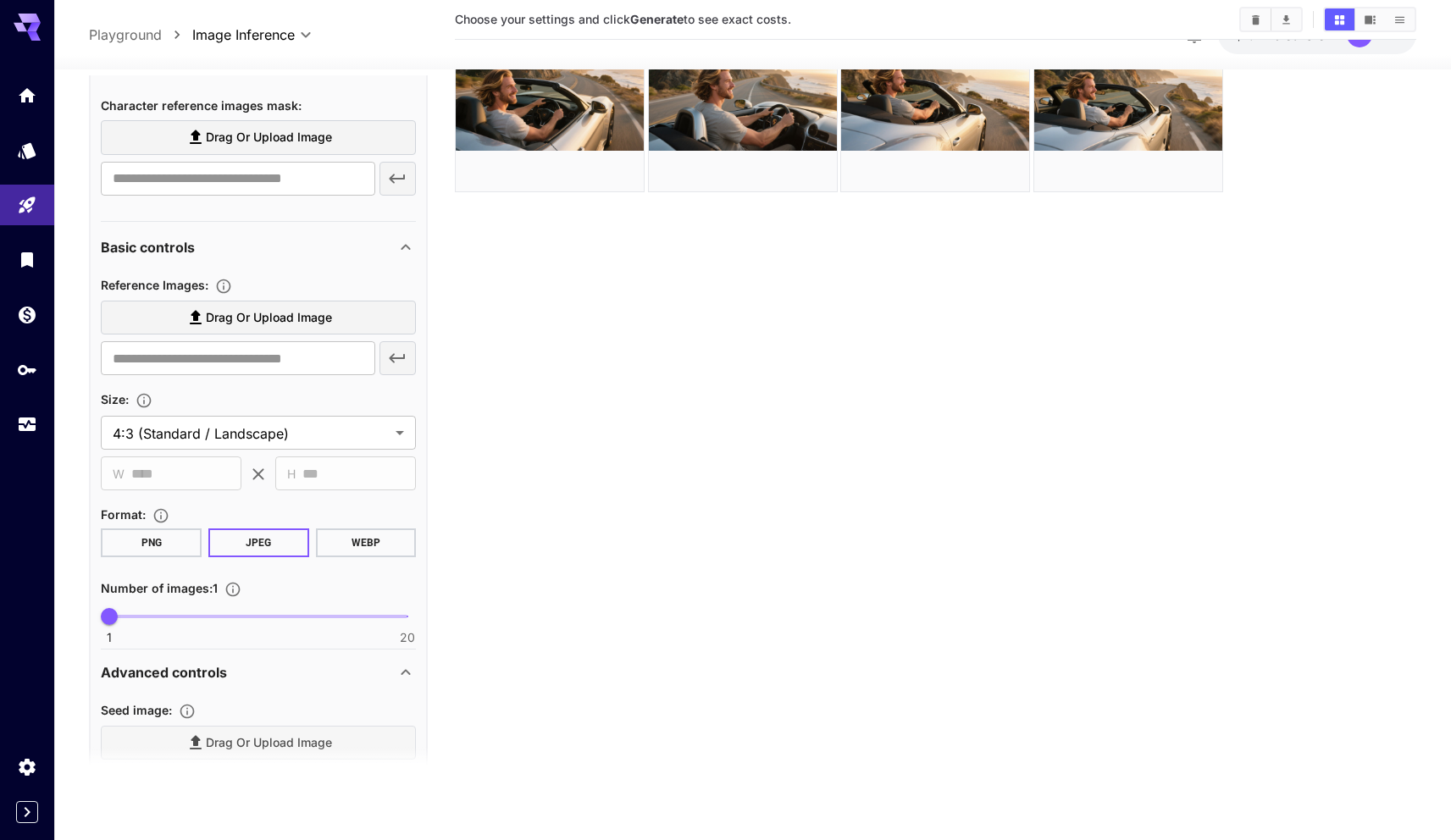
click at [252, 313] on span "Drag or upload image" at bounding box center [268, 318] width 126 height 21
click at [0, 0] on input "Drag or upload image" at bounding box center [0, 0] width 0 height 0
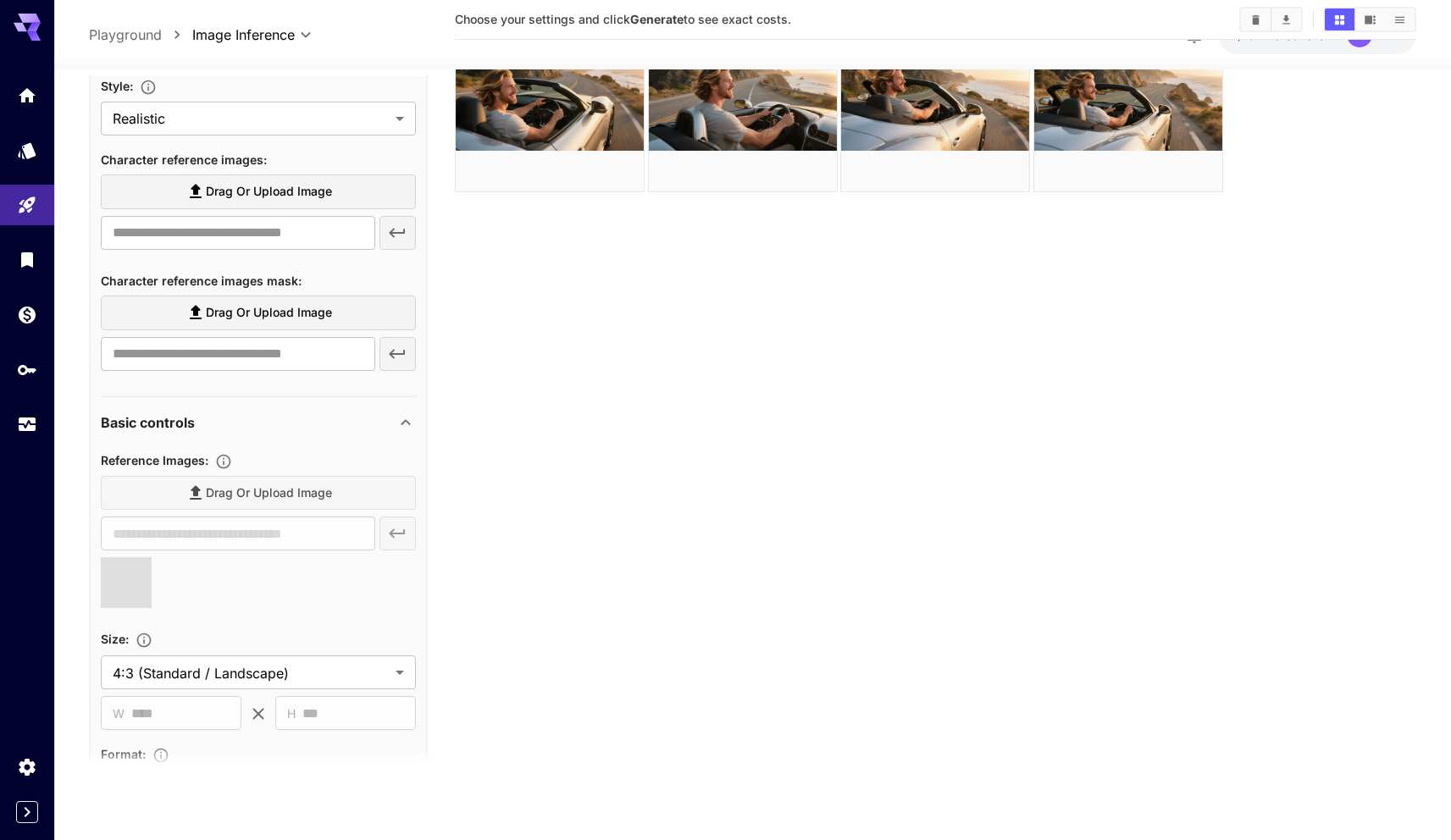
type input "**********"
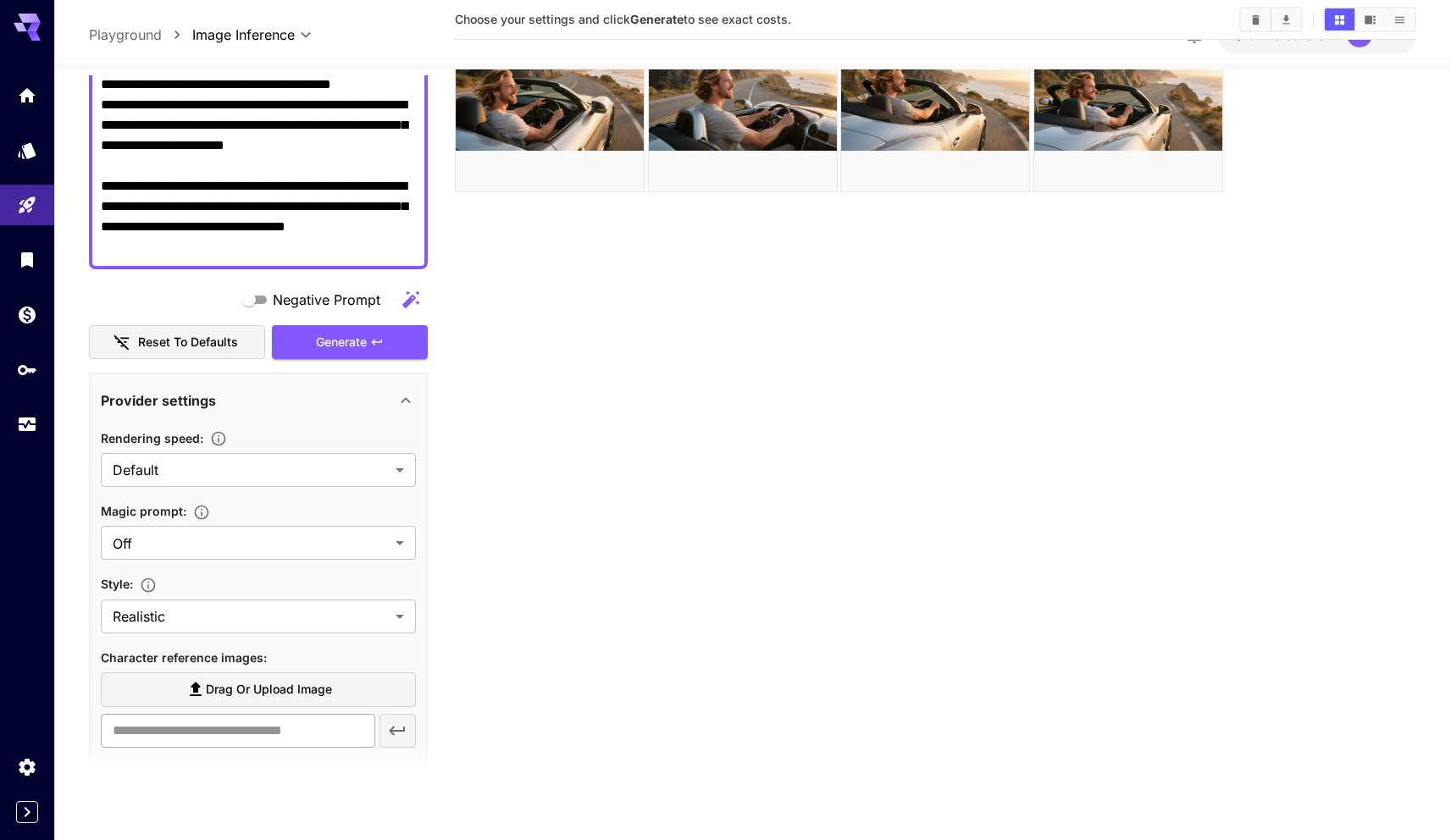
scroll to position [290, 0]
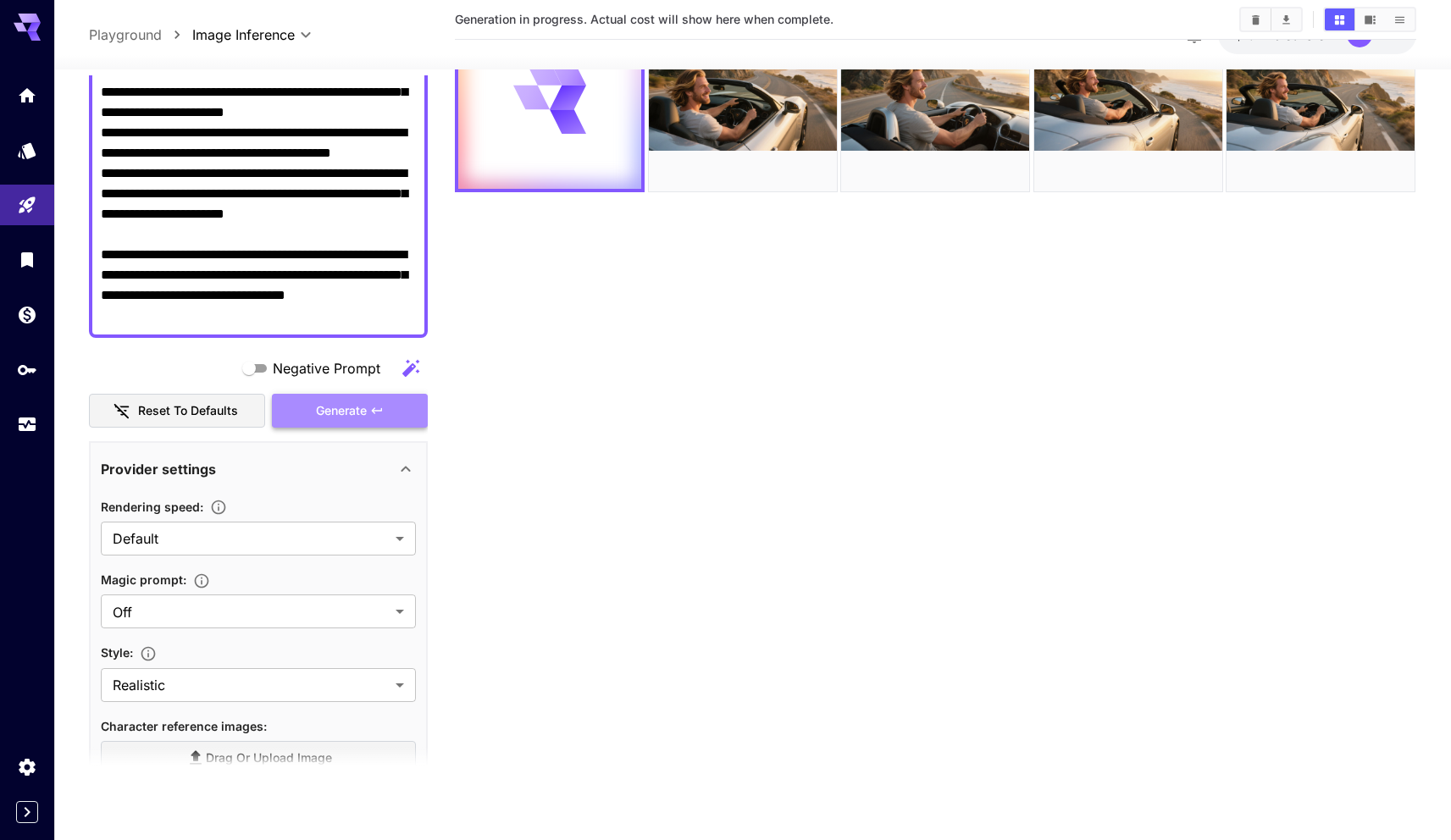
click at [354, 401] on span "Generate" at bounding box center [341, 411] width 51 height 21
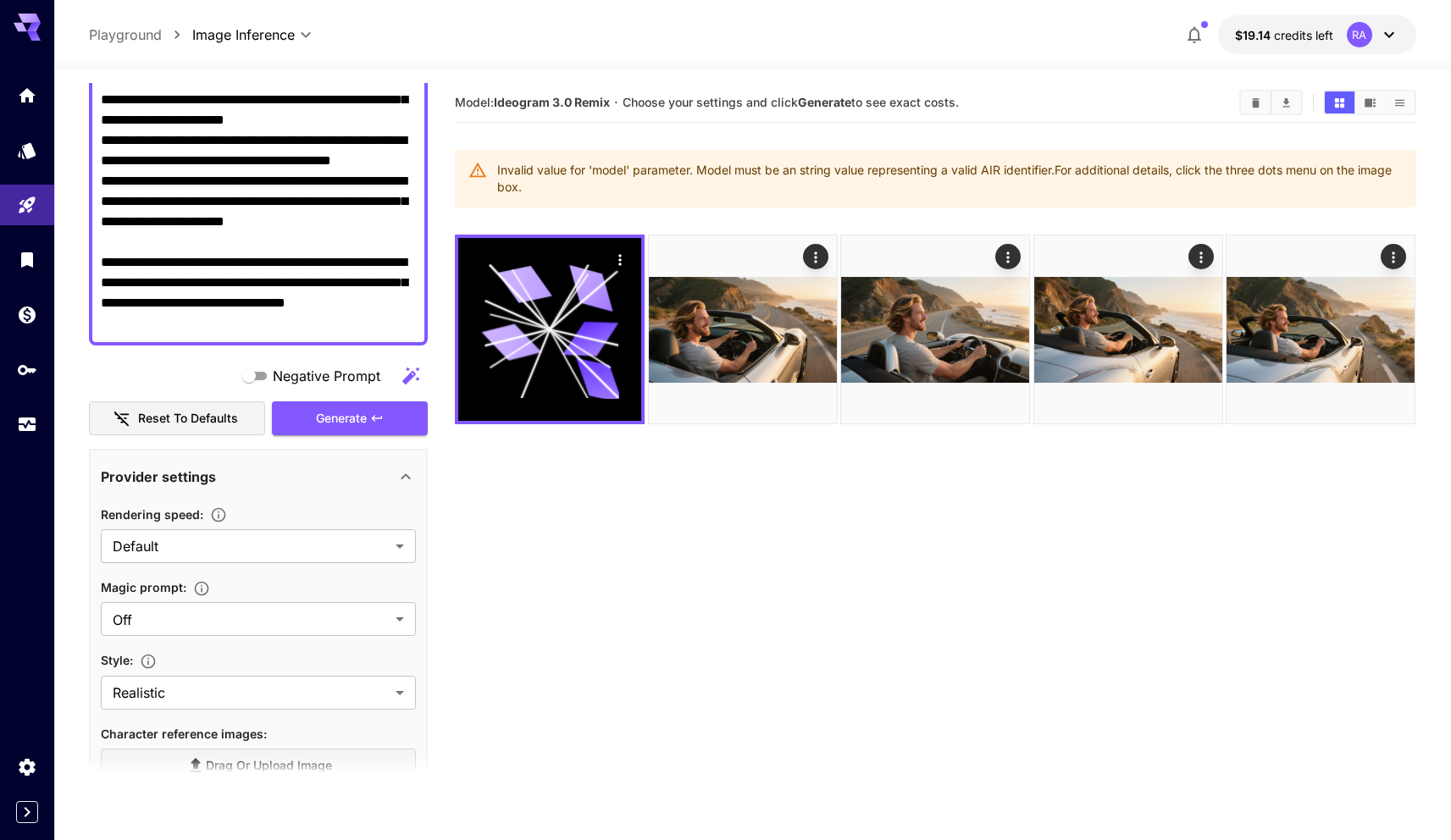
scroll to position [0, 0]
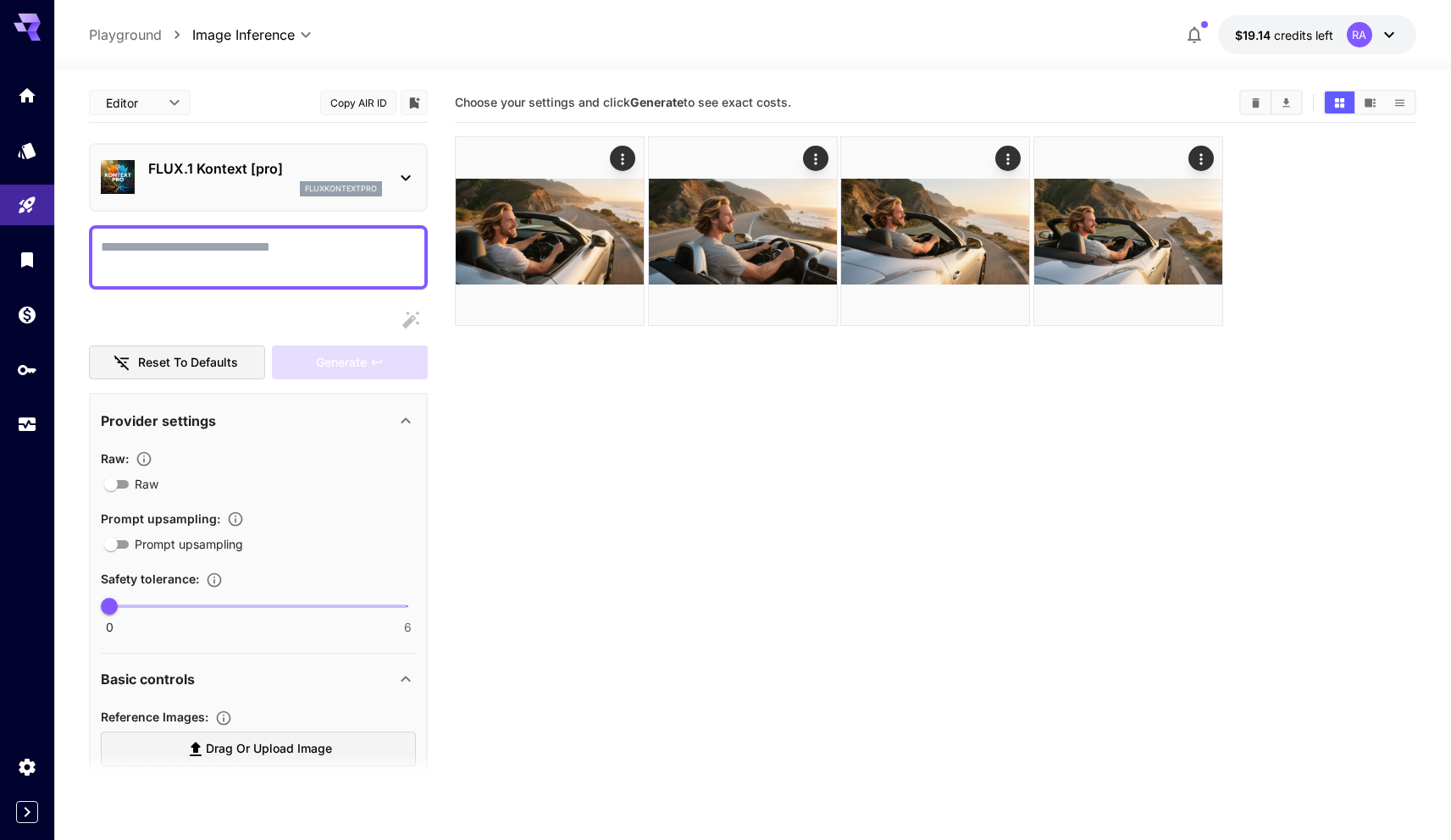
click at [297, 270] on textarea "Raw" at bounding box center [257, 257] width 315 height 41
paste textarea "**********"
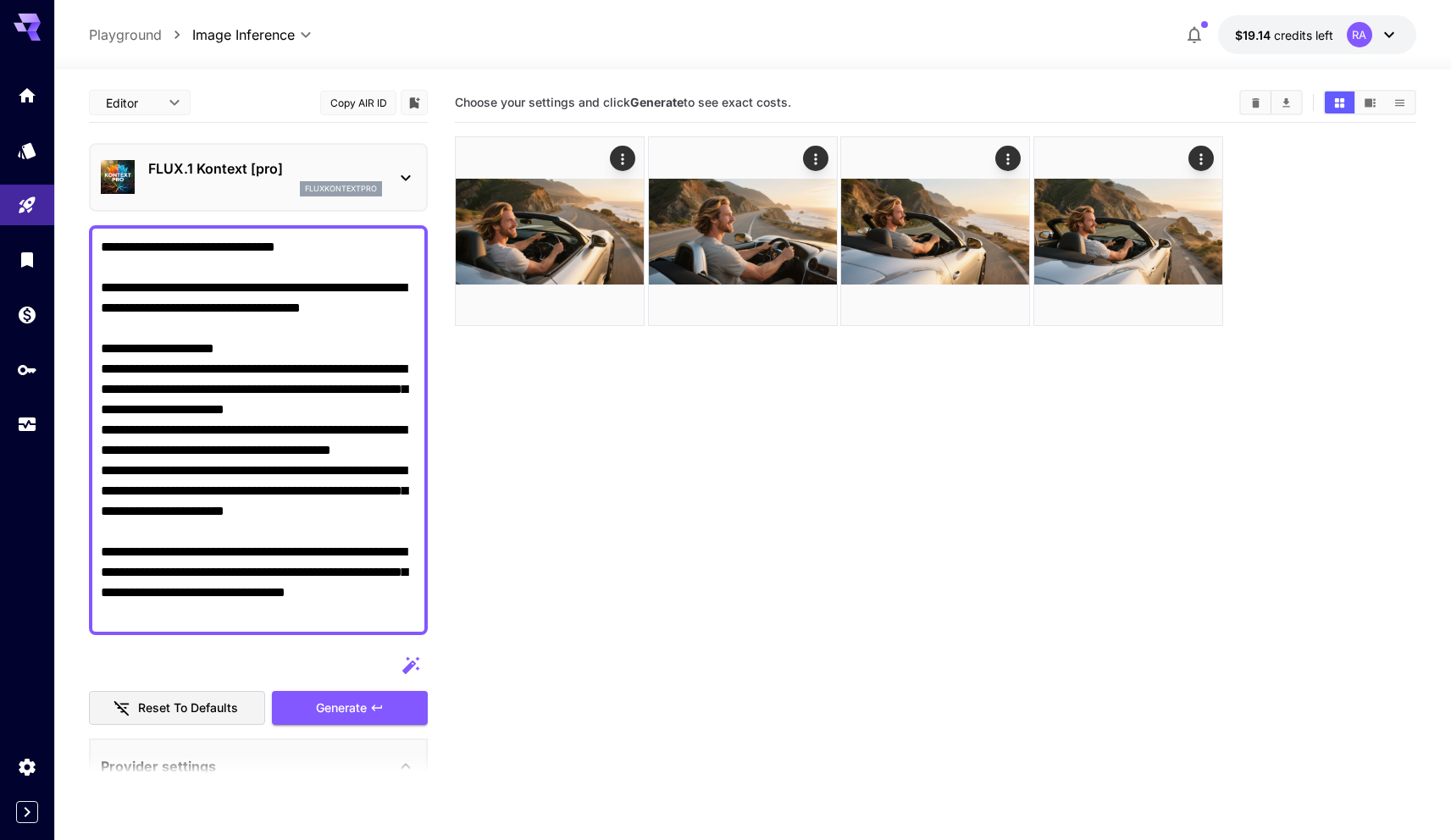
type textarea "**********"
click at [555, 486] on section "Choose your settings and click Generate to see exact costs." at bounding box center [935, 502] width 961 height 840
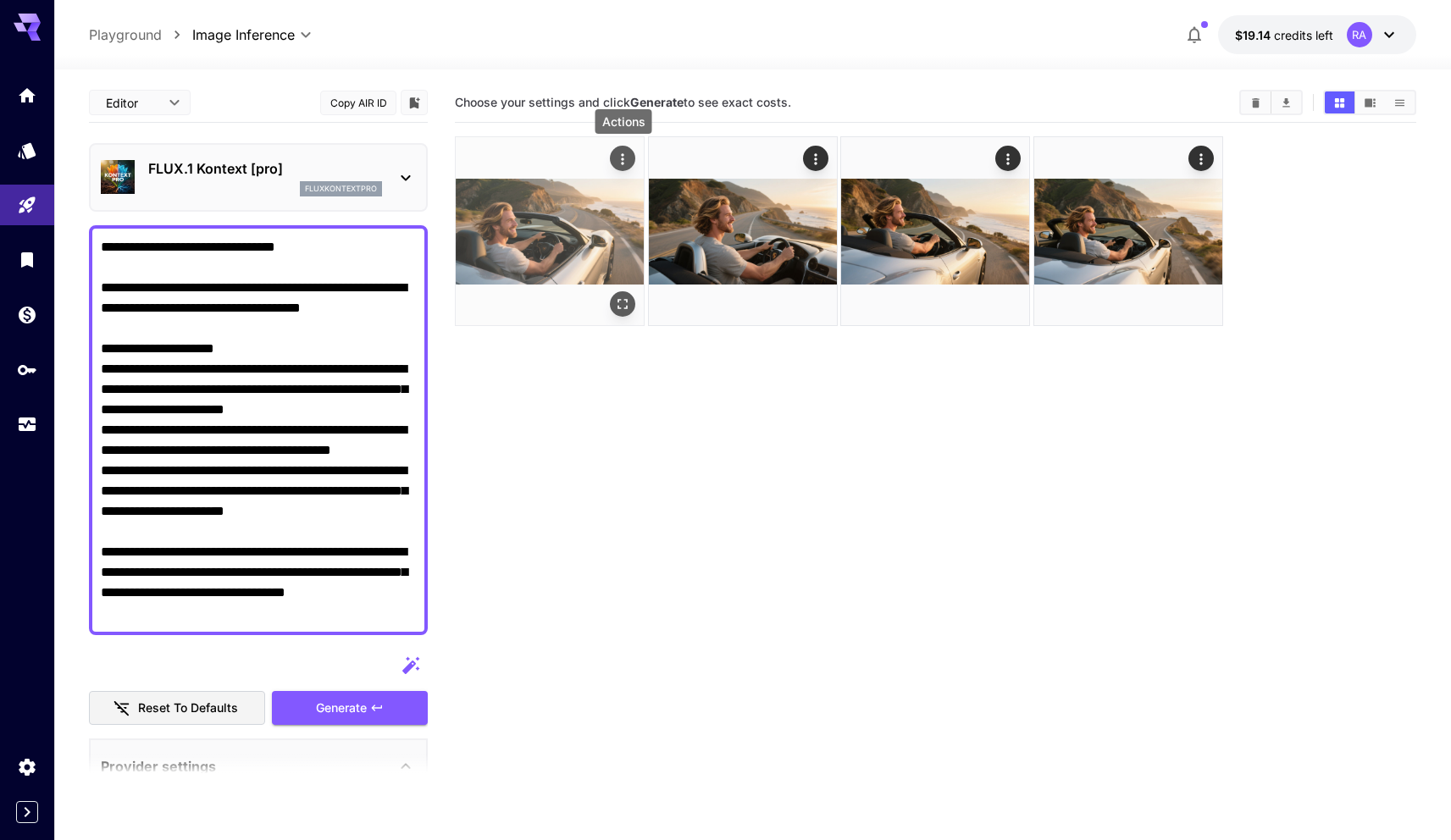
click at [621, 148] on div "Actions" at bounding box center [622, 158] width 17 height 20
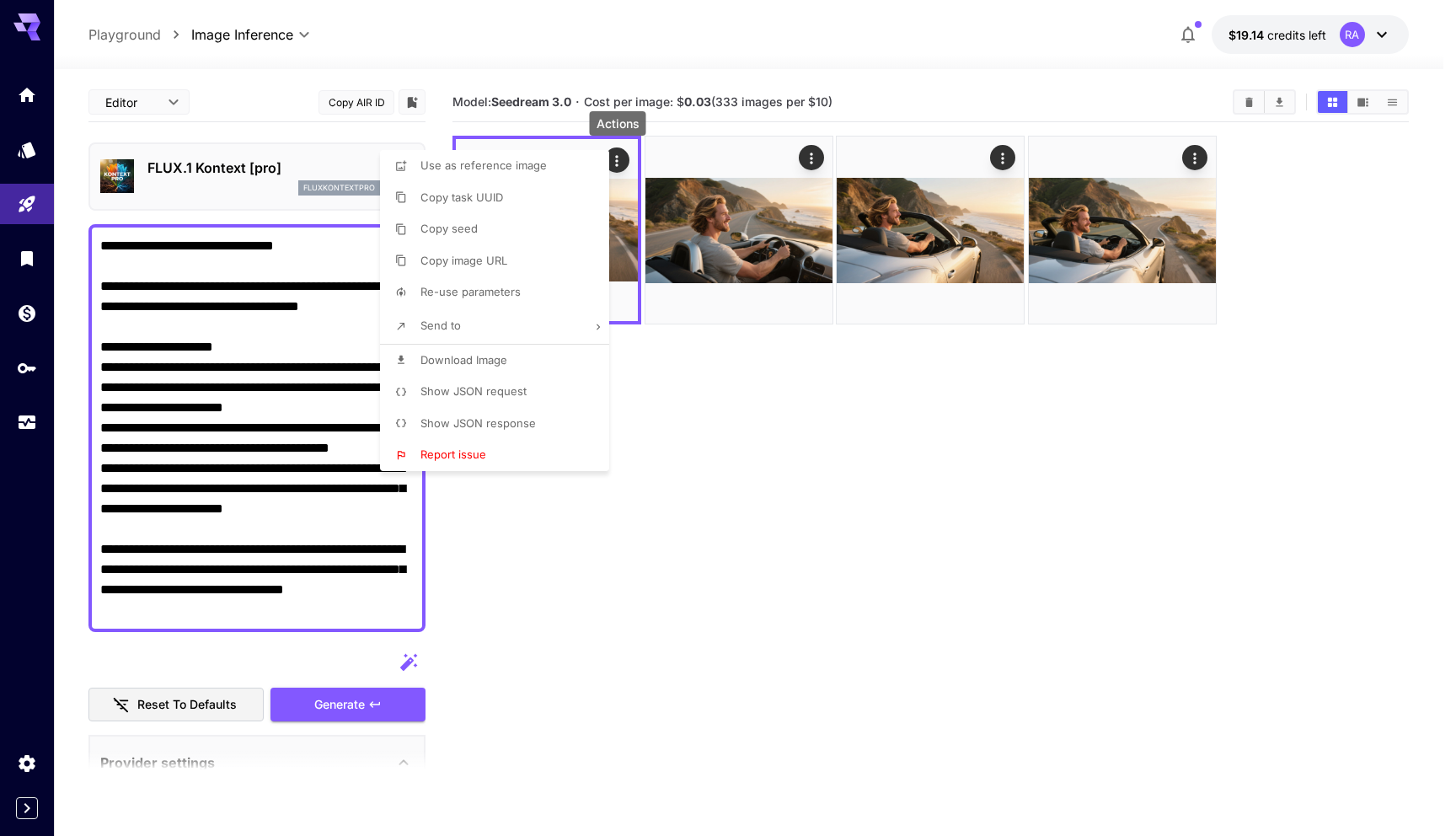
click at [566, 172] on li "Use as reference image" at bounding box center [499, 166] width 239 height 32
click at [621, 507] on div at bounding box center [728, 418] width 1456 height 836
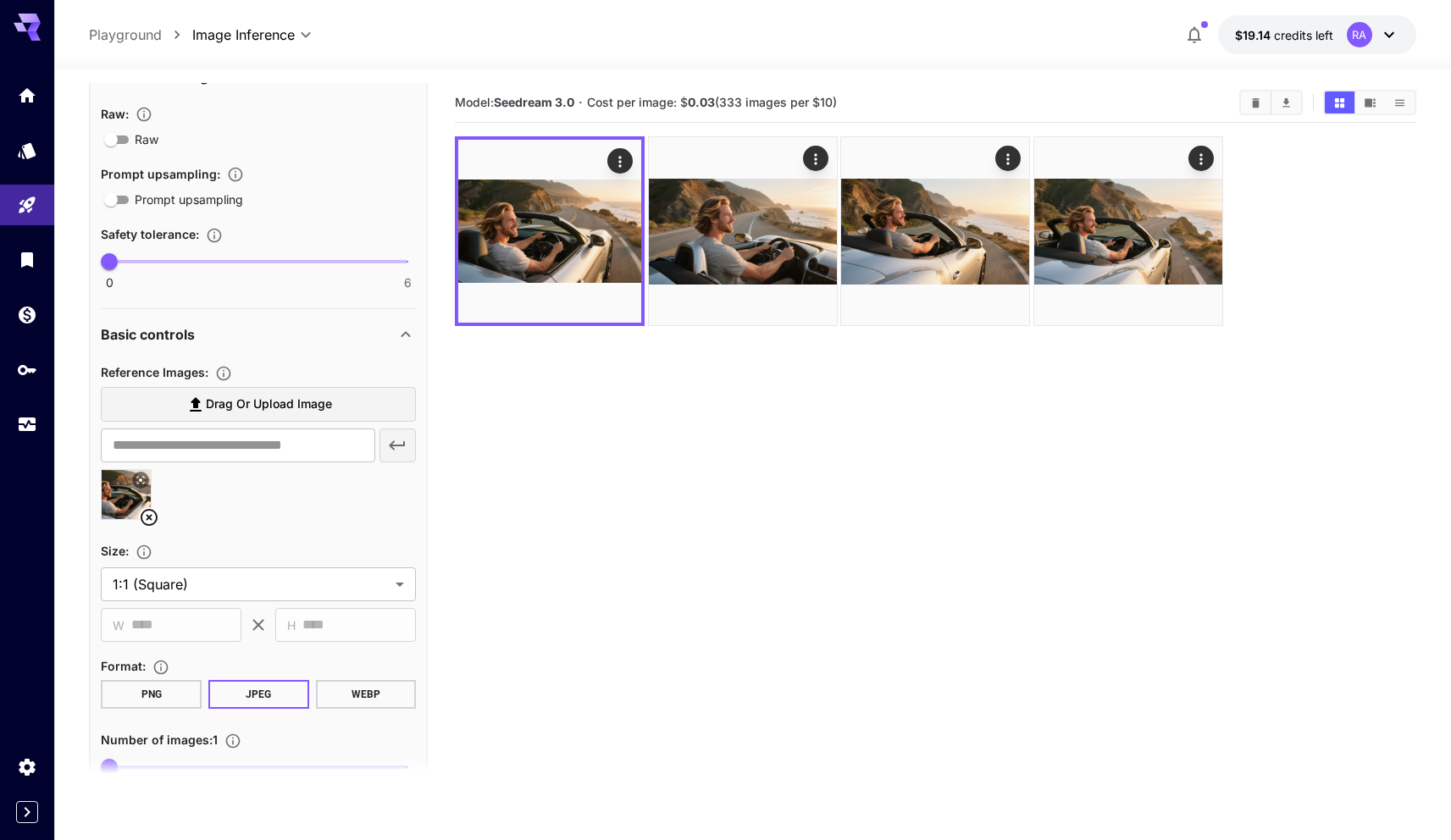
scroll to position [707, 0]
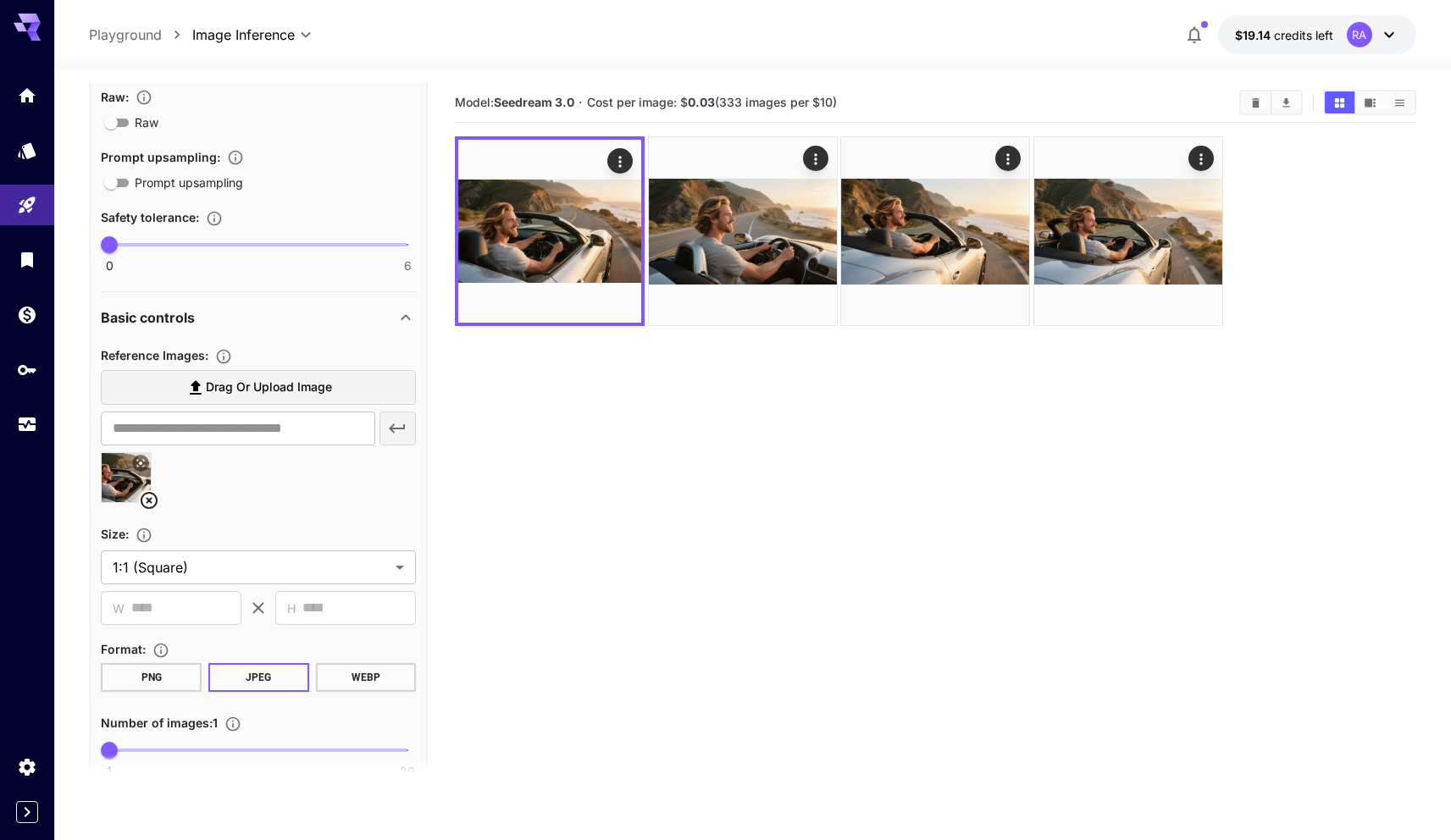
click at [314, 388] on span "Drag or upload image" at bounding box center [268, 388] width 126 height 21
click at [0, 0] on input "Drag or upload image" at bounding box center [0, 0] width 0 height 0
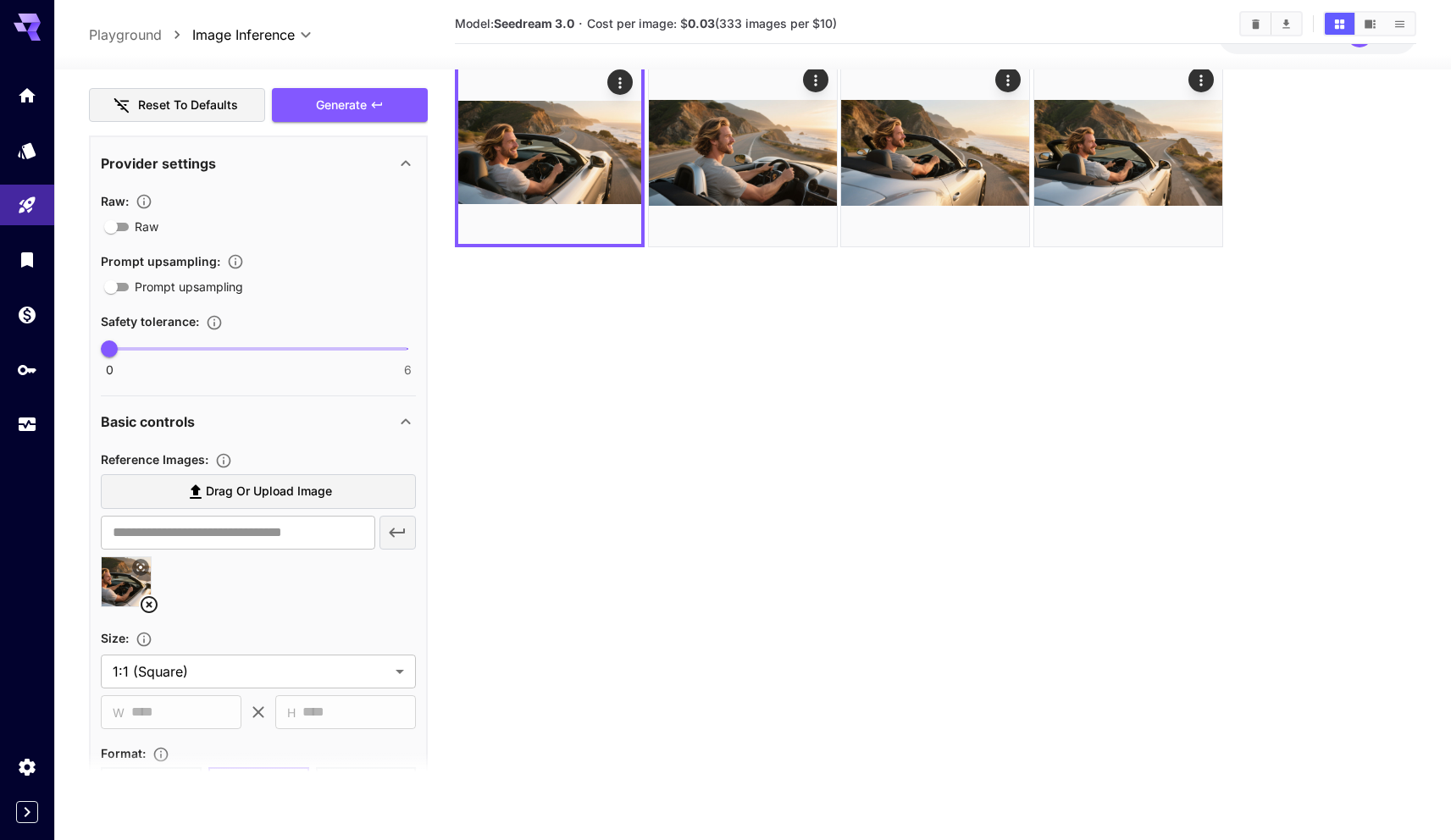
scroll to position [0, 0]
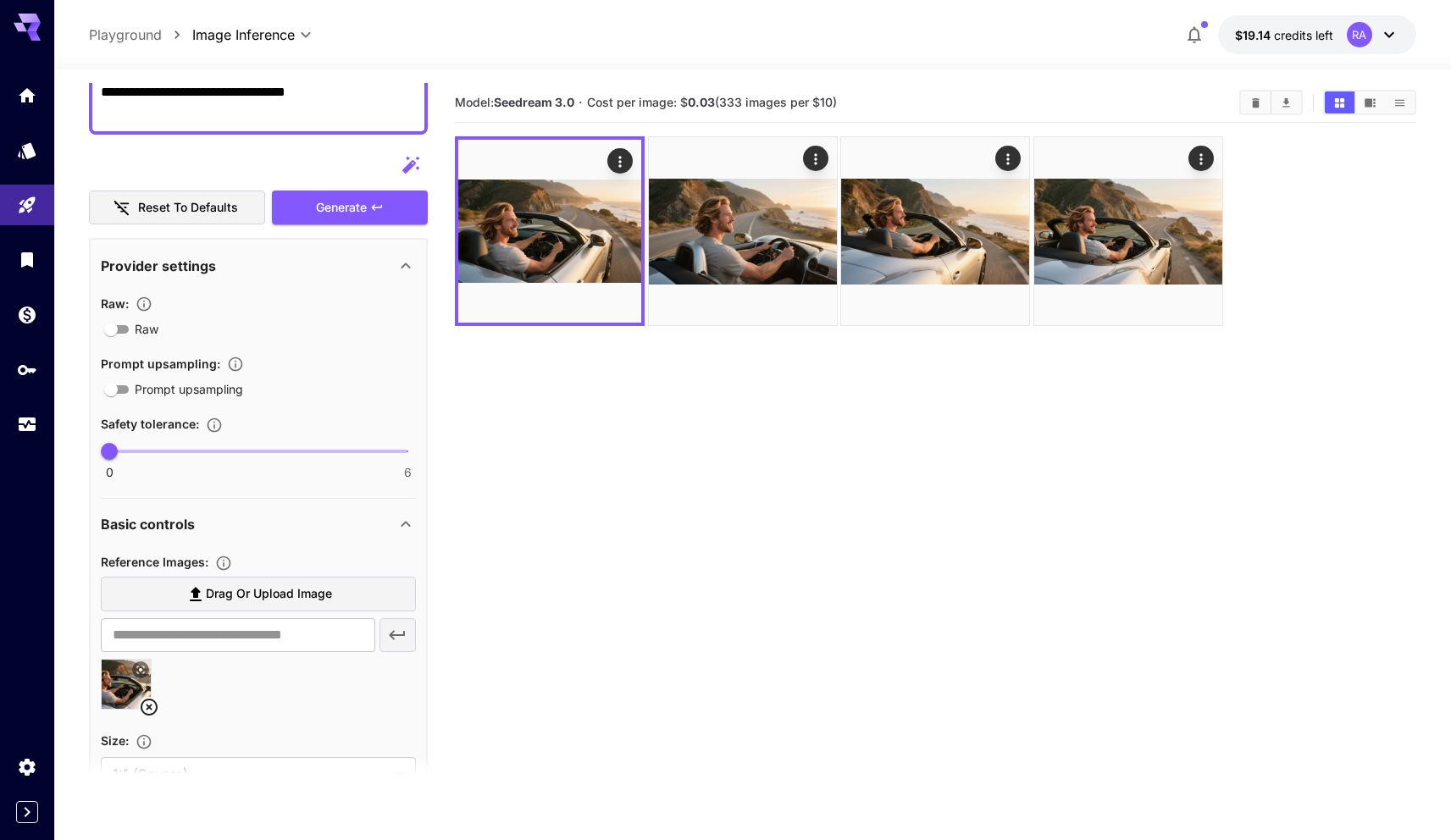
click at [296, 592] on span "Drag or upload image" at bounding box center [268, 594] width 126 height 21
click at [0, 0] on input "Drag or upload image" at bounding box center [0, 0] width 0 height 0
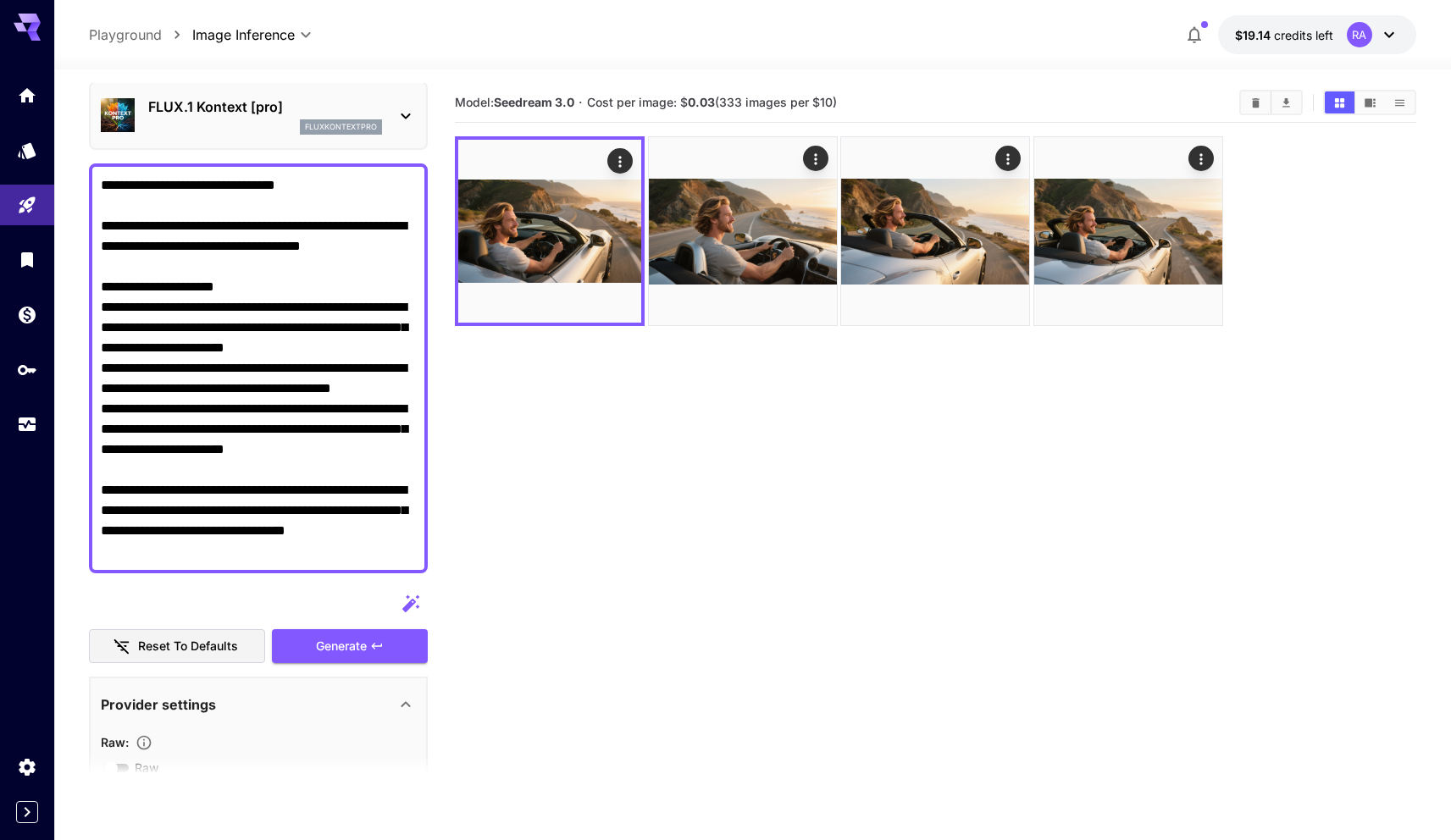
scroll to position [43, 0]
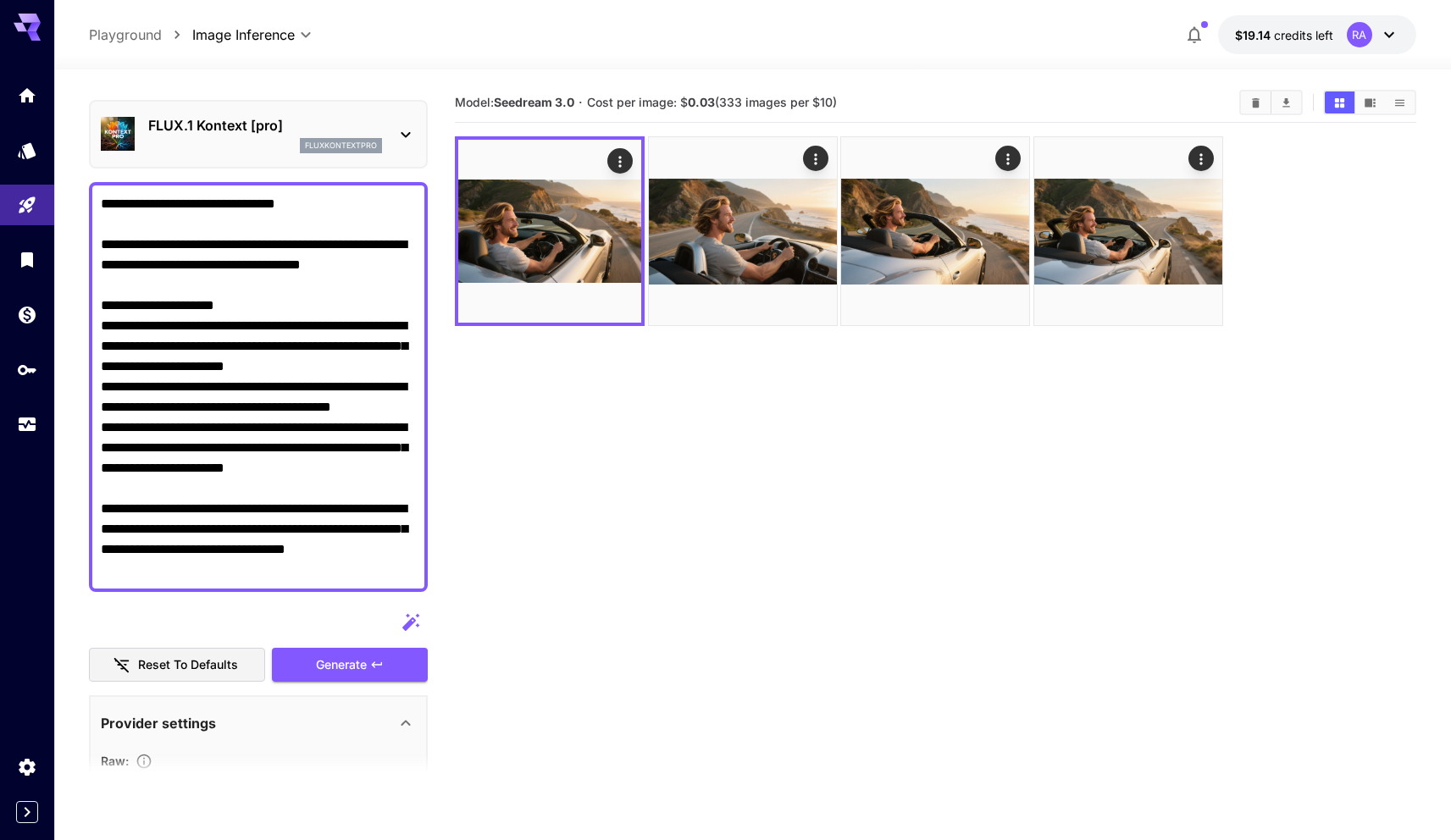
type input "**********"
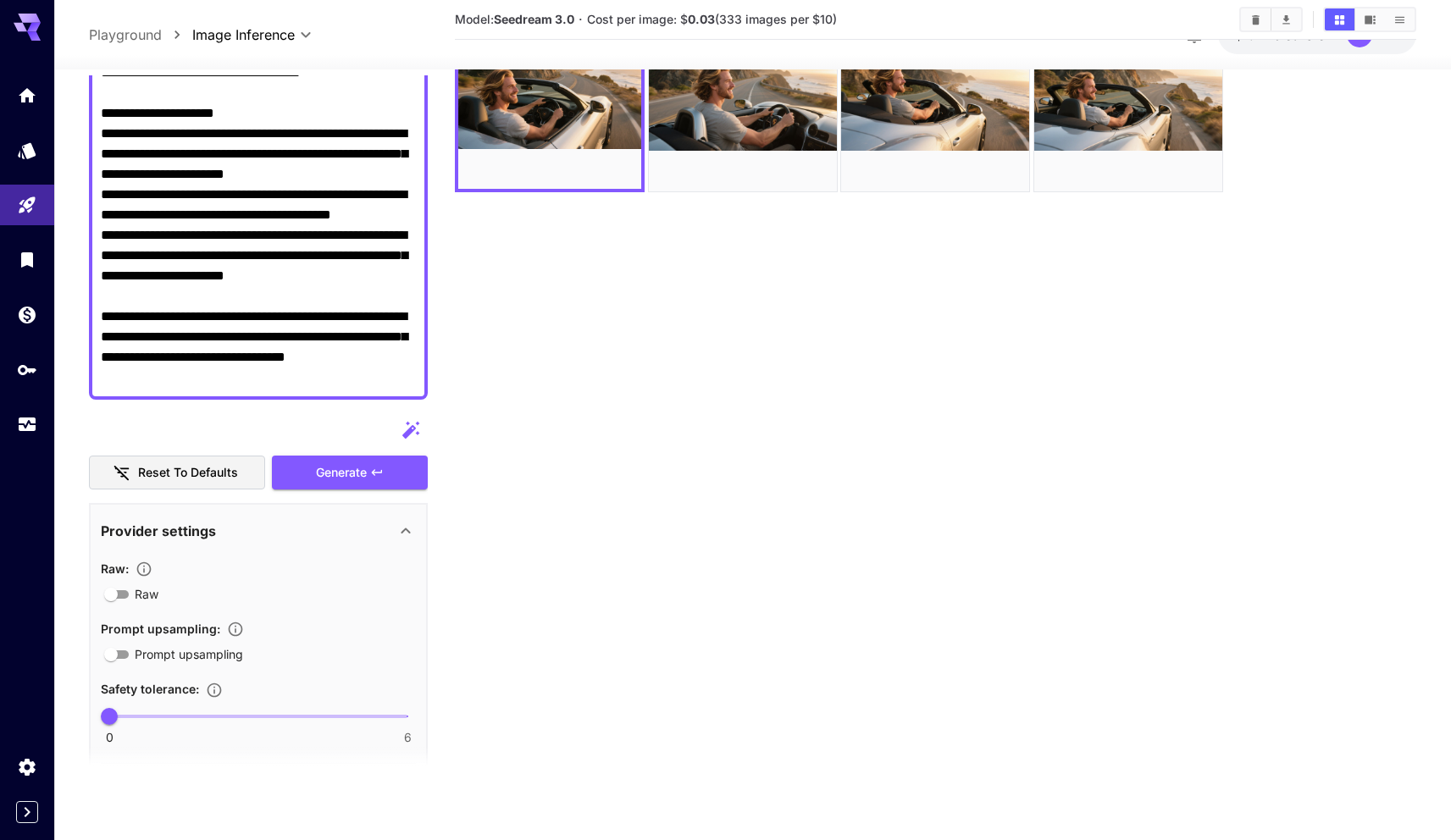
scroll to position [328, 0]
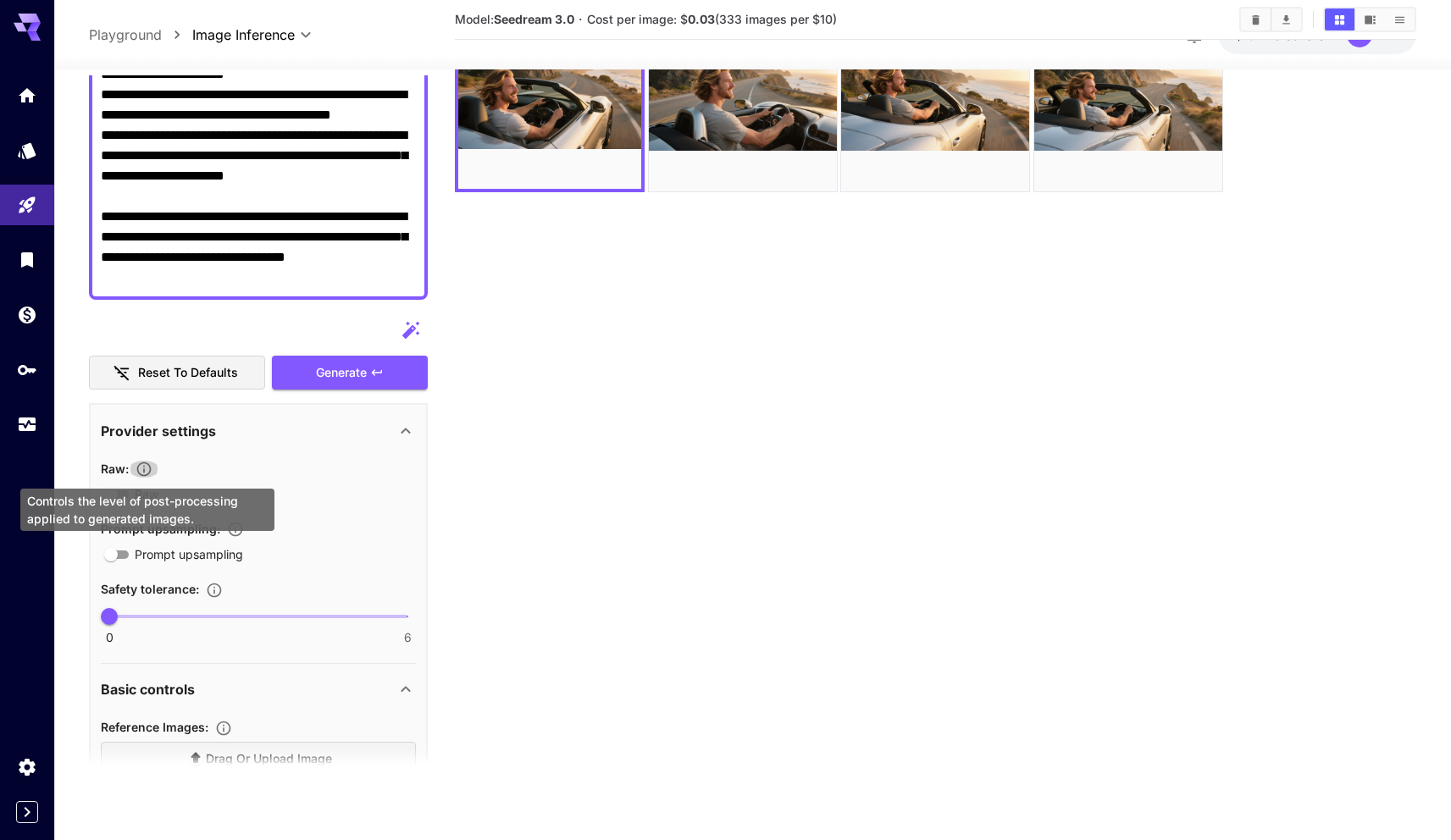
click at [150, 471] on icon "Controls the level of post-processing applied to generated images." at bounding box center [144, 469] width 17 height 17
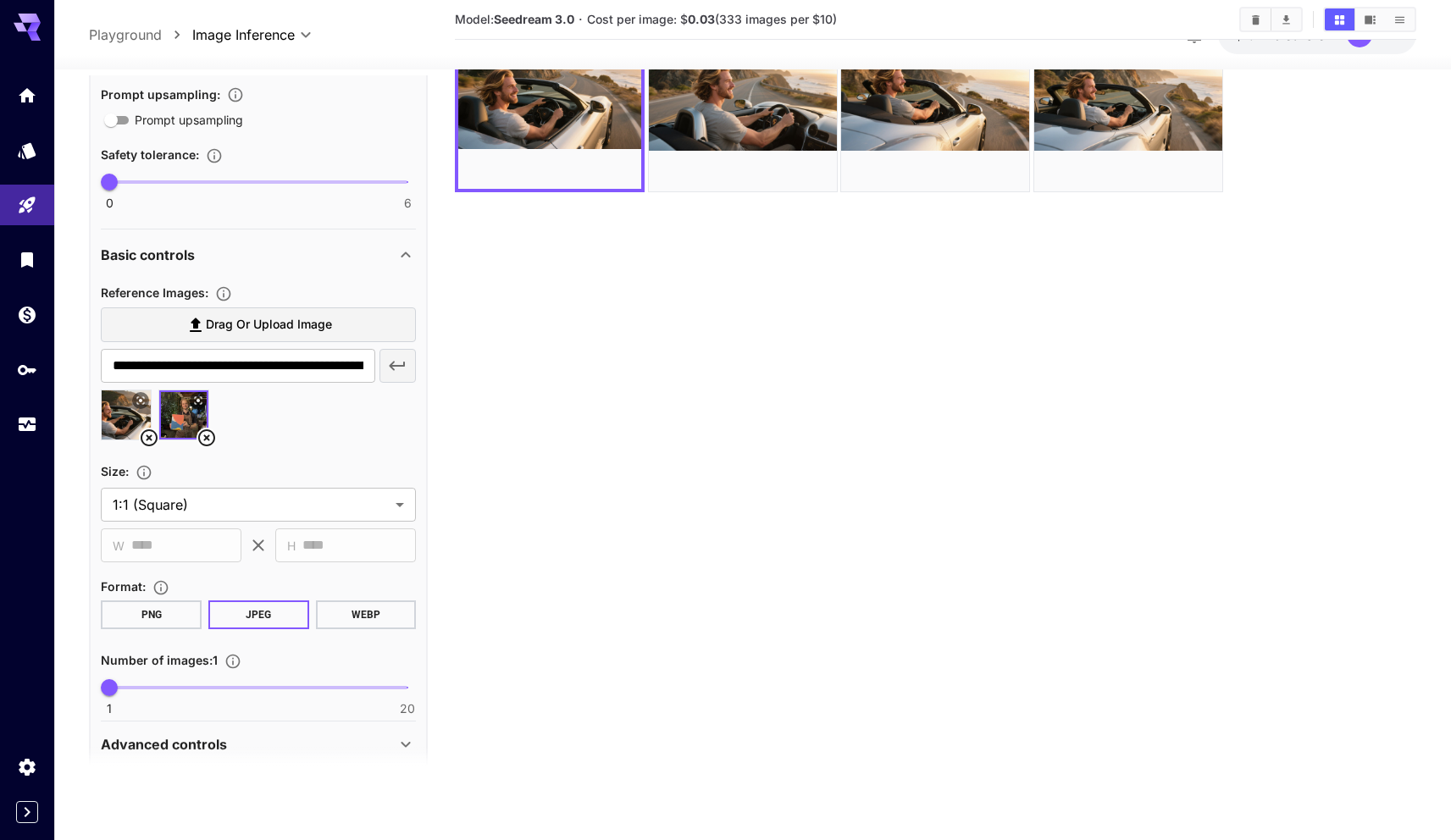
scroll to position [809, 0]
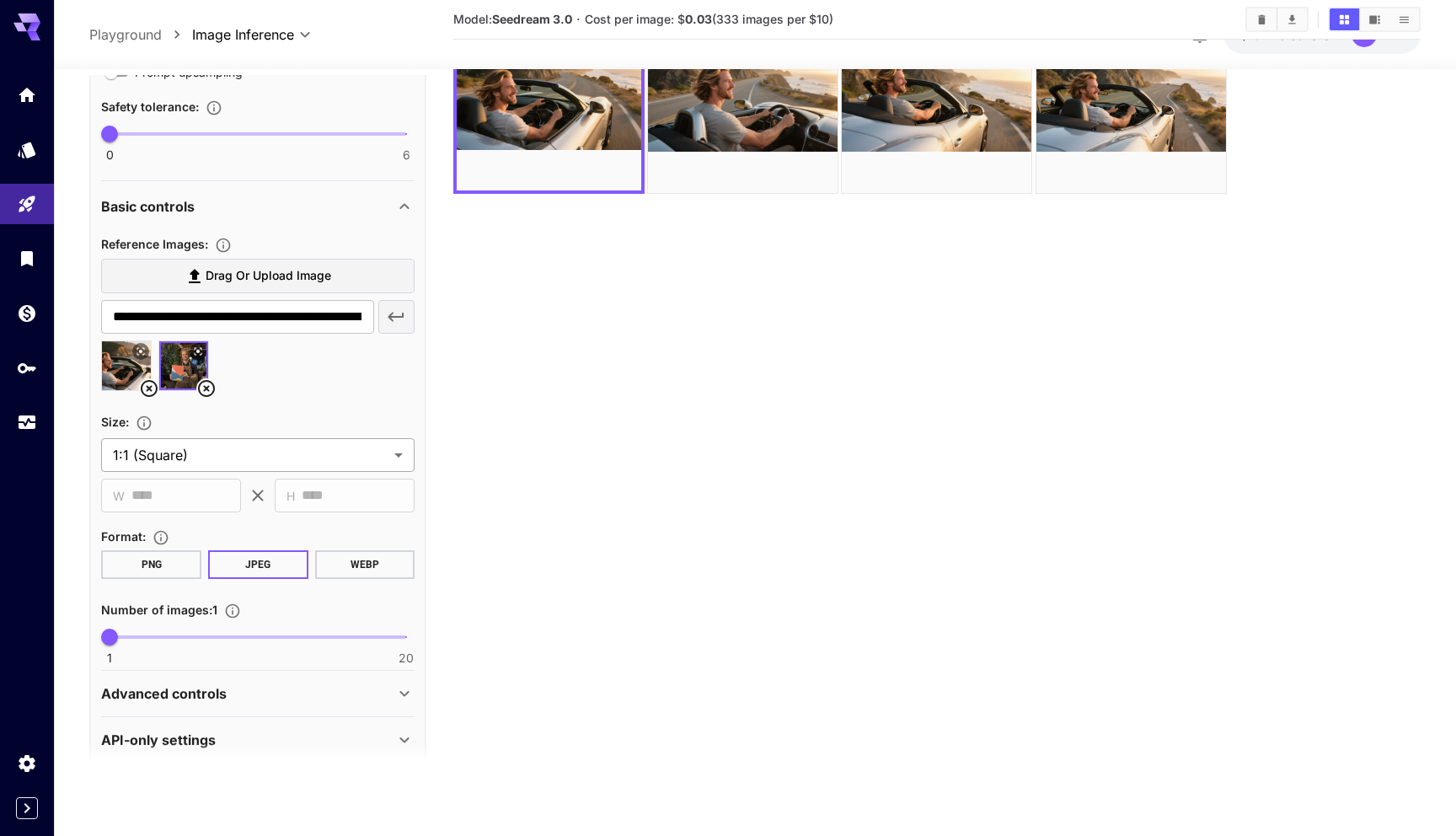
click at [303, 458] on body "**********" at bounding box center [728, 351] width 1456 height 969
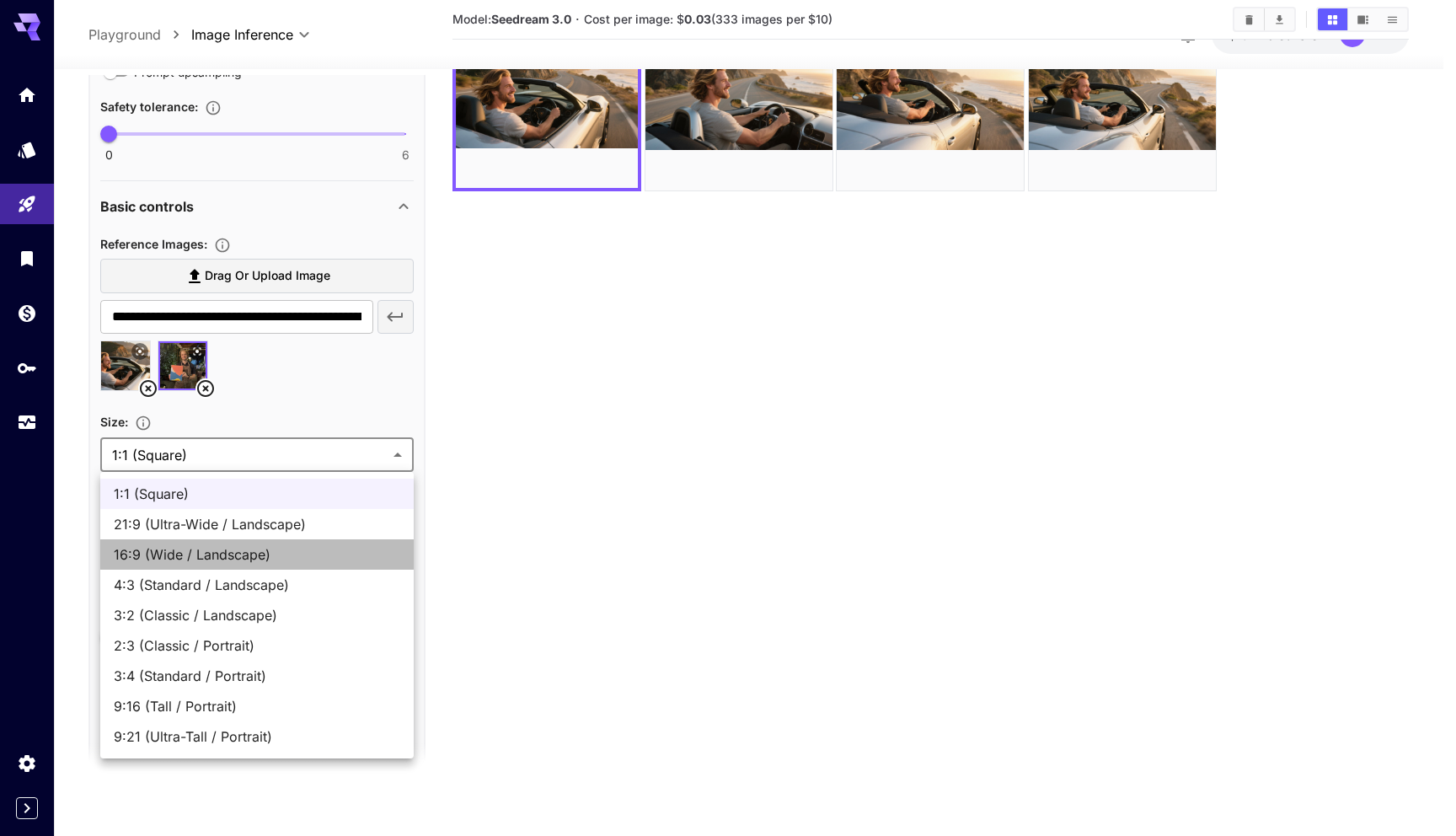
click at [239, 556] on span "16:9 (Wide / Landscape)" at bounding box center [257, 554] width 287 height 20
type input "**********"
type input "****"
type input "***"
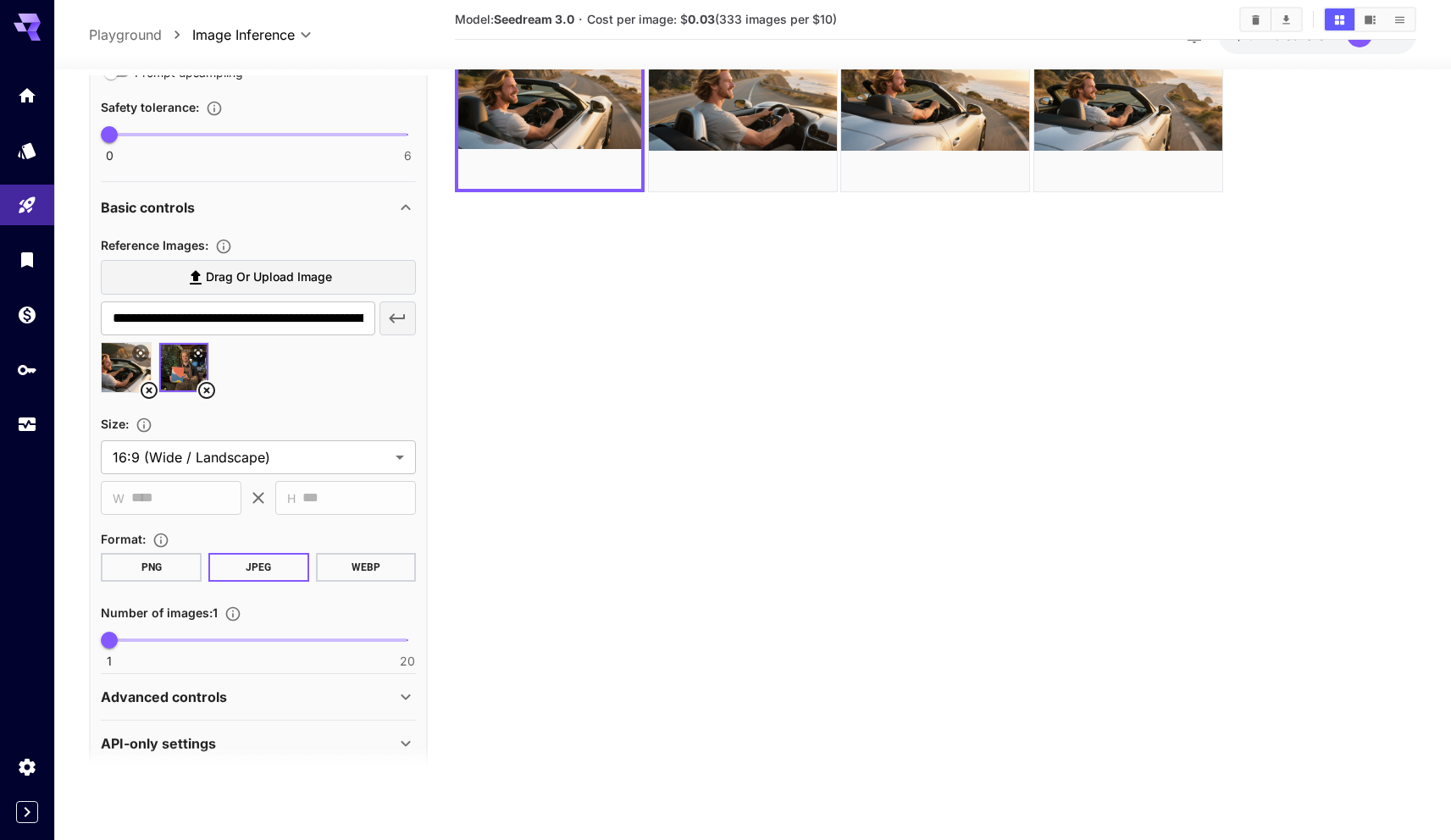
click at [470, 580] on section "Model: Seedream 3.0 · Cost per image: $ 0.03 (333 images per $10)" at bounding box center [935, 368] width 961 height 840
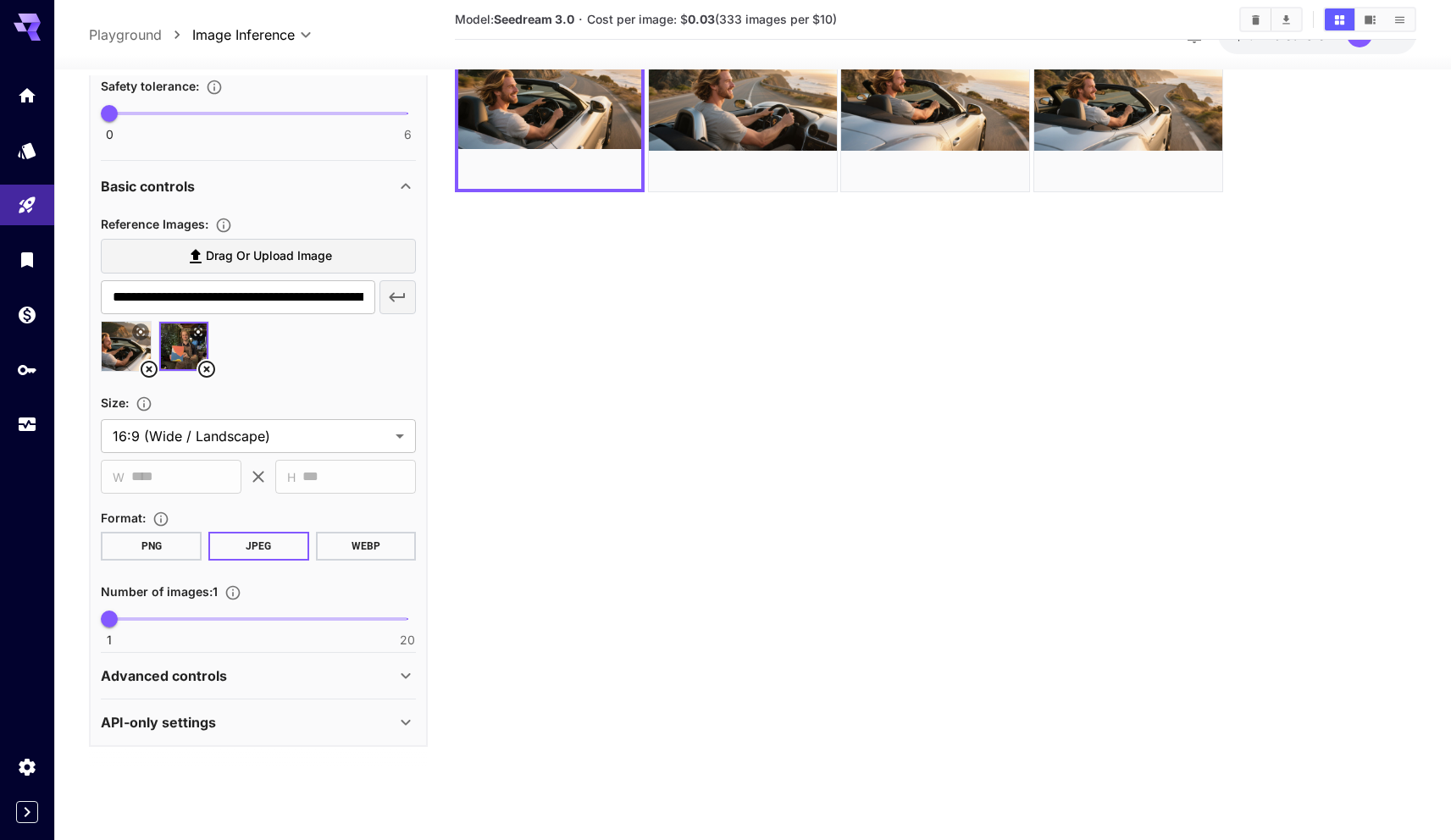
click at [223, 696] on div "Advanced controls Seed : ​" at bounding box center [257, 676] width 315 height 47
click at [220, 673] on p "Advanced controls" at bounding box center [163, 675] width 126 height 20
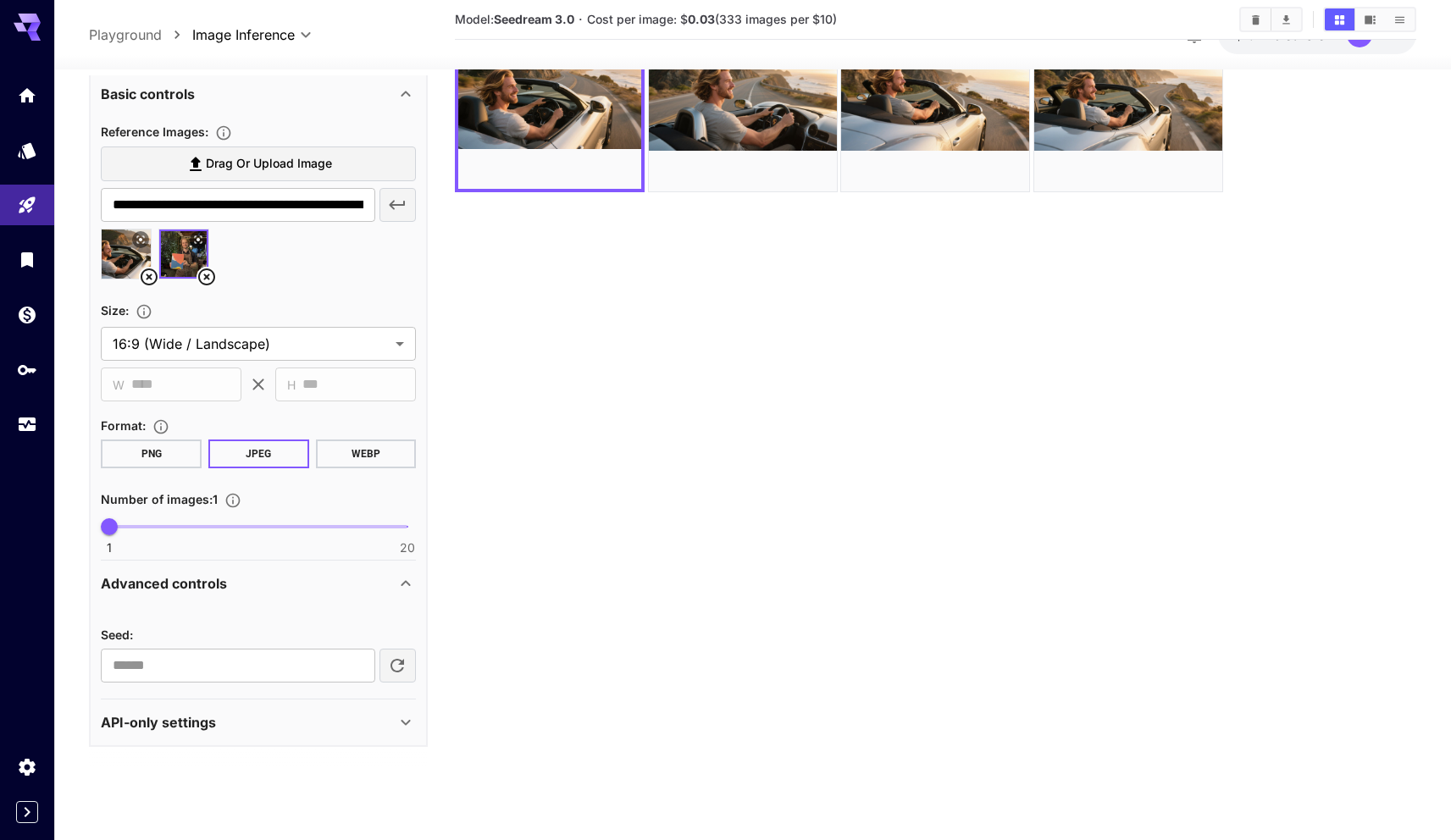
click at [234, 584] on div "Advanced controls" at bounding box center [248, 583] width 294 height 20
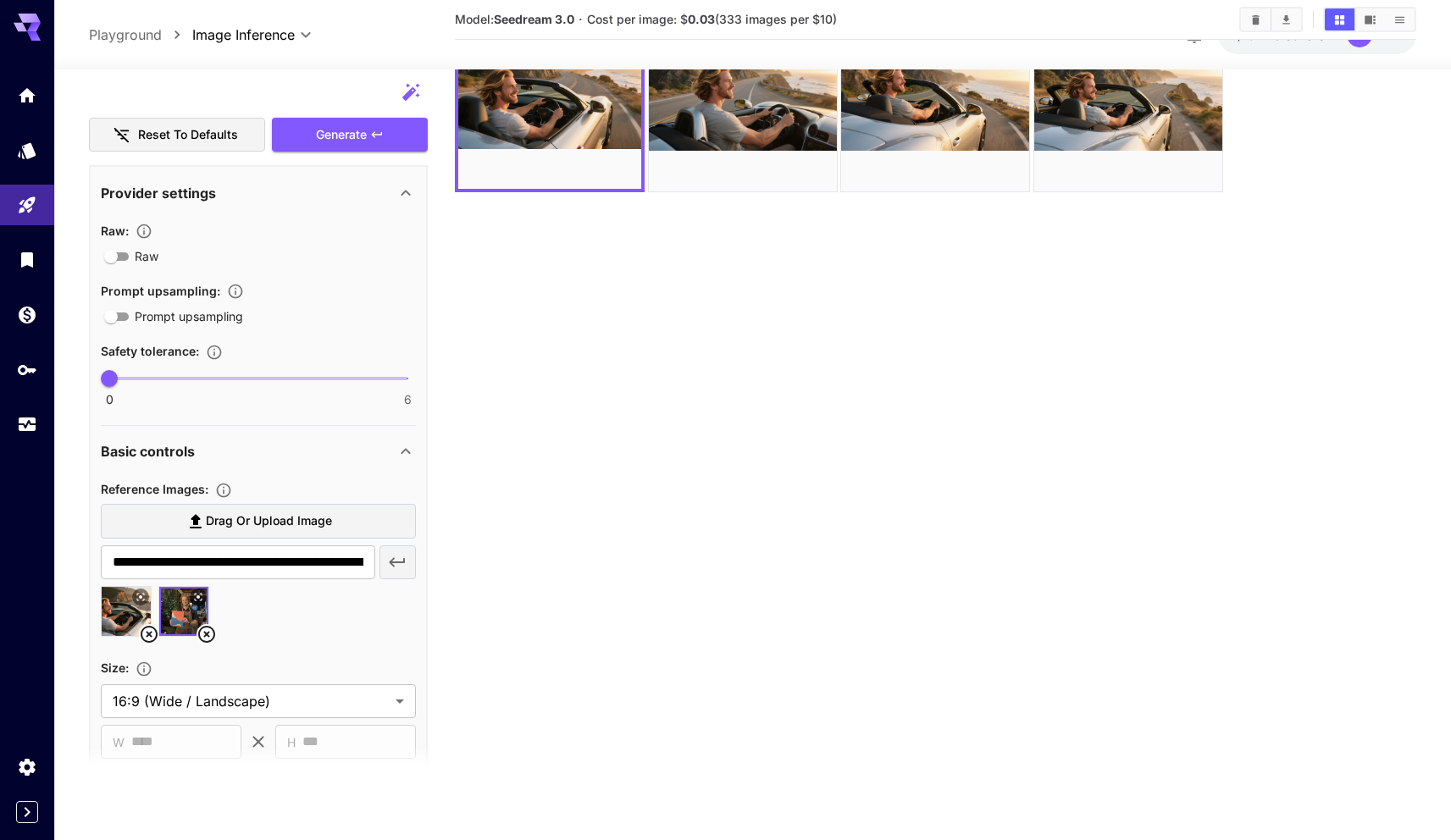
scroll to position [391, 0]
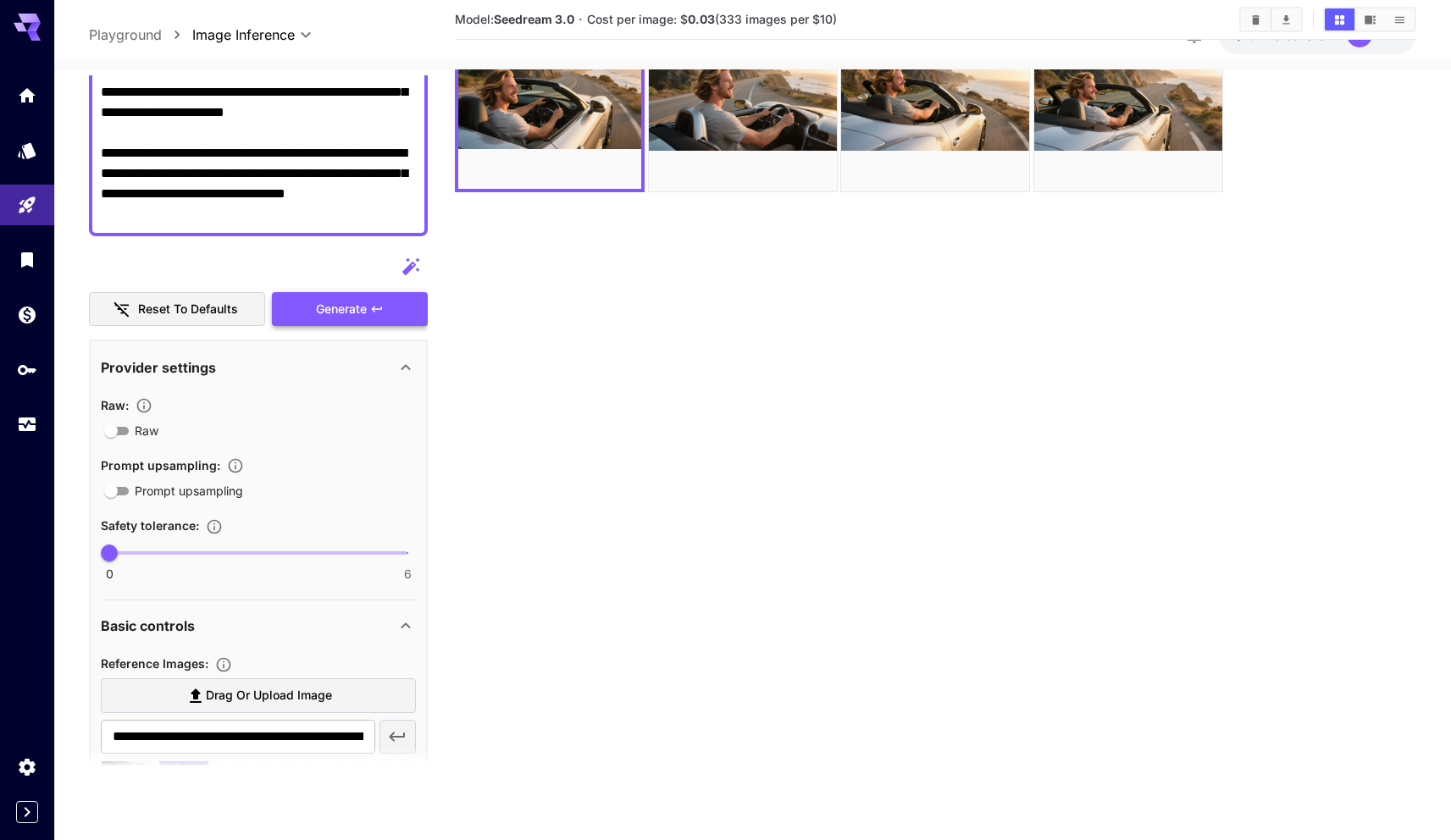
click at [372, 311] on icon "button" at bounding box center [376, 308] width 13 height 13
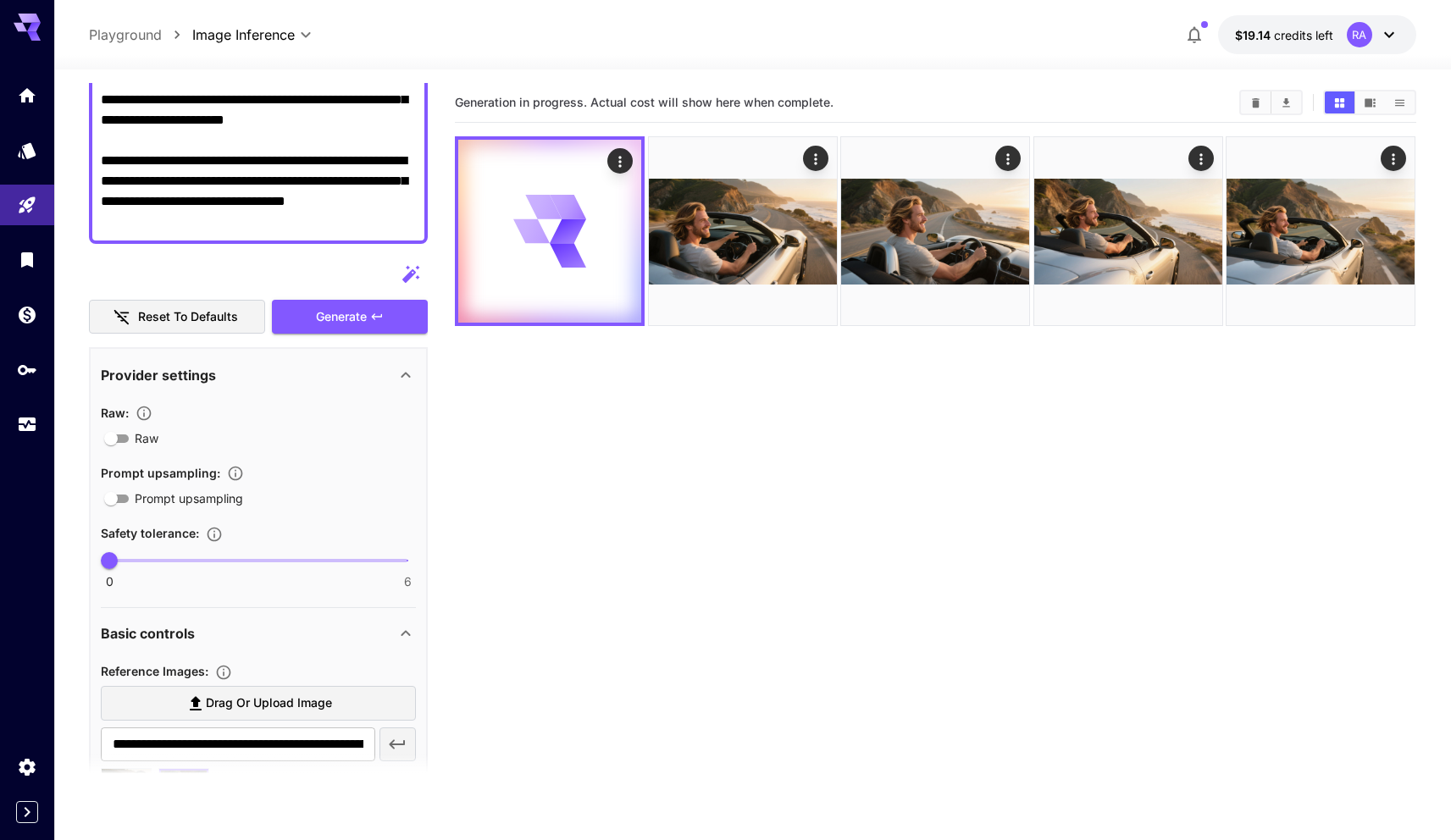
scroll to position [0, 0]
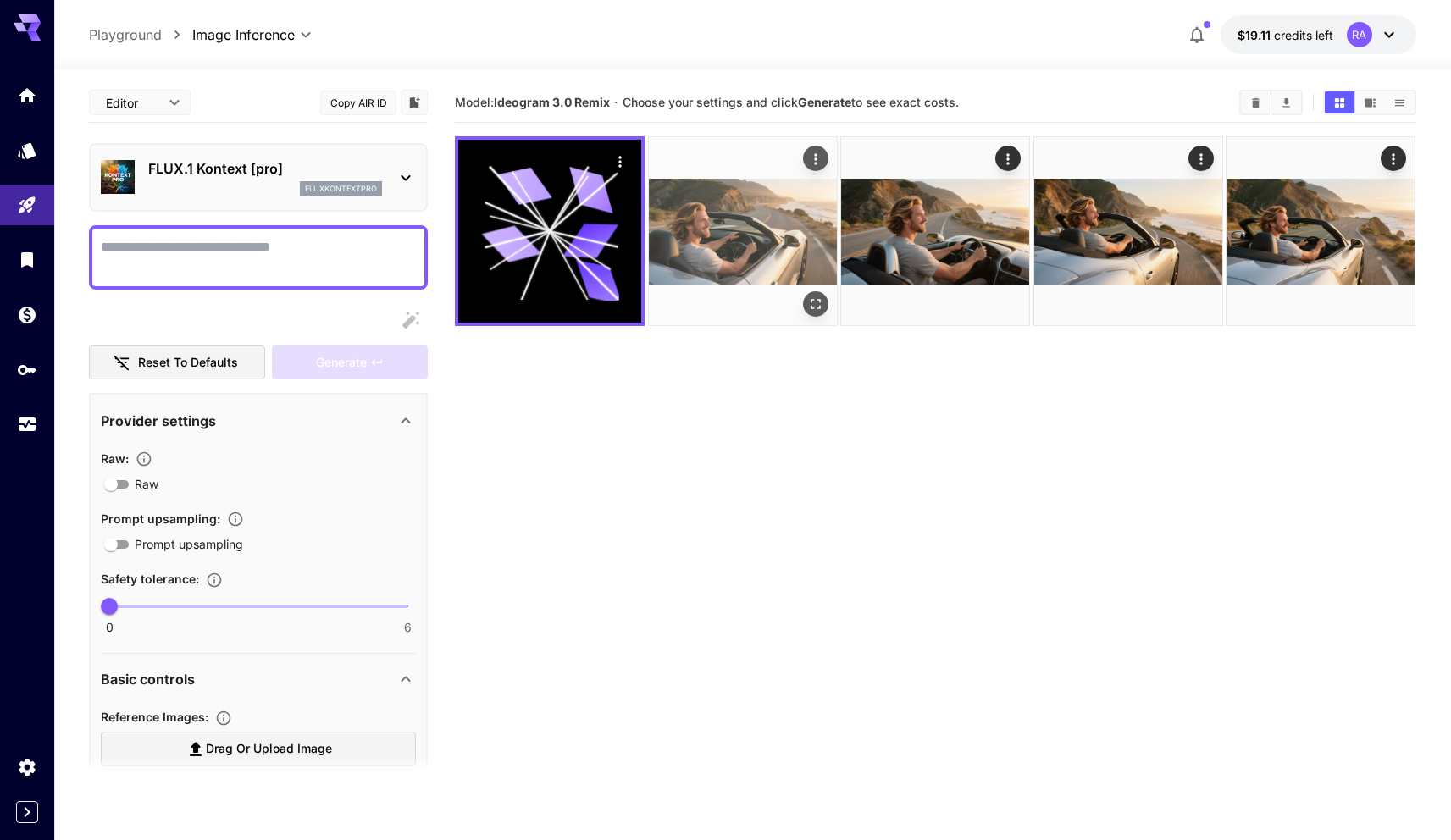
click at [730, 247] on img at bounding box center [742, 231] width 188 height 188
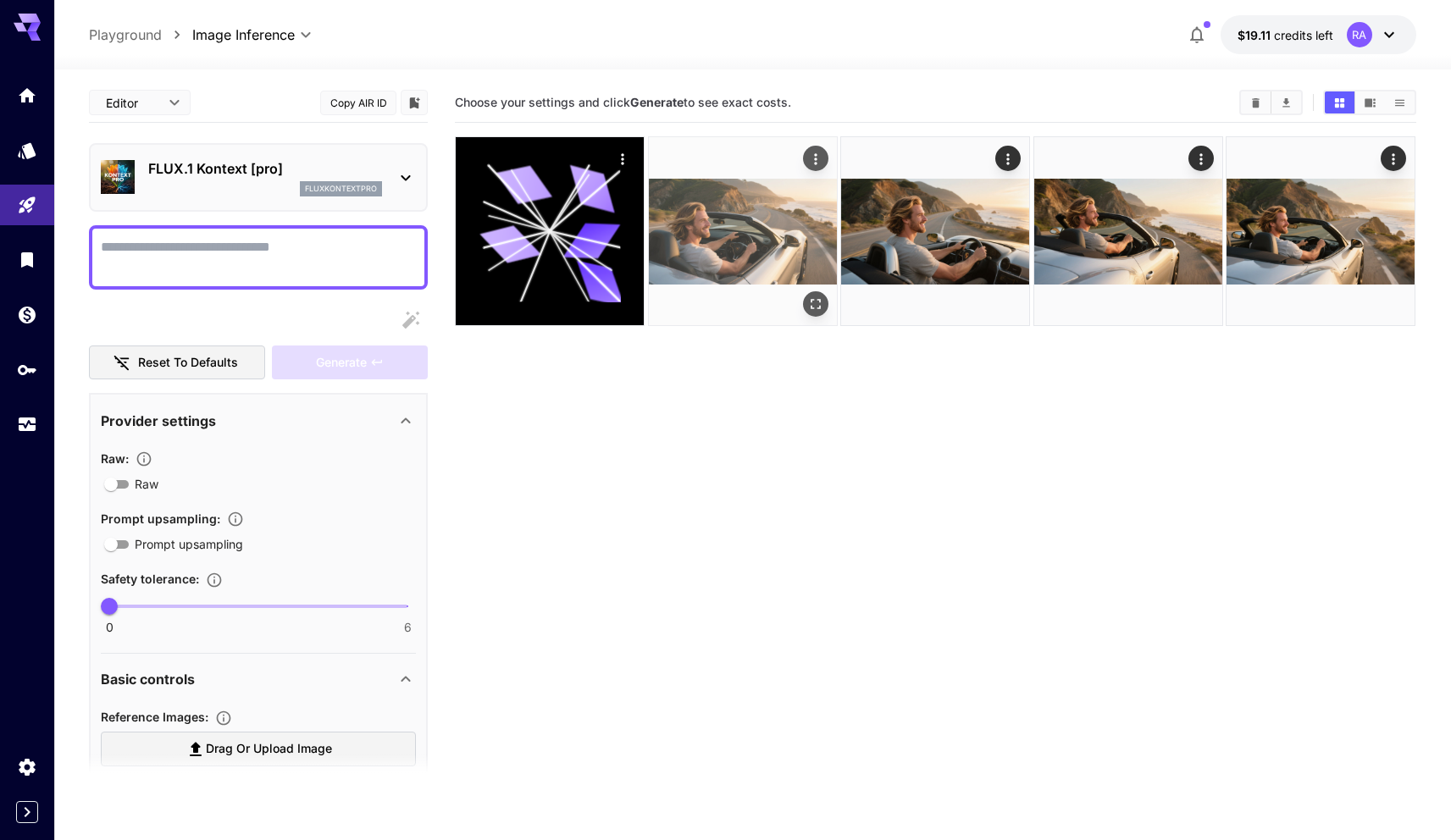
click at [730, 247] on img at bounding box center [742, 231] width 188 height 188
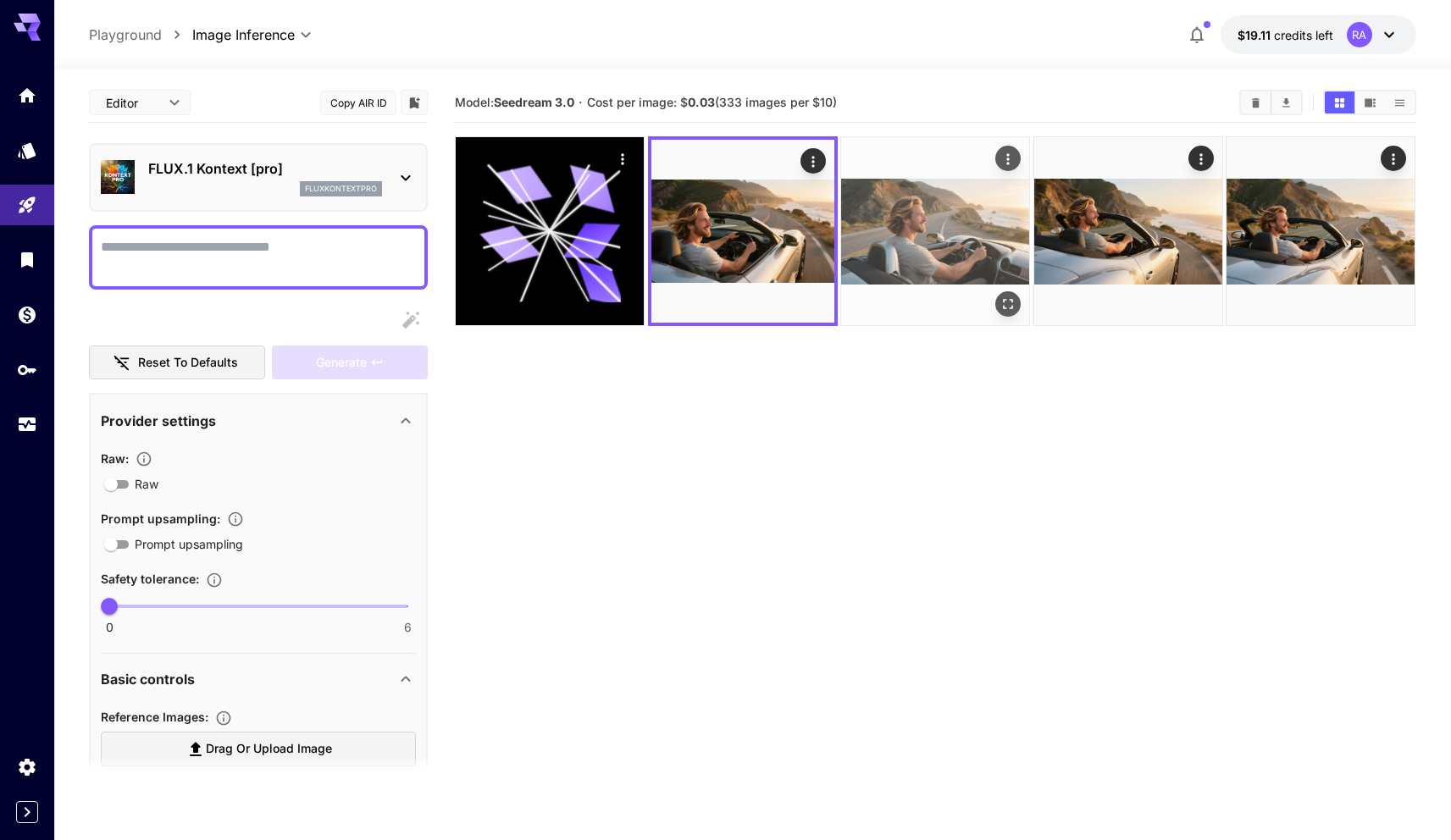
click at [871, 231] on img at bounding box center [934, 231] width 188 height 188
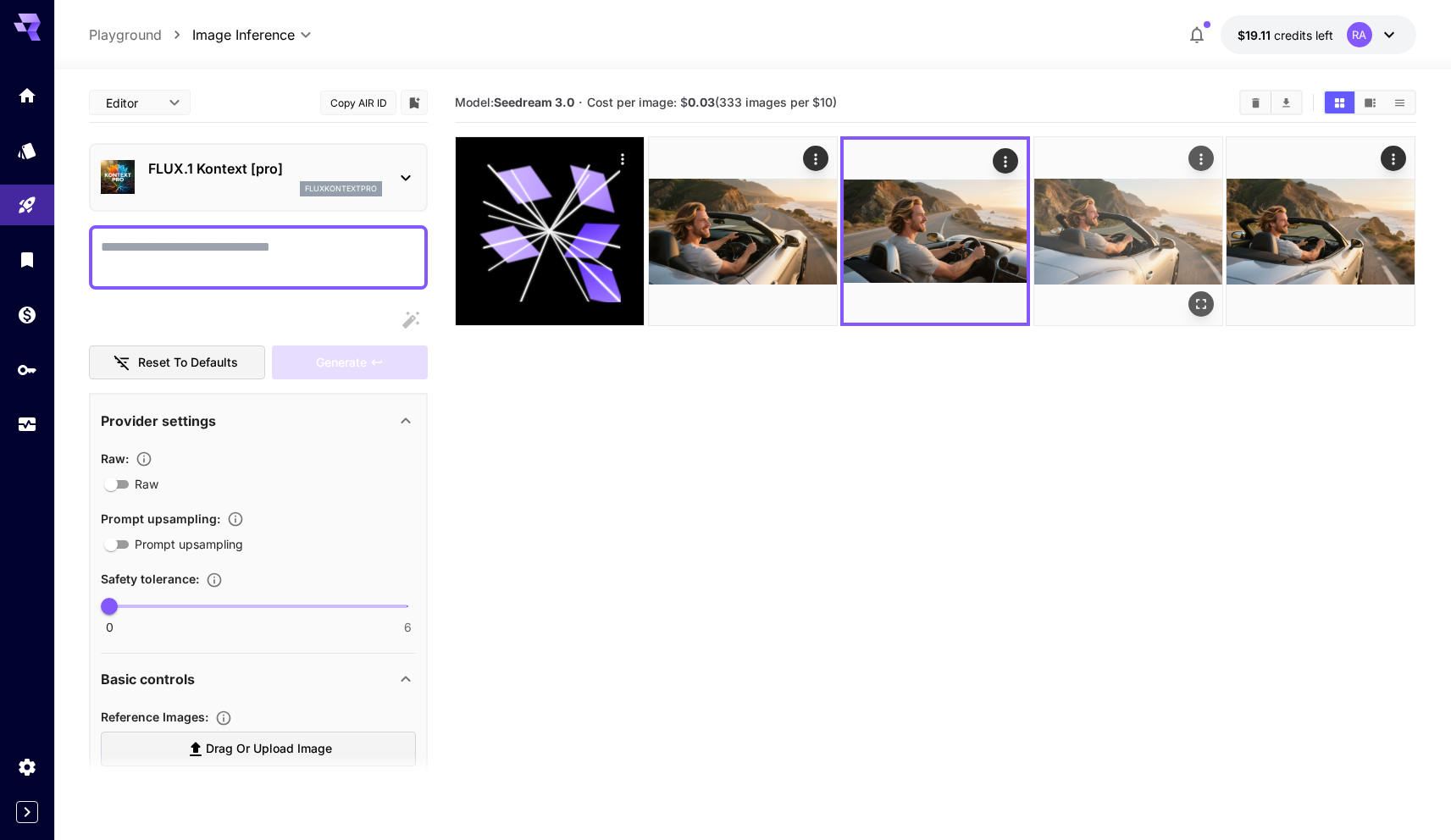
click at [1086, 249] on img at bounding box center [1127, 231] width 188 height 188
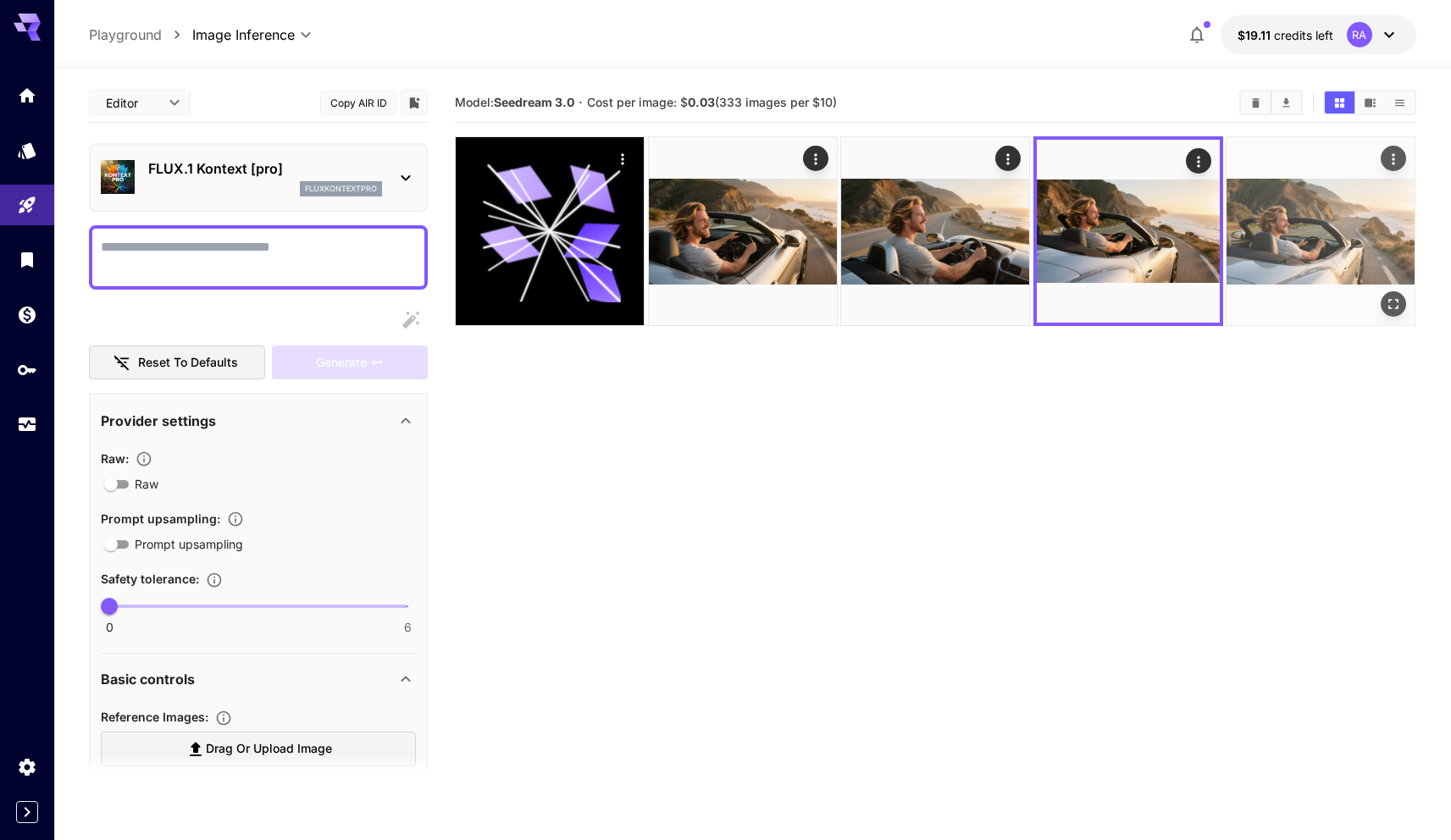
click at [1291, 234] on img at bounding box center [1320, 231] width 188 height 188
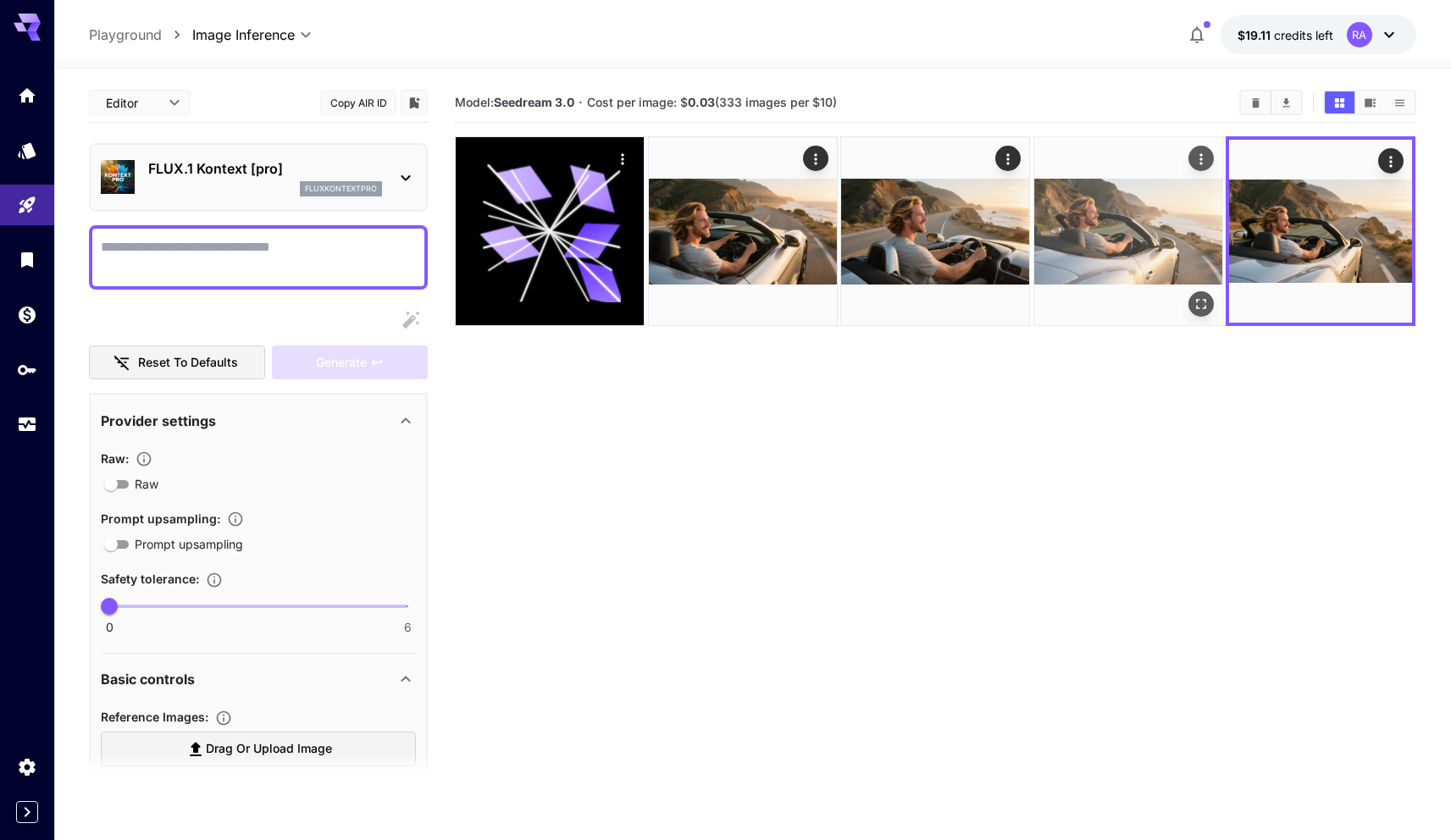
click at [1091, 219] on img at bounding box center [1127, 231] width 188 height 188
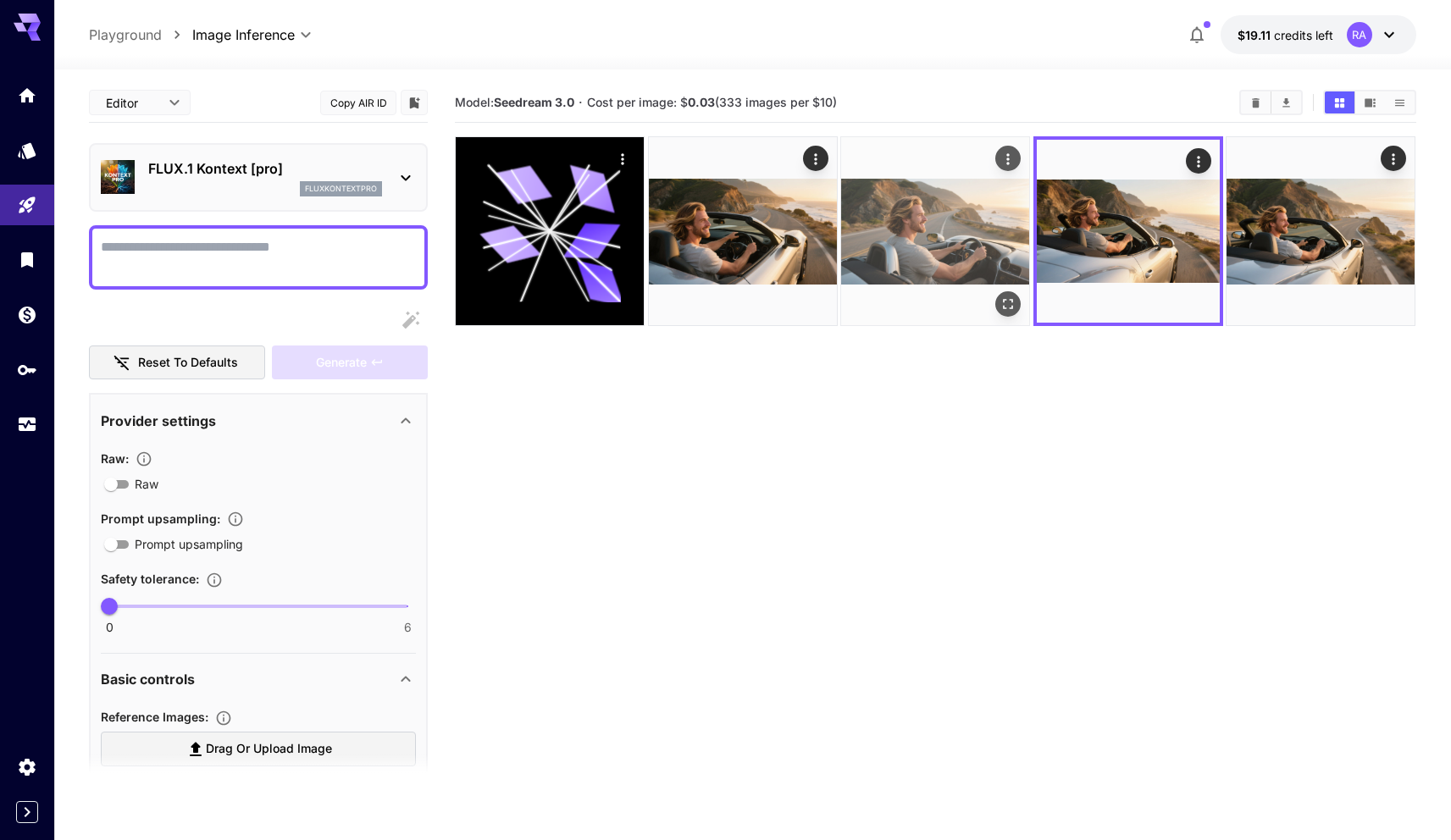
click at [859, 199] on img at bounding box center [934, 231] width 188 height 188
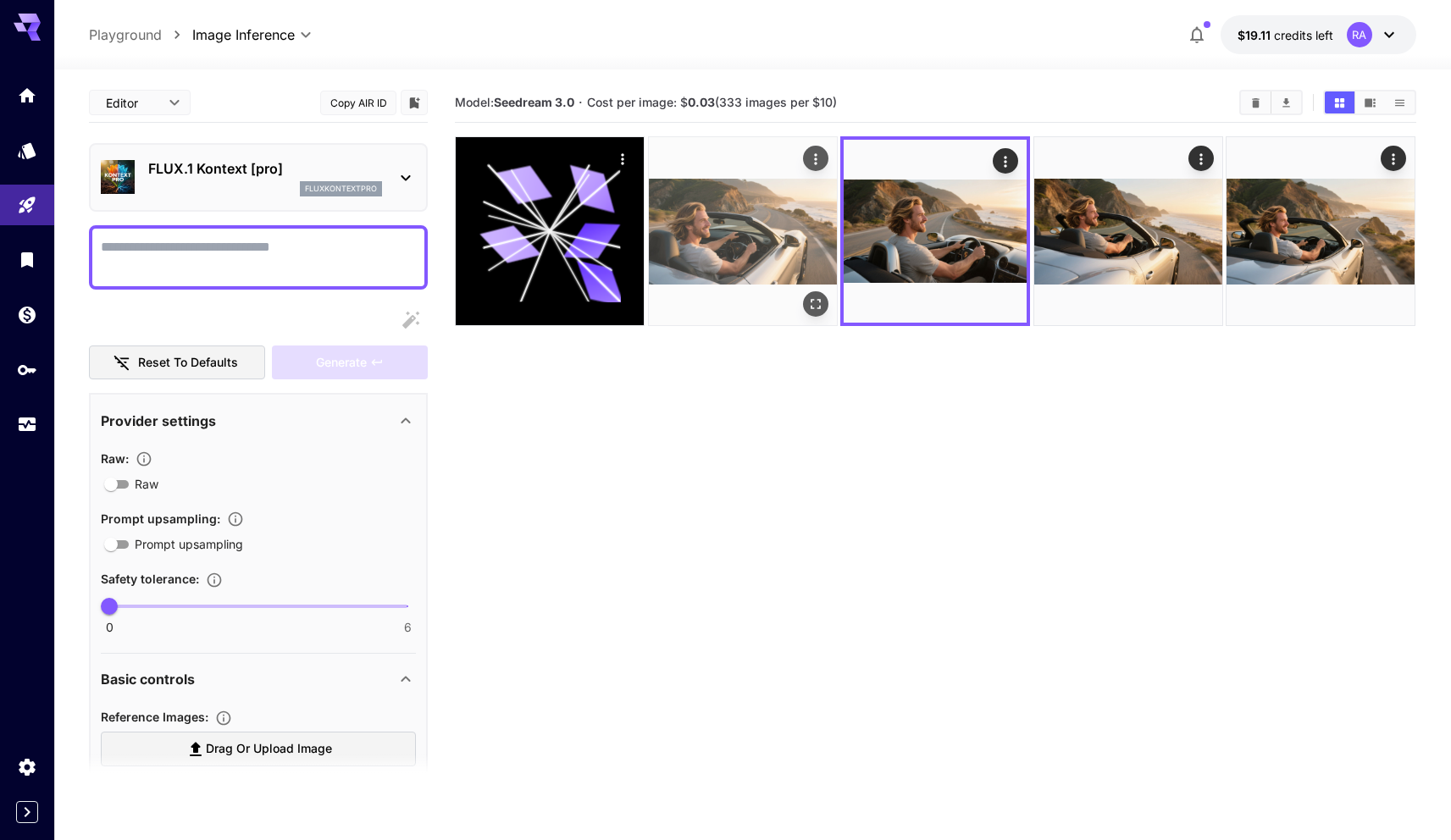
click at [713, 176] on img at bounding box center [742, 231] width 188 height 188
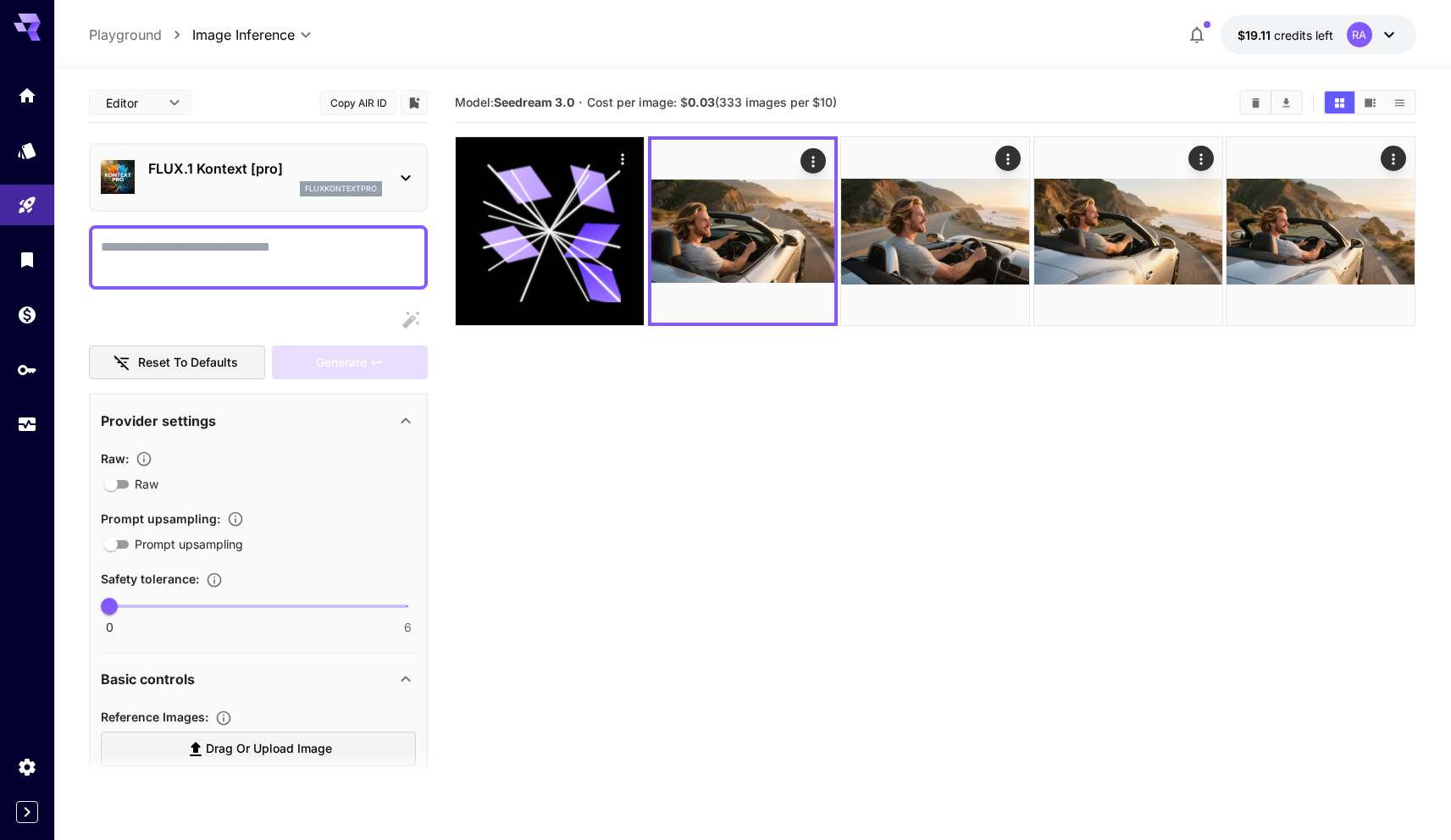
click at [249, 273] on textarea "Raw" at bounding box center [257, 257] width 315 height 41
paste textarea "**********"
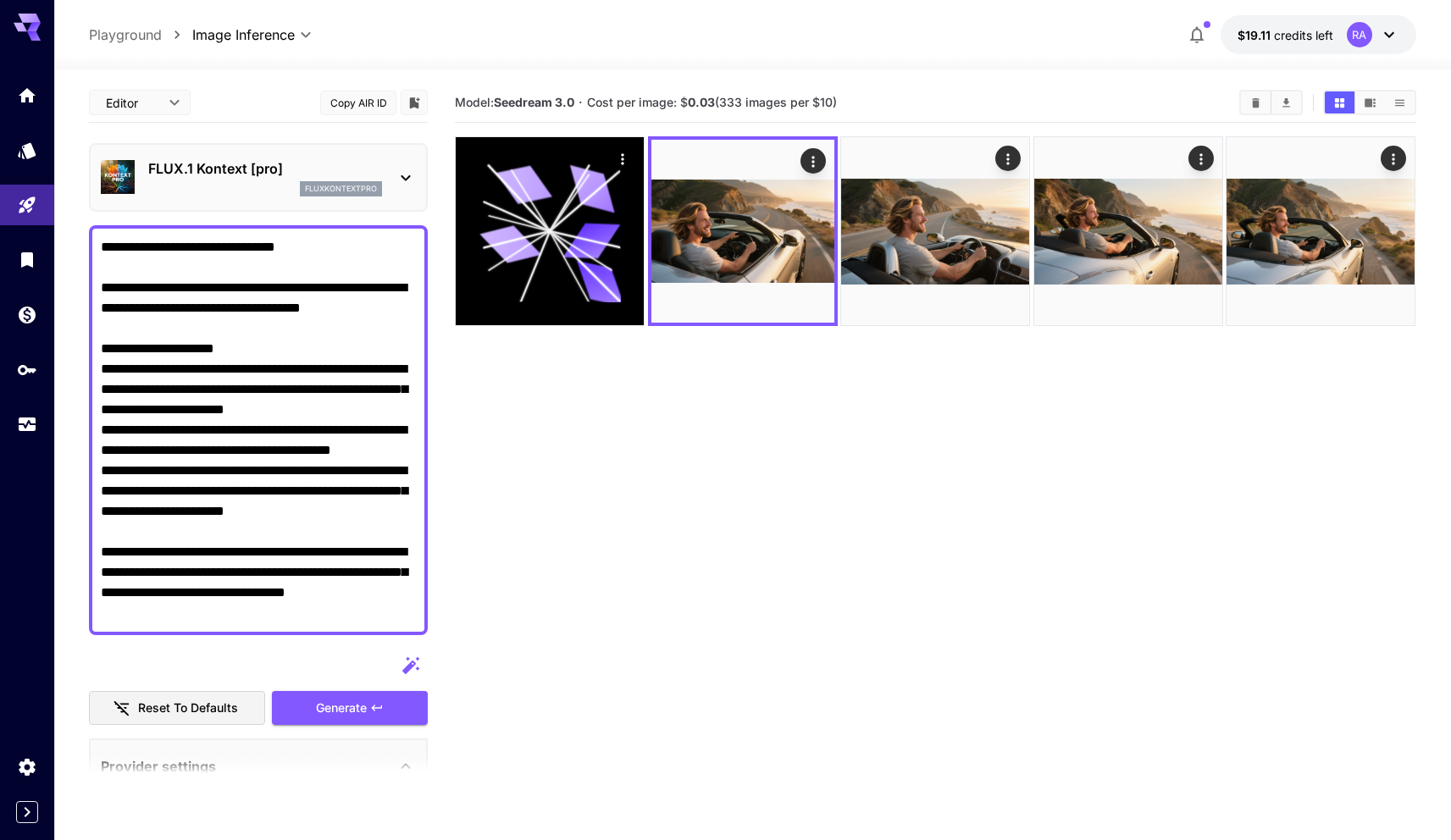
type textarea "**********"
click at [580, 532] on section "Model: Seedream 3.0 · Cost per image: $ 0.03 (333 images per $10)" at bounding box center [935, 502] width 961 height 840
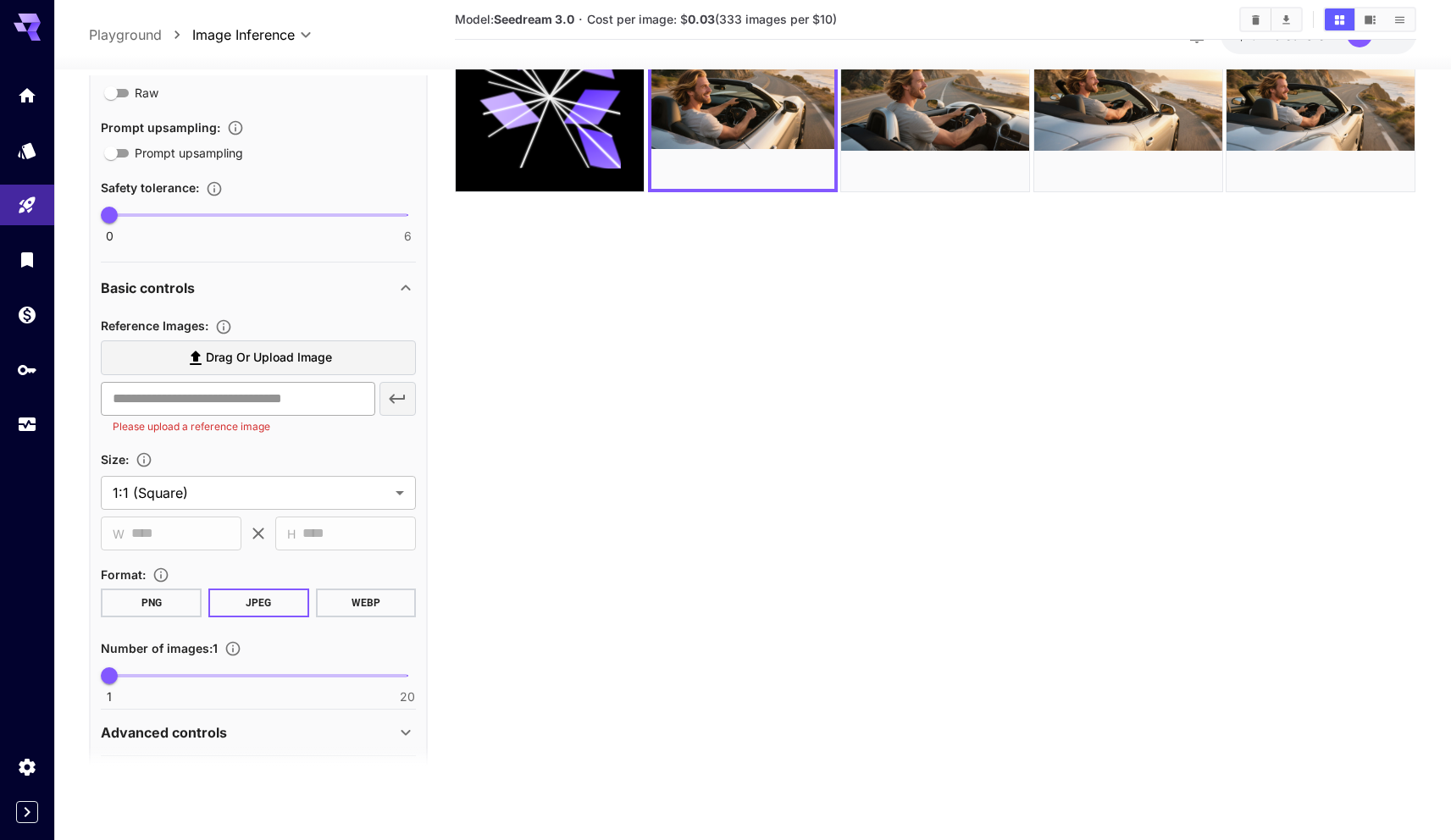
scroll to position [786, 0]
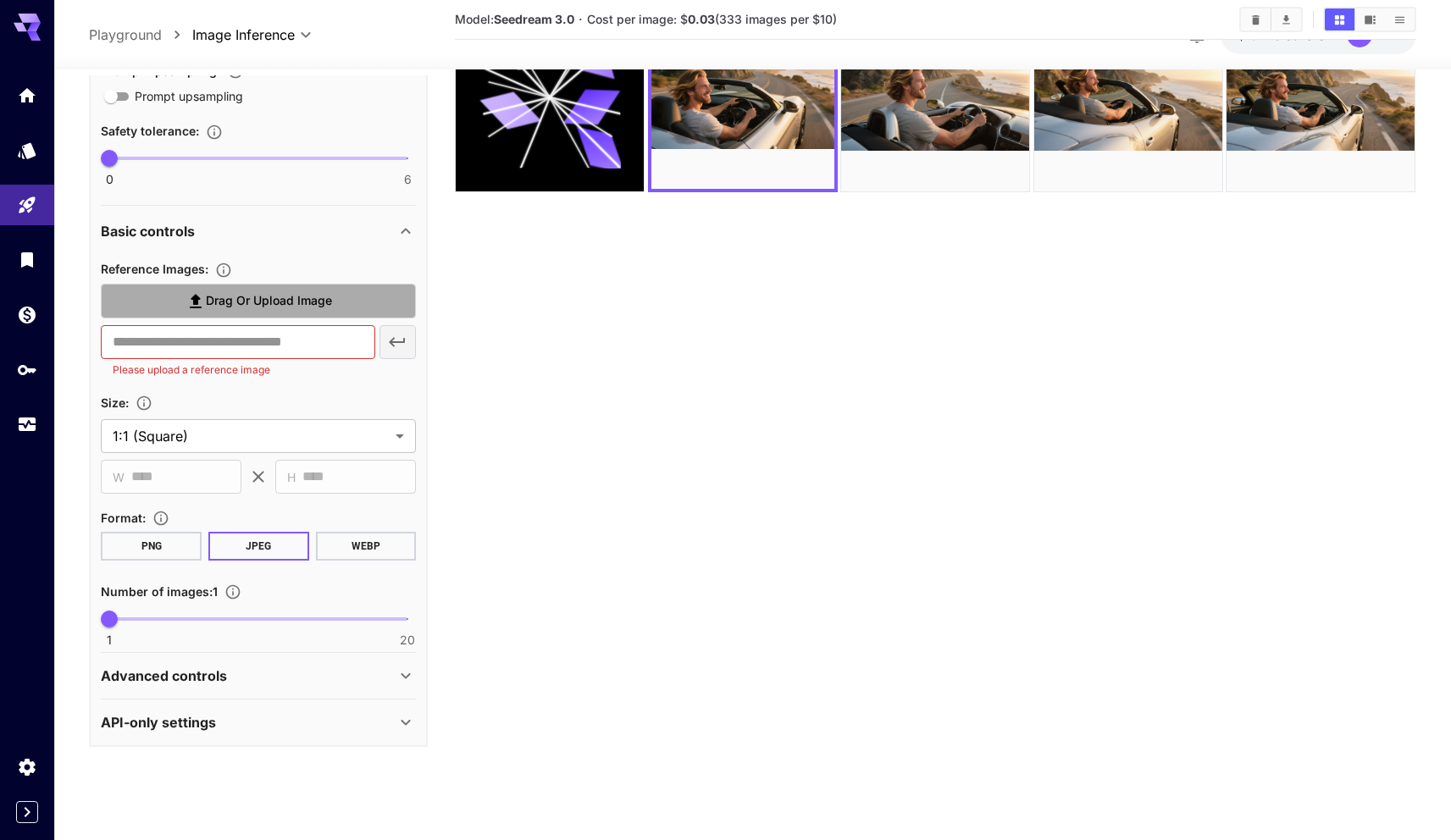
click at [291, 292] on span "Drag or upload image" at bounding box center [268, 301] width 126 height 21
click at [0, 0] on input "Drag or upload image" at bounding box center [0, 0] width 0 height 0
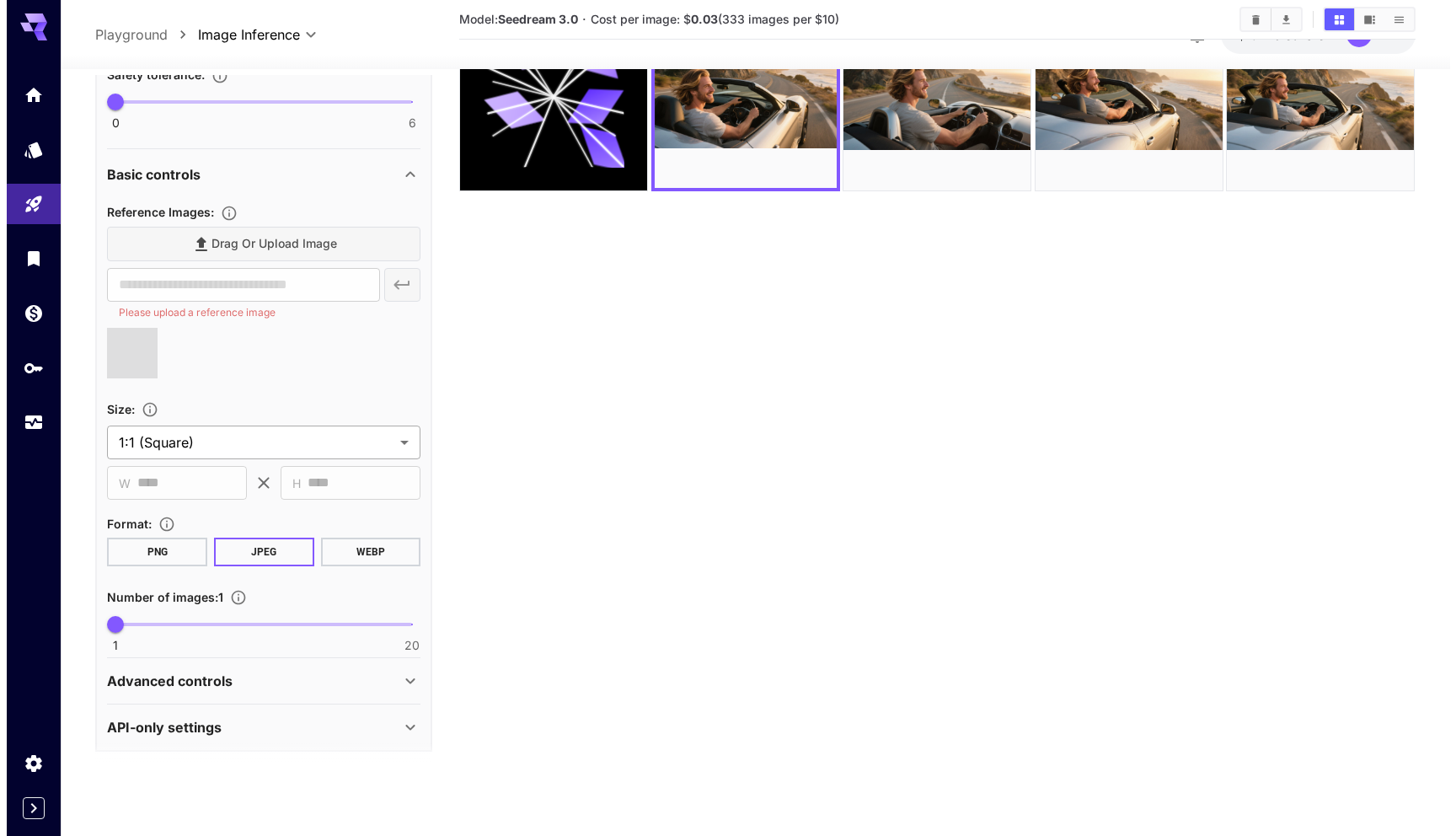
scroll to position [840, 0]
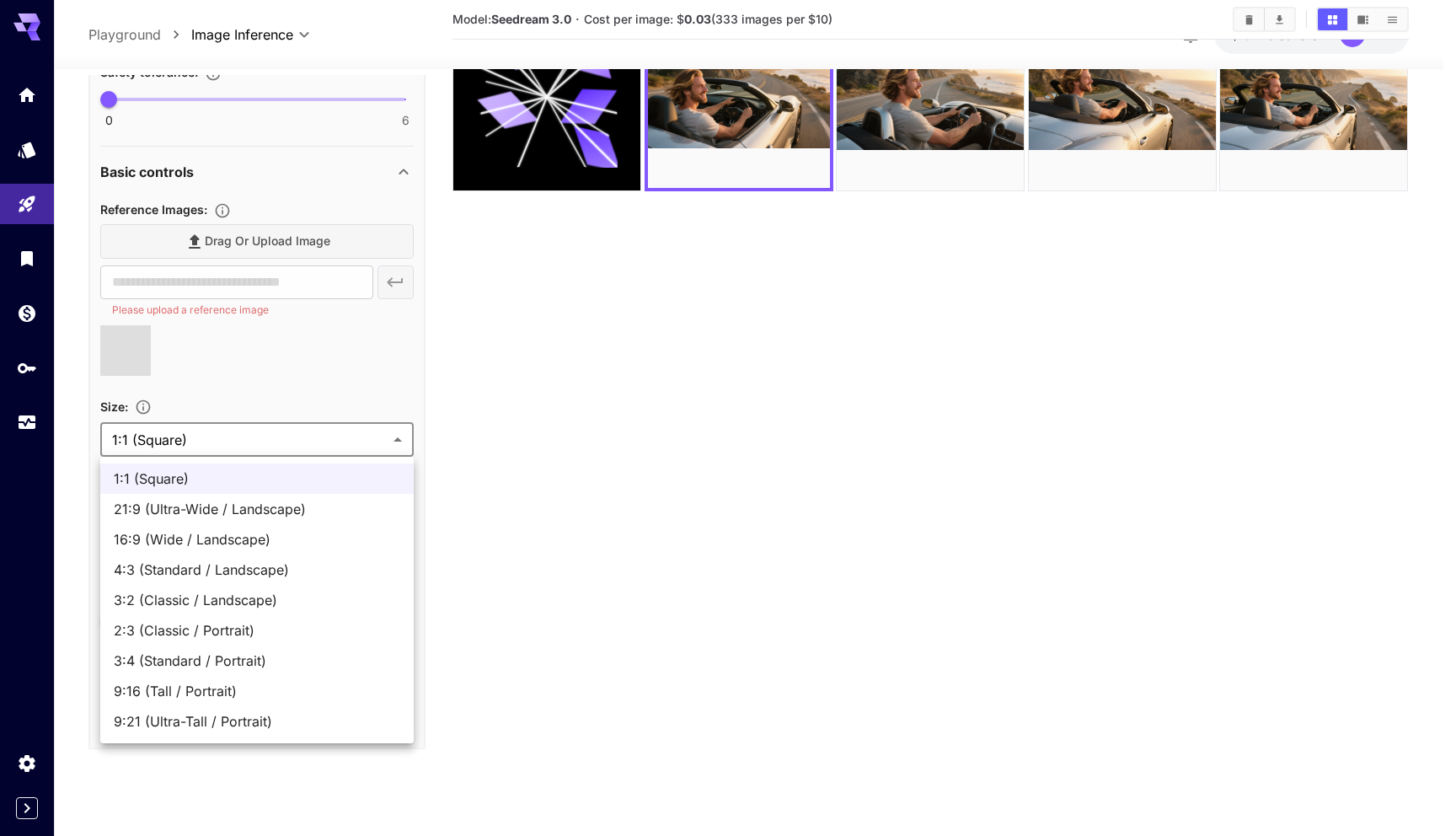
click at [274, 436] on body "**********" at bounding box center [728, 351] width 1456 height 969
type input "**********"
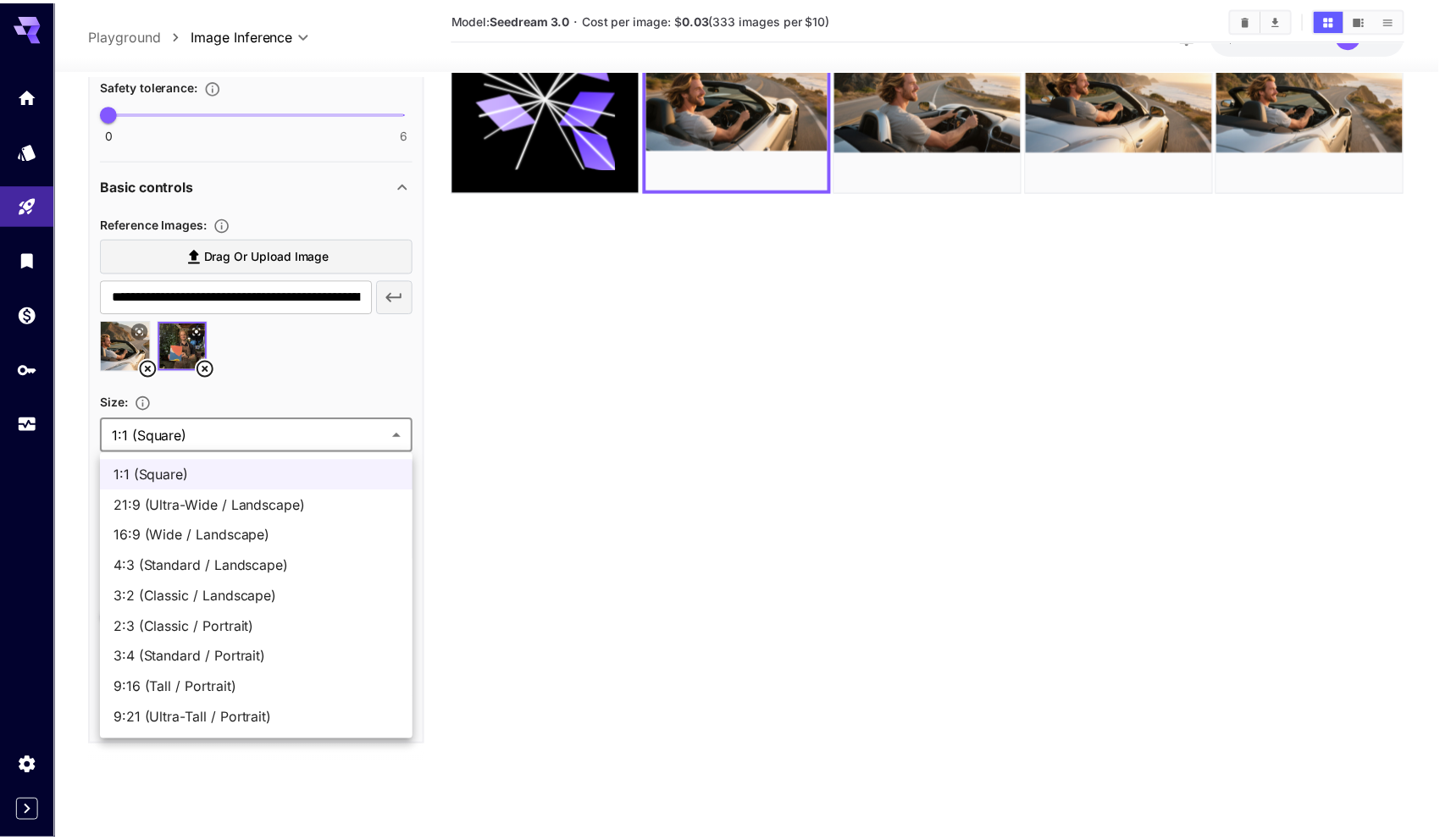
scroll to position [830, 0]
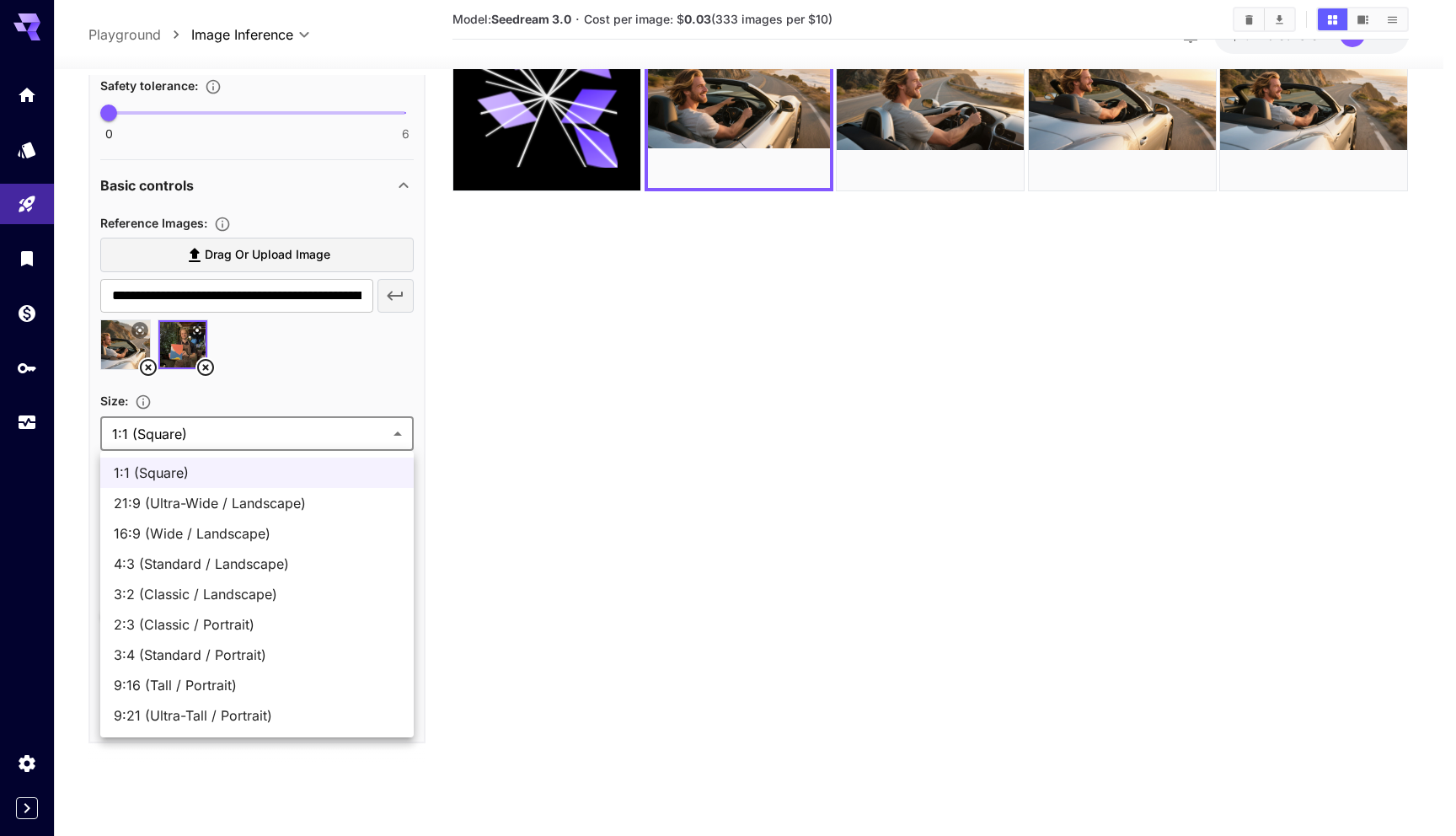
click at [253, 528] on span "16:9 (Wide / Landscape)" at bounding box center [257, 533] width 287 height 20
type input "**********"
type input "****"
type input "***"
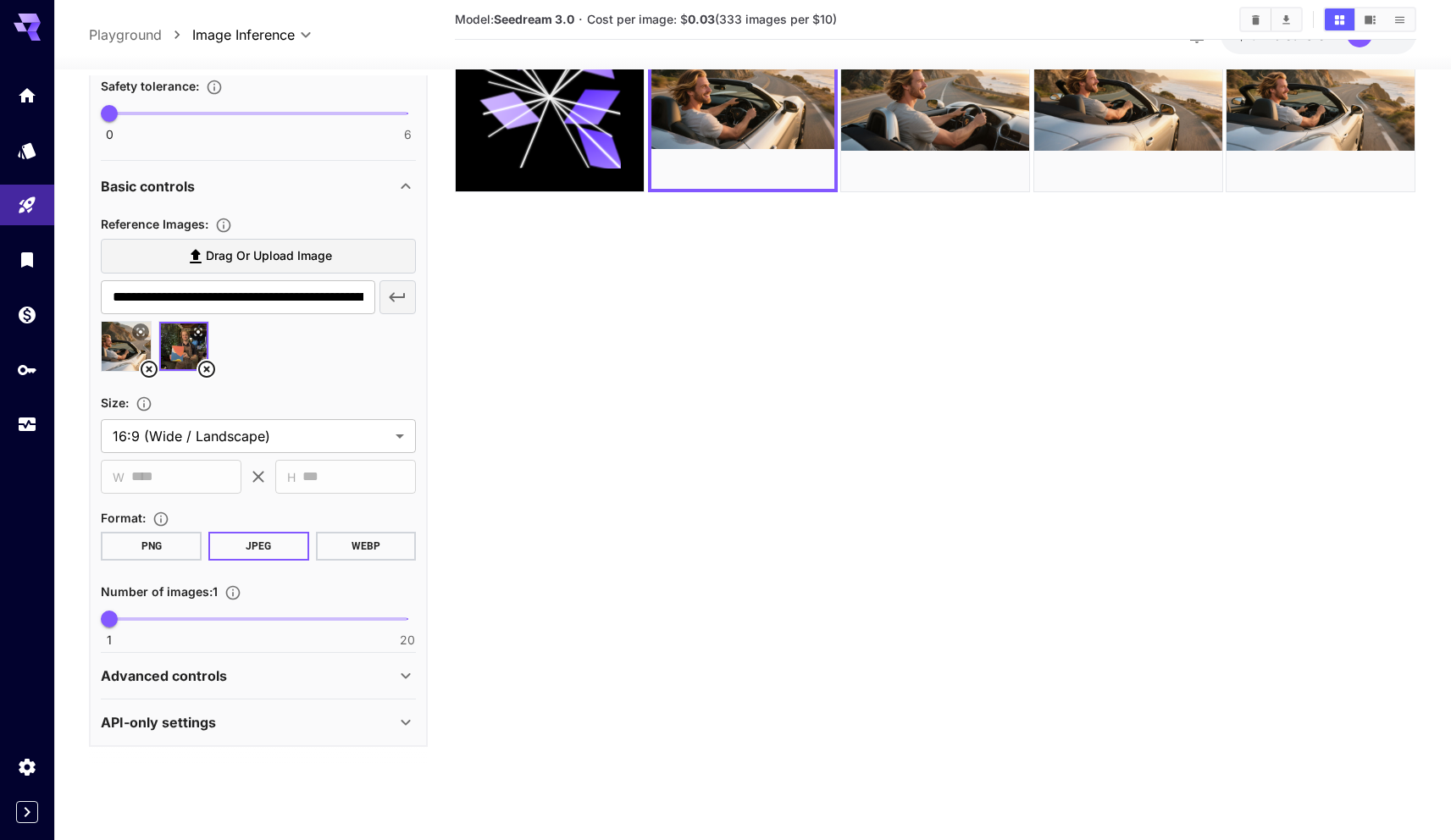
click at [574, 516] on section "Model: Seedream 3.0 · Cost per image: $ 0.03 (333 images per $10)" at bounding box center [935, 368] width 961 height 840
type input "*"
drag, startPoint x: 108, startPoint y: 621, endPoint x: 132, endPoint y: 621, distance: 24.0
click at [132, 621] on span "2" at bounding box center [125, 619] width 17 height 17
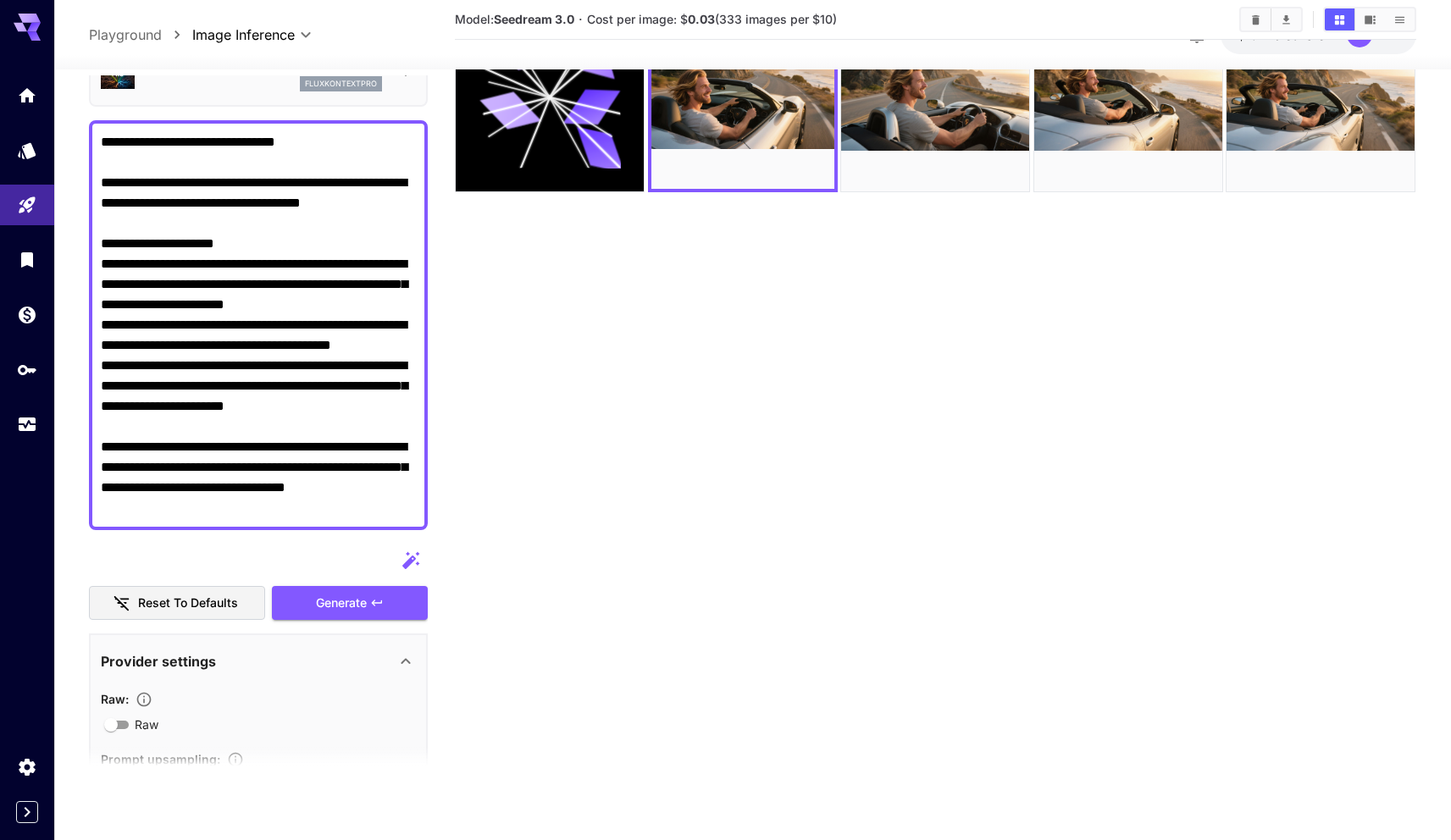
scroll to position [0, 0]
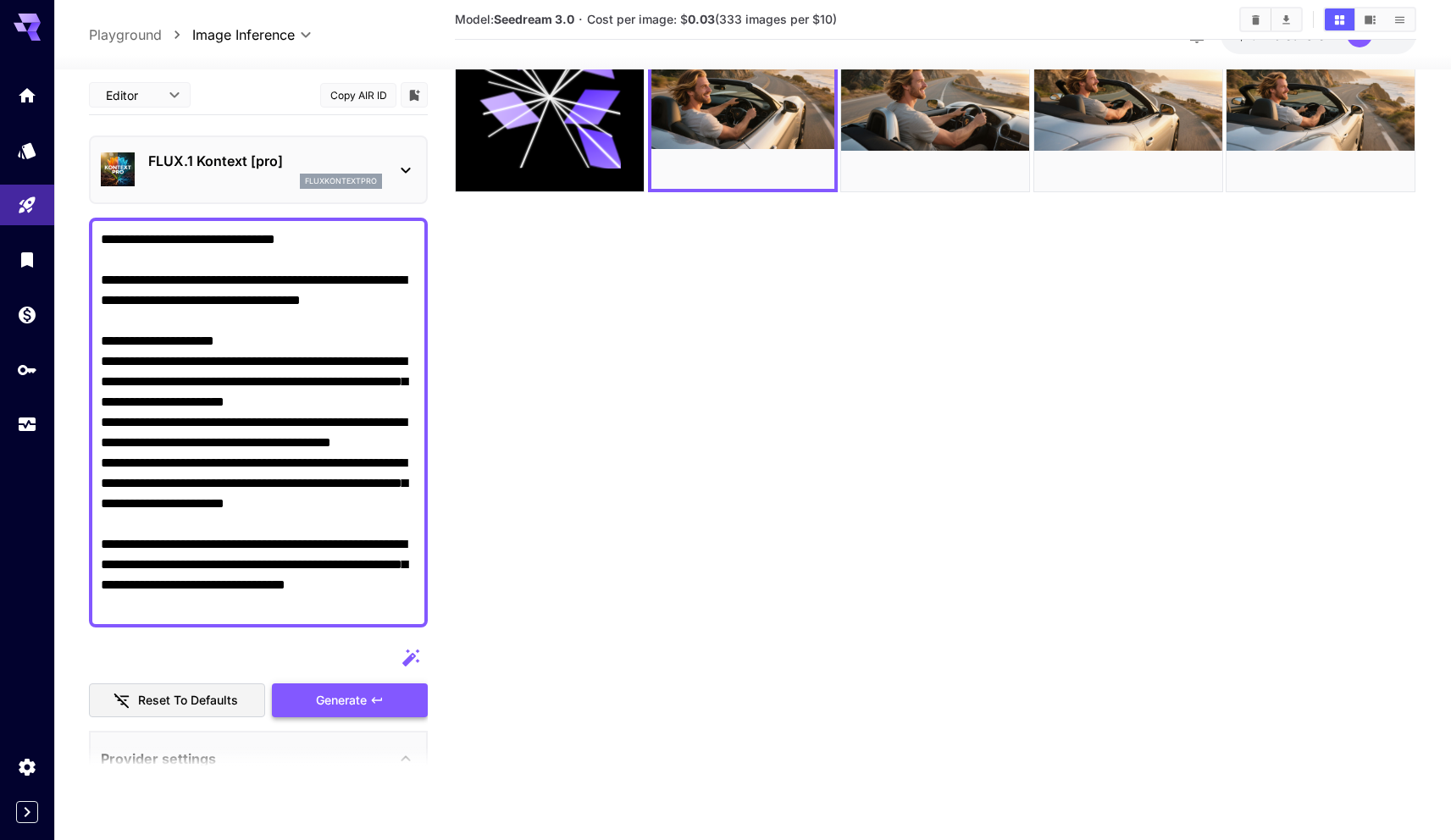
click at [341, 702] on span "Generate" at bounding box center [341, 701] width 51 height 21
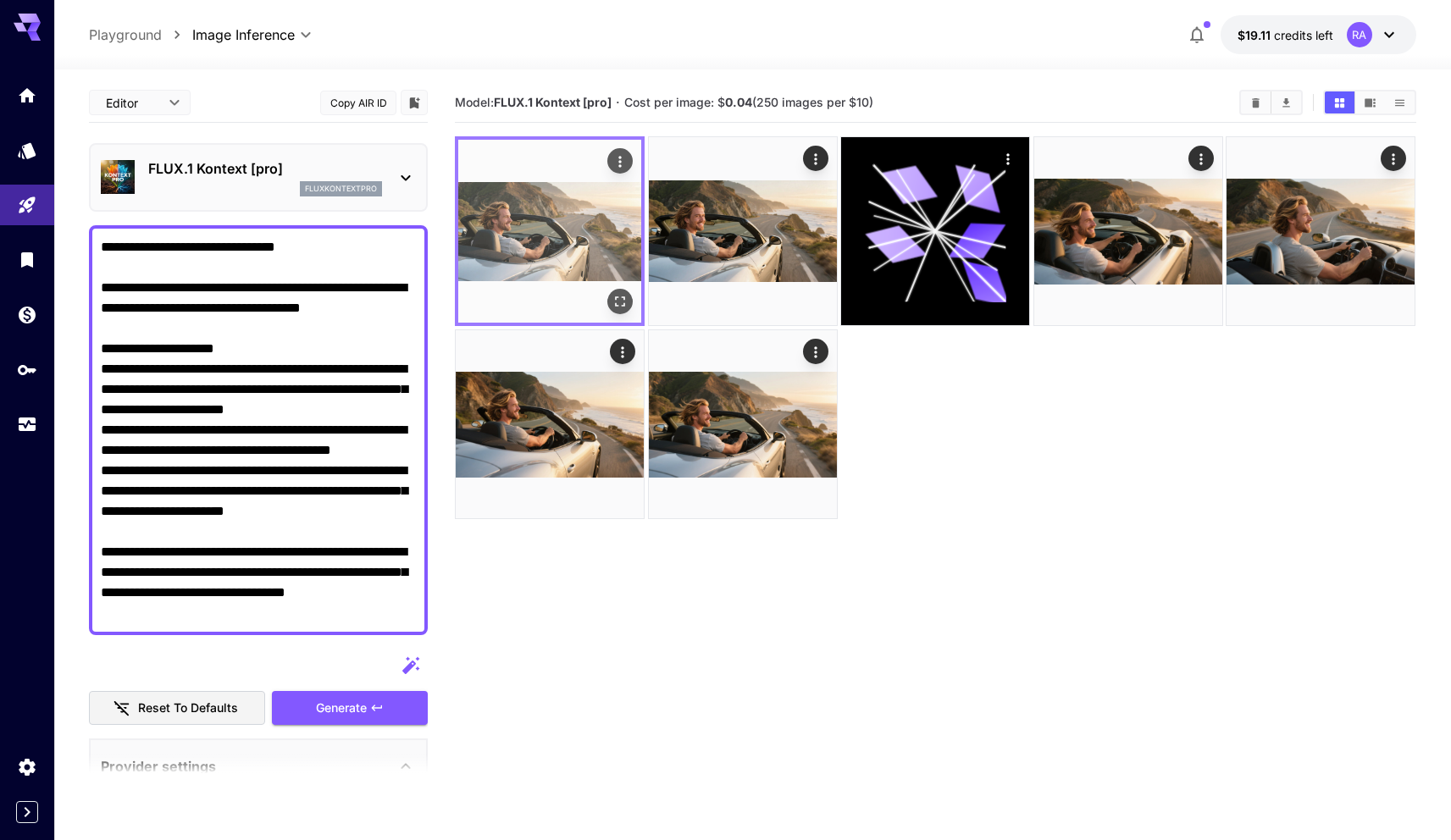
click at [571, 214] on img at bounding box center [550, 232] width 183 height 183
click at [614, 301] on icon "Open in fullscreen" at bounding box center [621, 301] width 17 height 17
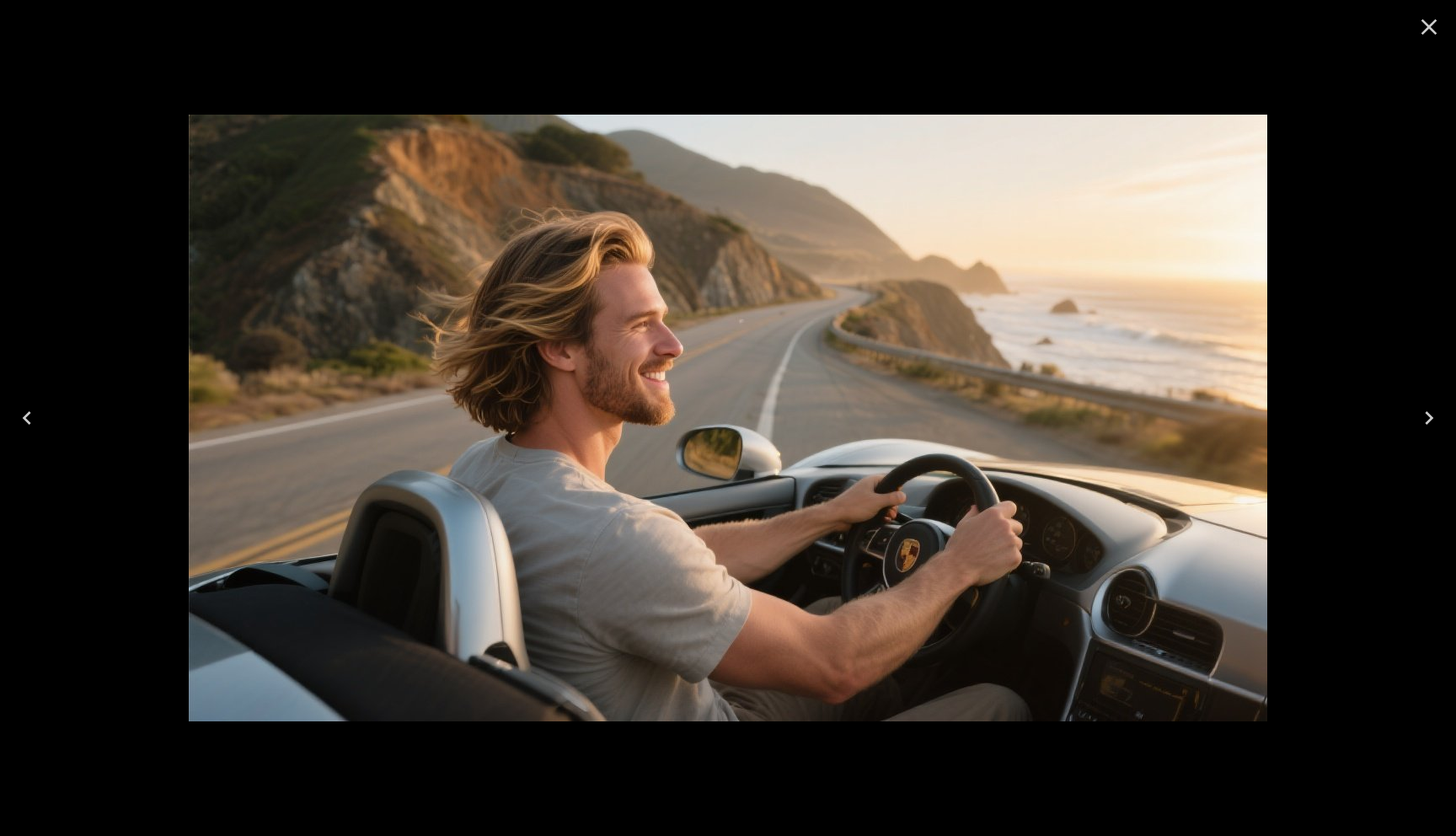
click at [758, 99] on div at bounding box center [728, 418] width 1456 height 836
click at [1434, 19] on icon "Close" at bounding box center [1429, 26] width 27 height 27
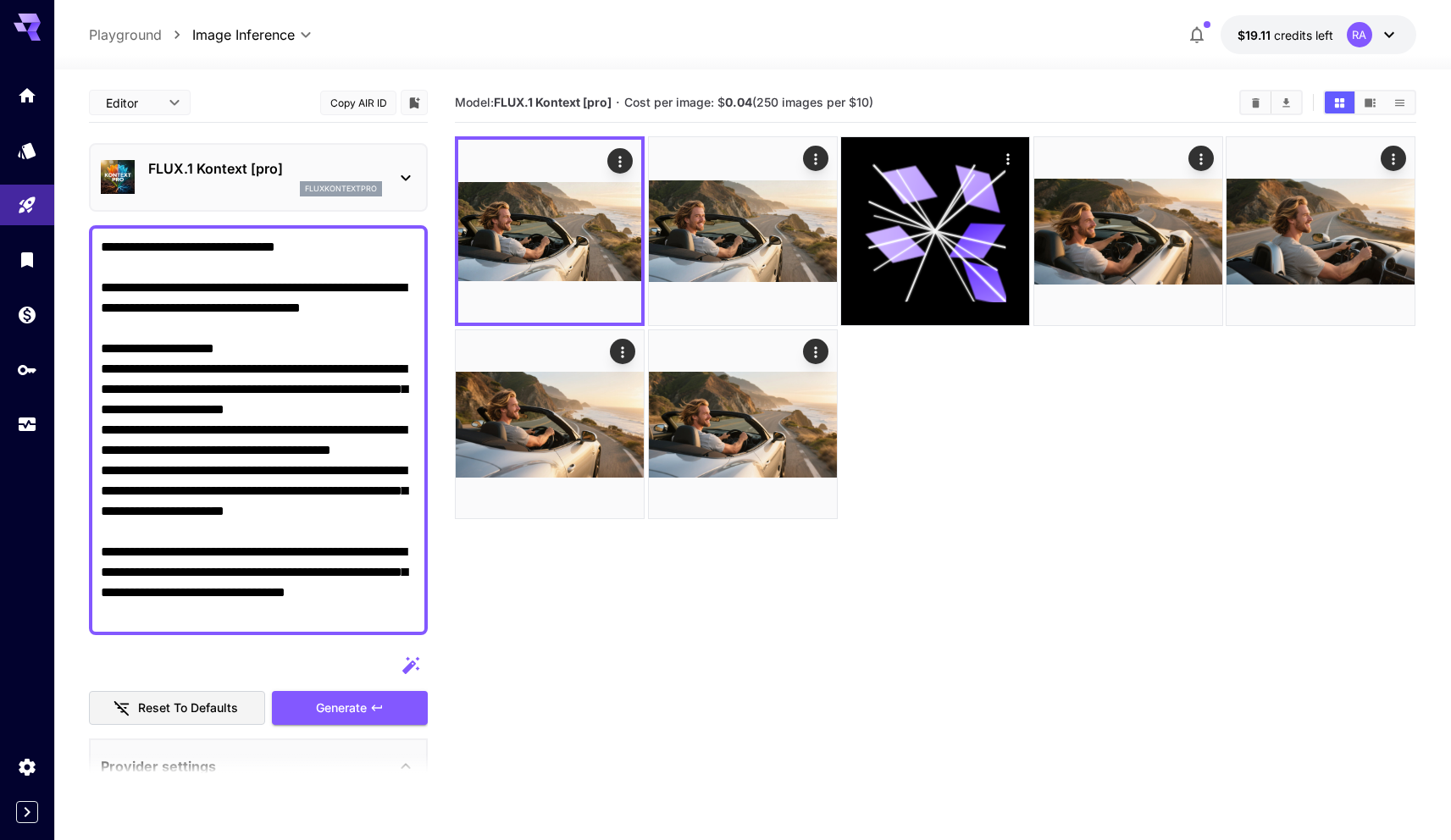
click at [1008, 640] on section "Model: FLUX.1 Kontext [pro] · Cost per image: $ 0.04 (250 images per $10)" at bounding box center [935, 502] width 961 height 840
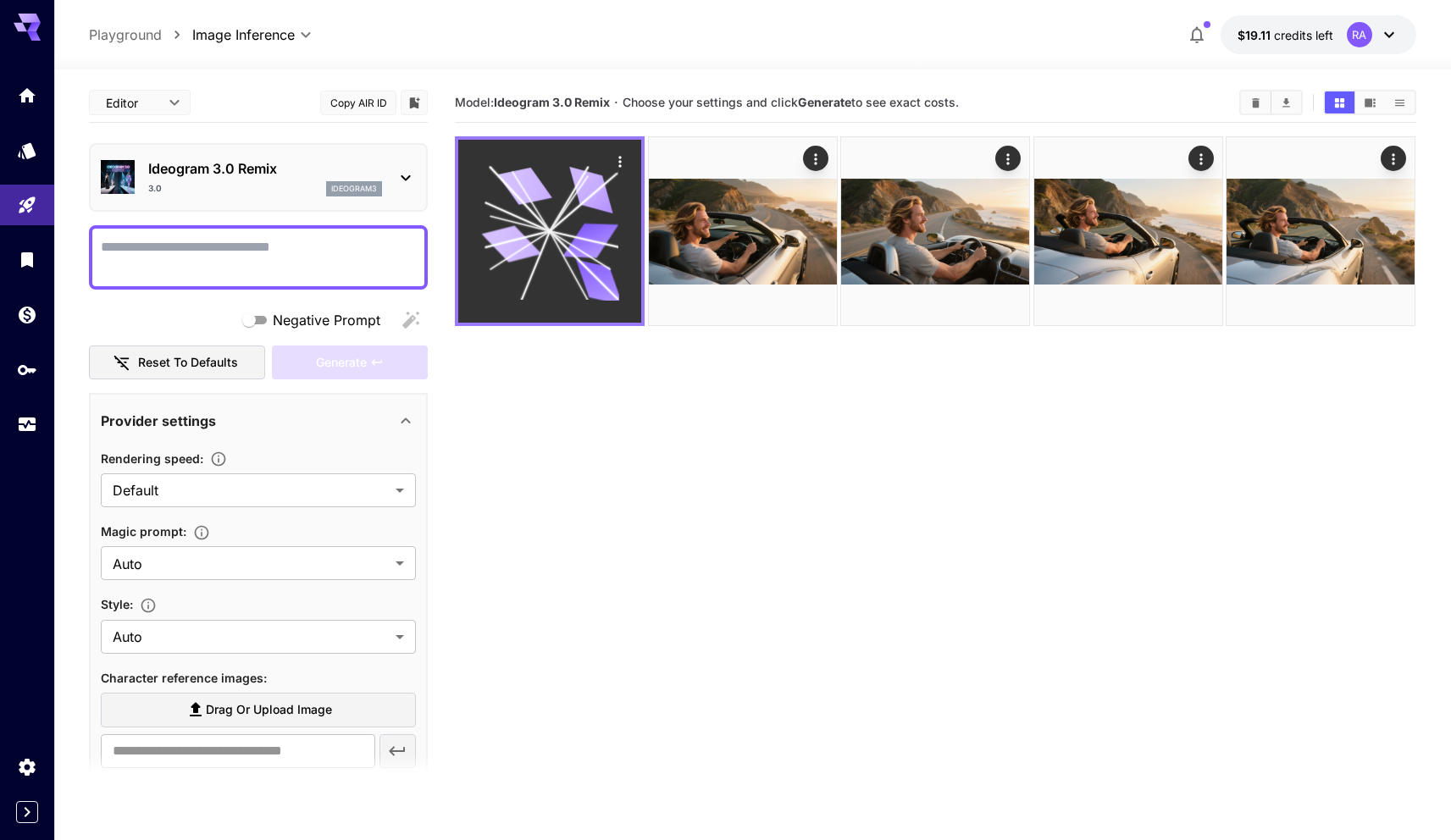
click at [584, 270] on icon at bounding box center [599, 282] width 54 height 45
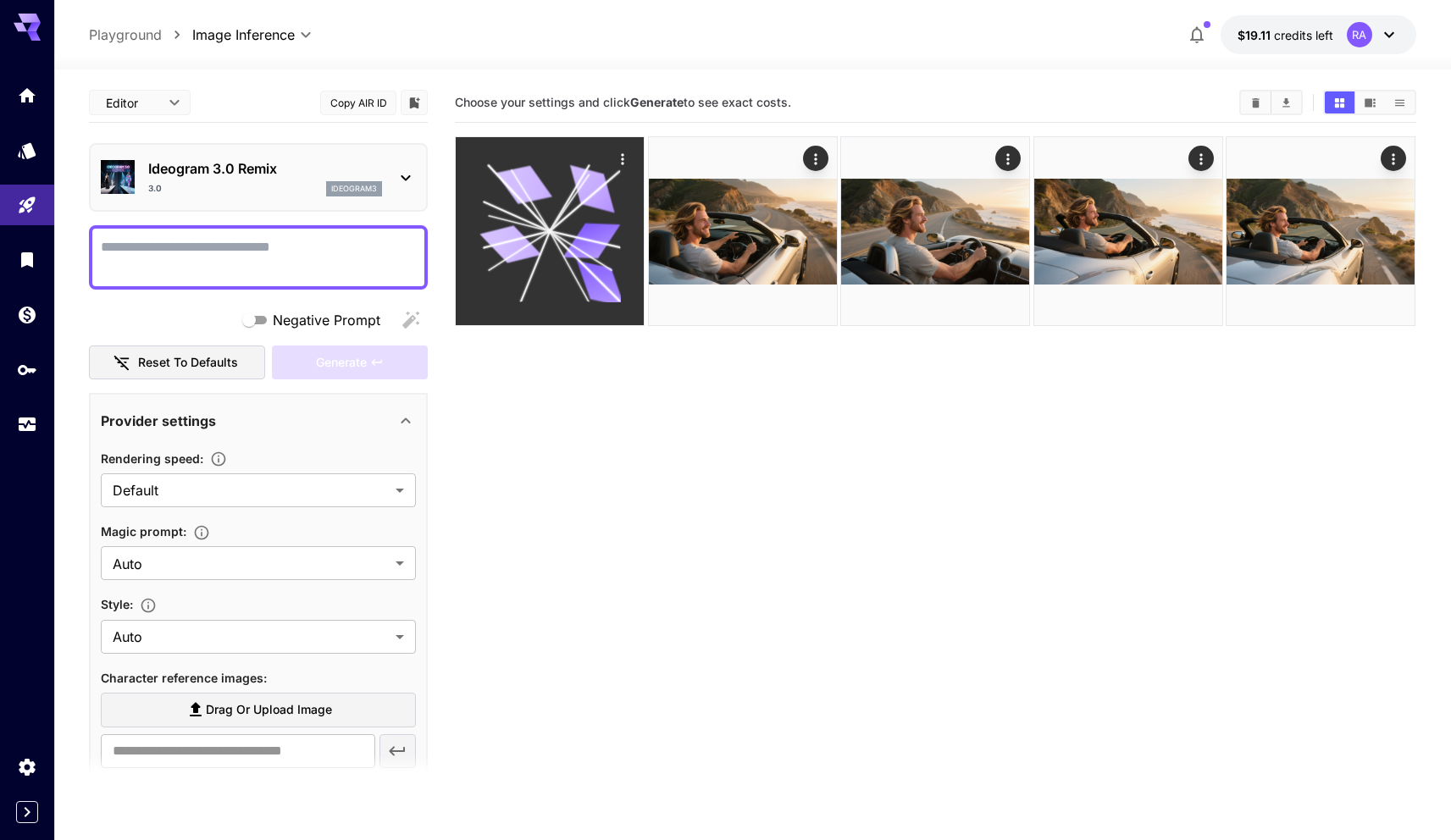
click at [583, 270] on icon at bounding box center [600, 284] width 55 height 46
click at [568, 204] on icon at bounding box center [569, 203] width 40 height 56
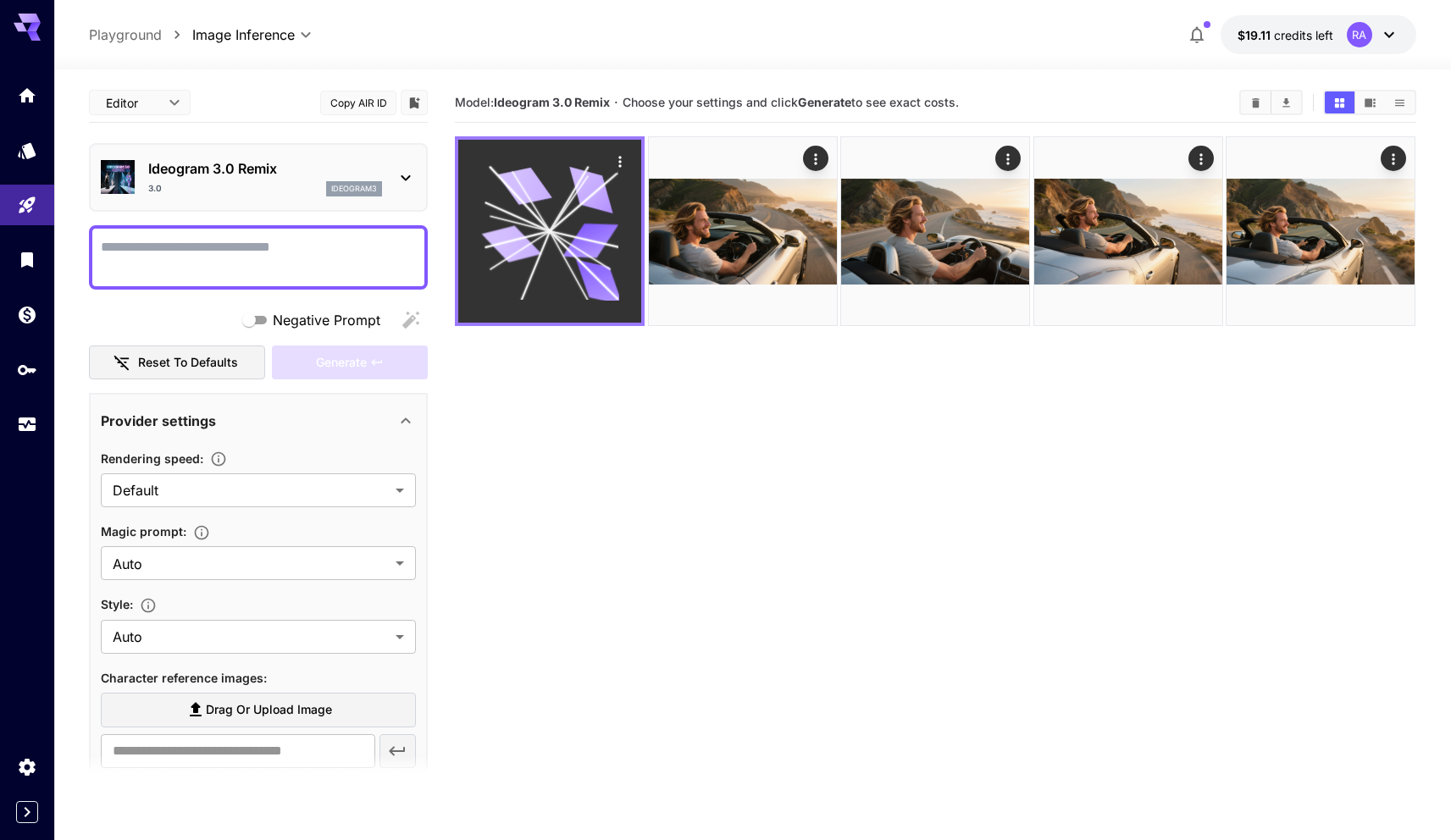
click at [624, 160] on icon "Actions" at bounding box center [621, 161] width 17 height 17
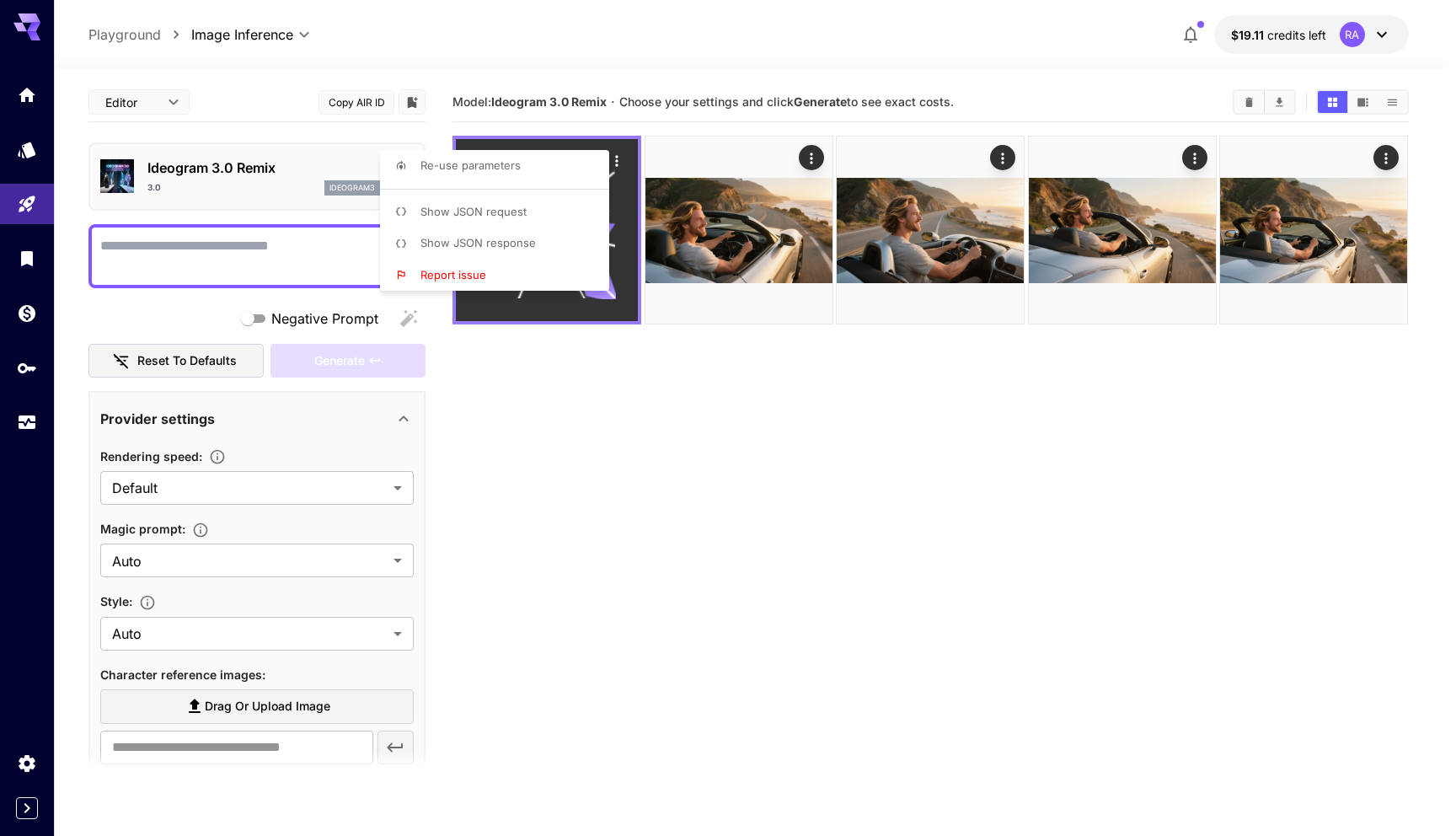
click at [621, 160] on div at bounding box center [728, 418] width 1456 height 836
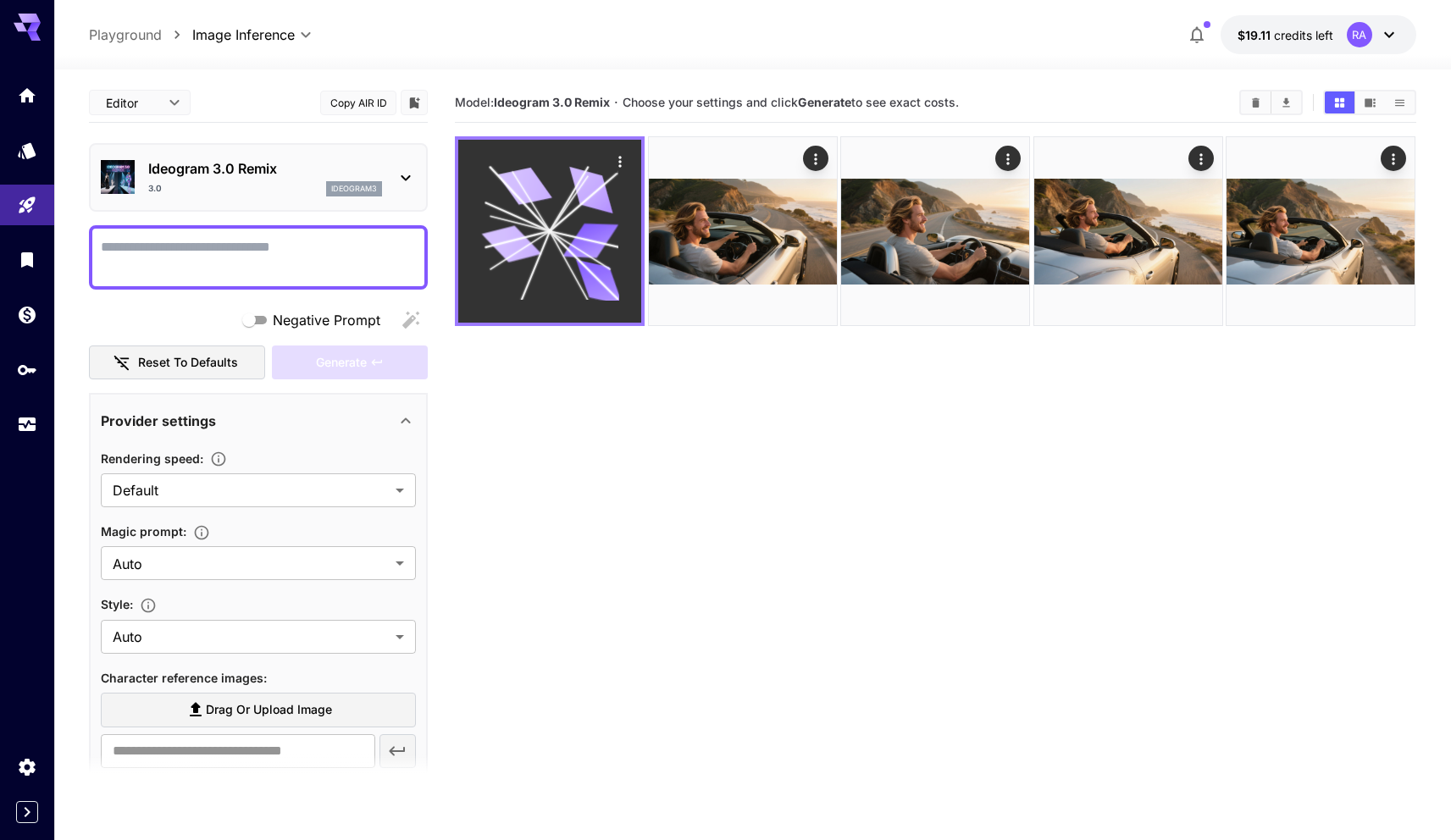
click at [584, 230] on icon at bounding box center [591, 241] width 56 height 35
click at [550, 270] on icon at bounding box center [550, 231] width 138 height 138
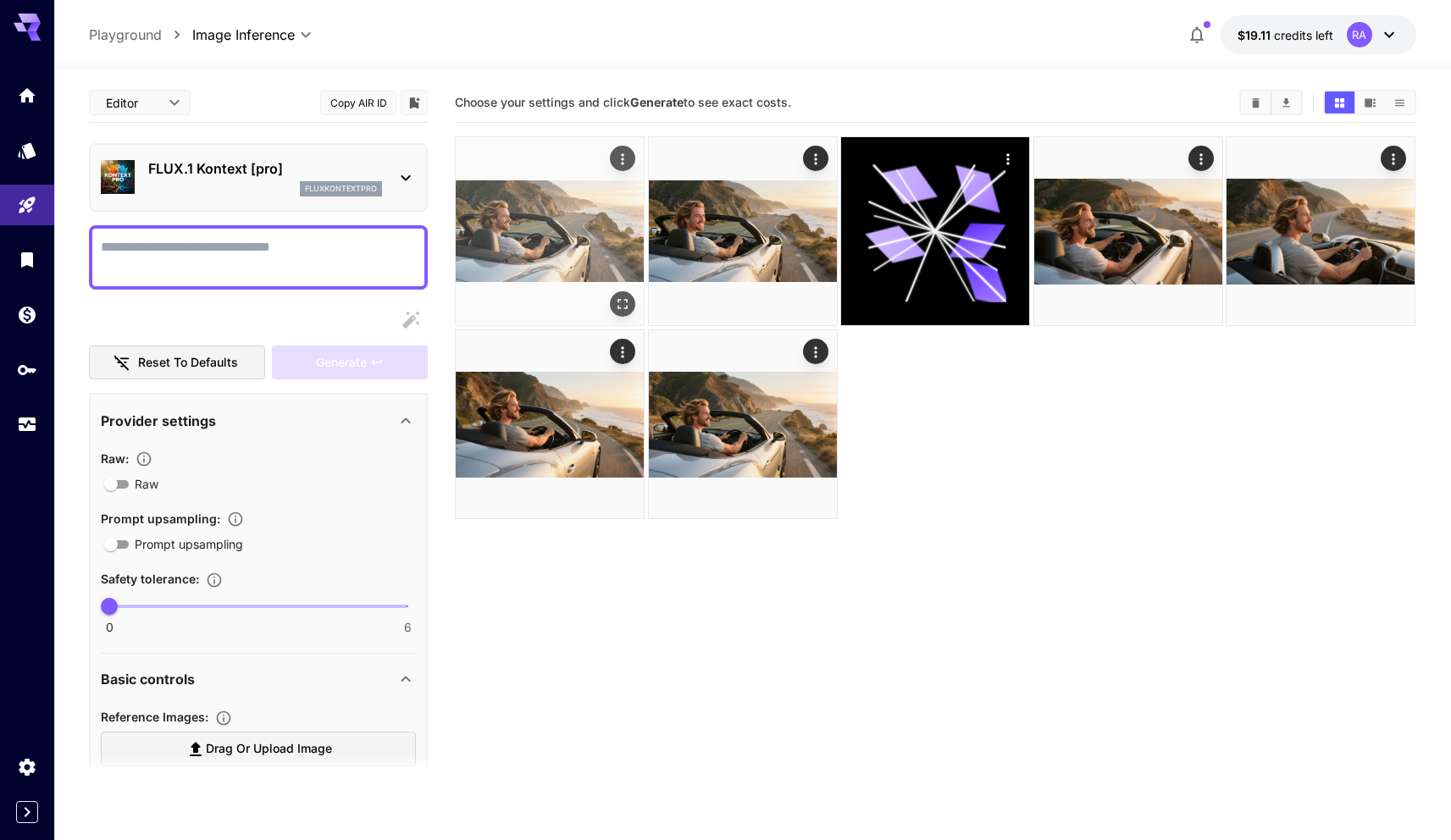
click at [548, 227] on img at bounding box center [549, 231] width 188 height 188
click at [548, 227] on img at bounding box center [550, 232] width 183 height 183
click at [622, 300] on icon "Open in fullscreen" at bounding box center [621, 301] width 17 height 17
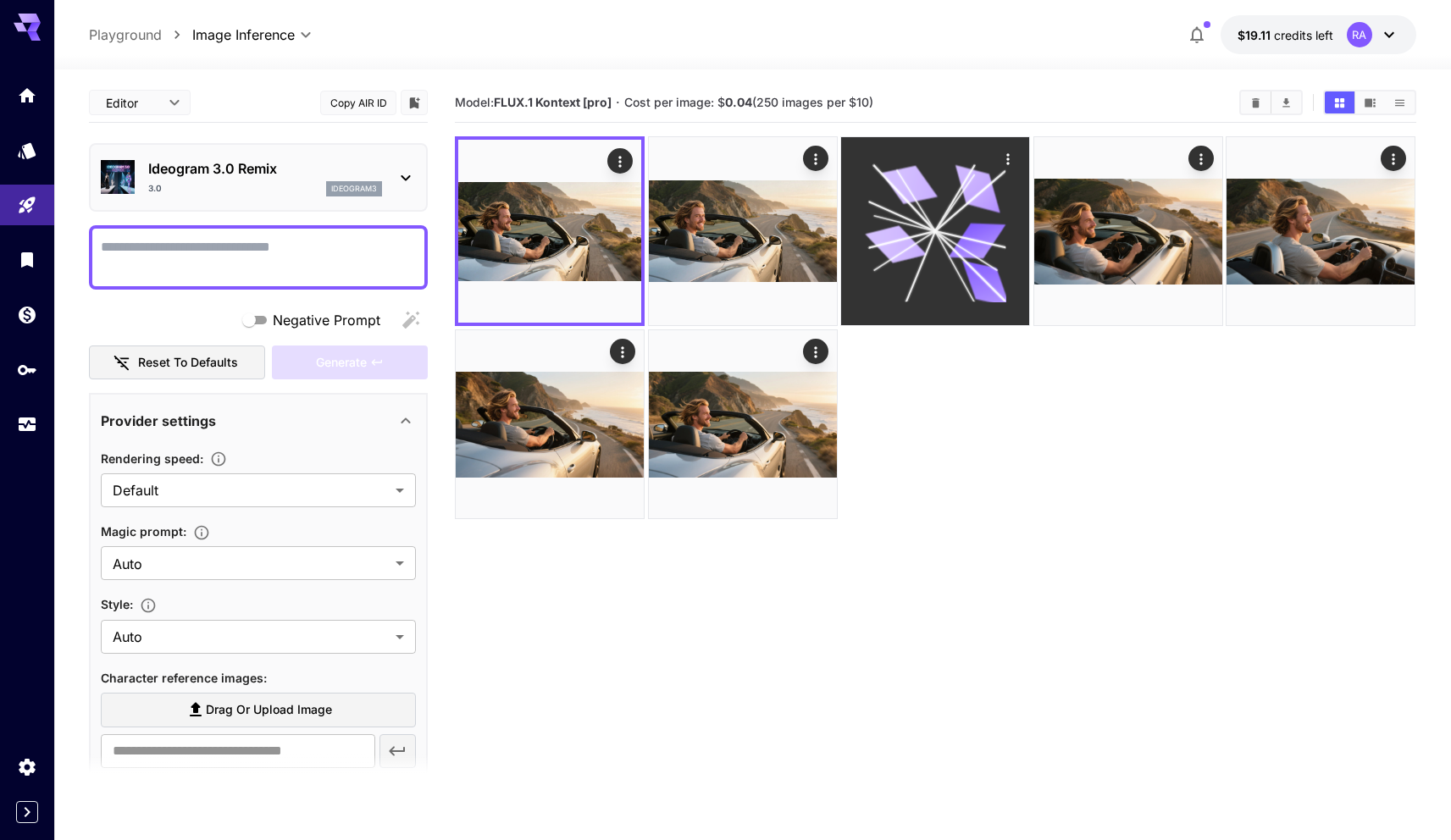
click at [896, 281] on icon at bounding box center [935, 232] width 141 height 141
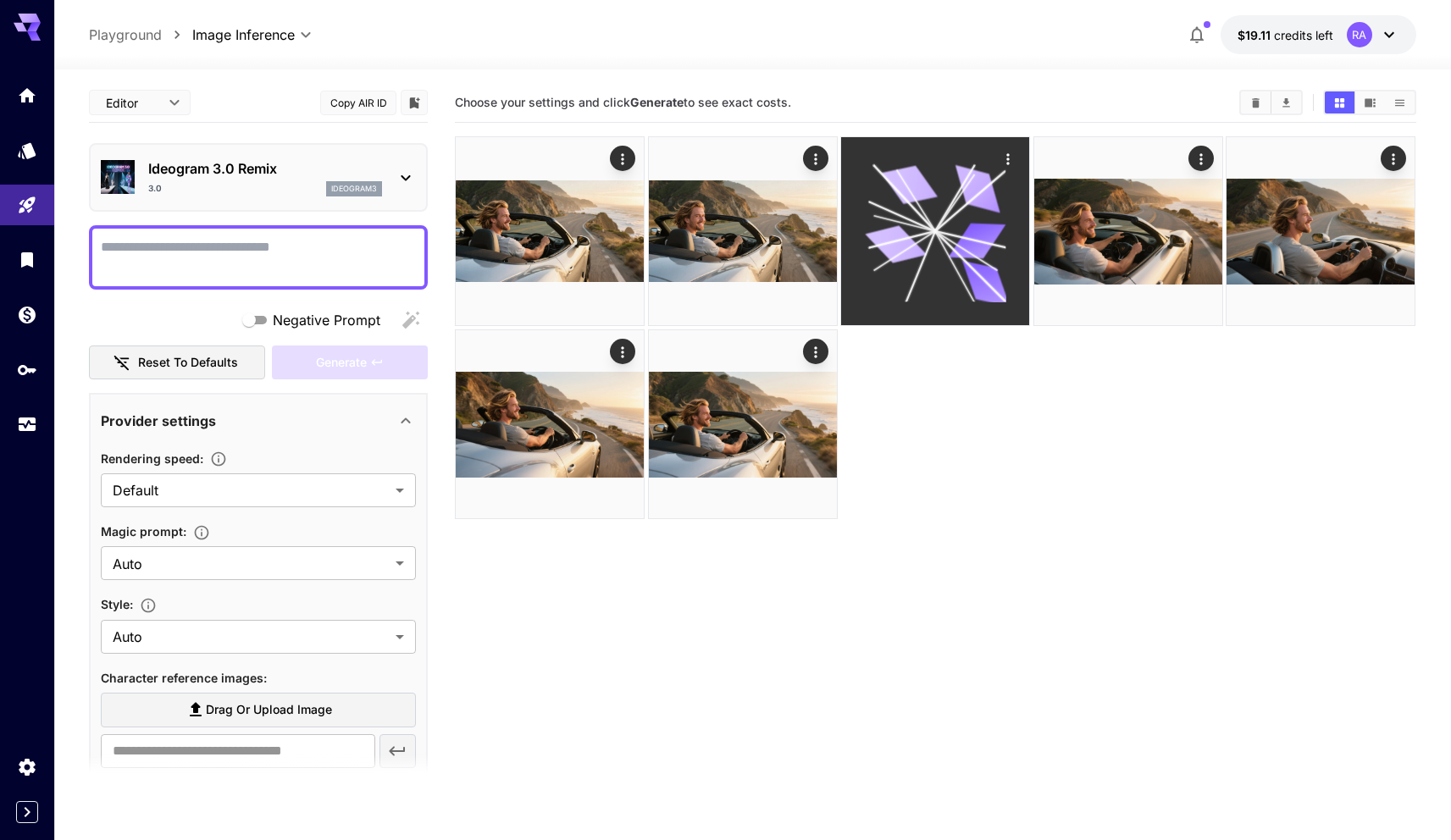
click at [896, 281] on icon at bounding box center [935, 232] width 141 height 141
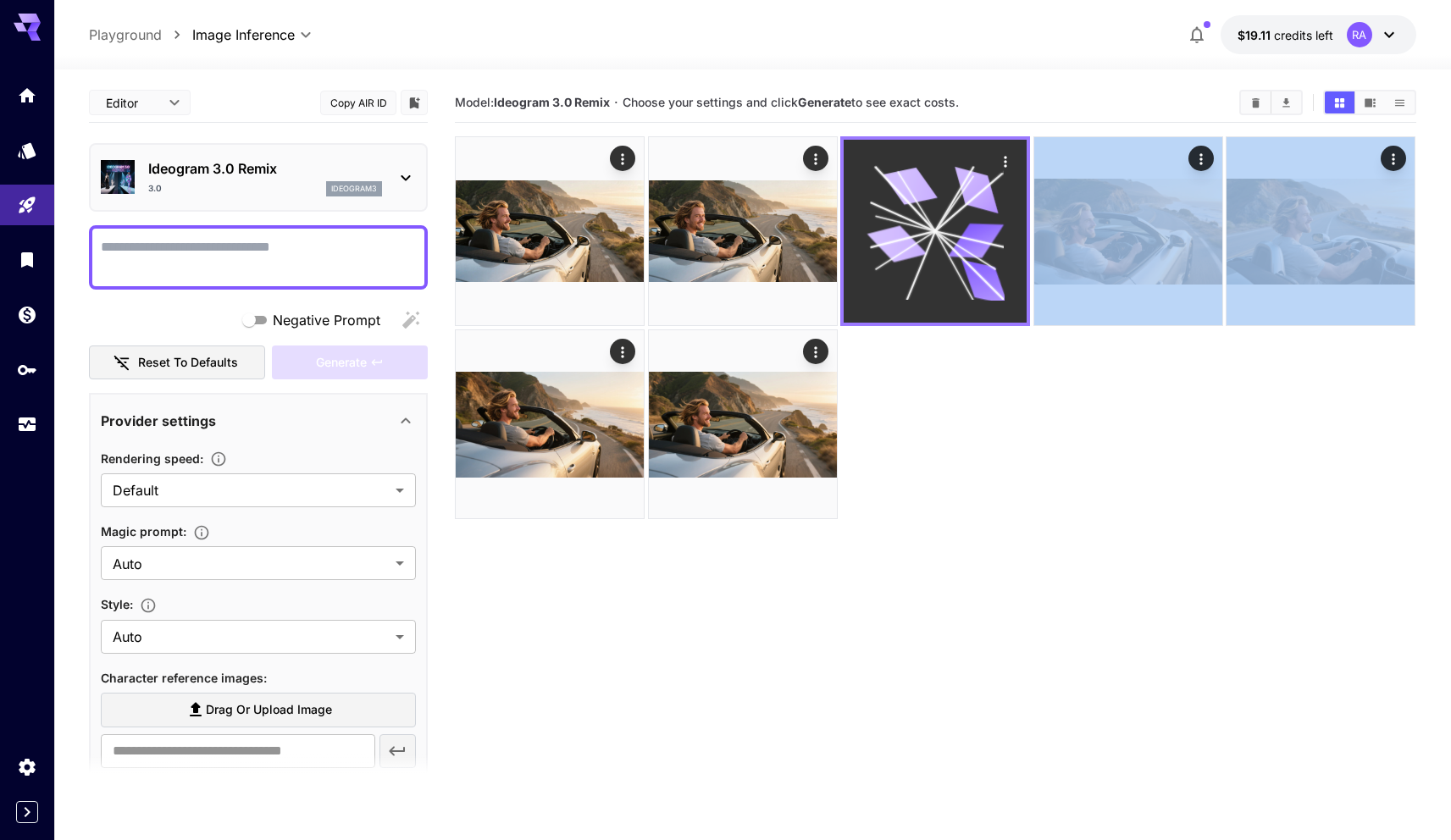
click at [896, 281] on icon at bounding box center [935, 231] width 138 height 138
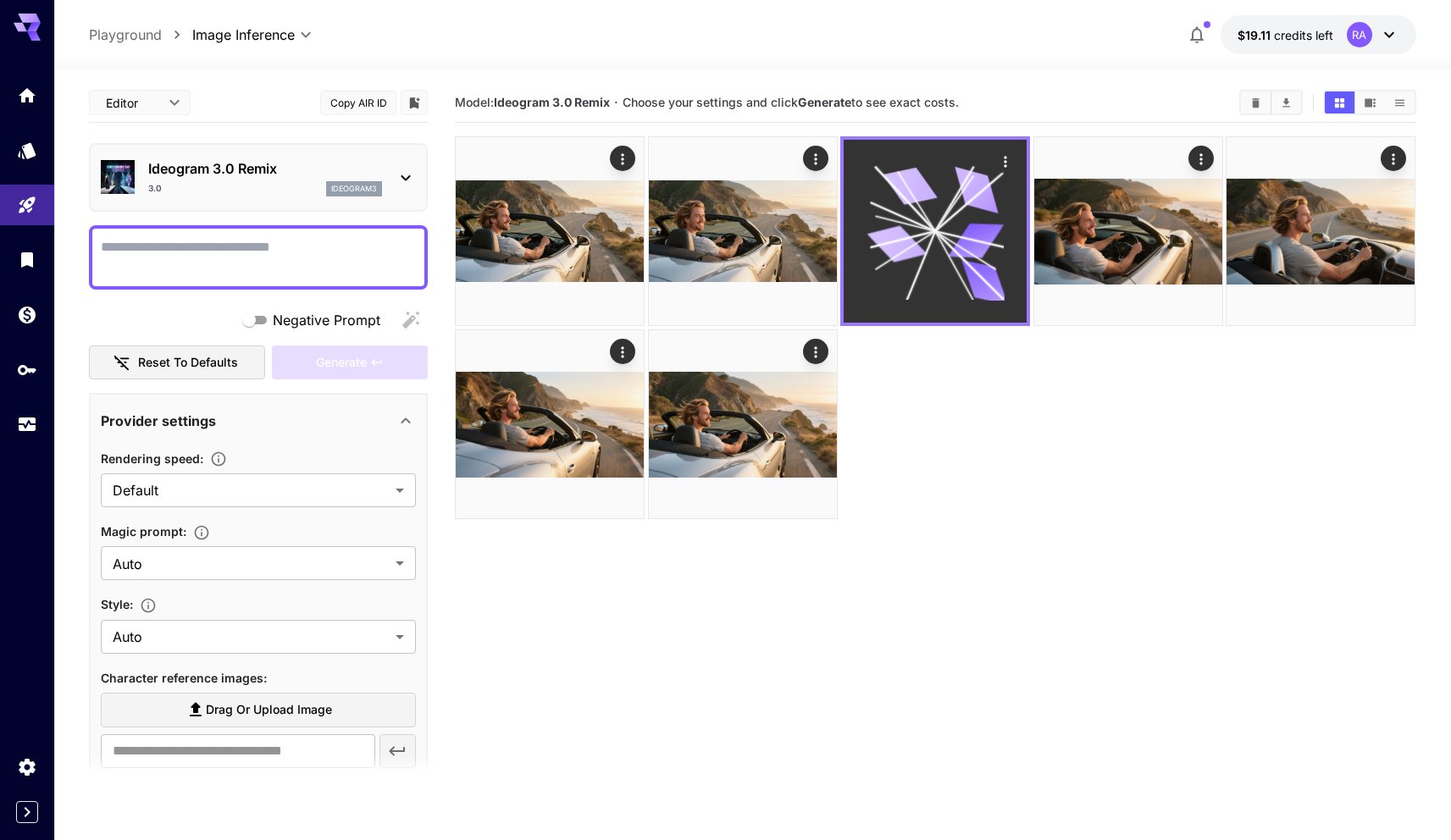
click at [896, 280] on icon at bounding box center [935, 231] width 138 height 138
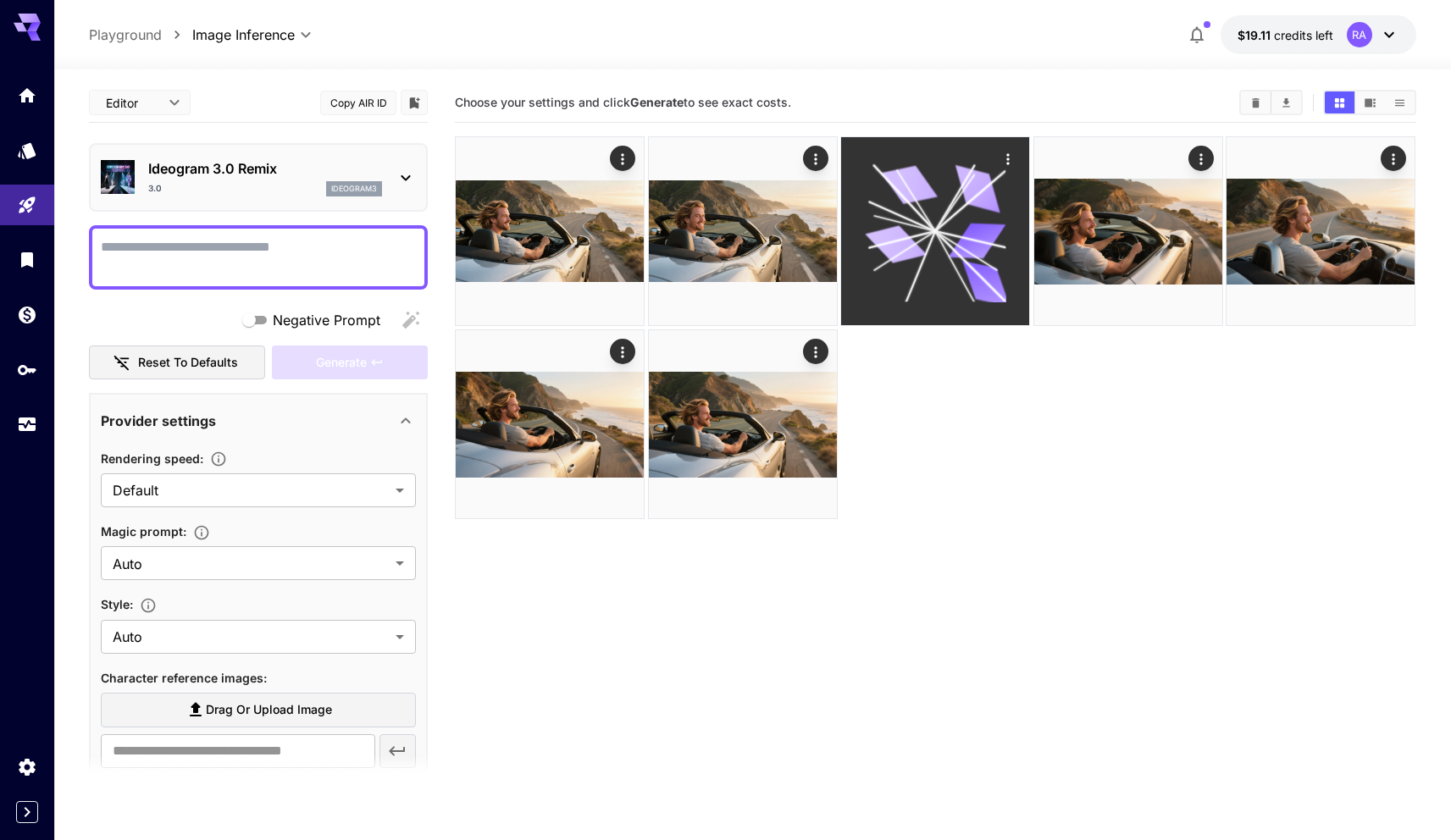
click at [896, 280] on icon at bounding box center [935, 232] width 141 height 141
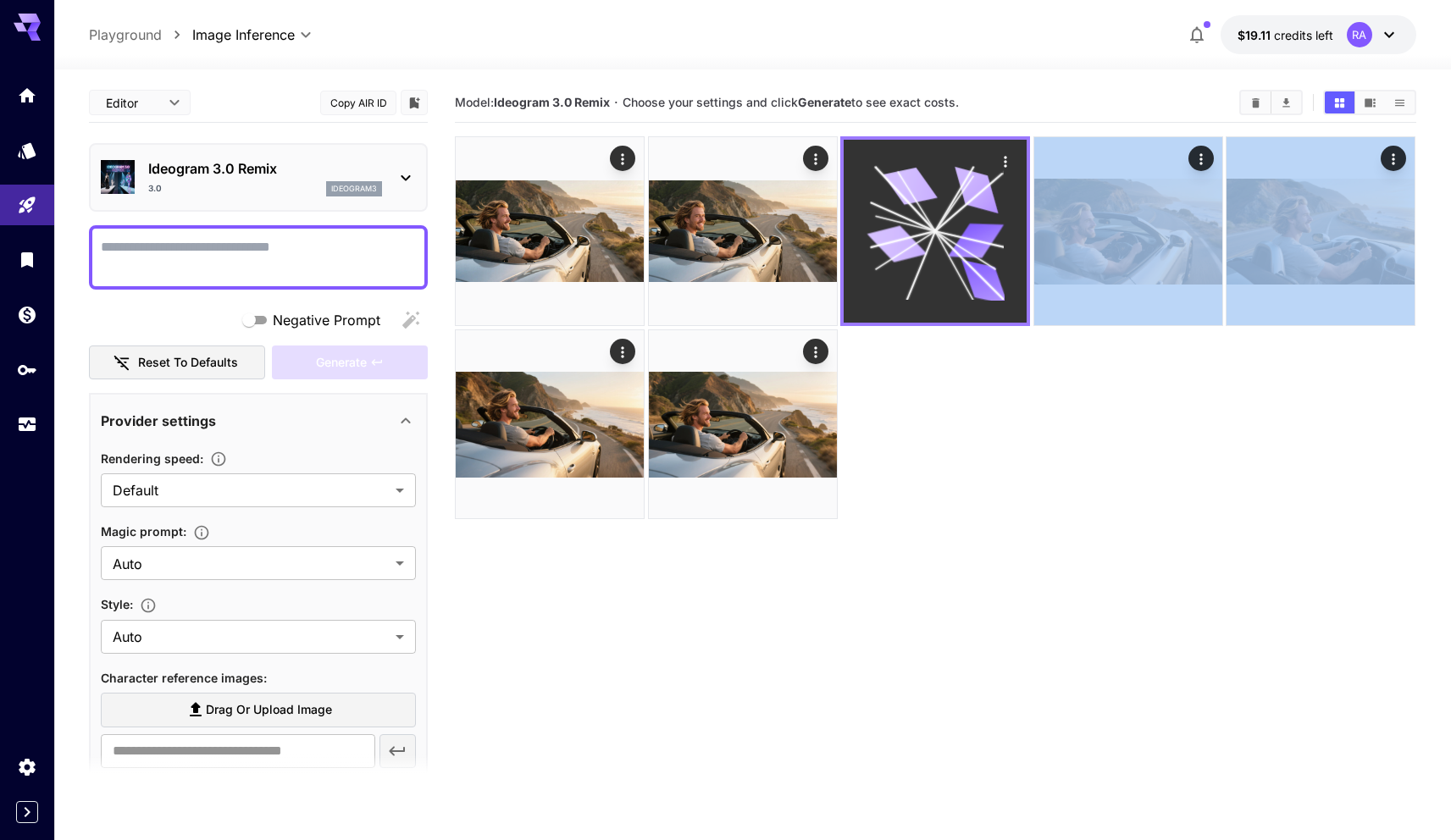
click at [896, 280] on icon at bounding box center [935, 231] width 138 height 138
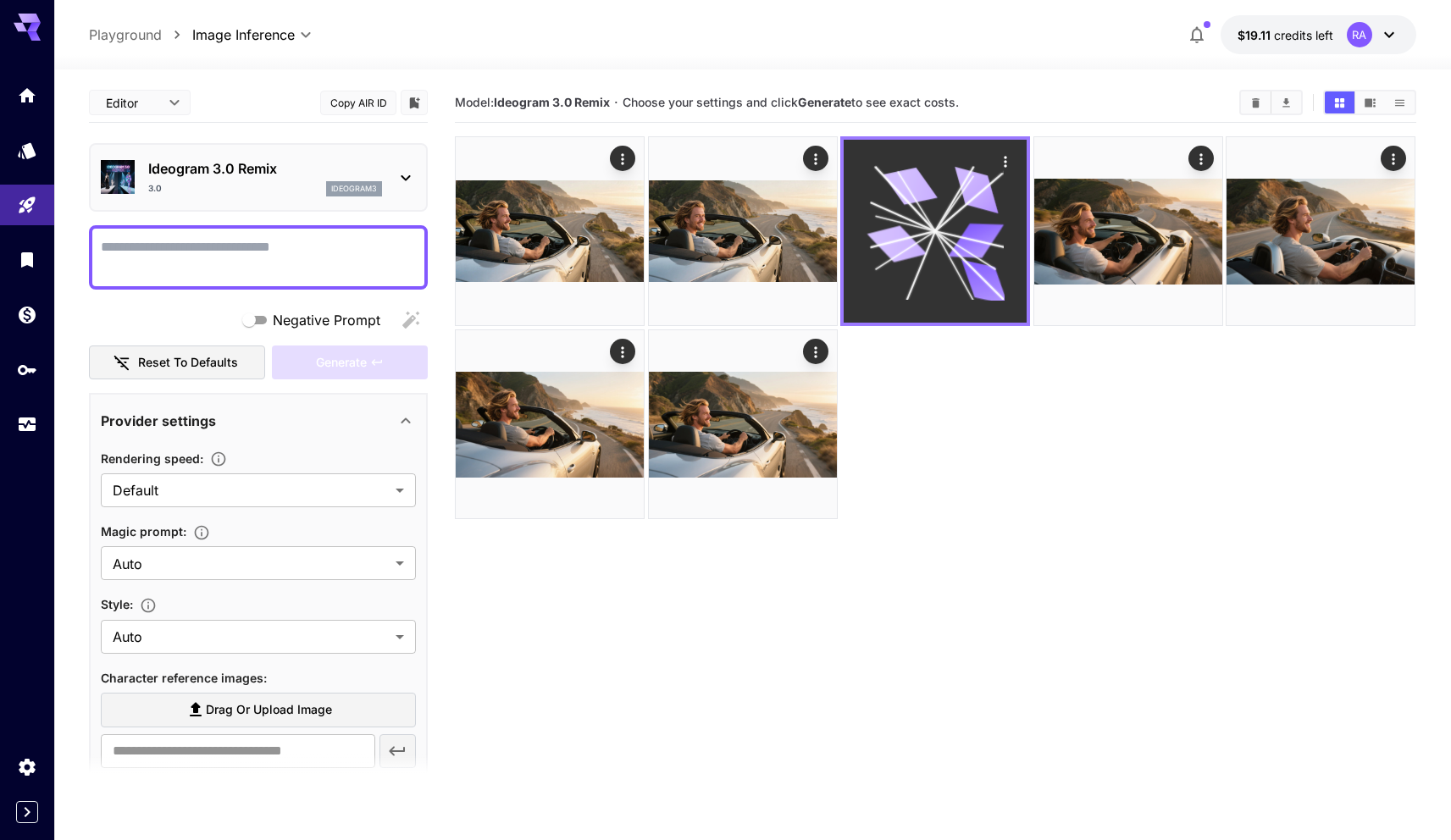
click at [897, 279] on icon at bounding box center [935, 231] width 138 height 138
click at [1016, 151] on div "Actions" at bounding box center [1006, 160] width 26 height 26
click at [1010, 153] on icon "Actions" at bounding box center [1006, 161] width 17 height 17
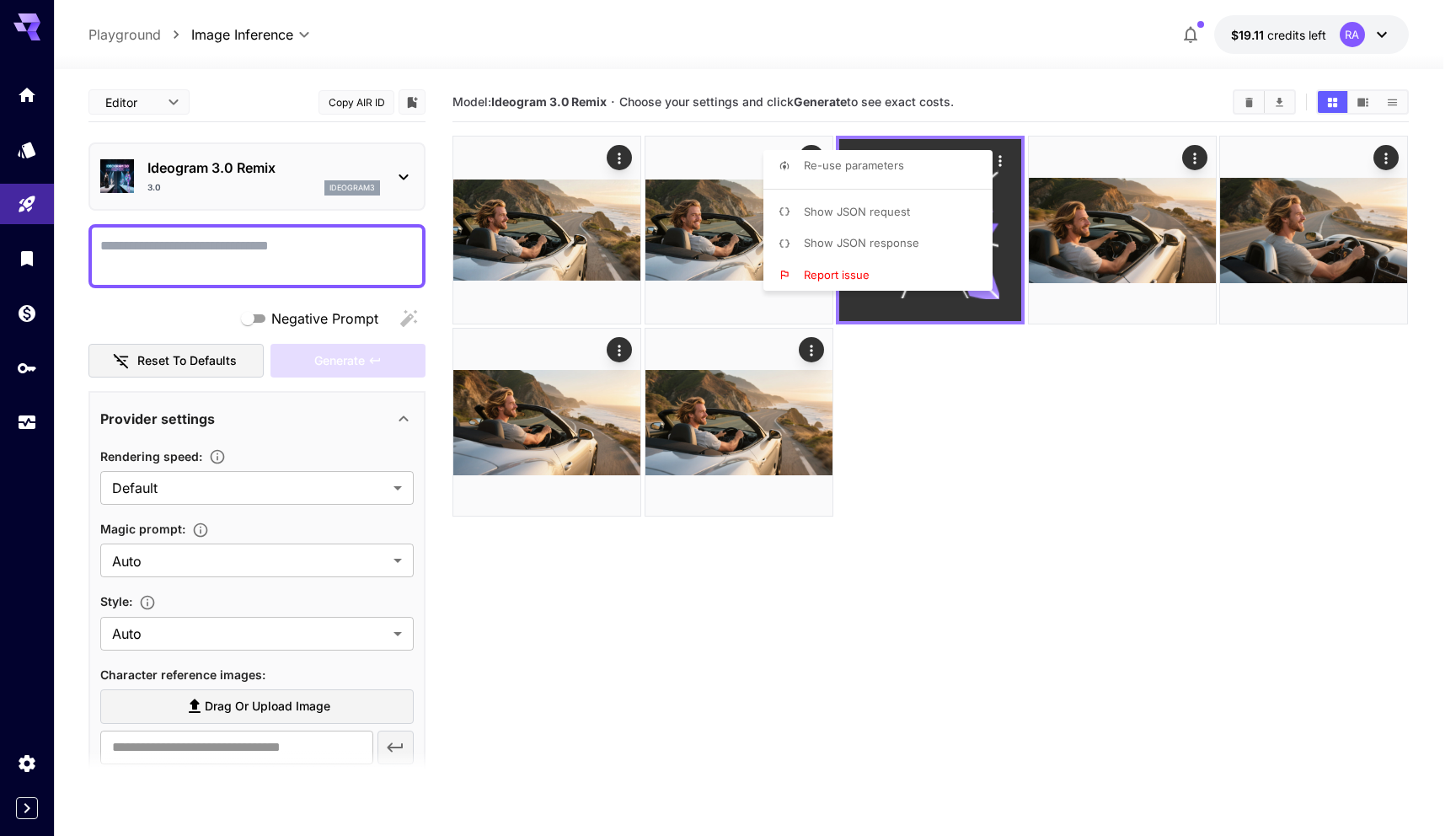
click at [1005, 152] on div at bounding box center [728, 418] width 1456 height 836
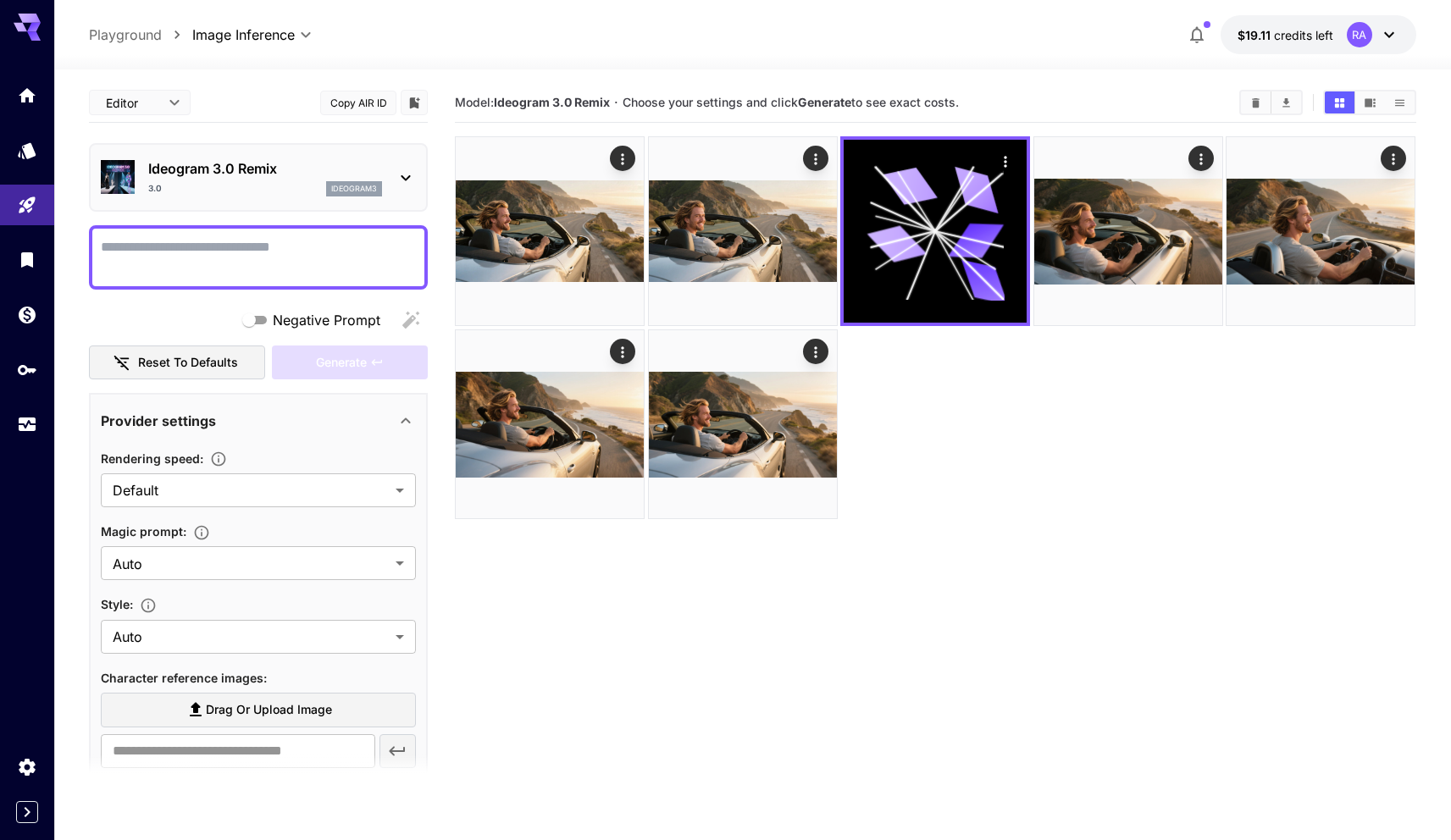
click at [1001, 550] on section "Model: Ideogram 3.0 Remix · Choose your settings and click Generate to see exac…" at bounding box center [935, 502] width 961 height 840
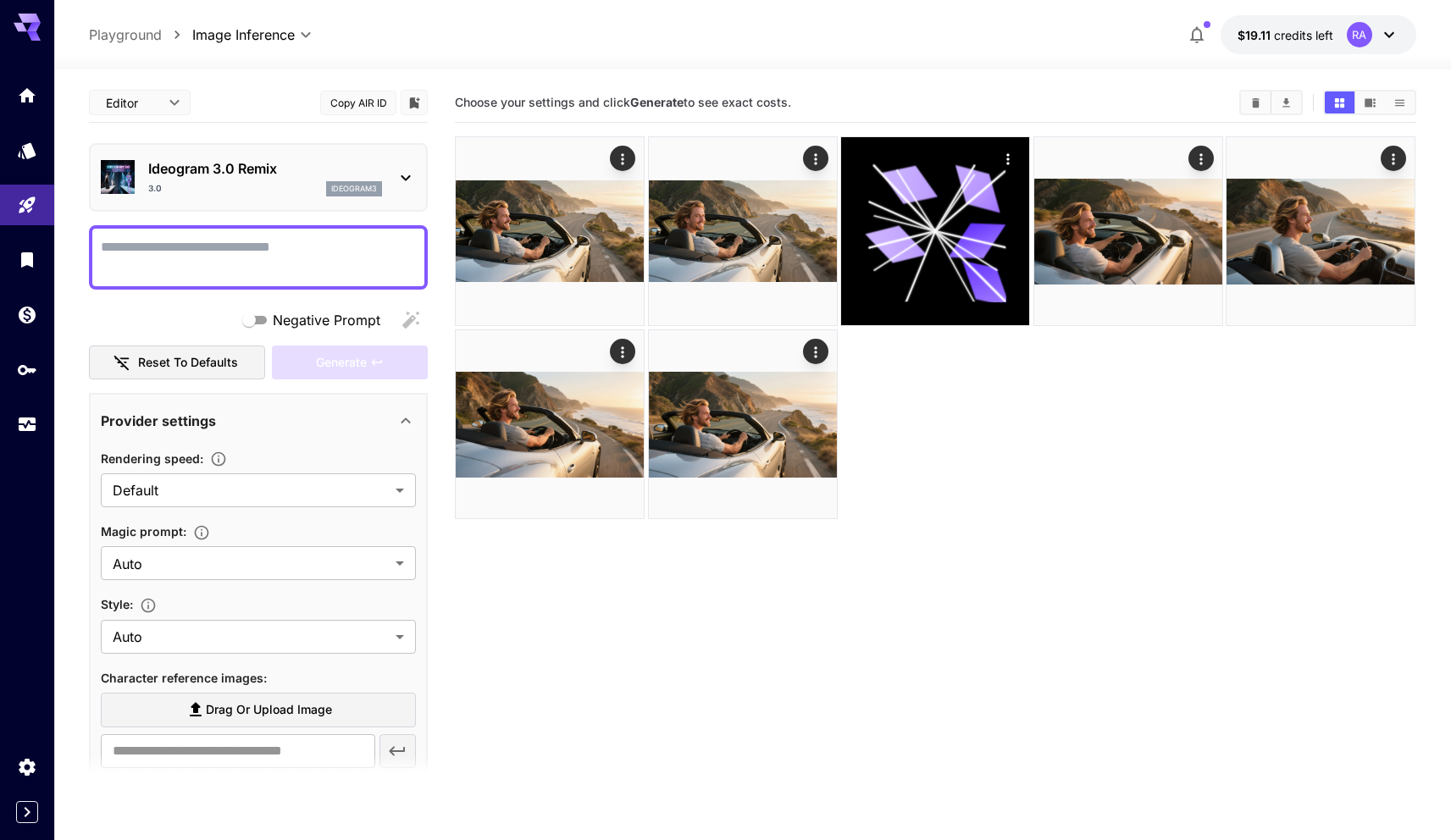
click at [1022, 397] on div at bounding box center [935, 328] width 961 height 383
click at [301, 255] on textarea "Negative Prompt" at bounding box center [257, 257] width 315 height 41
paste textarea "**********"
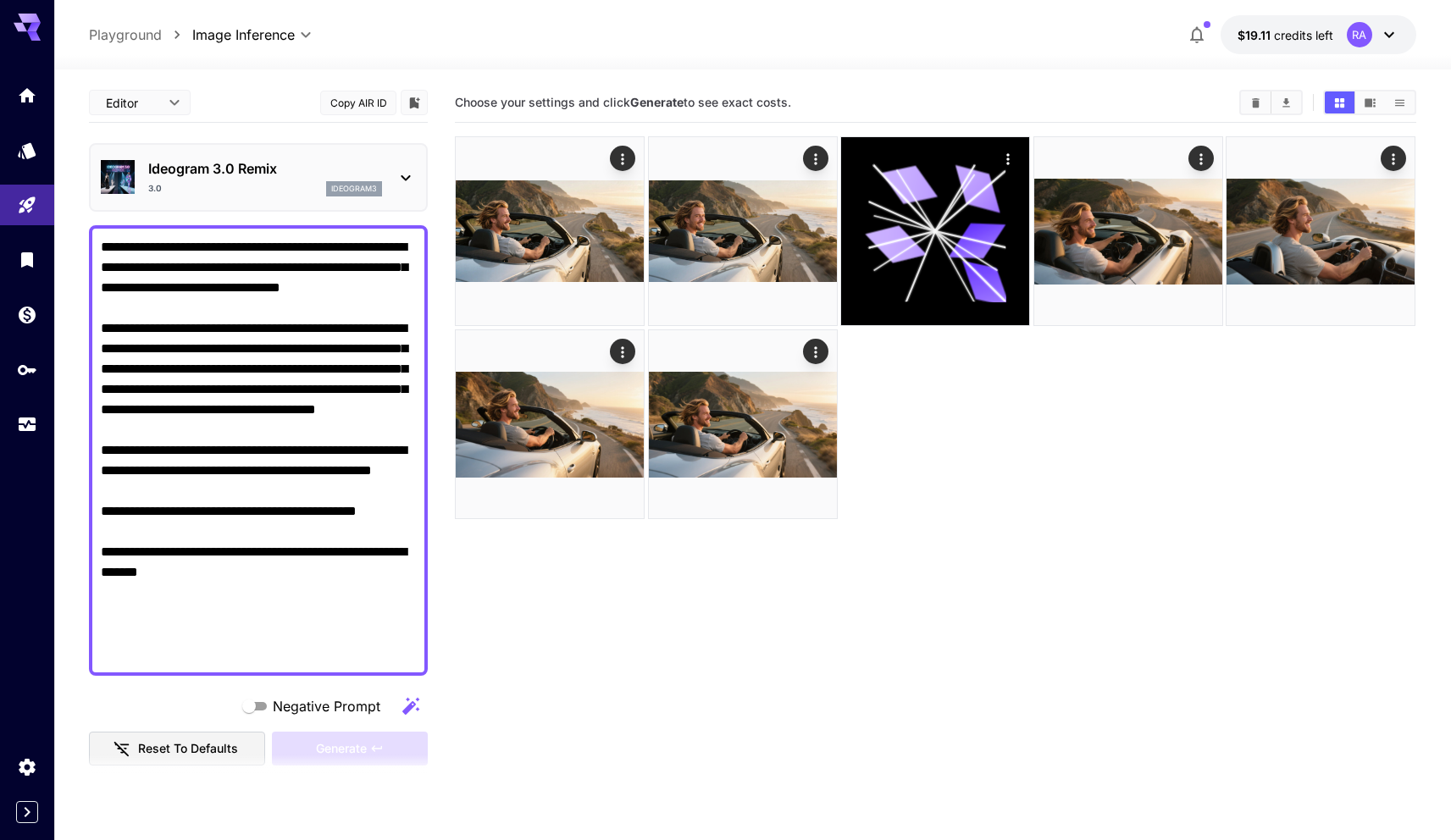
type textarea "**********"
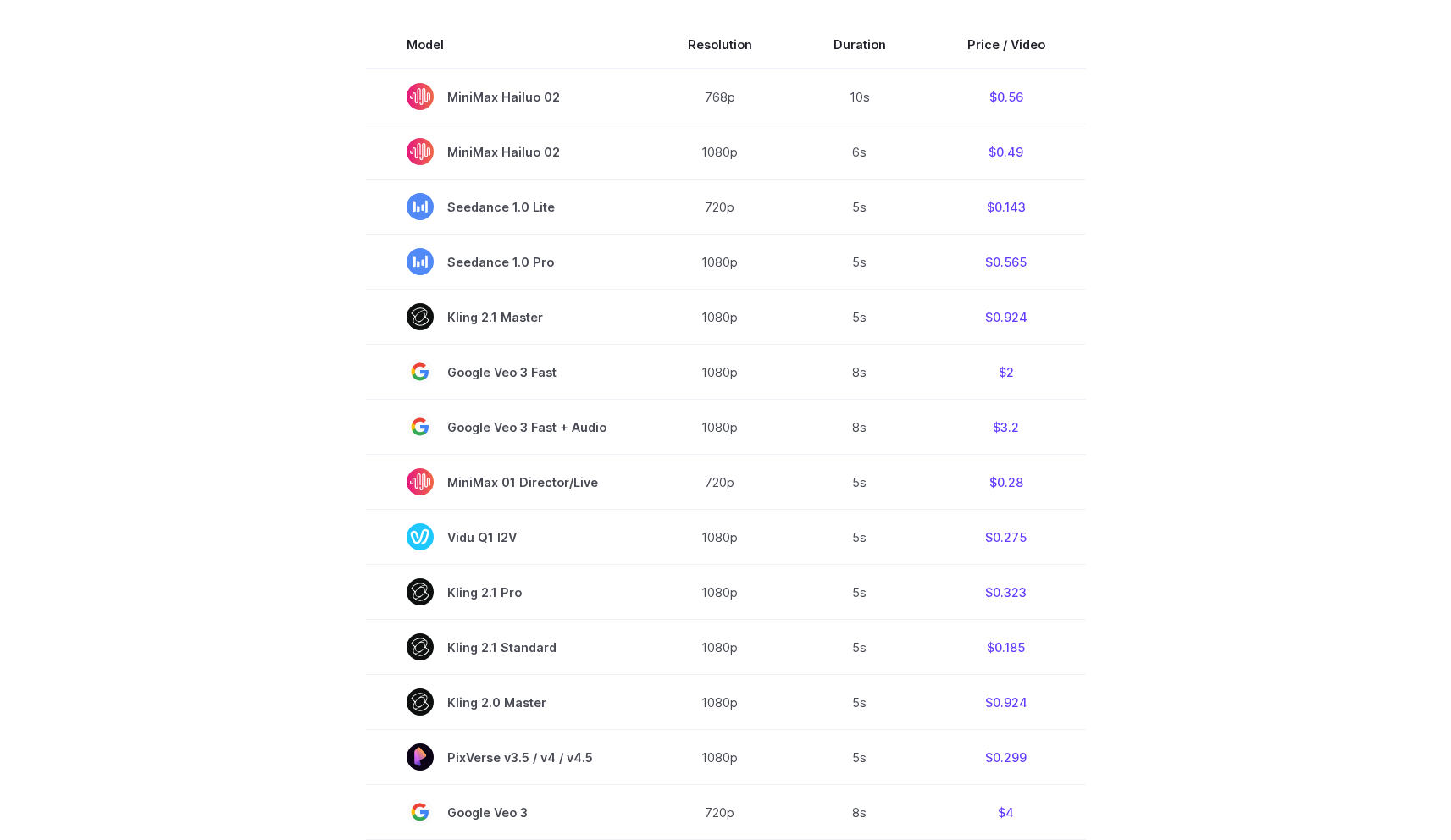
scroll to position [580, 0]
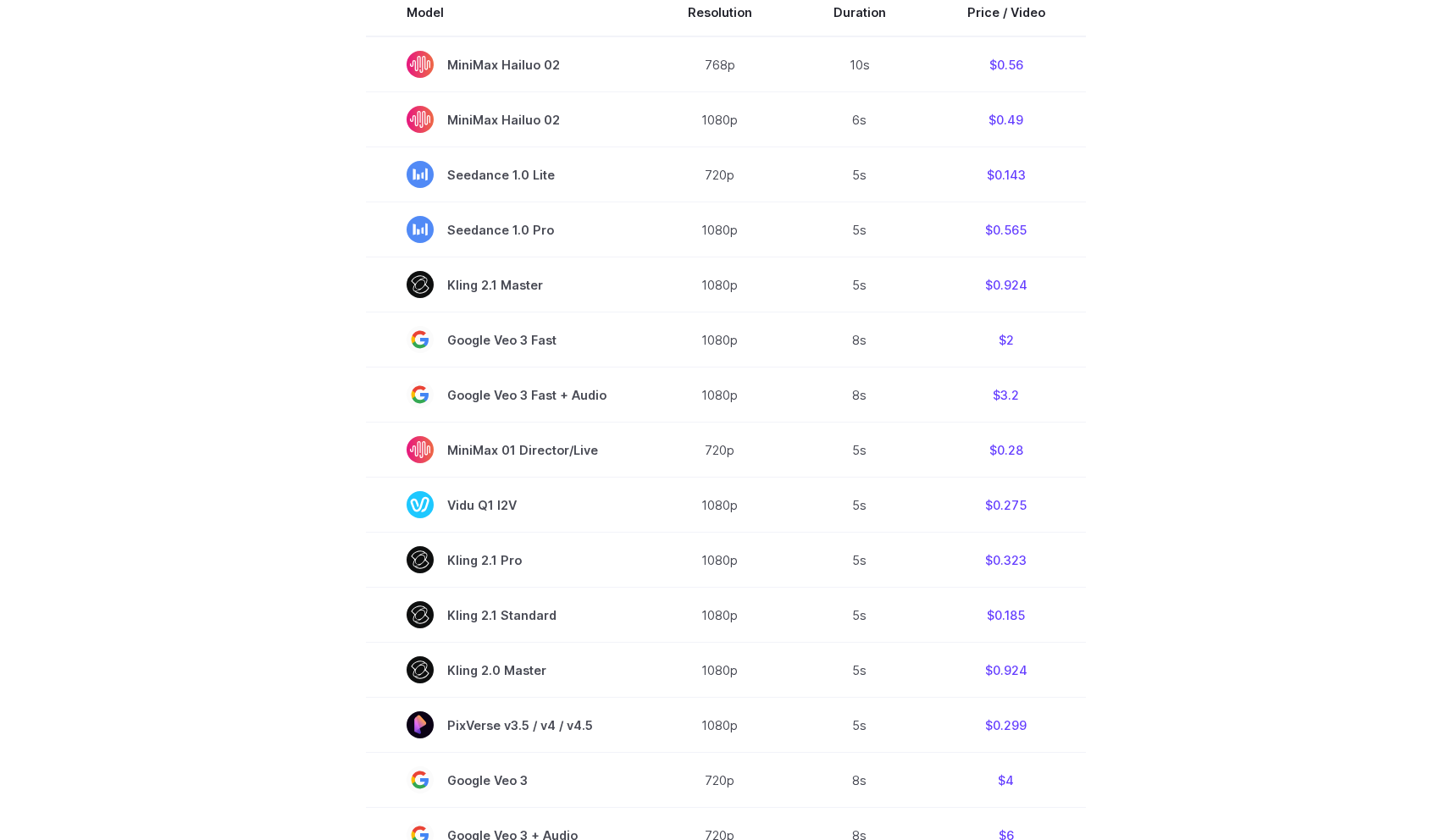
click at [286, 554] on section "Model Resolution Duration Price / Video MiniMax Hailuo 02 768p 10s $0.56 MiniMa…" at bounding box center [726, 563] width 1179 height 1148
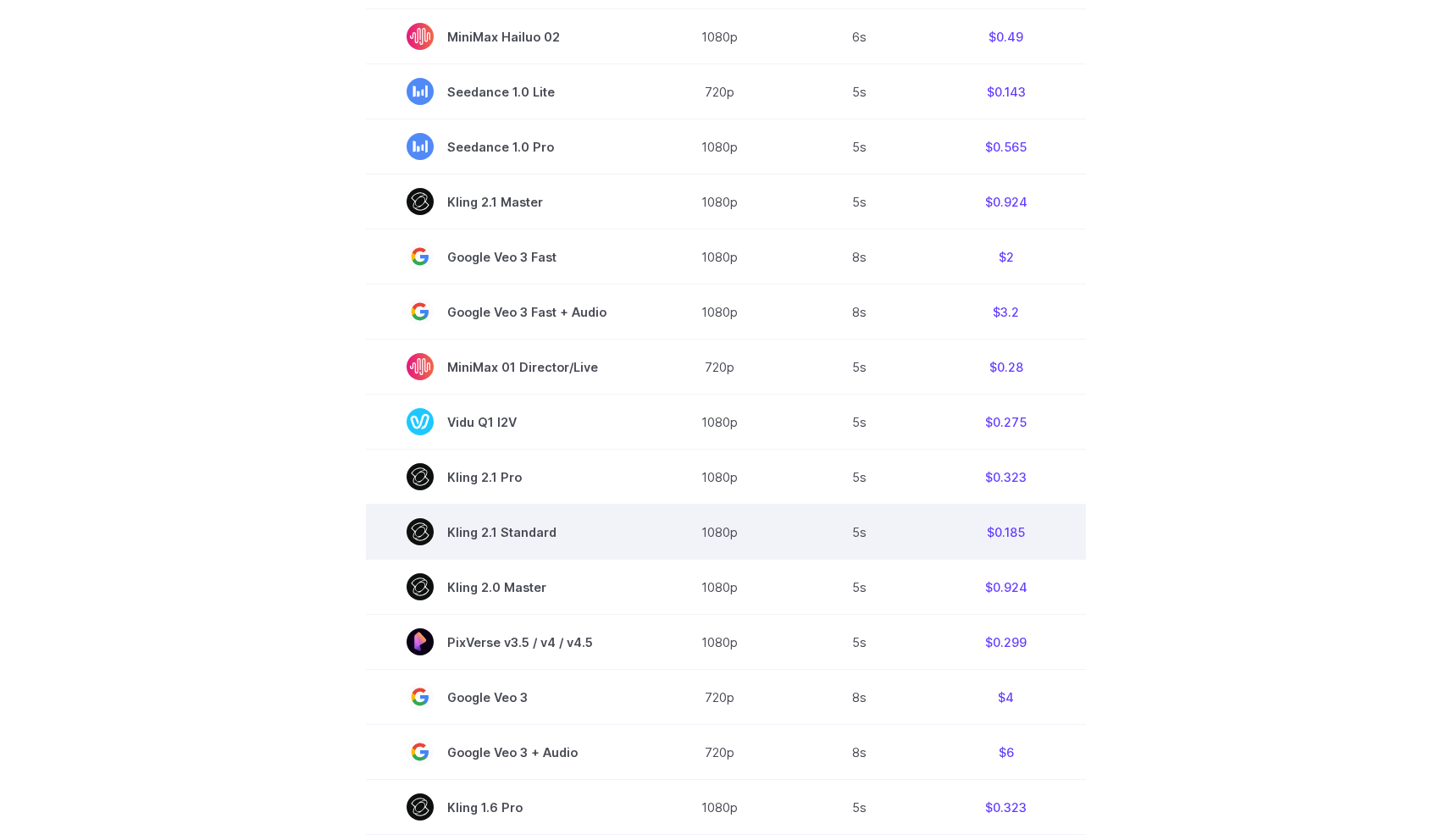
scroll to position [670, 0]
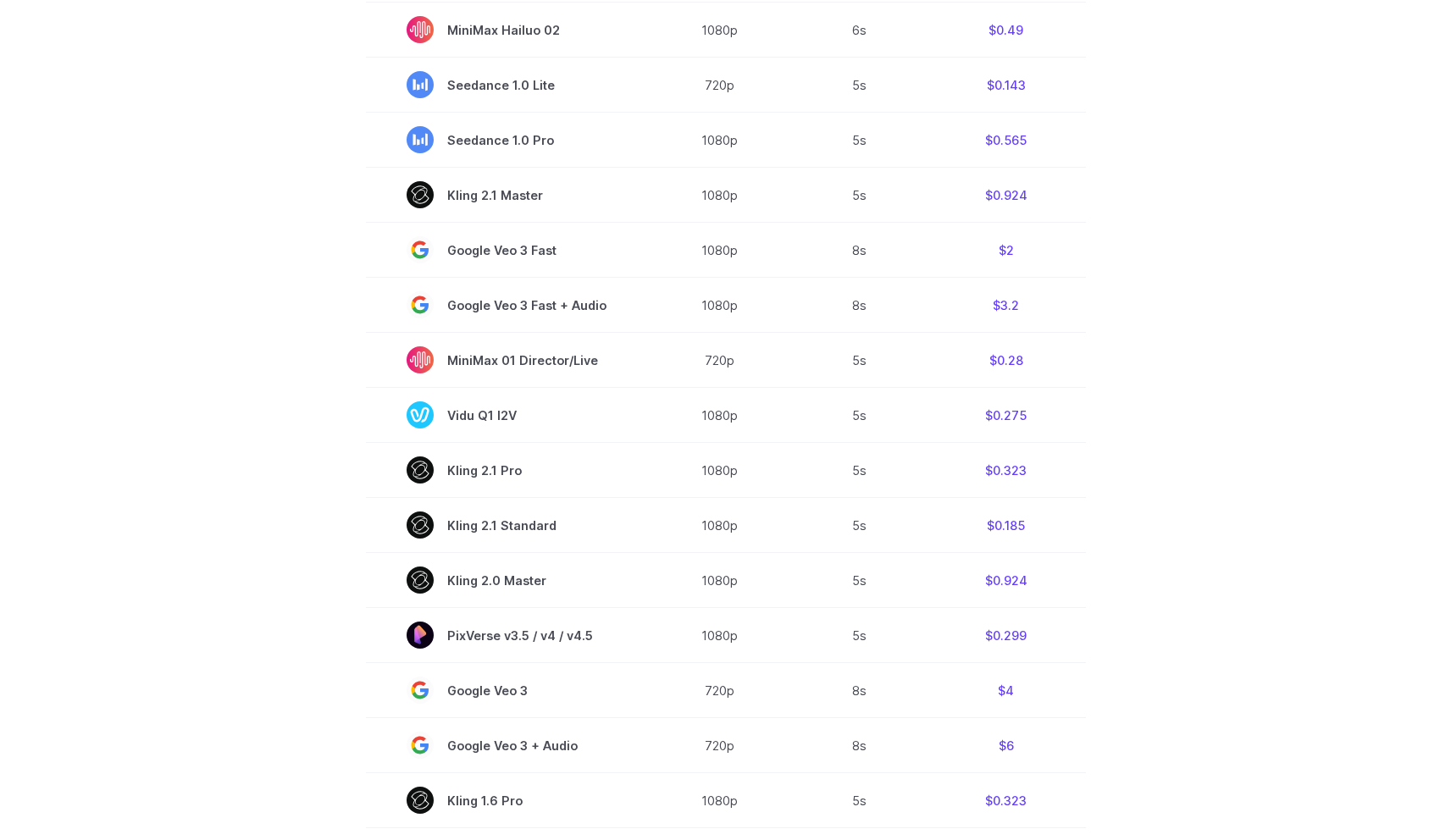
click at [1133, 308] on section "Model Resolution Duration Price / Video MiniMax Hailuo 02 768p 10s $0.56 MiniMa…" at bounding box center [726, 473] width 1179 height 1148
